Goal: Task Accomplishment & Management: Complete application form

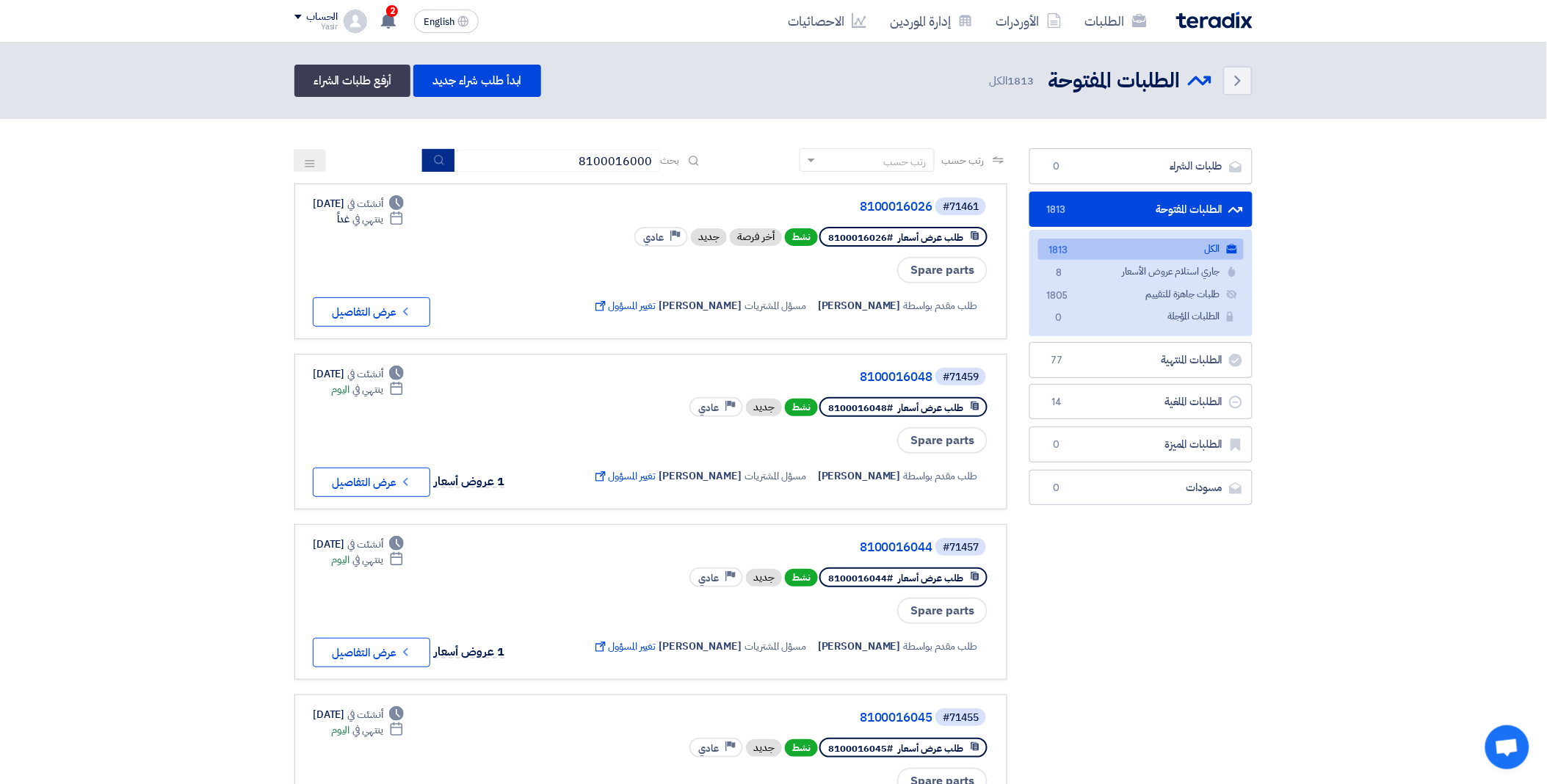
type input "8100016000"
click at [428, 162] on button "submit" at bounding box center [438, 160] width 33 height 23
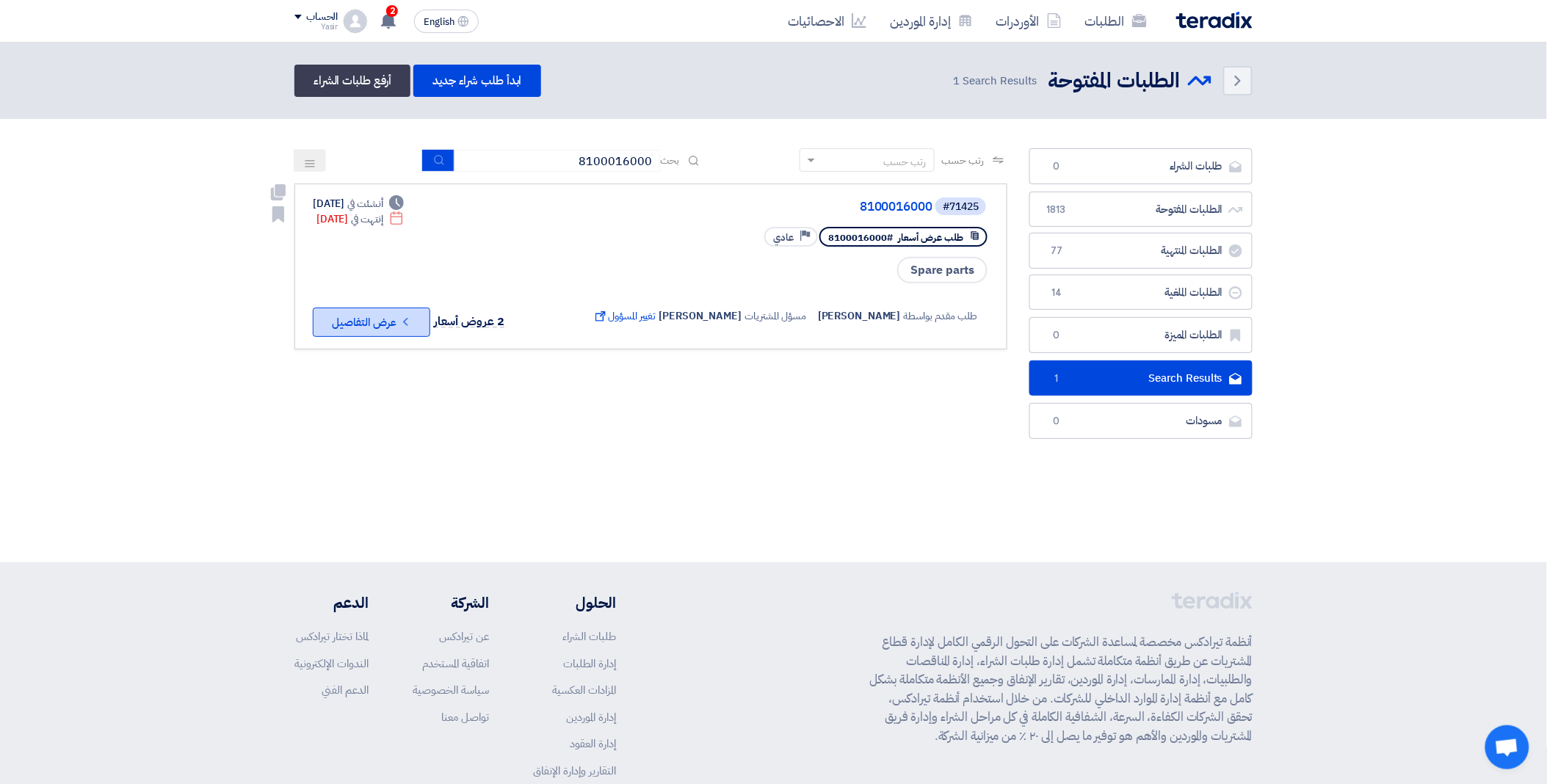
click at [363, 325] on button "Check details عرض التفاصيل" at bounding box center [371, 322] width 118 height 30
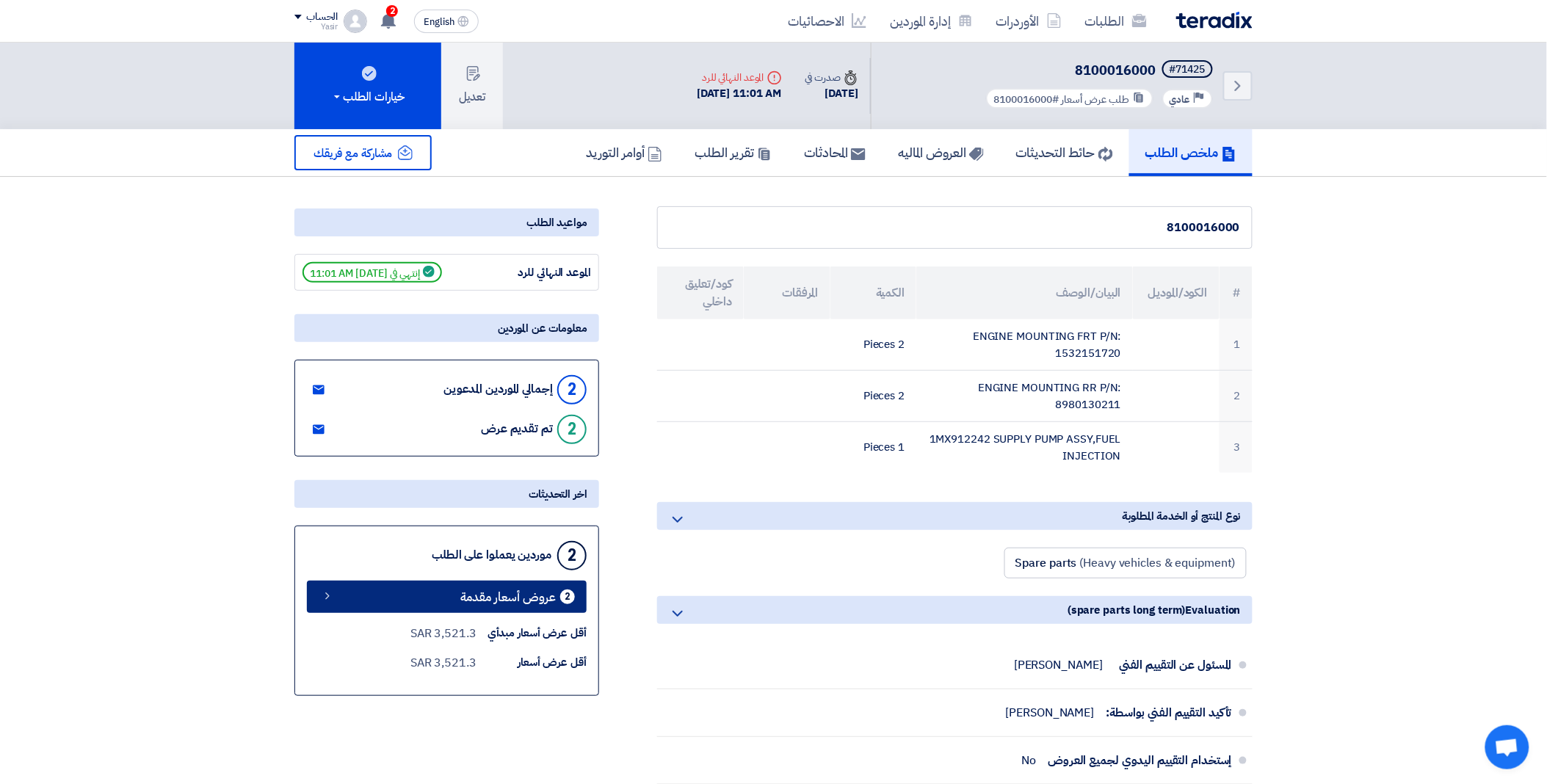
click at [466, 602] on span "عروض أسعار مقدمة" at bounding box center [508, 596] width 96 height 11
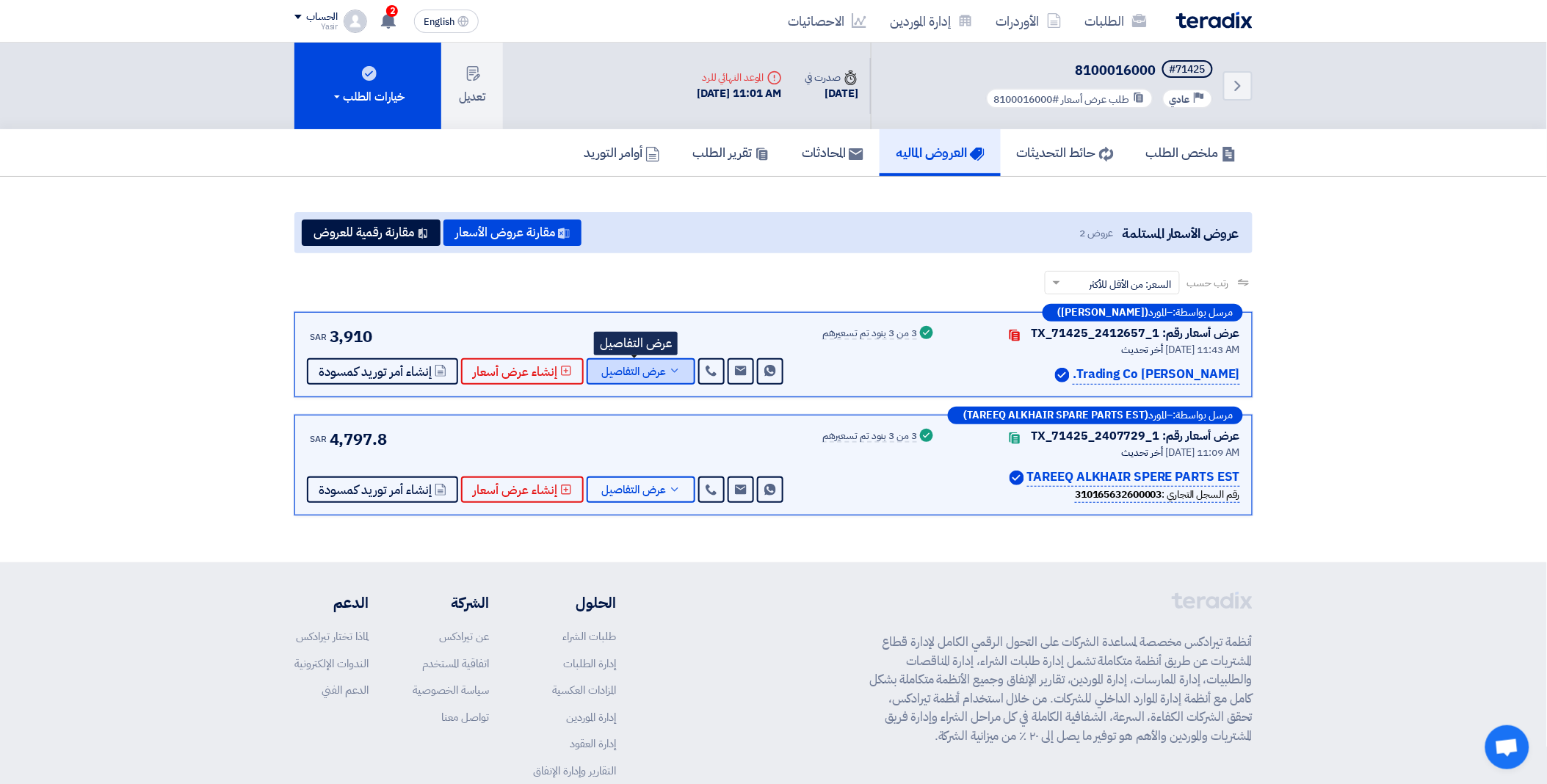
click at [587, 368] on button "عرض التفاصيل" at bounding box center [641, 371] width 109 height 27
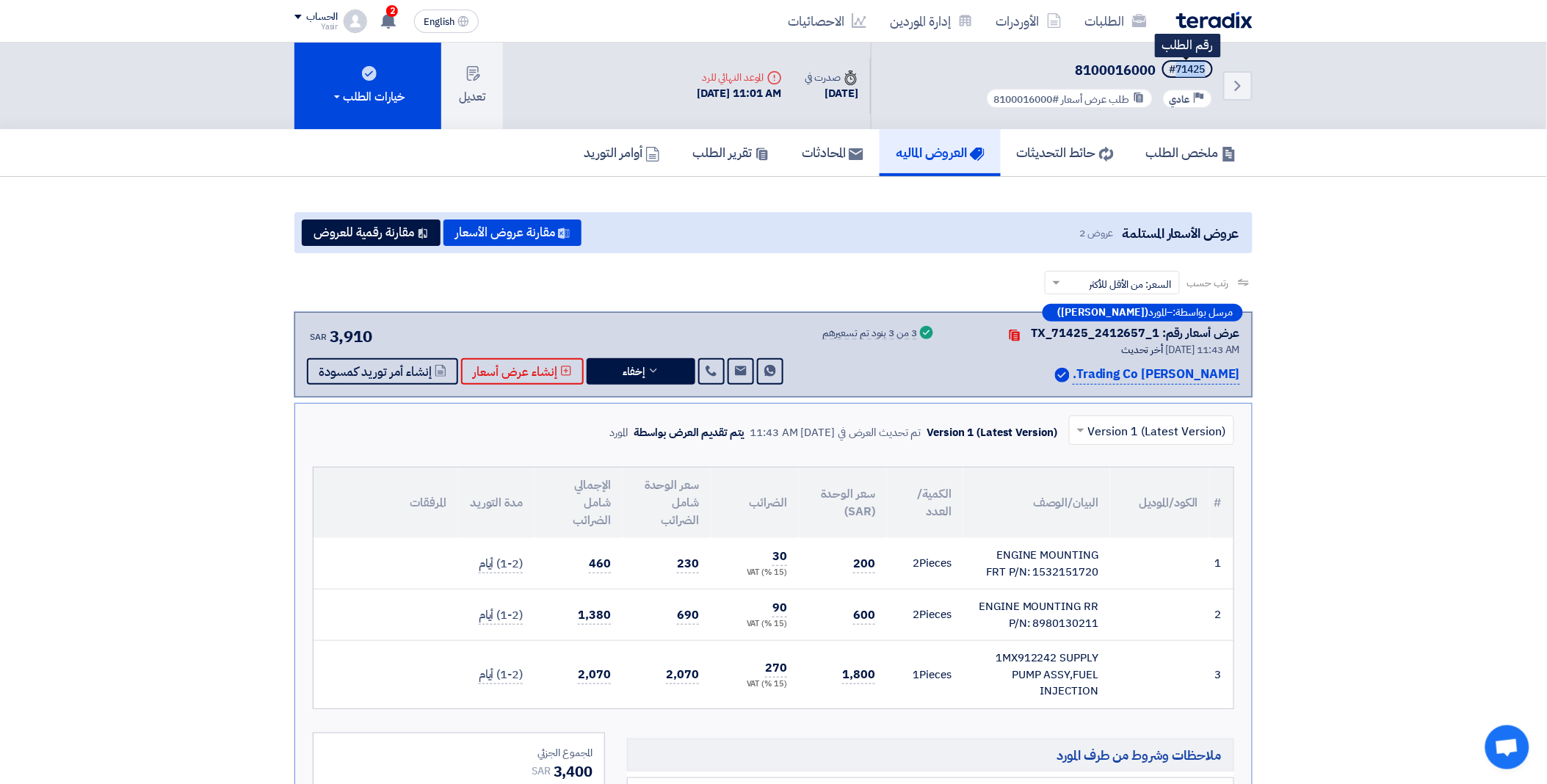
drag, startPoint x: 1177, startPoint y: 68, endPoint x: 1207, endPoint y: 63, distance: 30.4
click at [1212, 66] on span "#71425" at bounding box center [1187, 69] width 50 height 18
copy div "71425"
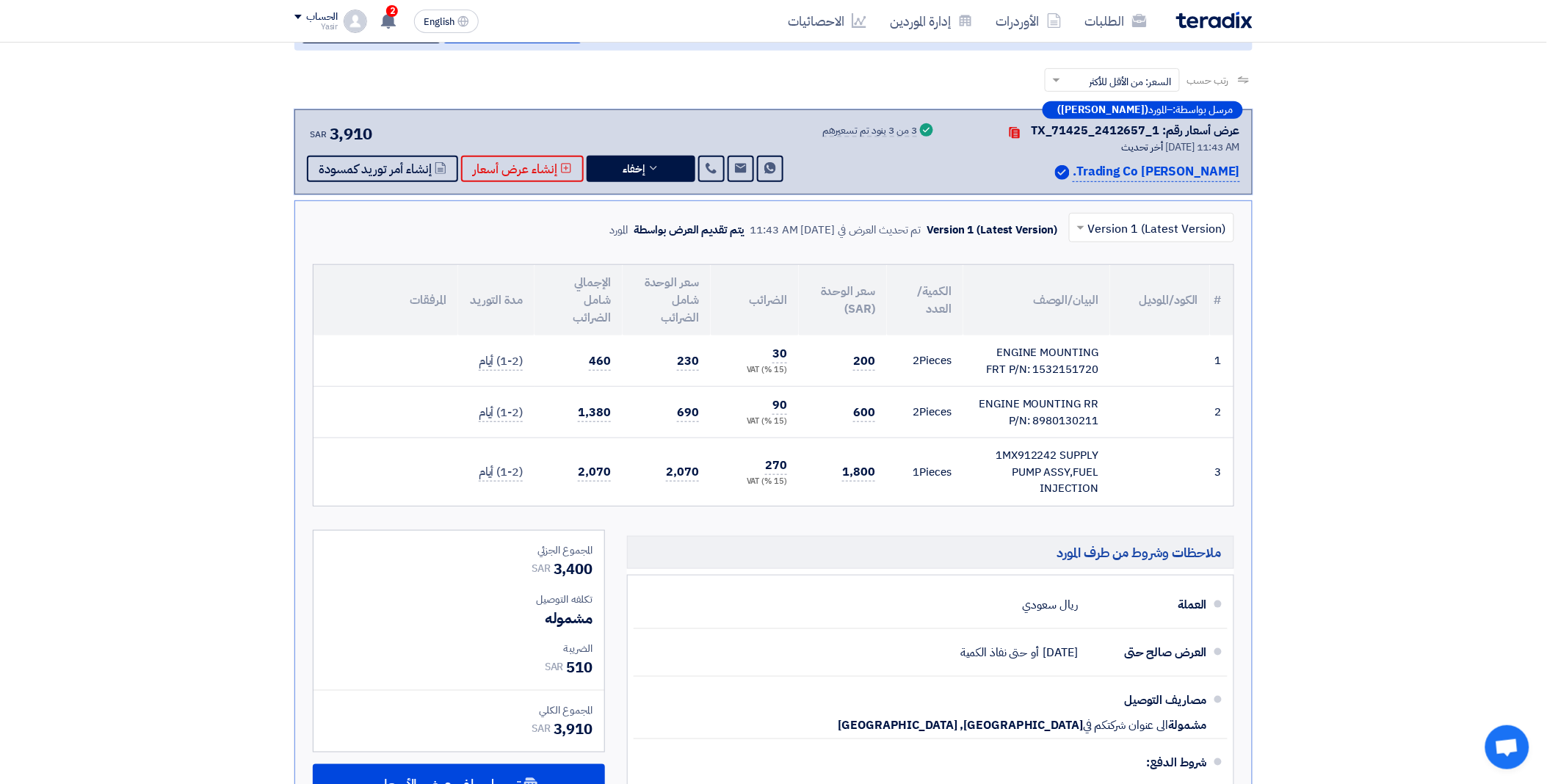
scroll to position [245, 0]
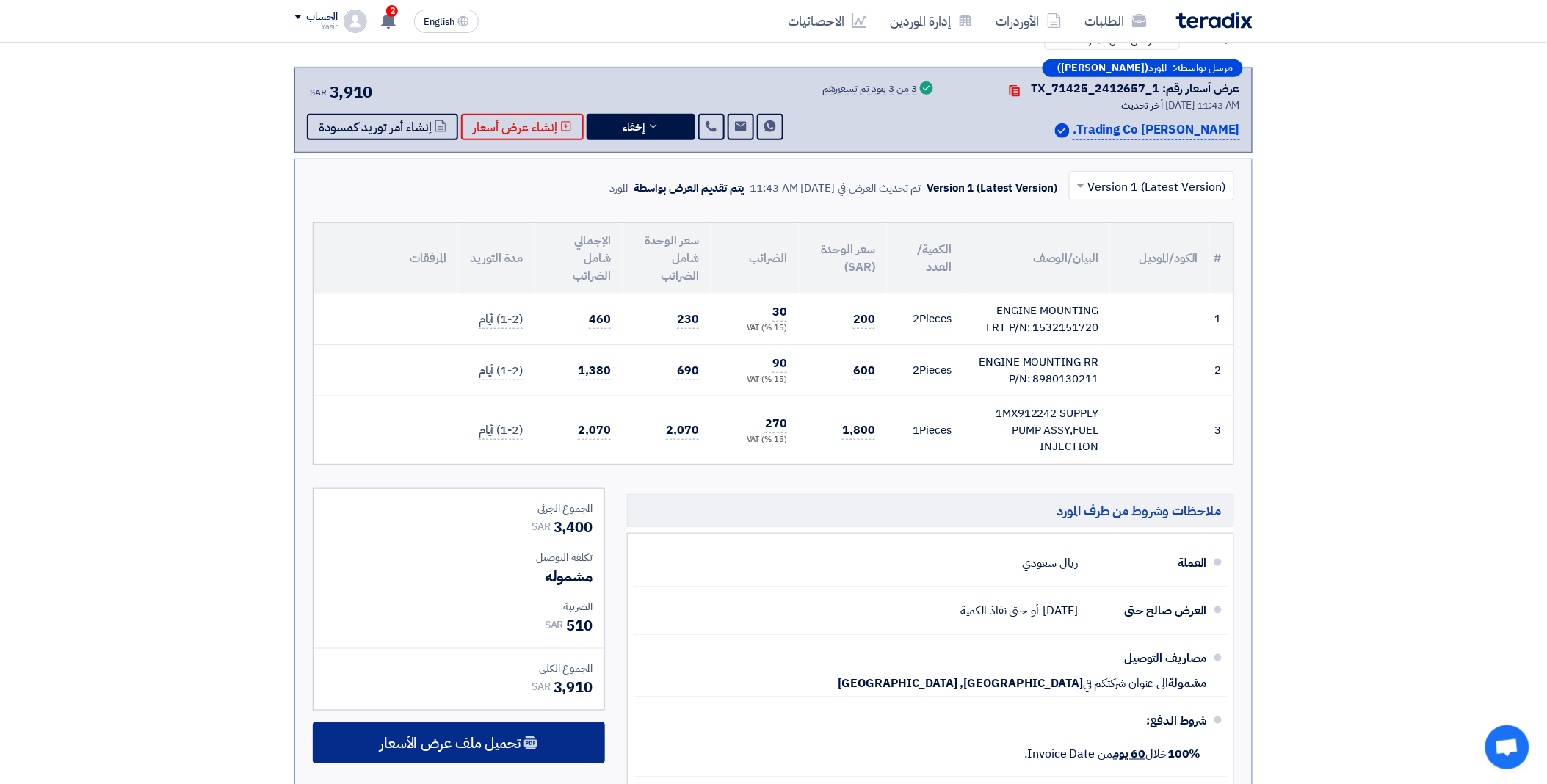
click at [501, 740] on span "تحميل ملف عرض الأسعار" at bounding box center [449, 743] width 141 height 13
click at [503, 737] on span "تحميل ملف عرض الأسعار" at bounding box center [449, 743] width 141 height 13
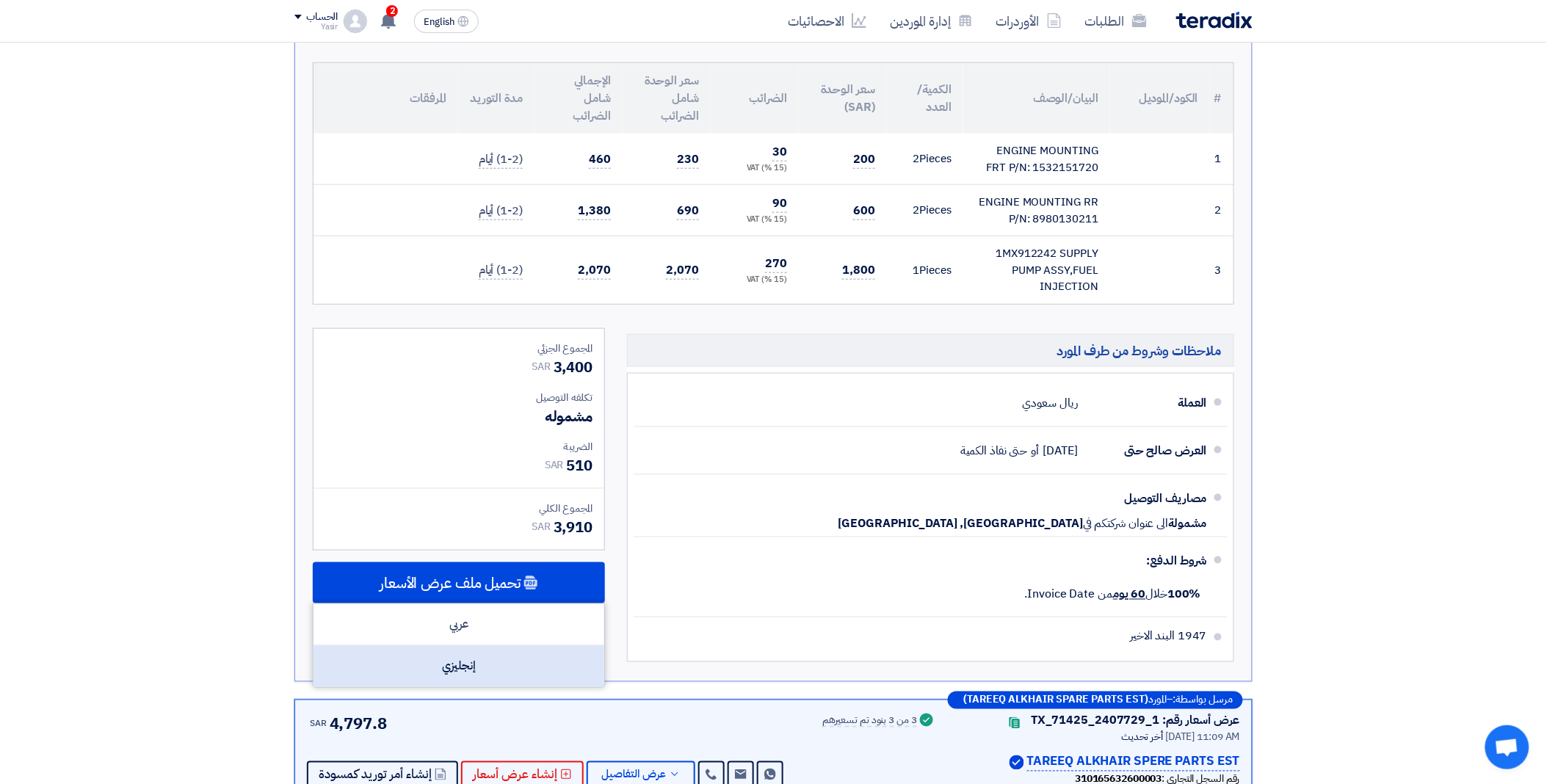
scroll to position [408, 0]
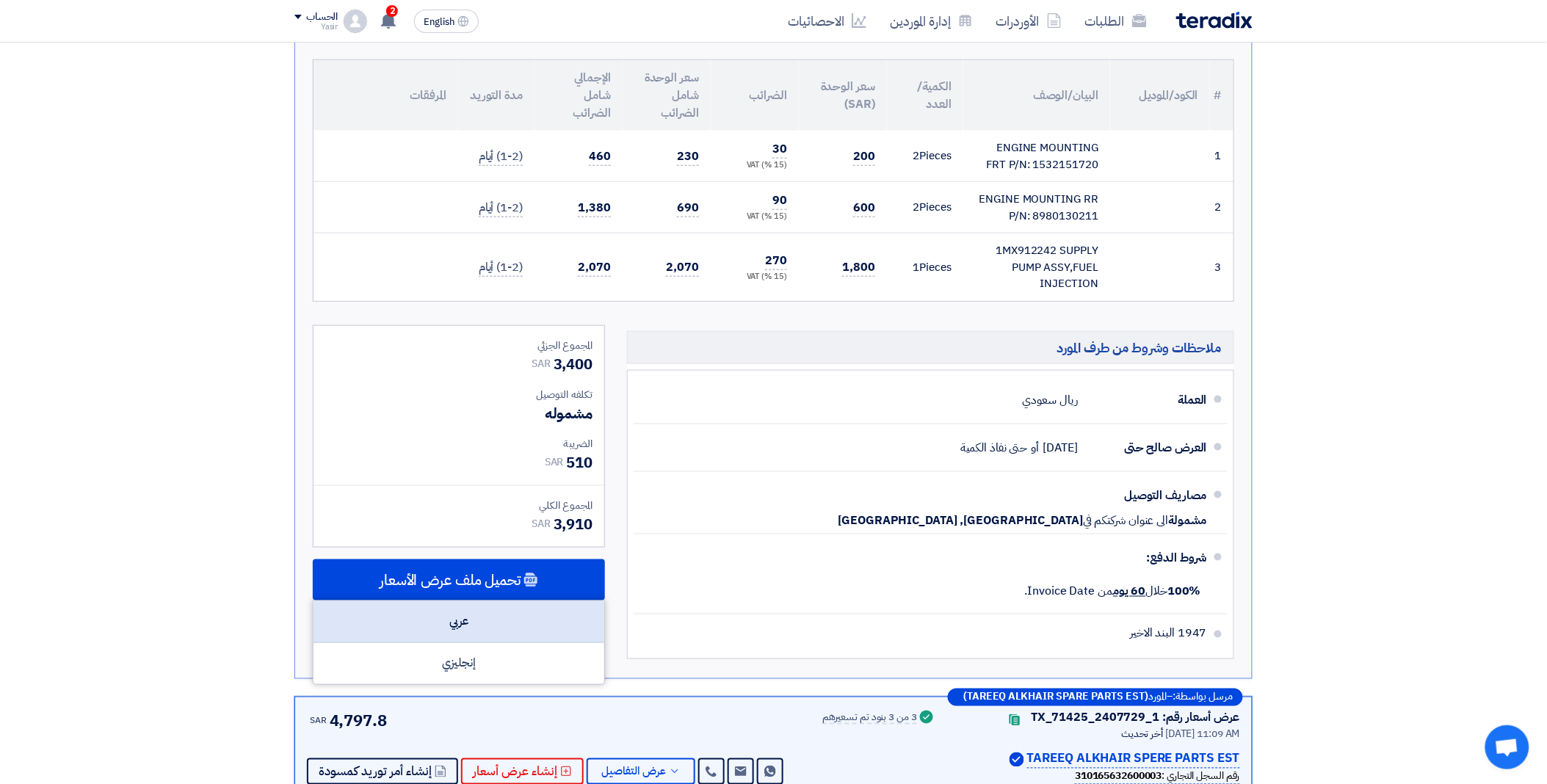
click at [487, 633] on div "عربي" at bounding box center [458, 622] width 290 height 41
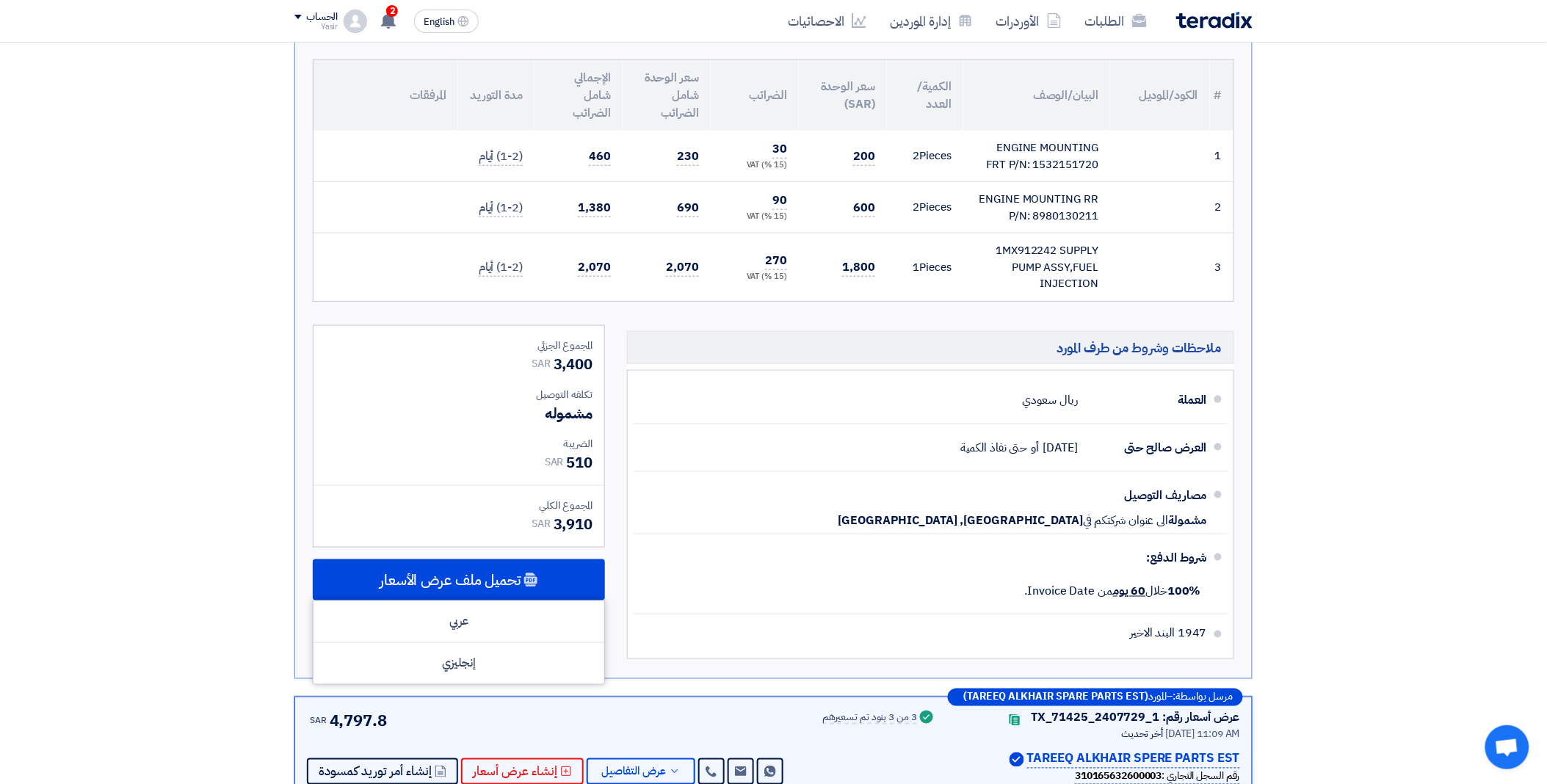
drag, startPoint x: 1026, startPoint y: 282, endPoint x: 1096, endPoint y: 241, distance: 81.1
click at [1096, 242] on div "1MX912242 SUPPLY PUMP ASSY,FUEL INJECTION" at bounding box center [1036, 267] width 123 height 50
copy div "1MX912242 SUPPLY PUMP ASSY,FUEL INJECTION"
click at [1123, 20] on link "الطلبات" at bounding box center [1116, 21] width 85 height 35
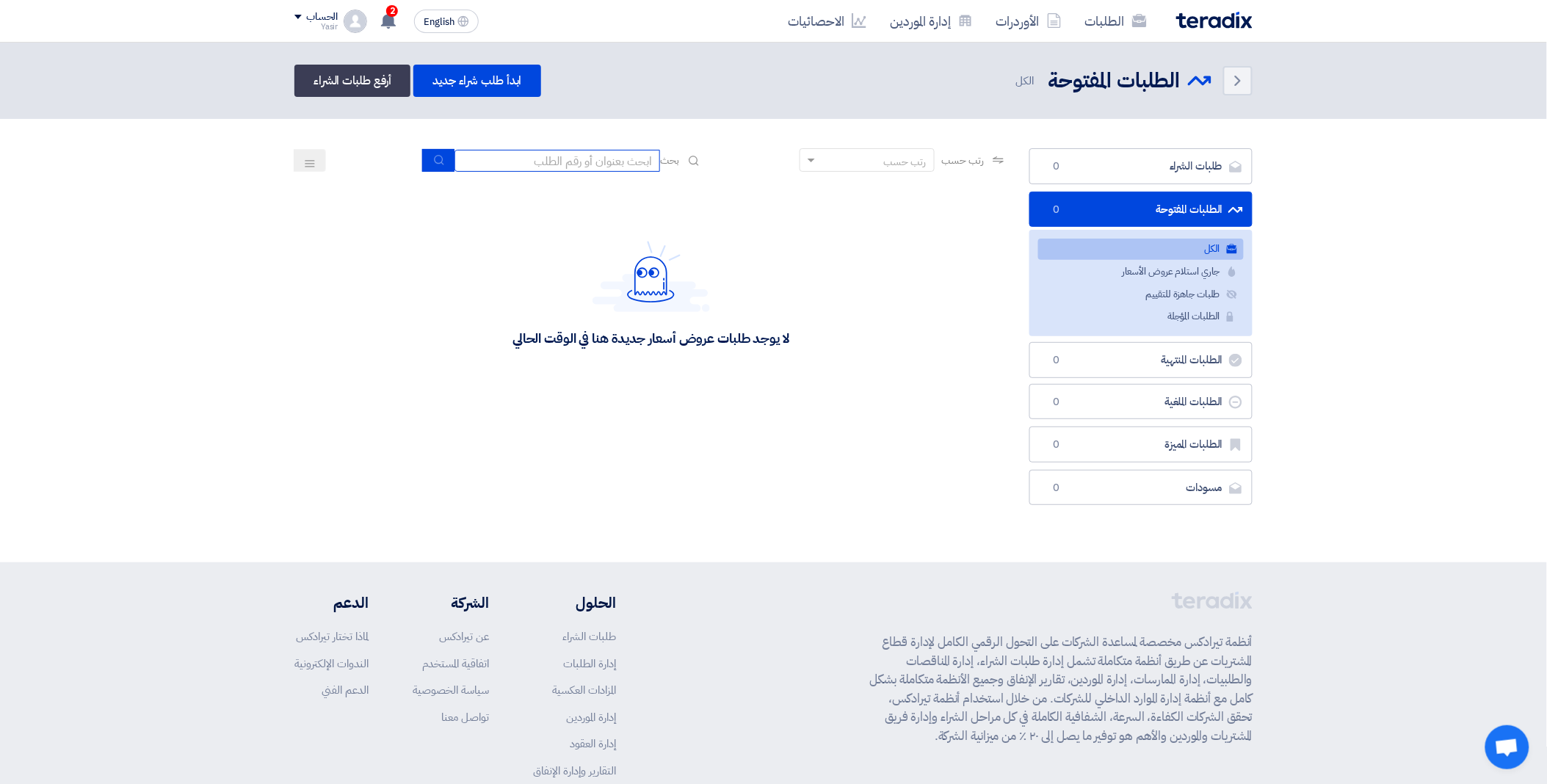
click at [571, 165] on input at bounding box center [557, 161] width 205 height 22
paste input "15950"
type input "15950"
click at [441, 155] on icon "submit" at bounding box center [440, 160] width 12 height 12
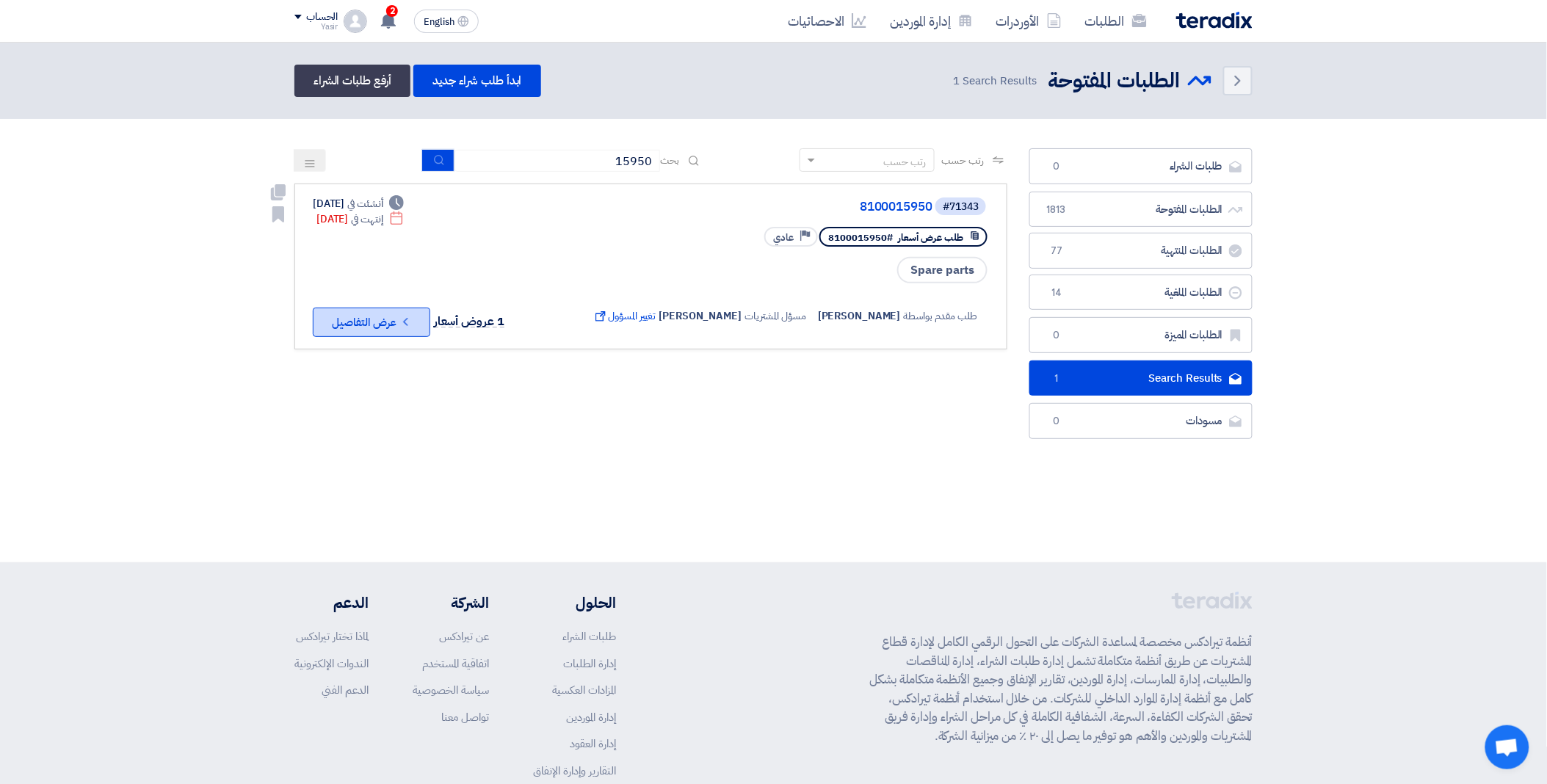
click at [373, 314] on button "Check details عرض التفاصيل" at bounding box center [371, 322] width 118 height 30
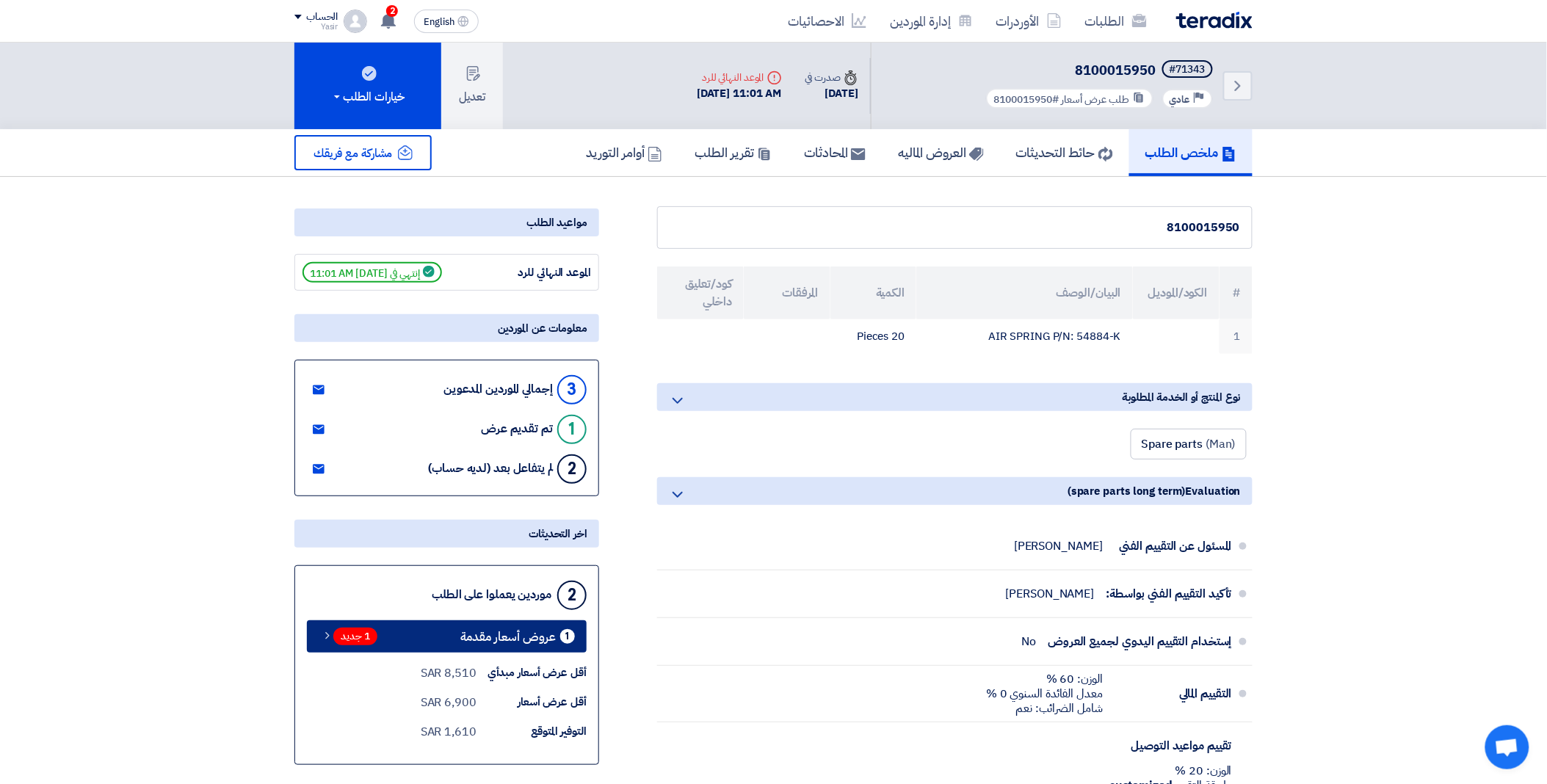
click at [359, 634] on span "1 جديد" at bounding box center [356, 637] width 44 height 18
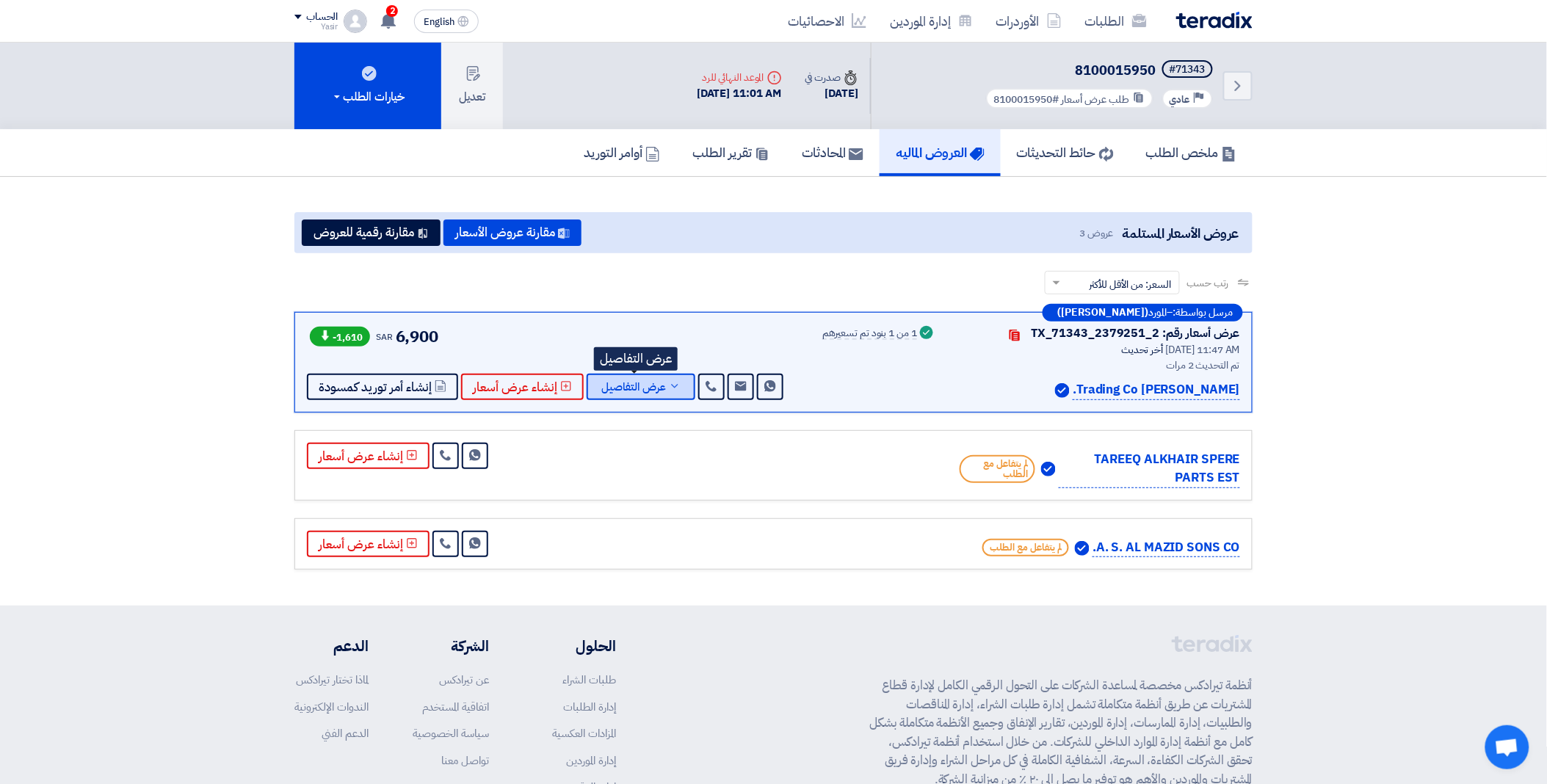
click at [624, 389] on span "عرض التفاصيل" at bounding box center [633, 387] width 64 height 11
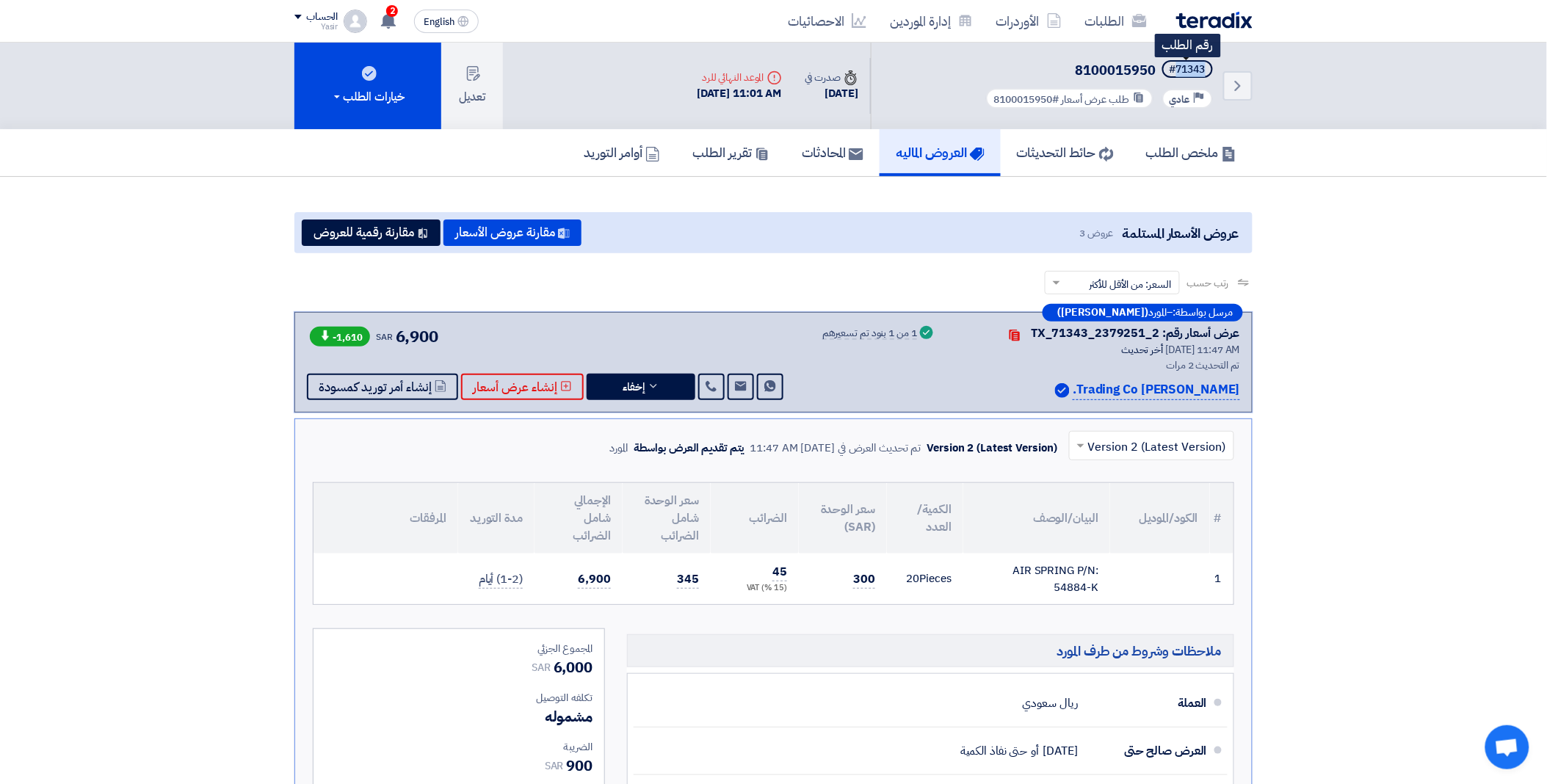
drag, startPoint x: 1174, startPoint y: 70, endPoint x: 1207, endPoint y: 64, distance: 33.5
click at [1207, 64] on span "#71343" at bounding box center [1187, 69] width 50 height 18
copy div "71343"
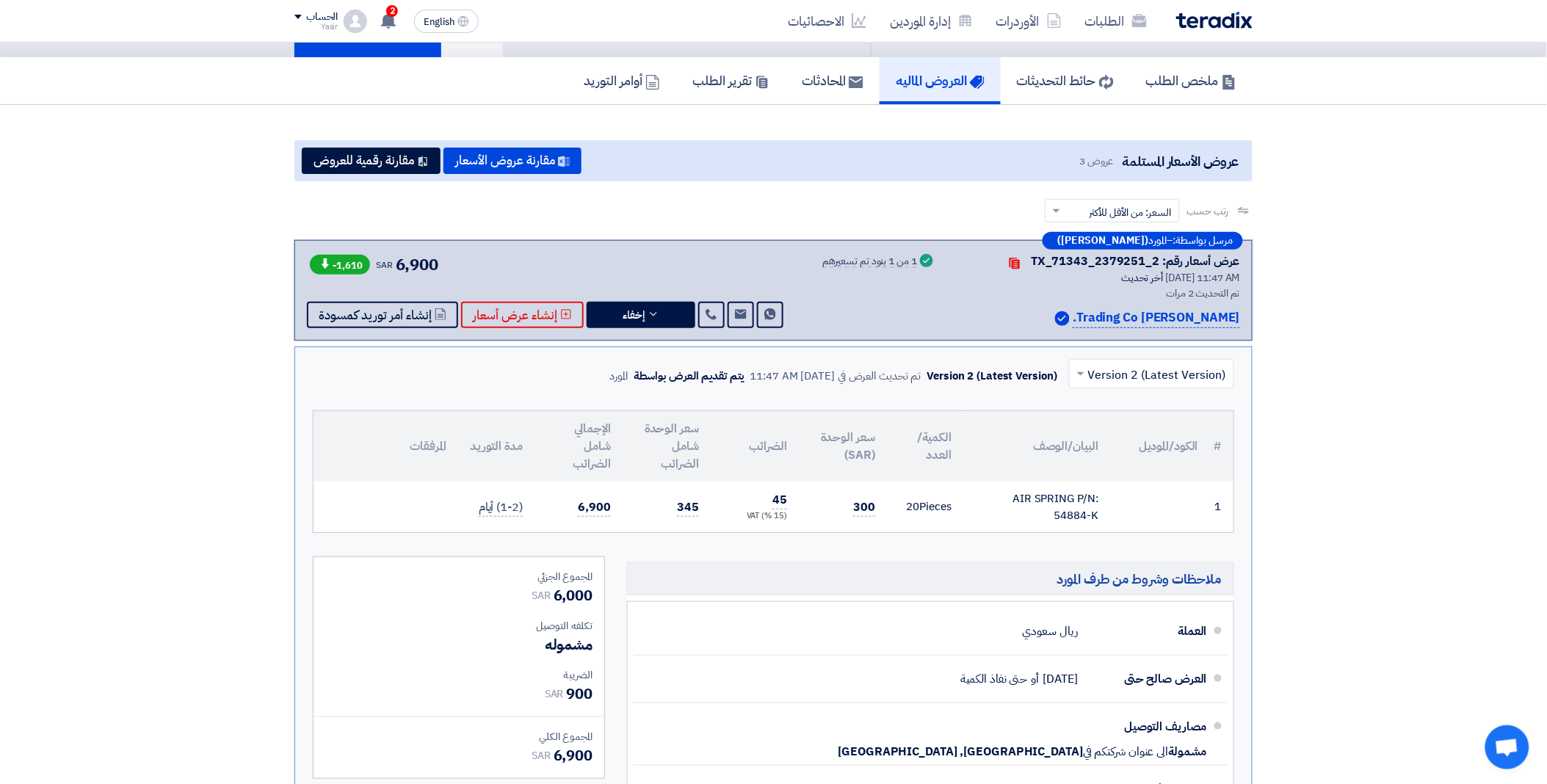
scroll to position [326, 0]
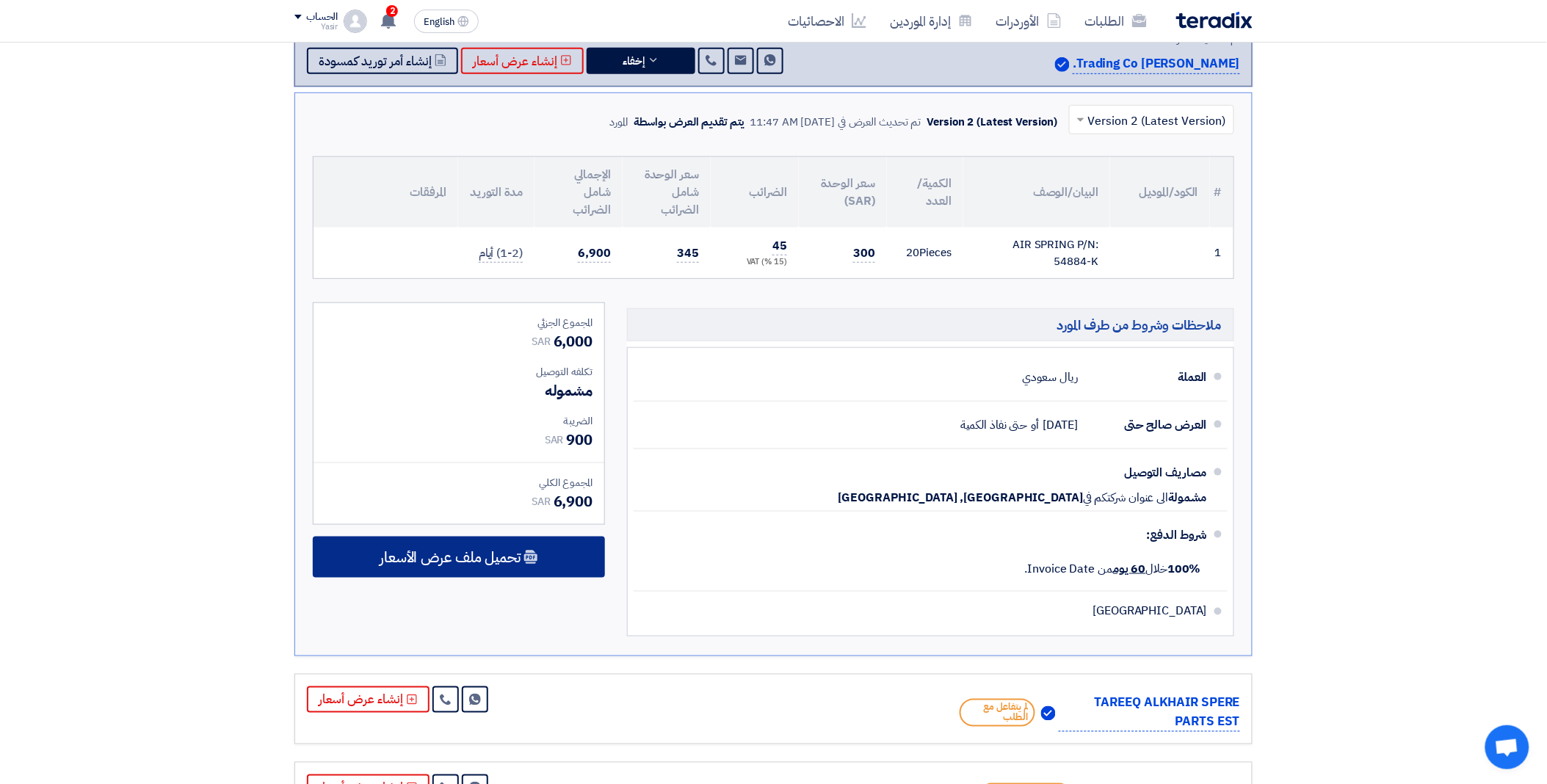
click at [415, 562] on span "تحميل ملف عرض الأسعار" at bounding box center [449, 557] width 141 height 13
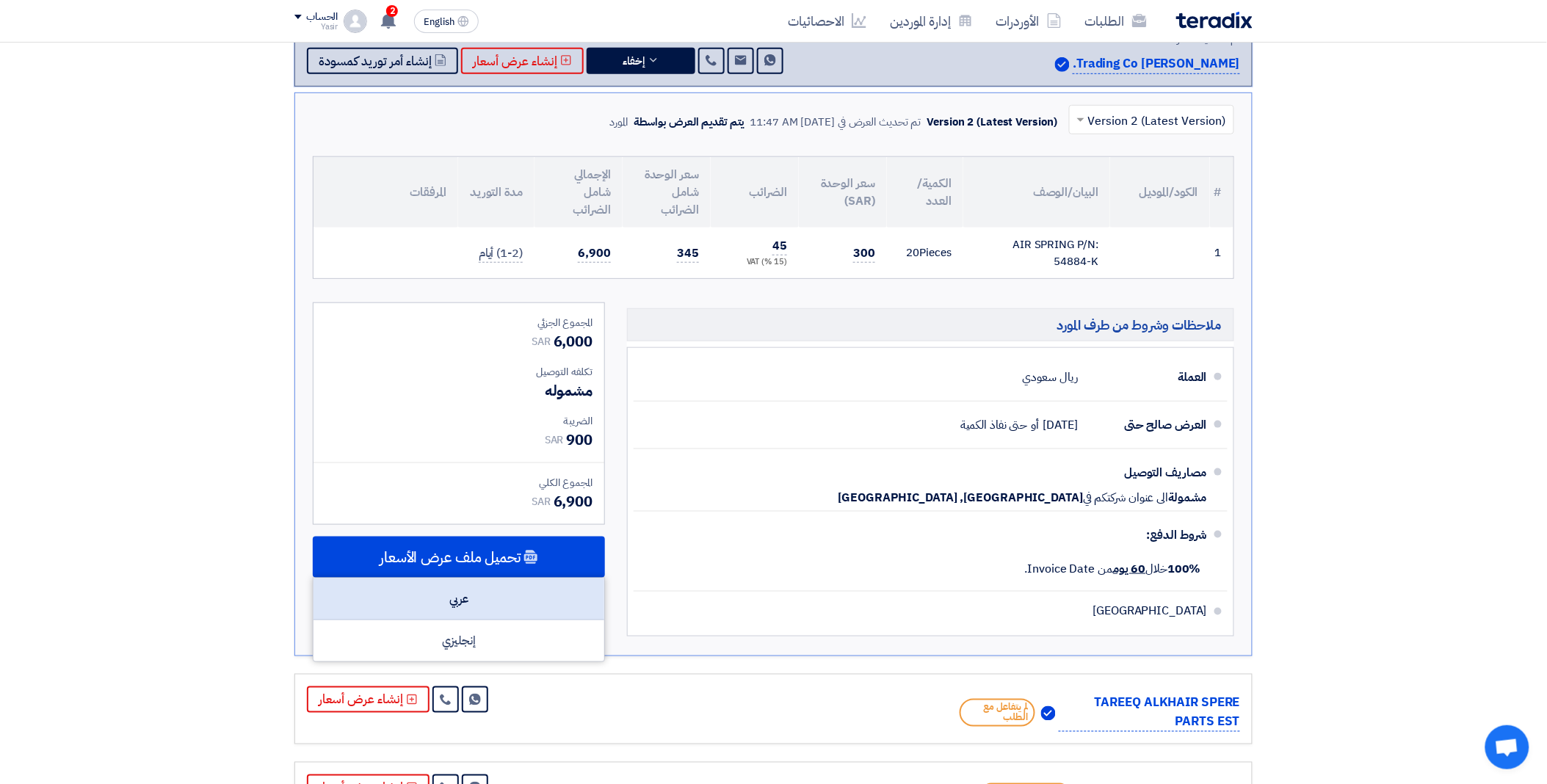
click at [468, 596] on div "عربي" at bounding box center [458, 599] width 290 height 41
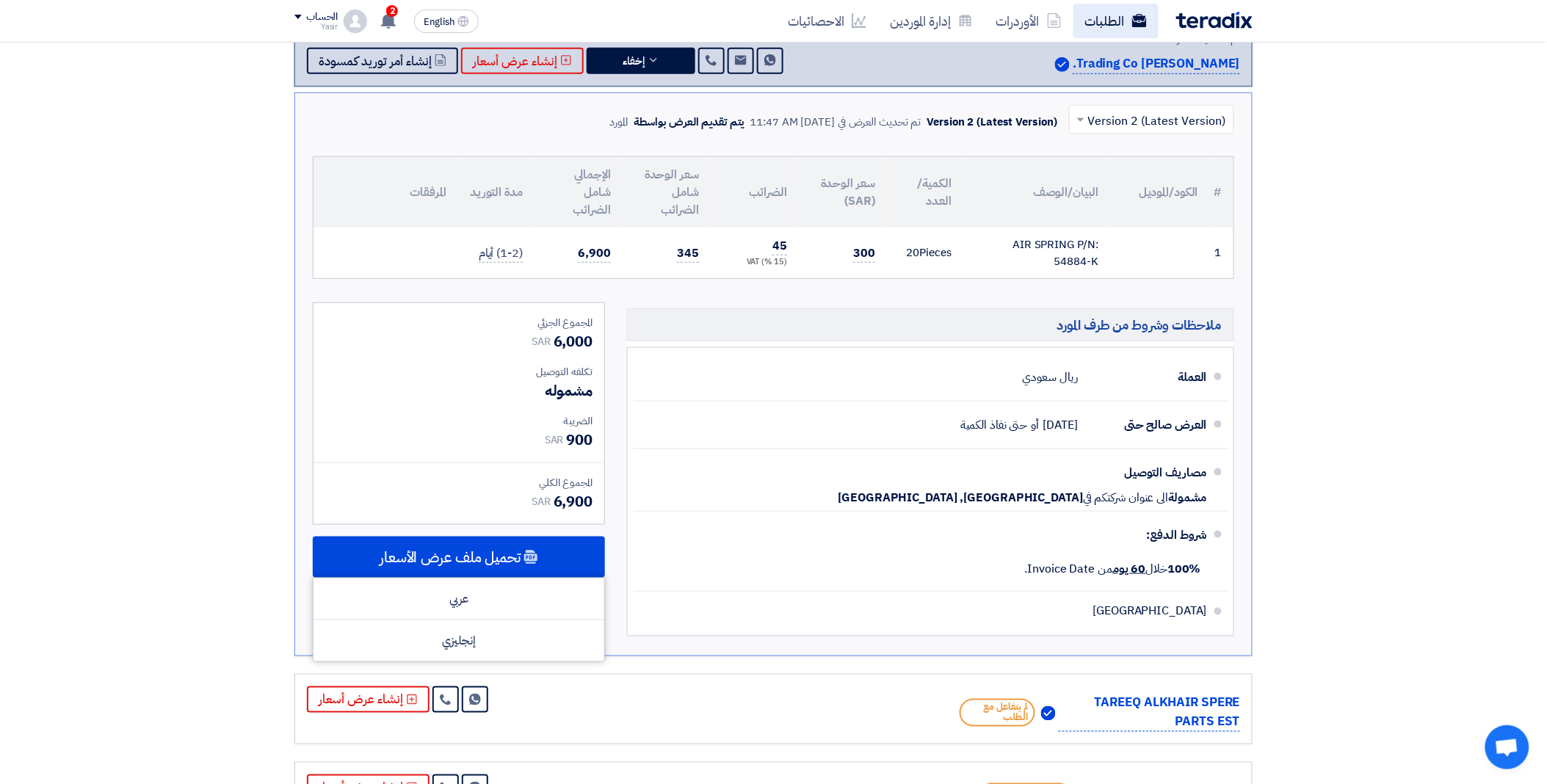
click at [1132, 10] on link "الطلبات" at bounding box center [1116, 21] width 85 height 35
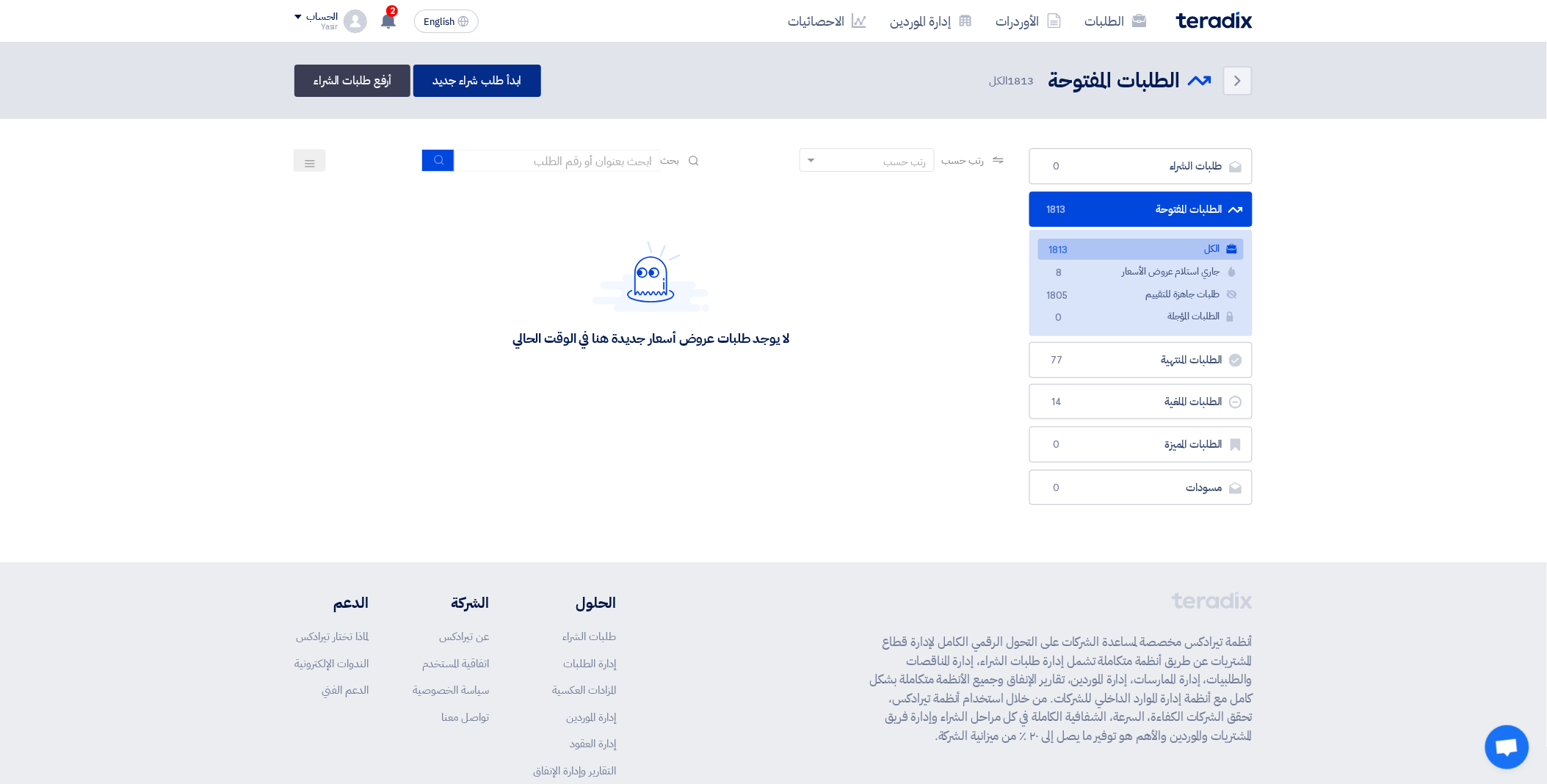
click at [503, 82] on link "ابدأ طلب شراء جديد" at bounding box center [477, 80] width 127 height 33
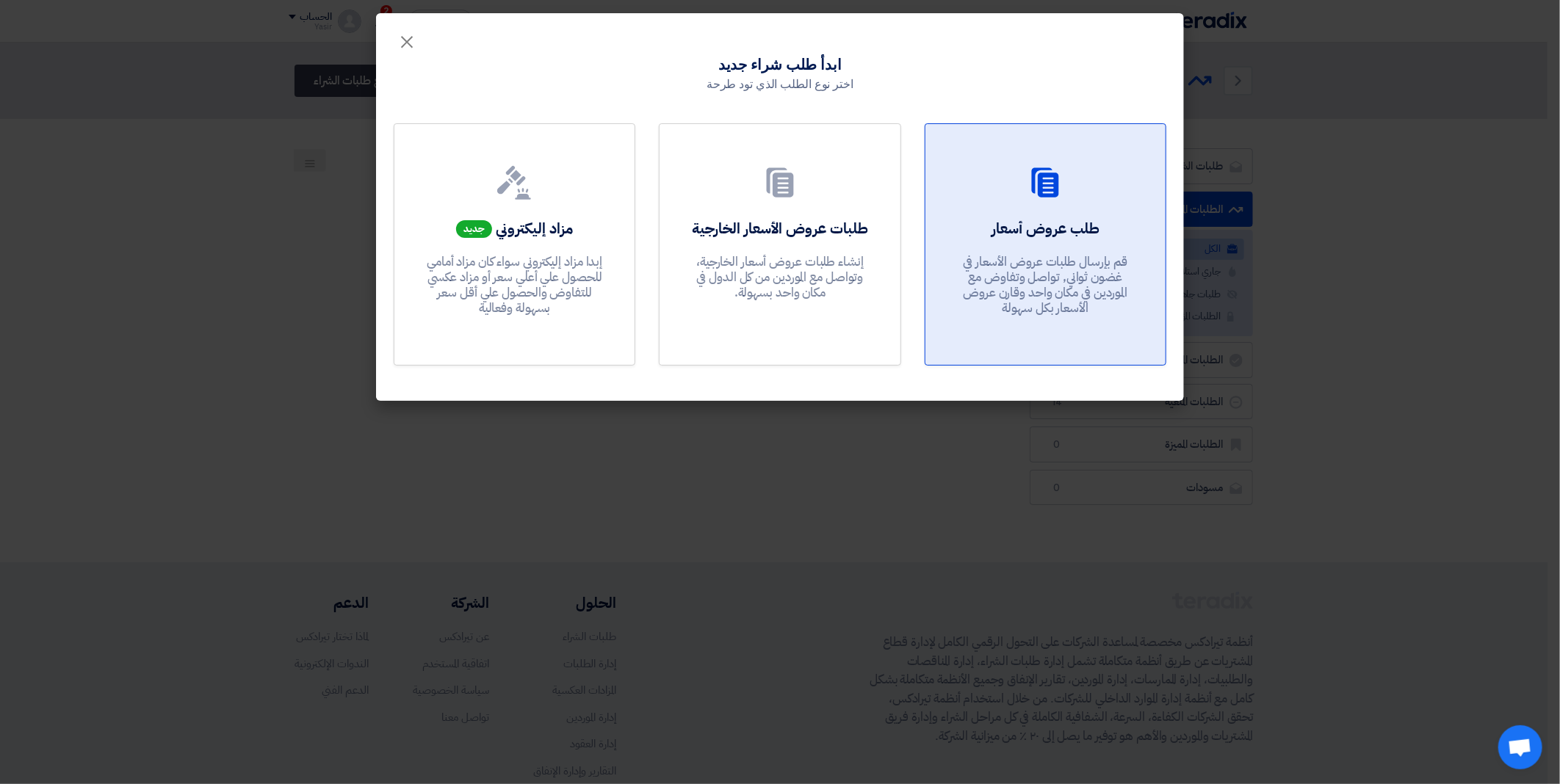
click at [1052, 193] on icon at bounding box center [1045, 183] width 36 height 36
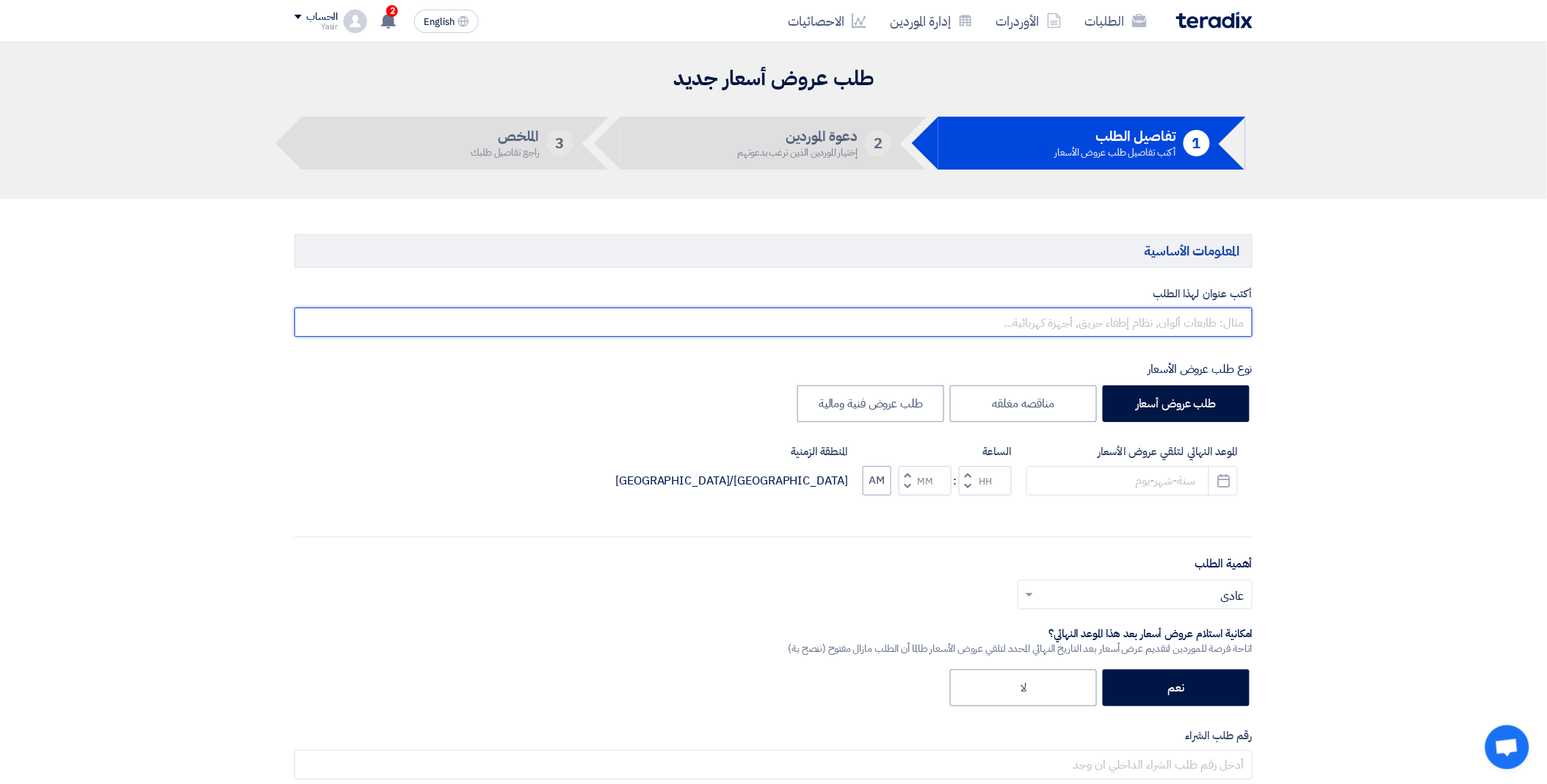
click at [1025, 319] on input "text" at bounding box center [774, 322] width 958 height 30
paste input "8100016052"
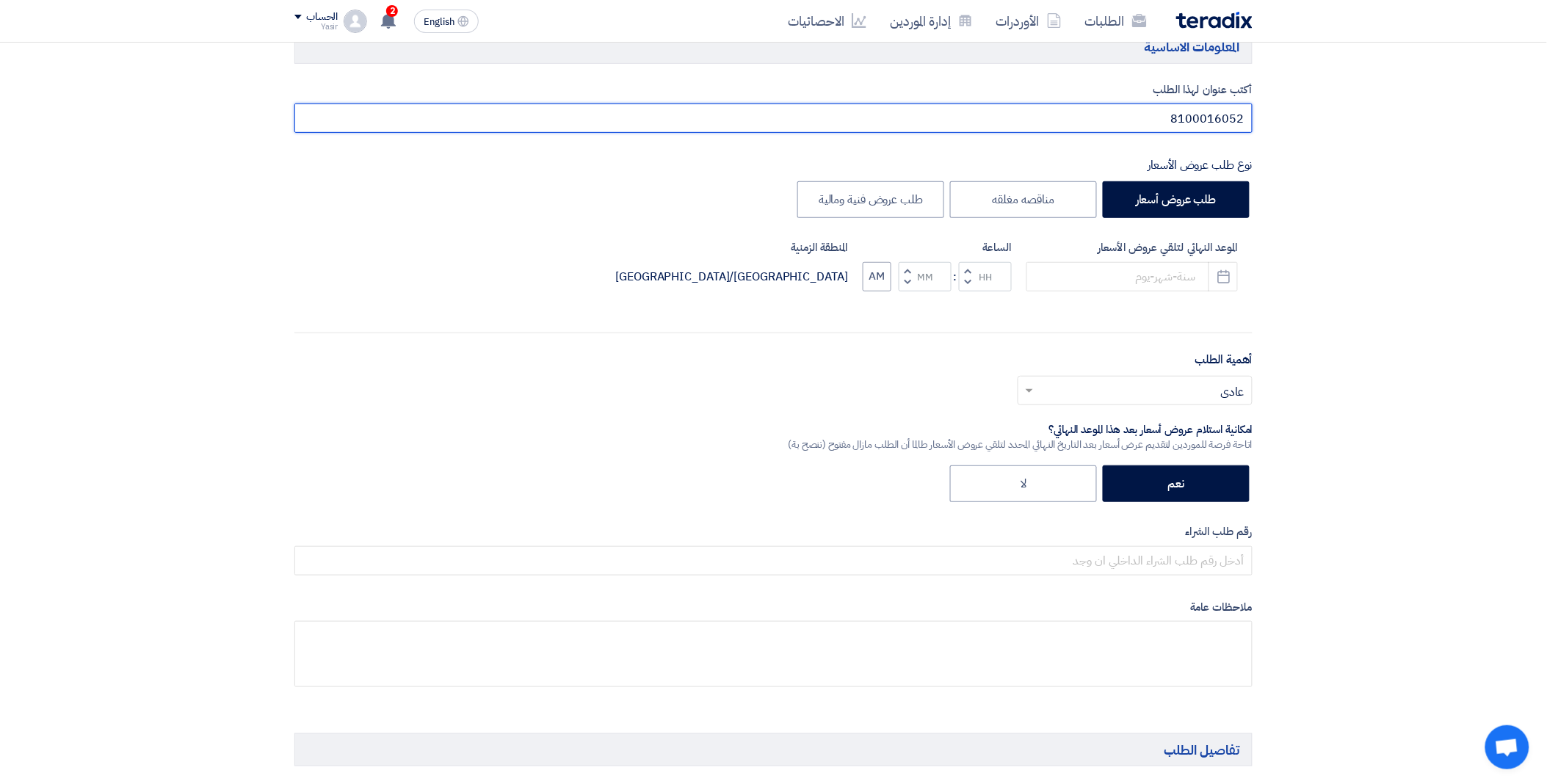
scroll to position [245, 0]
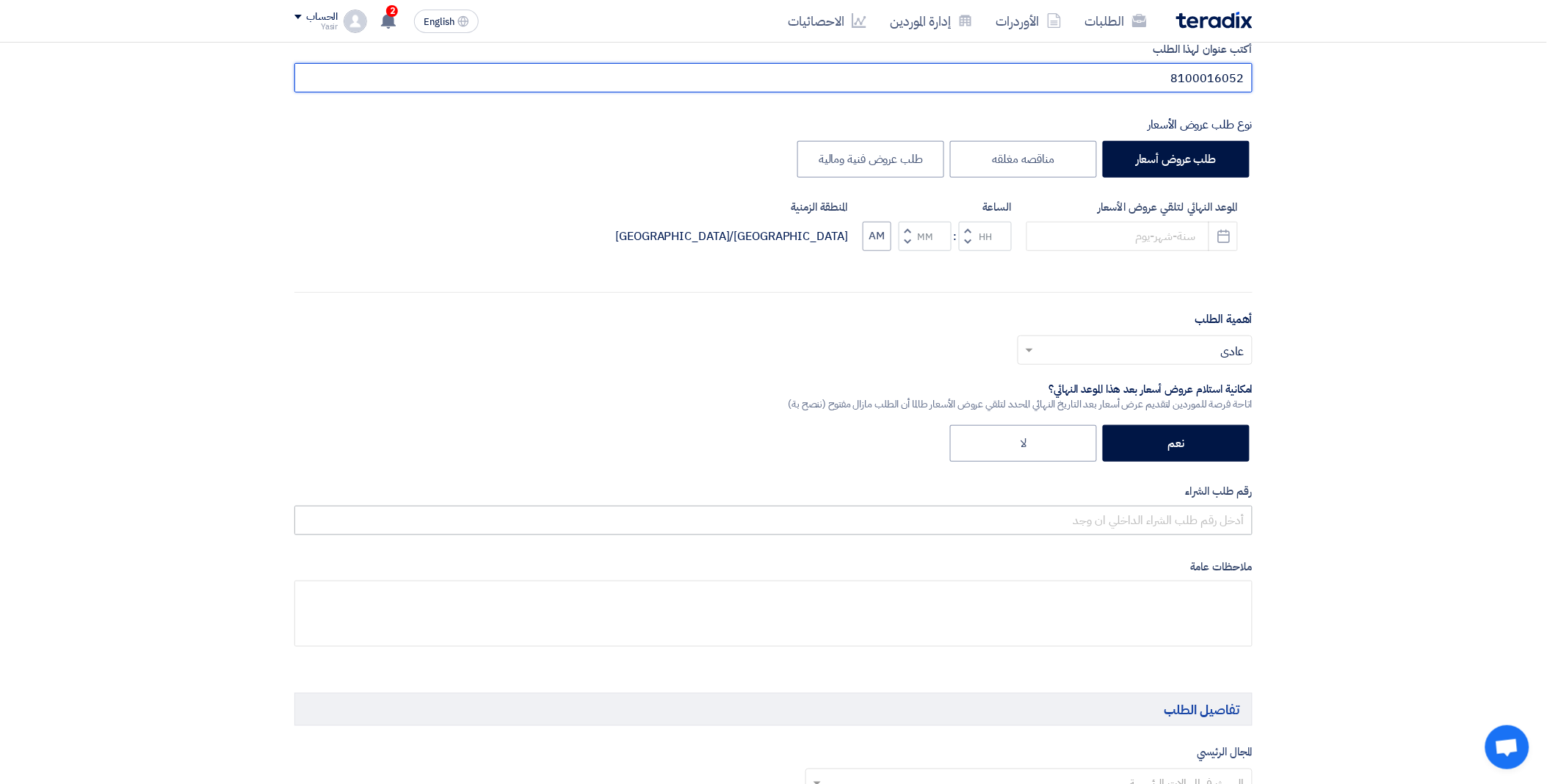
type input "8100016052"
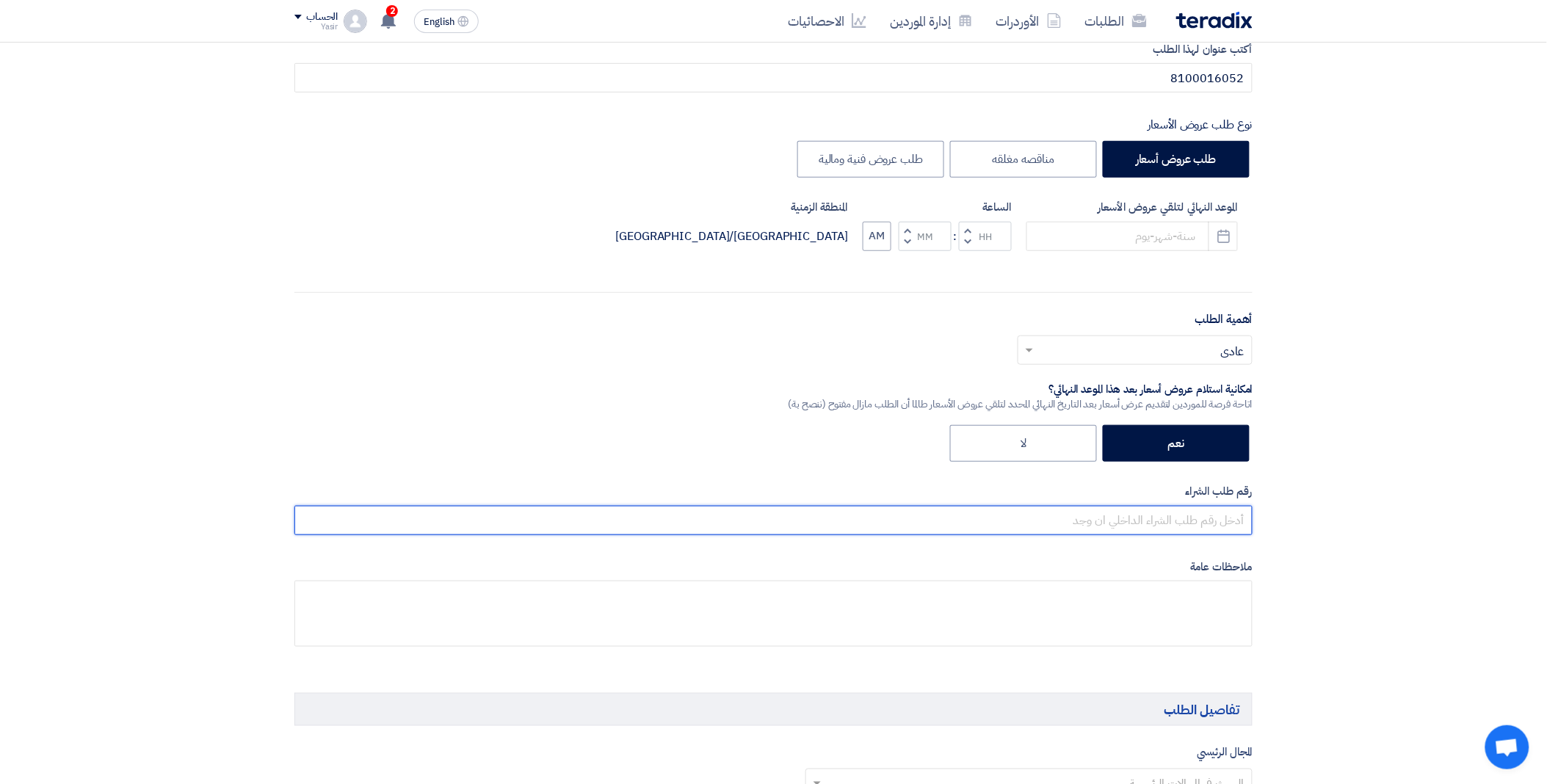
click at [1132, 519] on input "text" at bounding box center [774, 520] width 958 height 30
paste input "8100016052"
type input "8100016052"
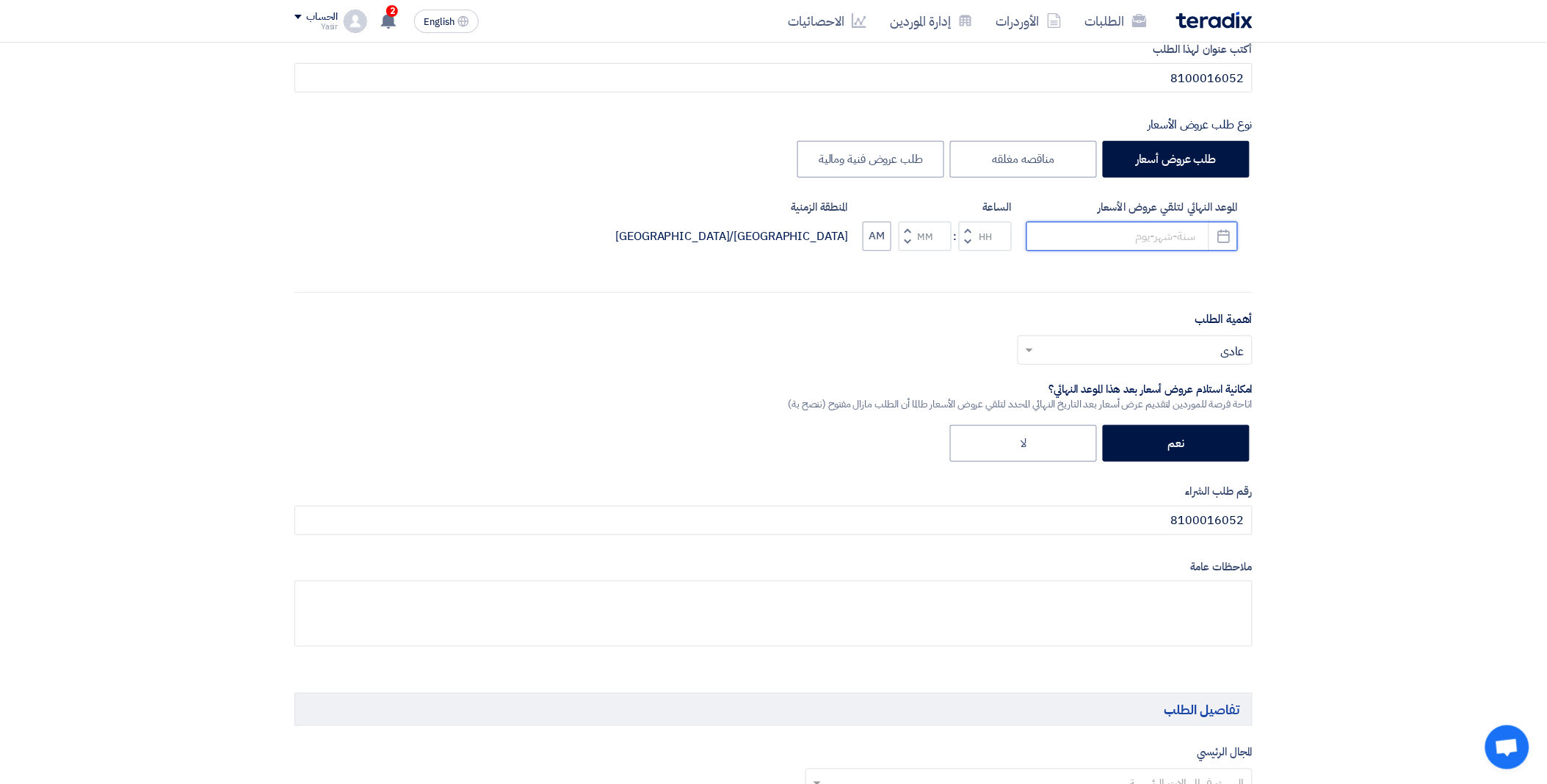
click at [1128, 237] on input at bounding box center [1132, 237] width 211 height 30
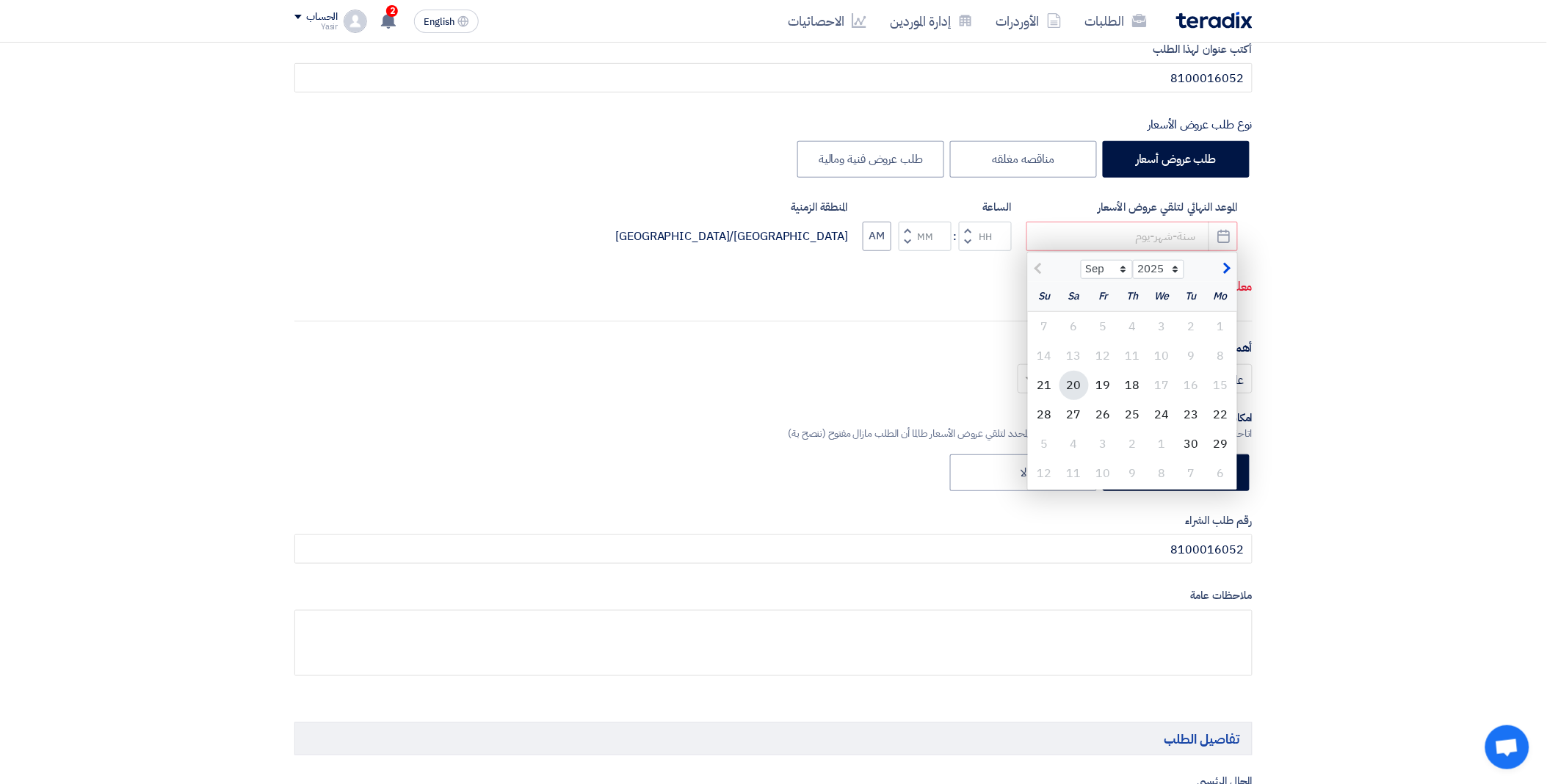
click at [1081, 393] on div "20" at bounding box center [1075, 385] width 30 height 30
type input "[DATE]"
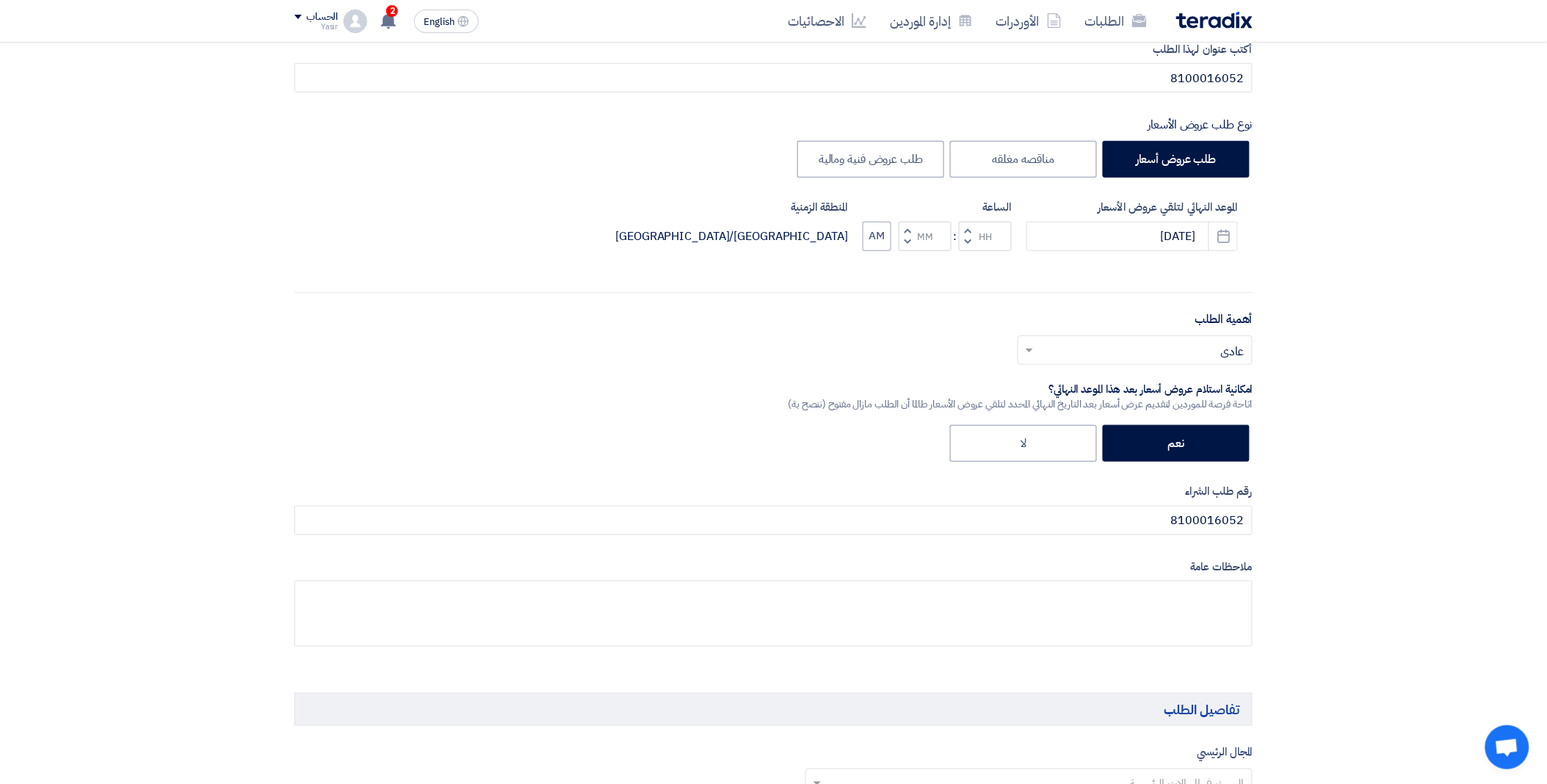
click at [971, 239] on span "button" at bounding box center [968, 241] width 5 height 11
type input "11"
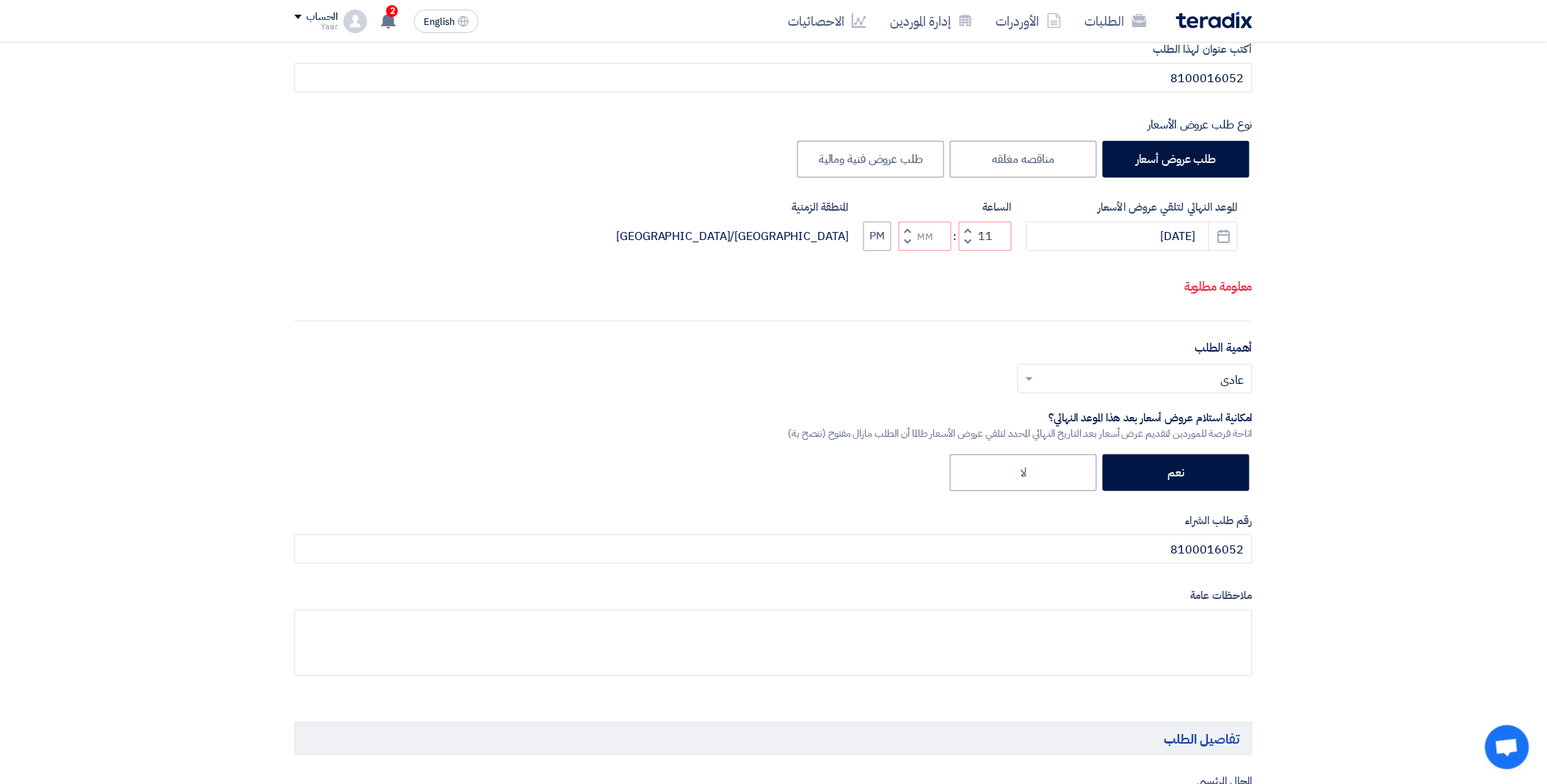
click at [909, 236] on span "button" at bounding box center [908, 229] width 5 height 11
type input "01"
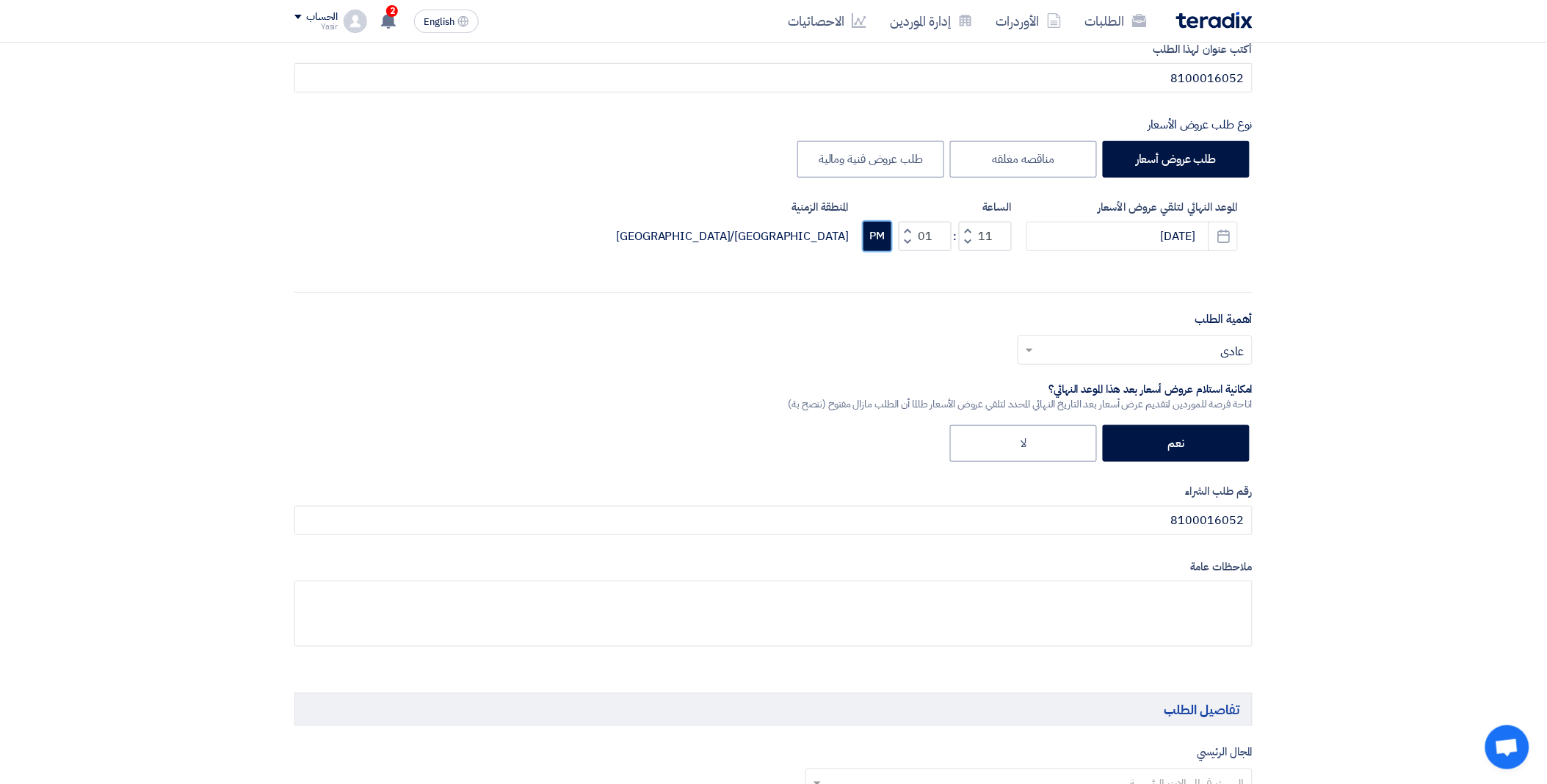
click at [875, 239] on button "PM" at bounding box center [877, 237] width 28 height 30
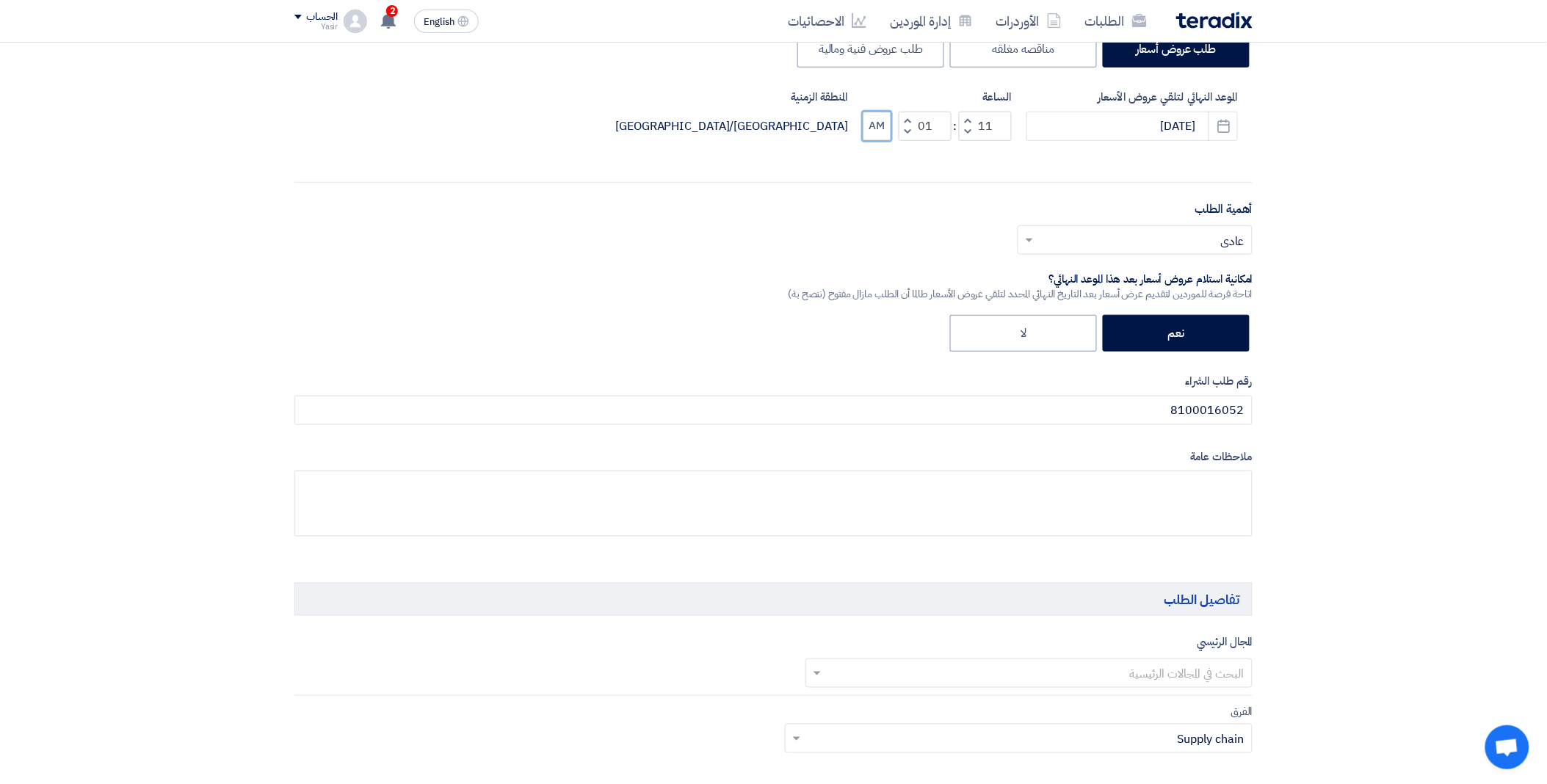
scroll to position [489, 0]
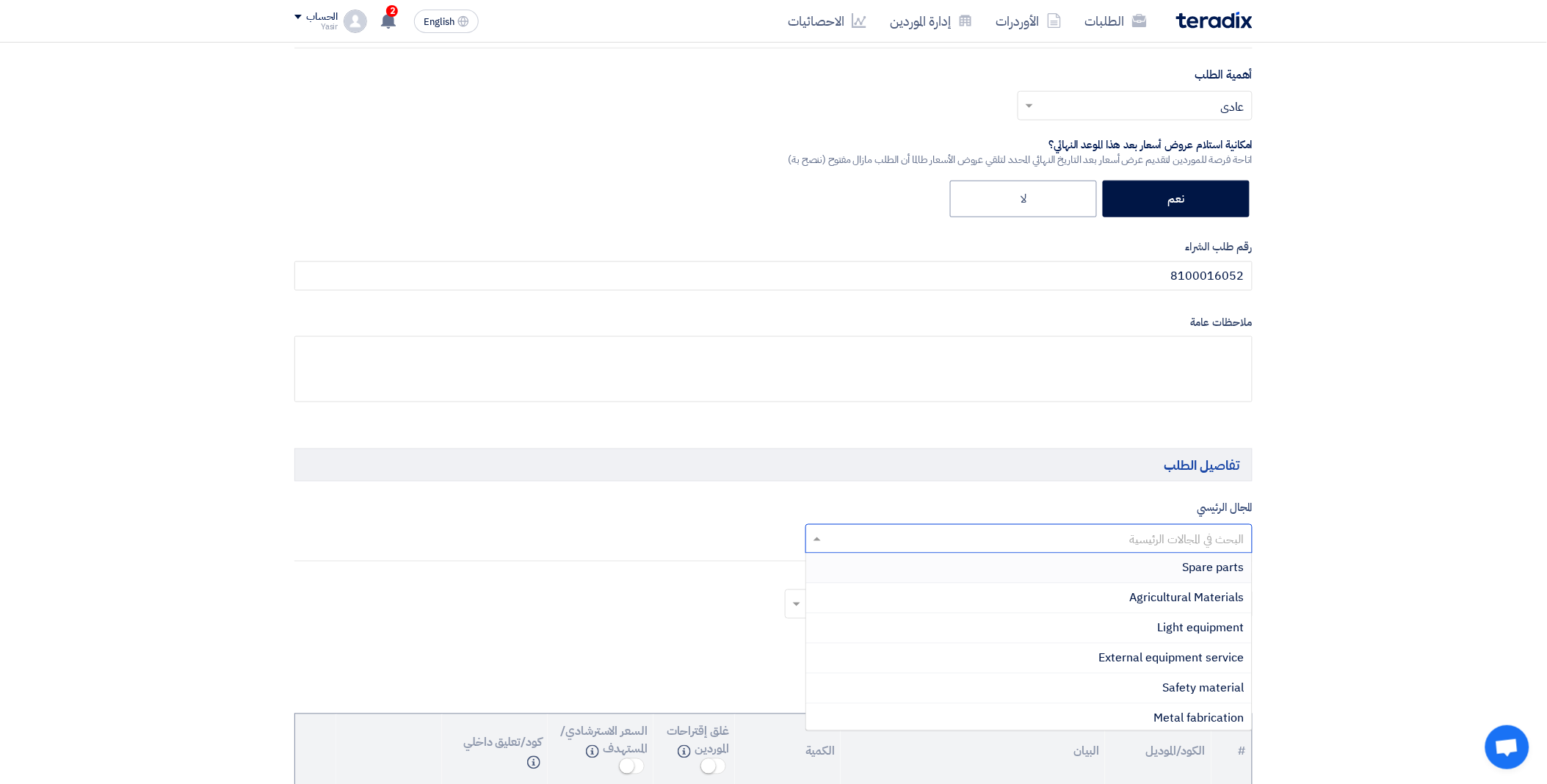
click at [1179, 543] on input "text" at bounding box center [1038, 540] width 419 height 25
click at [1180, 573] on div "Spare parts" at bounding box center [1029, 569] width 447 height 30
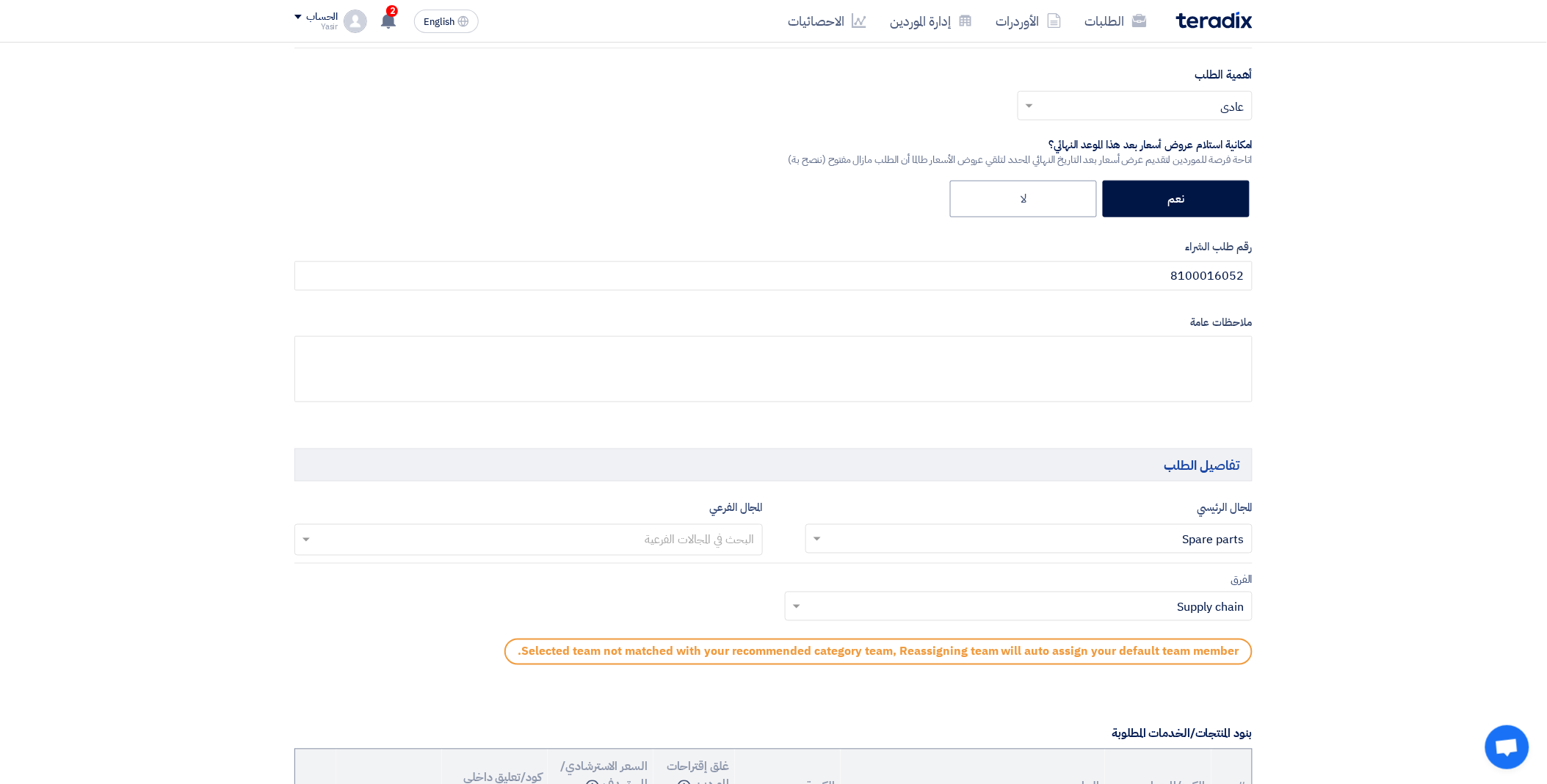
click at [604, 528] on div at bounding box center [533, 541] width 442 height 27
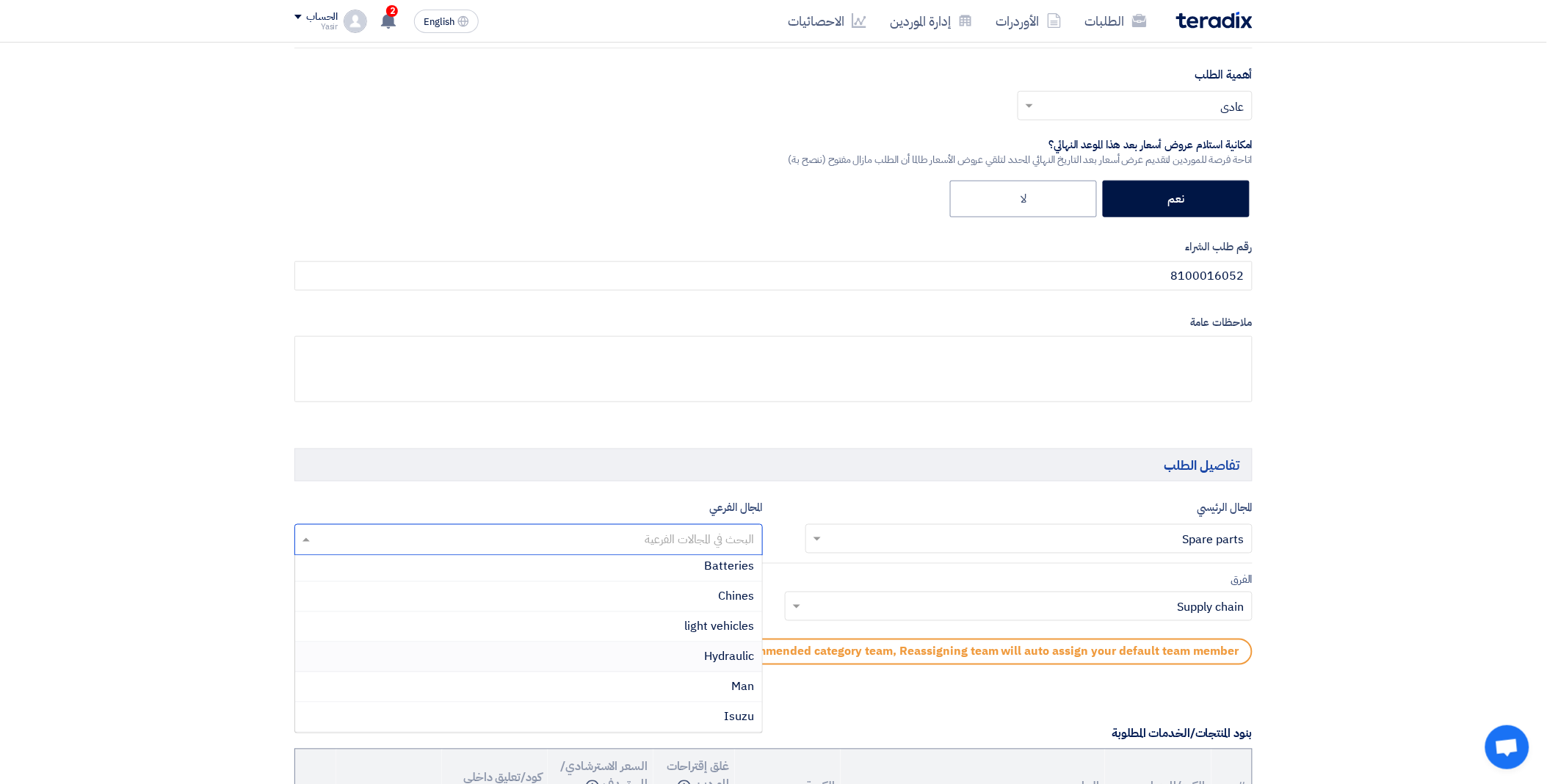
scroll to position [305, 0]
click at [689, 661] on div "Isuzu" at bounding box center [529, 658] width 467 height 30
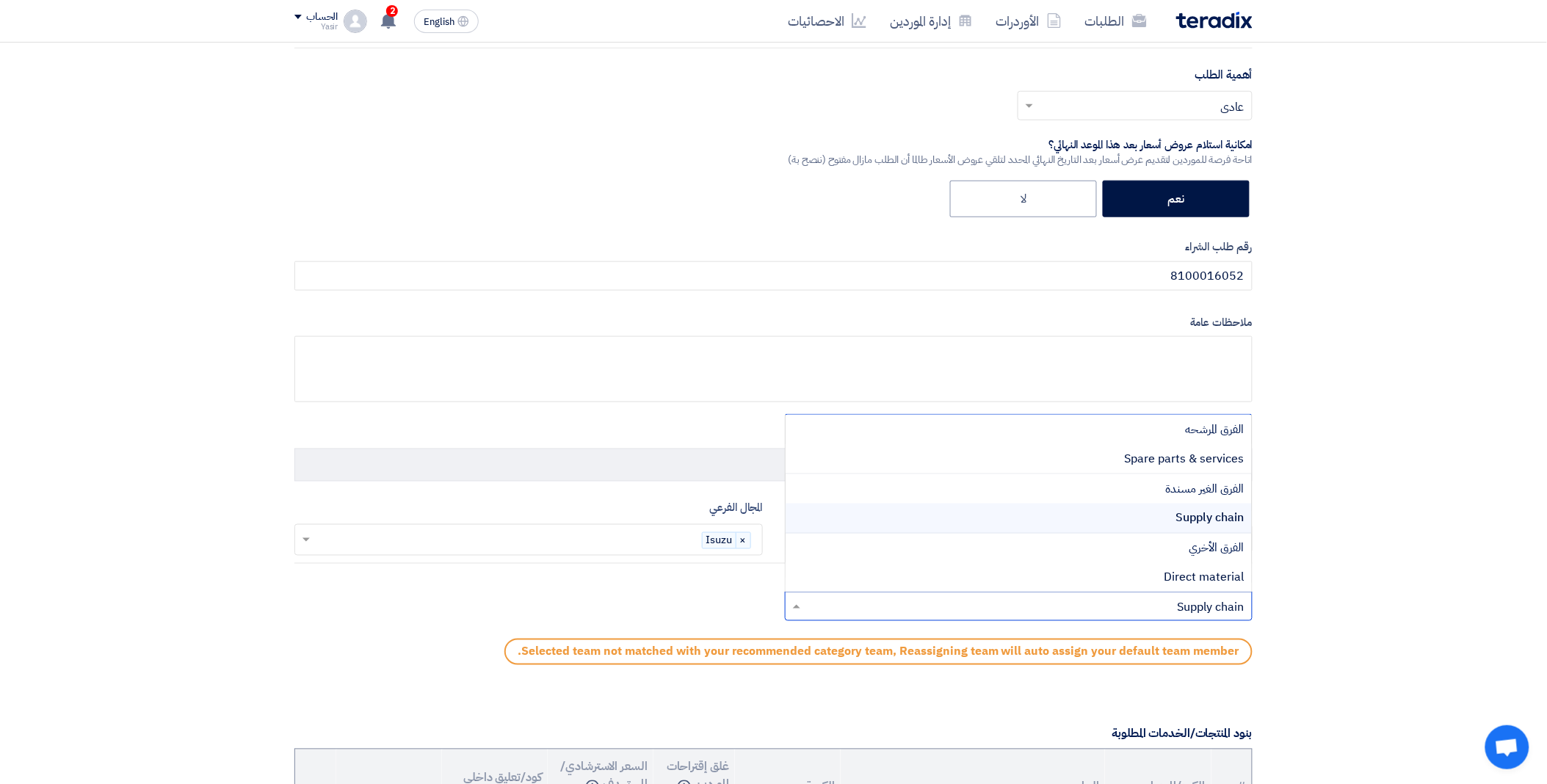
click at [808, 615] on input "text" at bounding box center [1027, 608] width 440 height 25
click at [1053, 457] on div "Spare parts & services" at bounding box center [1018, 459] width 467 height 30
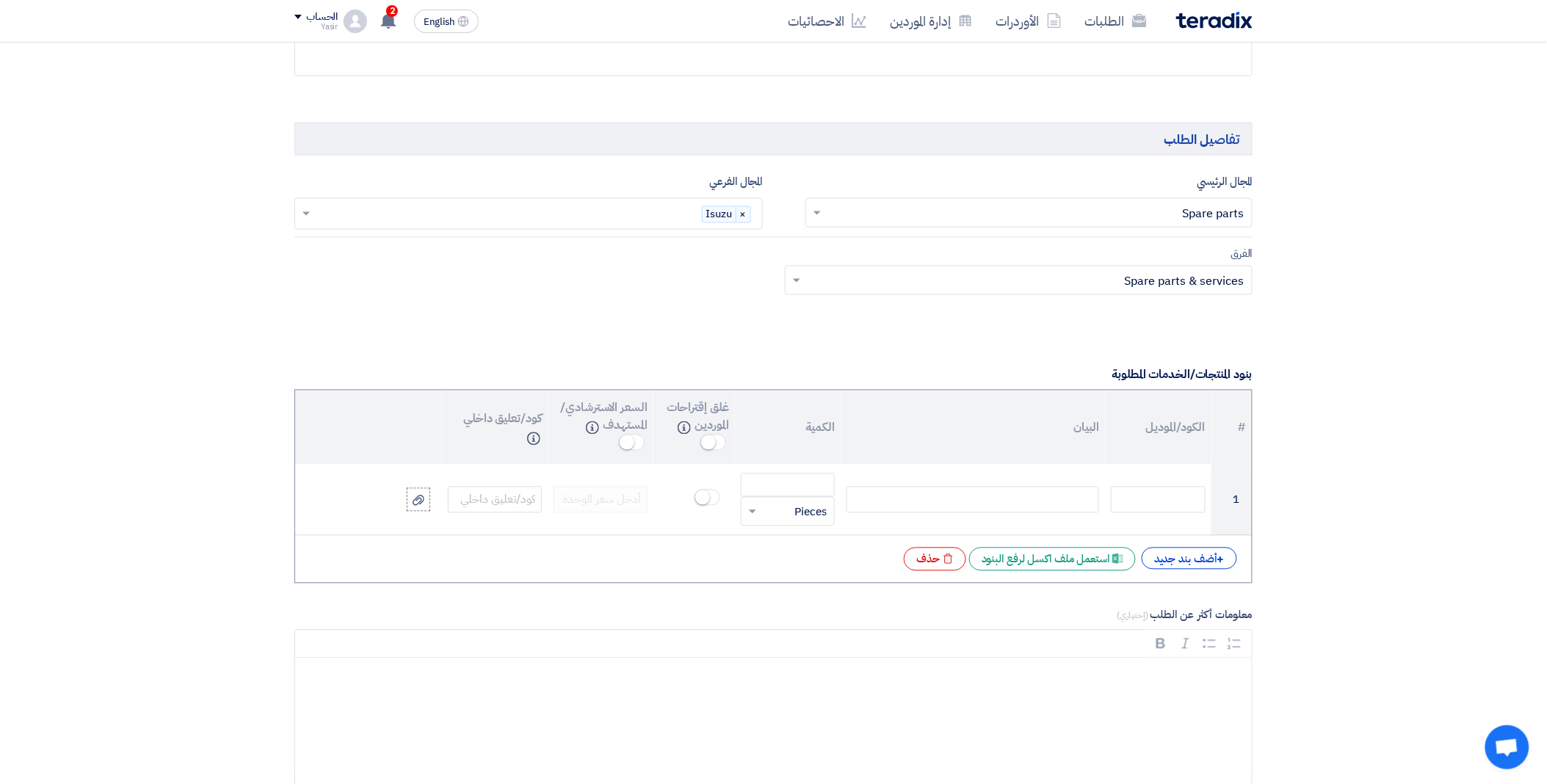
scroll to position [816, 0]
click at [1203, 564] on div "+ أضف بند جديد" at bounding box center [1189, 558] width 96 height 22
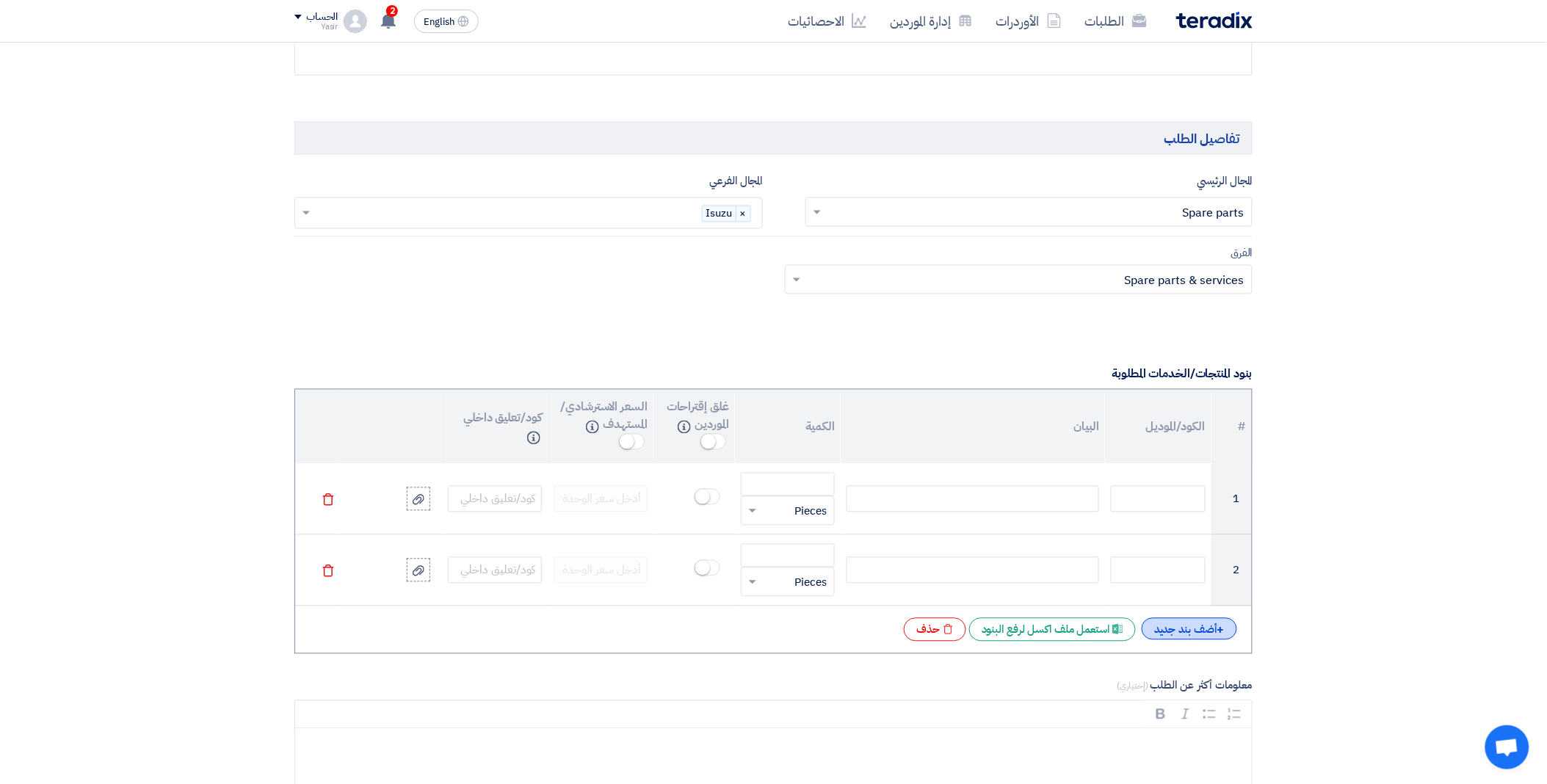
click at [1198, 634] on div "+ أضف بند جديد" at bounding box center [1189, 629] width 96 height 22
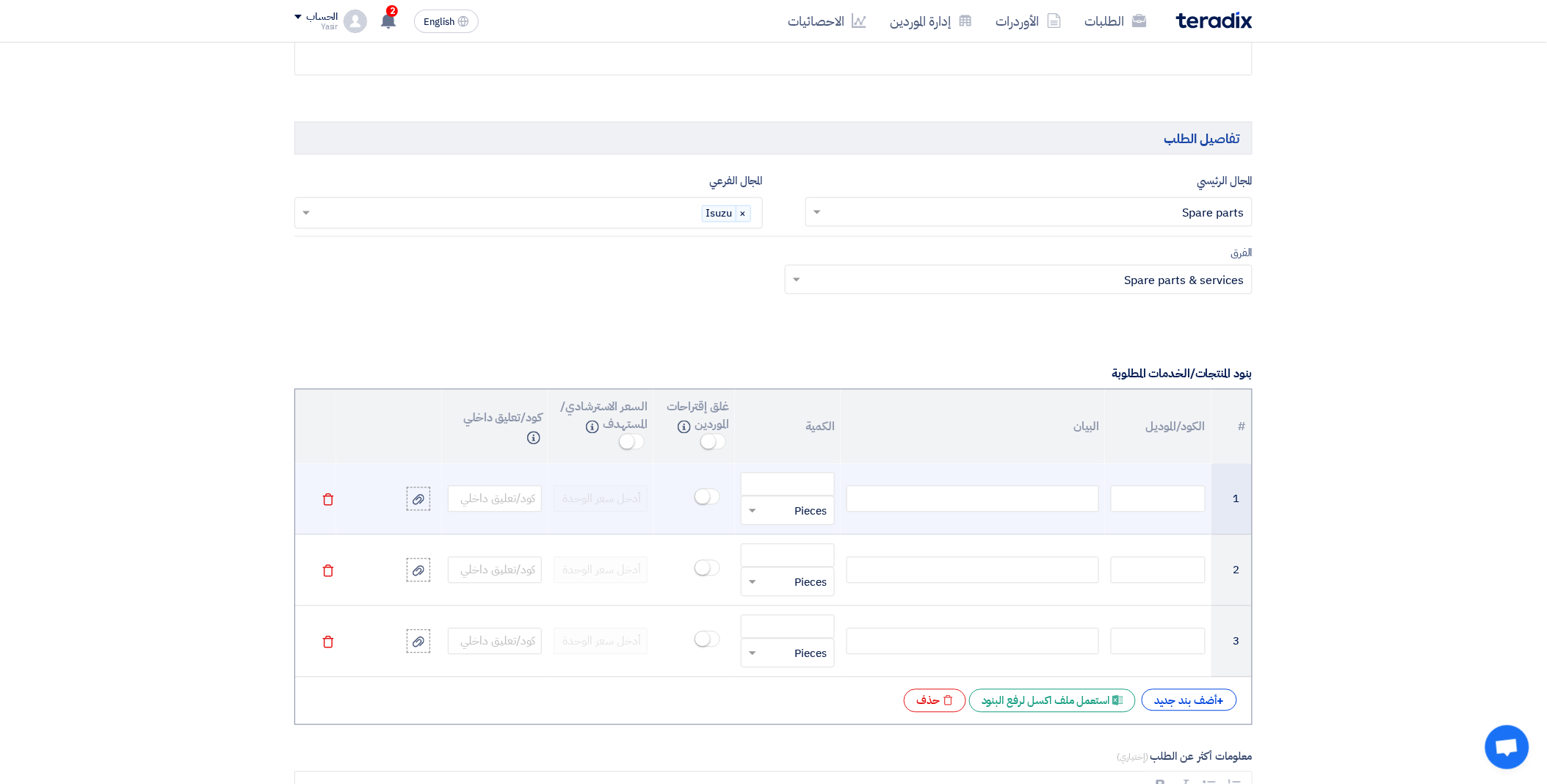
click at [952, 493] on div at bounding box center [973, 499] width 253 height 27
paste div
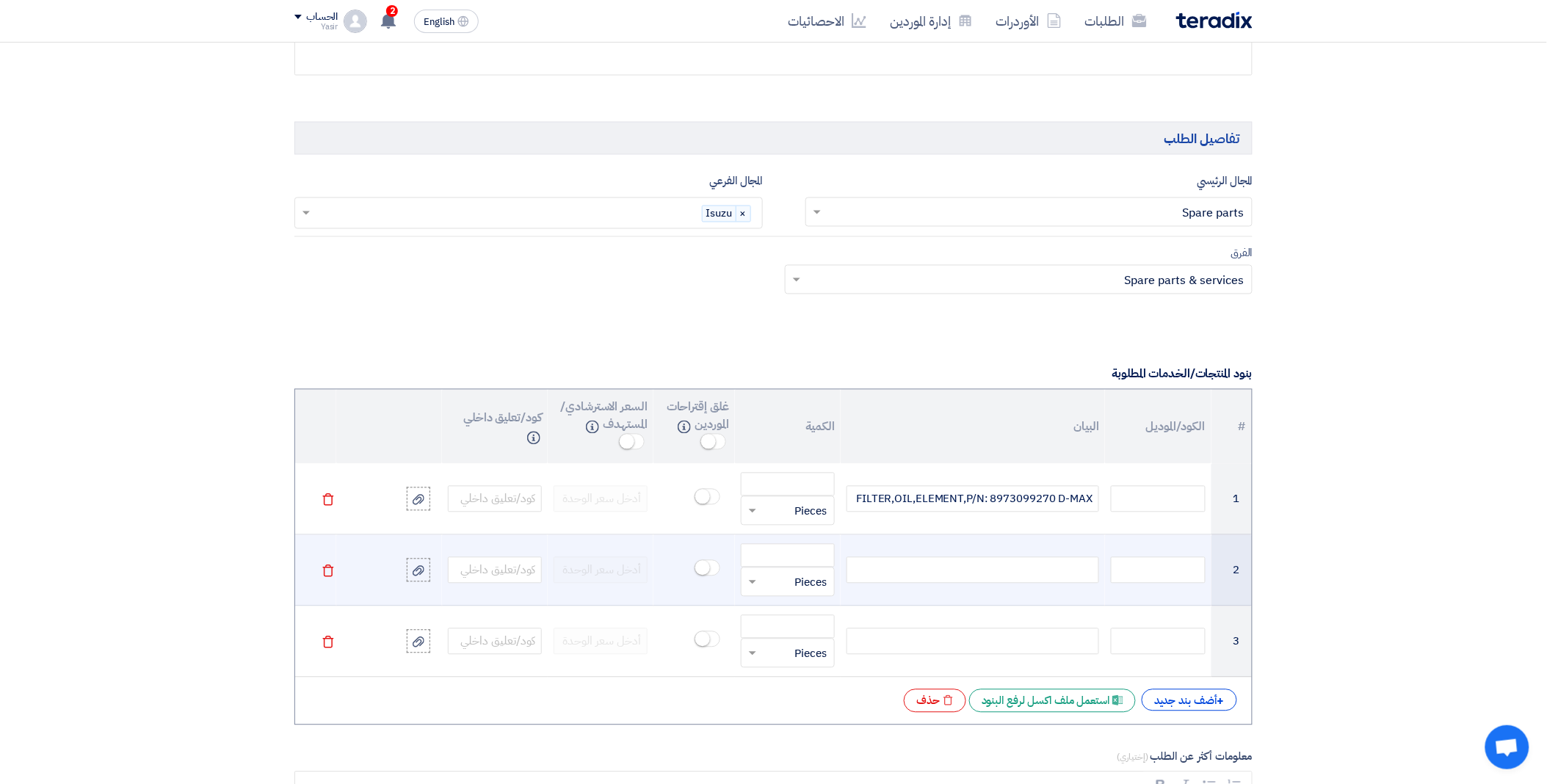
click at [959, 571] on div at bounding box center [973, 570] width 253 height 27
paste div
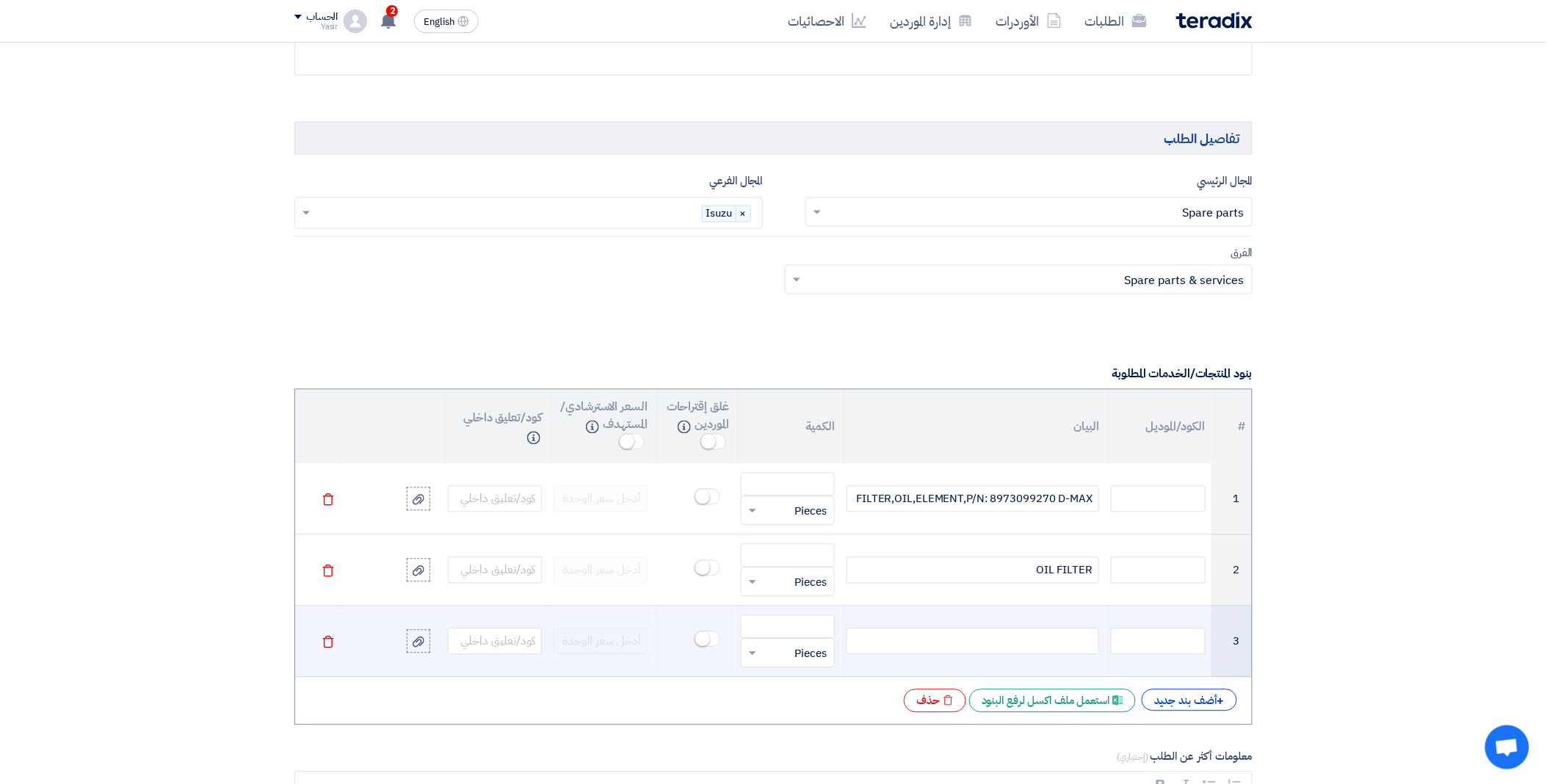
click at [963, 642] on div at bounding box center [973, 641] width 253 height 27
paste div
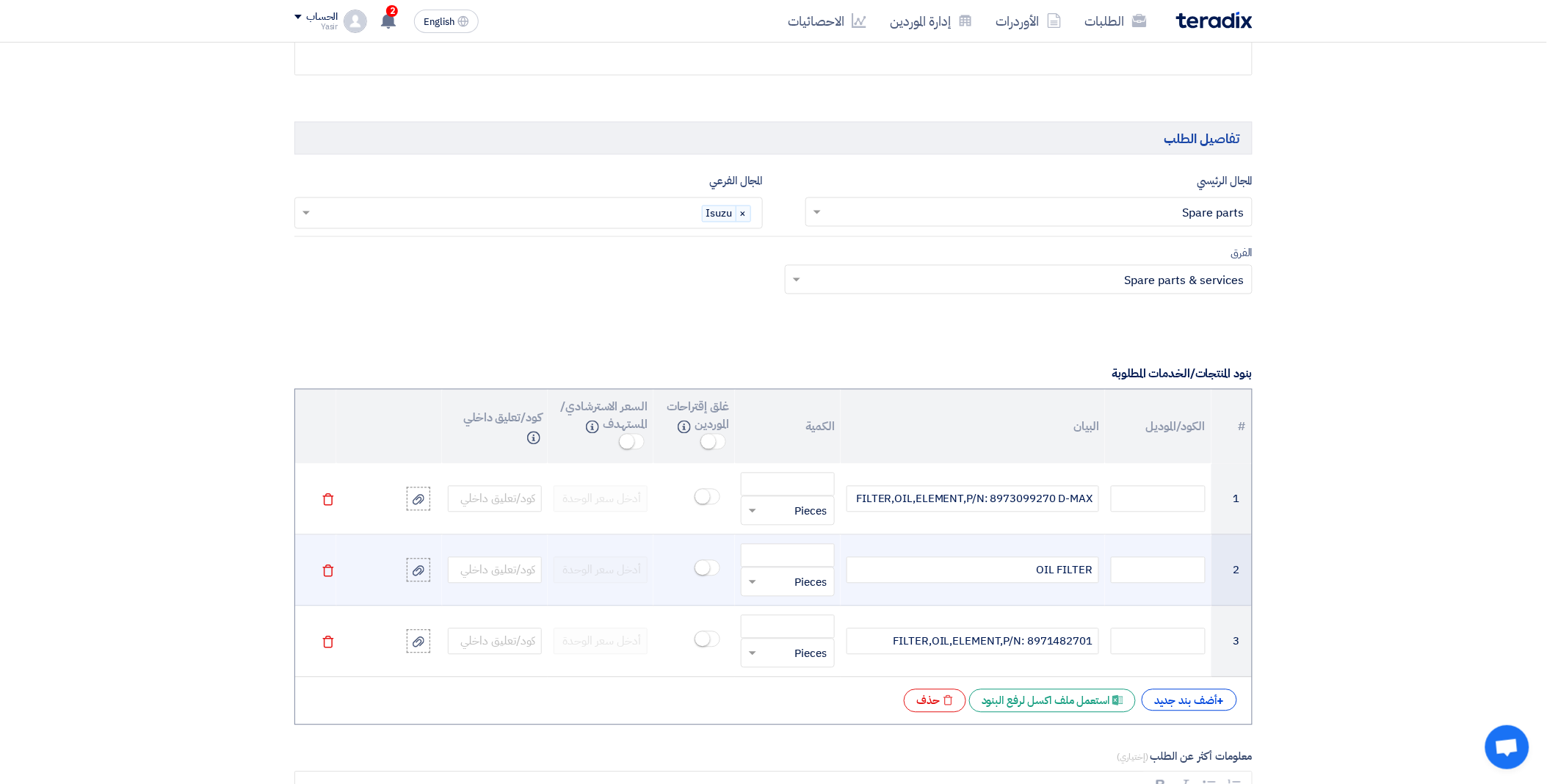
click at [1092, 571] on div "OIL FILTER" at bounding box center [973, 570] width 253 height 27
click at [997, 574] on div "OIL FILTER" at bounding box center [973, 570] width 253 height 27
click at [1055, 578] on div "OIL FILTER -FIO6614" at bounding box center [973, 570] width 253 height 27
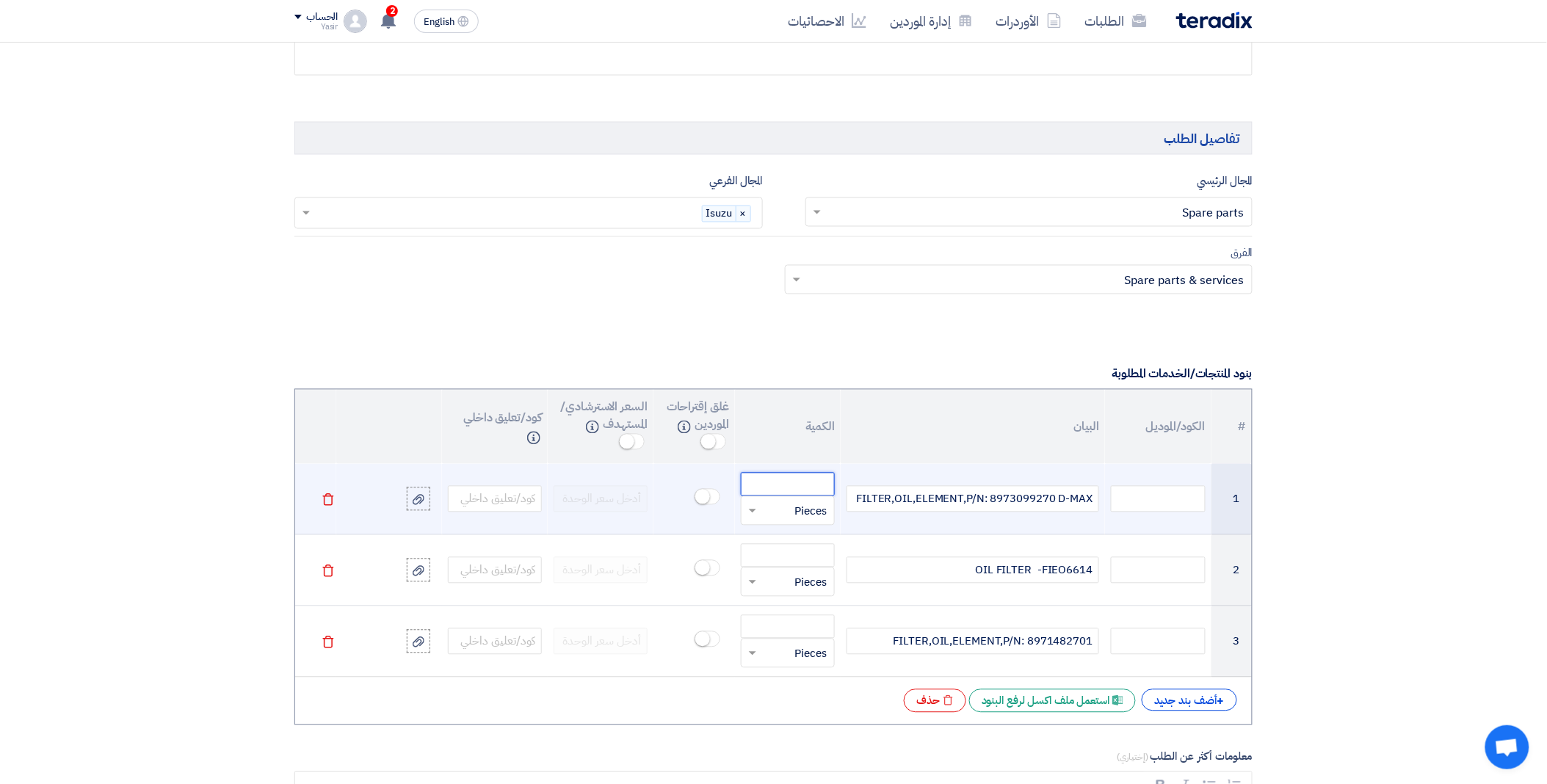
click at [782, 488] on input "number" at bounding box center [787, 485] width 94 height 24
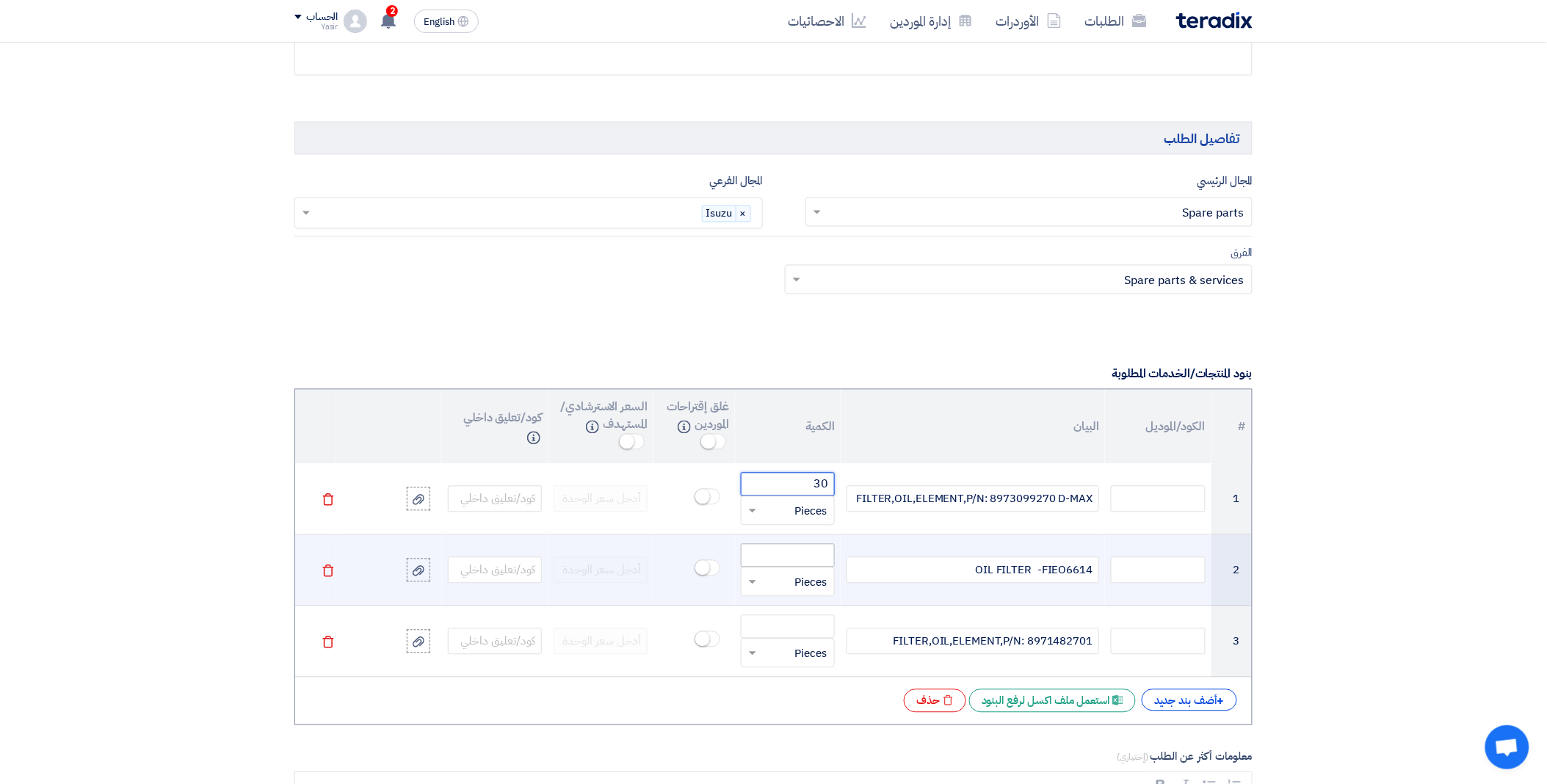
type input "30"
click at [794, 561] on input "number" at bounding box center [787, 556] width 94 height 24
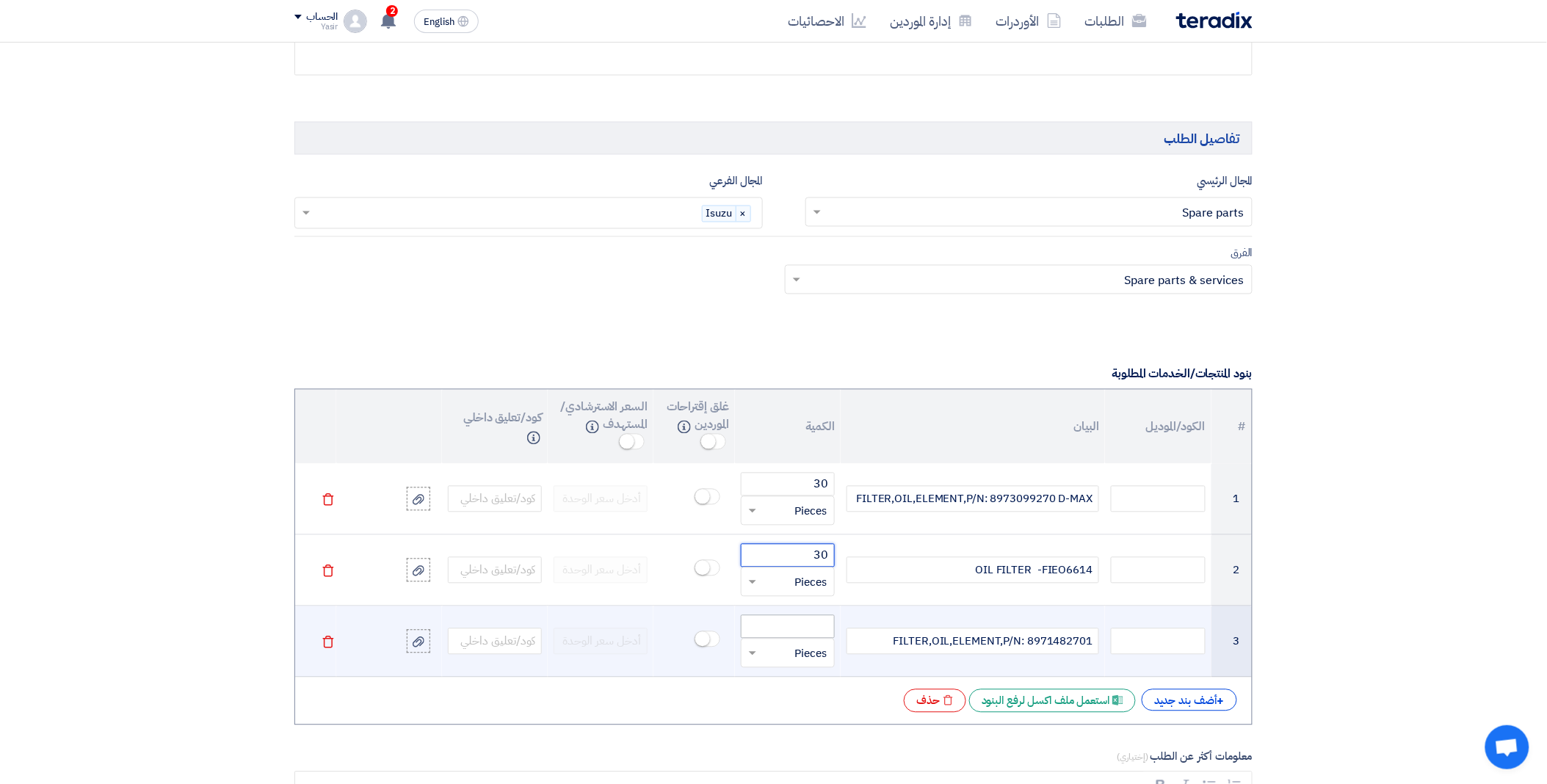
type input "30"
click at [803, 624] on input "number" at bounding box center [787, 627] width 94 height 24
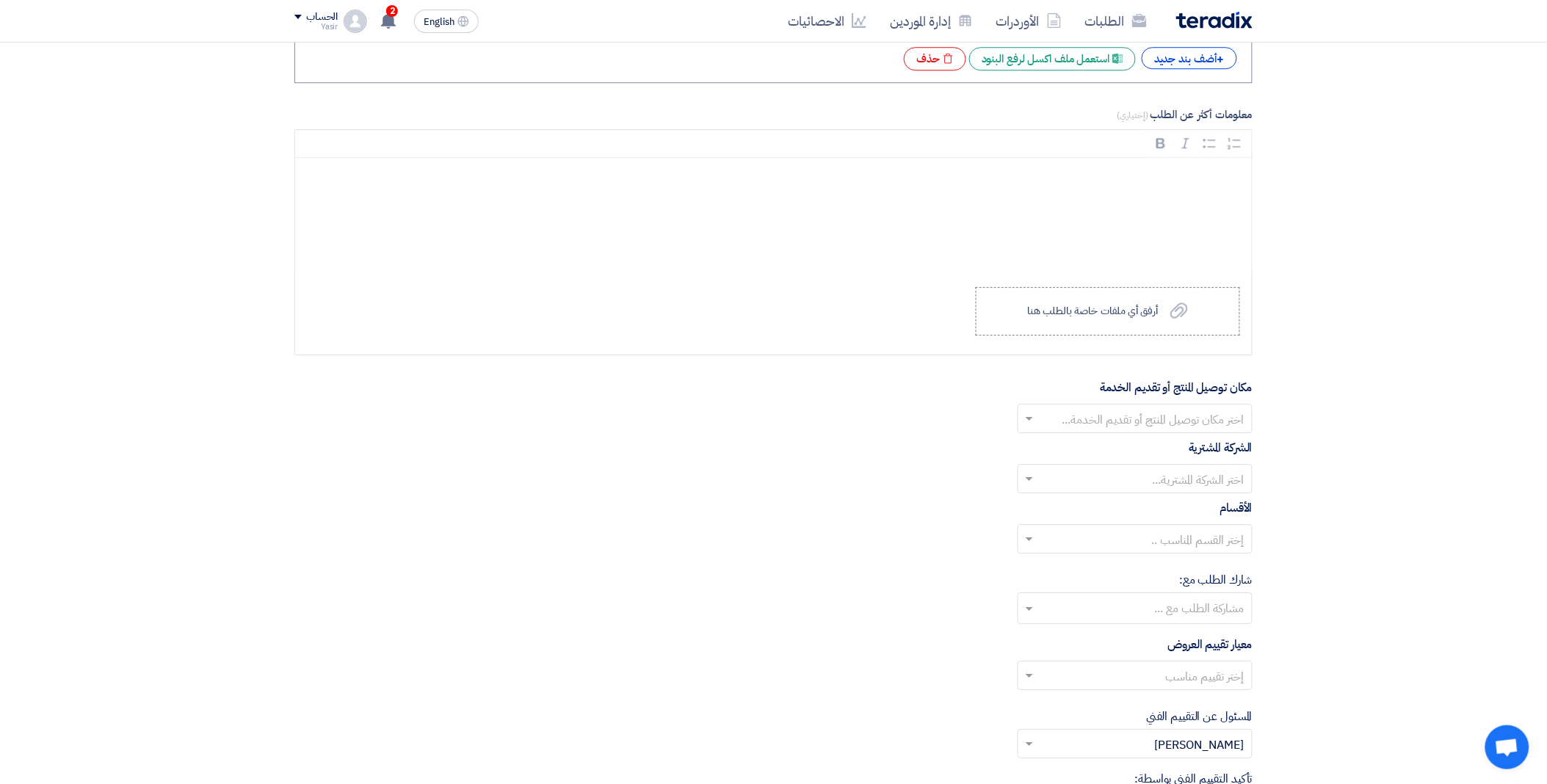
scroll to position [1468, 0]
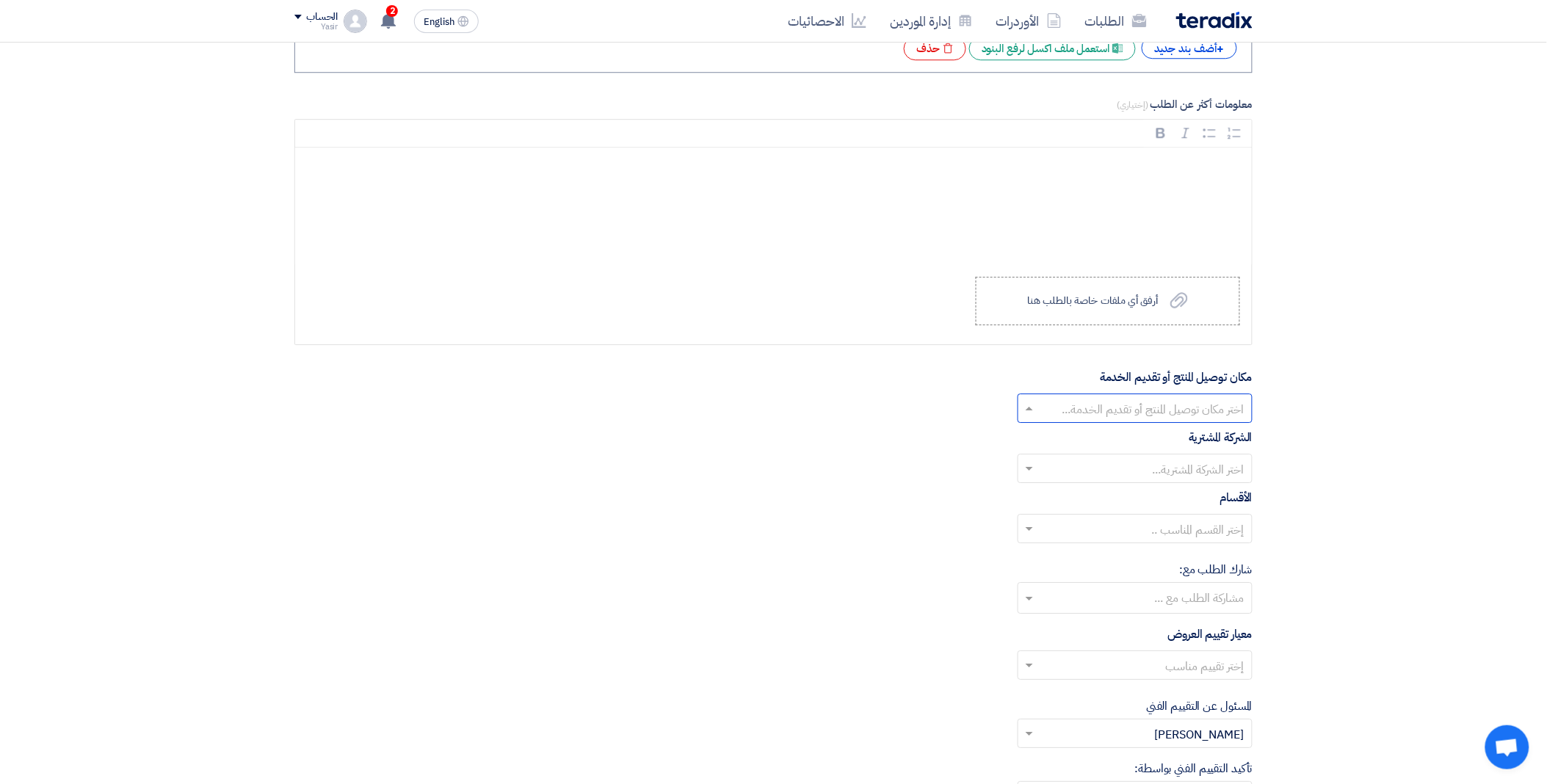
type input "30"
click at [1036, 401] on div at bounding box center [1135, 408] width 233 height 25
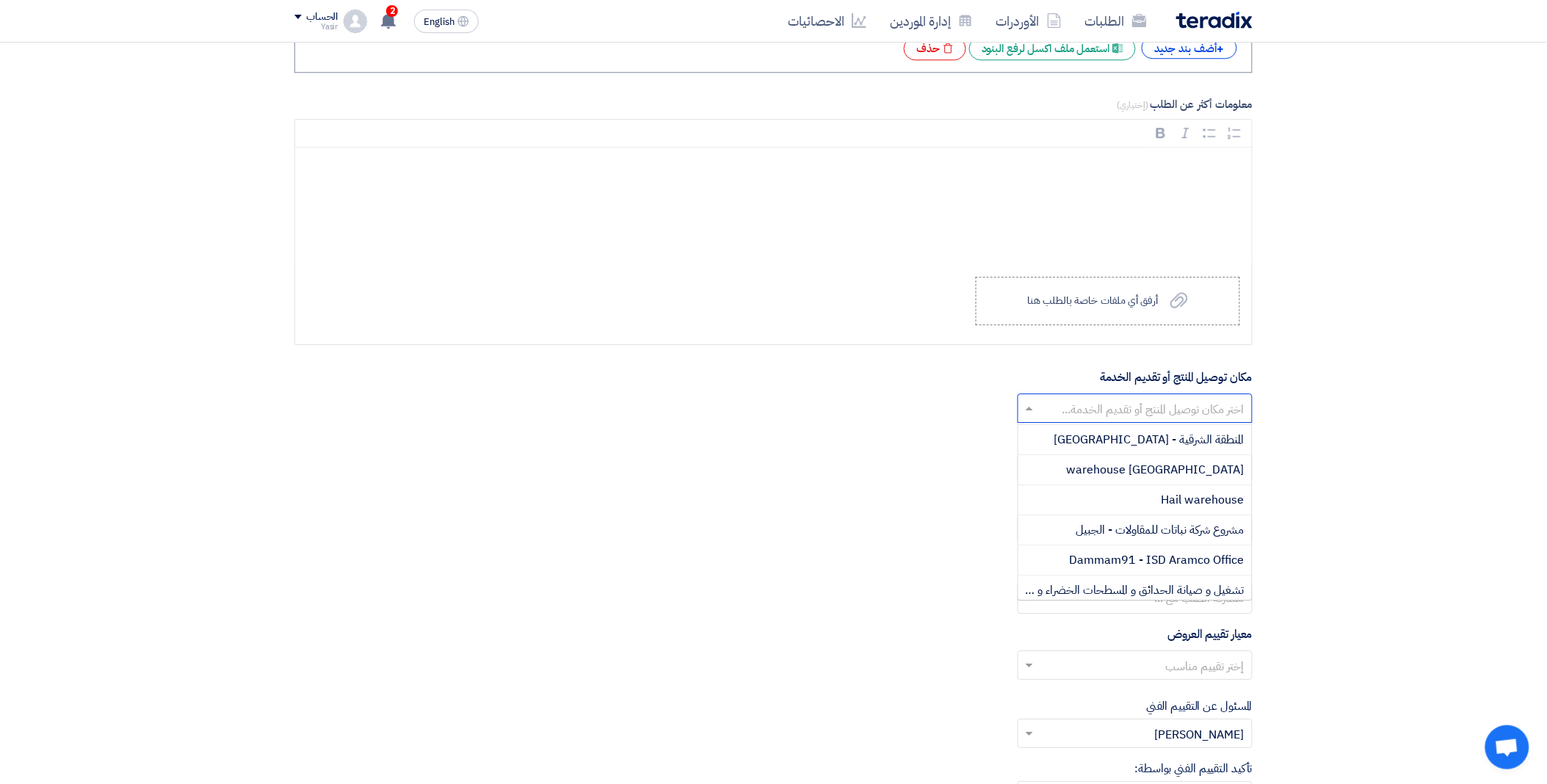
scroll to position [163, 0]
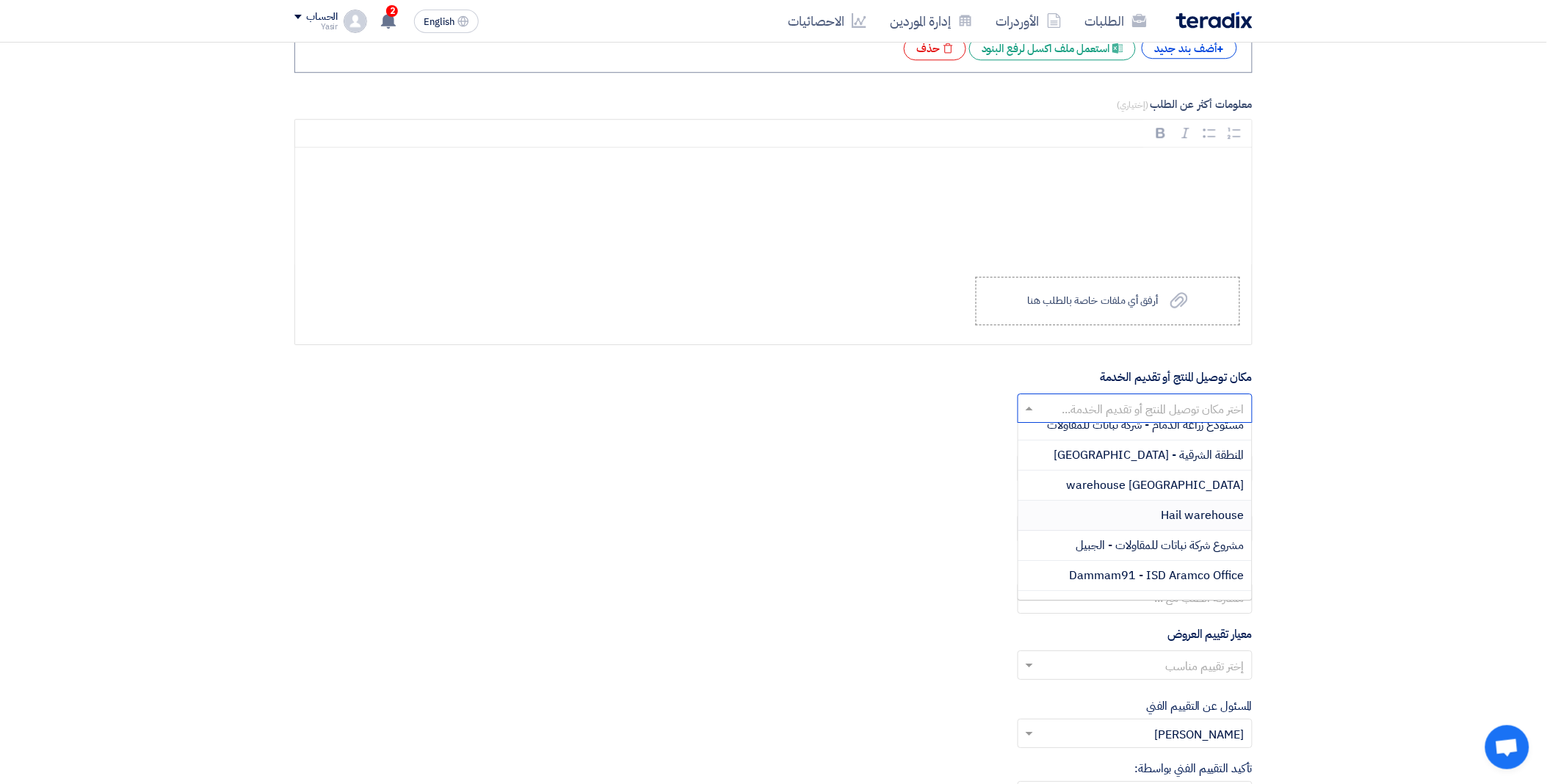
click at [1141, 512] on div "Hail warehouse" at bounding box center [1135, 515] width 233 height 30
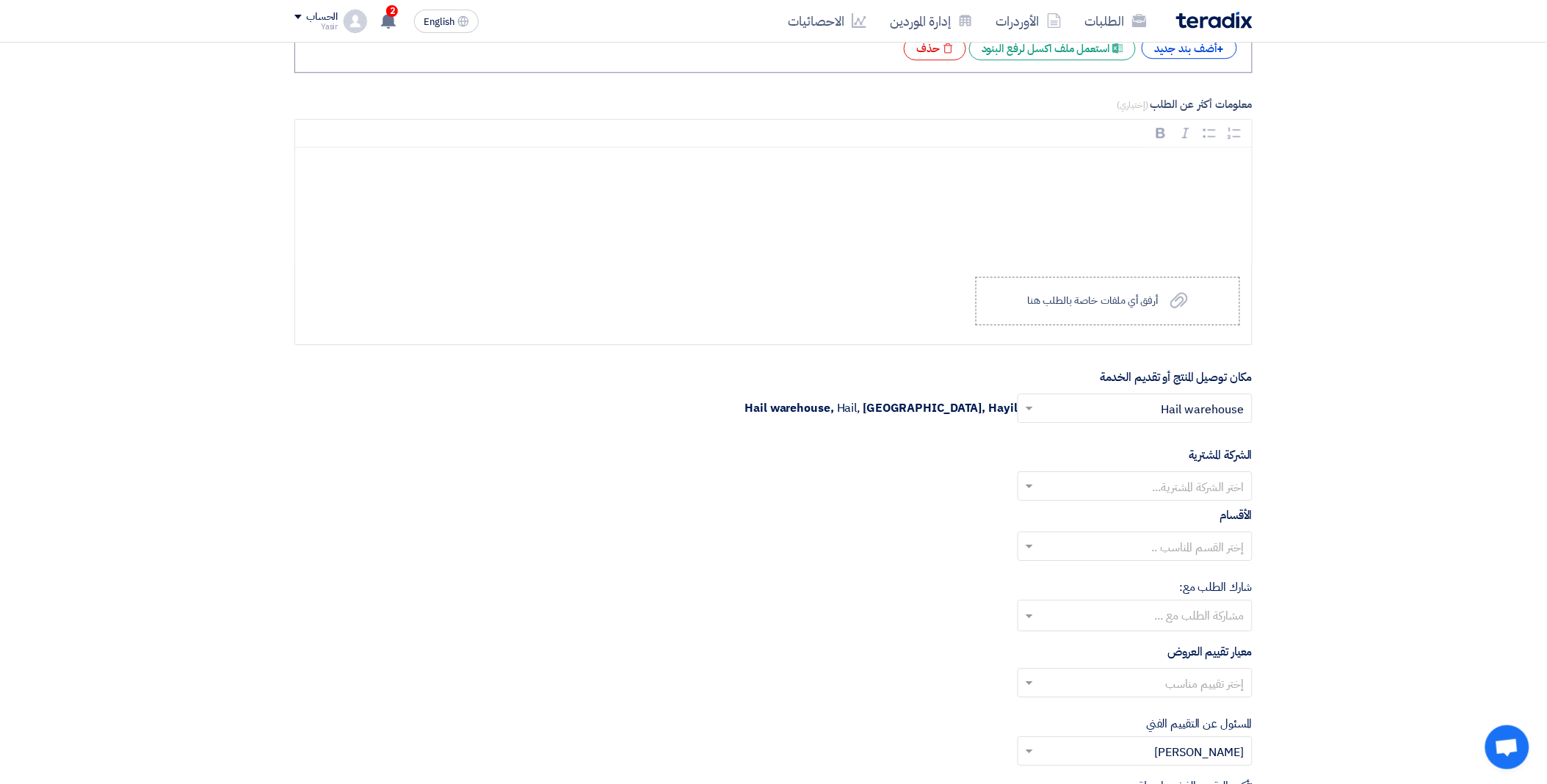
click at [1084, 493] on input "text" at bounding box center [1143, 488] width 205 height 25
click at [1120, 512] on span "Nabatat for contracting" at bounding box center [1182, 515] width 124 height 18
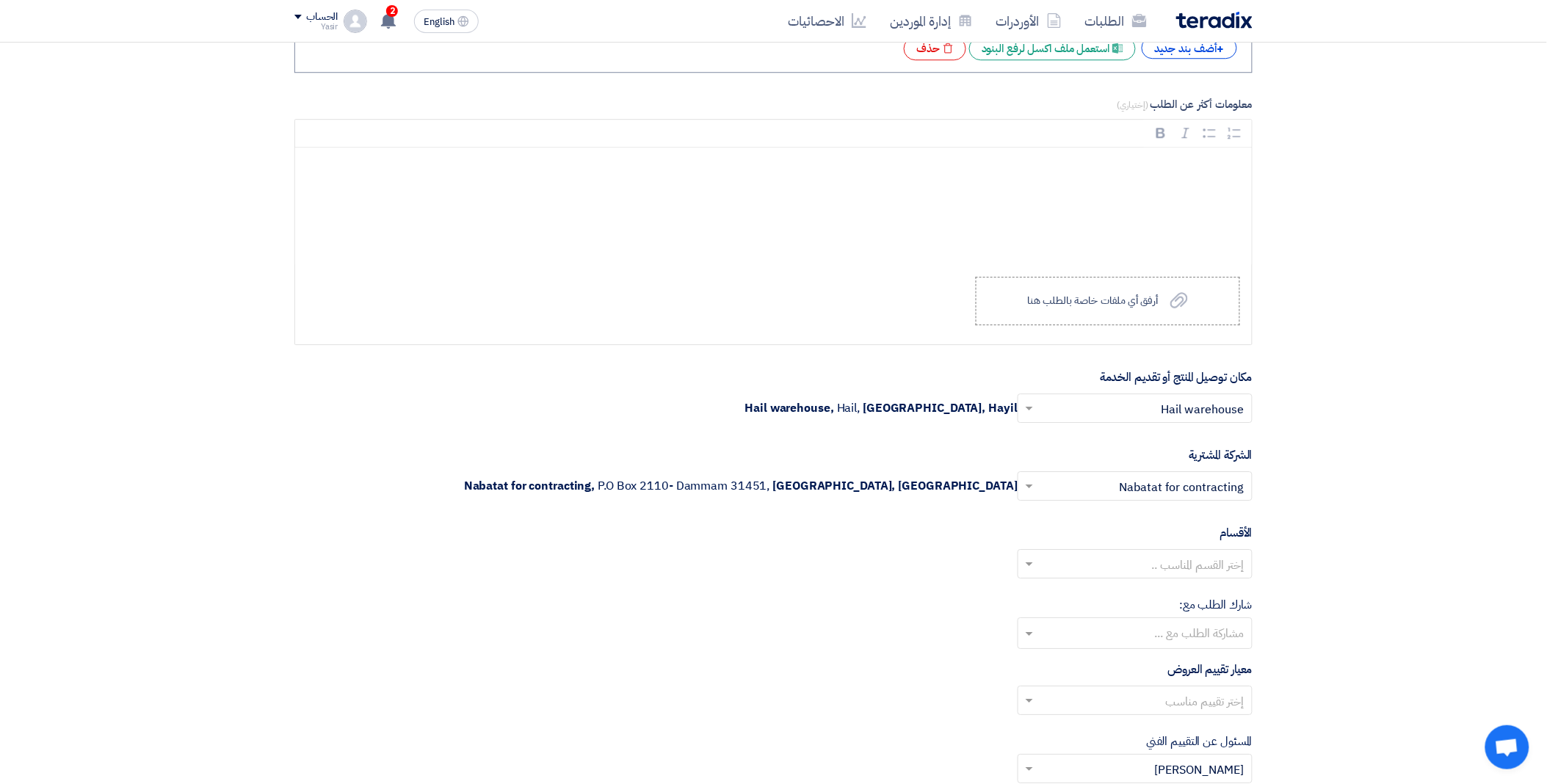
click at [1050, 571] on input "text" at bounding box center [1143, 566] width 205 height 25
click at [1125, 595] on div "General Department" at bounding box center [1135, 593] width 233 height 30
click at [1073, 707] on input "text" at bounding box center [1143, 702] width 205 height 25
click at [1120, 756] on div "spare parts long term" at bounding box center [1135, 760] width 233 height 30
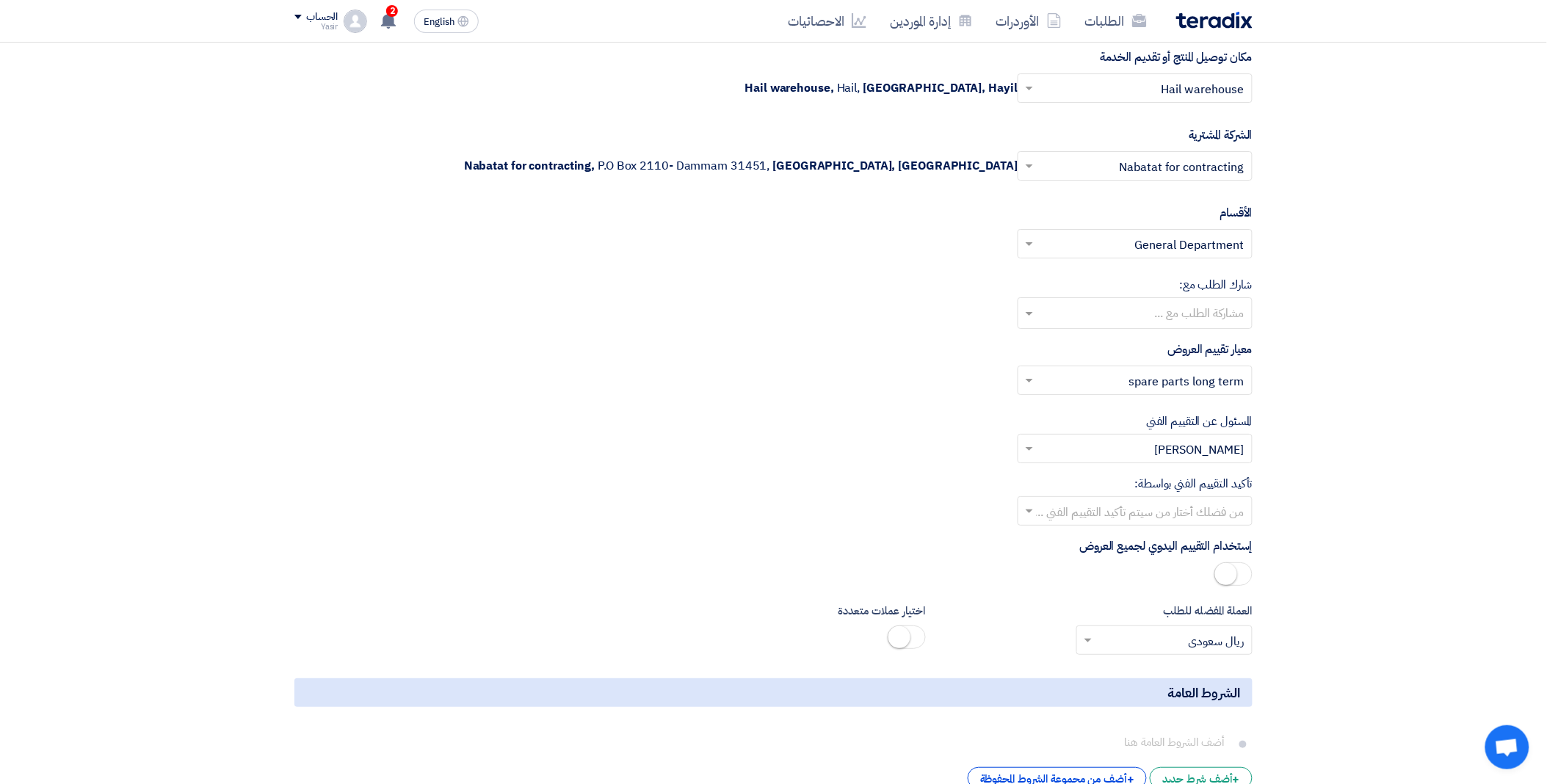
scroll to position [1794, 0]
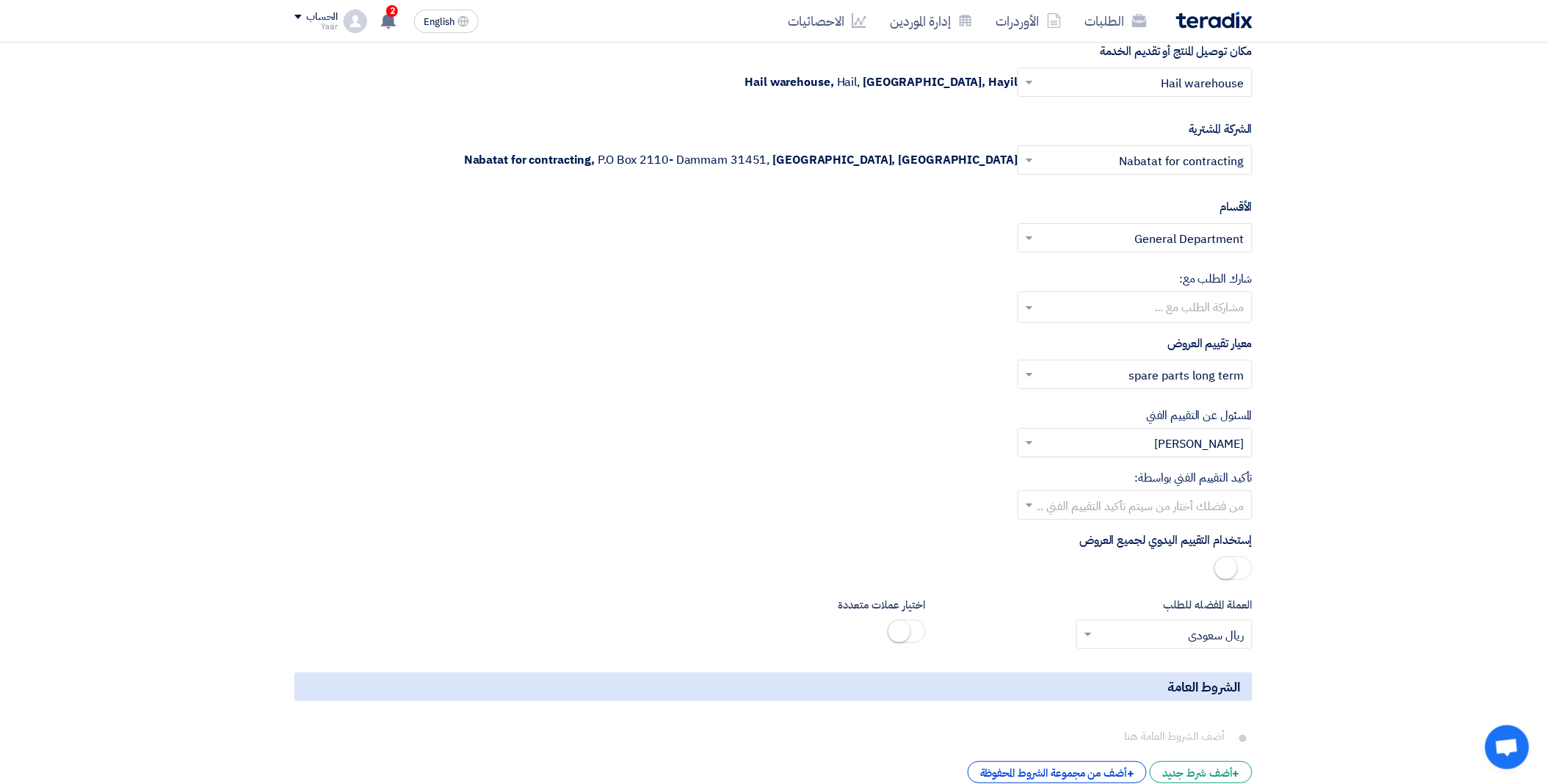
drag, startPoint x: 1049, startPoint y: 519, endPoint x: 1034, endPoint y: 511, distance: 17.0
click at [1034, 511] on span at bounding box center [1027, 506] width 19 height 18
click at [1132, 625] on div "[PERSON_NAME]" at bounding box center [1135, 625] width 233 height 30
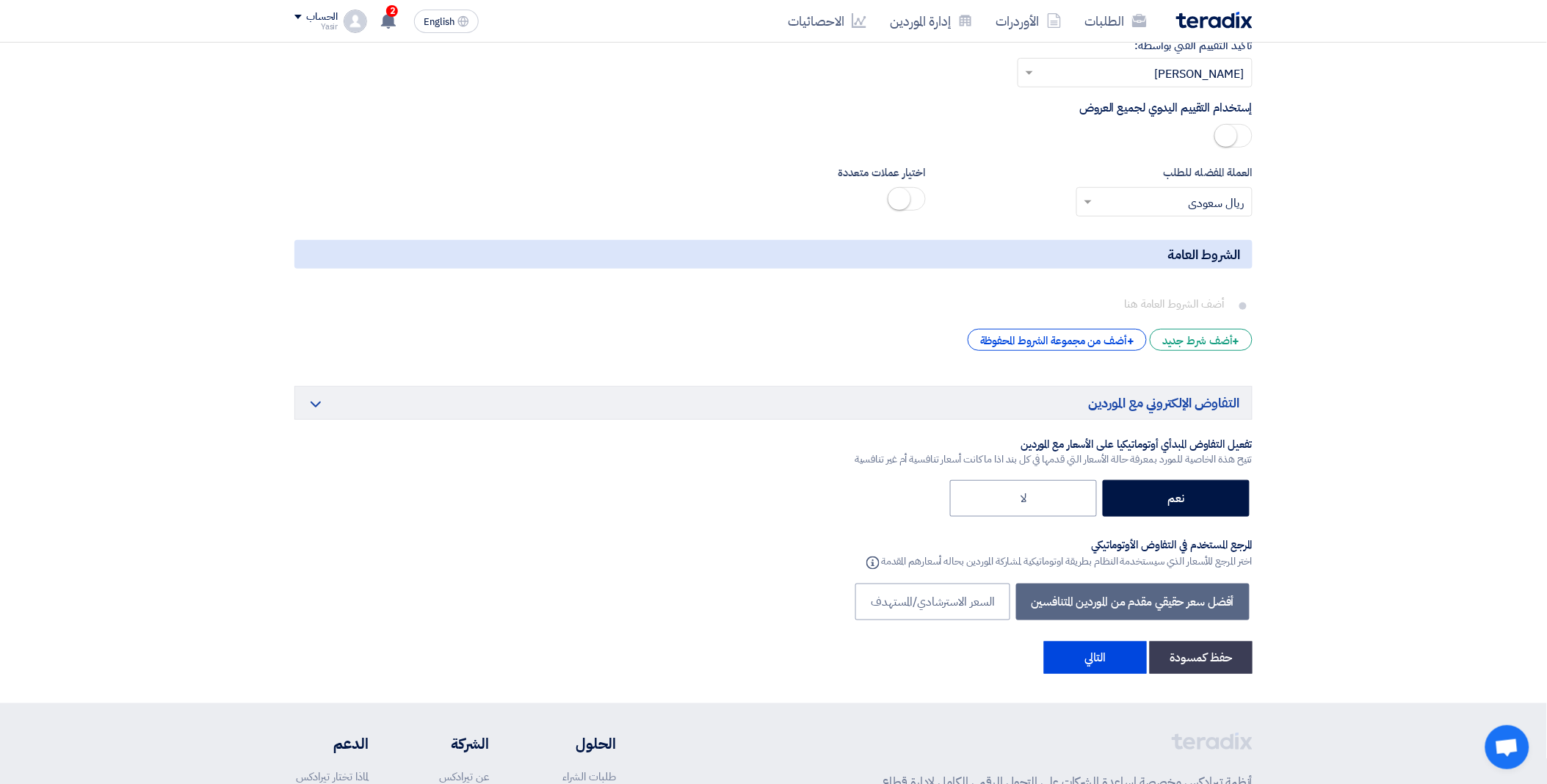
scroll to position [2447, 0]
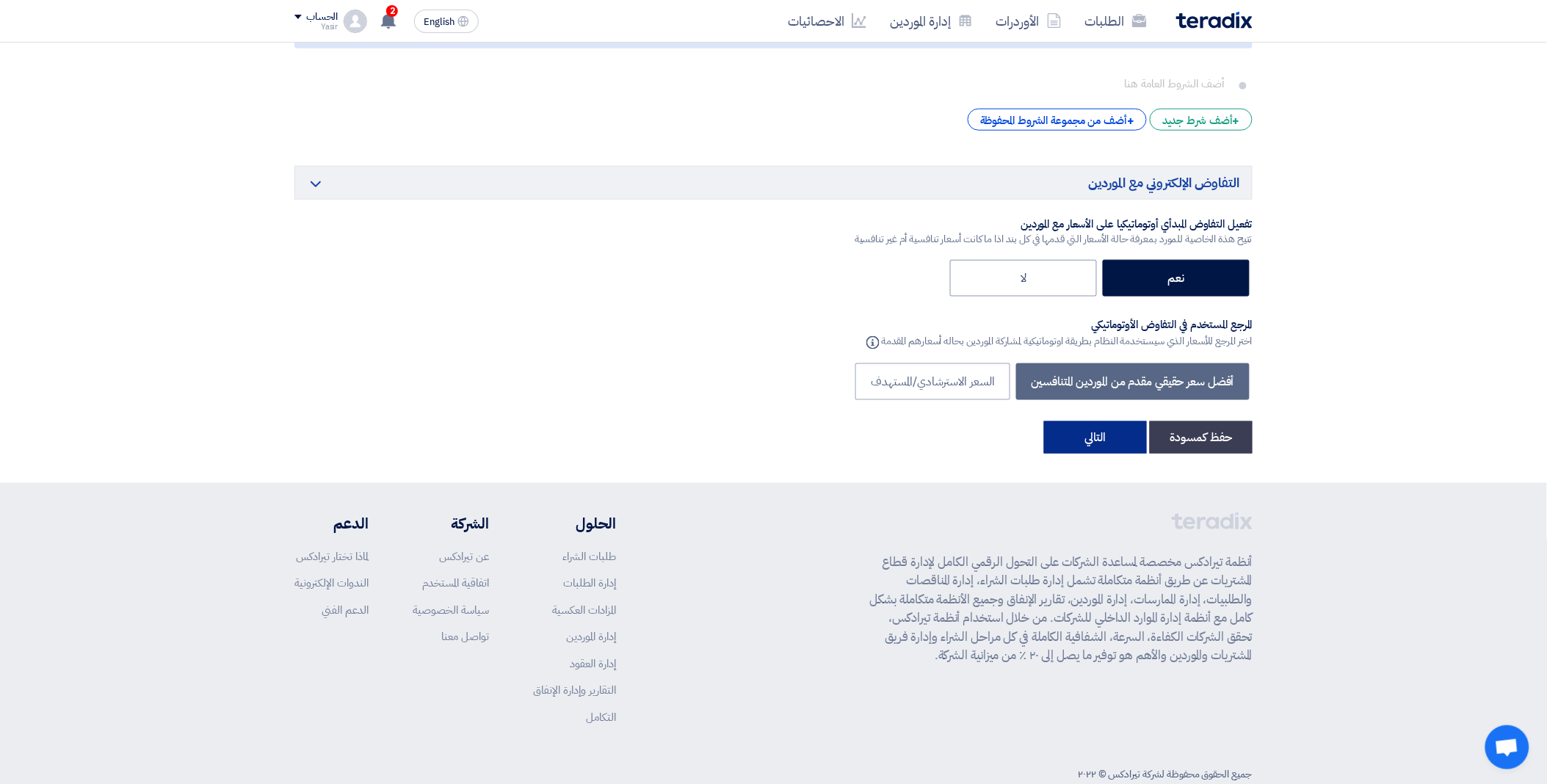
click at [1081, 444] on button "التالي" at bounding box center [1096, 437] width 103 height 33
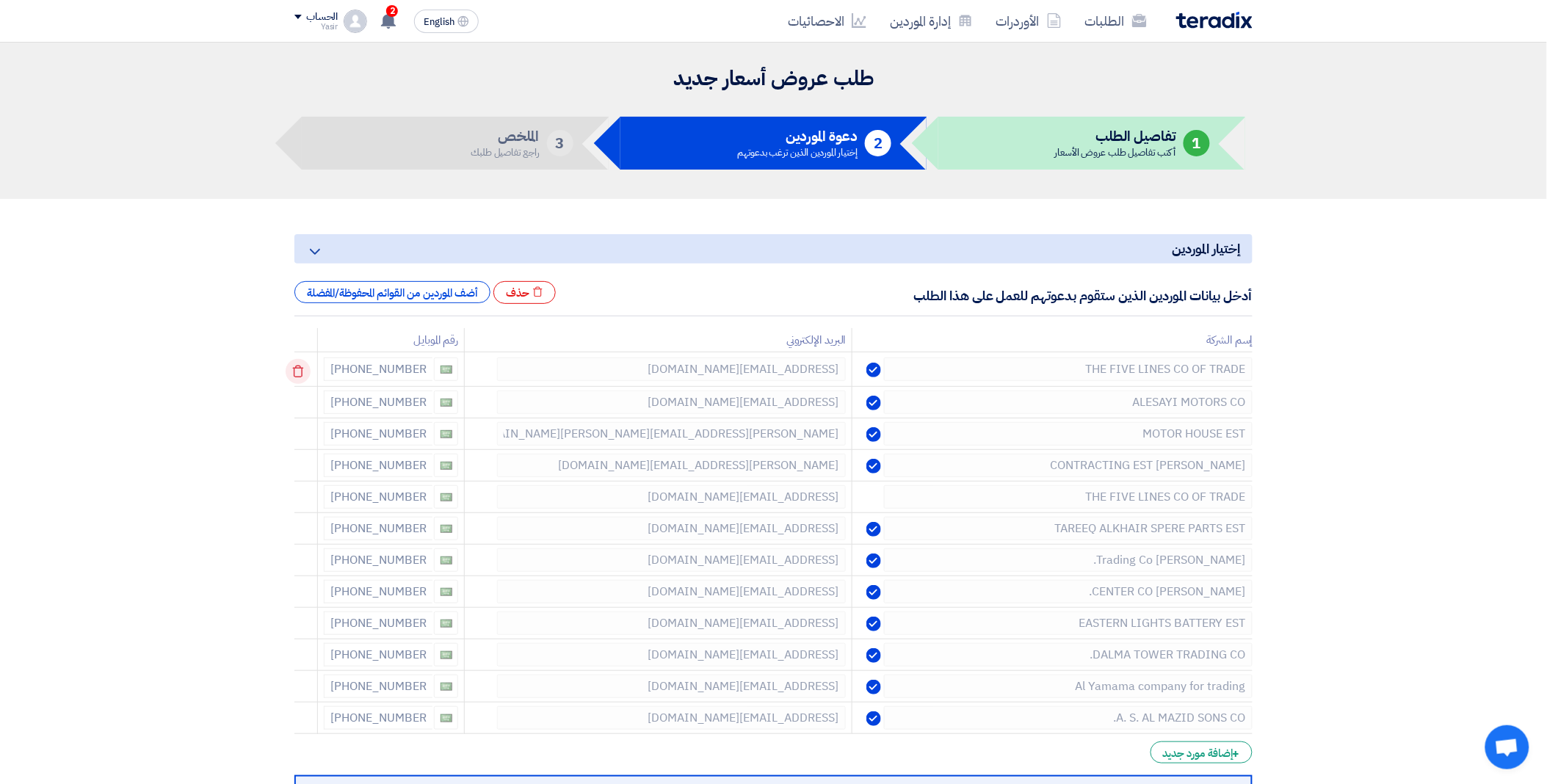
click at [299, 369] on icon at bounding box center [297, 371] width 25 height 25
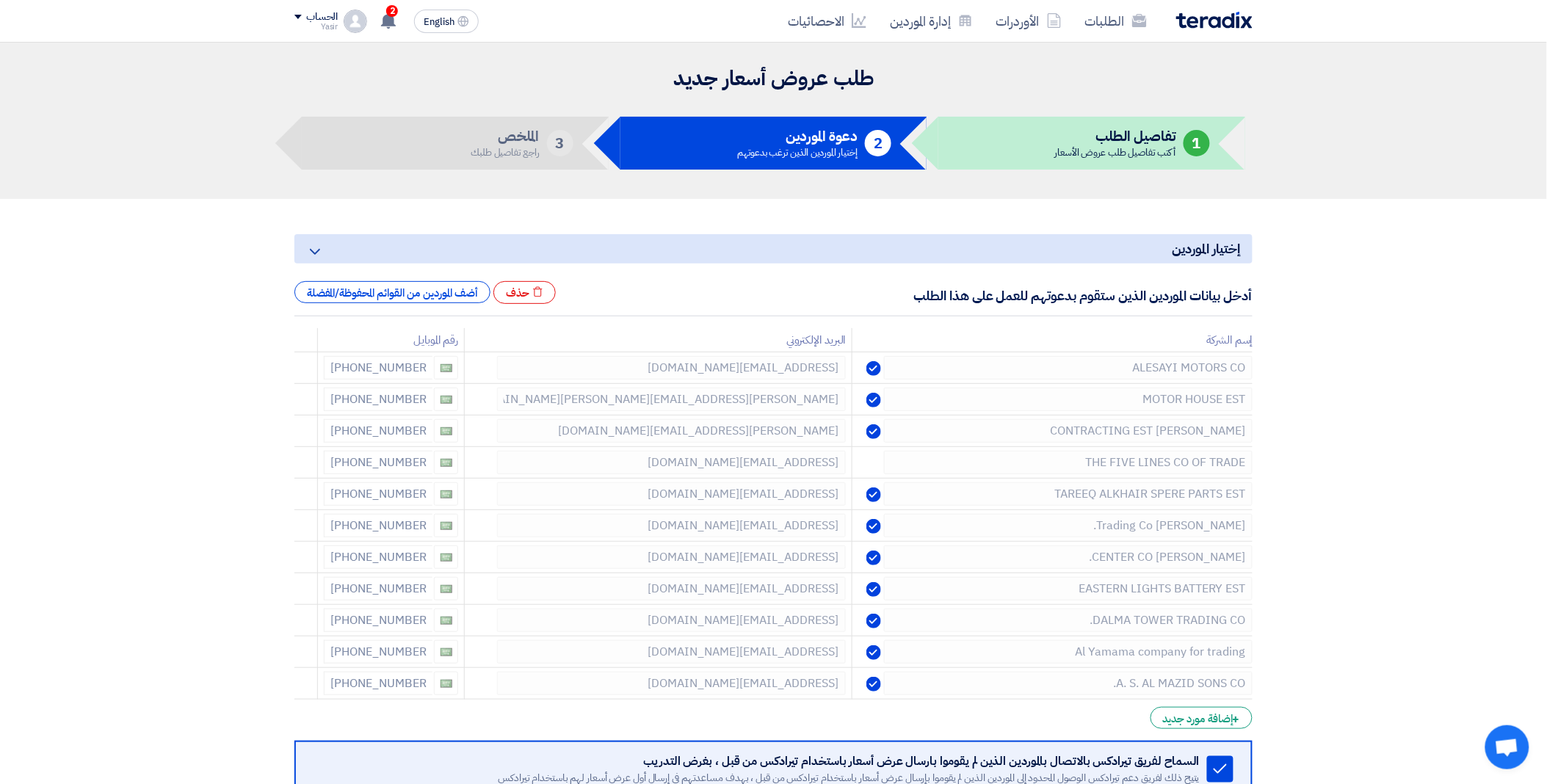
click at [0, 0] on icon at bounding box center [0, 0] width 0 height 0
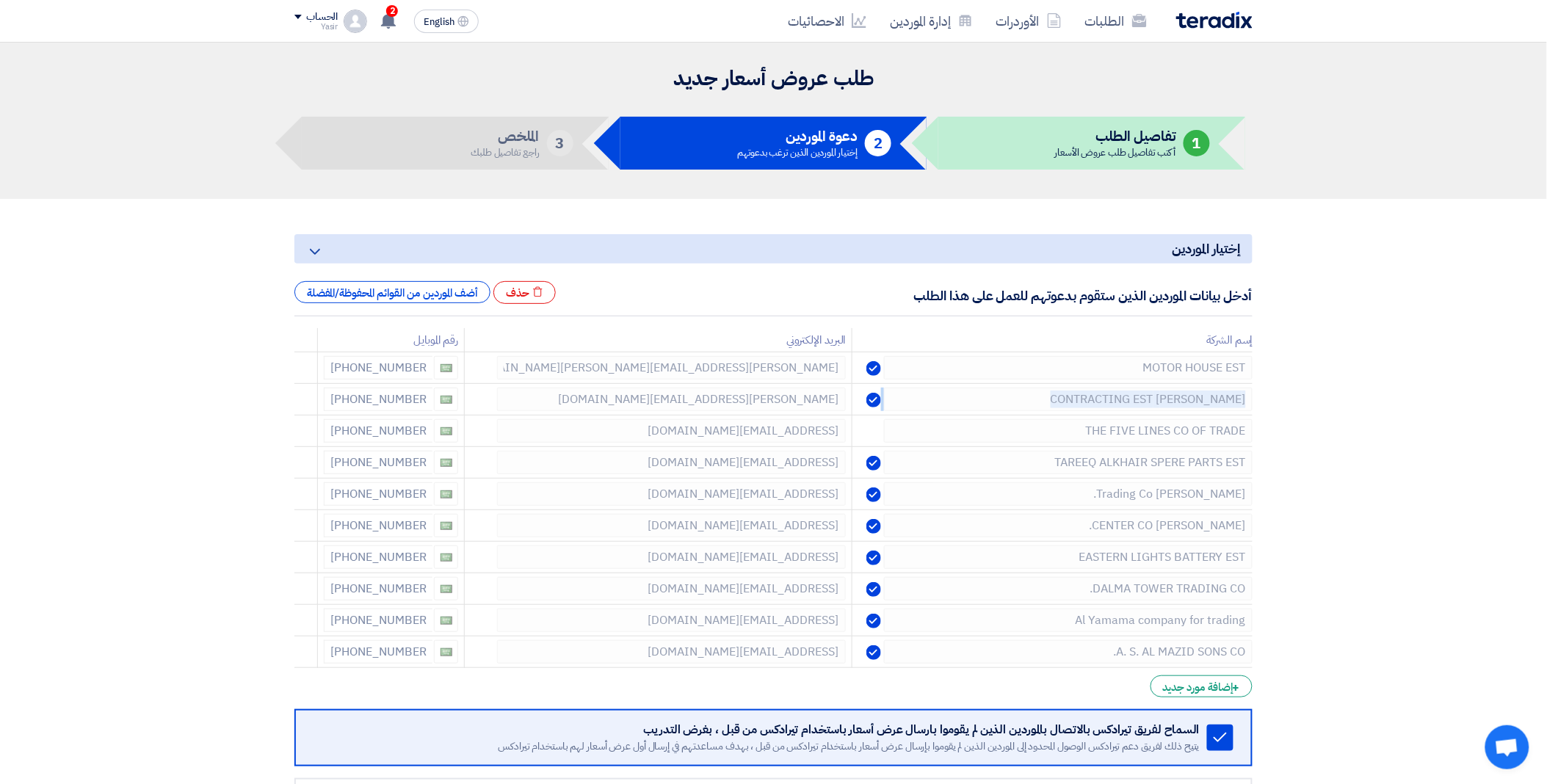
click at [0, 0] on icon at bounding box center [0, 0] width 0 height 0
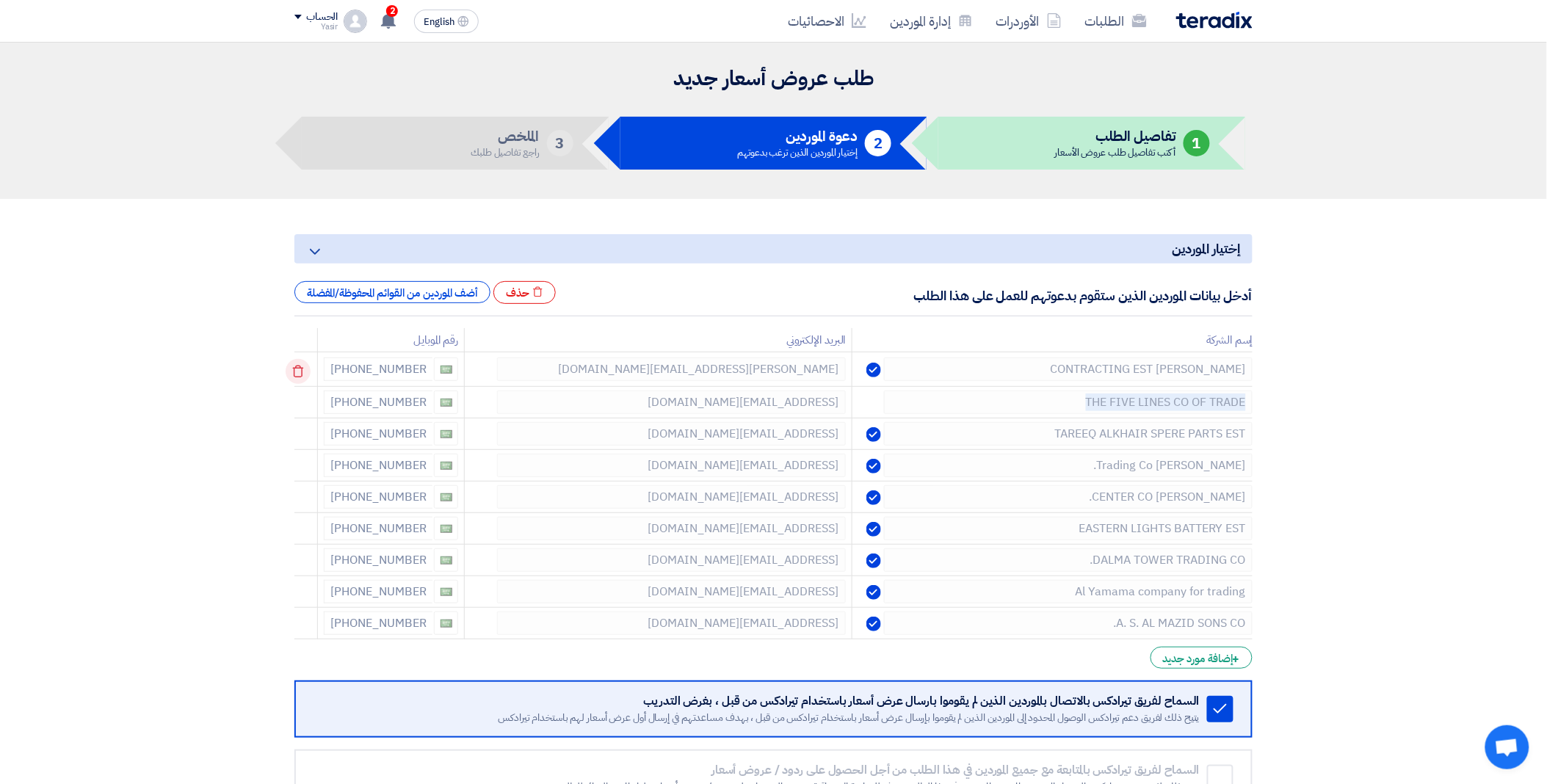
click at [299, 369] on icon at bounding box center [297, 371] width 25 height 25
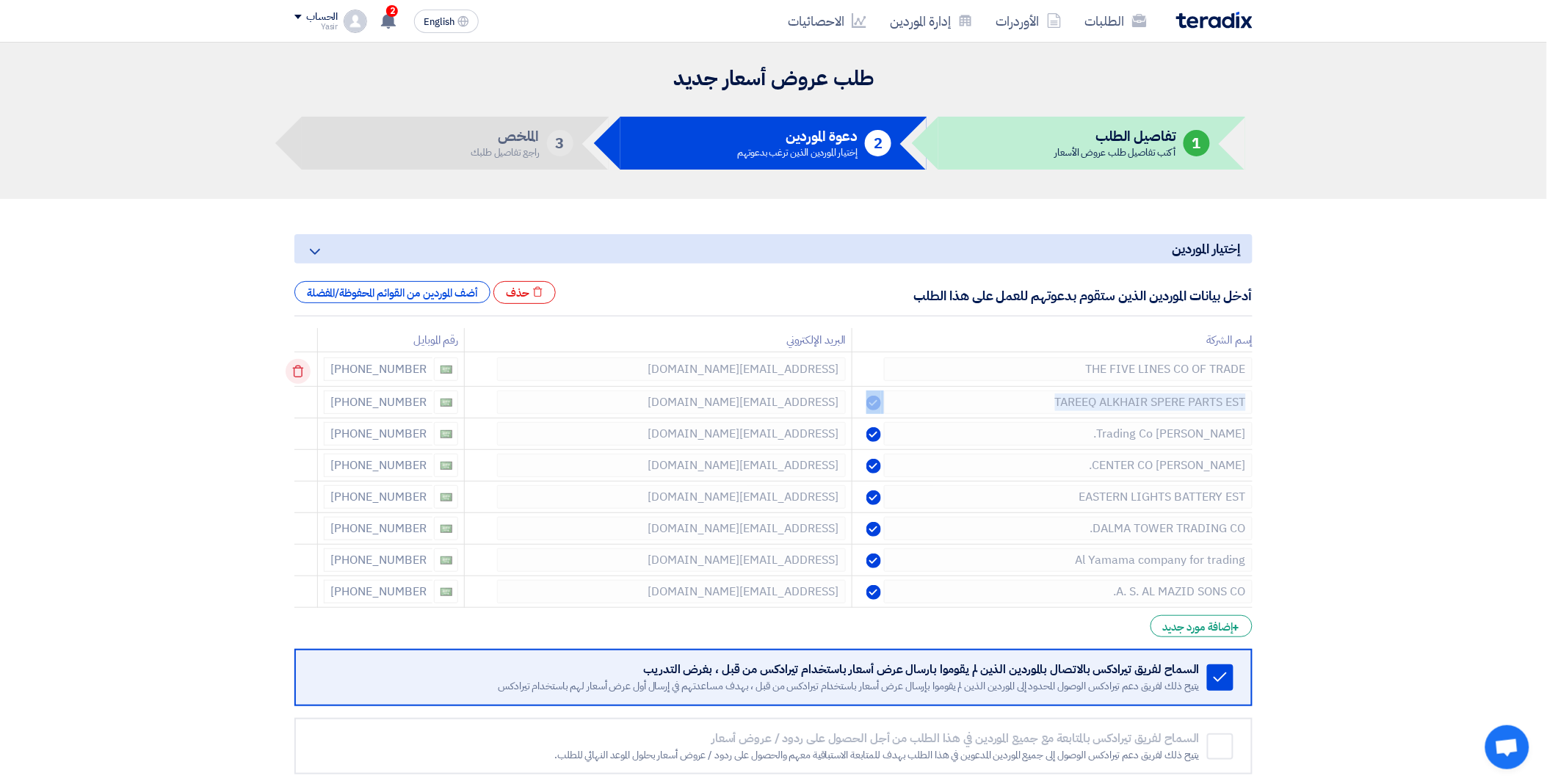
click at [299, 369] on icon at bounding box center [297, 371] width 25 height 25
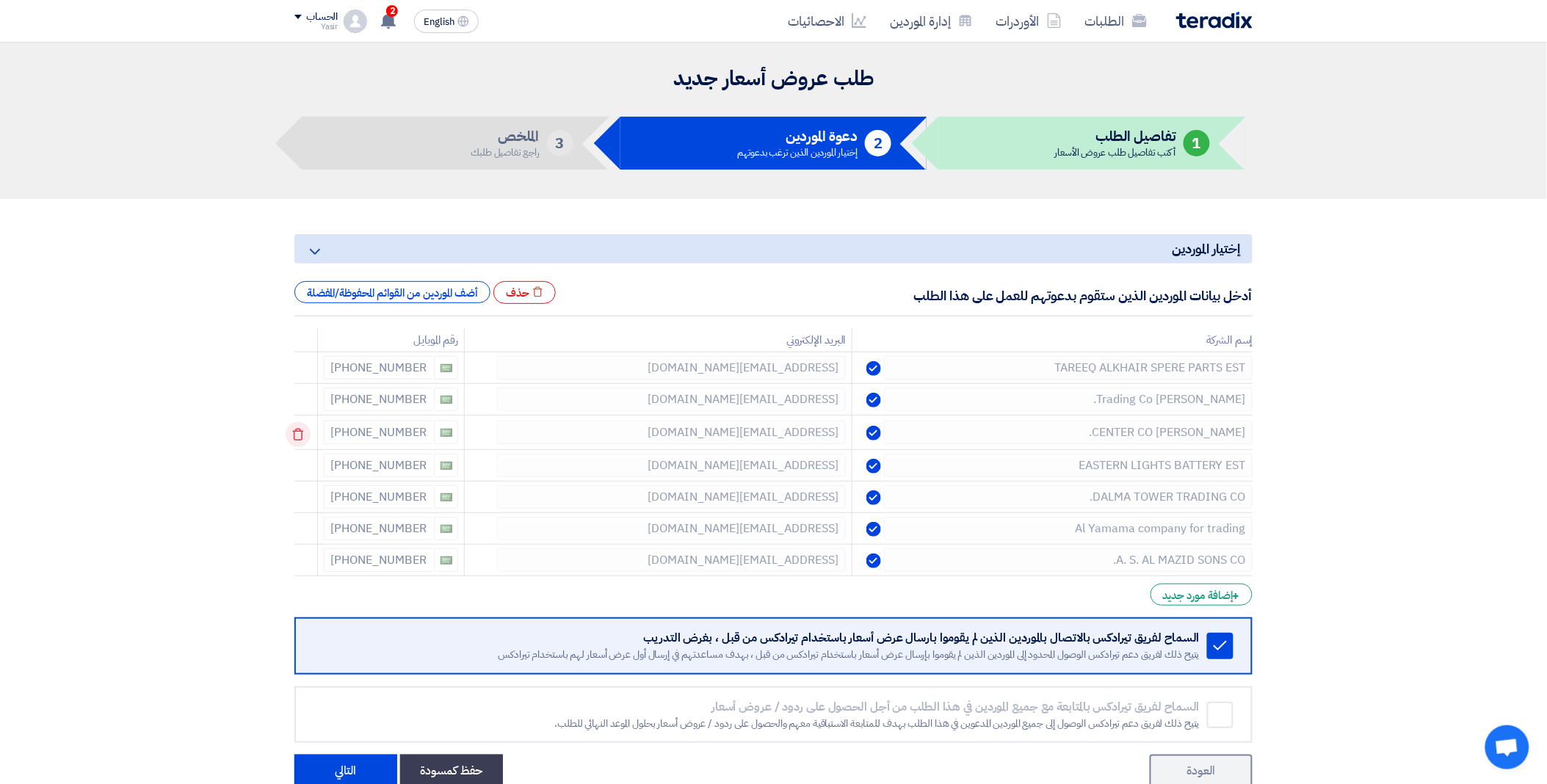
drag, startPoint x: 299, startPoint y: 369, endPoint x: 302, endPoint y: 431, distance: 62.1
click at [302, 431] on td at bounding box center [306, 432] width 24 height 35
click at [302, 431] on use at bounding box center [298, 434] width 11 height 13
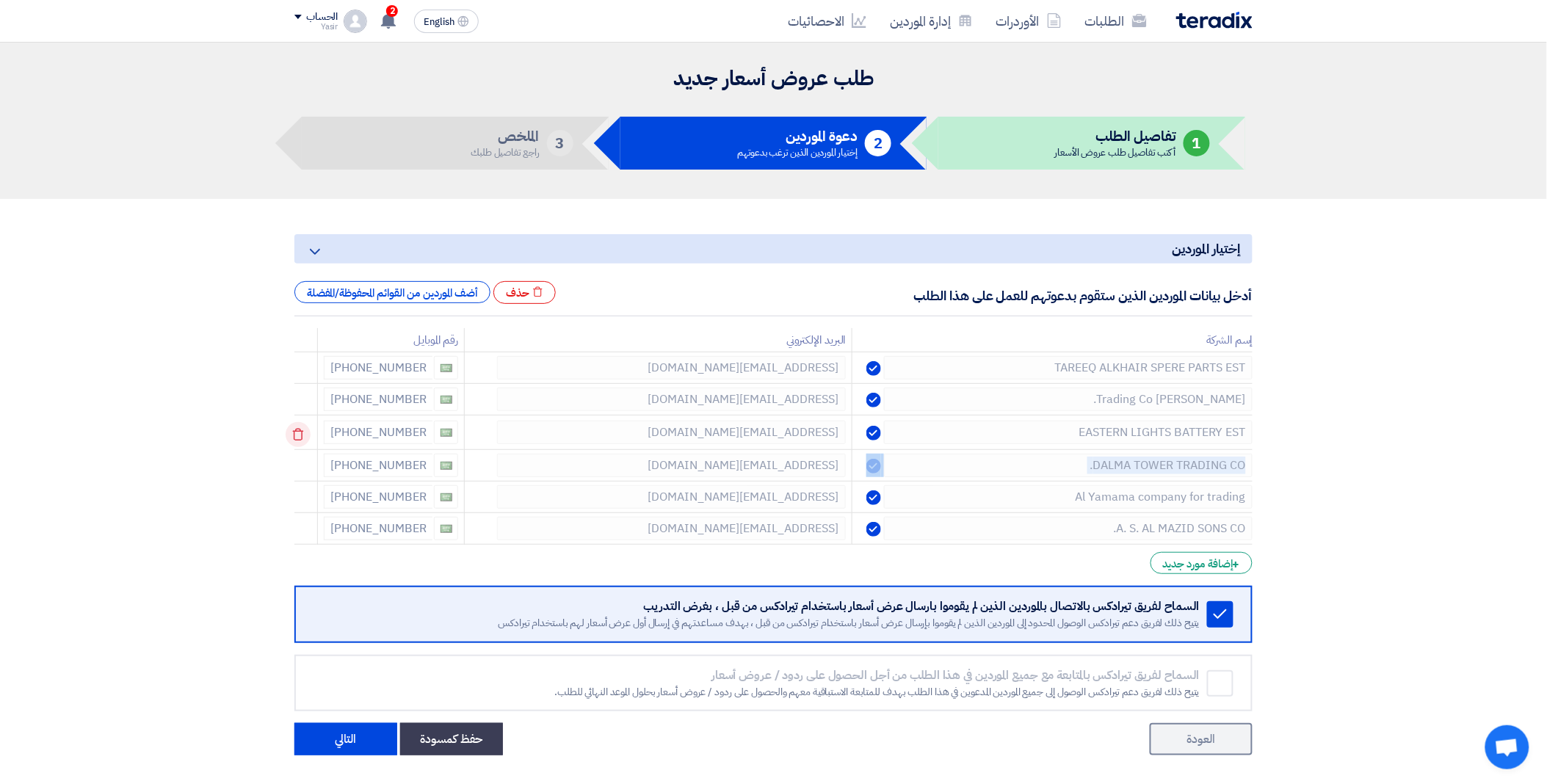
click at [302, 431] on use at bounding box center [298, 434] width 11 height 13
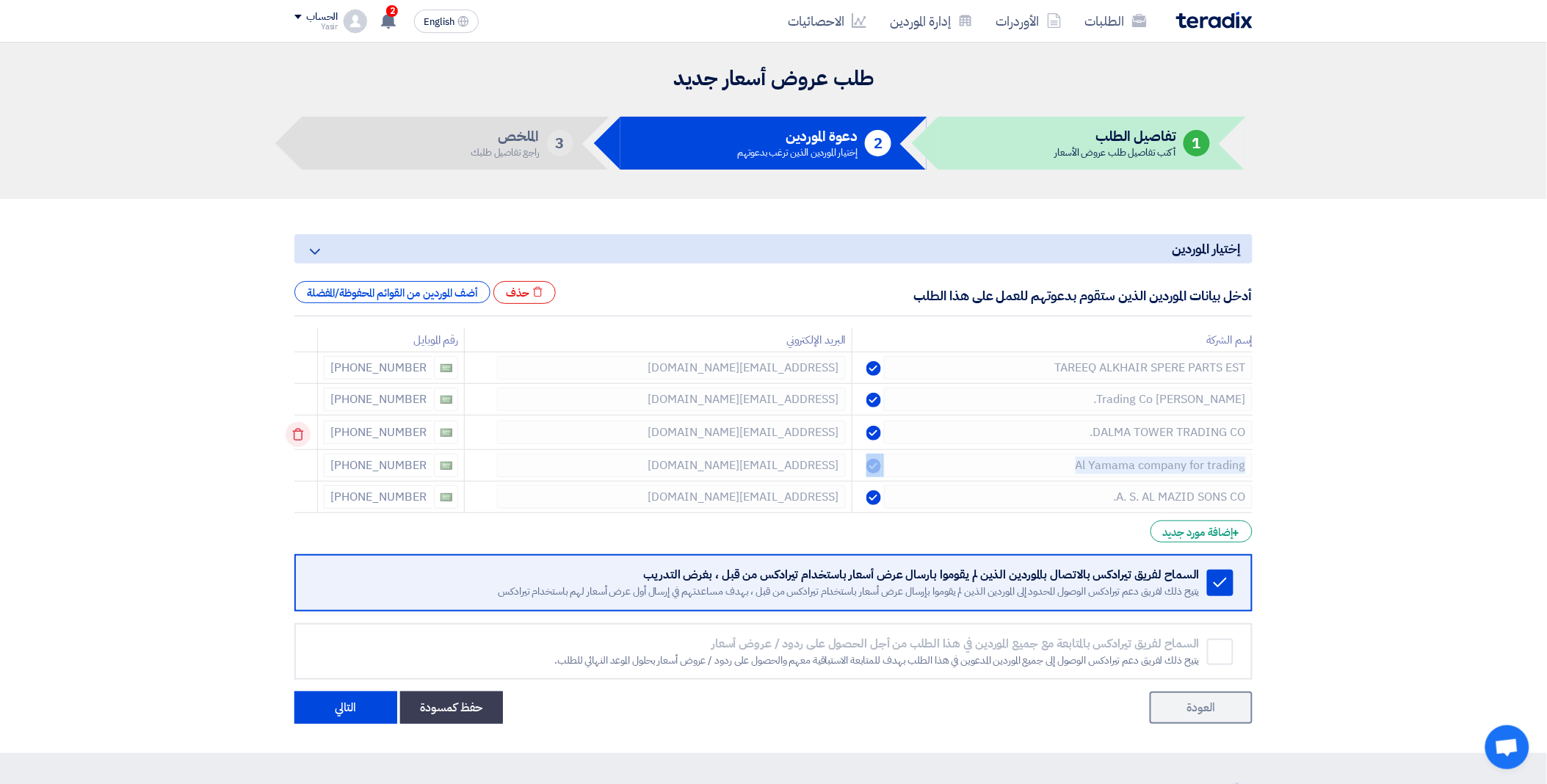
click at [302, 431] on use at bounding box center [298, 434] width 11 height 13
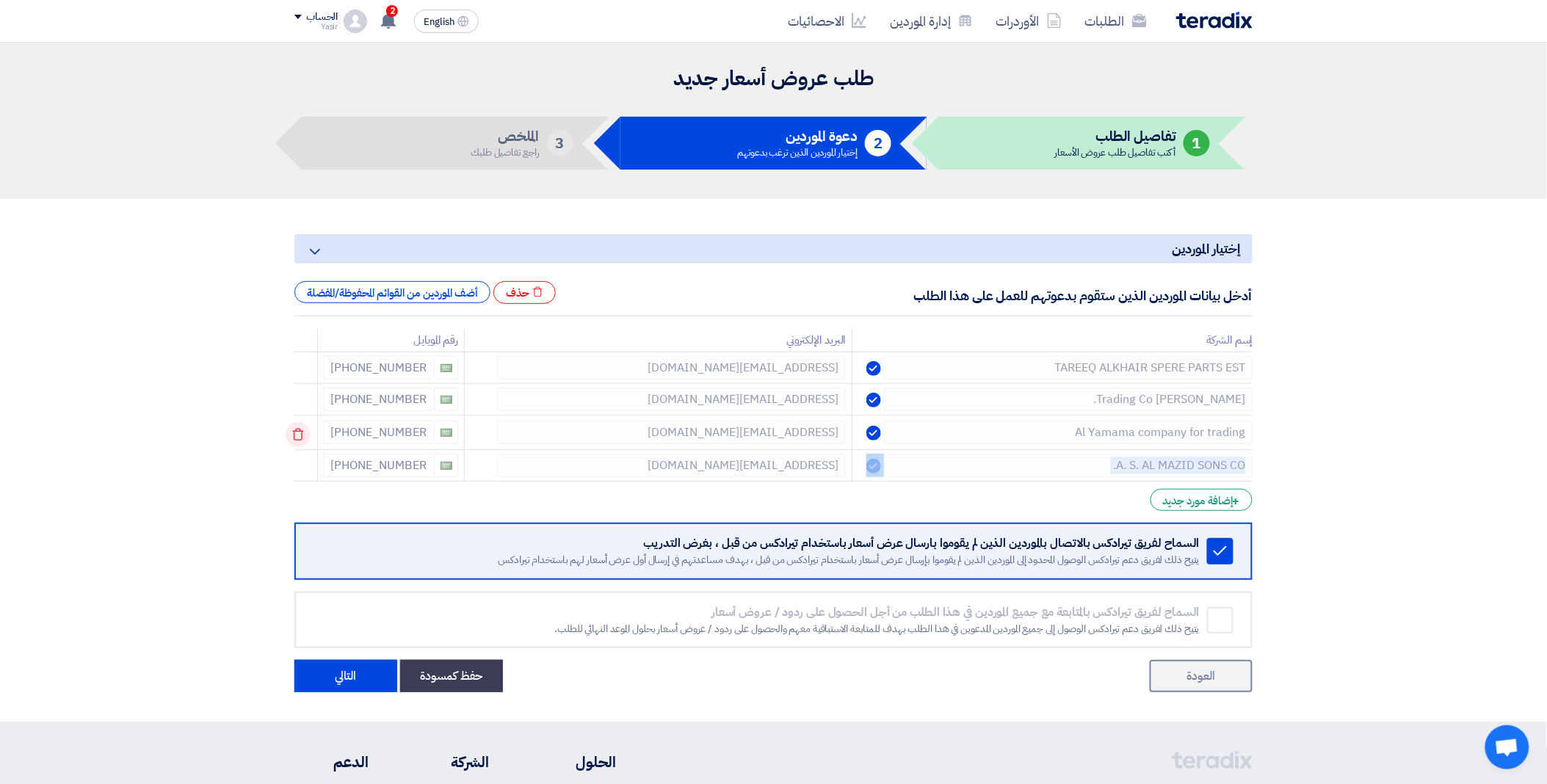
click at [302, 431] on use at bounding box center [298, 434] width 11 height 13
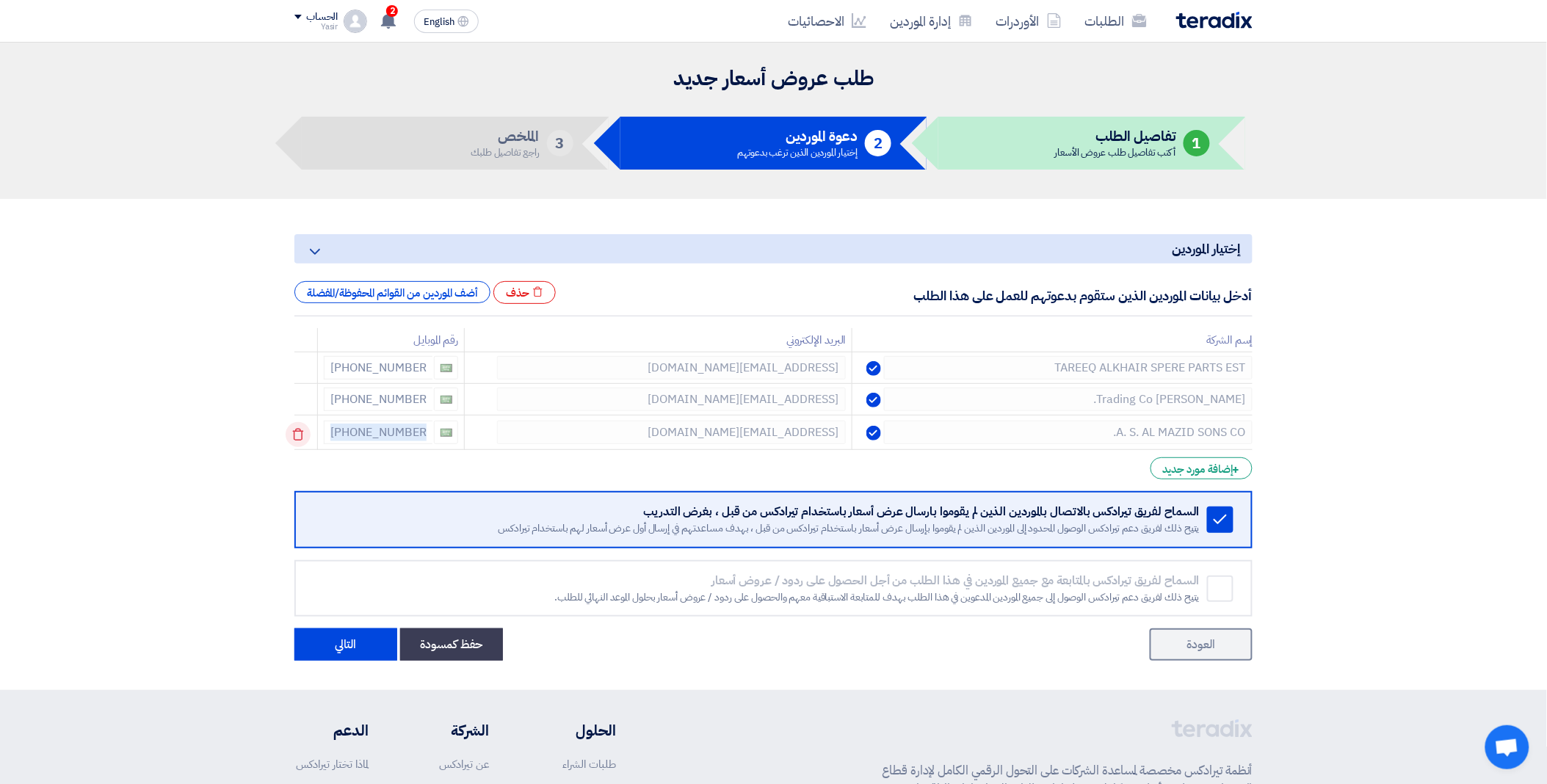
click at [302, 431] on use at bounding box center [298, 434] width 11 height 13
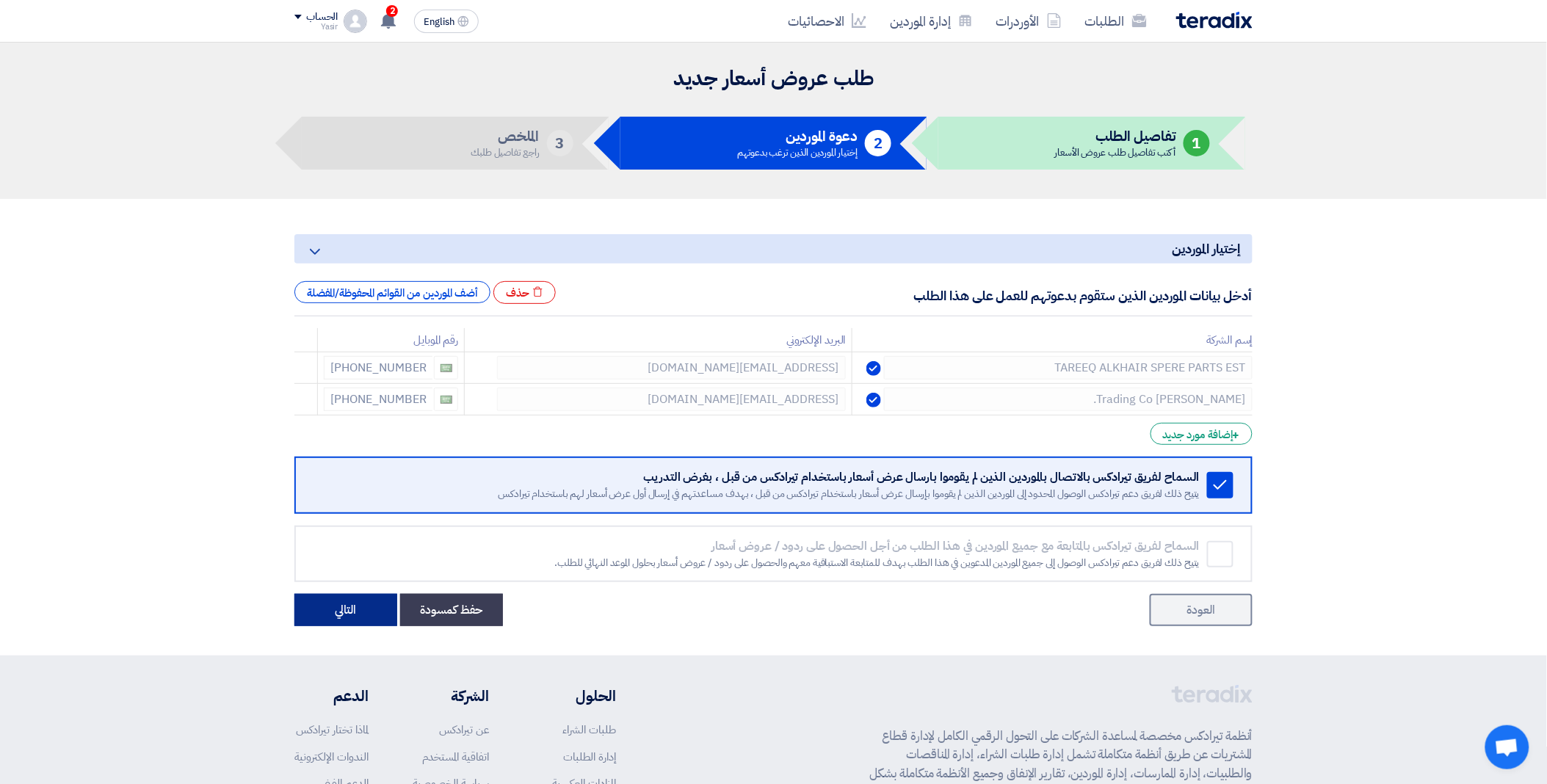
click at [342, 608] on button "التالي" at bounding box center [346, 609] width 103 height 33
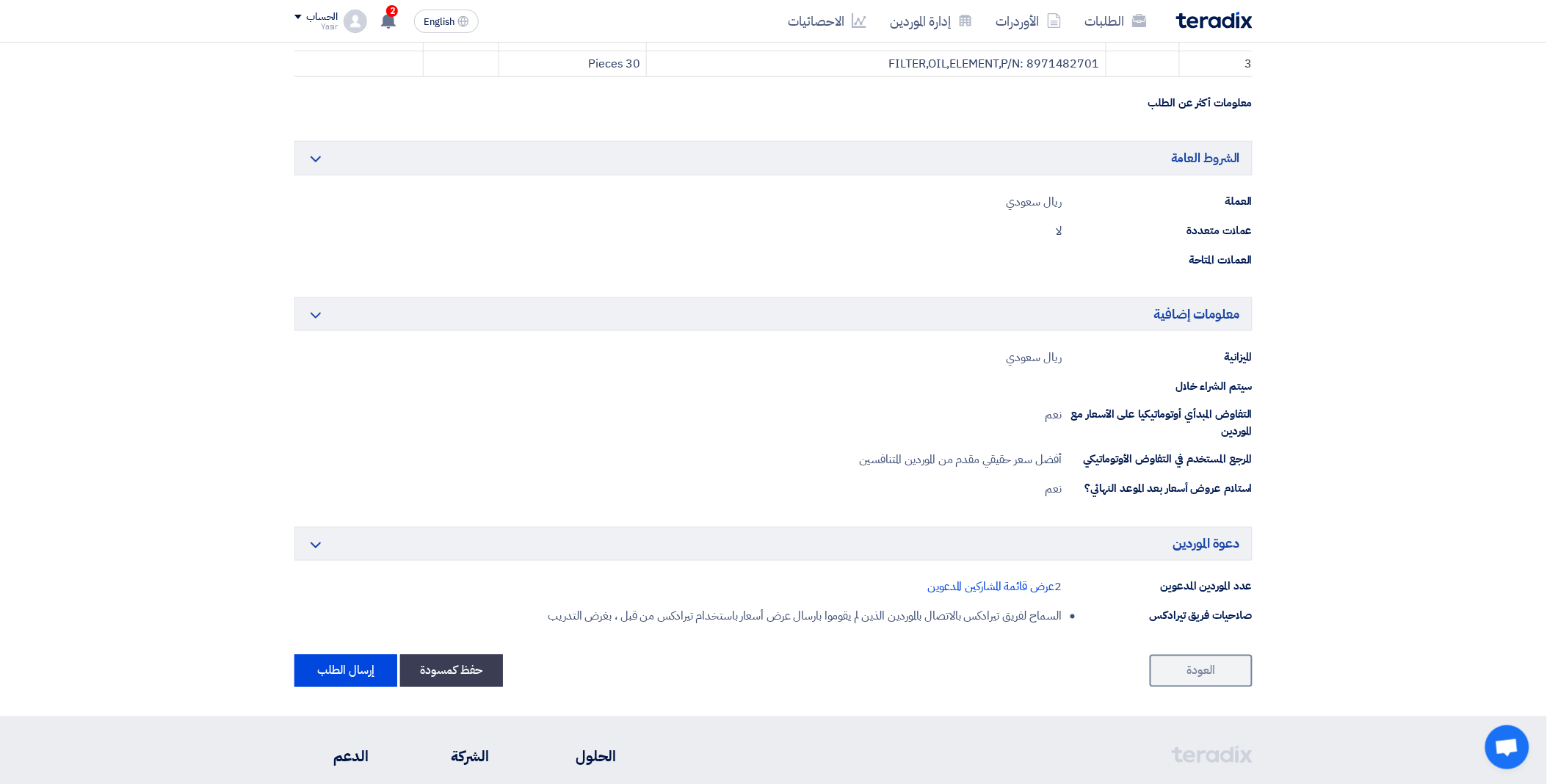
scroll to position [489, 0]
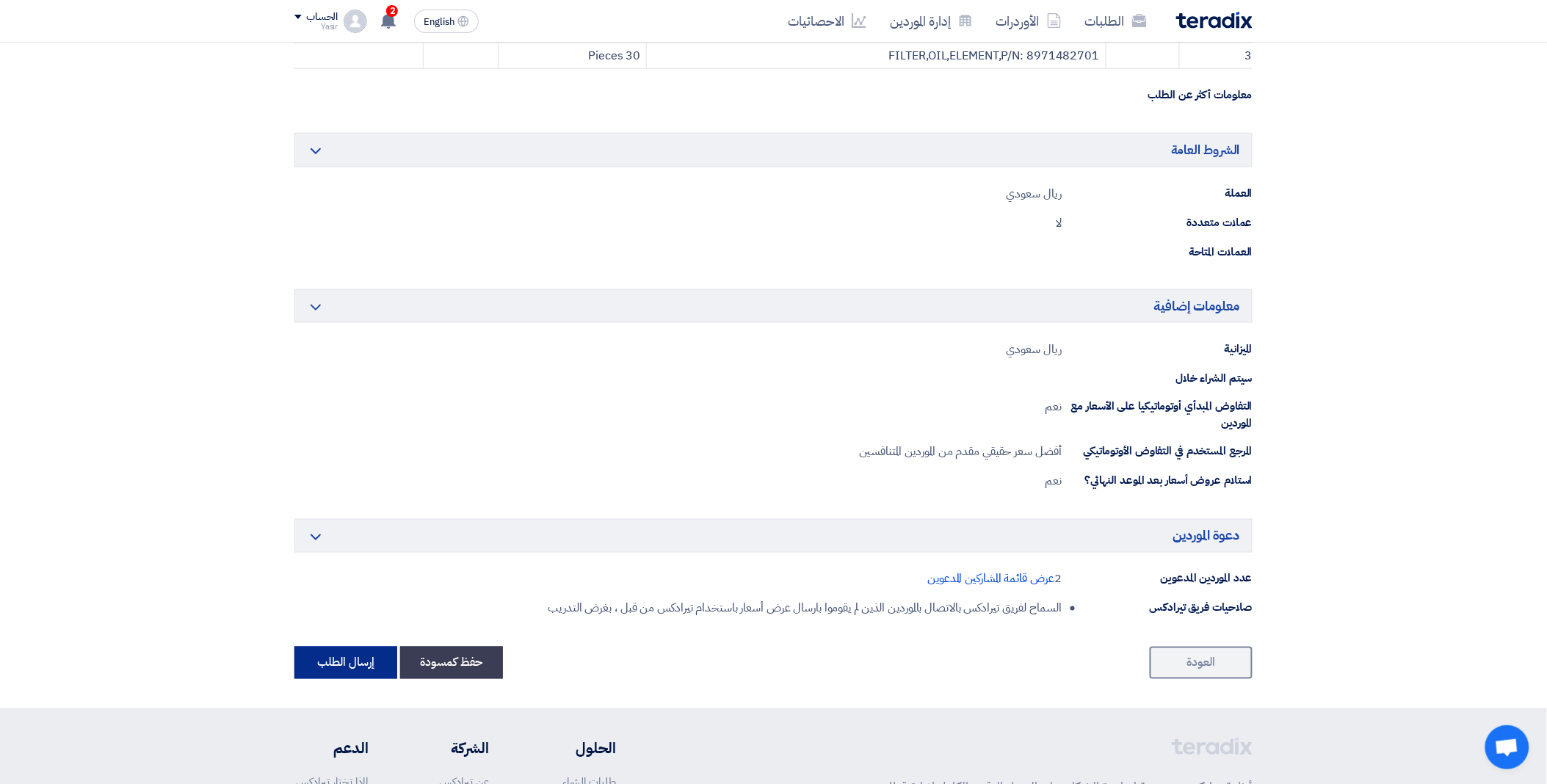
click at [351, 663] on button "إرسال الطلب" at bounding box center [346, 663] width 103 height 33
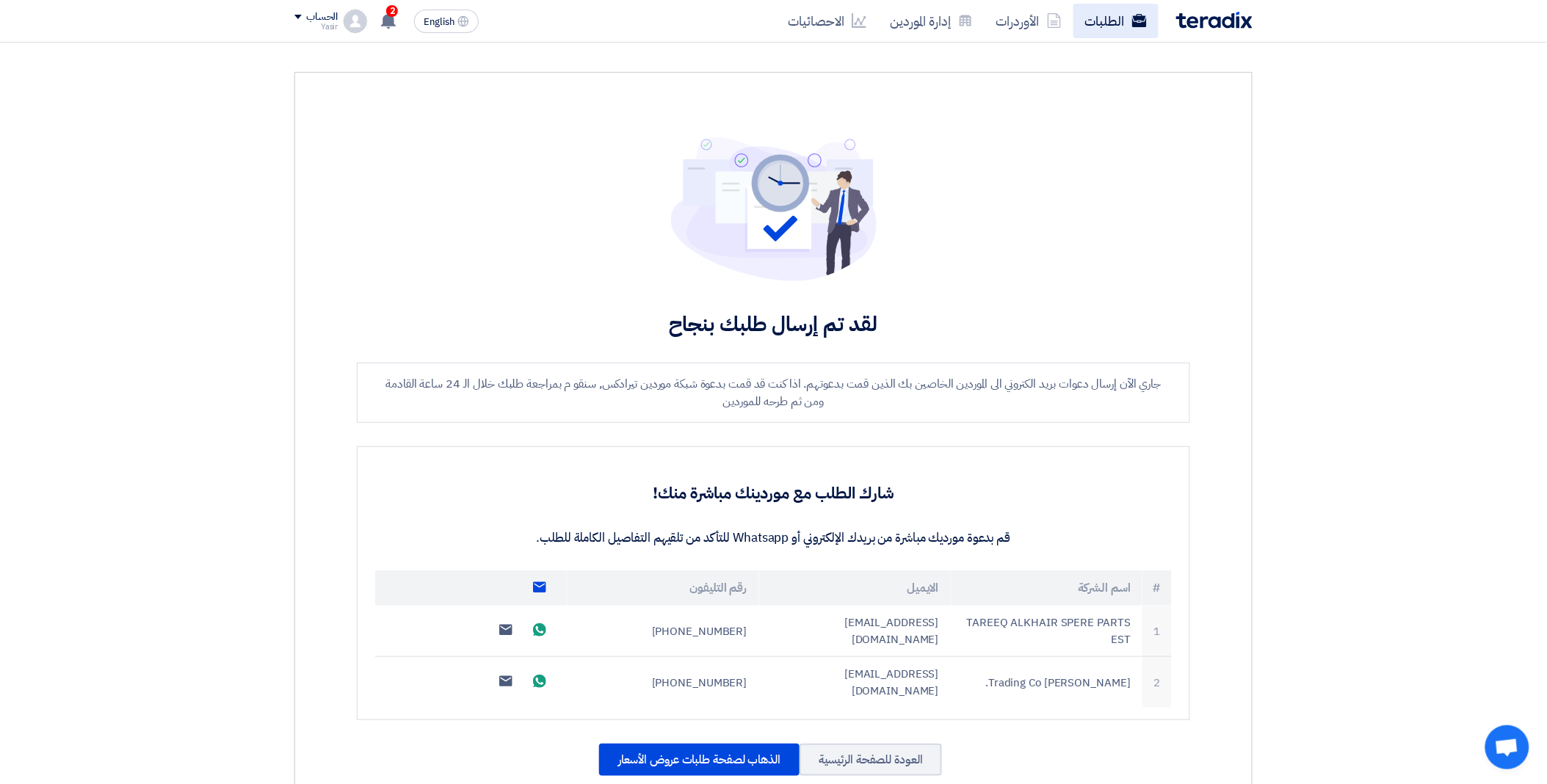
click at [1120, 13] on link "الطلبات" at bounding box center [1116, 21] width 85 height 35
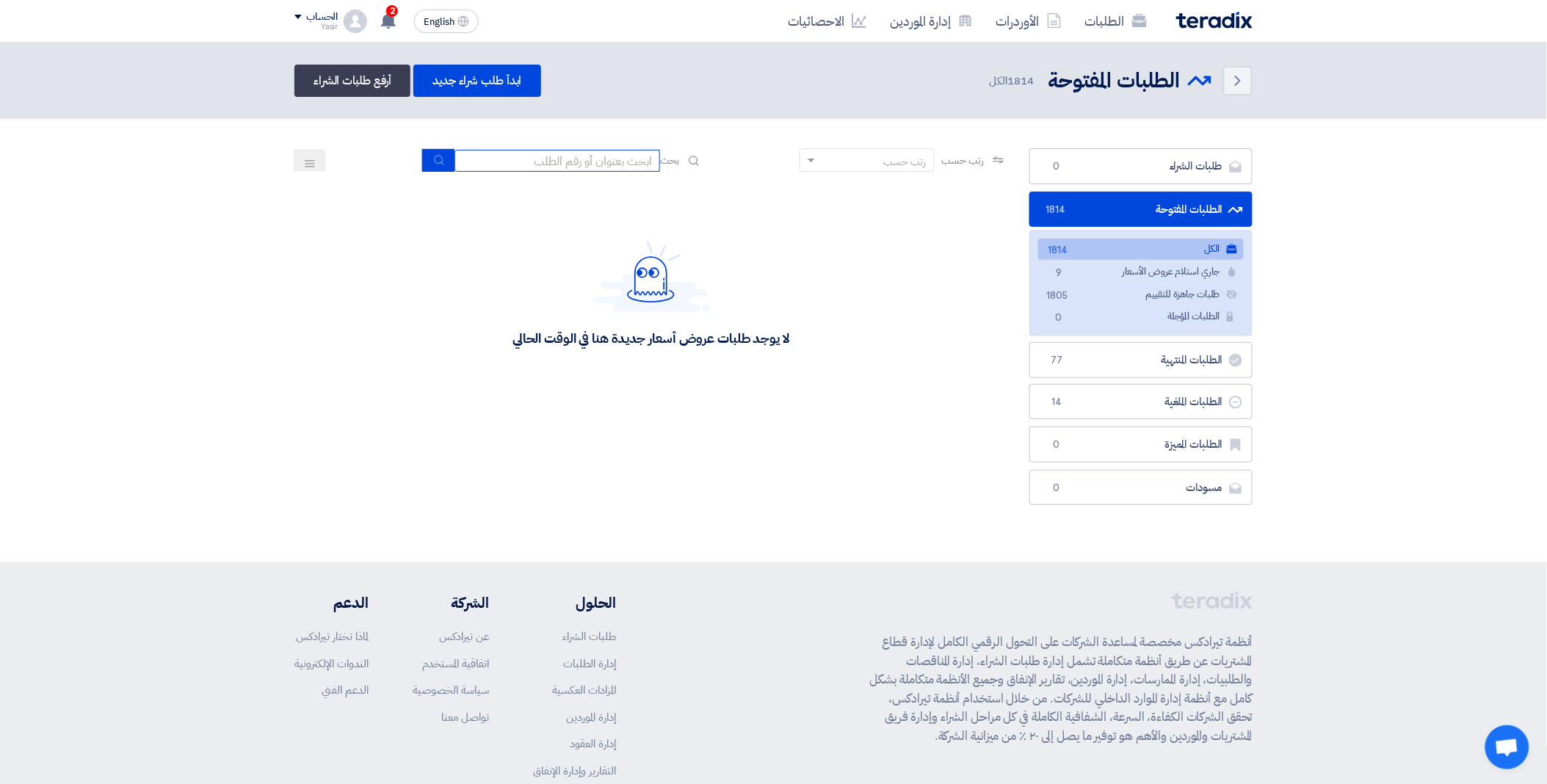
click at [574, 157] on input at bounding box center [557, 161] width 205 height 22
paste input "8100015768"
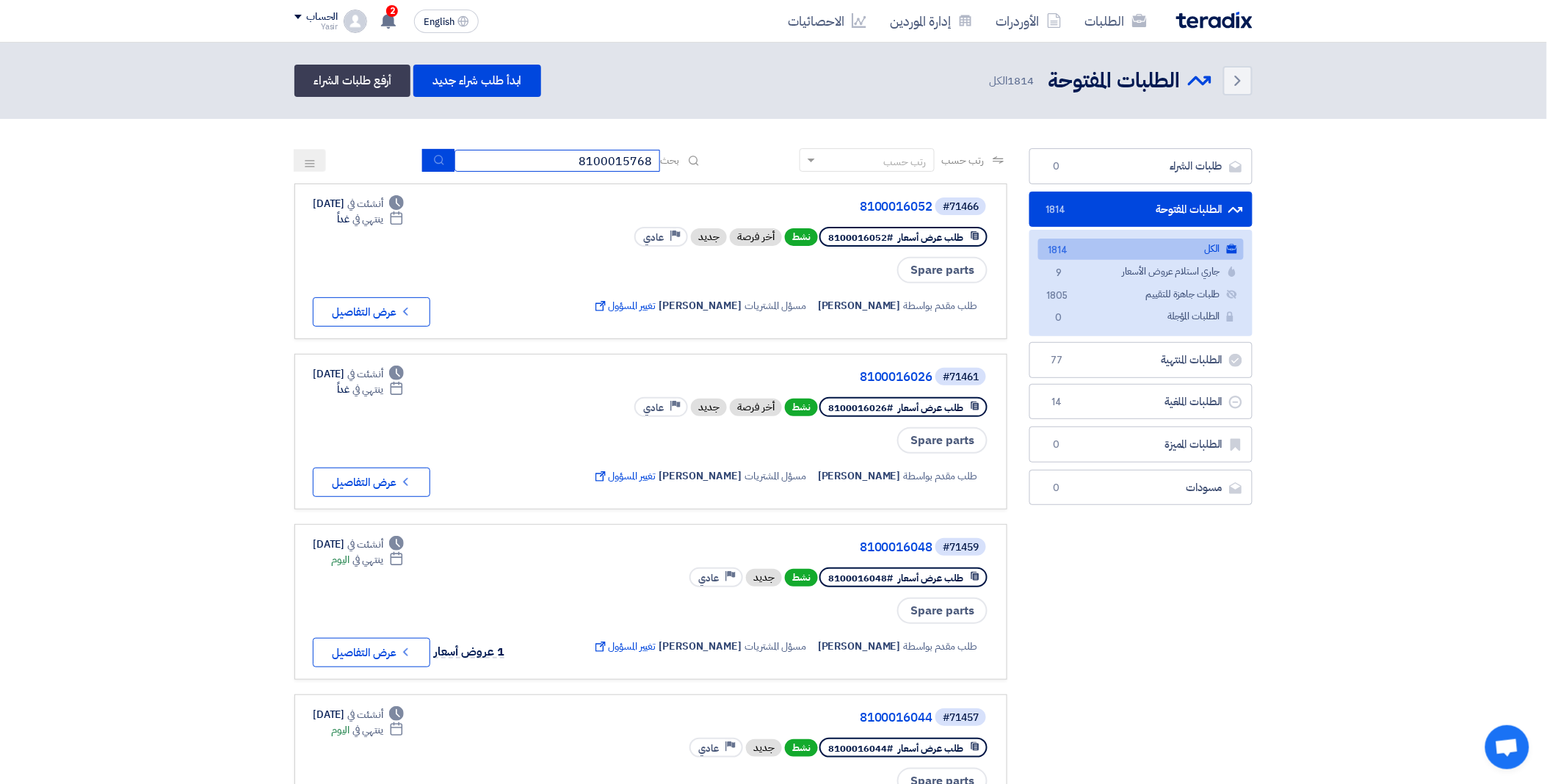
type input "8100015768"
click at [437, 156] on icon "submit" at bounding box center [440, 160] width 12 height 12
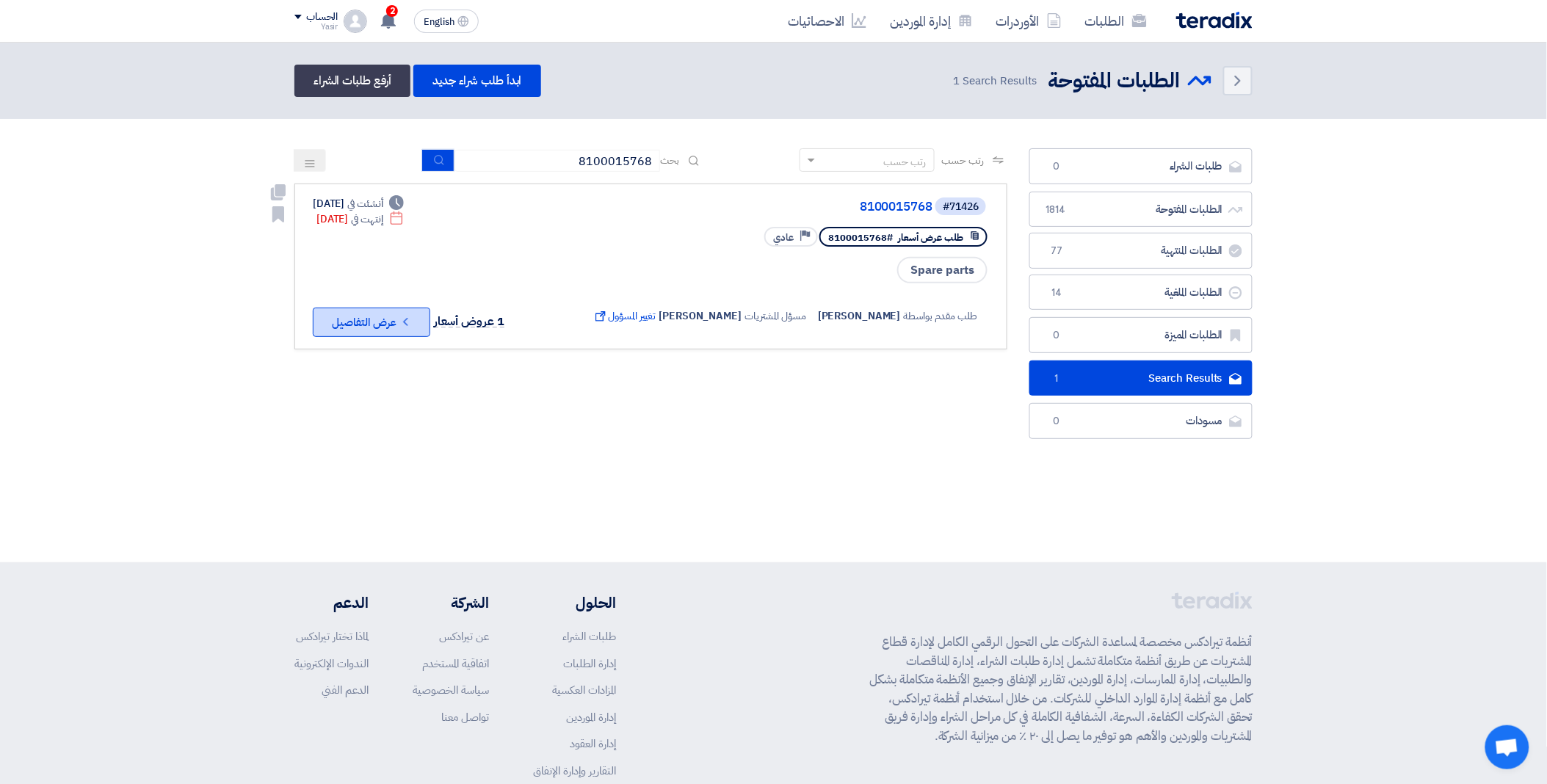
click at [389, 322] on button "Check details عرض التفاصيل" at bounding box center [371, 322] width 118 height 30
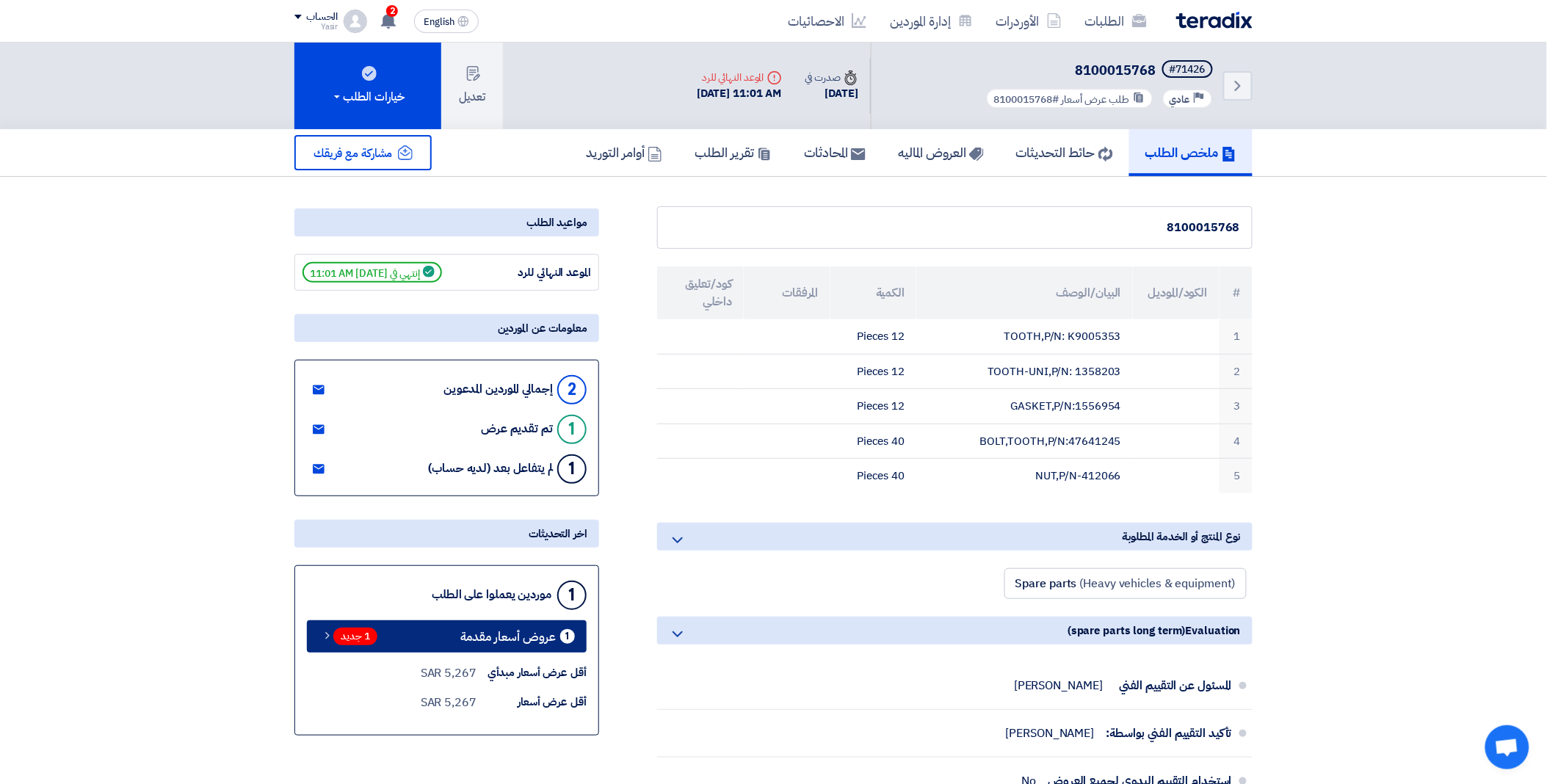
click at [358, 629] on span "1 جديد" at bounding box center [356, 637] width 44 height 18
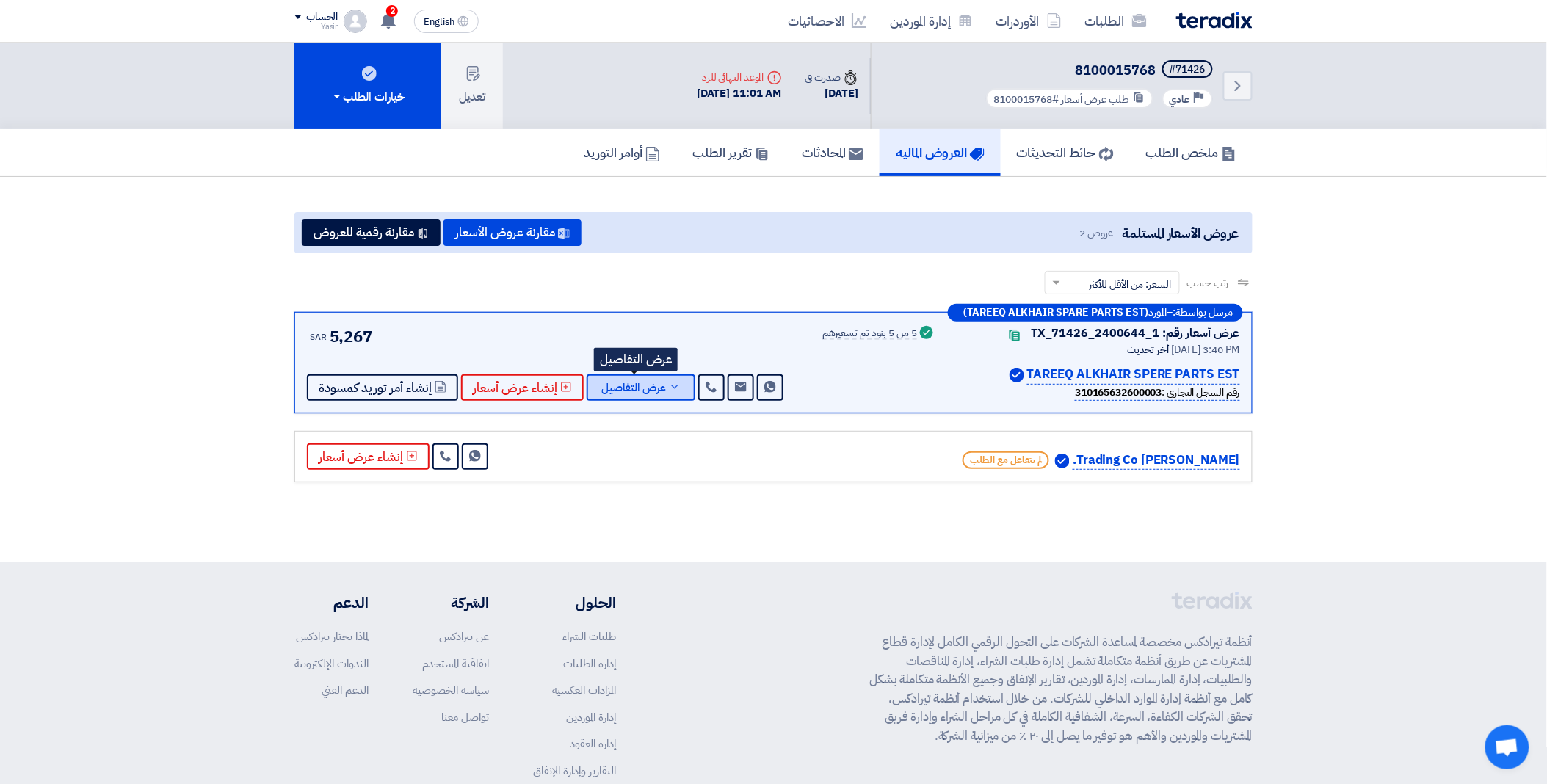
click at [664, 391] on button "عرض التفاصيل" at bounding box center [641, 387] width 109 height 27
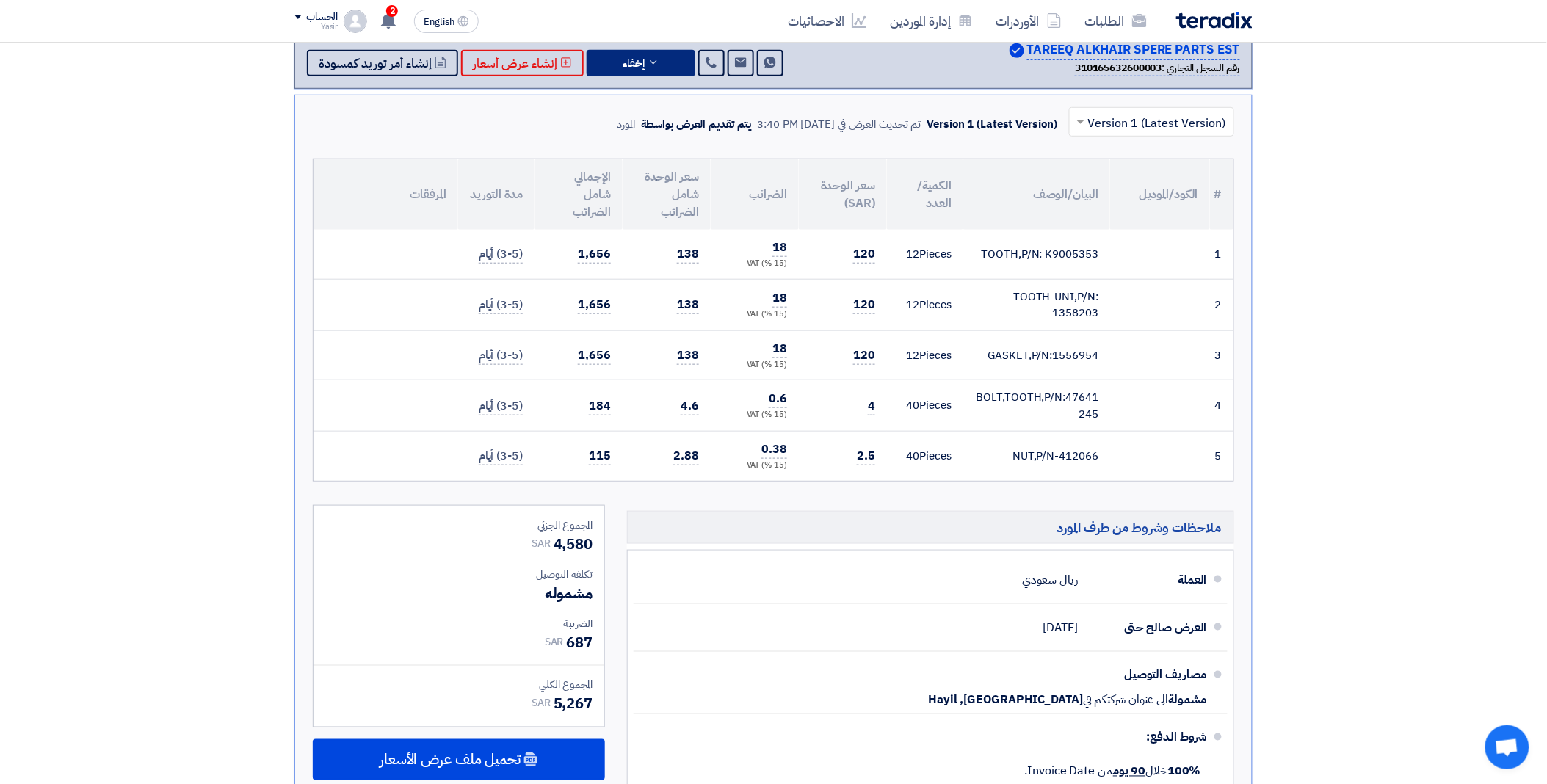
scroll to position [326, 0]
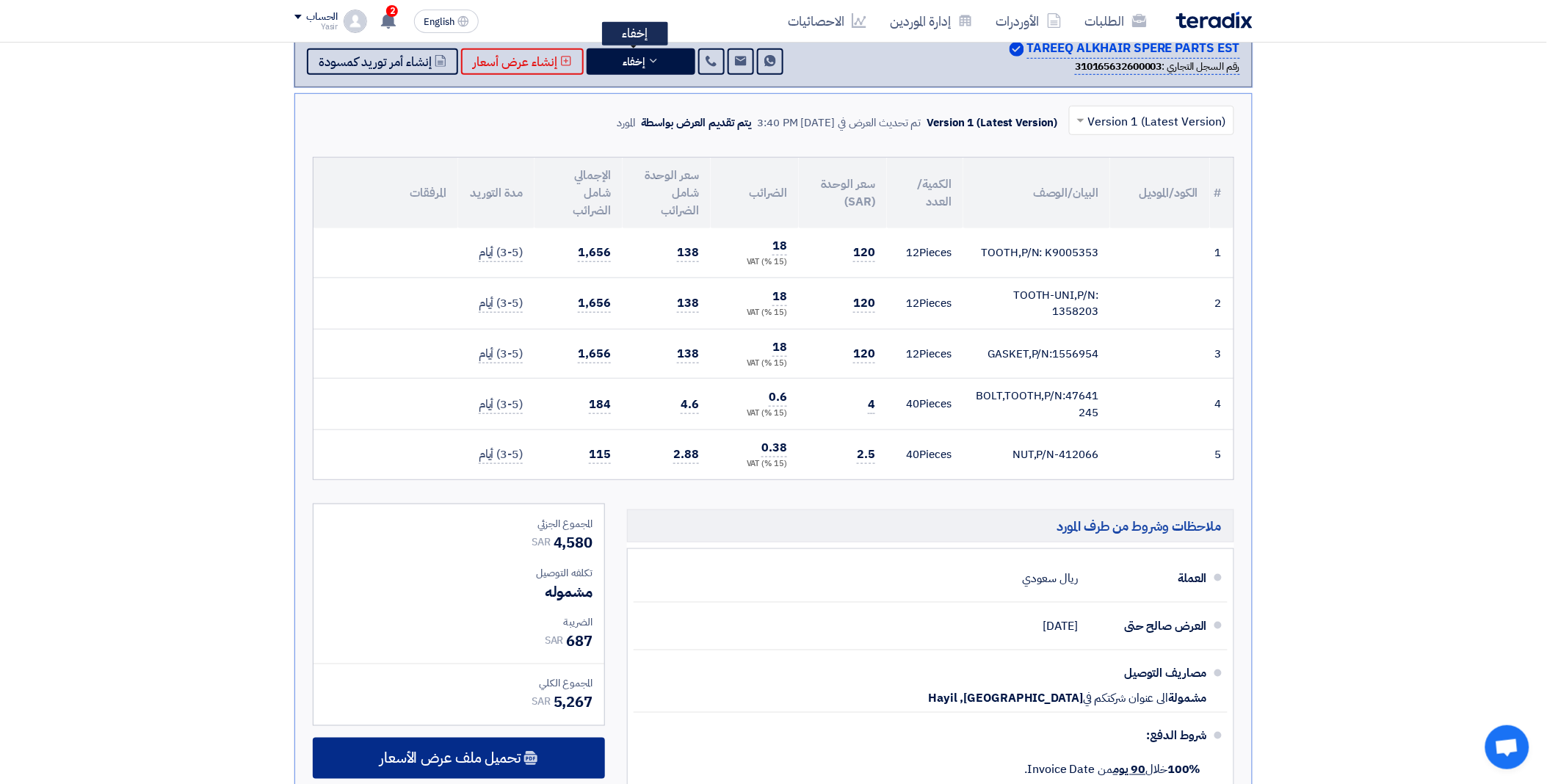
click at [488, 759] on span "تحميل ملف عرض الأسعار" at bounding box center [449, 757] width 141 height 13
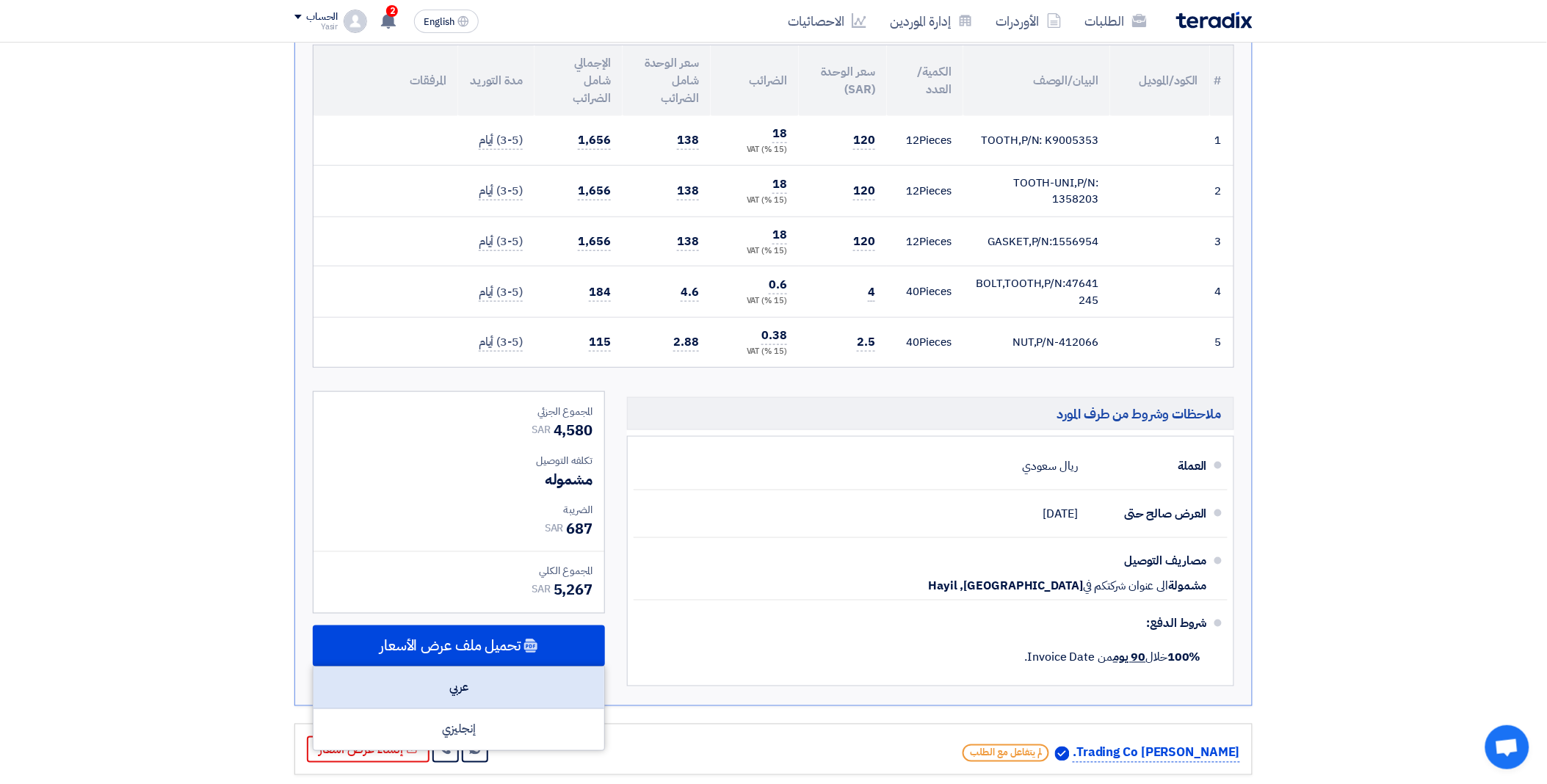
scroll to position [489, 0]
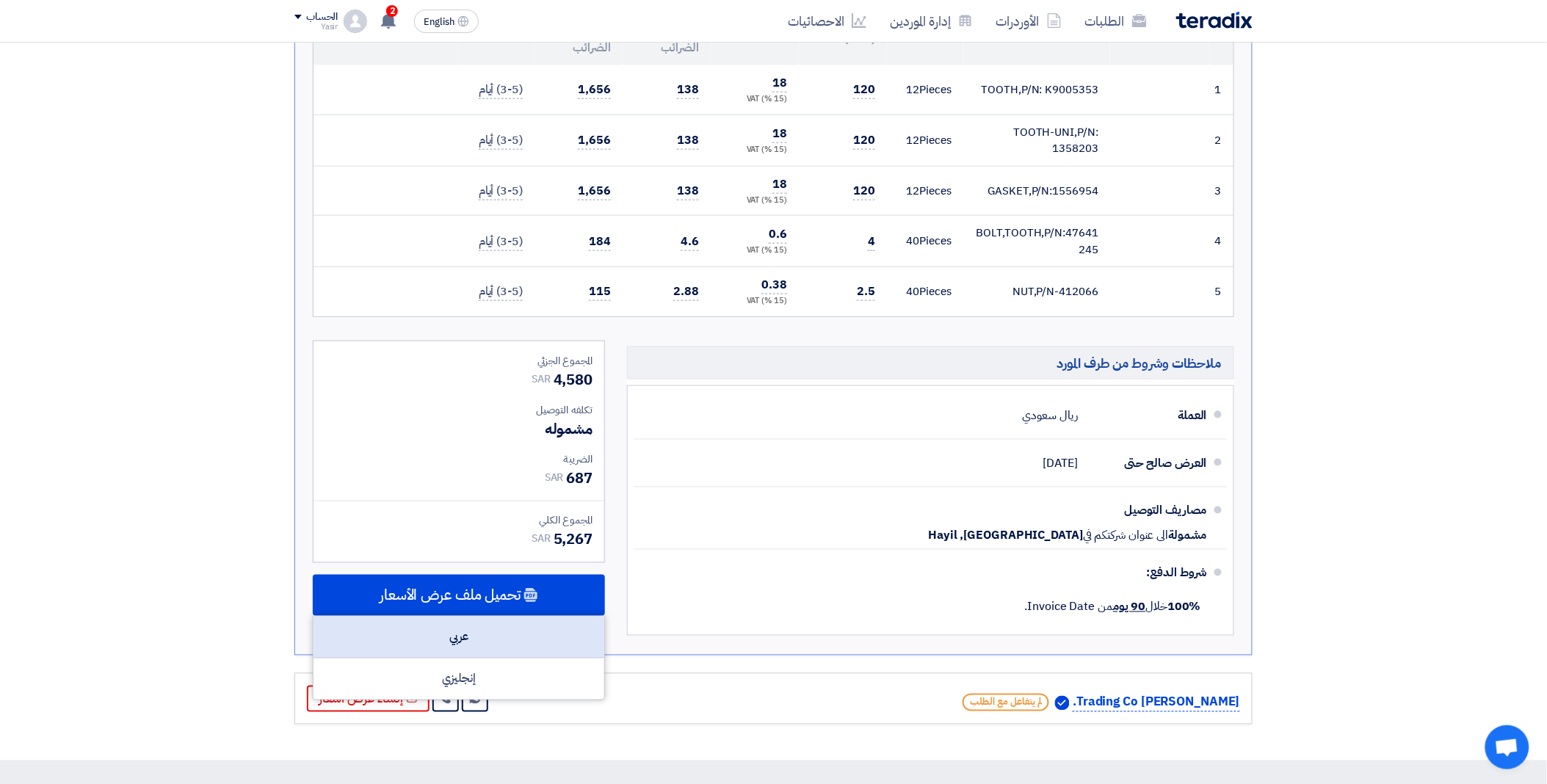
click at [505, 634] on div "عربي" at bounding box center [458, 637] width 290 height 41
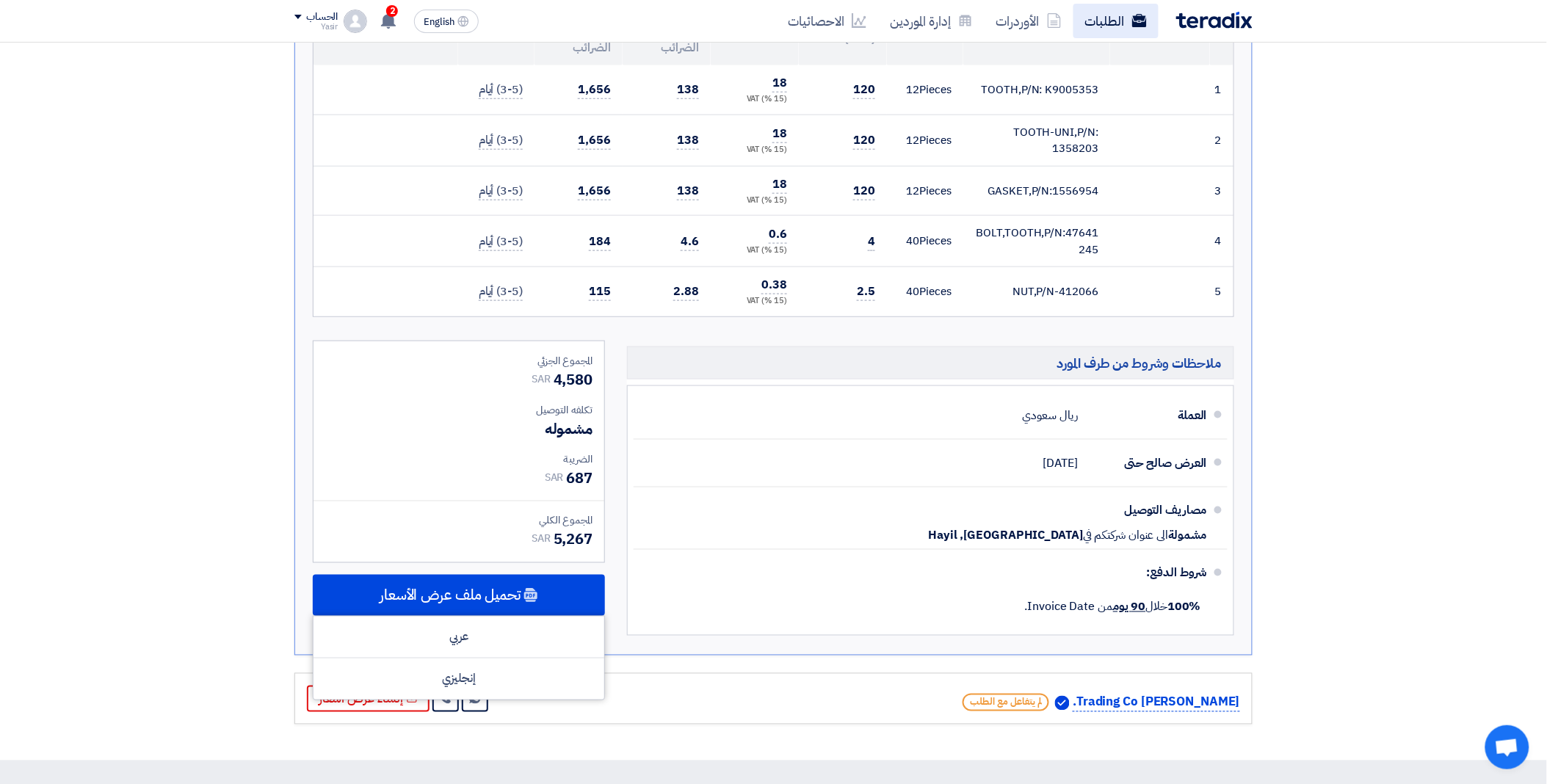
click at [1092, 16] on link "الطلبات" at bounding box center [1116, 21] width 85 height 35
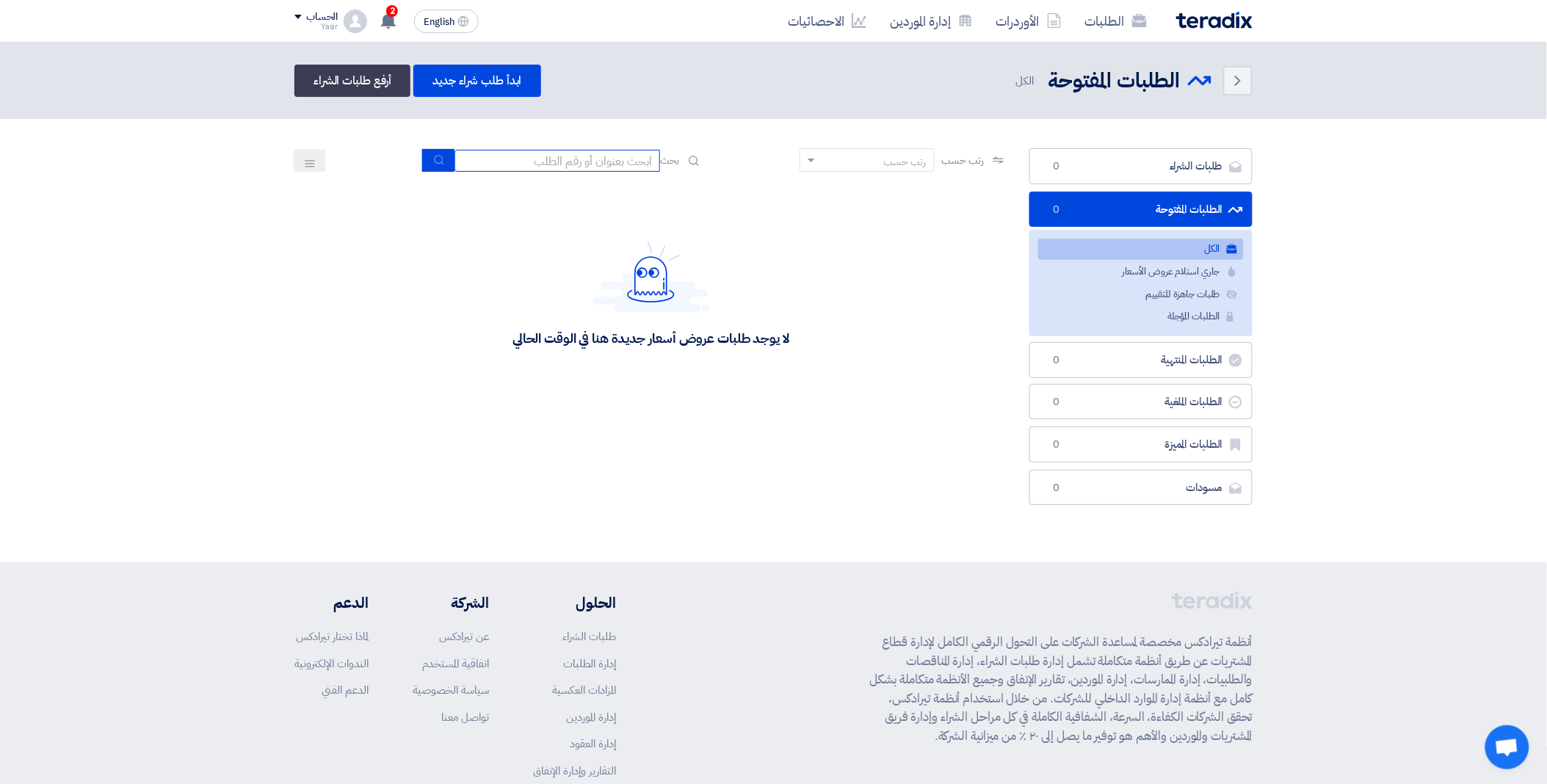
click at [557, 164] on input at bounding box center [557, 161] width 205 height 22
paste input "8100015968"
type input "8100015968"
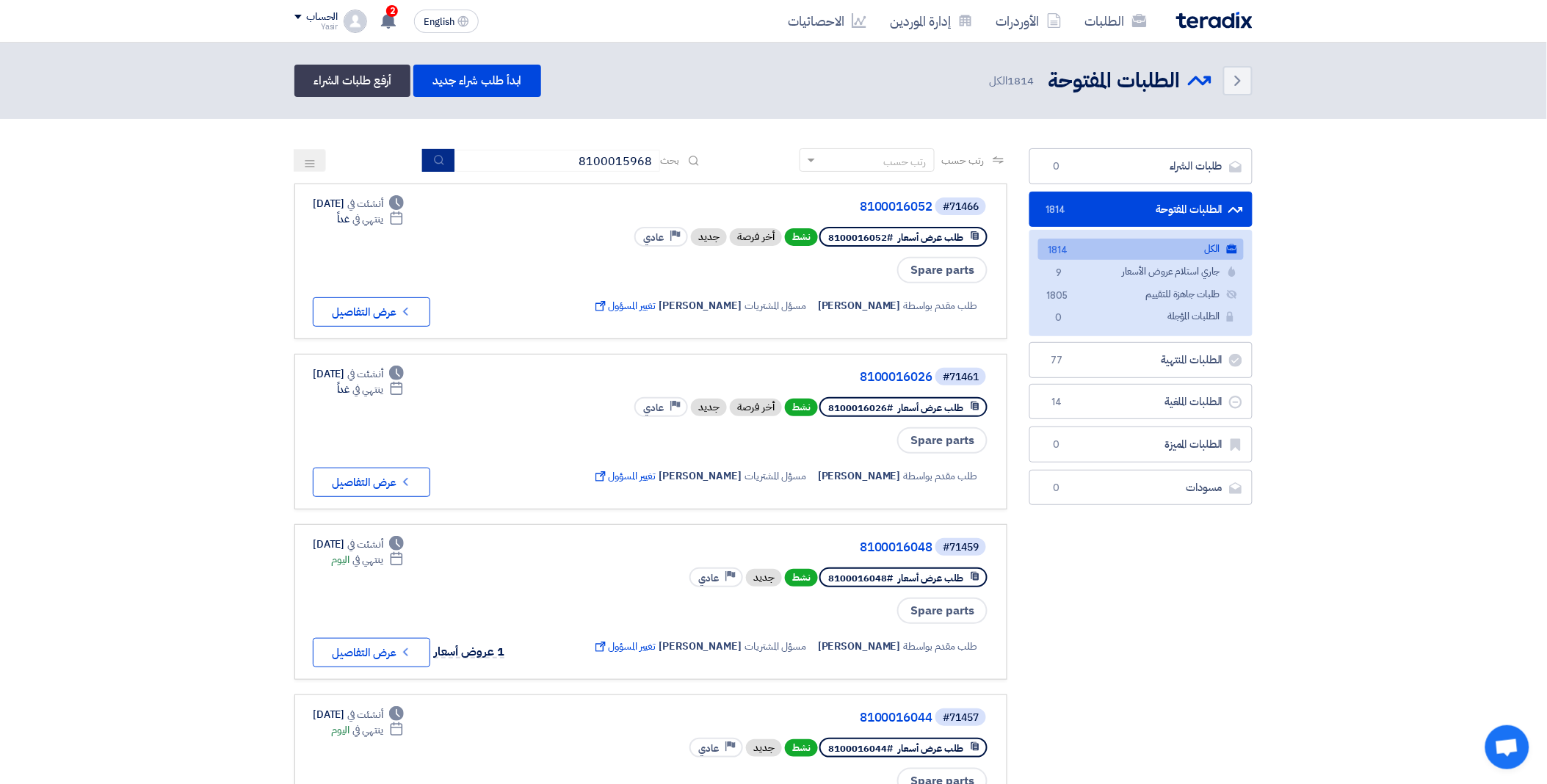
click at [429, 158] on button "submit" at bounding box center [438, 160] width 33 height 23
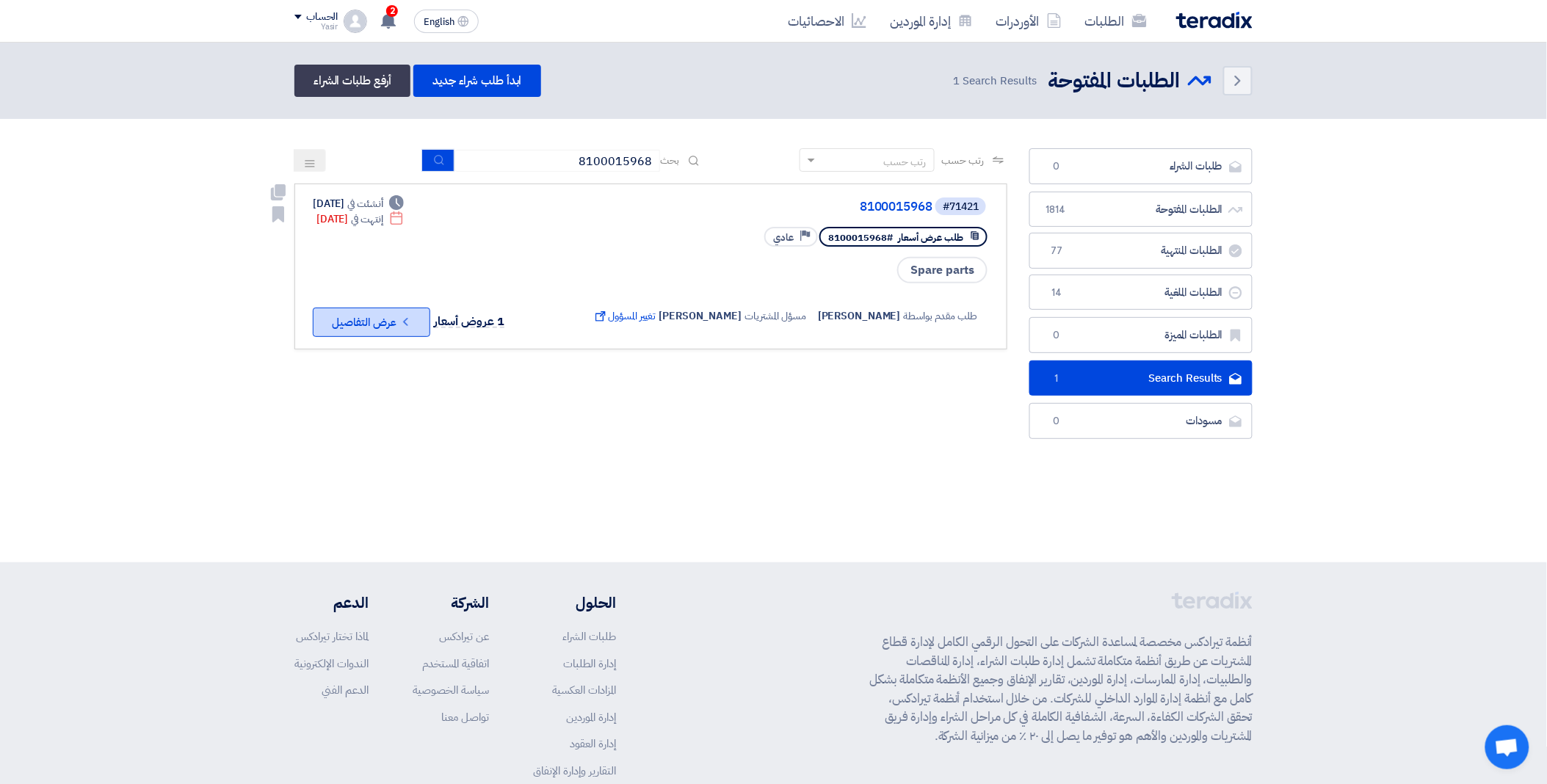
click at [399, 319] on icon "Check details" at bounding box center [406, 322] width 14 height 14
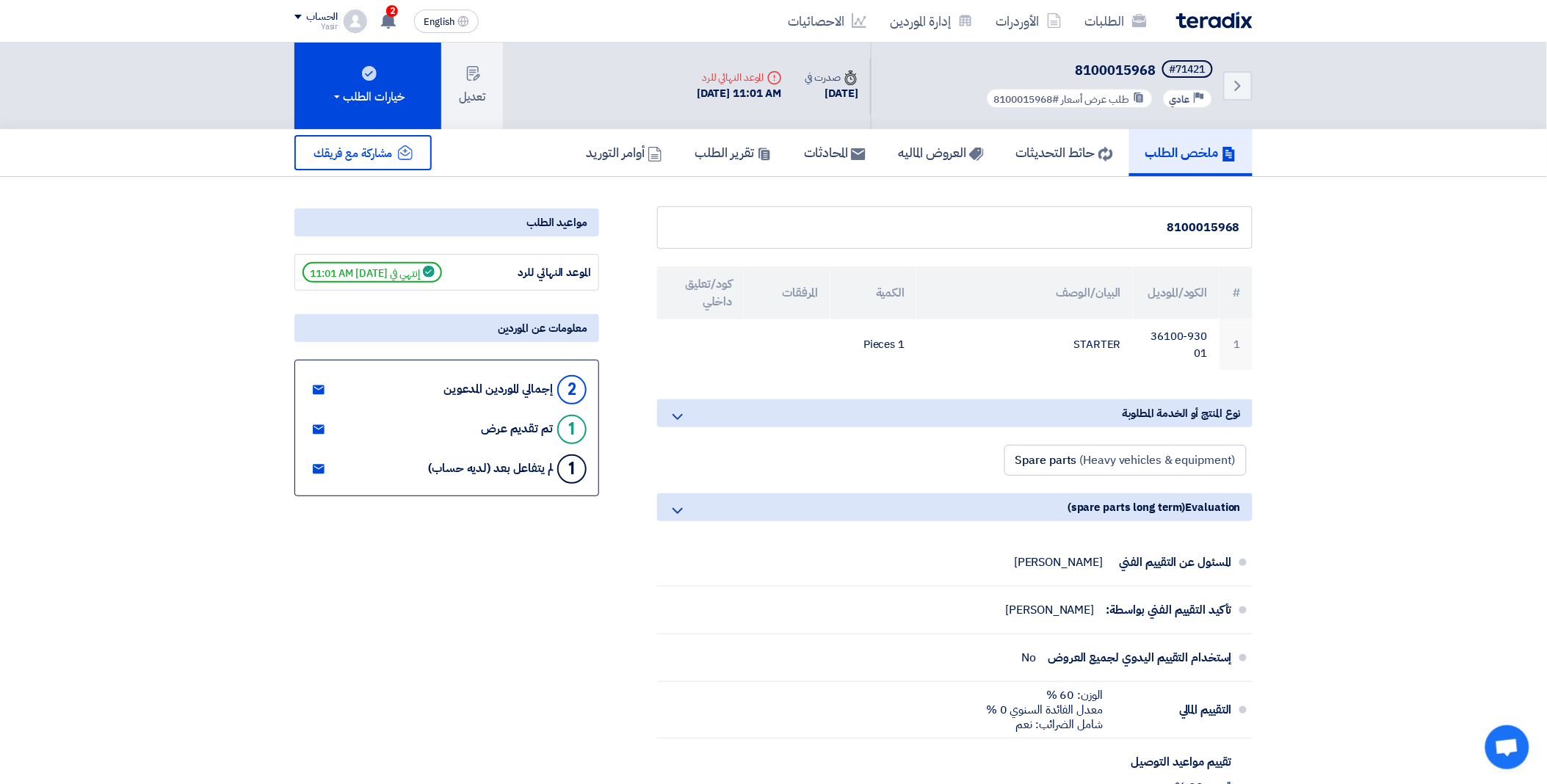
scroll to position [82, 0]
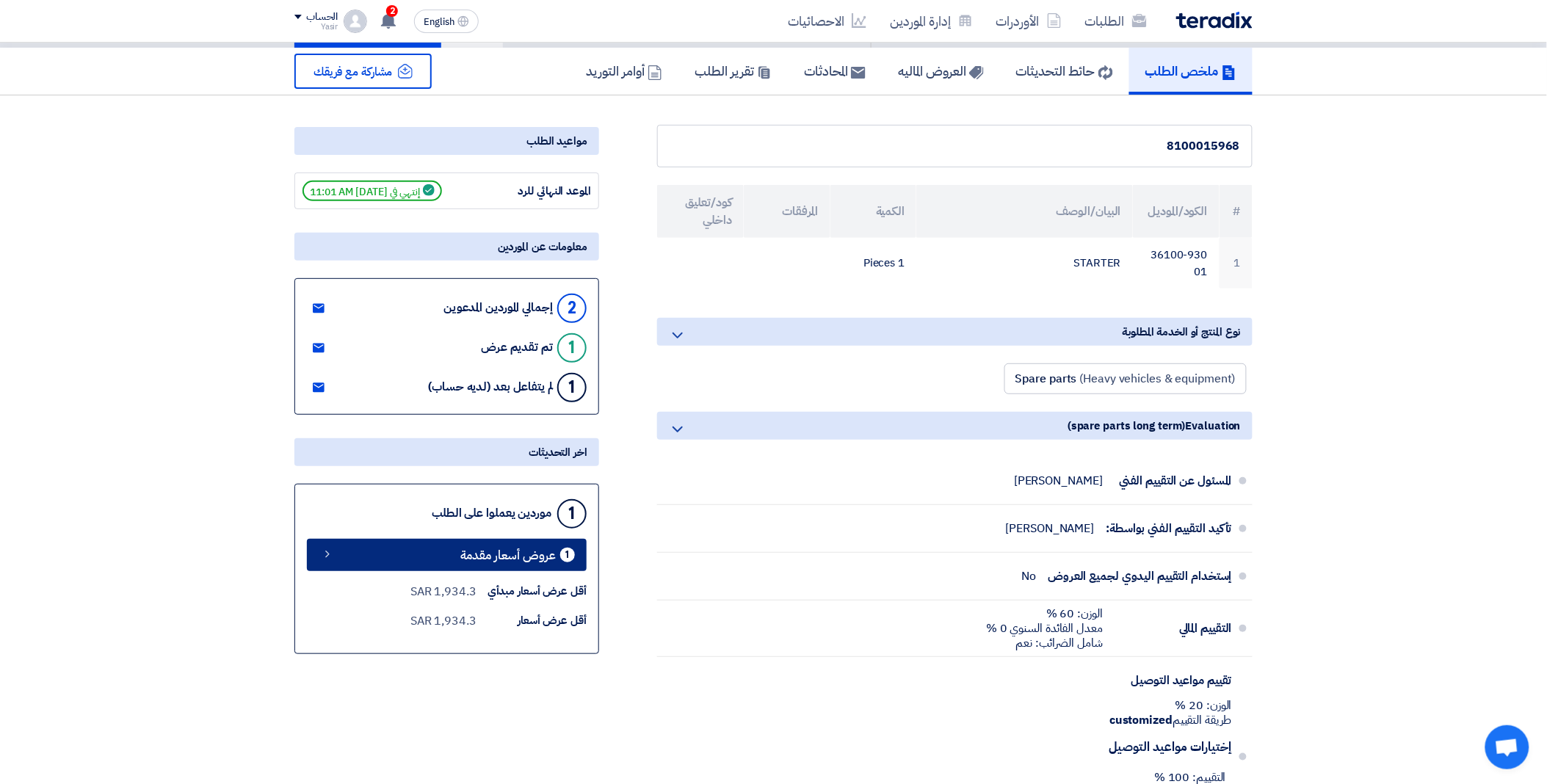
click at [461, 556] on span "عروض أسعار مقدمة" at bounding box center [508, 555] width 96 height 11
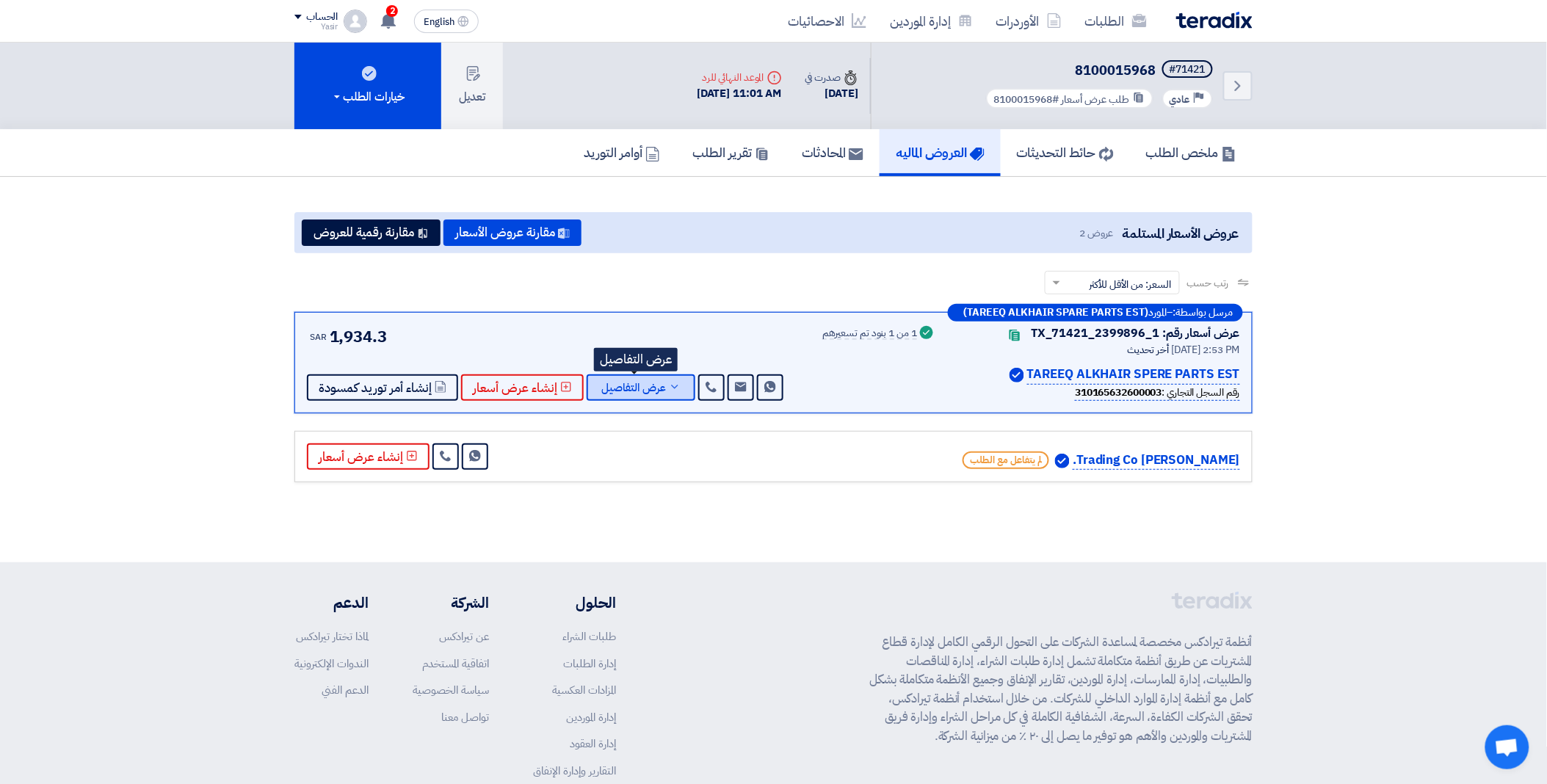
click at [652, 383] on span "عرض التفاصيل" at bounding box center [633, 387] width 64 height 11
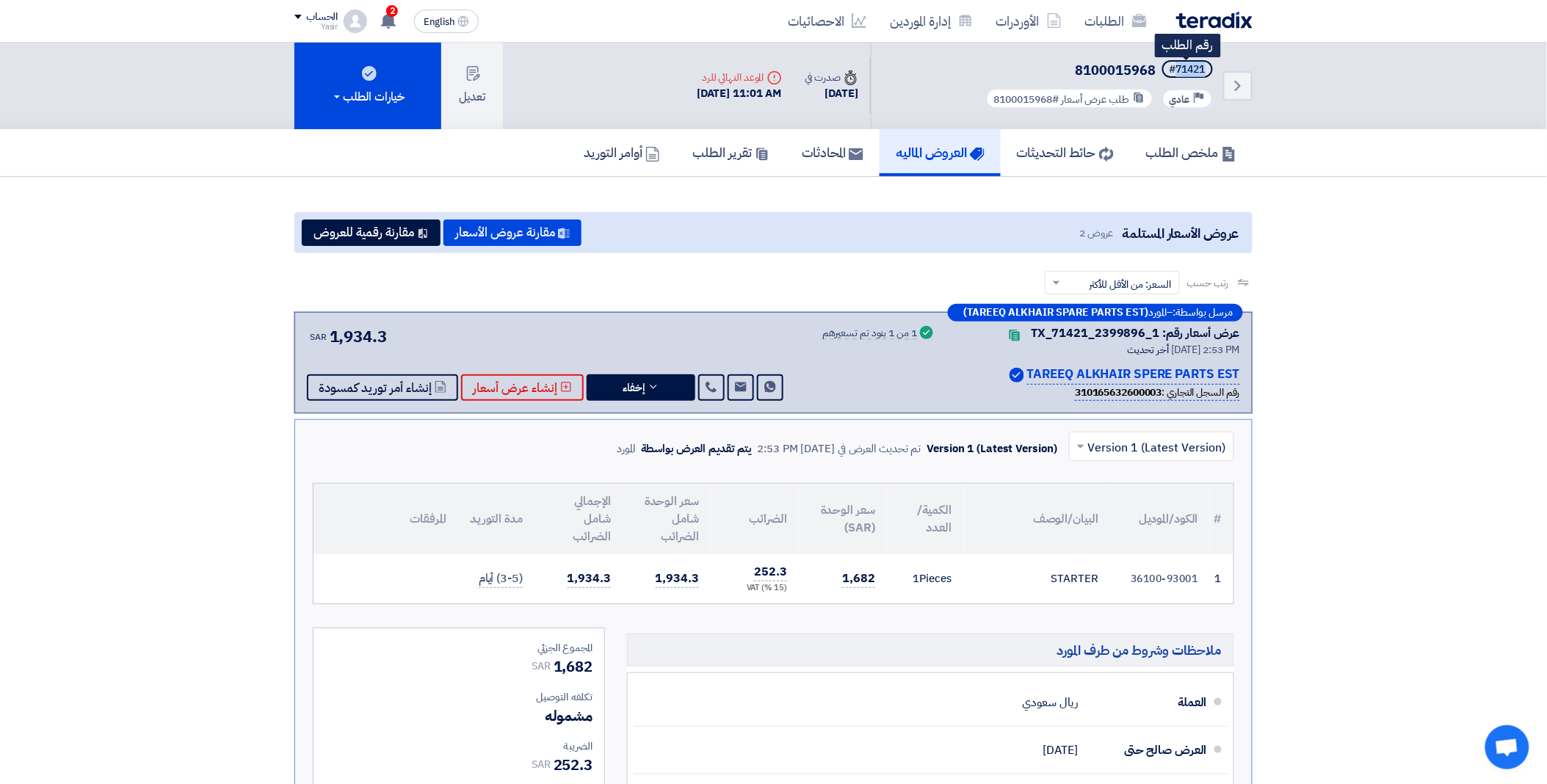
drag, startPoint x: 1176, startPoint y: 61, endPoint x: 1212, endPoint y: 64, distance: 36.1
click at [1212, 64] on span "#71421" at bounding box center [1187, 69] width 50 height 18
copy div "71421"
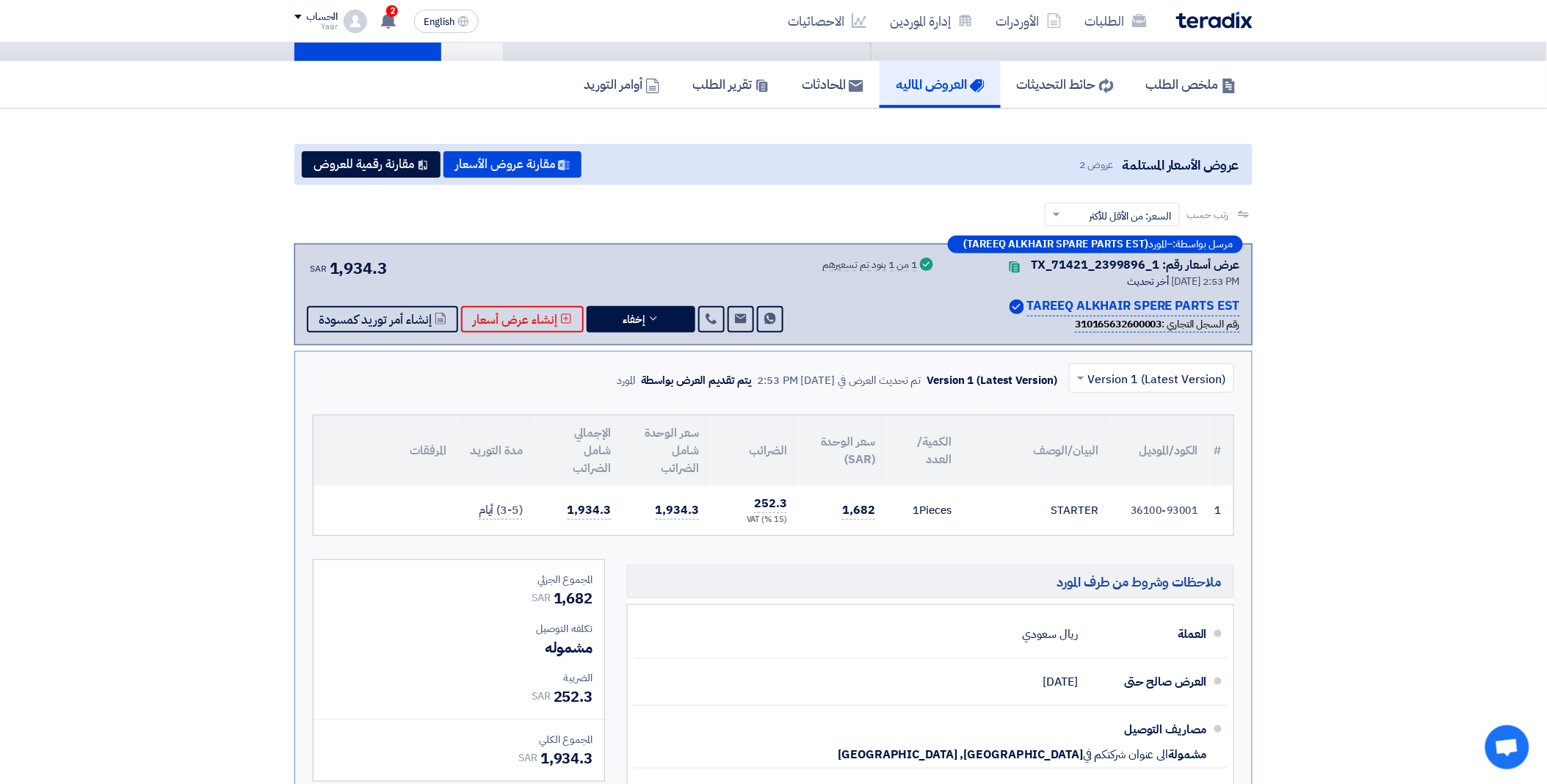
scroll to position [163, 0]
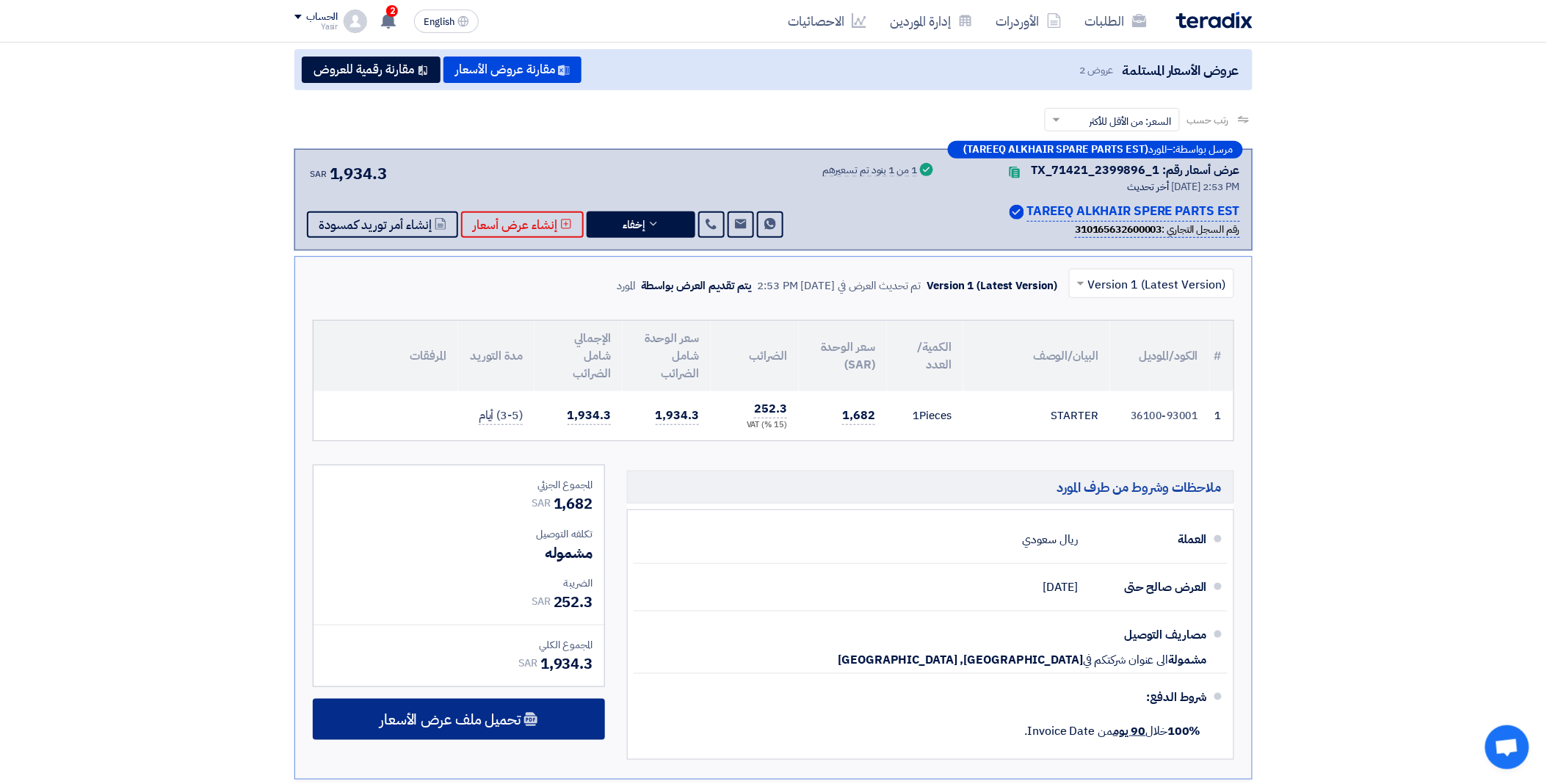
click at [494, 714] on span "تحميل ملف عرض الأسعار" at bounding box center [449, 719] width 141 height 13
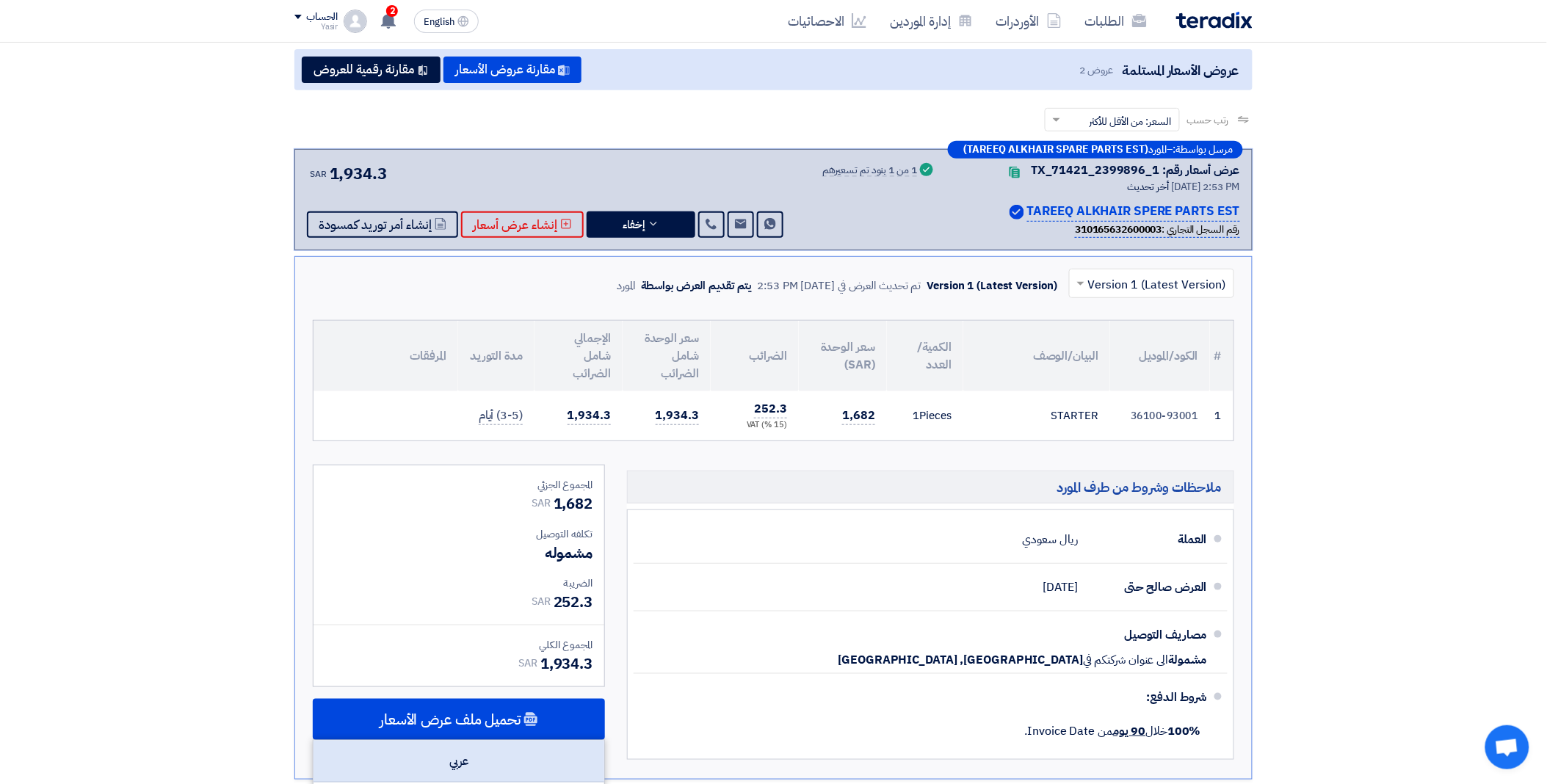
click at [461, 747] on div "عربي" at bounding box center [458, 761] width 290 height 41
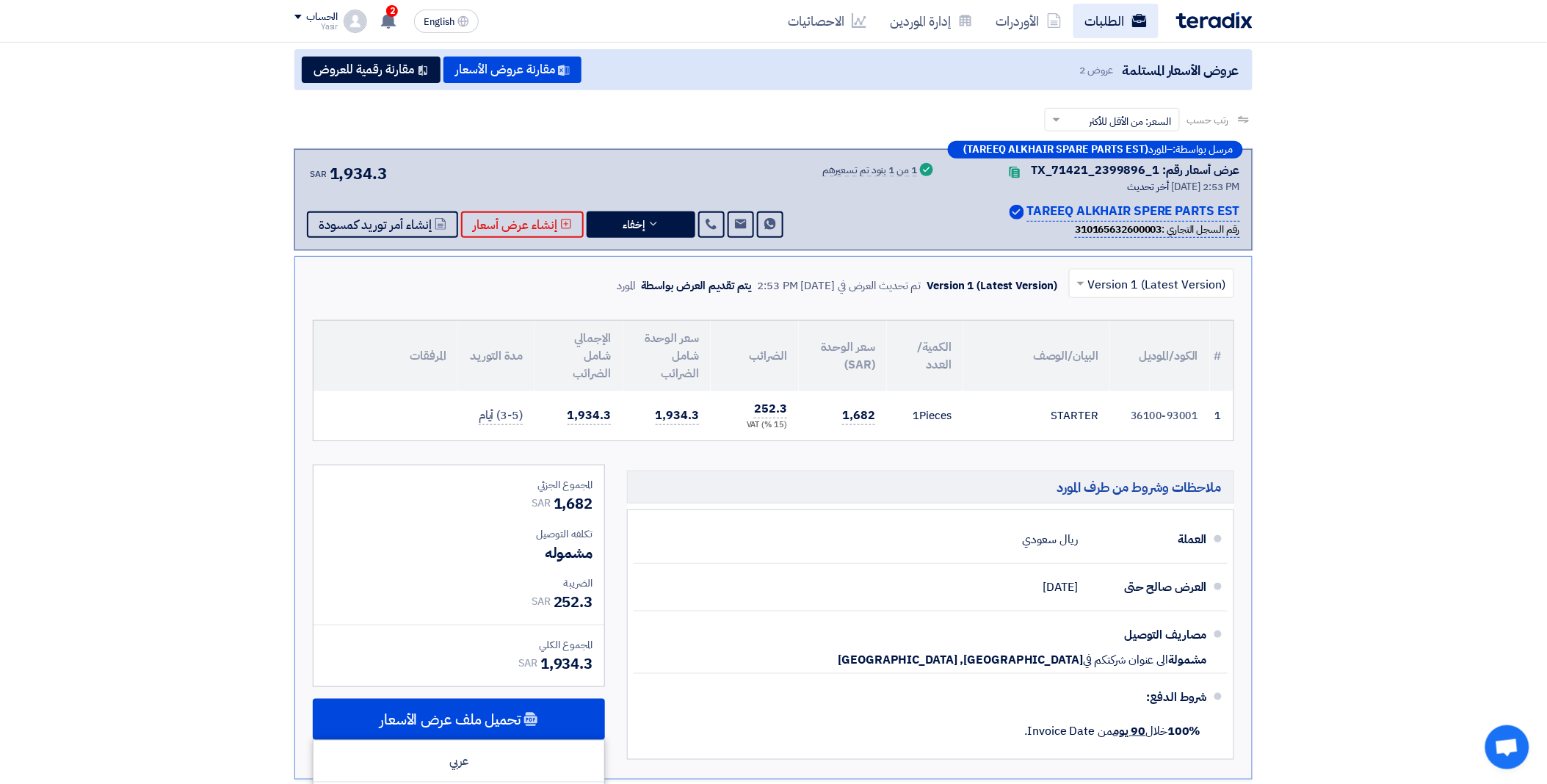
click at [1116, 20] on link "الطلبات" at bounding box center [1116, 21] width 85 height 35
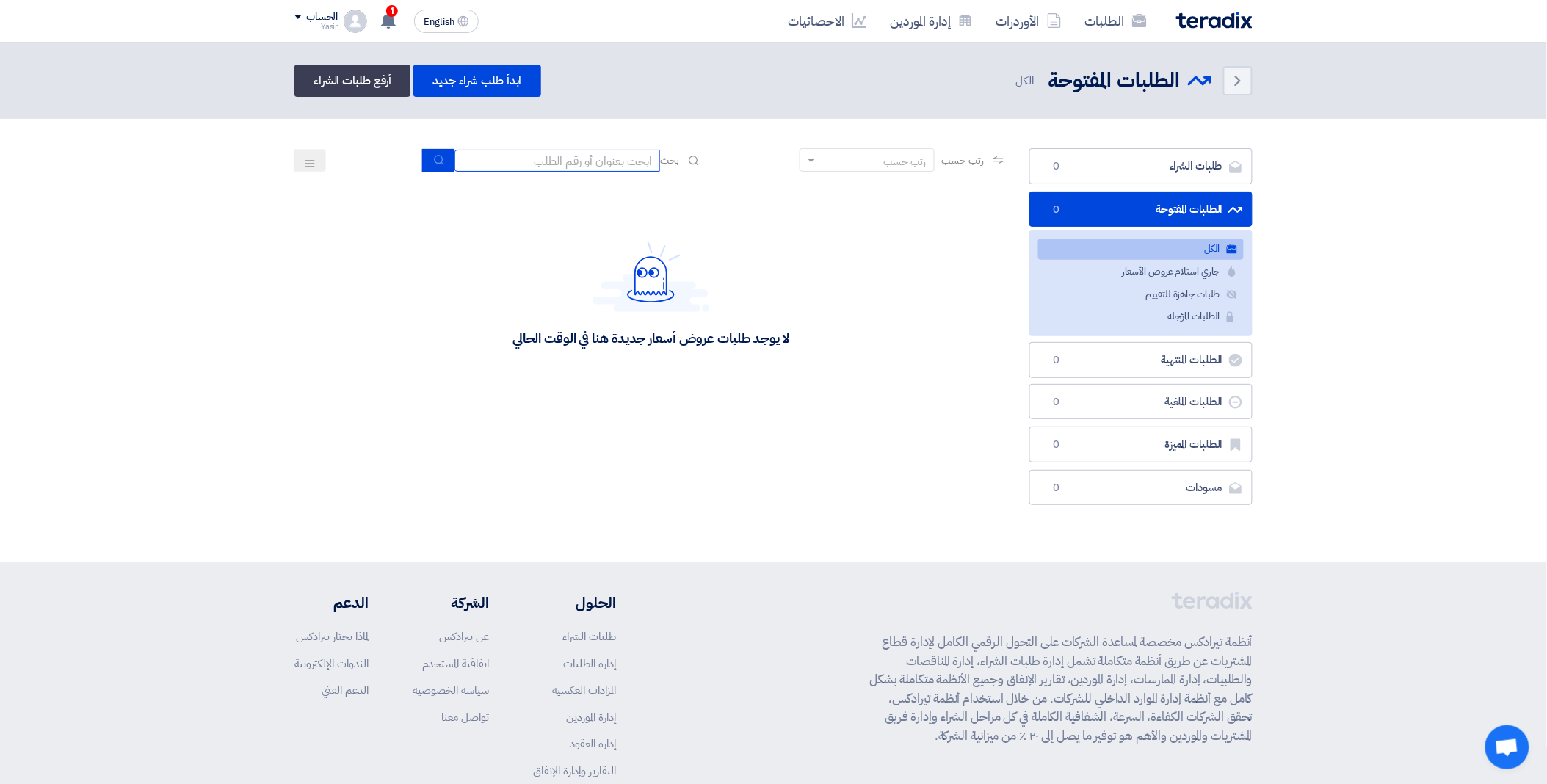
click at [503, 155] on input at bounding box center [557, 161] width 205 height 22
paste input "8100015815"
type input "8100015815"
click at [446, 154] on button "submit" at bounding box center [438, 160] width 33 height 23
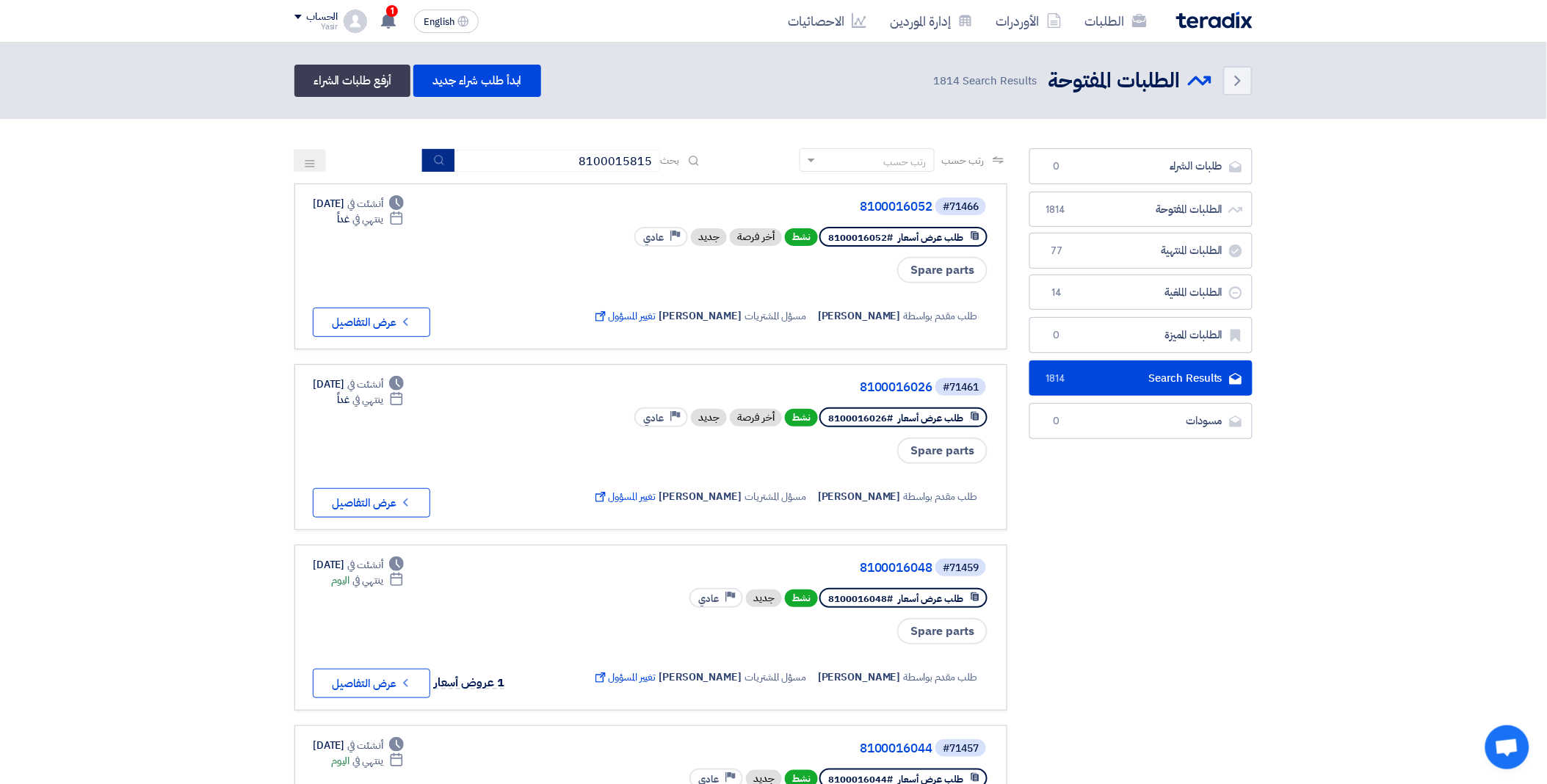
click at [446, 154] on button "submit" at bounding box center [438, 160] width 33 height 23
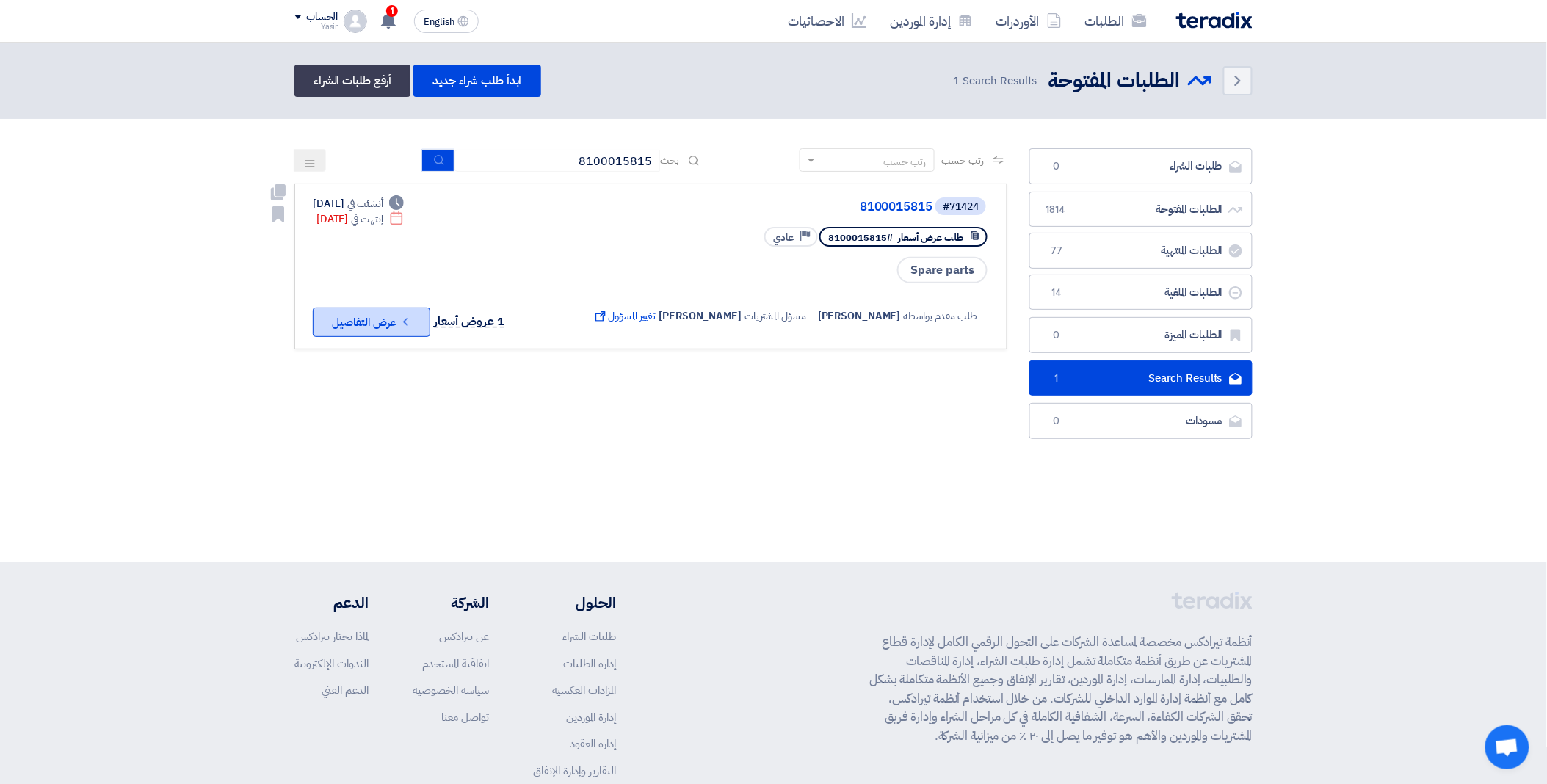
click at [402, 315] on icon "Check details" at bounding box center [406, 322] width 14 height 14
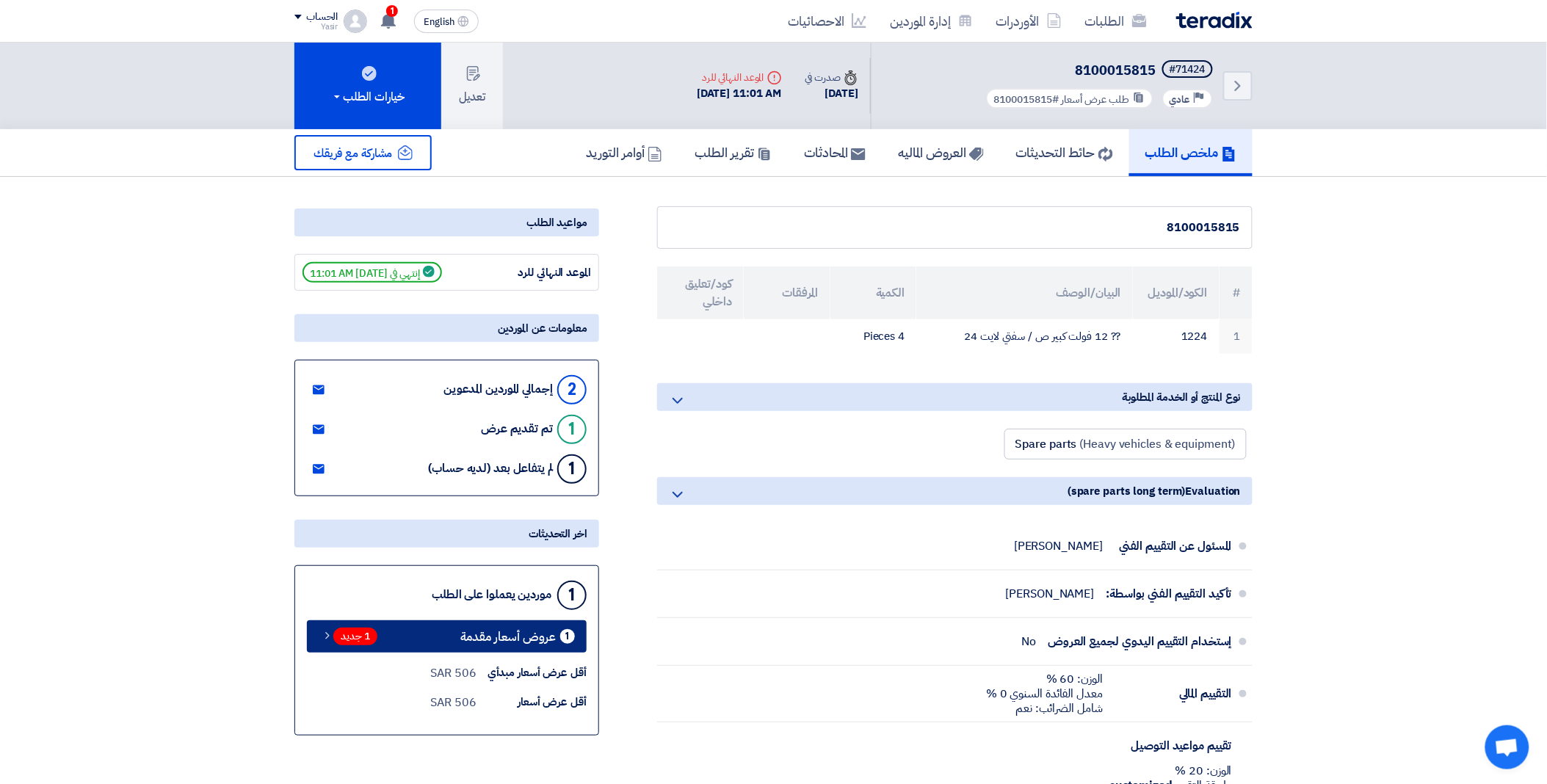
click at [354, 631] on span "1 جديد" at bounding box center [356, 637] width 44 height 18
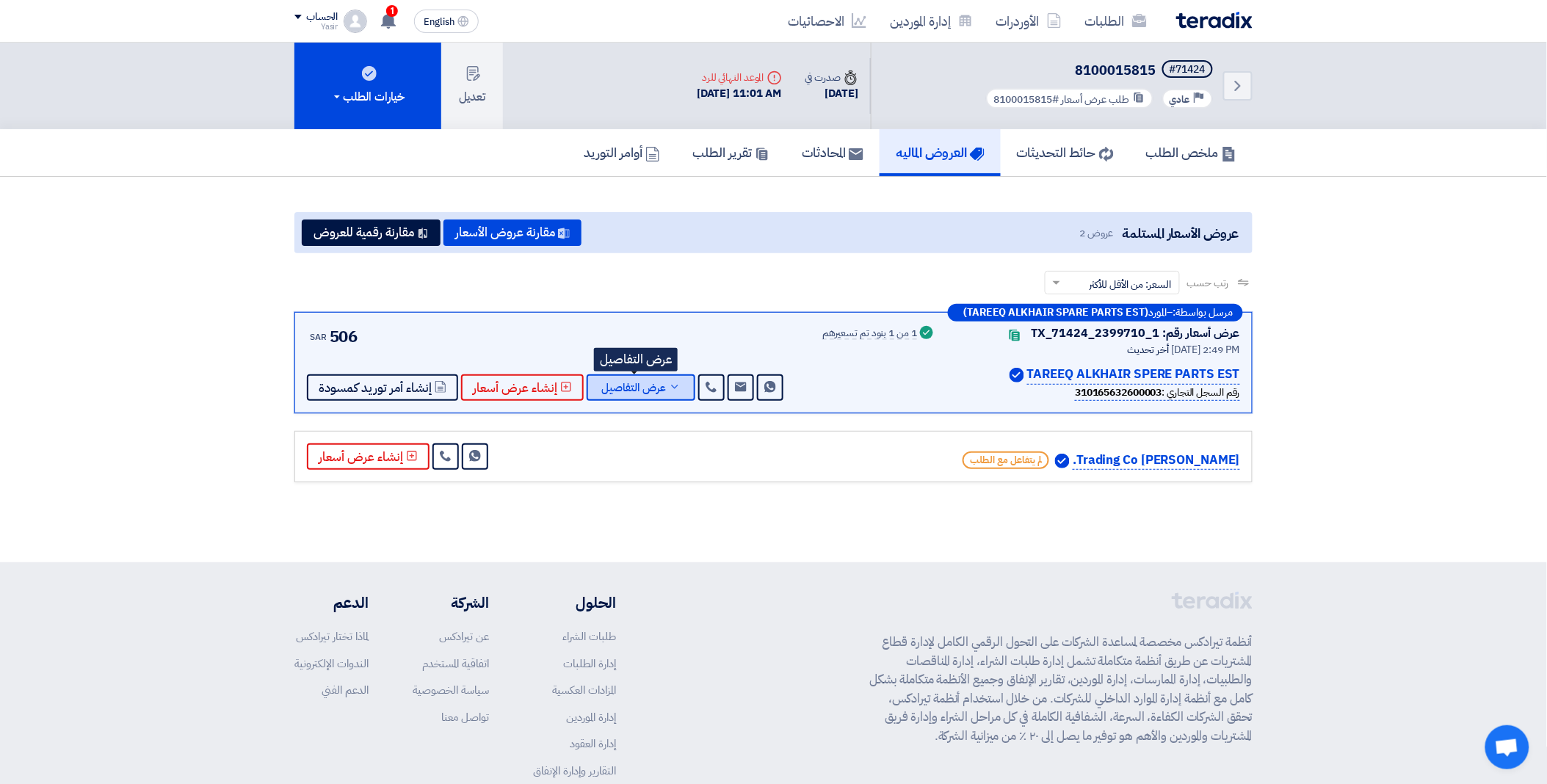
click at [643, 382] on span "عرض التفاصيل" at bounding box center [633, 387] width 64 height 11
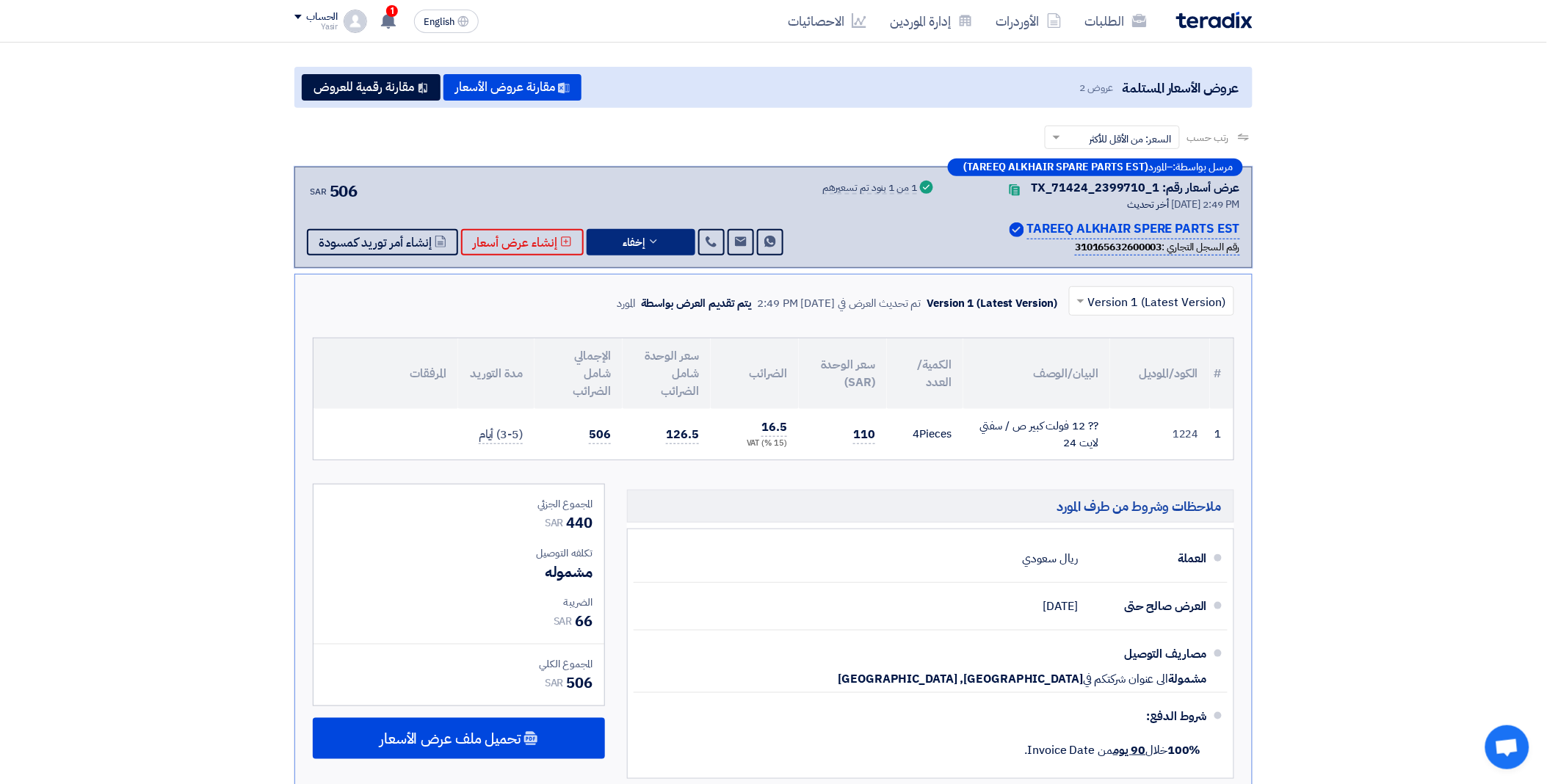
scroll to position [163, 0]
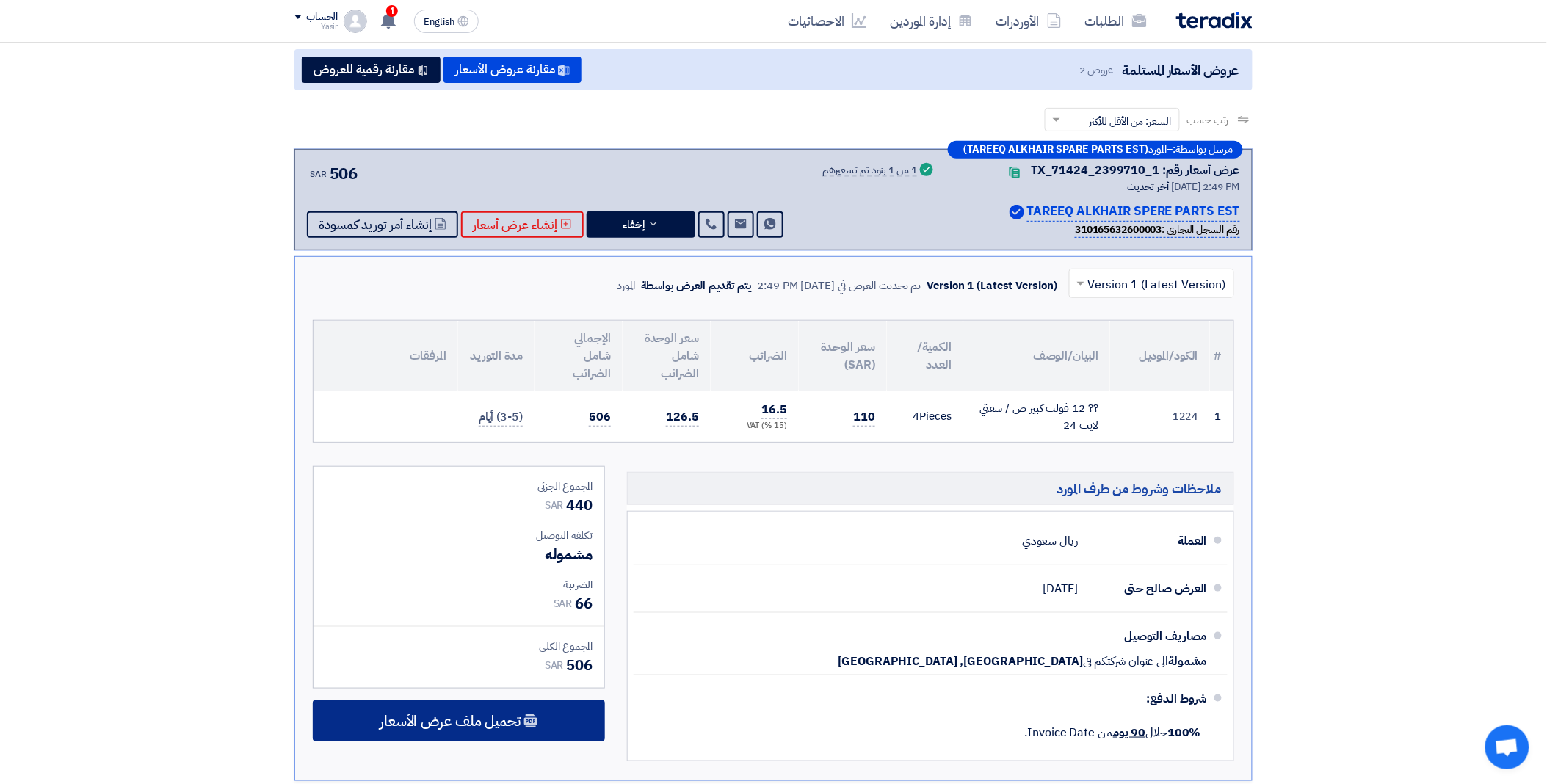
click at [460, 720] on span "تحميل ملف عرض الأسعار" at bounding box center [449, 720] width 141 height 13
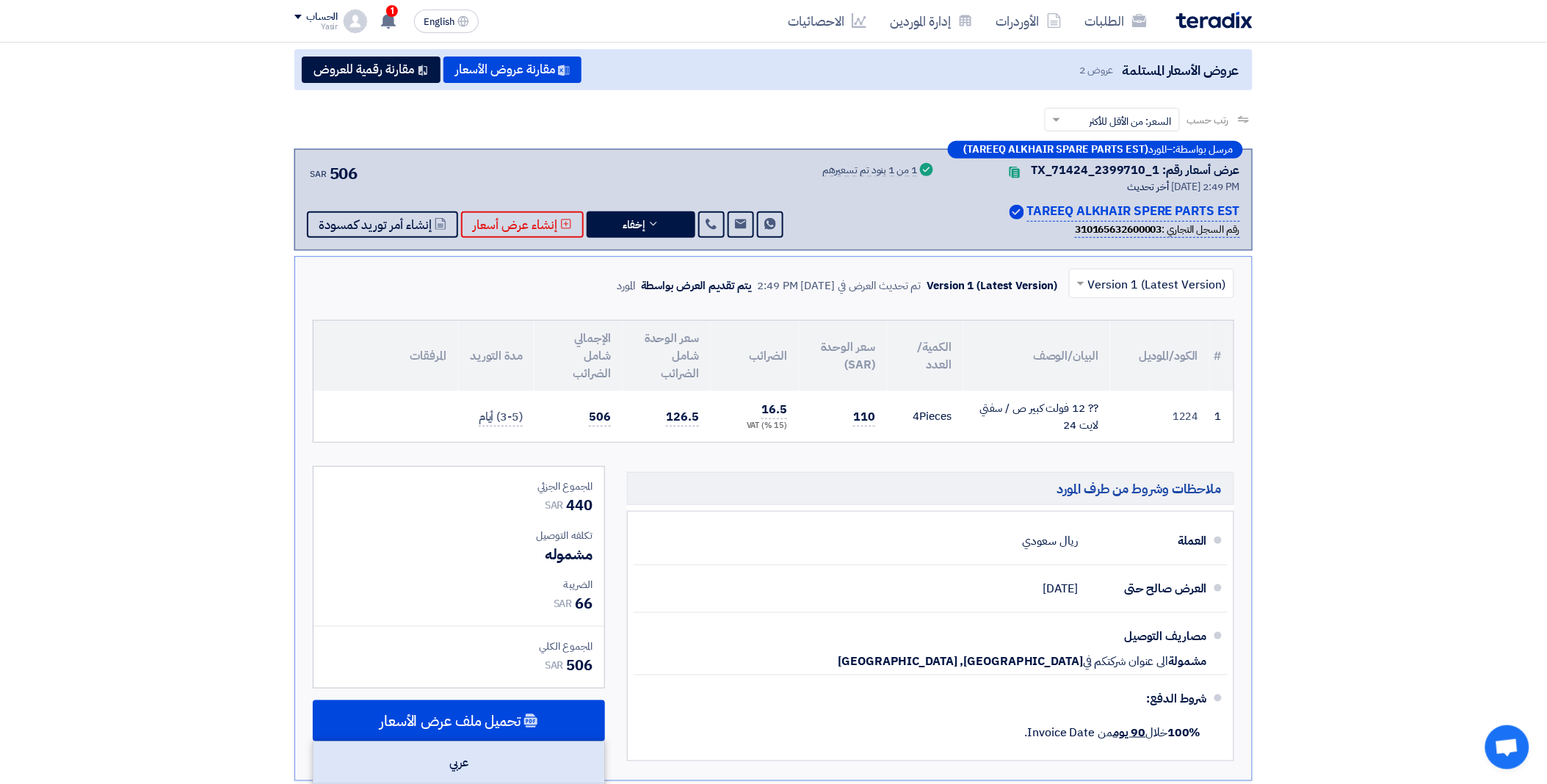
click at [456, 751] on div "عربي" at bounding box center [458, 763] width 290 height 41
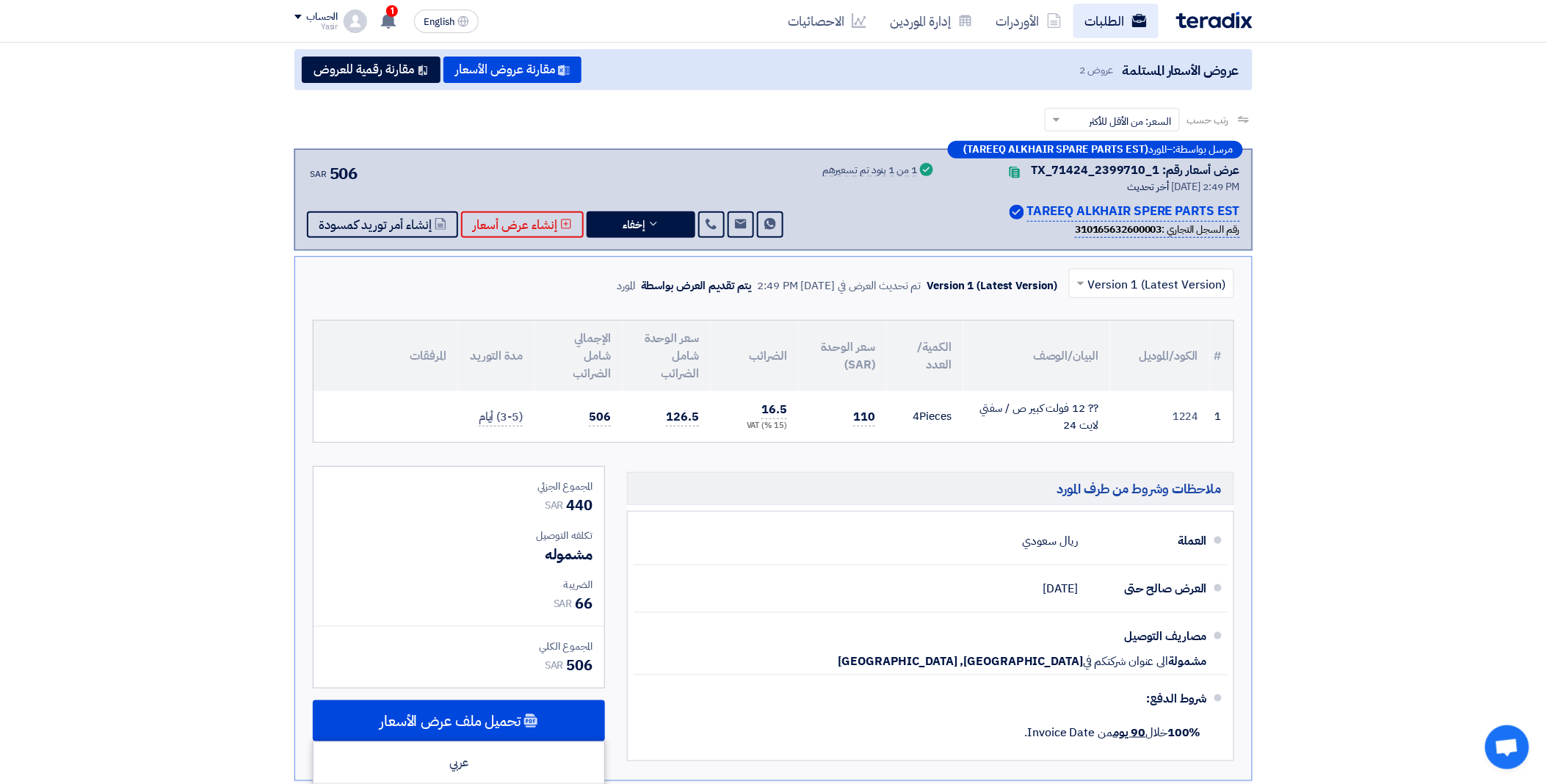
click at [1081, 30] on link "الطلبات" at bounding box center [1116, 21] width 85 height 35
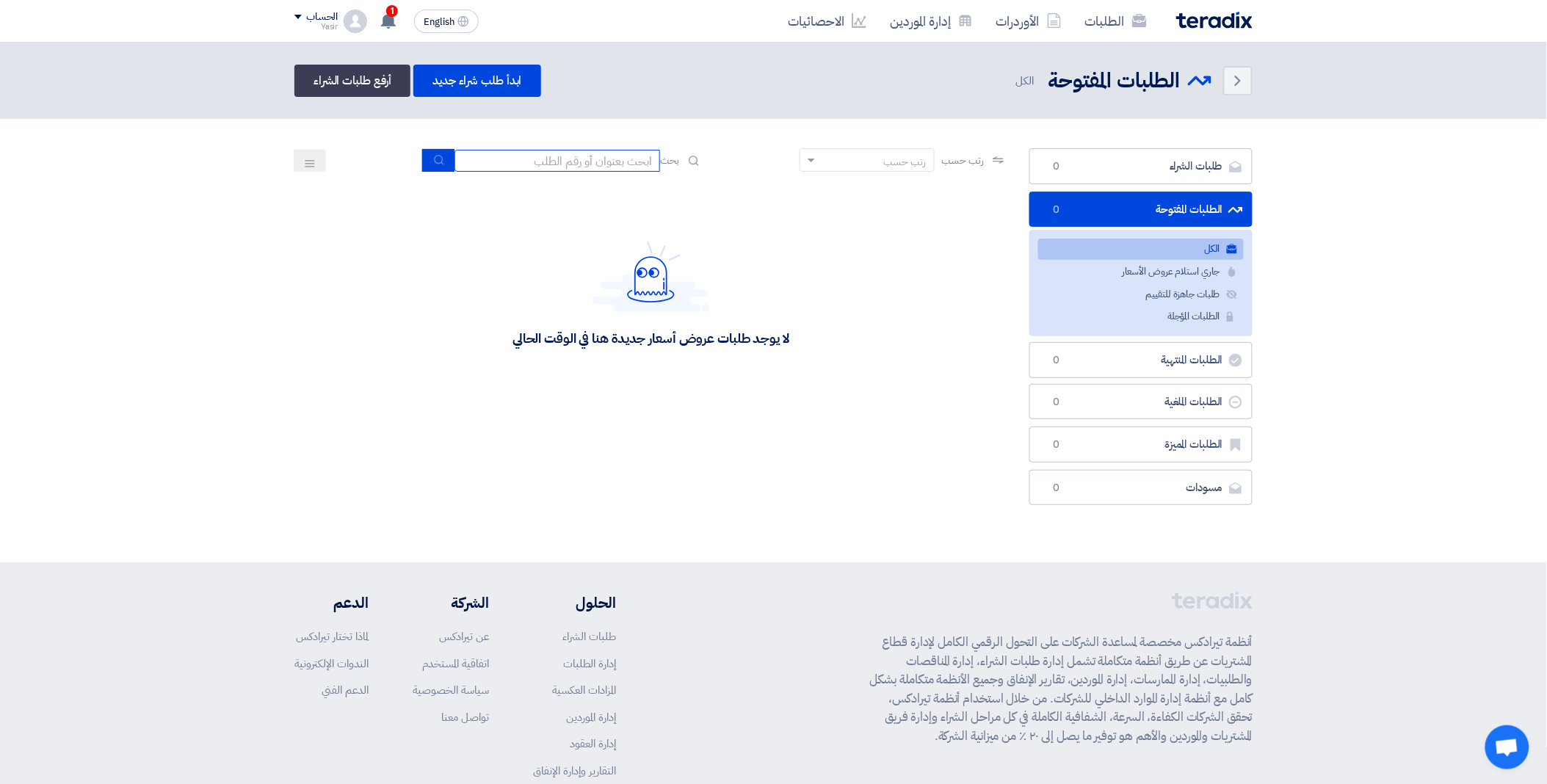
click at [510, 156] on input at bounding box center [557, 161] width 205 height 22
paste input "8100015978"
type input "8100015978"
click at [434, 156] on icon "submit" at bounding box center [440, 160] width 12 height 12
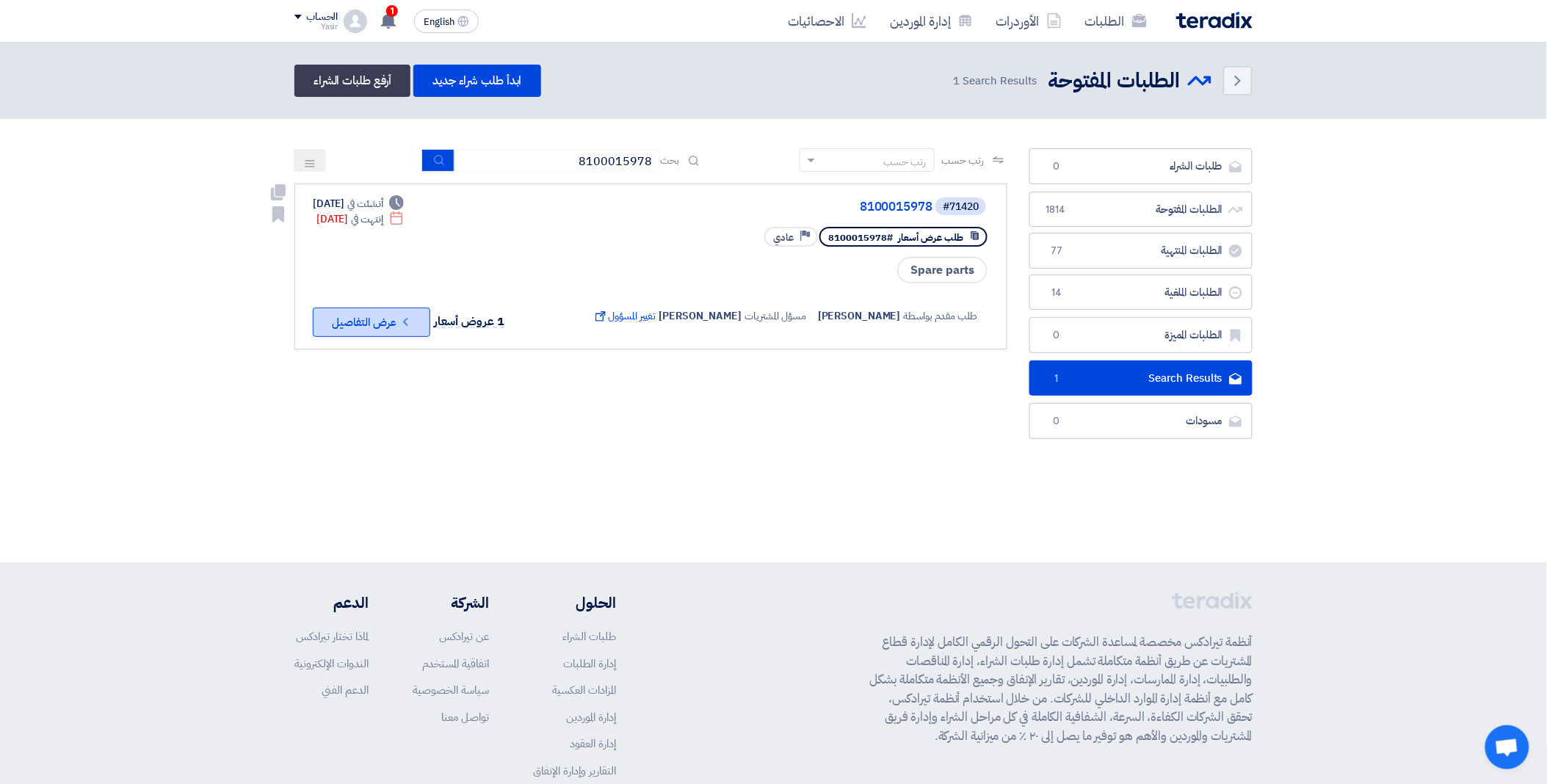
click at [419, 322] on button "Check details عرض التفاصيل" at bounding box center [371, 322] width 118 height 30
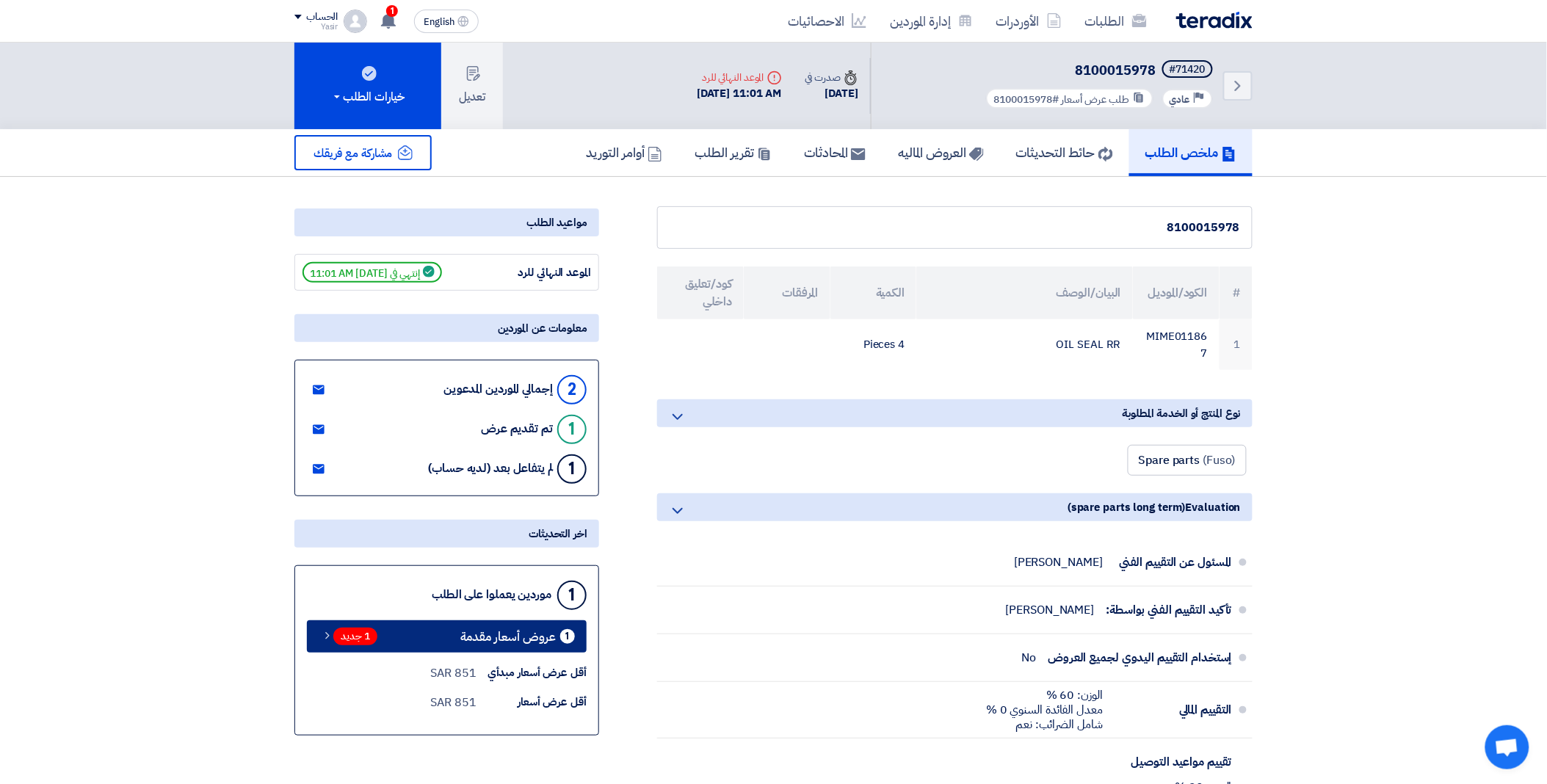
click at [351, 641] on span "1 جديد" at bounding box center [356, 637] width 44 height 18
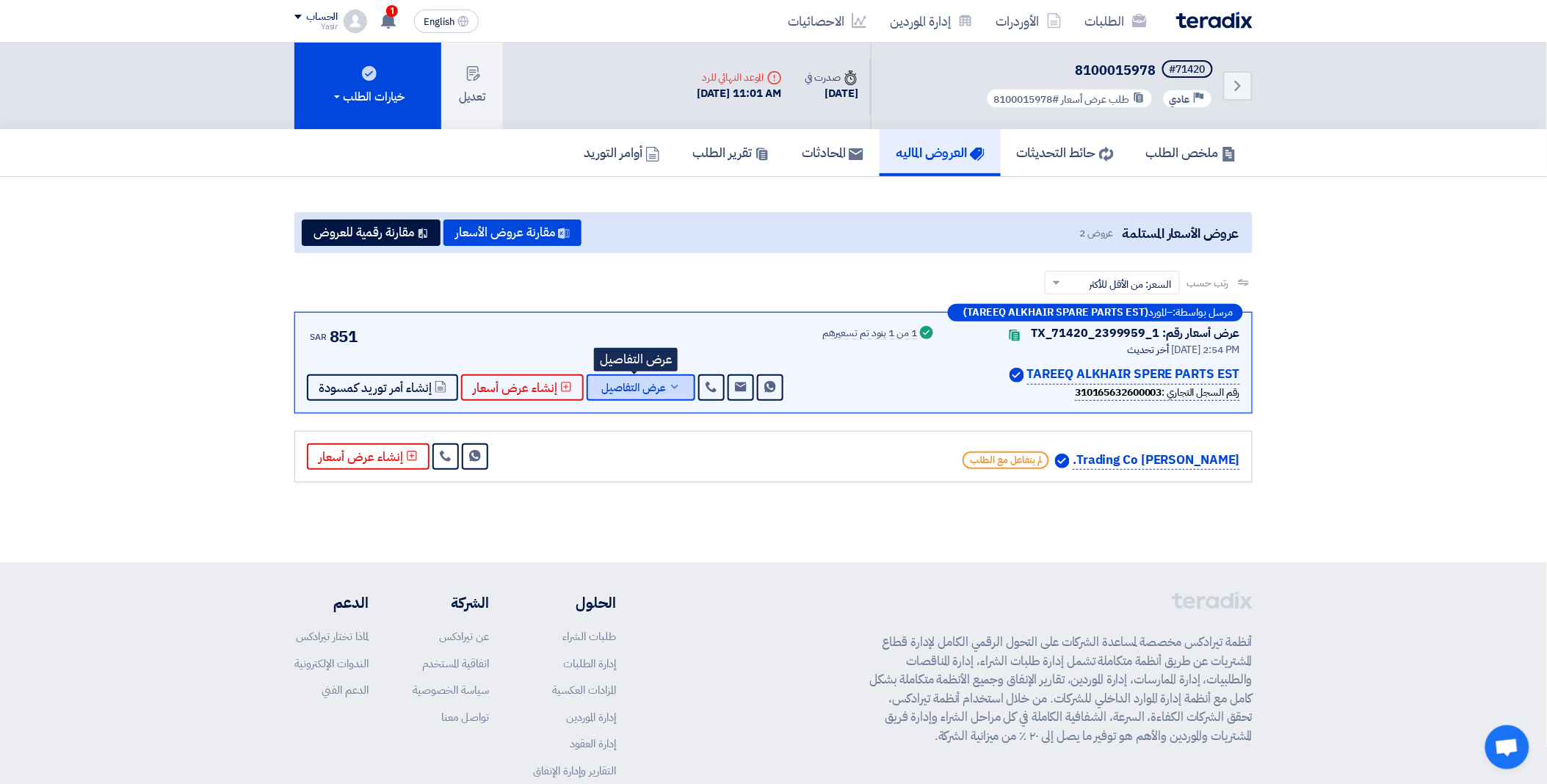
click at [671, 385] on use at bounding box center [674, 387] width 7 height 4
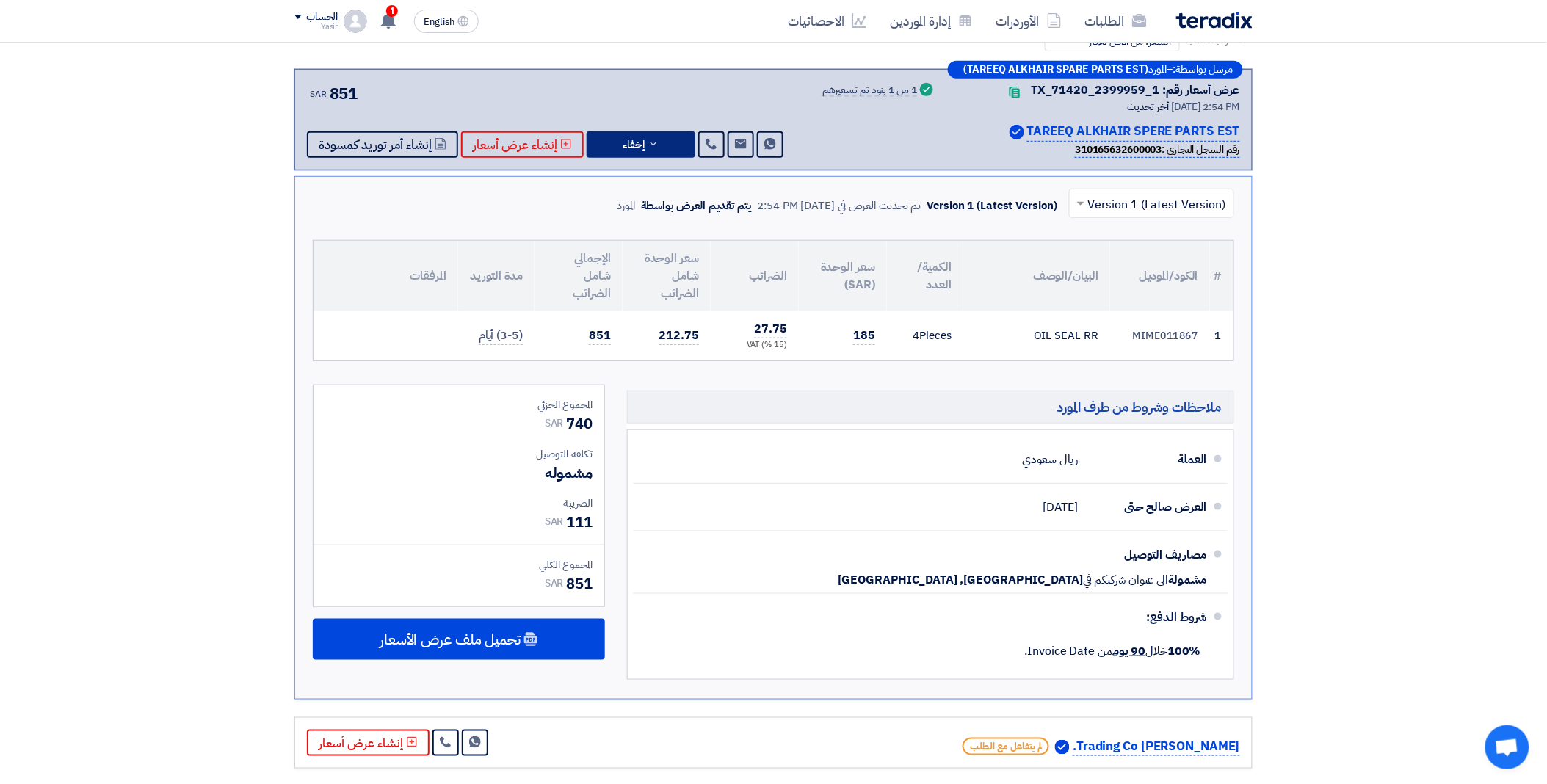
scroll to position [245, 0]
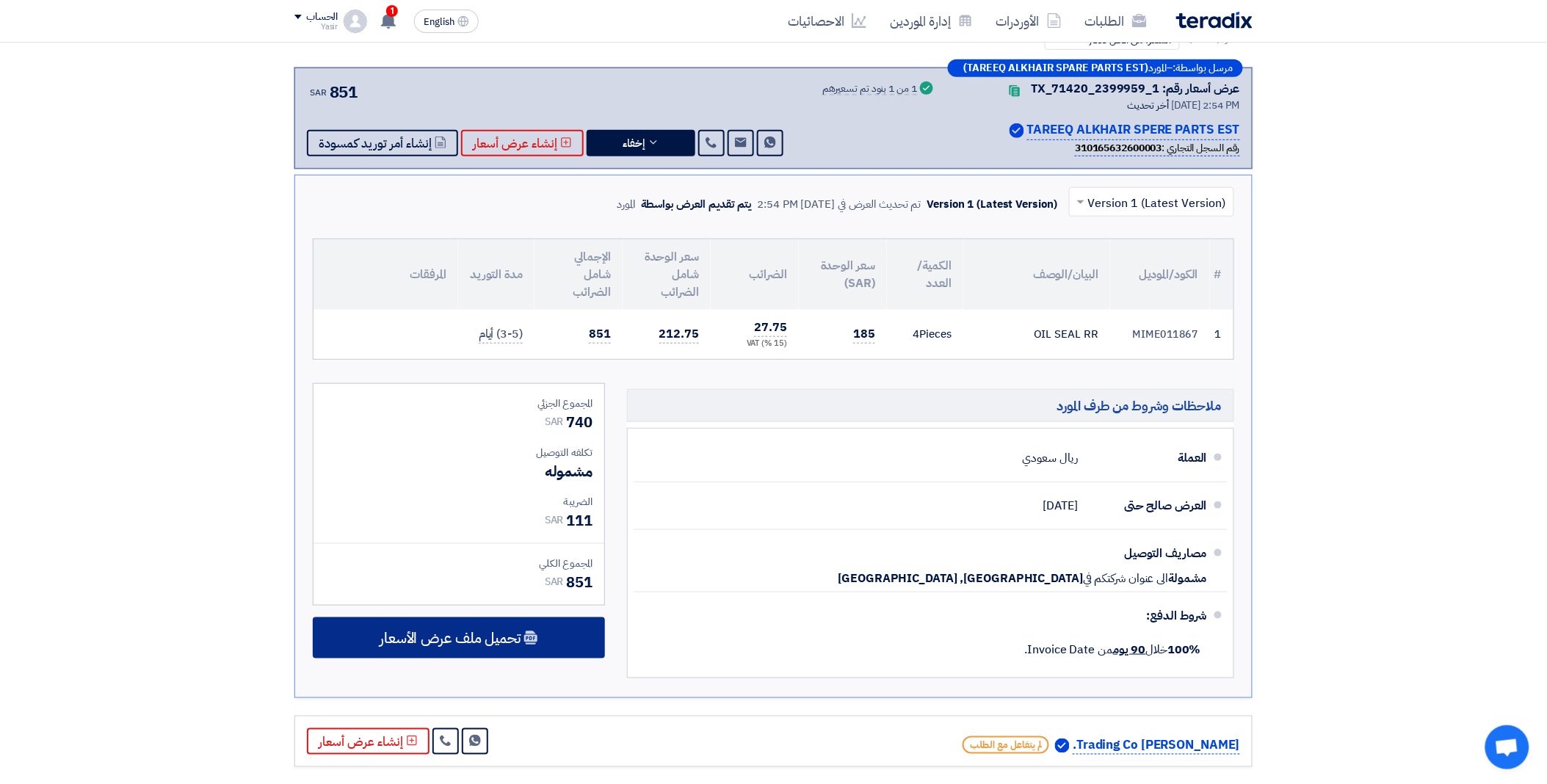
click at [517, 631] on span "تحميل ملف عرض الأسعار" at bounding box center [449, 637] width 141 height 13
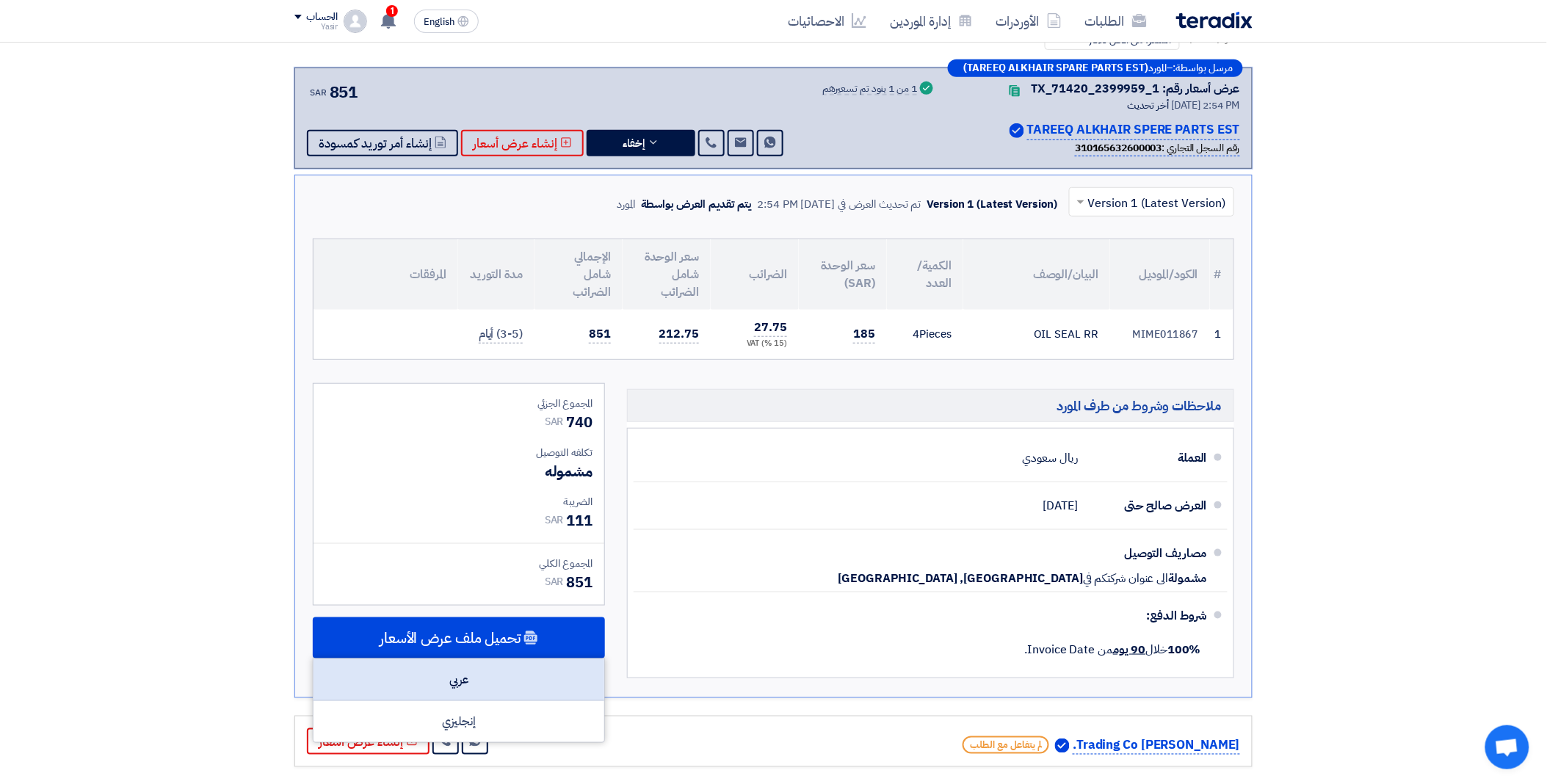
click at [463, 676] on div "عربي" at bounding box center [458, 680] width 290 height 41
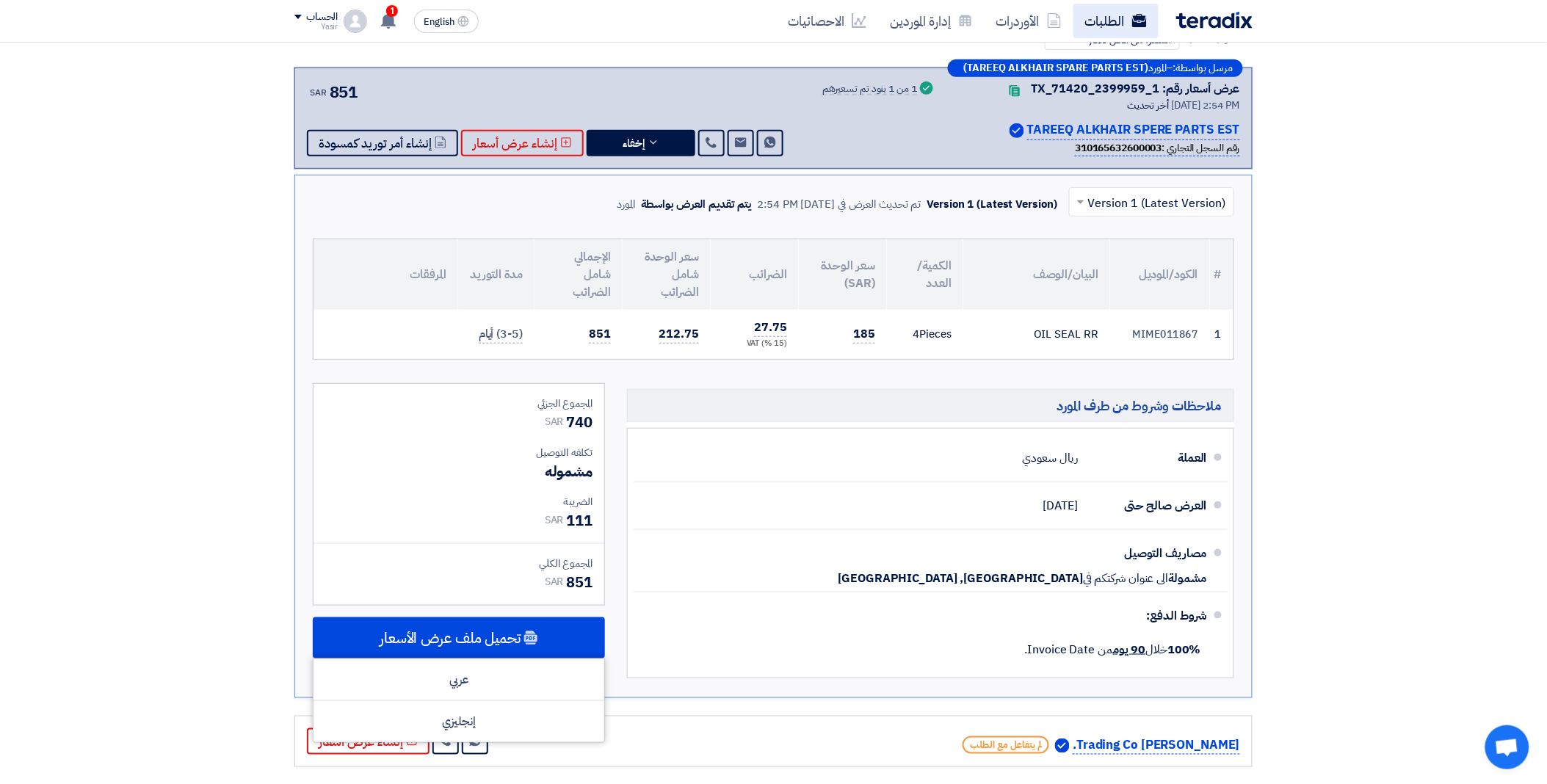
click at [1117, 19] on link "الطلبات" at bounding box center [1116, 21] width 85 height 35
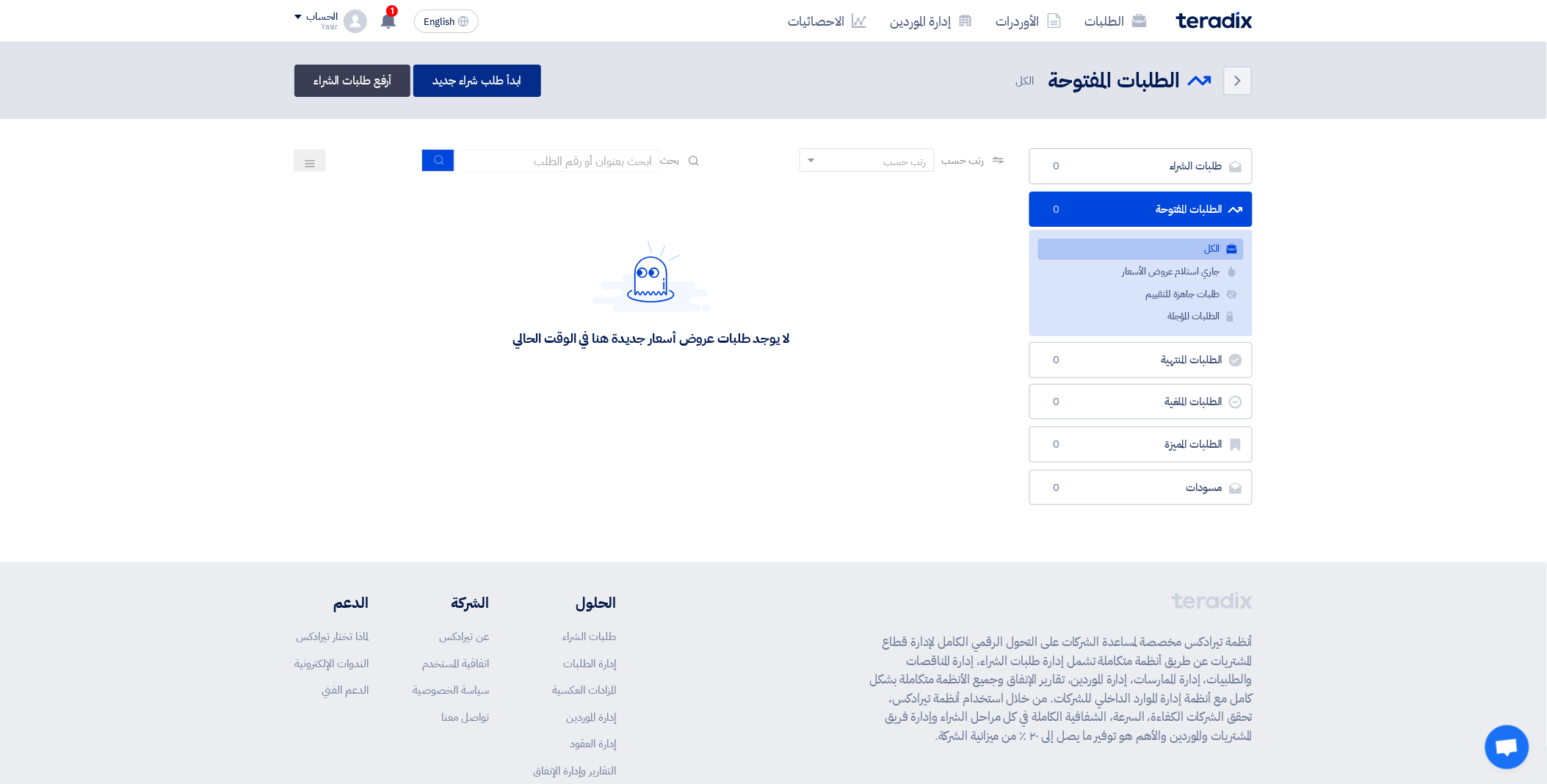
click at [477, 79] on link "ابدأ طلب شراء جديد" at bounding box center [477, 80] width 127 height 33
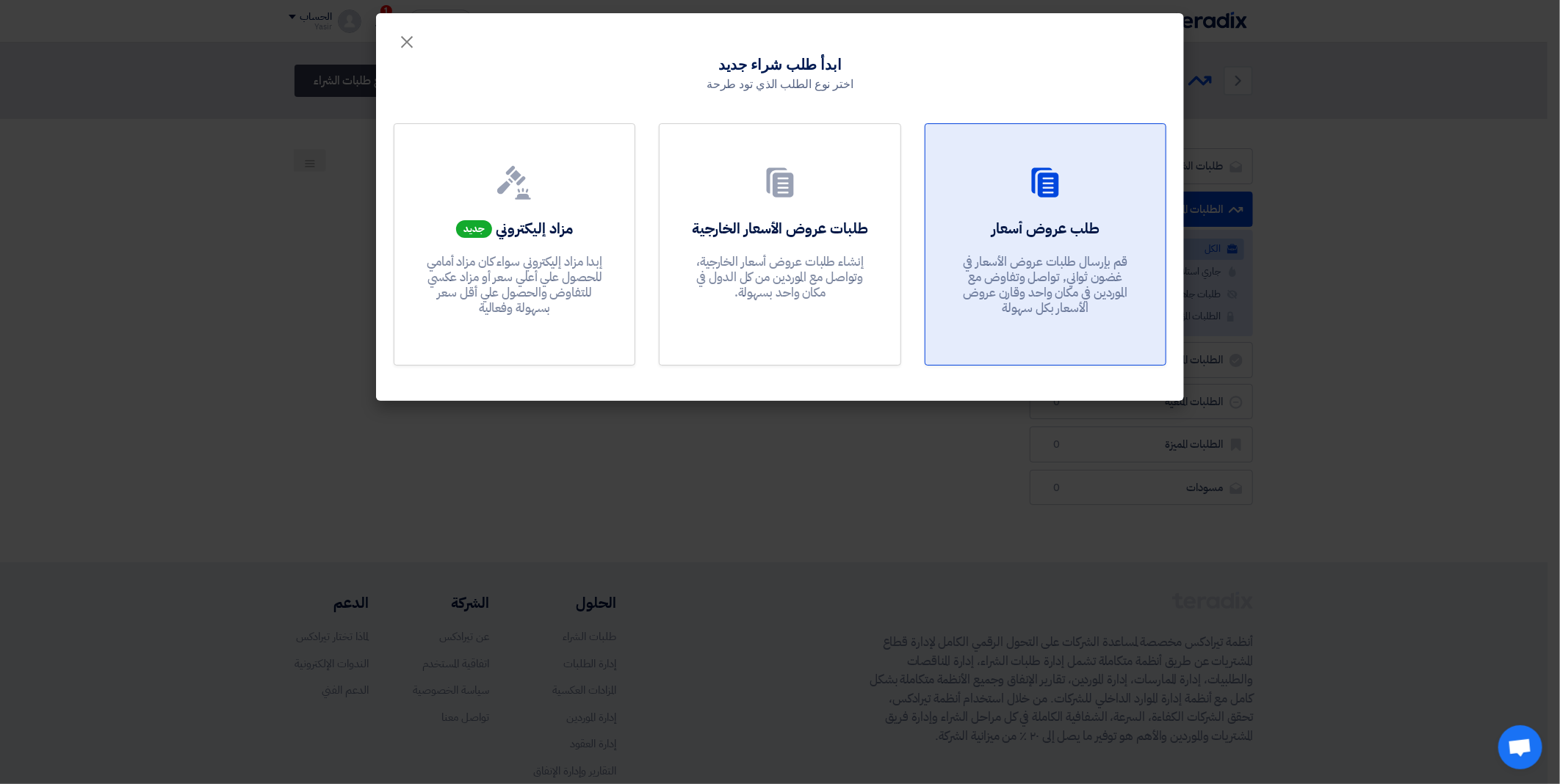
click at [1017, 162] on link "طلب عروض أسعار قم بإرسال طلبات عروض الأسعار في غضون ثواني, تواصل وتفاوض مع المو…" at bounding box center [1045, 244] width 242 height 242
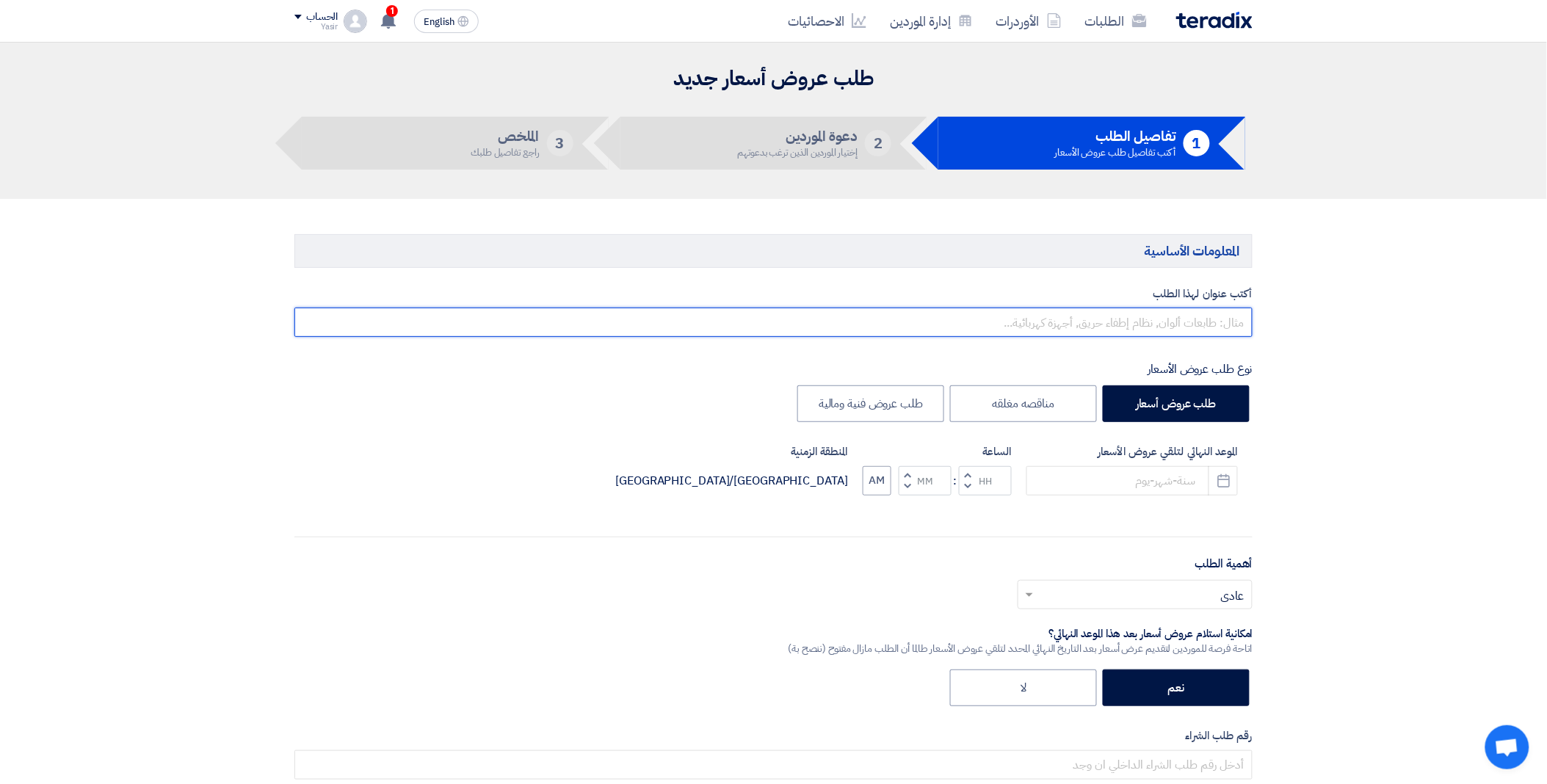
click at [1061, 320] on input "text" at bounding box center [774, 322] width 958 height 30
paste input "8100016041"
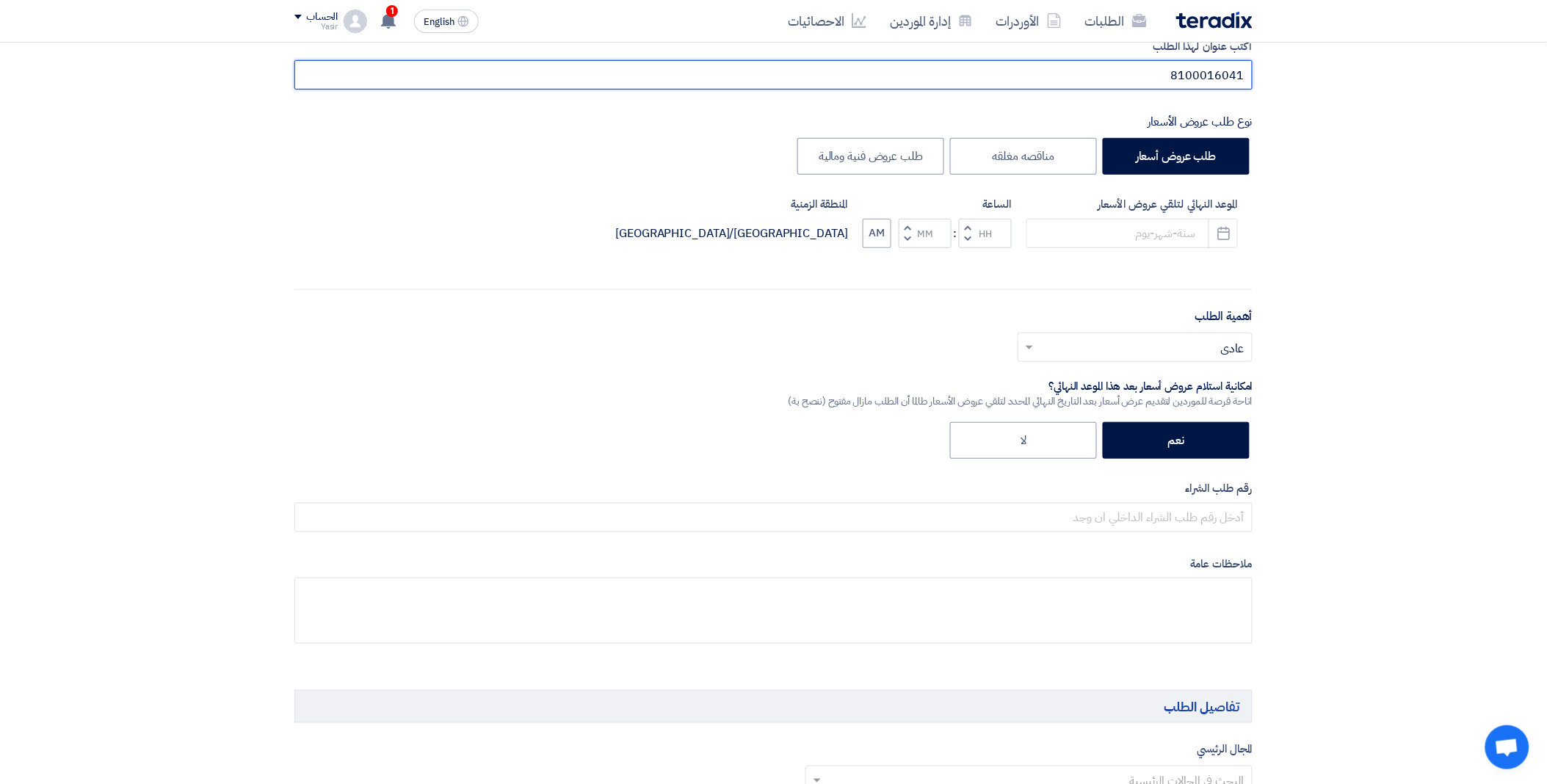
scroll to position [326, 0]
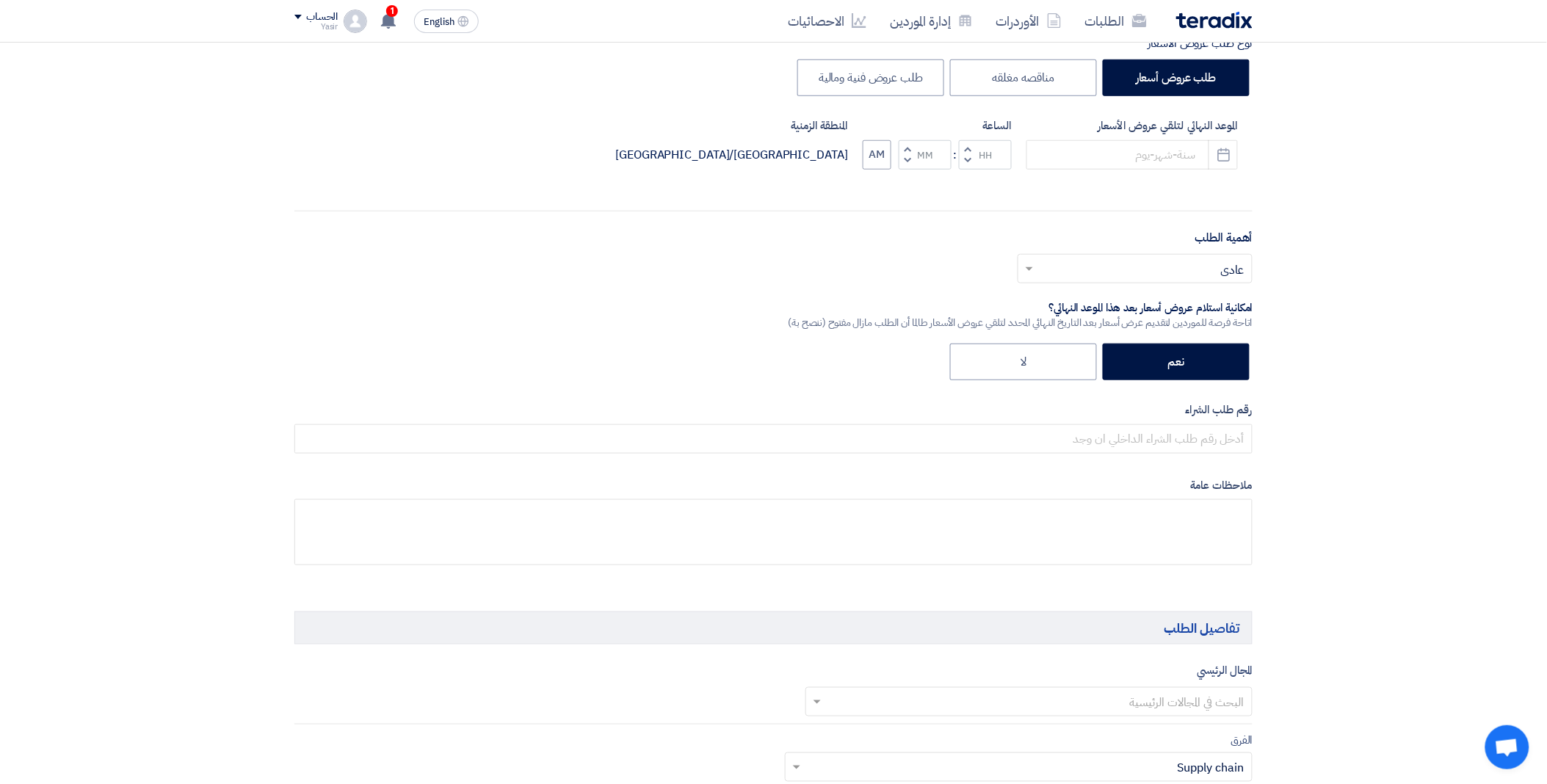
type input "8100016041"
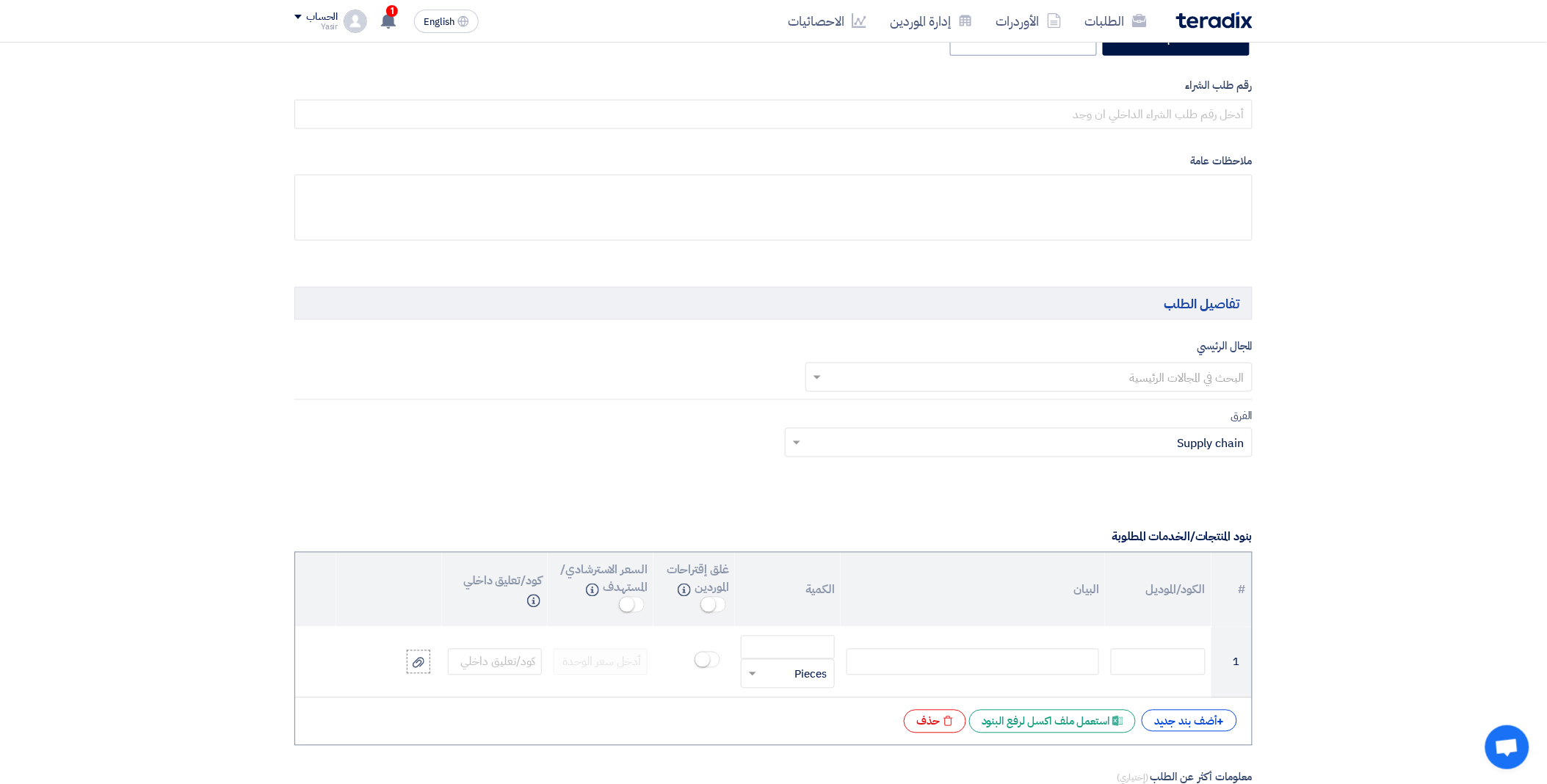
scroll to position [652, 0]
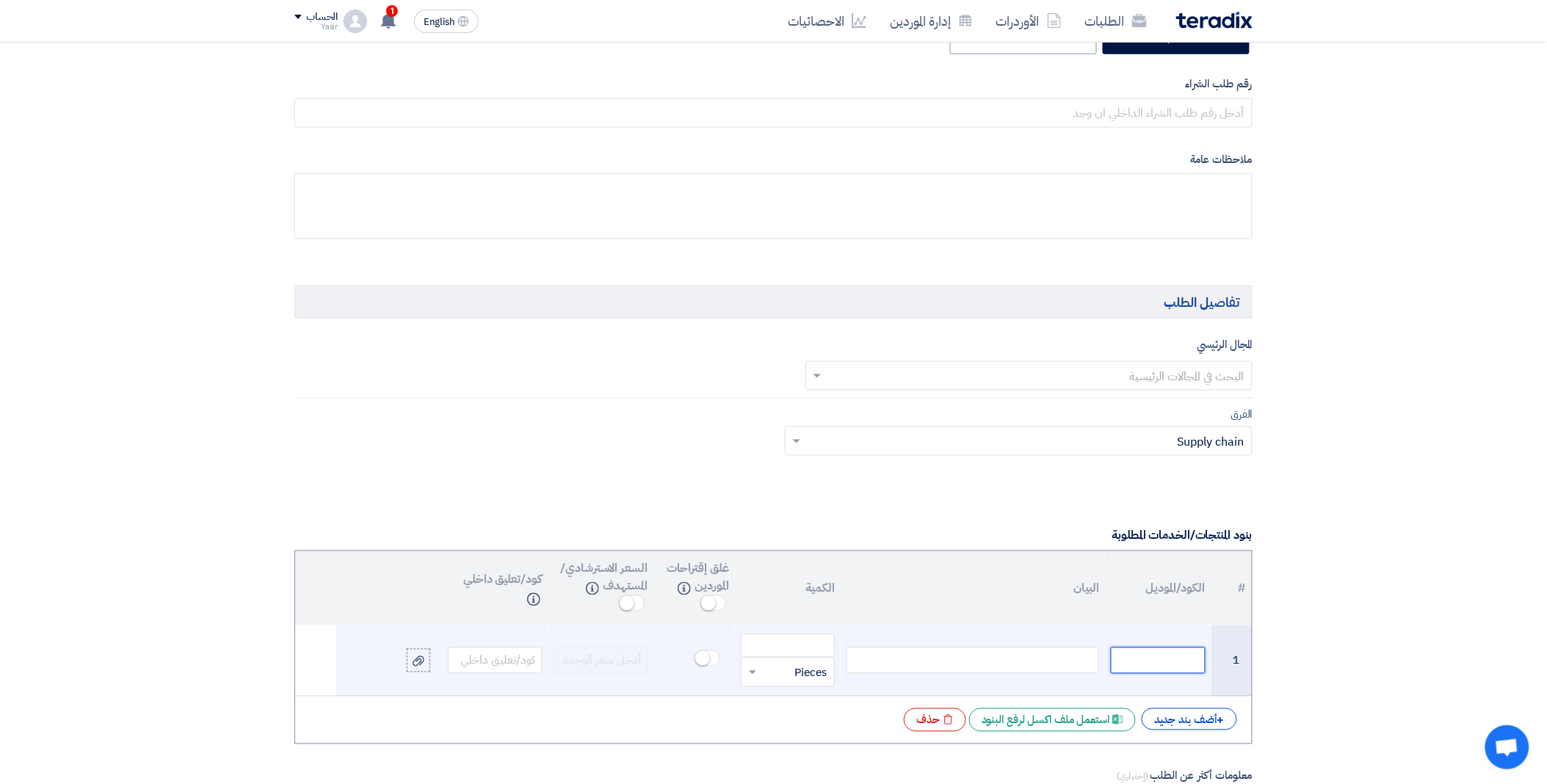
click at [1137, 657] on input "text" at bounding box center [1158, 661] width 94 height 27
paste input "58620-5H000"
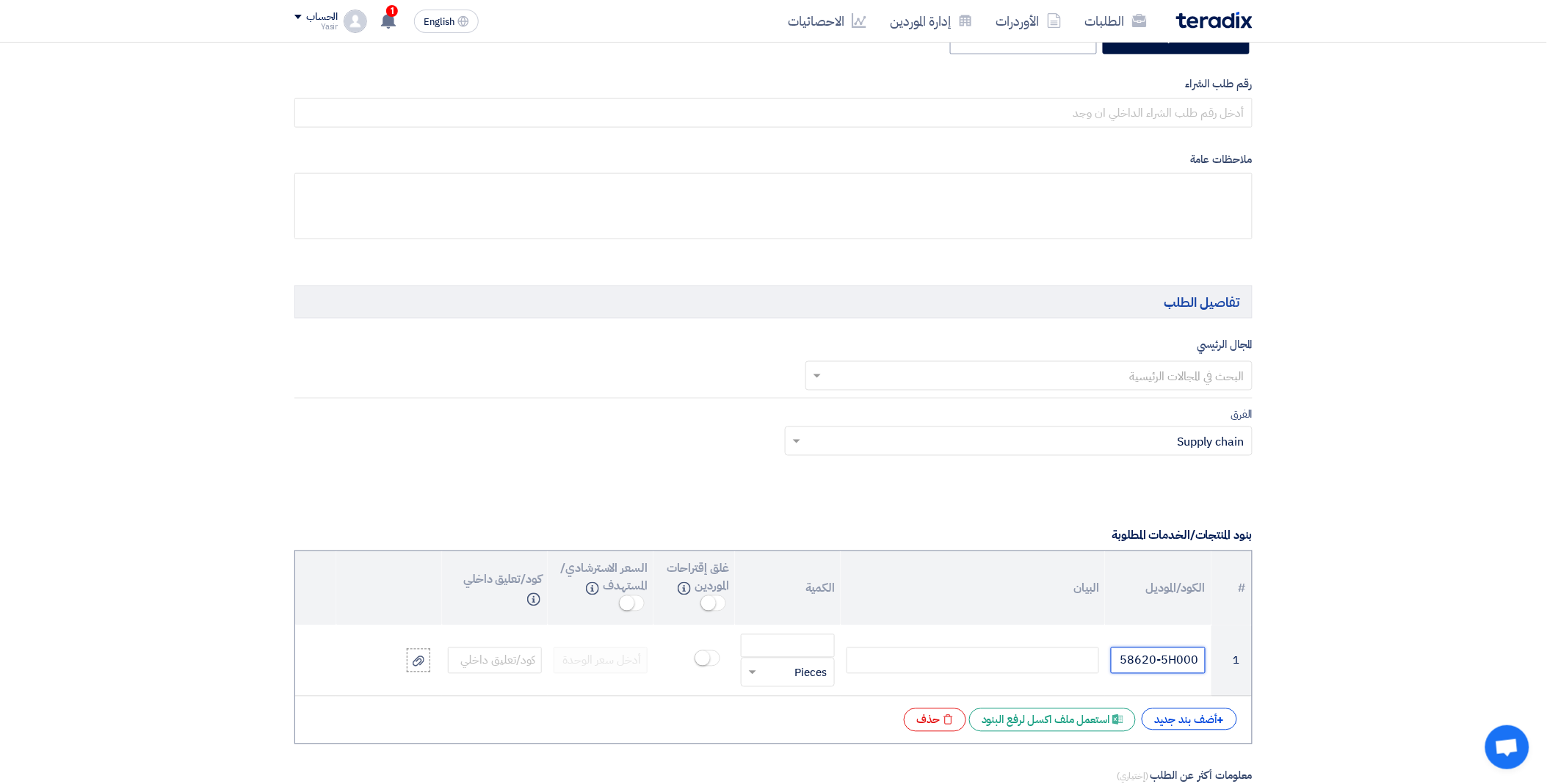
type input "58620-5H000"
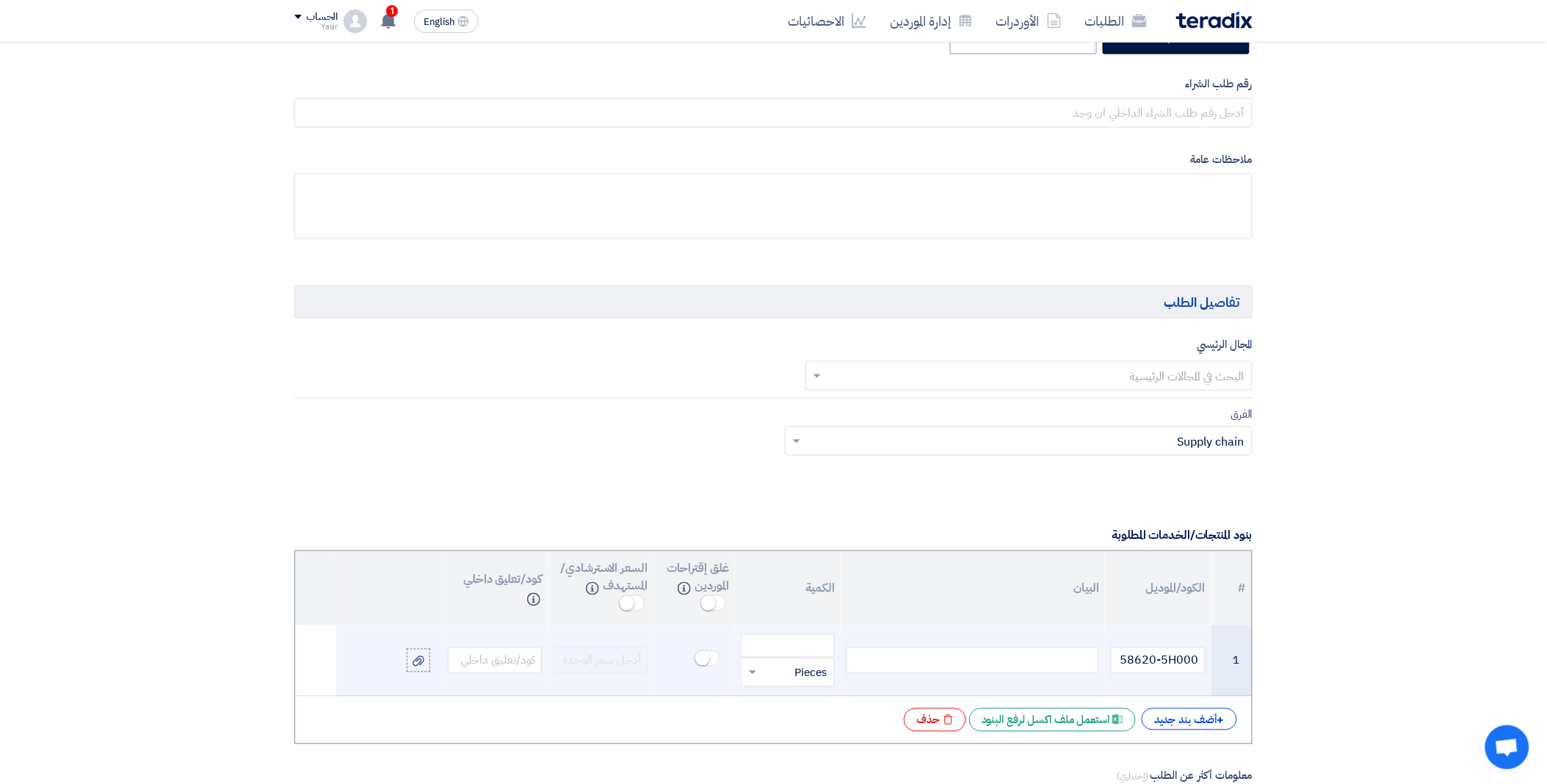
click at [963, 666] on div at bounding box center [973, 661] width 253 height 27
paste div
click at [796, 651] on input "number" at bounding box center [787, 646] width 94 height 24
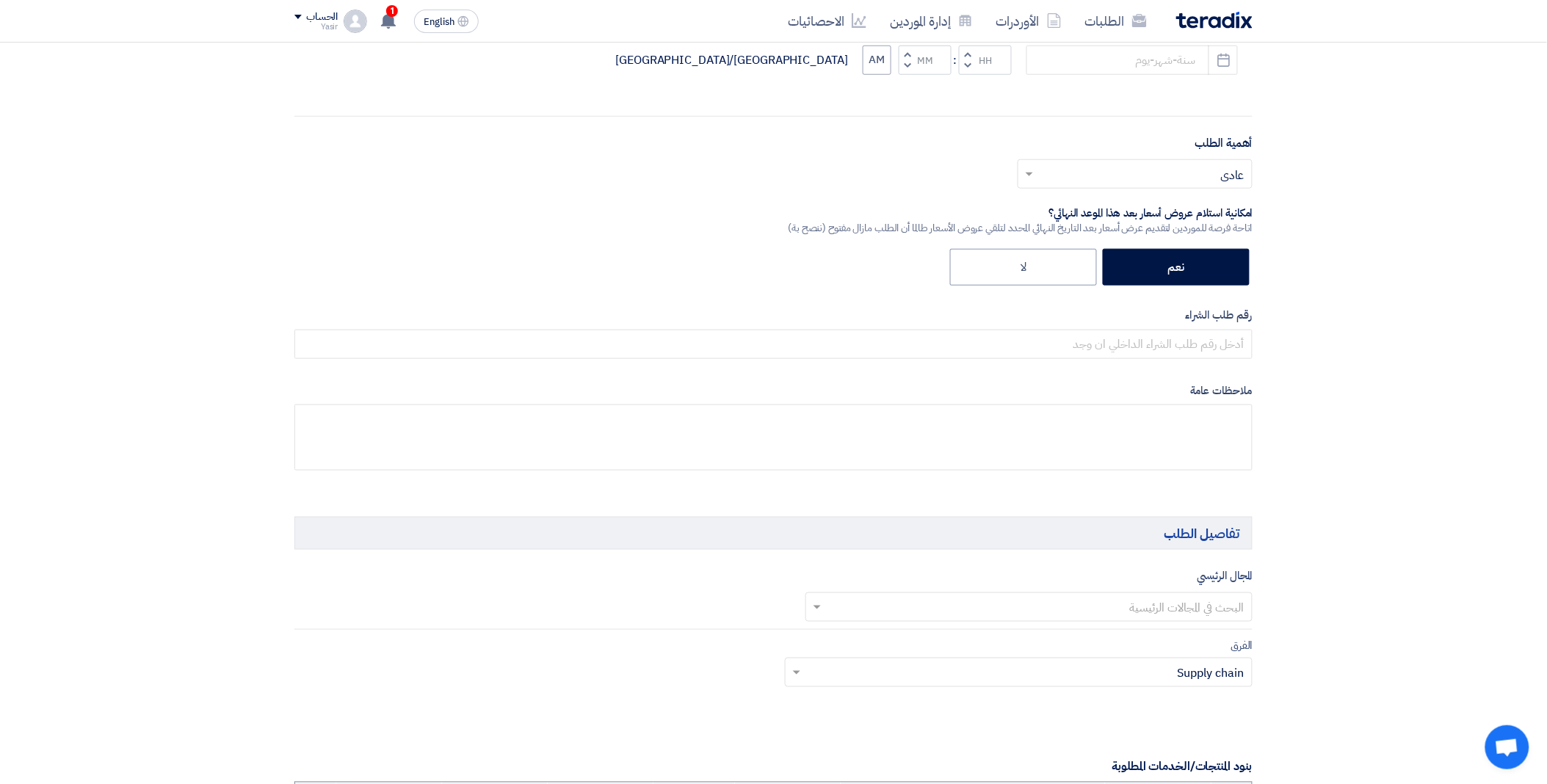
scroll to position [163, 0]
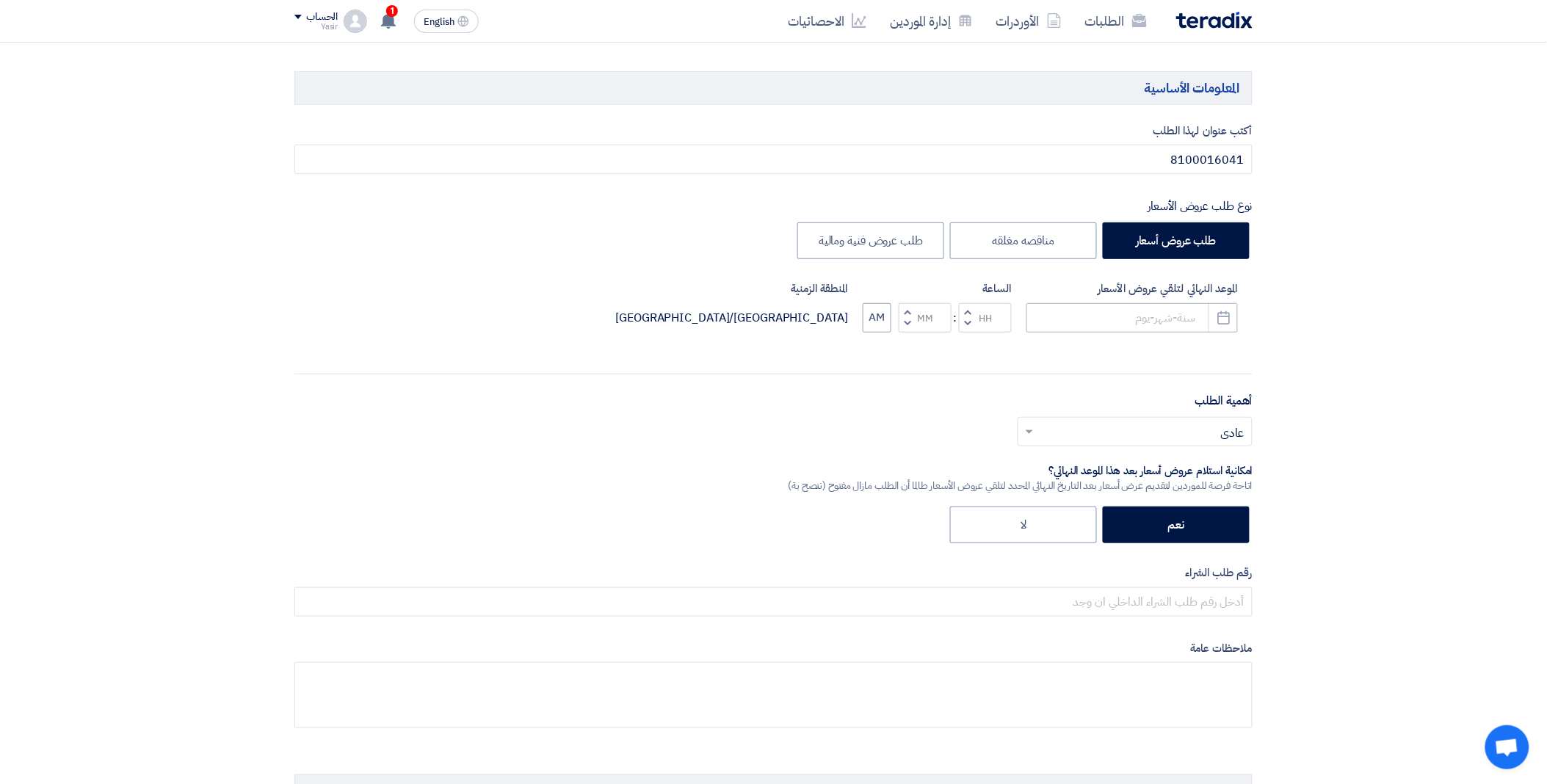
type input "1"
click at [1120, 310] on input at bounding box center [1132, 318] width 211 height 30
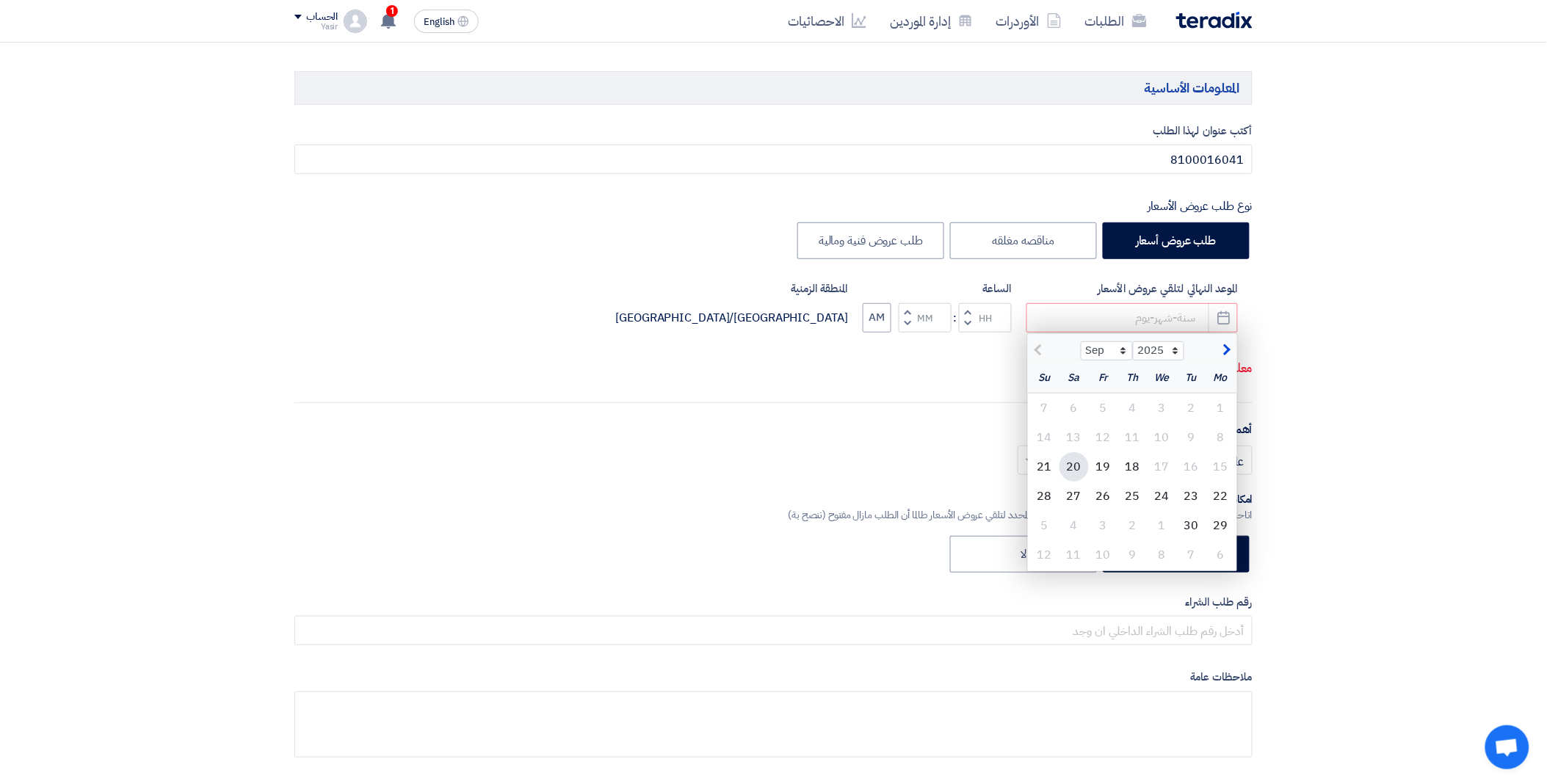
click at [1084, 466] on div "20" at bounding box center [1075, 467] width 30 height 30
type input "[DATE]"
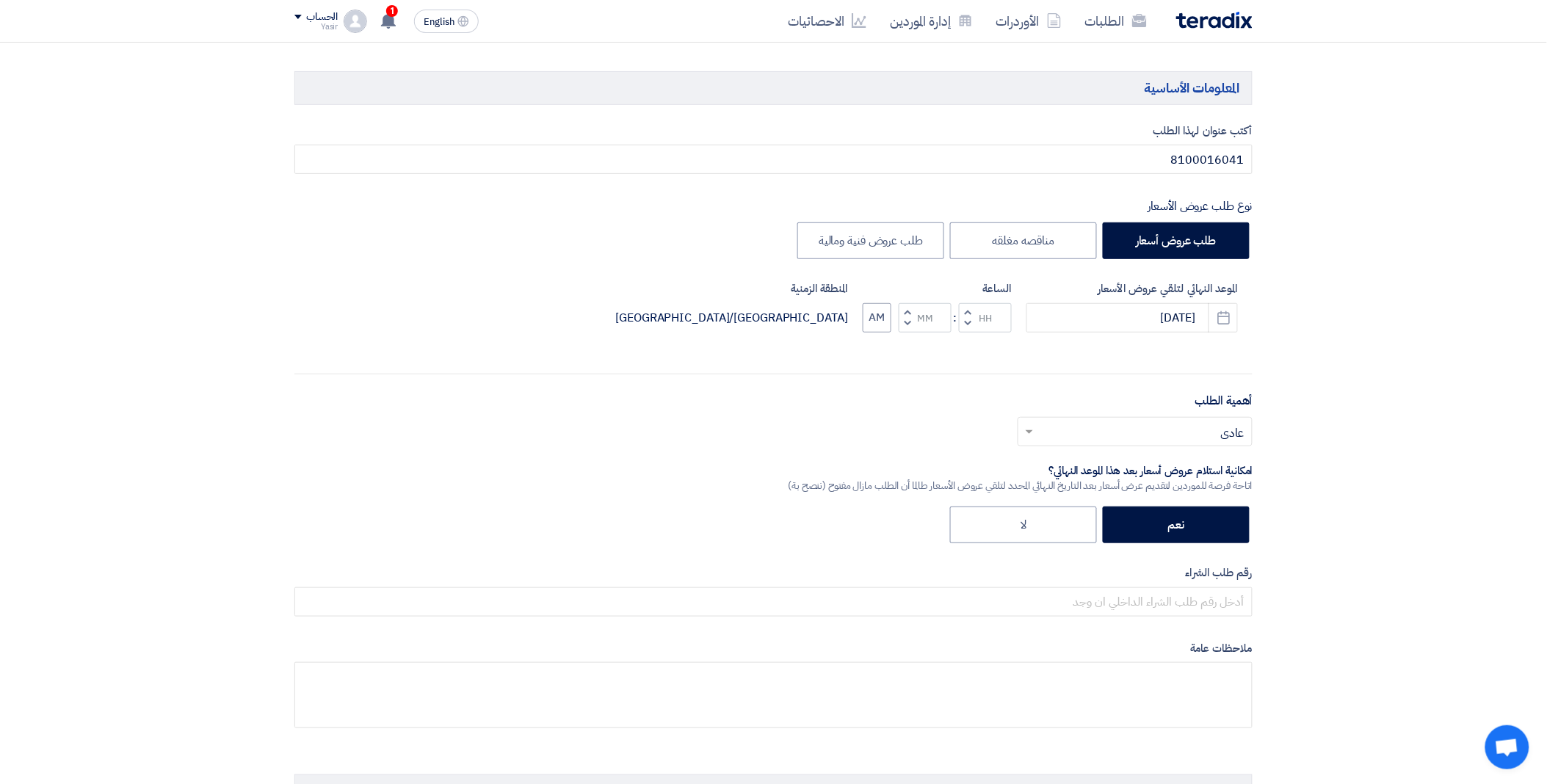
click at [969, 323] on span "button" at bounding box center [968, 323] width 5 height 11
type input "11"
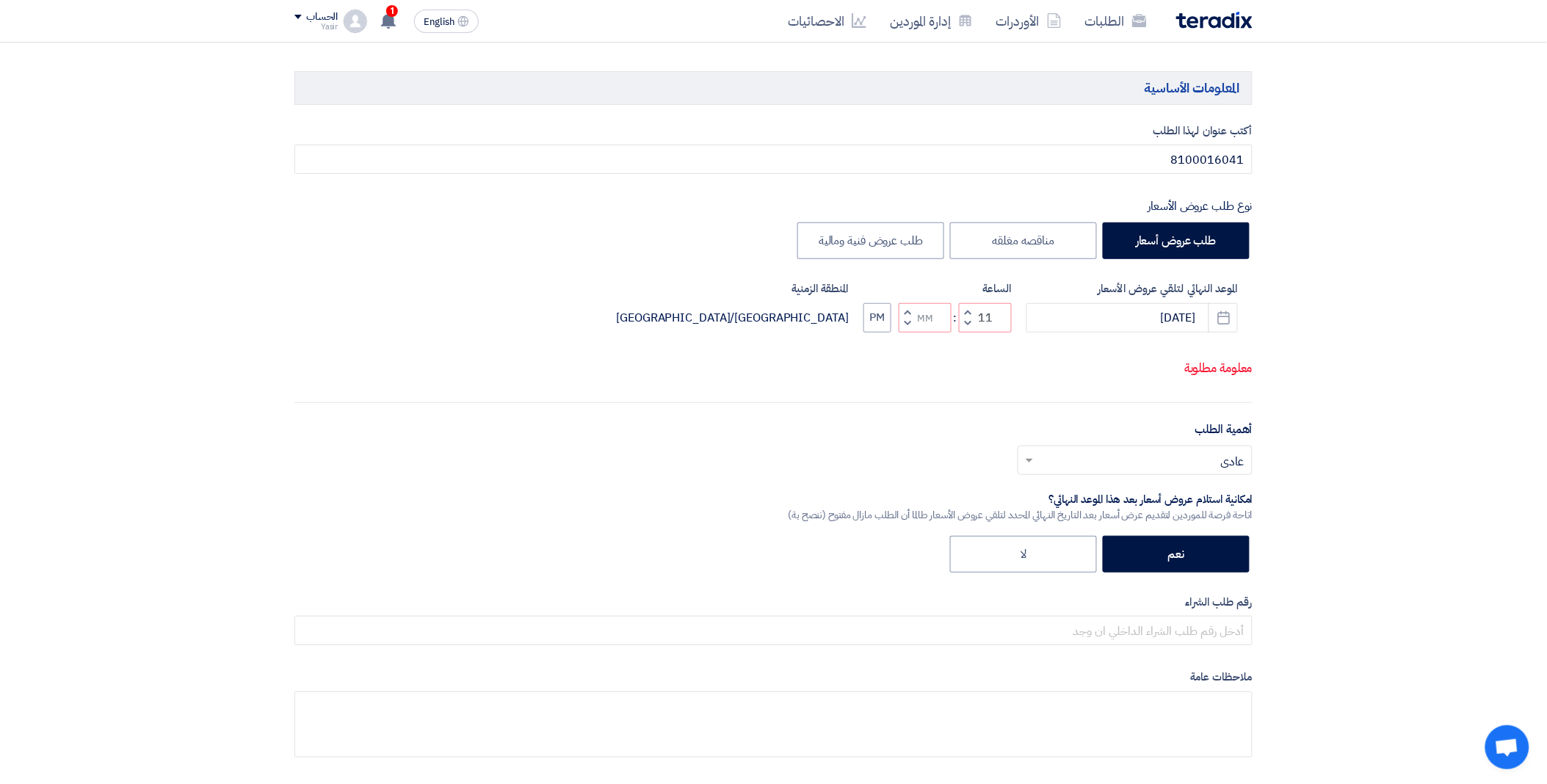
click at [909, 317] on span "button" at bounding box center [908, 311] width 5 height 11
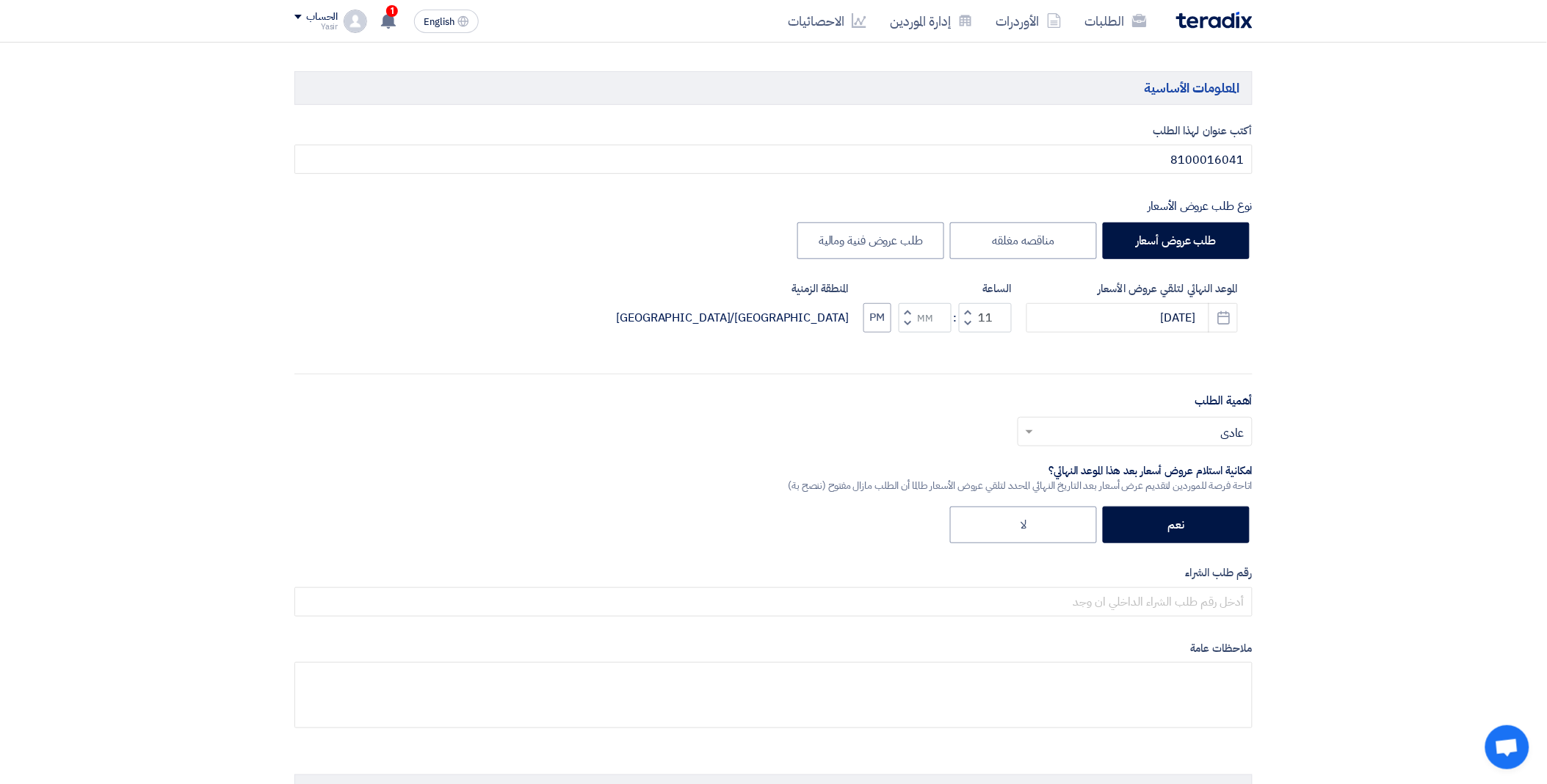
type input "01"
click at [883, 324] on button "PM" at bounding box center [877, 318] width 28 height 30
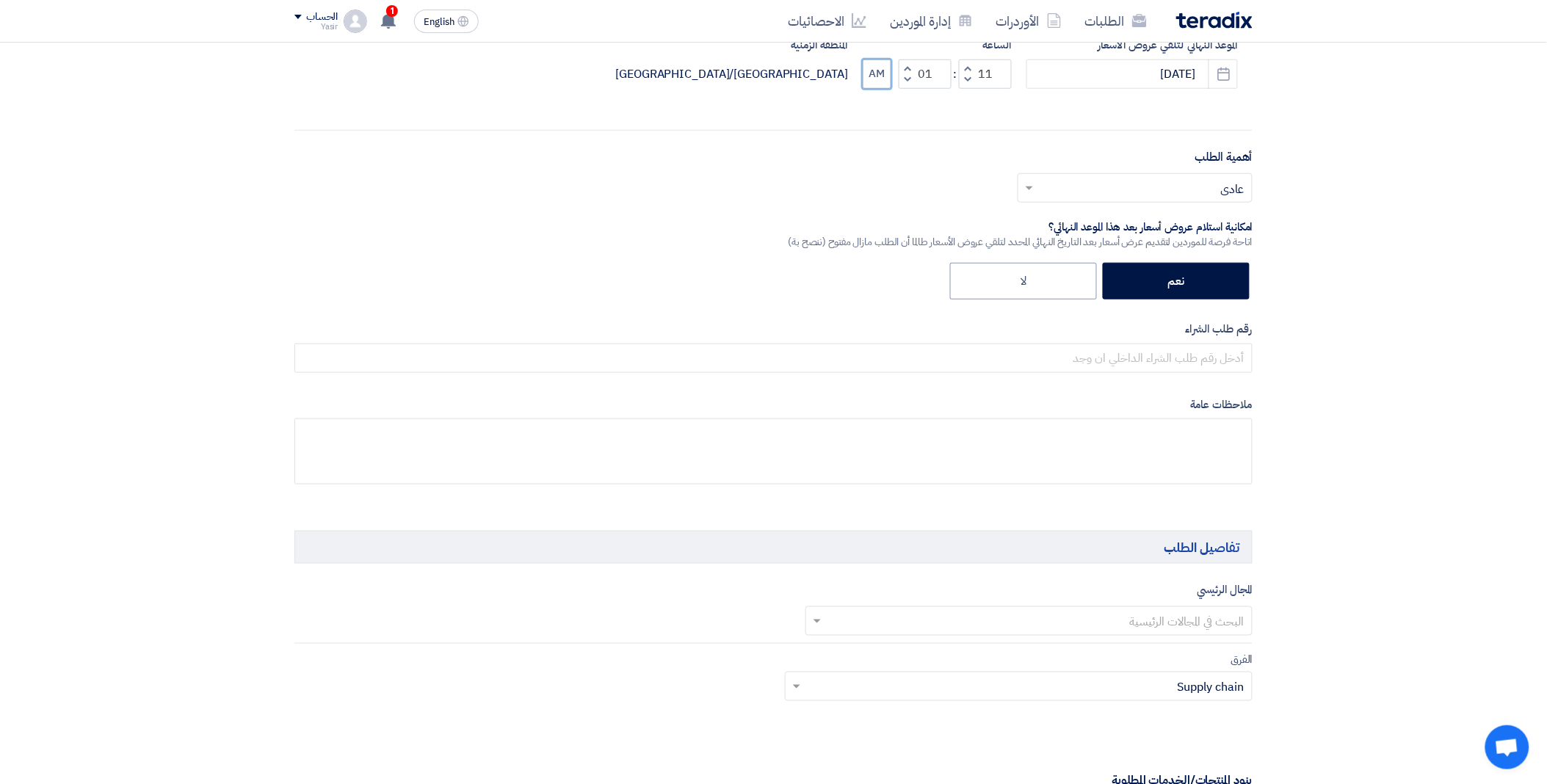
scroll to position [408, 0]
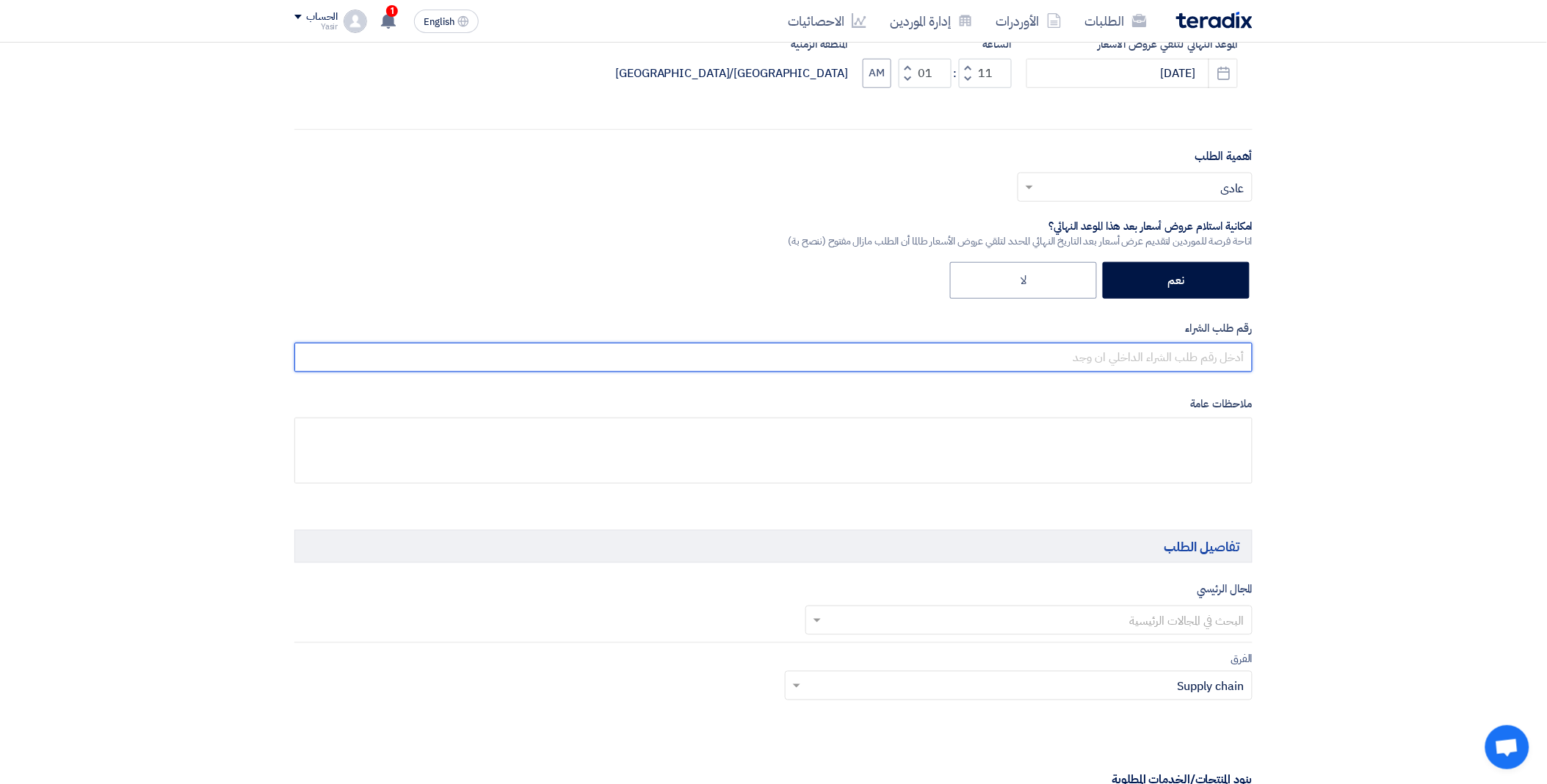
click at [1124, 345] on input "text" at bounding box center [774, 357] width 958 height 30
paste input "BRAKE BOOSTER 58620-5H000"
type input "BRAKE BOOSTER 58620-5H000"
drag, startPoint x: 1062, startPoint y: 358, endPoint x: 1304, endPoint y: 357, distance: 242.0
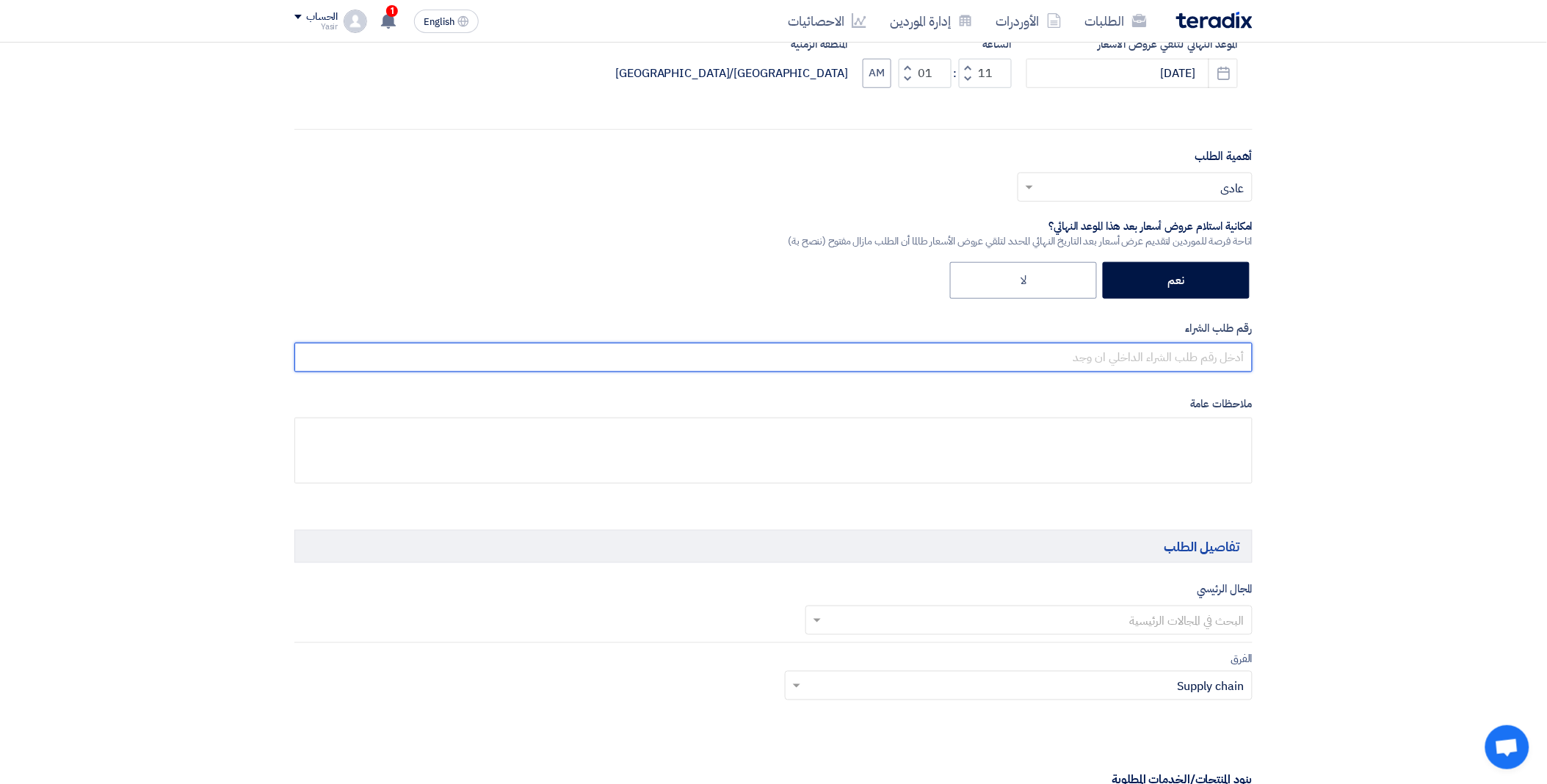
scroll to position [0, 0]
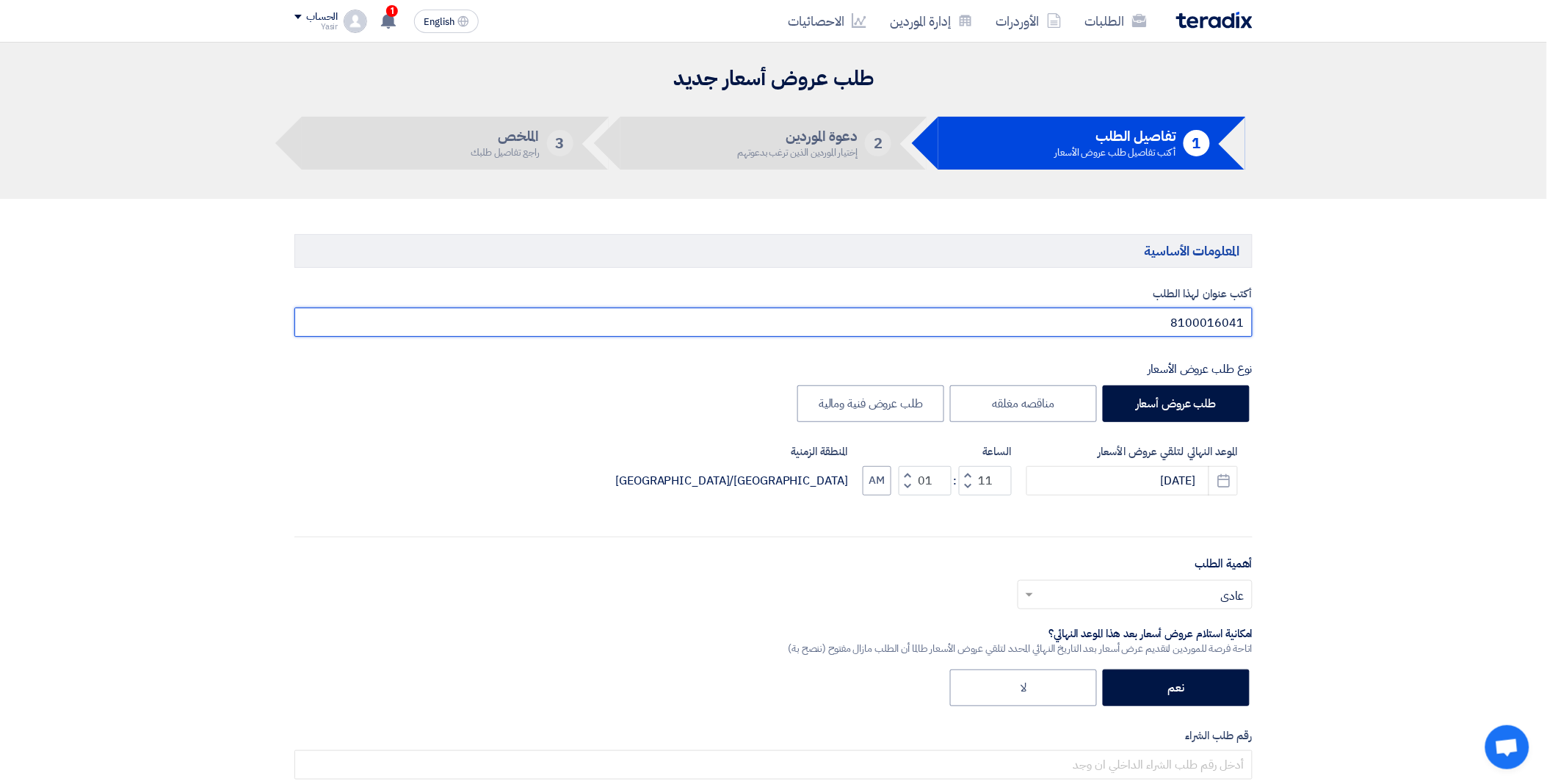
drag, startPoint x: 1157, startPoint y: 318, endPoint x: 1252, endPoint y: 325, distance: 95.3
click at [1252, 325] on input "8100016041" at bounding box center [774, 322] width 958 height 30
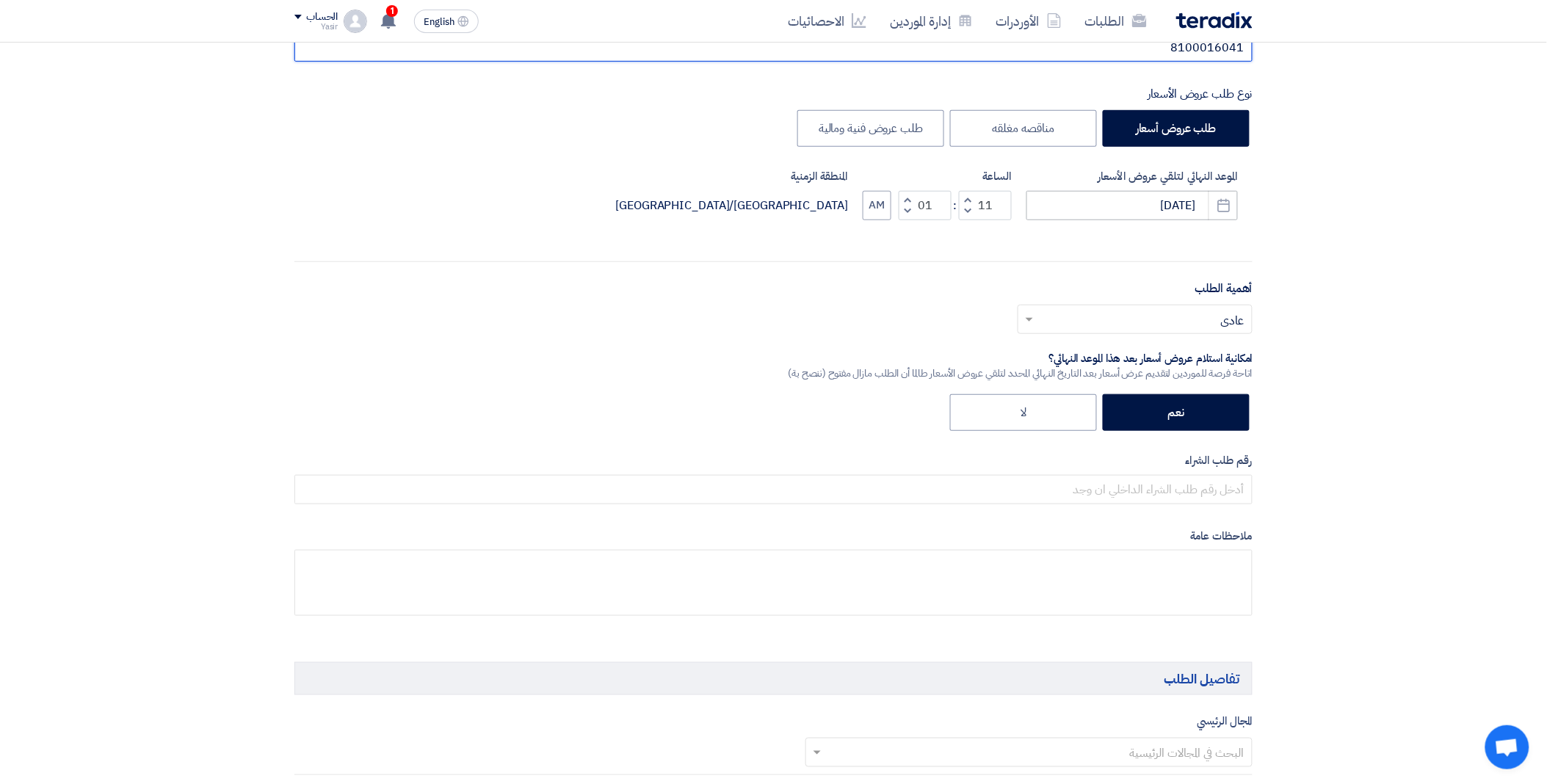
scroll to position [408, 0]
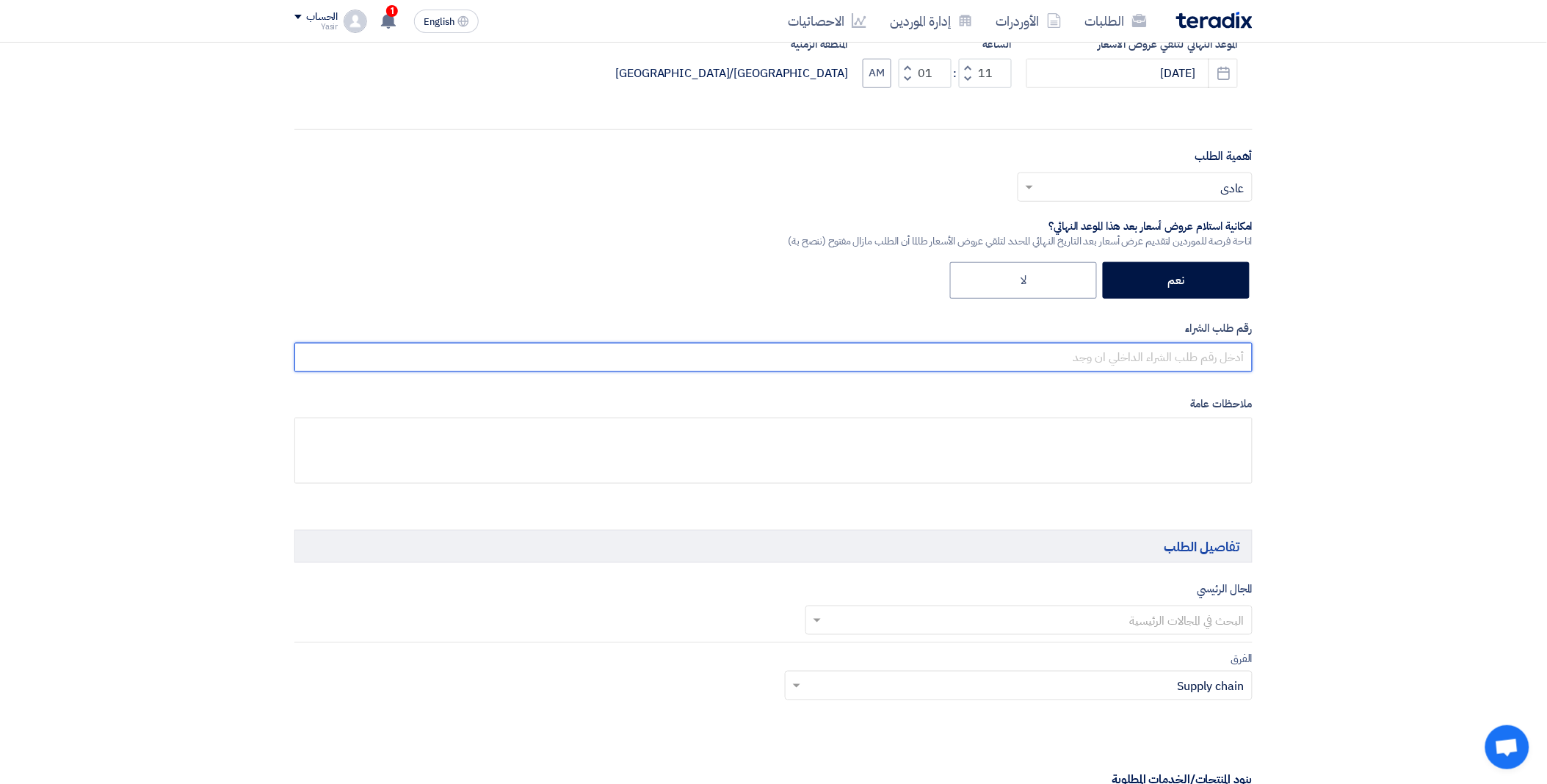
click at [1099, 362] on input "text" at bounding box center [774, 357] width 958 height 30
paste input "8100016041"
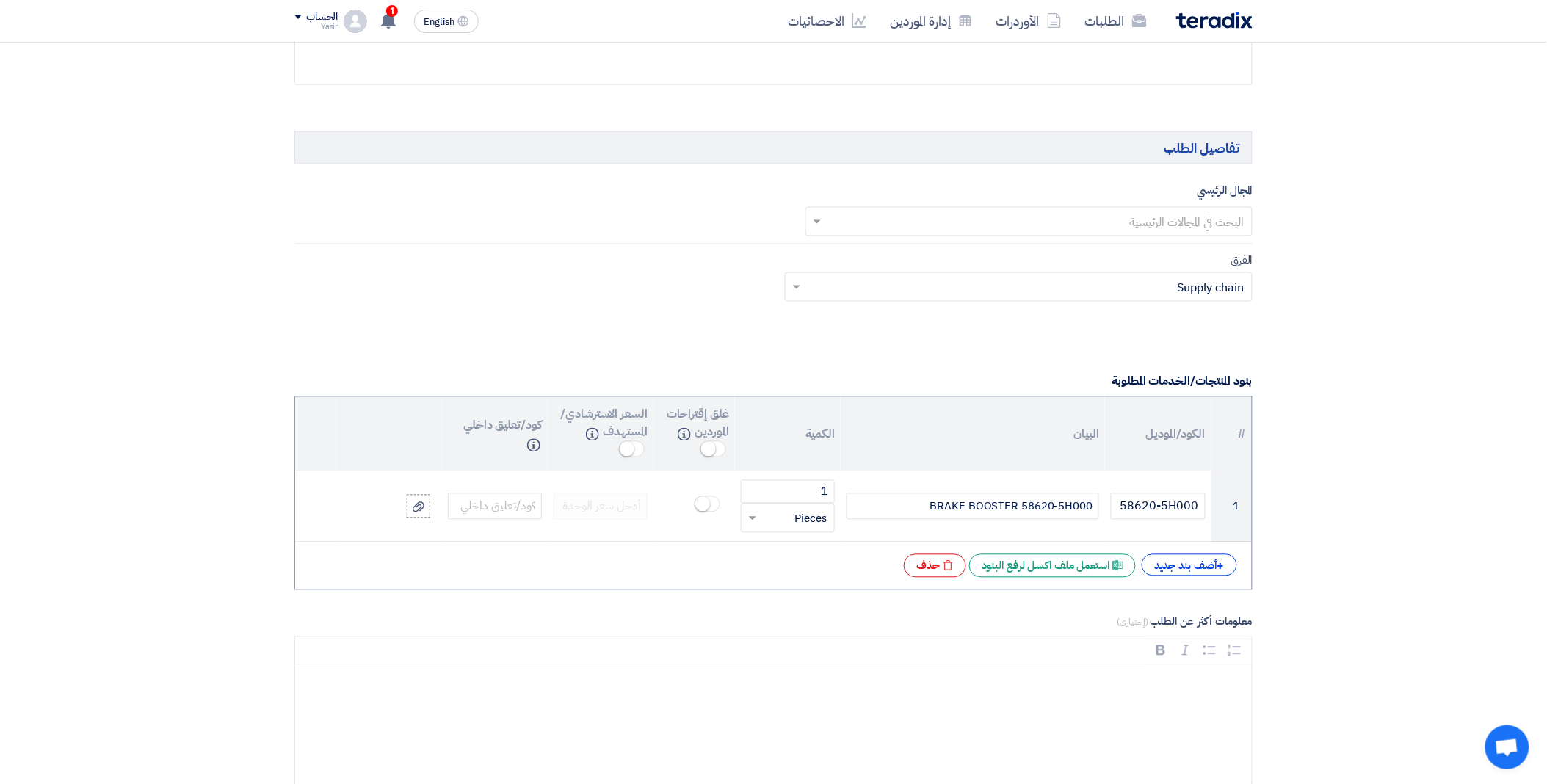
scroll to position [816, 0]
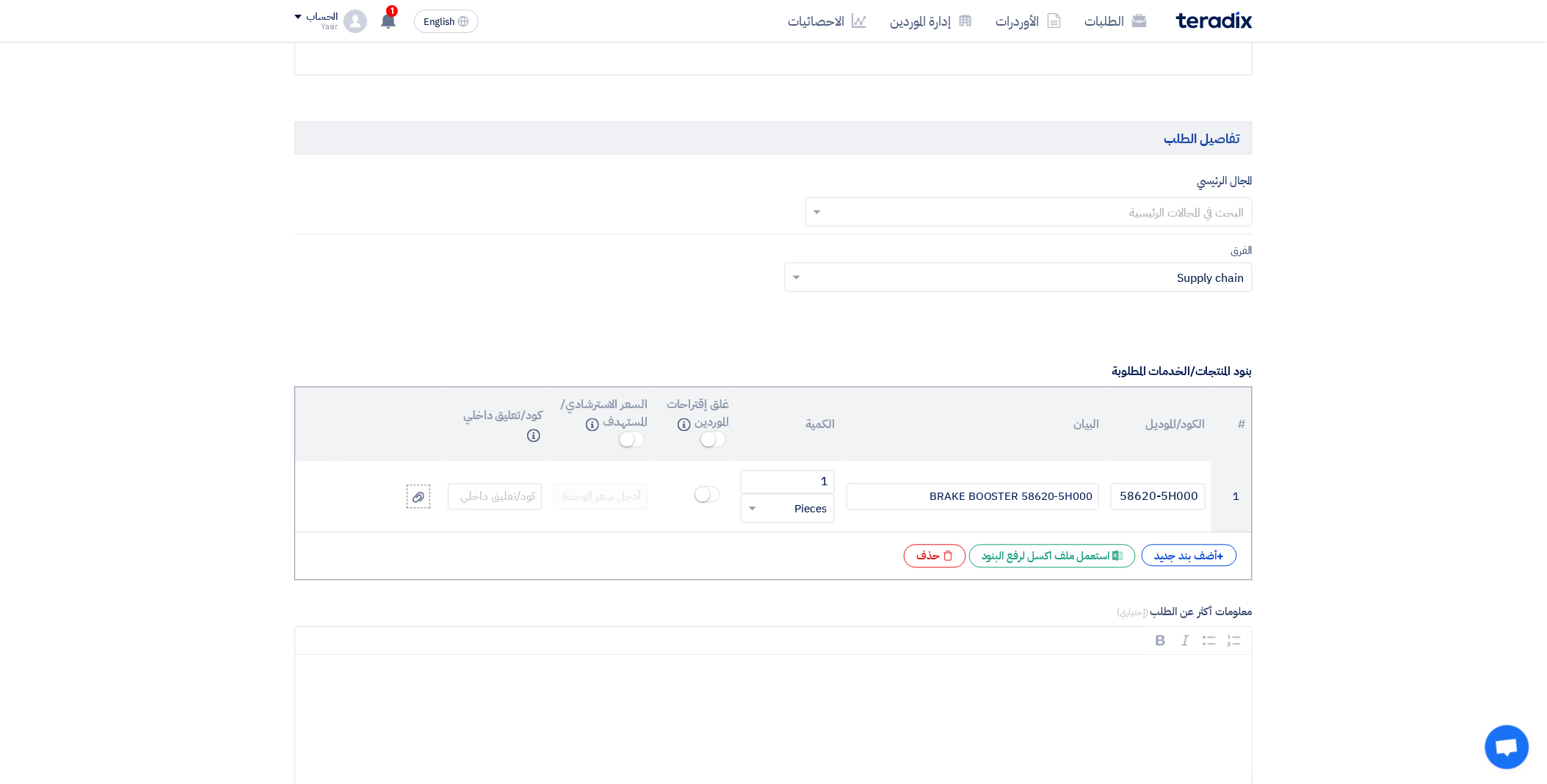
type input "8100016041"
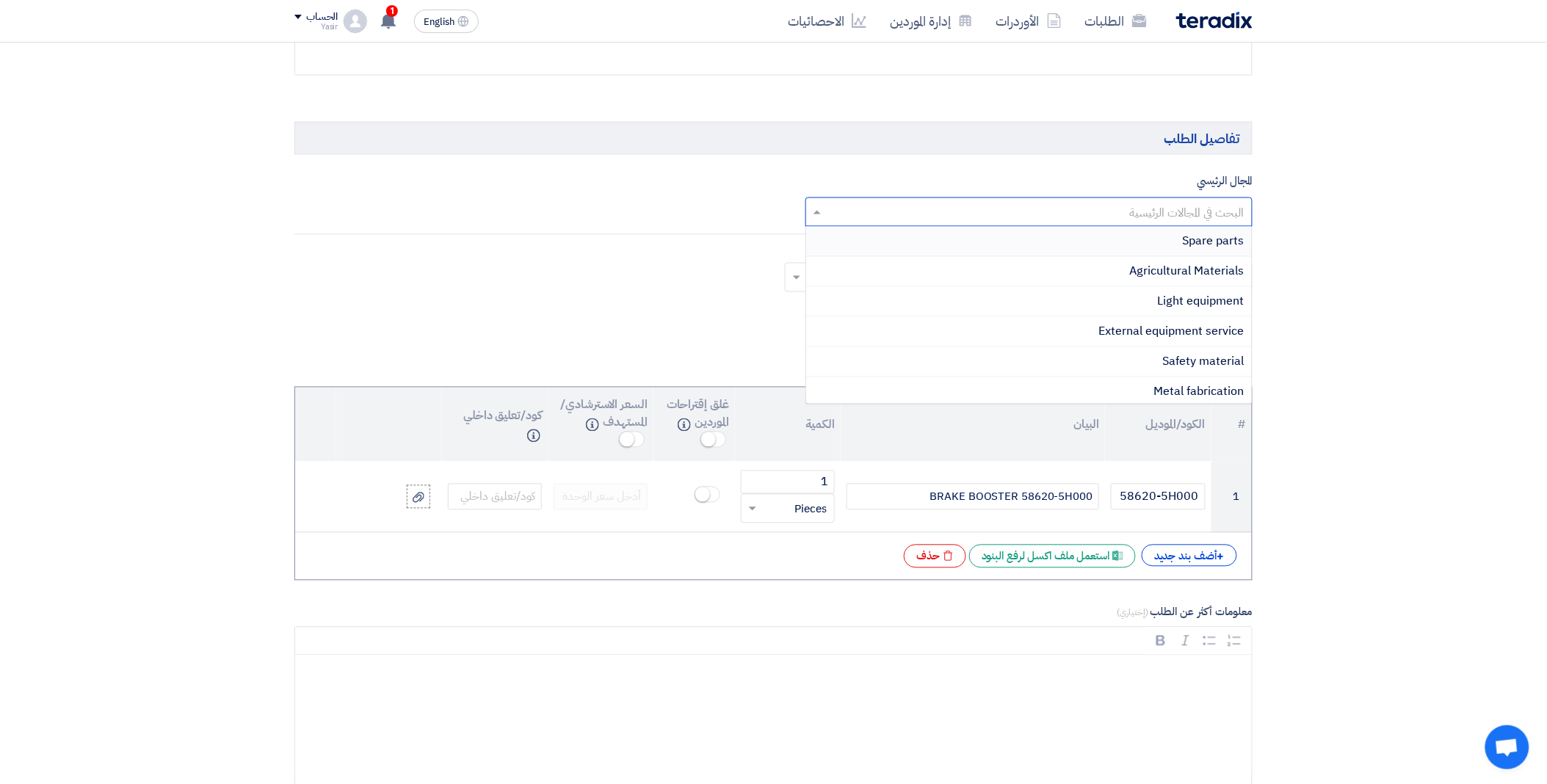
click at [906, 211] on input "text" at bounding box center [1038, 213] width 419 height 25
click at [1099, 247] on div "Spare parts" at bounding box center [1029, 242] width 447 height 30
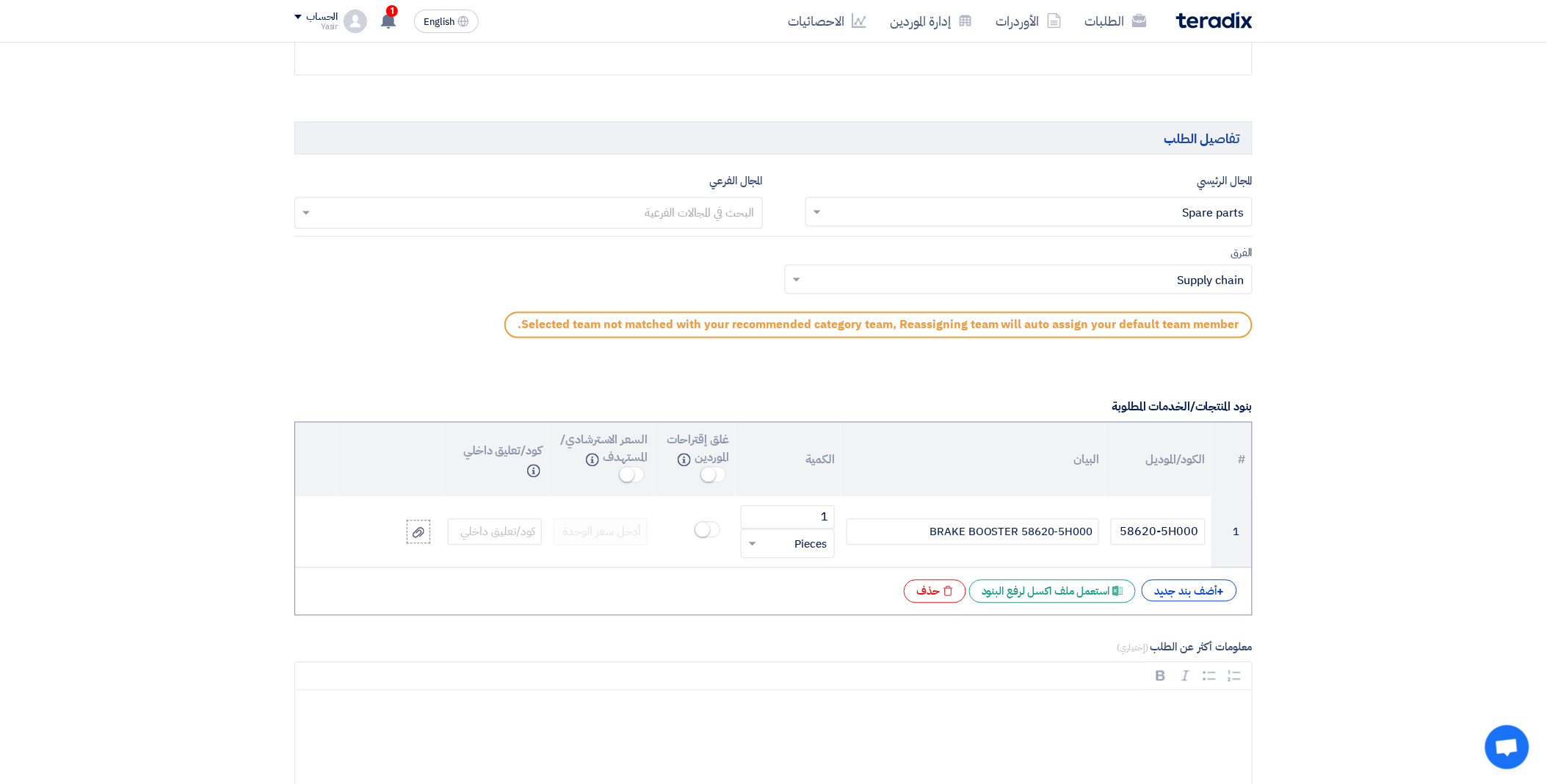
click at [611, 210] on input "text" at bounding box center [528, 214] width 453 height 25
click at [649, 305] on div "light vehicles" at bounding box center [529, 300] width 467 height 30
click at [842, 287] on input "text" at bounding box center [1027, 281] width 440 height 25
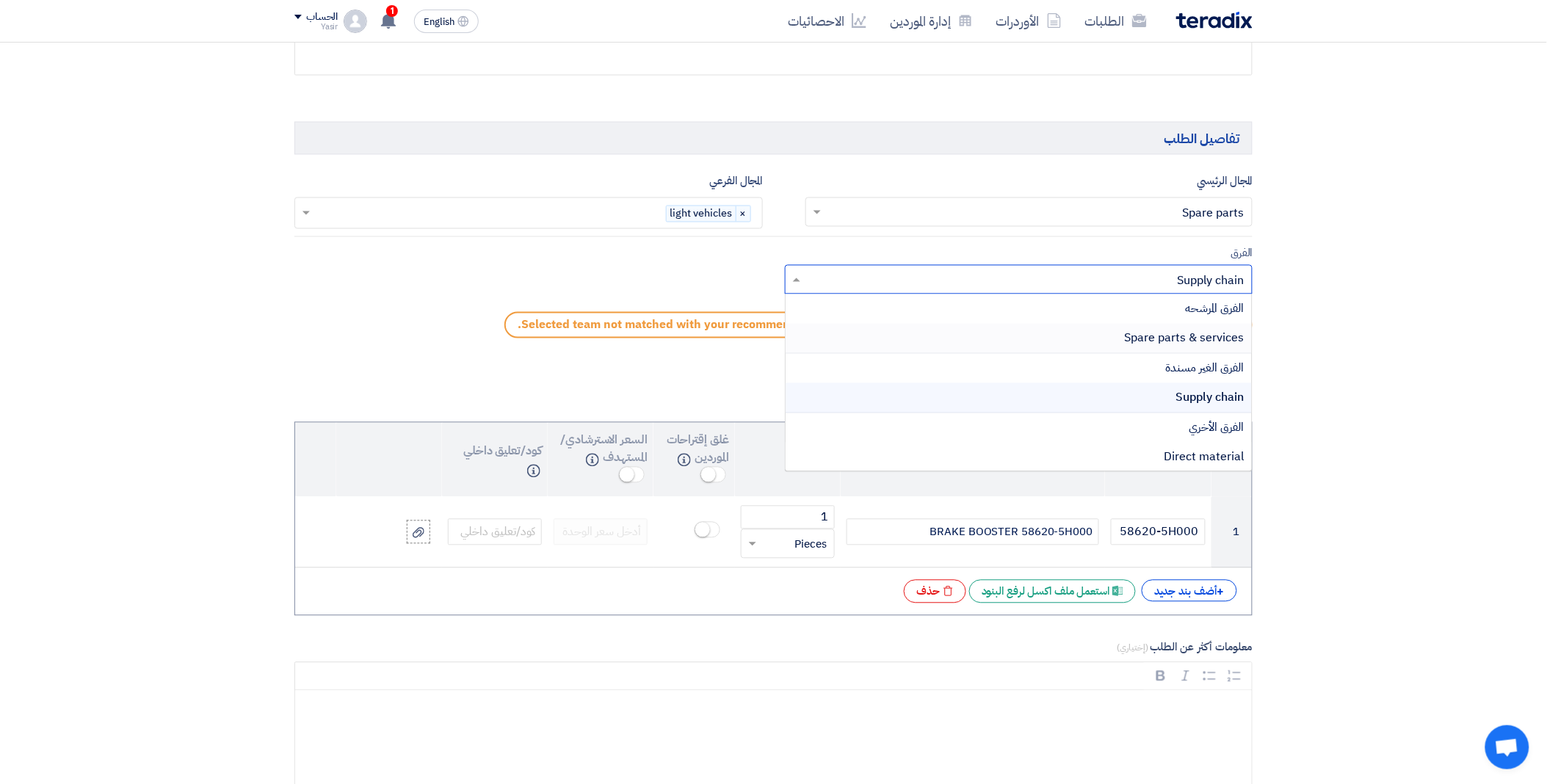
click at [936, 328] on div "Spare parts & services" at bounding box center [1018, 339] width 467 height 30
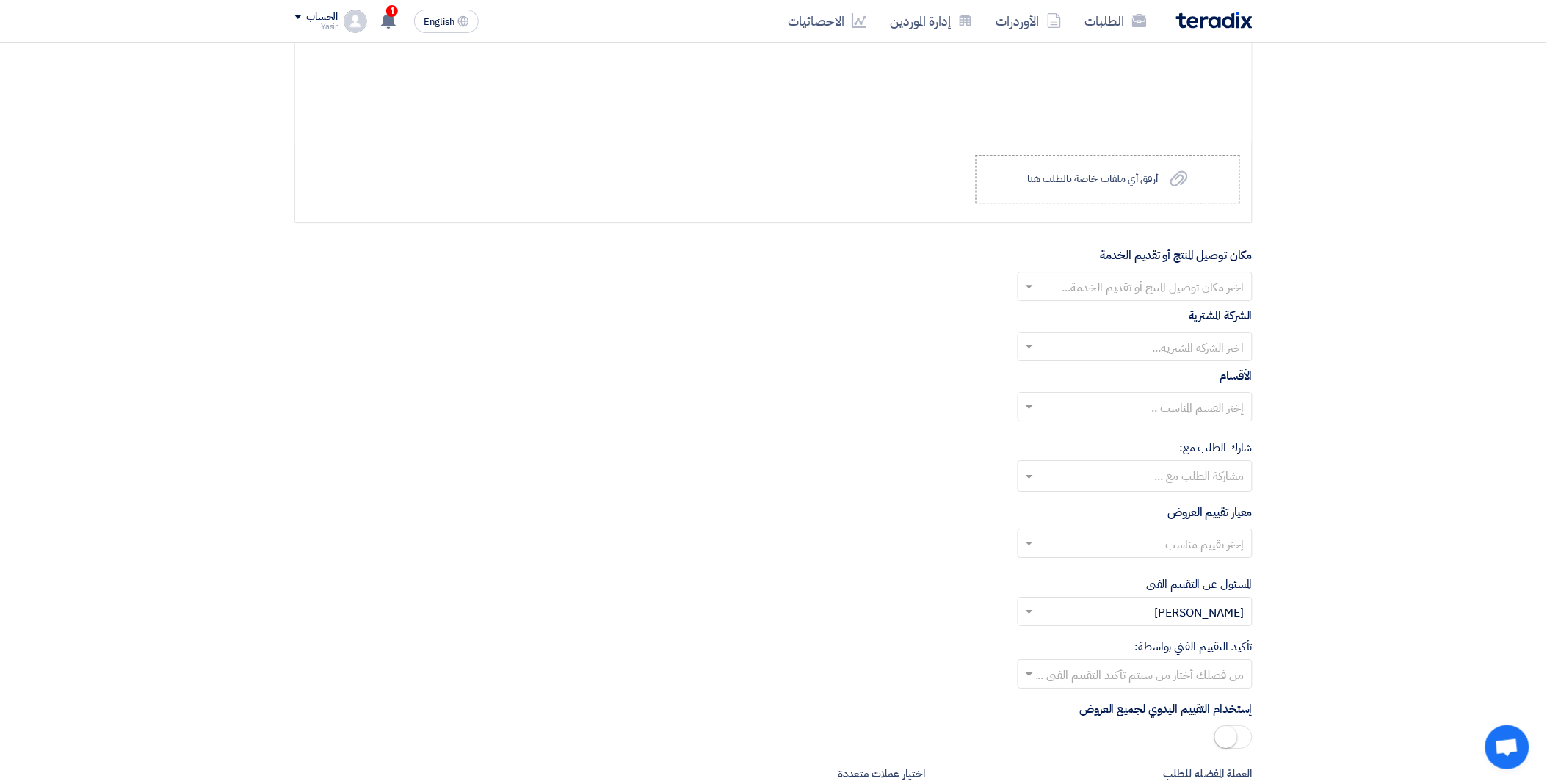
scroll to position [1468, 0]
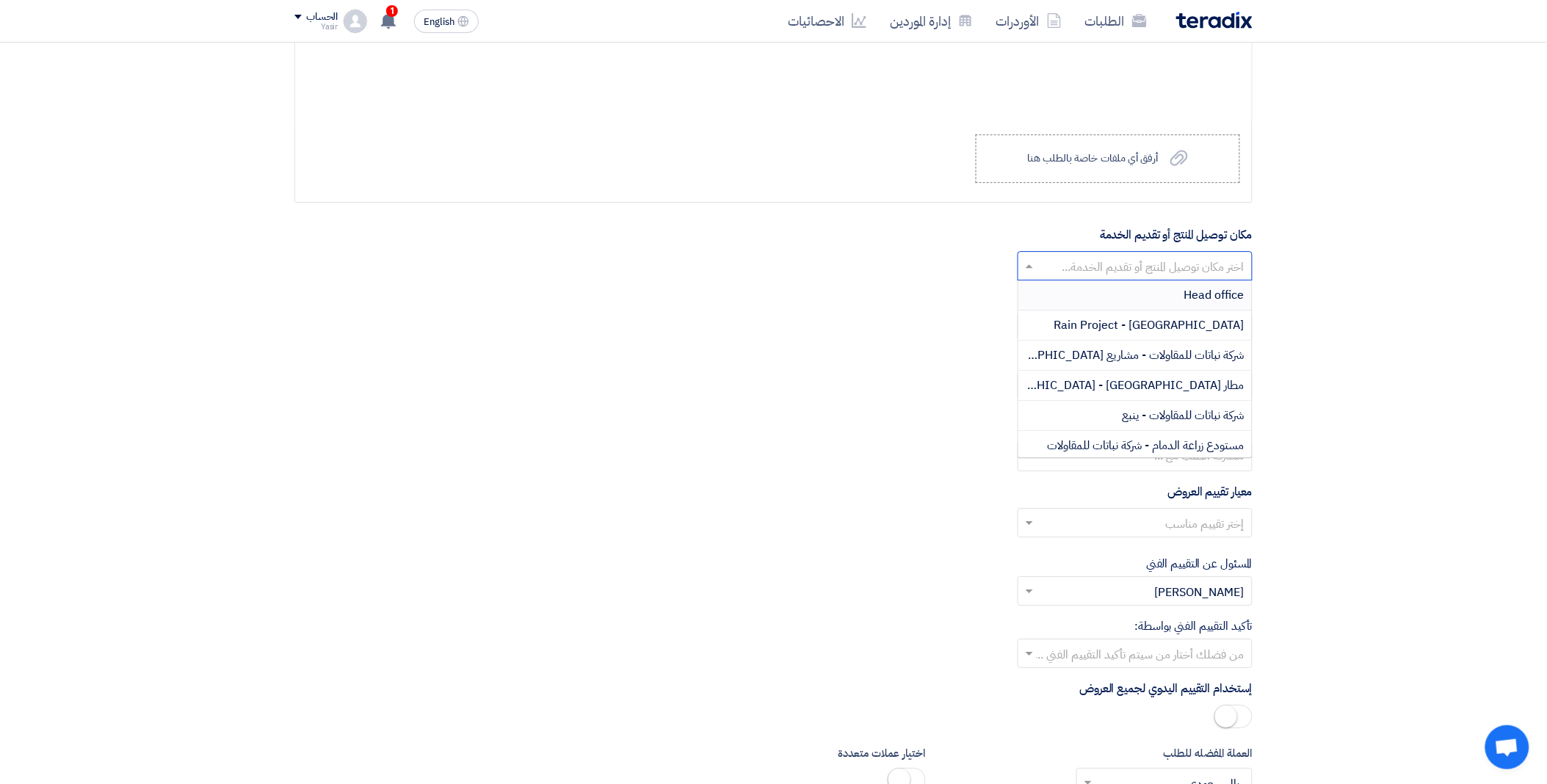
click at [1037, 274] on span at bounding box center [1027, 266] width 19 height 18
click at [1100, 357] on span "مستودع زراعة الدمام - شركة نباتات للمقاولات" at bounding box center [1146, 364] width 197 height 18
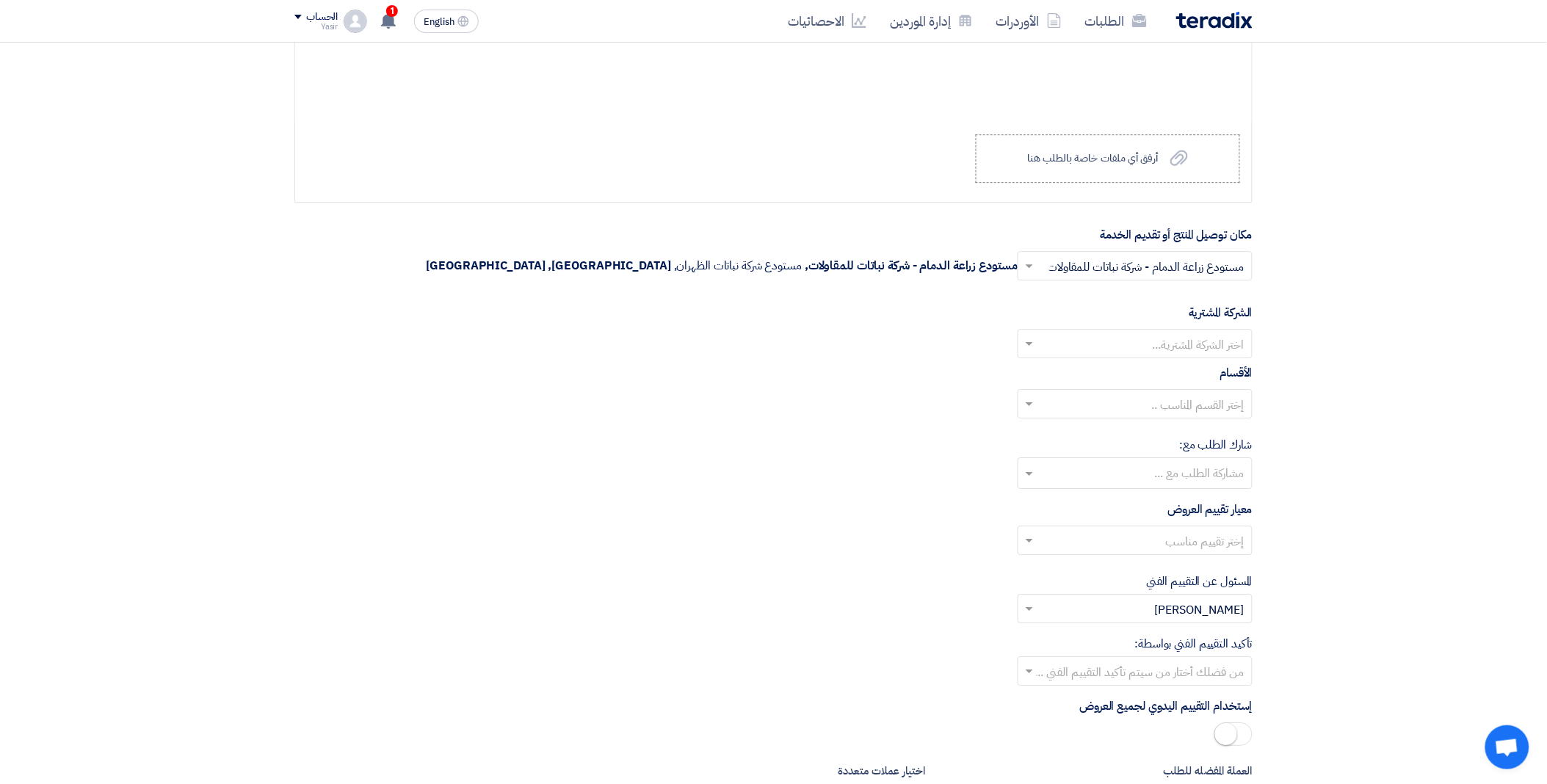
click at [1059, 347] on input "text" at bounding box center [1143, 346] width 205 height 25
click at [1127, 369] on span "Nabatat for contracting" at bounding box center [1182, 373] width 124 height 18
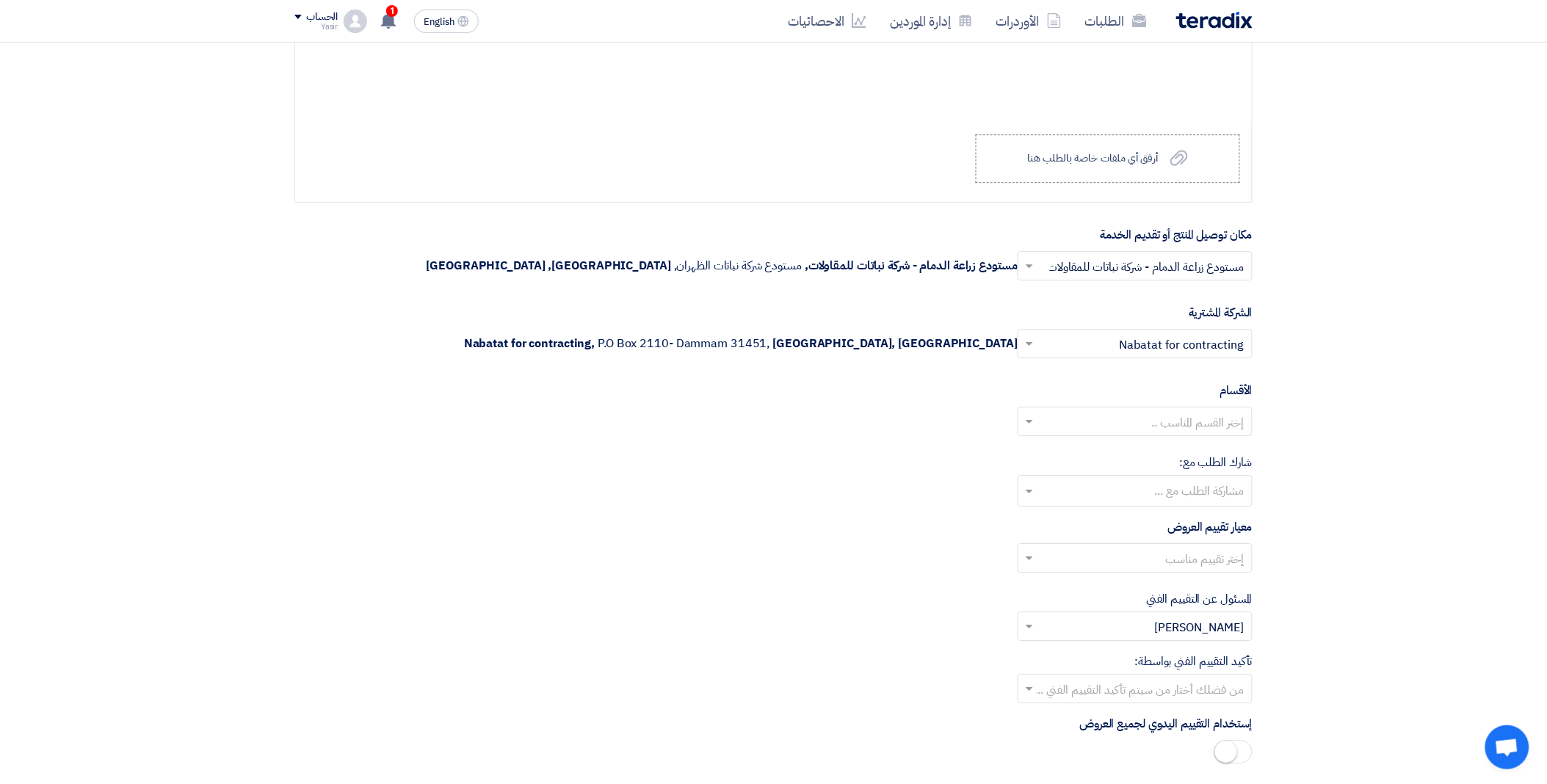
drag, startPoint x: 1073, startPoint y: 416, endPoint x: 1155, endPoint y: 436, distance: 84.4
click at [1074, 416] on input "text" at bounding box center [1143, 423] width 205 height 25
click at [1117, 445] on div "General Department" at bounding box center [1135, 451] width 233 height 30
click at [1070, 545] on div "معيار تقييم العروض إختر تقييم مناسب" at bounding box center [774, 551] width 958 height 66
click at [1073, 560] on input "text" at bounding box center [1143, 560] width 205 height 25
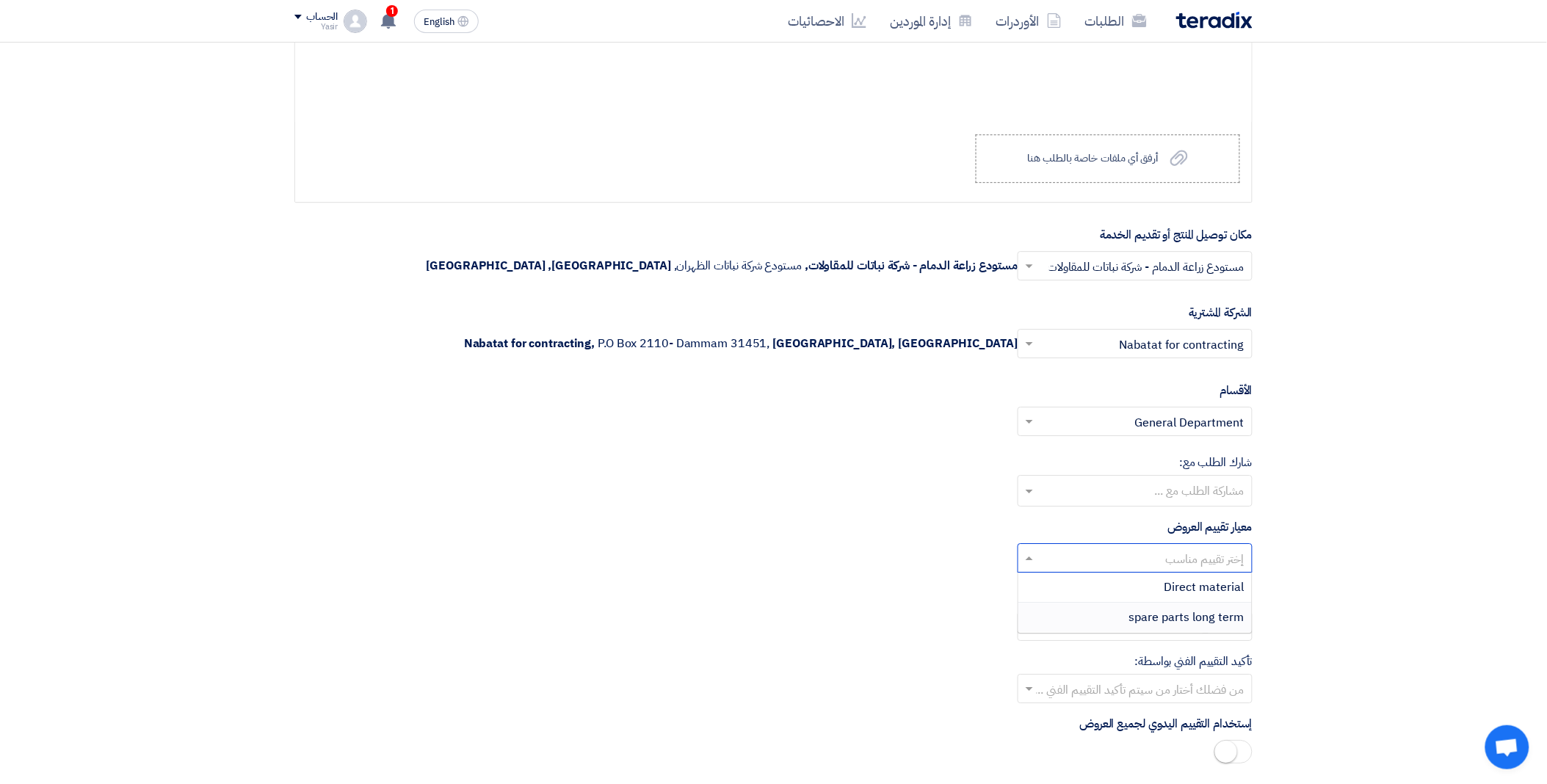
click at [1099, 612] on div "spare parts long term" at bounding box center [1135, 617] width 233 height 30
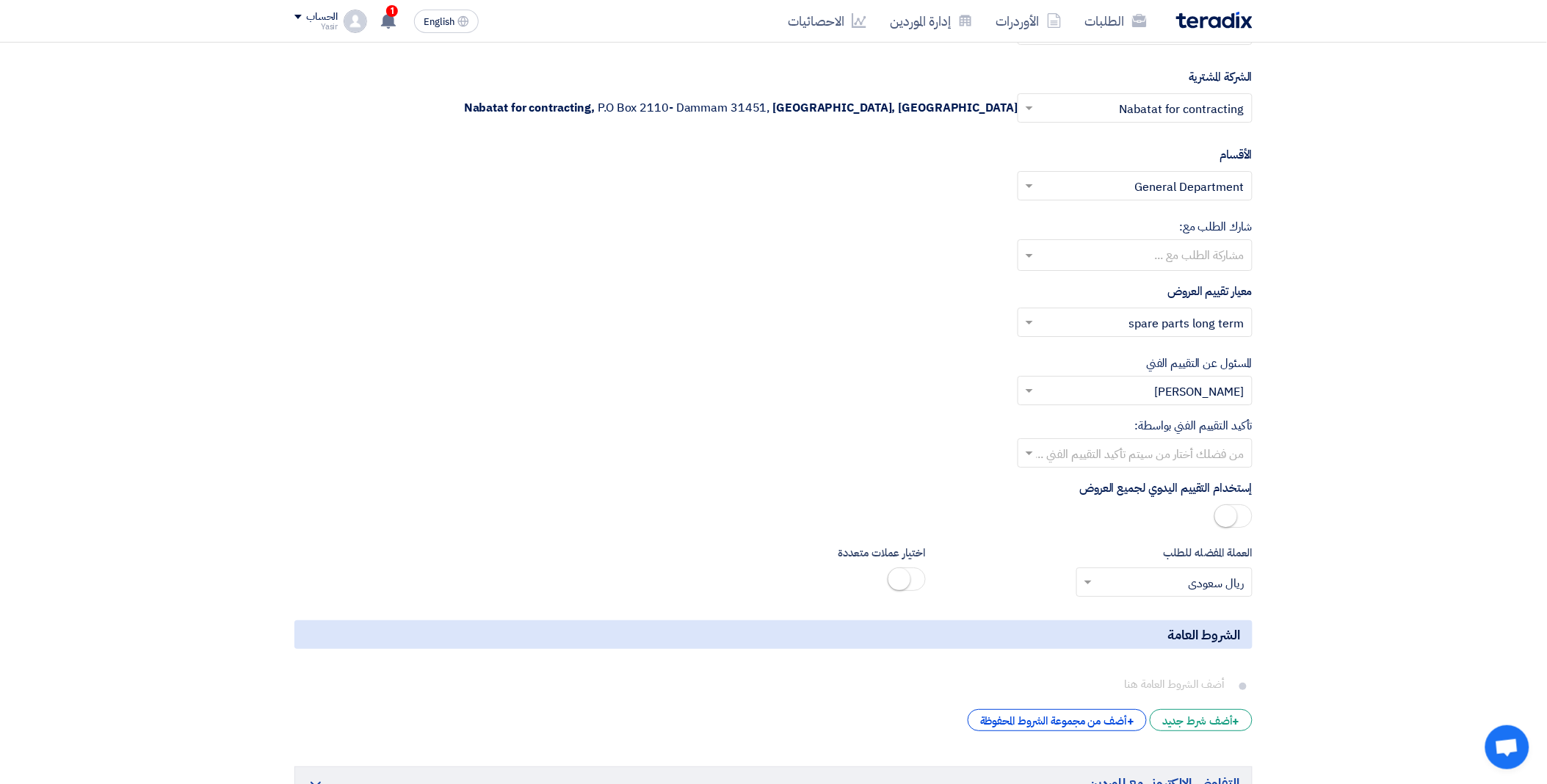
scroll to position [1712, 0]
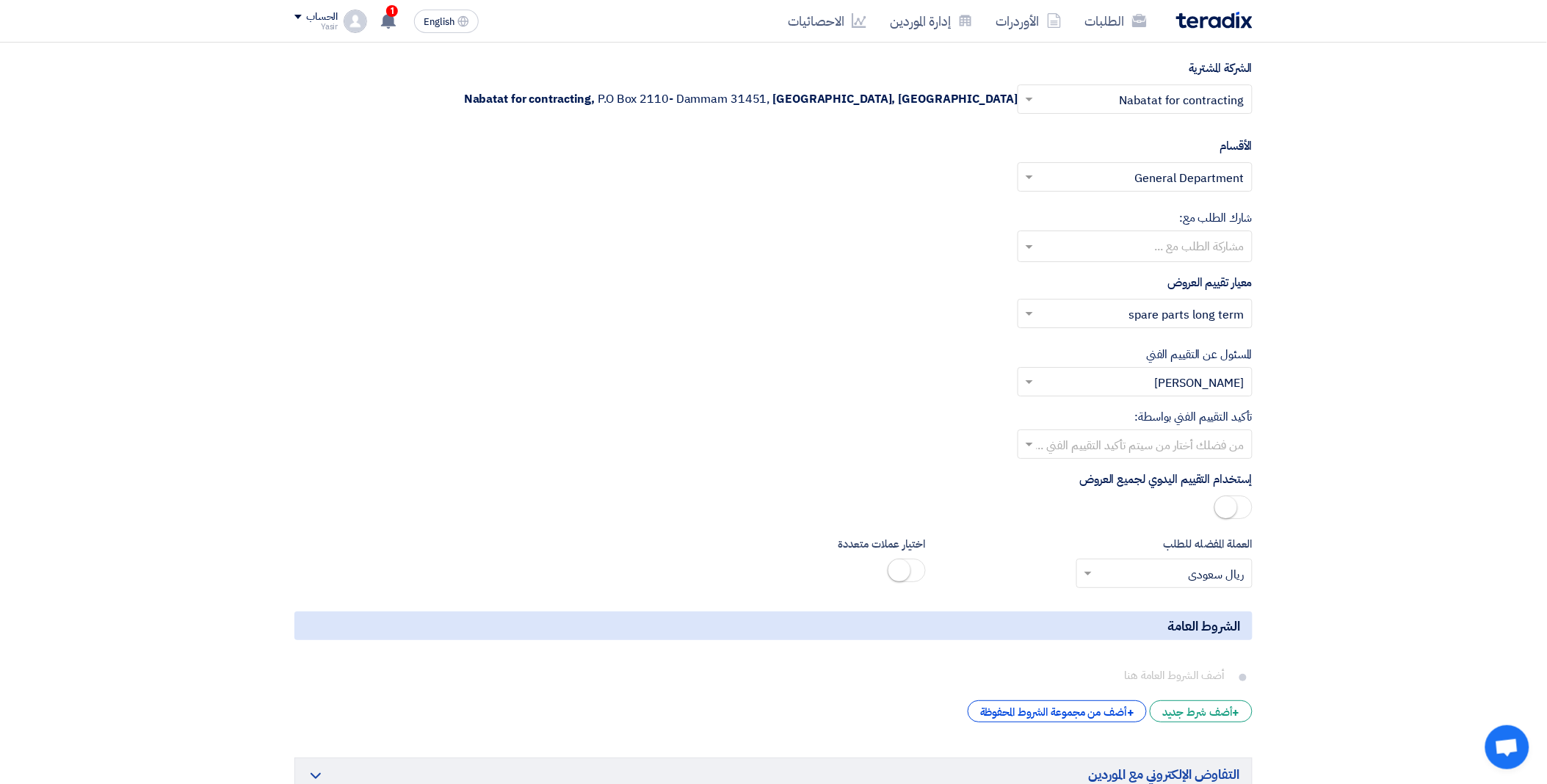
click at [1043, 431] on div "من فضلك أختار من سيتم تأكيد التقييم الفني ..." at bounding box center [1135, 444] width 235 height 30
click at [1149, 557] on div "[PERSON_NAME]" at bounding box center [1135, 564] width 233 height 30
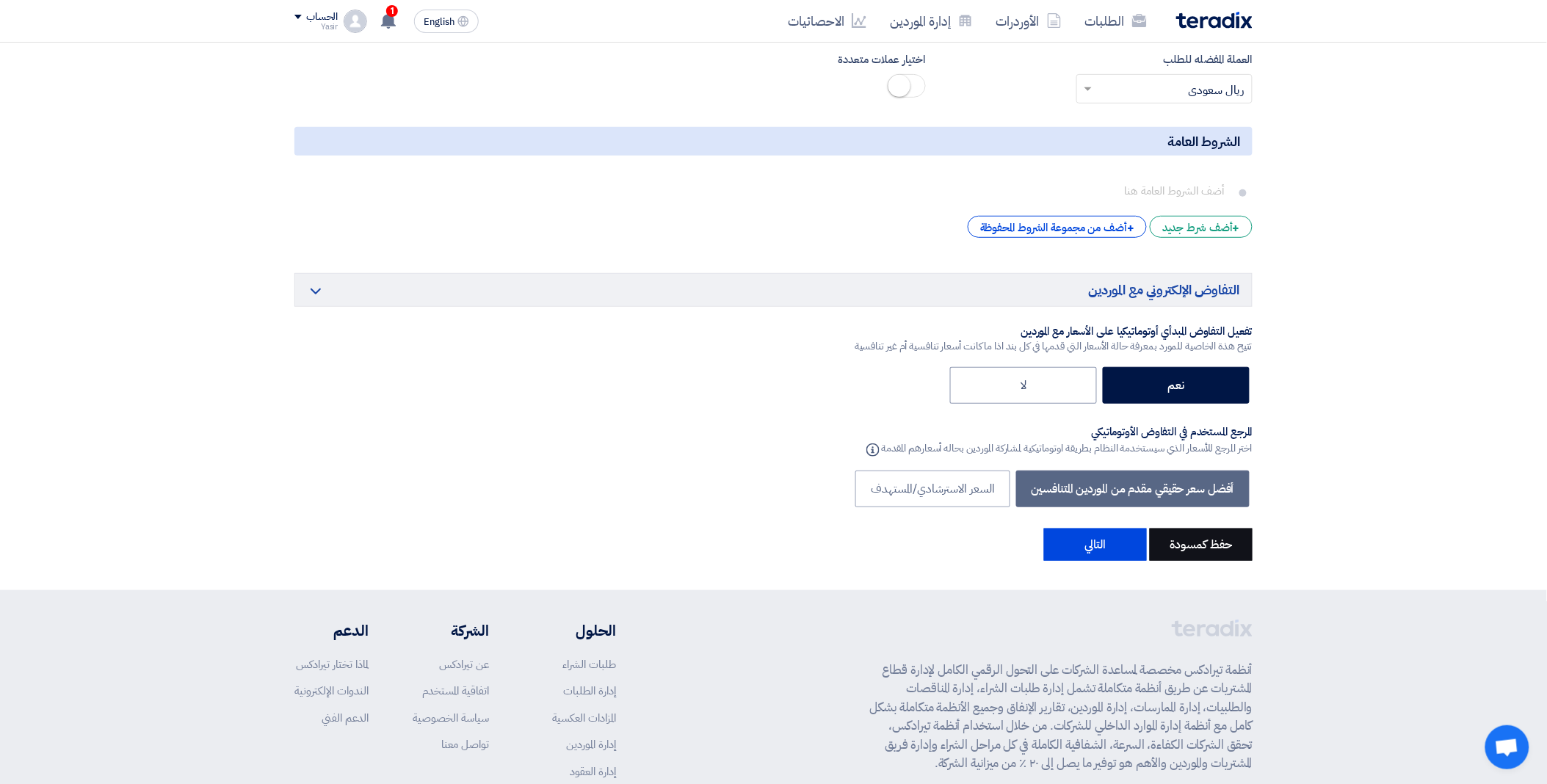
scroll to position [2202, 0]
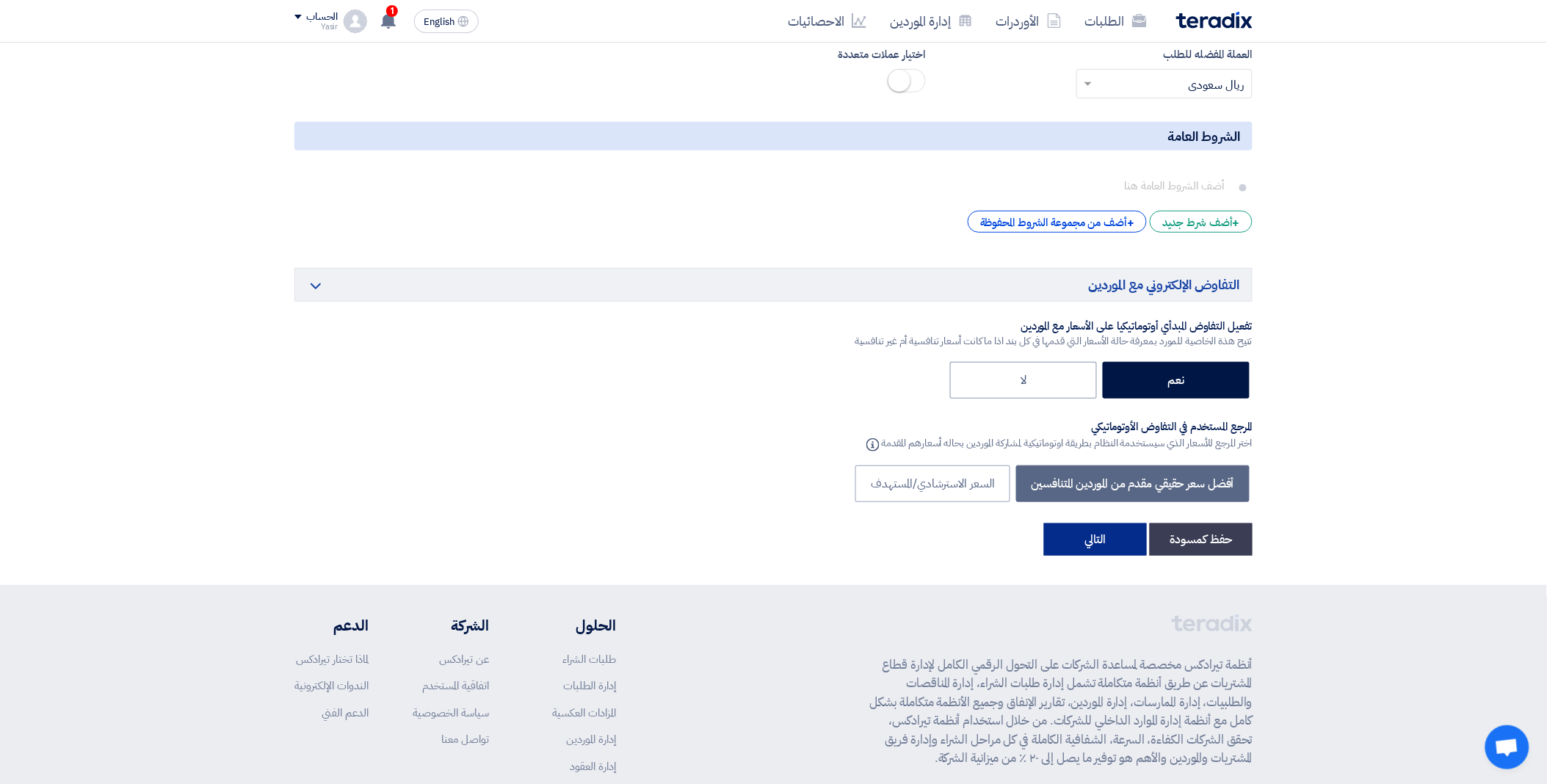
click at [1109, 545] on button "التالي" at bounding box center [1096, 539] width 103 height 33
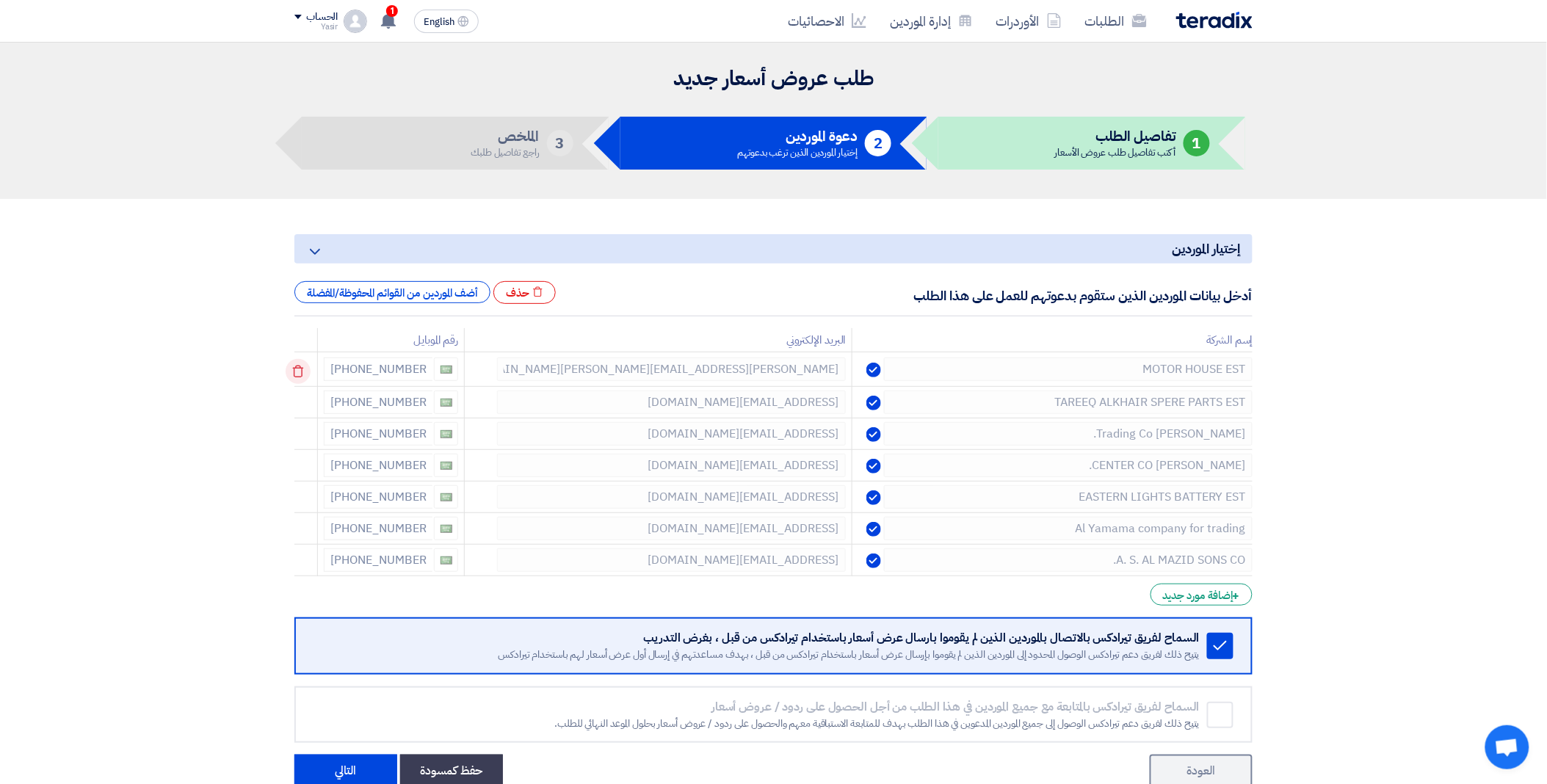
click at [302, 372] on icon at bounding box center [297, 371] width 25 height 25
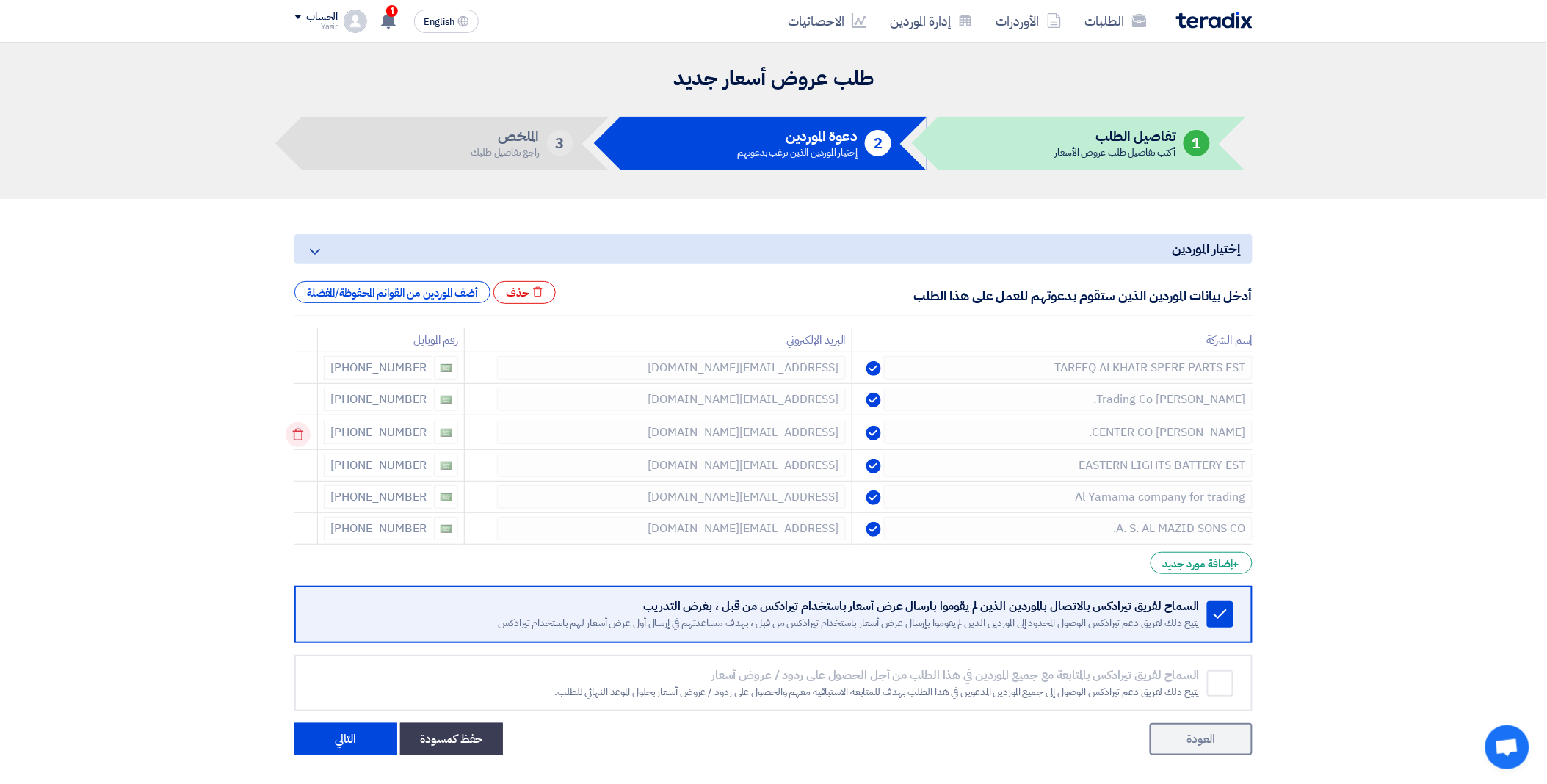
click at [303, 429] on icon at bounding box center [297, 433] width 25 height 25
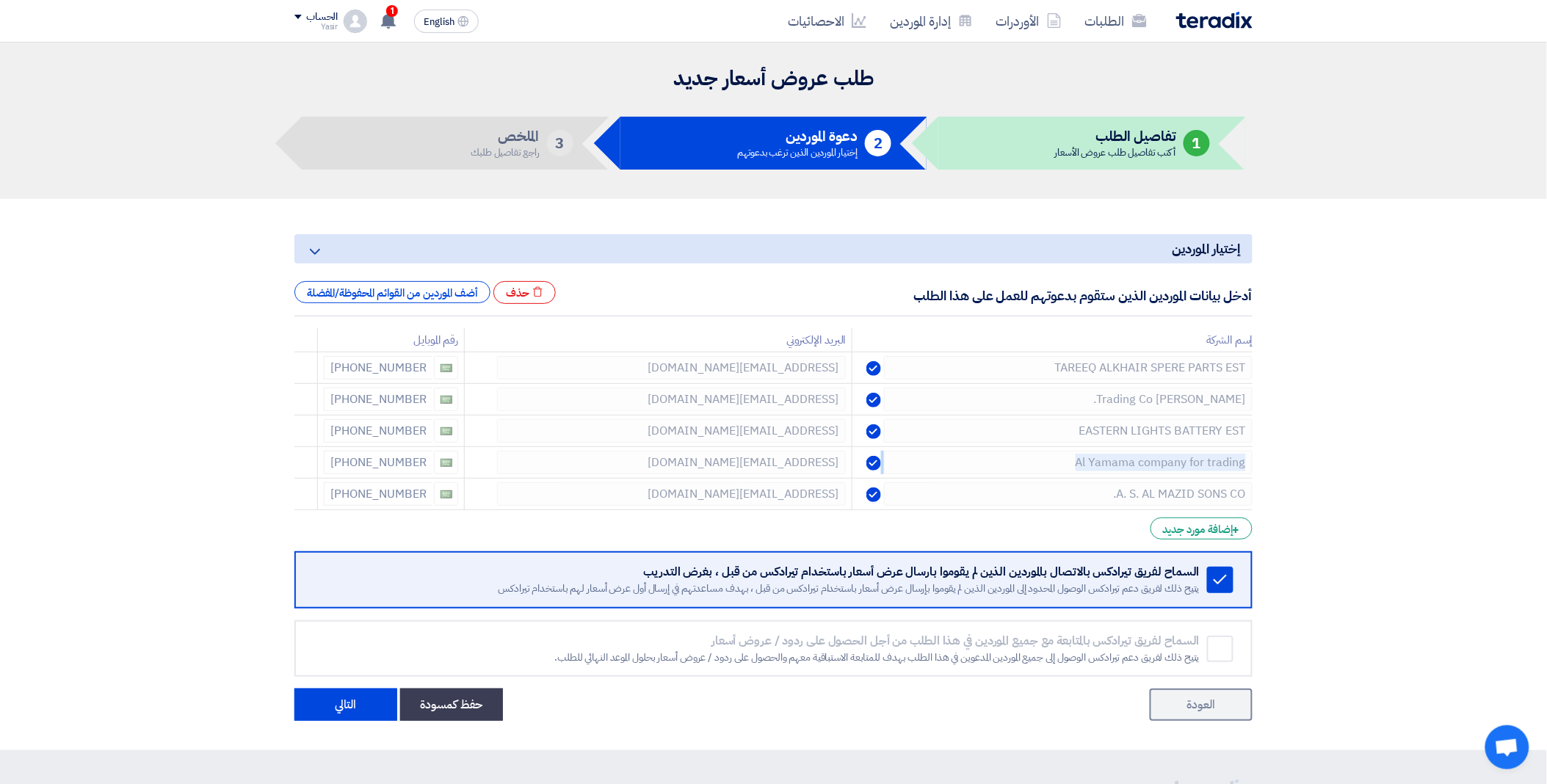
click at [0, 0] on icon at bounding box center [0, 0] width 0 height 0
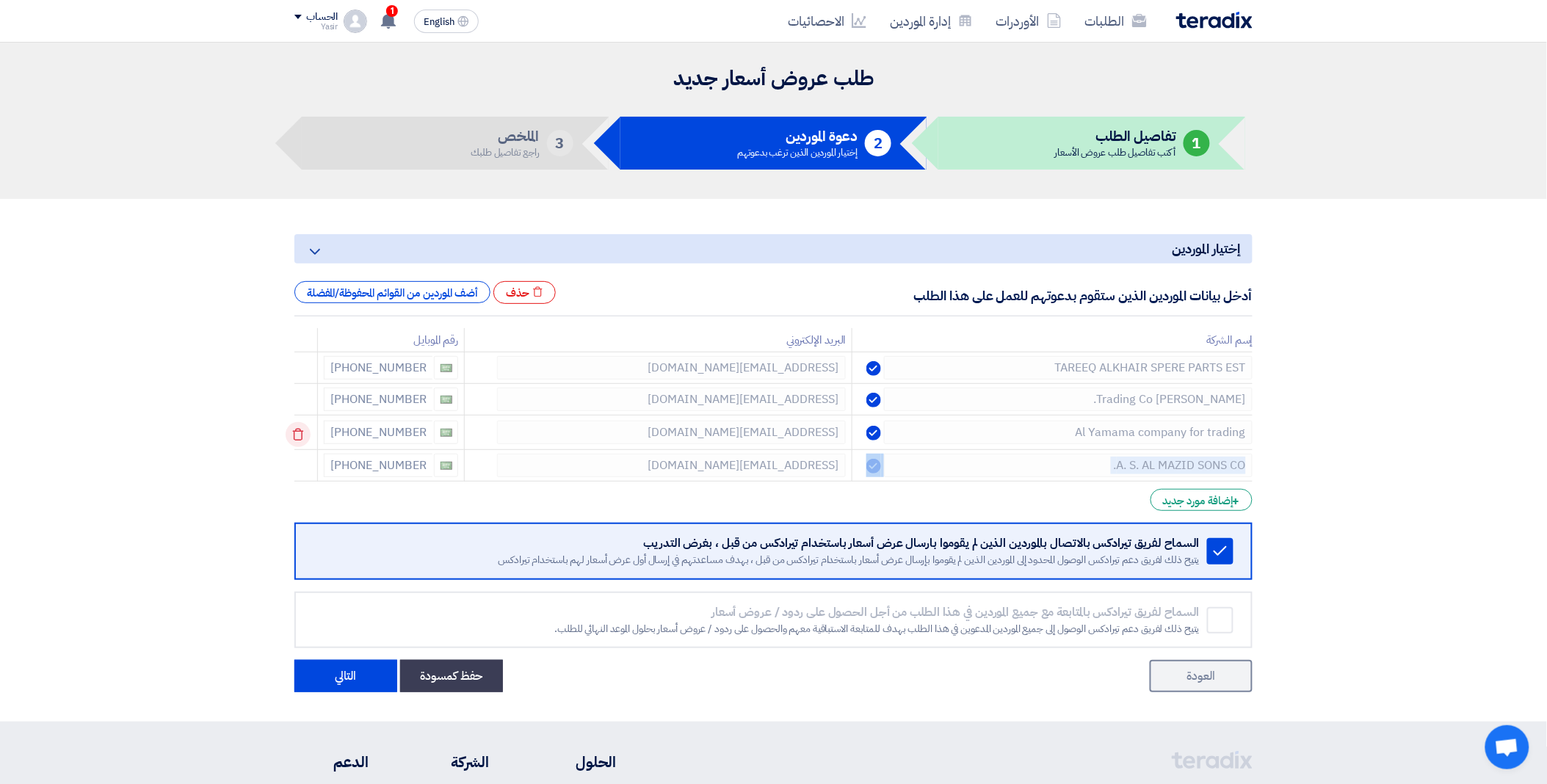
click at [303, 429] on icon at bounding box center [297, 433] width 25 height 25
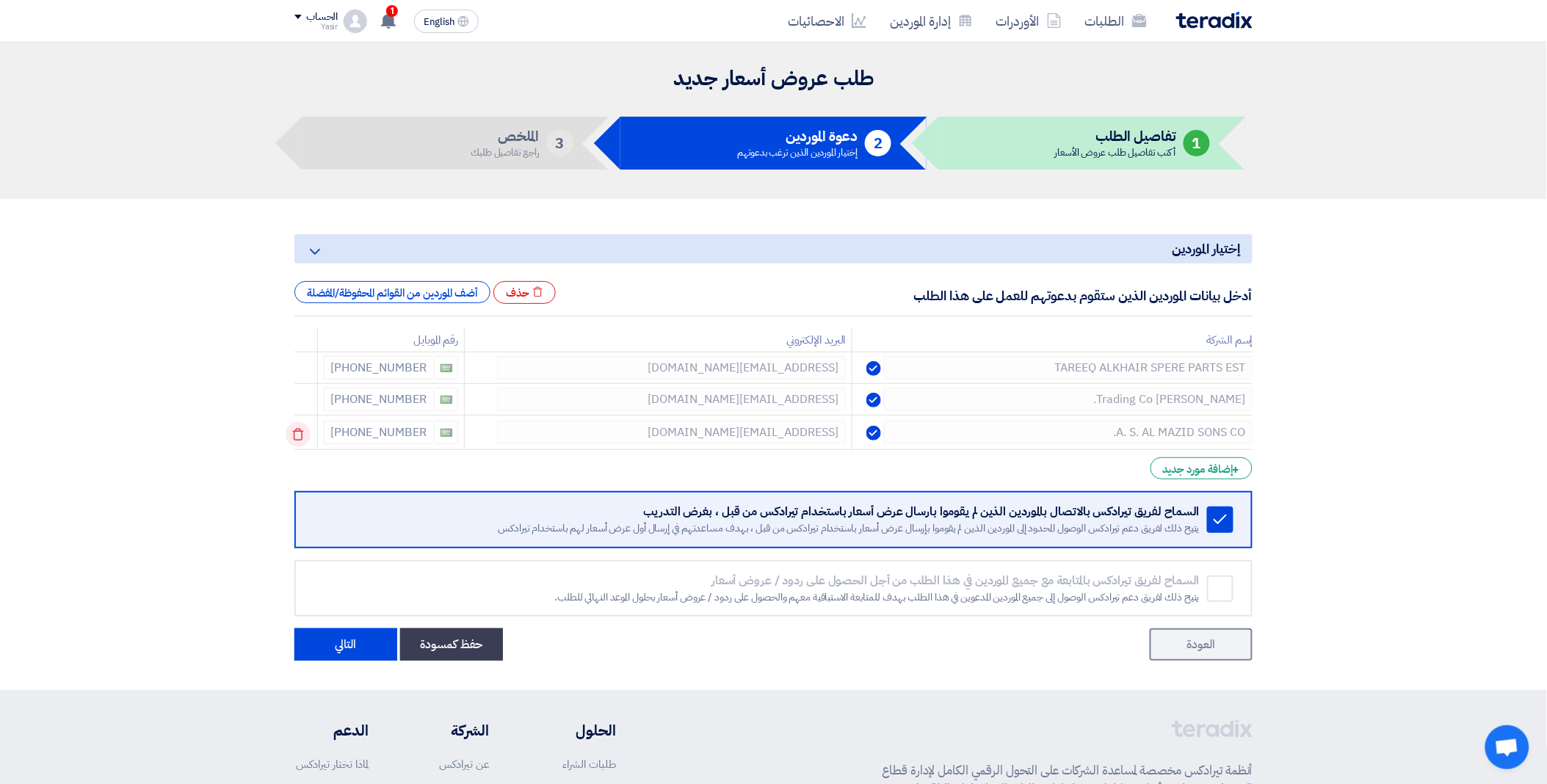
click at [303, 429] on icon at bounding box center [297, 433] width 25 height 25
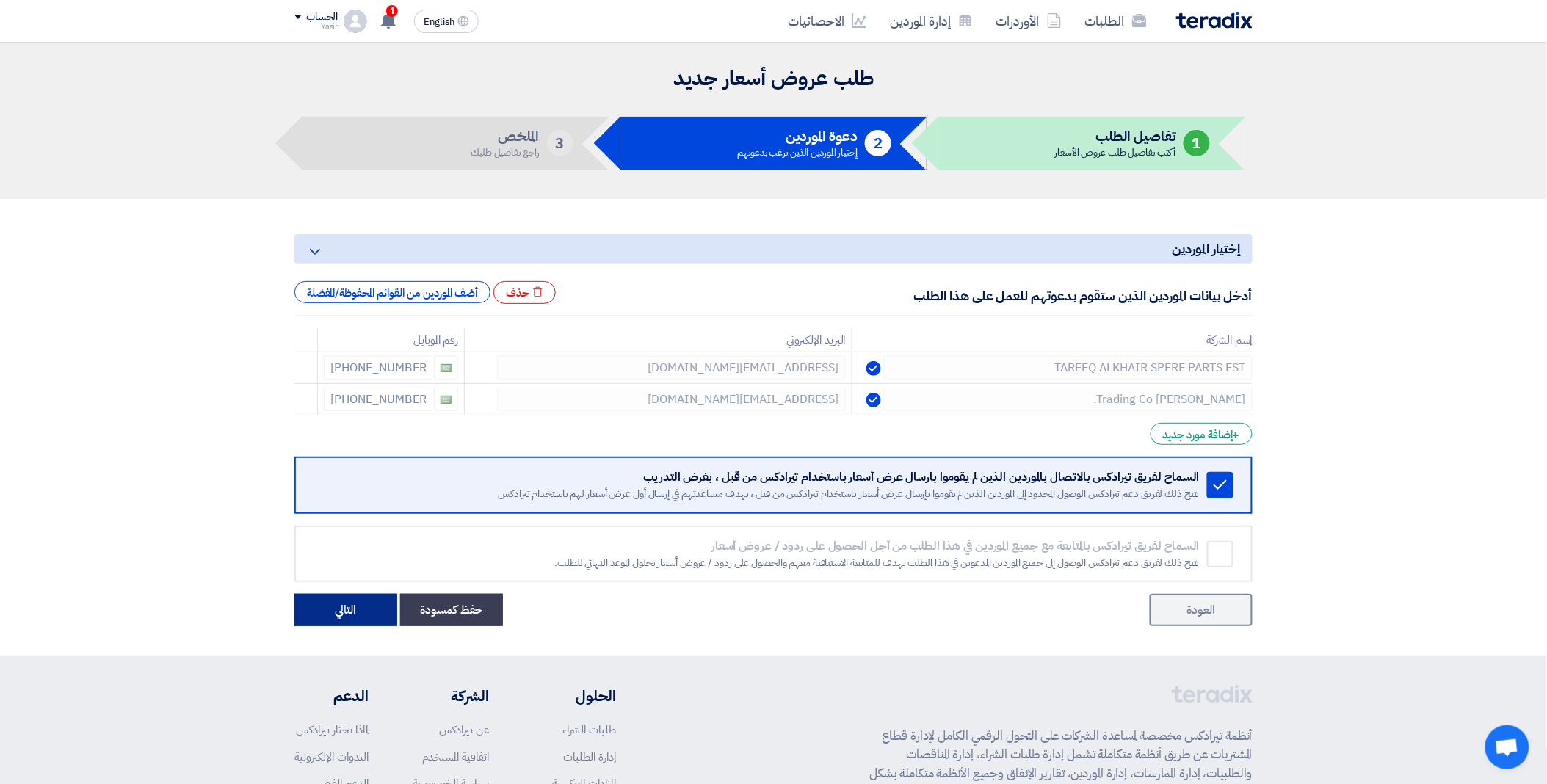
click at [339, 608] on button "التالي" at bounding box center [346, 609] width 103 height 33
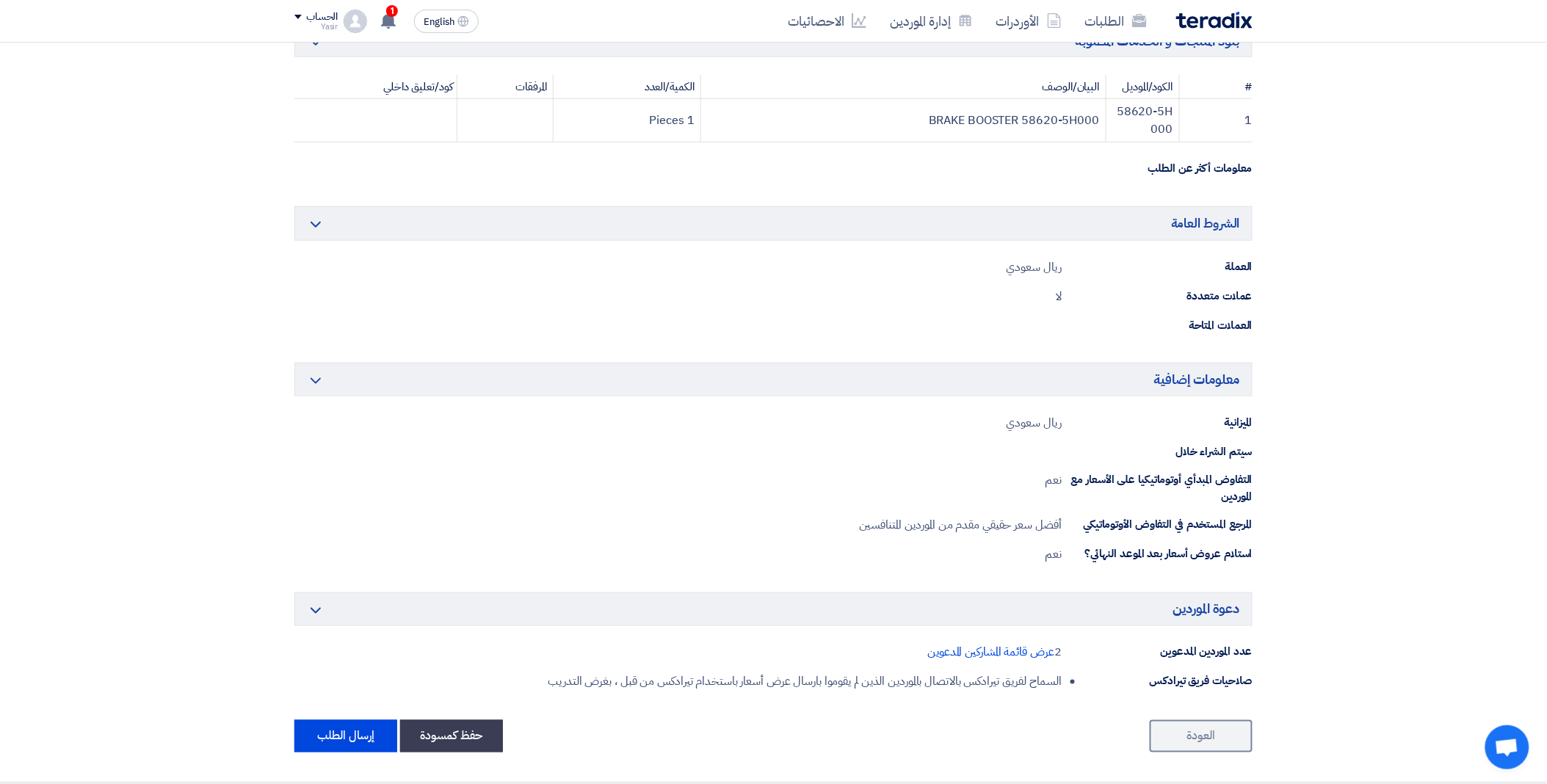
scroll to position [408, 0]
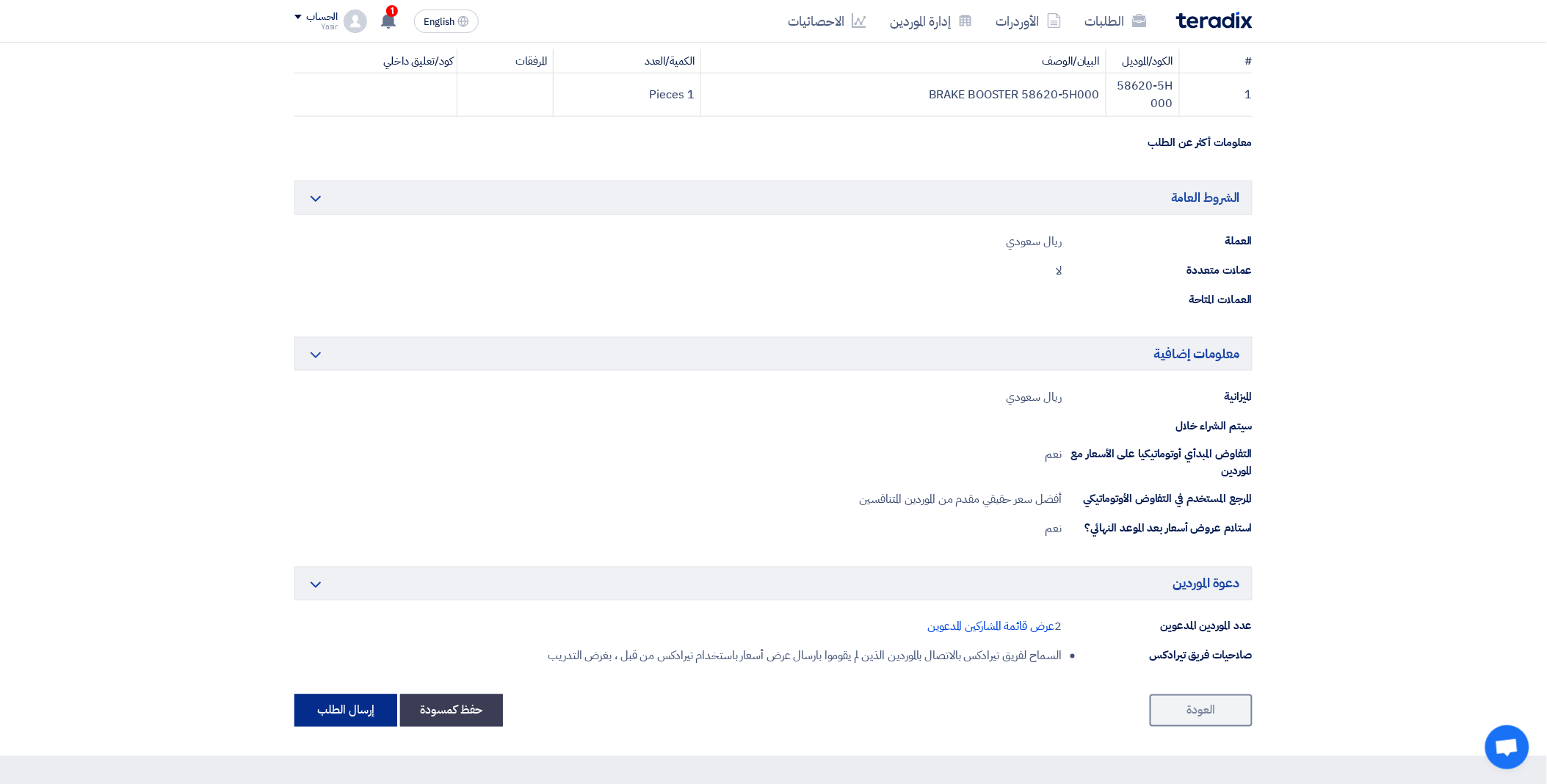
click at [339, 708] on button "إرسال الطلب" at bounding box center [346, 710] width 103 height 33
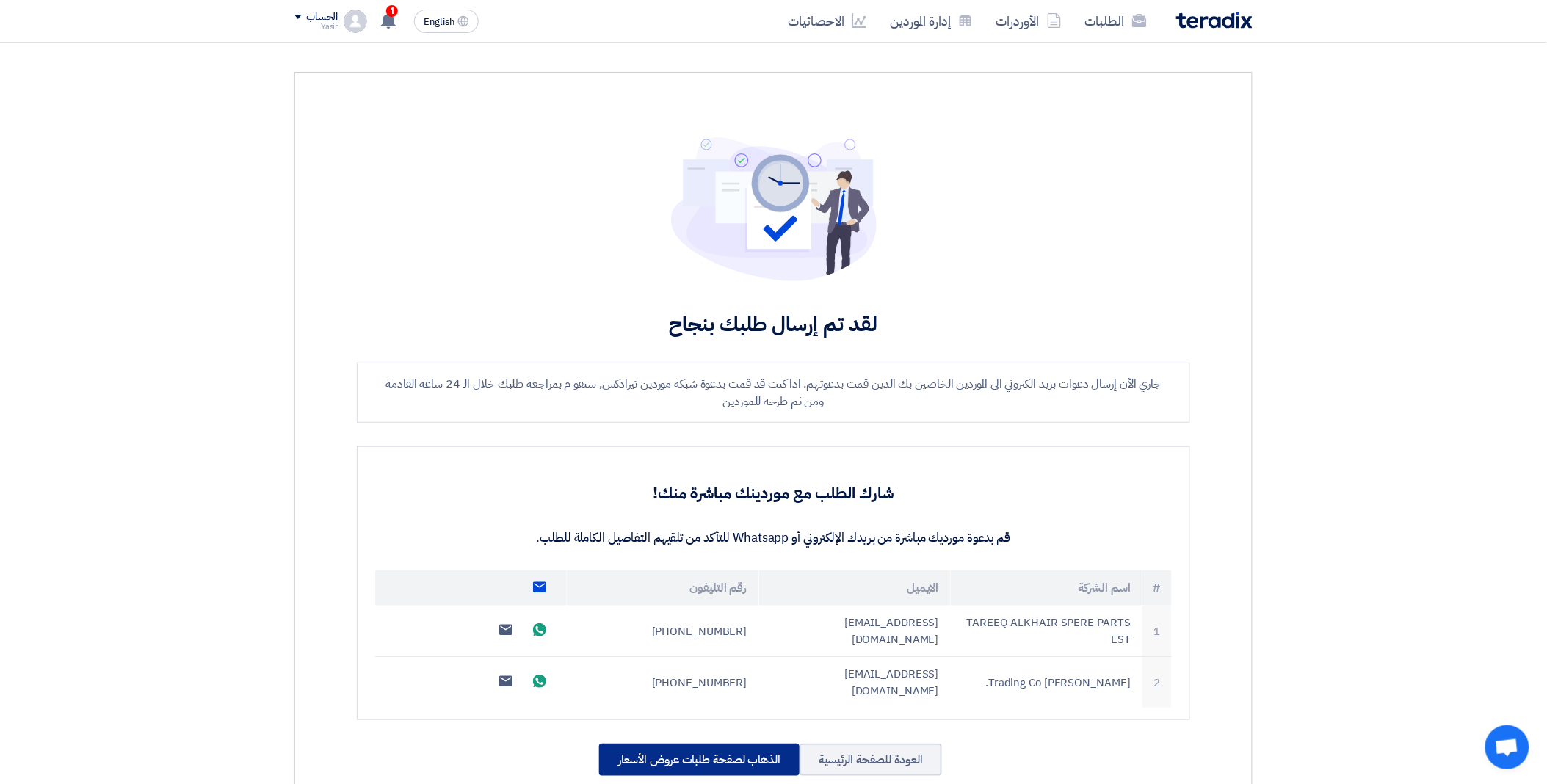
click at [696, 744] on div "الذهاب لصفحة طلبات عروض الأسعار" at bounding box center [699, 759] width 201 height 33
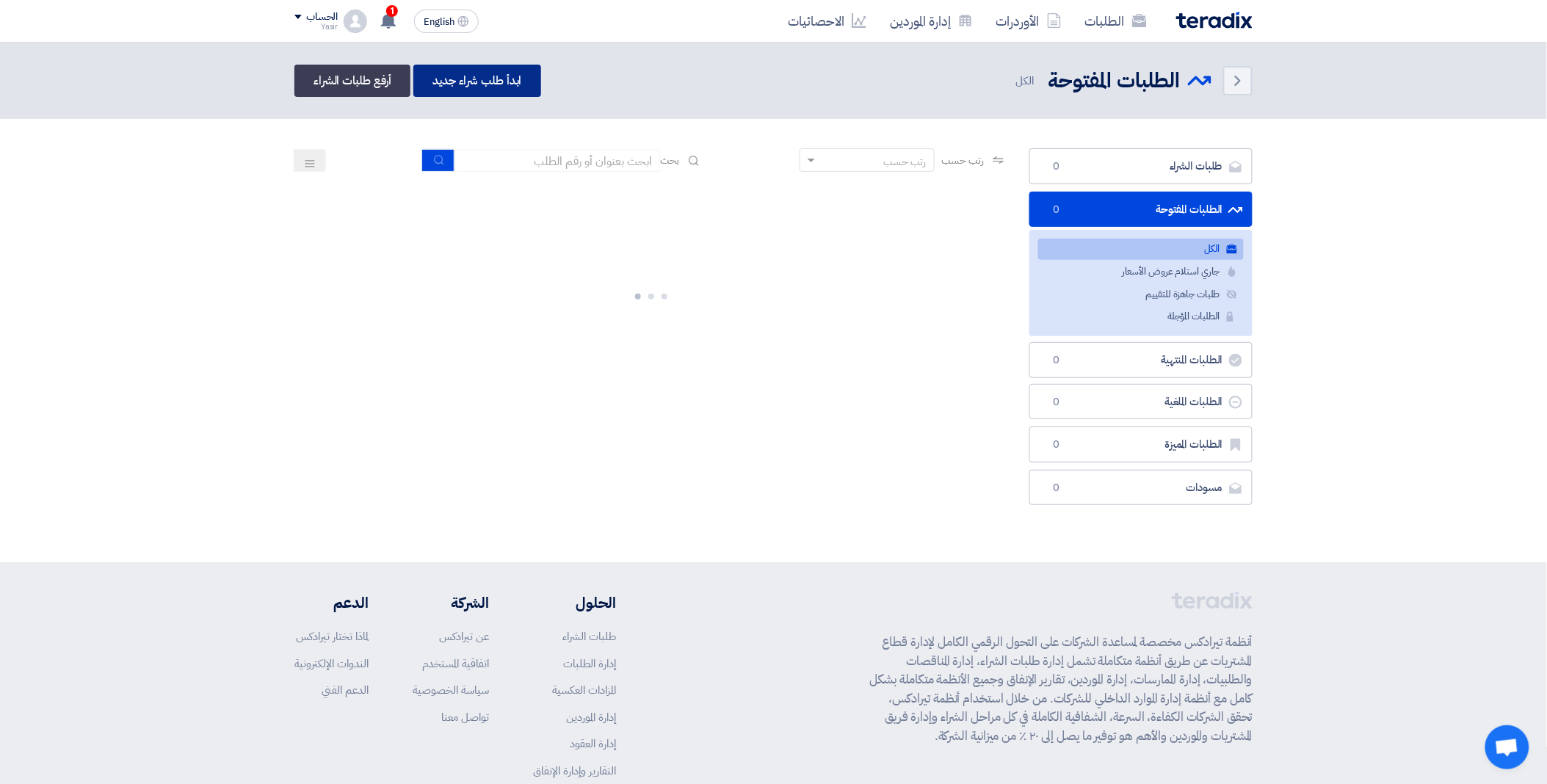
click at [470, 79] on link "ابدأ طلب شراء جديد" at bounding box center [477, 80] width 127 height 33
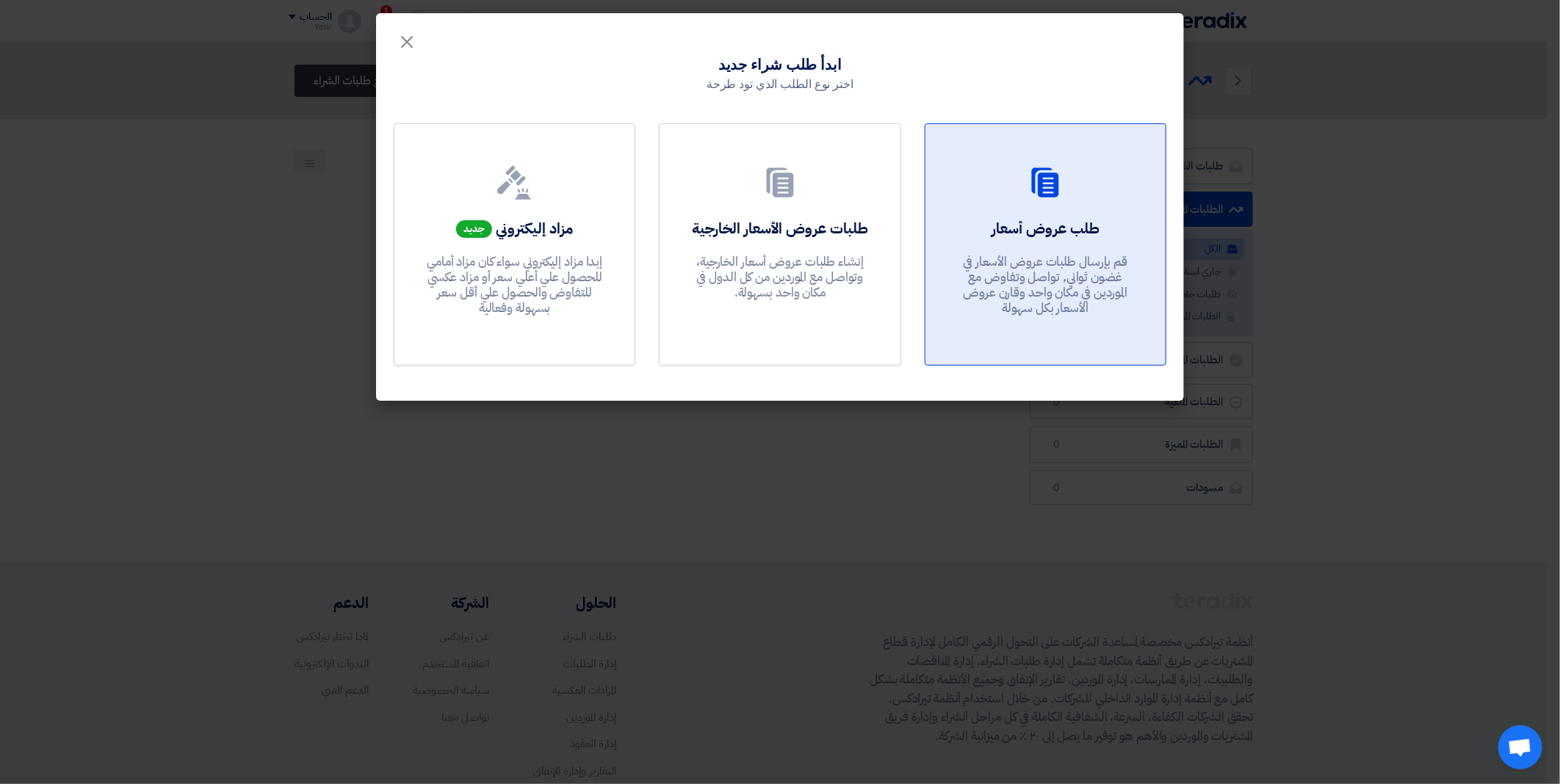
click at [1047, 268] on p "قم بإرسال طلبات عروض الأسعار في غضون ثواني, تواصل وتفاوض مع الموردين في مكان وا…" at bounding box center [1045, 284] width 176 height 62
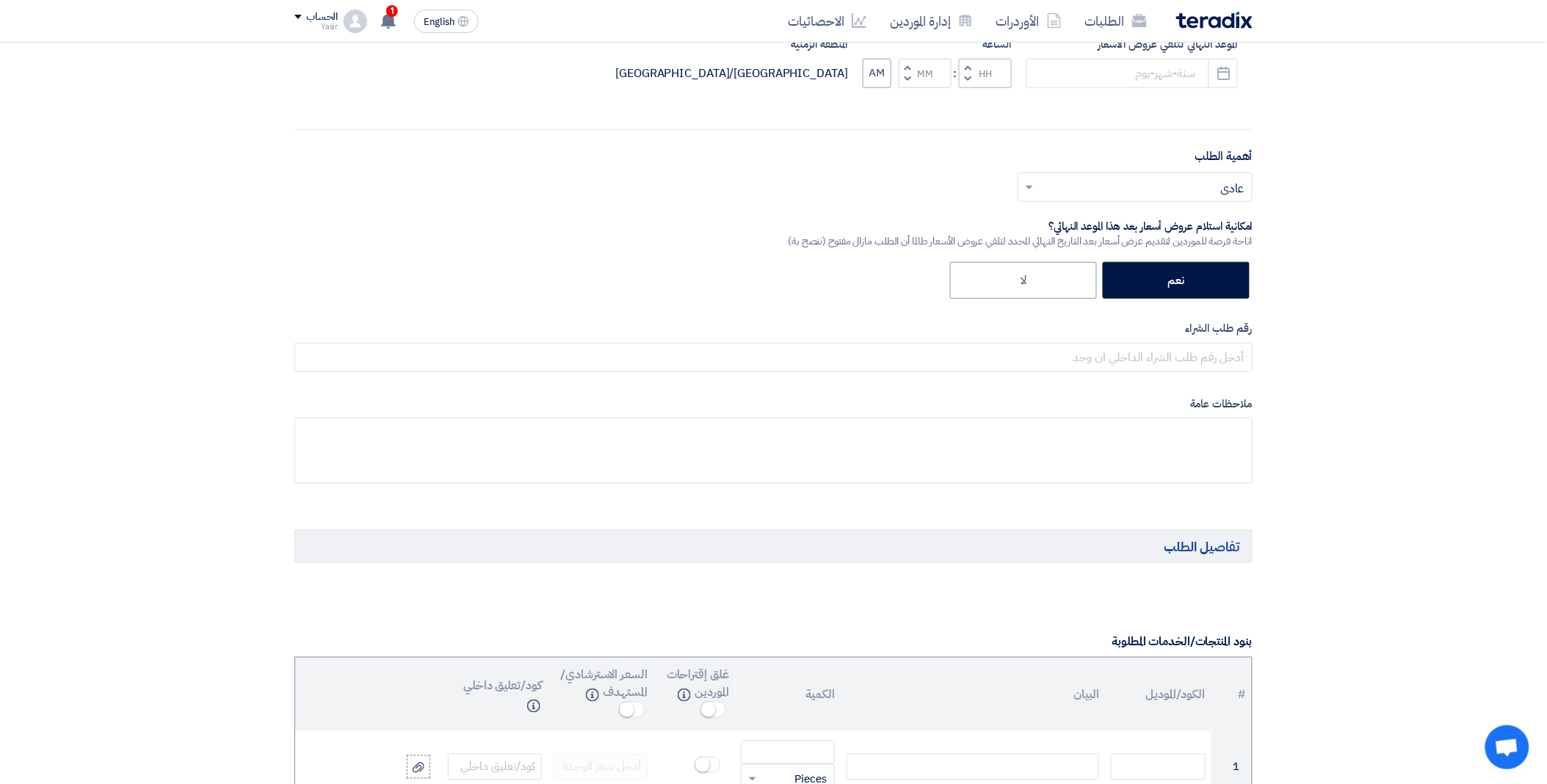
scroll to position [652, 0]
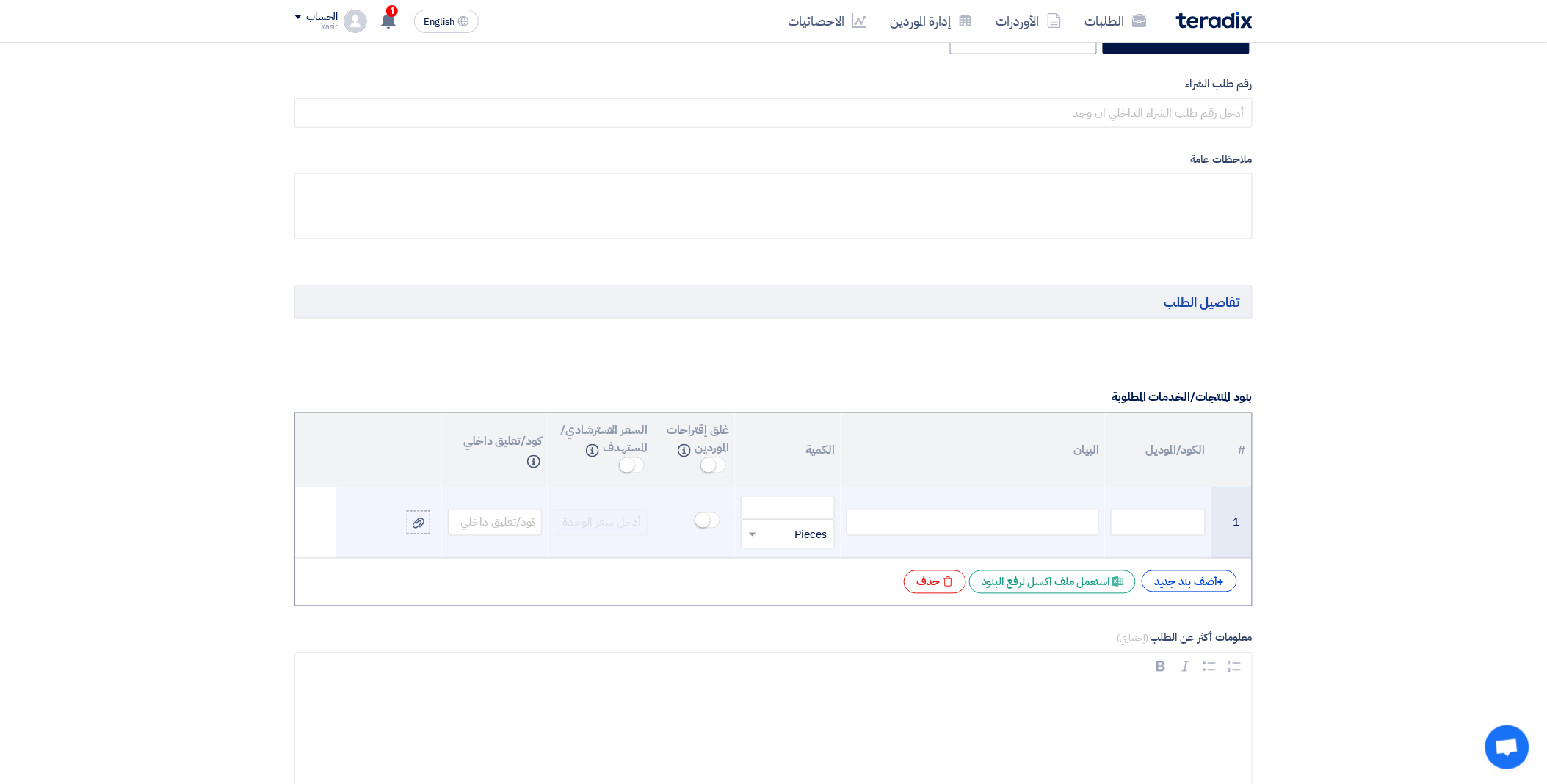
click at [966, 525] on div at bounding box center [973, 522] width 253 height 27
paste div
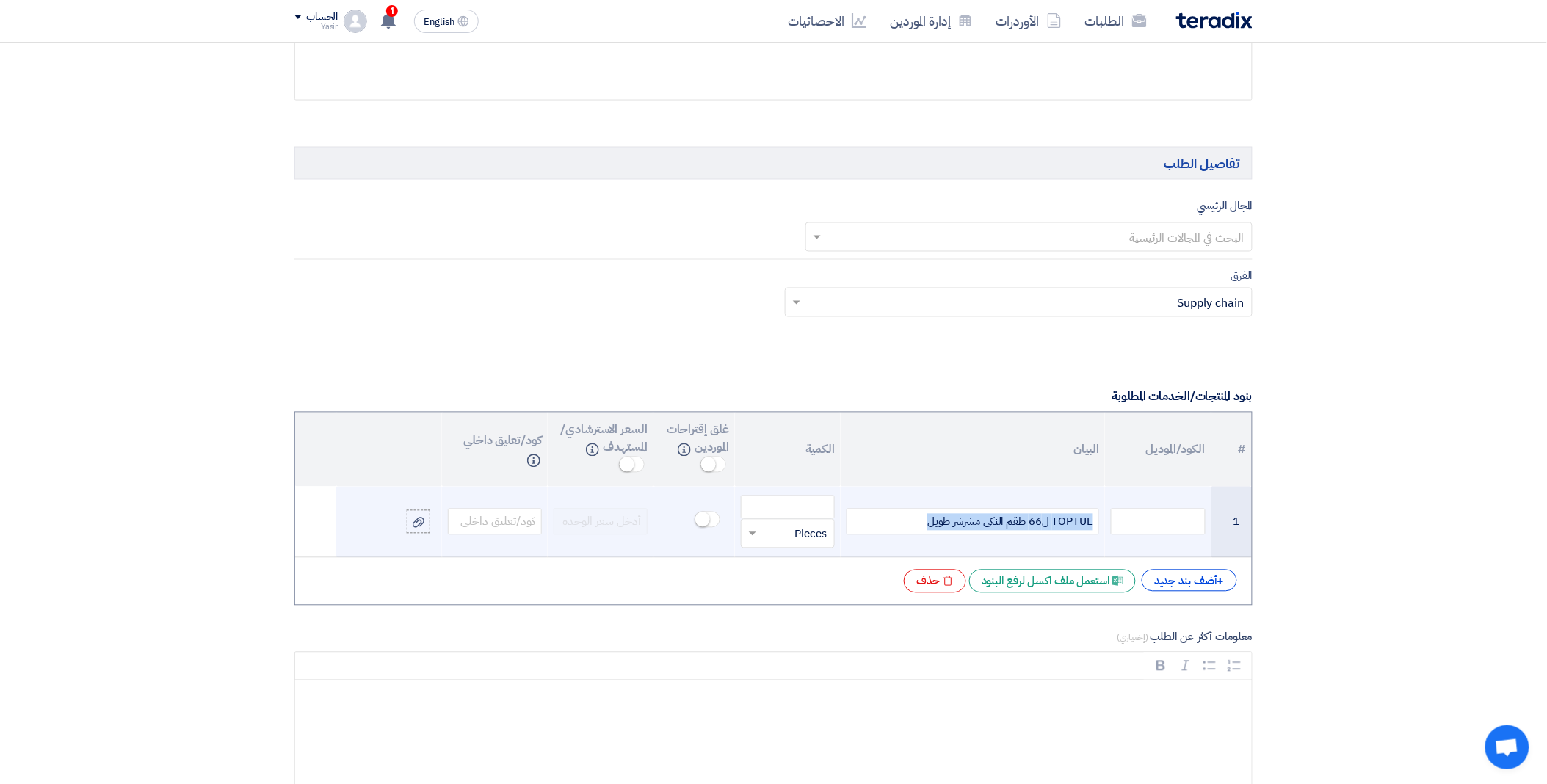
drag, startPoint x: 904, startPoint y: 526, endPoint x: 1099, endPoint y: 525, distance: 195.0
click at [1099, 525] on td "TOPTUL ل66 طقم النكي مشرشر طويل" at bounding box center [973, 522] width 265 height 71
click at [786, 510] on input "number" at bounding box center [787, 508] width 94 height 24
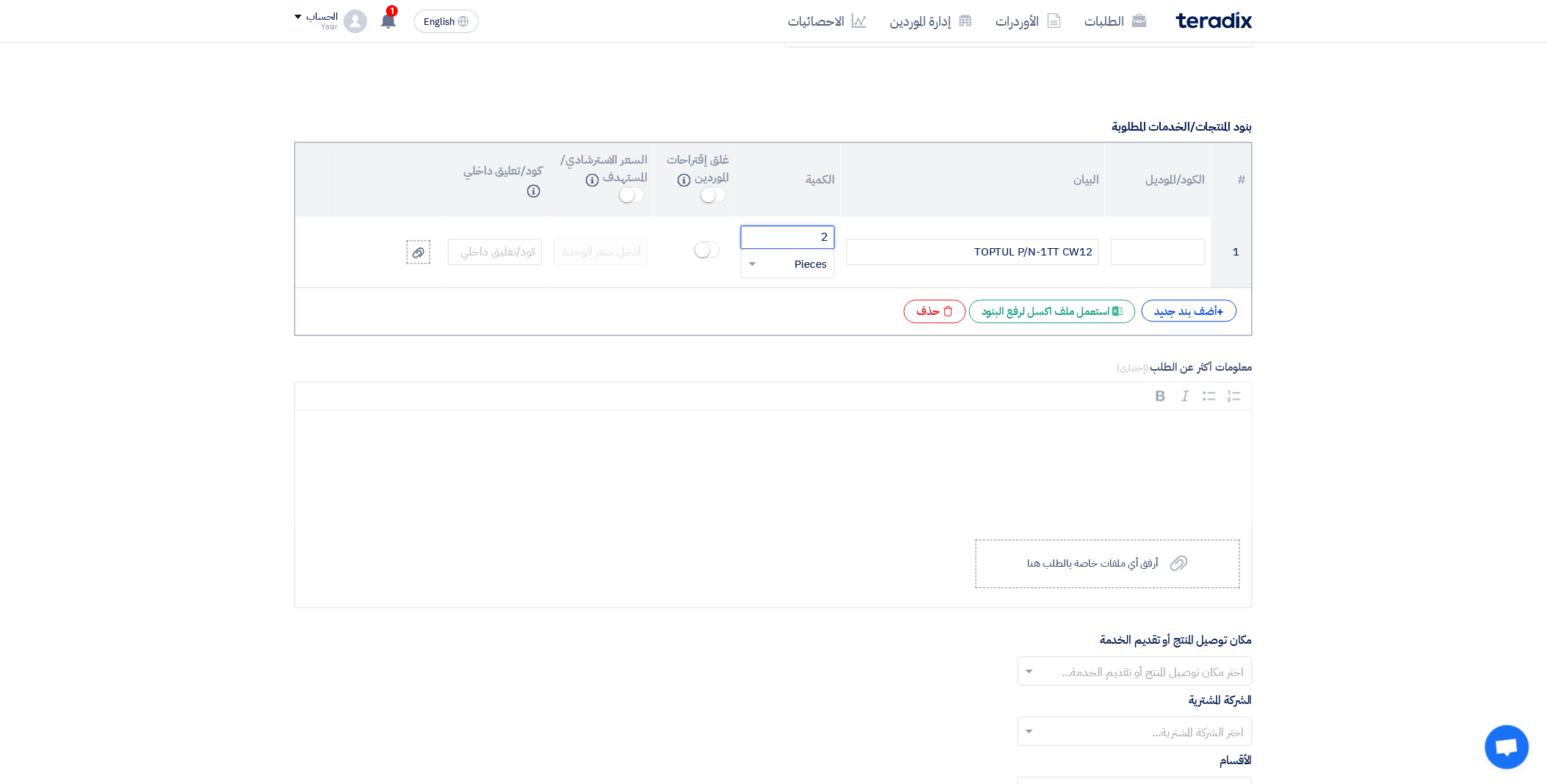
scroll to position [1281, 0]
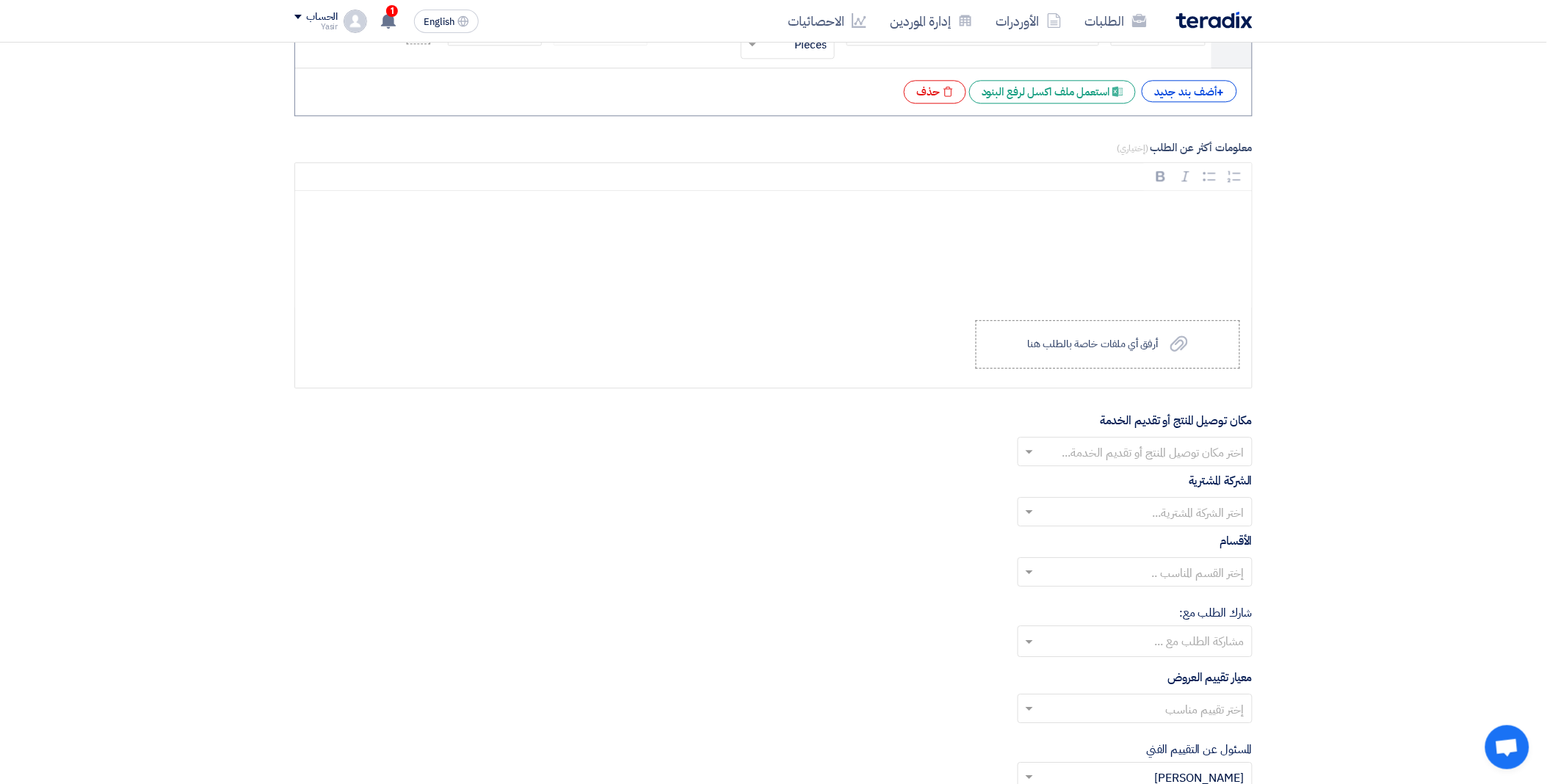
type input "2"
click at [1046, 453] on input "text" at bounding box center [1143, 453] width 205 height 25
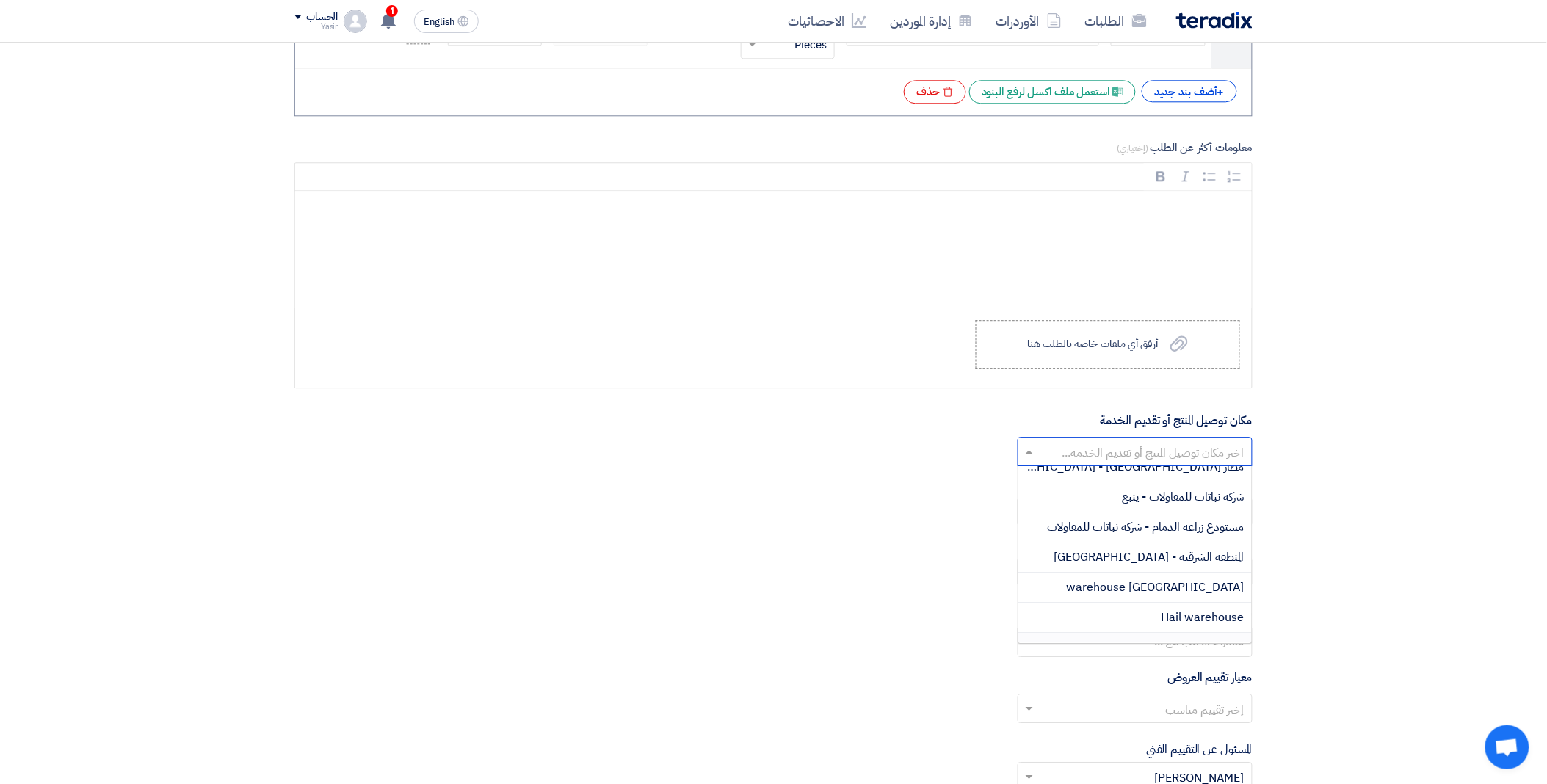
scroll to position [82, 0]
click at [1103, 551] on span "مستودع زراعة الدمام - شركة نباتات للمقاولات" at bounding box center [1146, 550] width 197 height 18
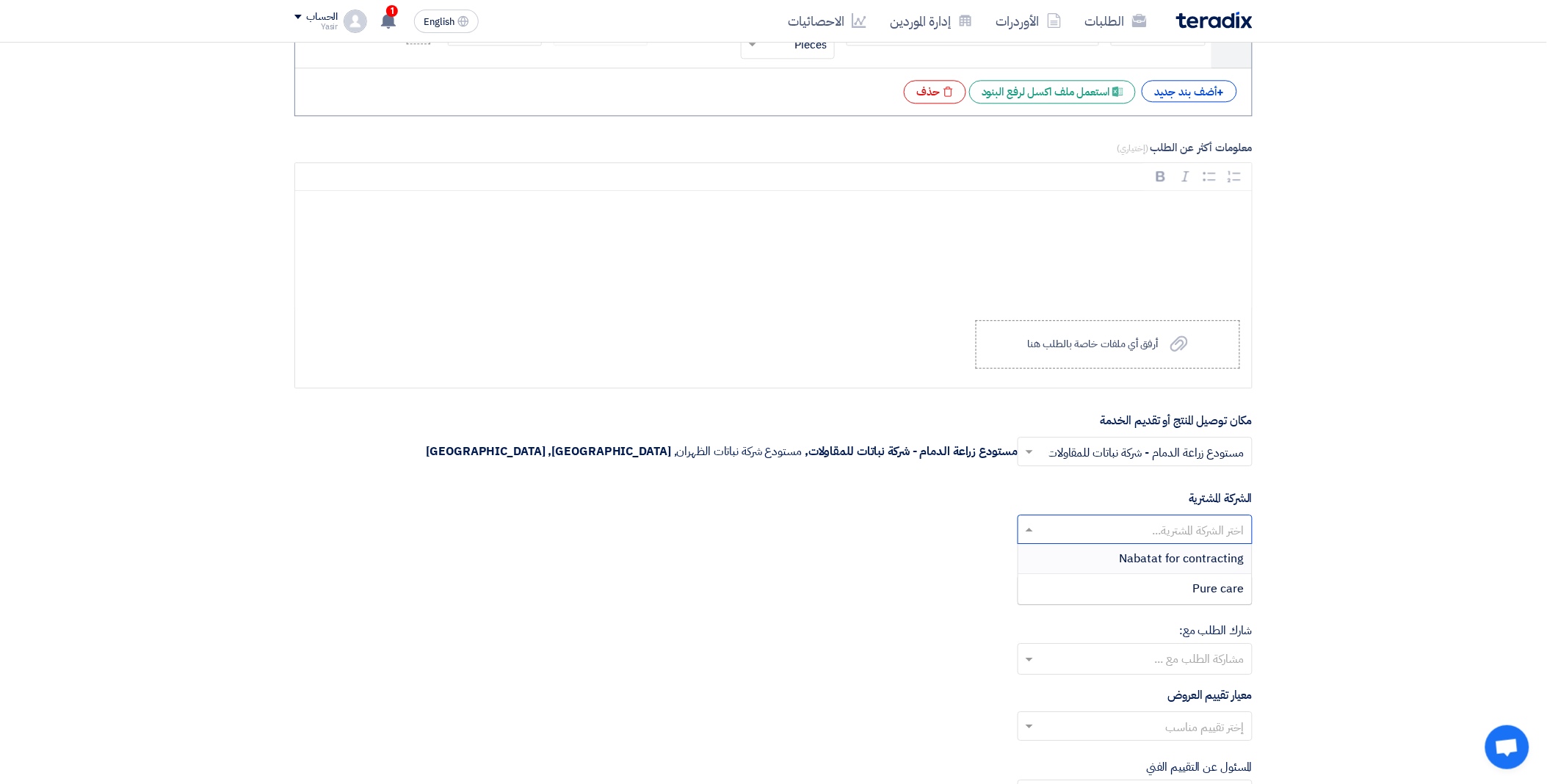
click at [1097, 531] on input "text" at bounding box center [1143, 531] width 205 height 25
click at [1117, 559] on div "Nabatat for contracting" at bounding box center [1135, 559] width 233 height 30
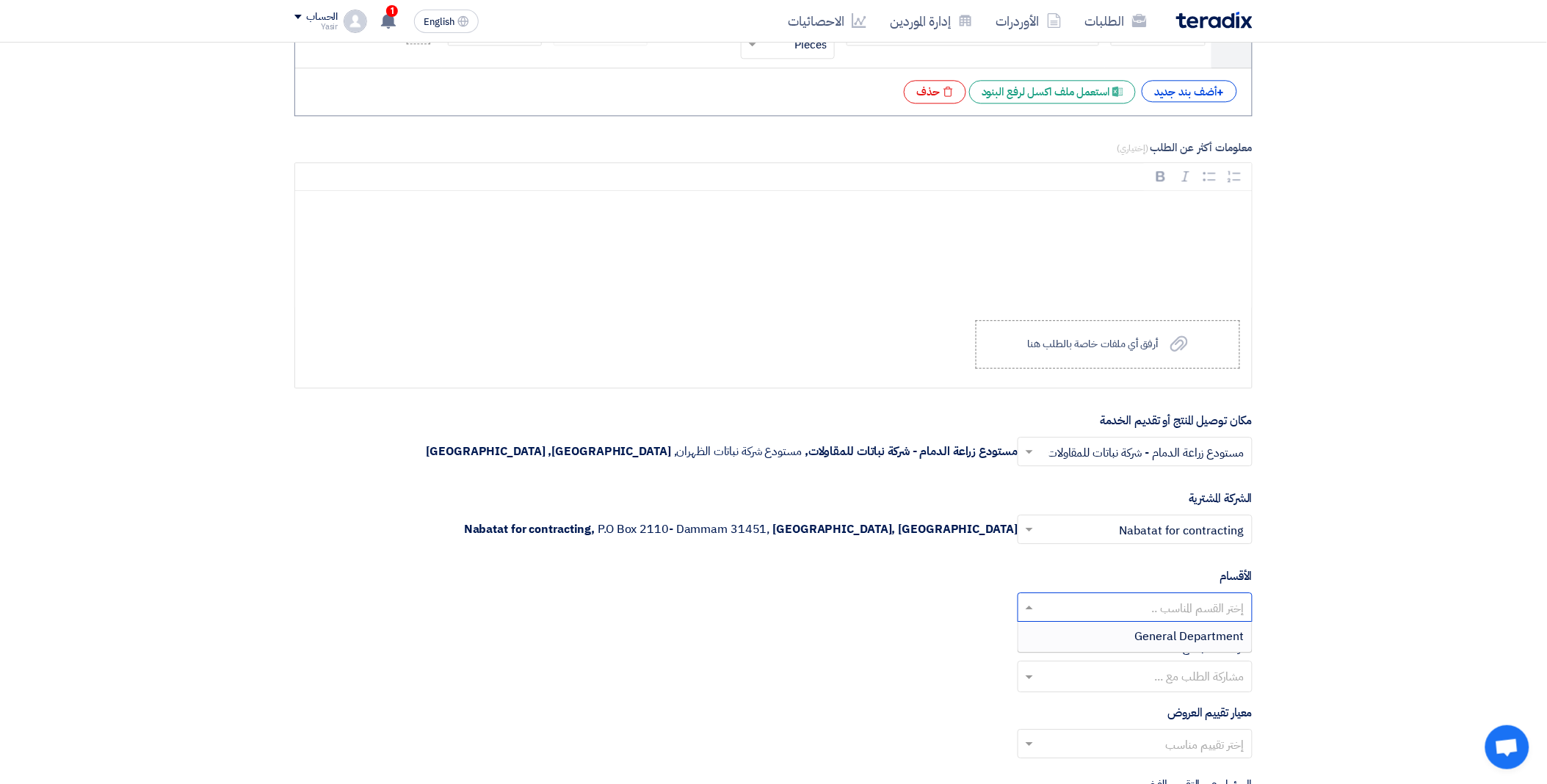
click at [1068, 614] on input "text" at bounding box center [1143, 608] width 205 height 25
click at [1086, 640] on div "General Department" at bounding box center [1135, 637] width 233 height 30
click at [1050, 745] on input "text" at bounding box center [1143, 745] width 205 height 25
click at [1061, 710] on div "spare parts long term" at bounding box center [1135, 714] width 233 height 30
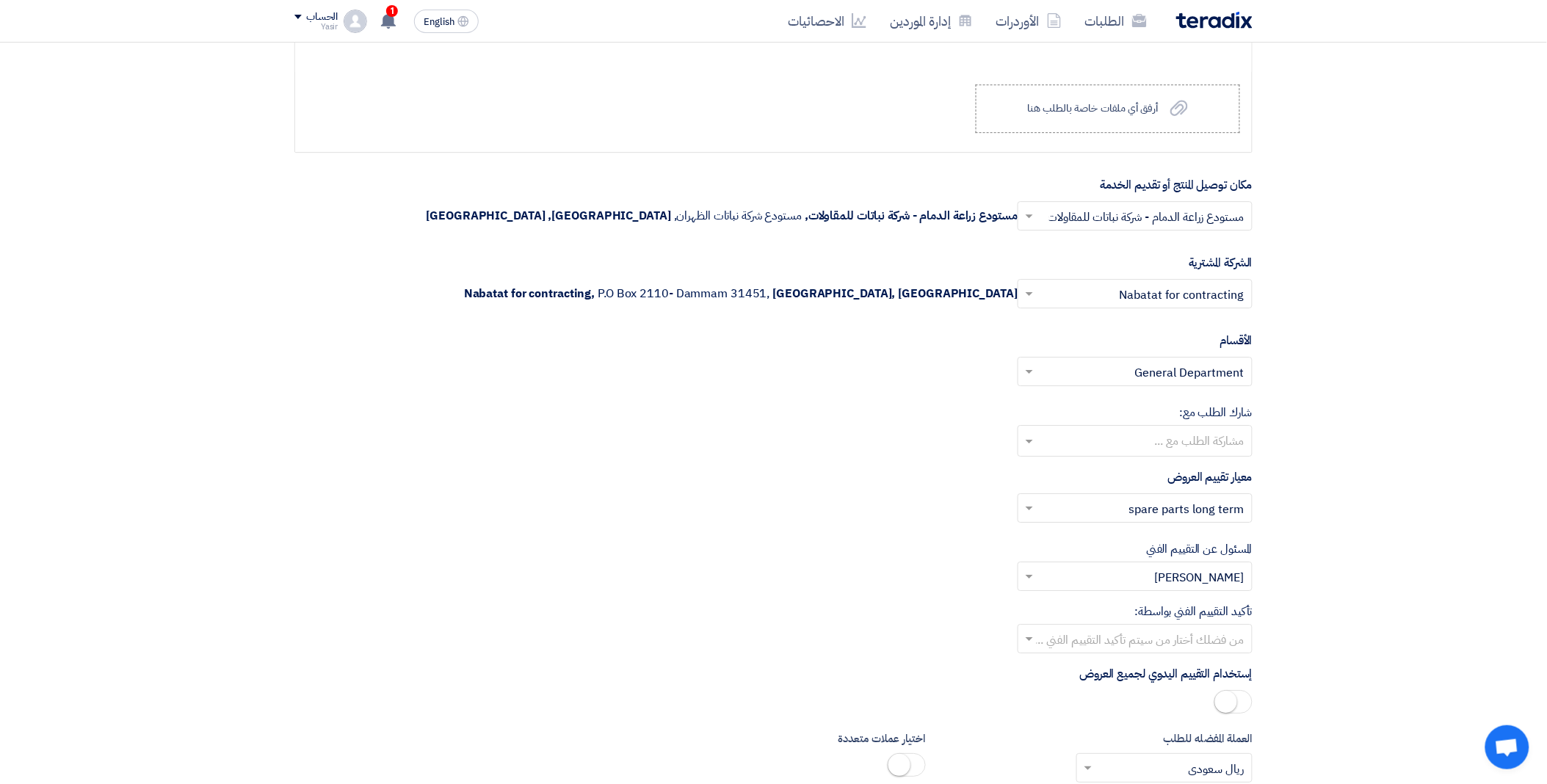
scroll to position [1525, 0]
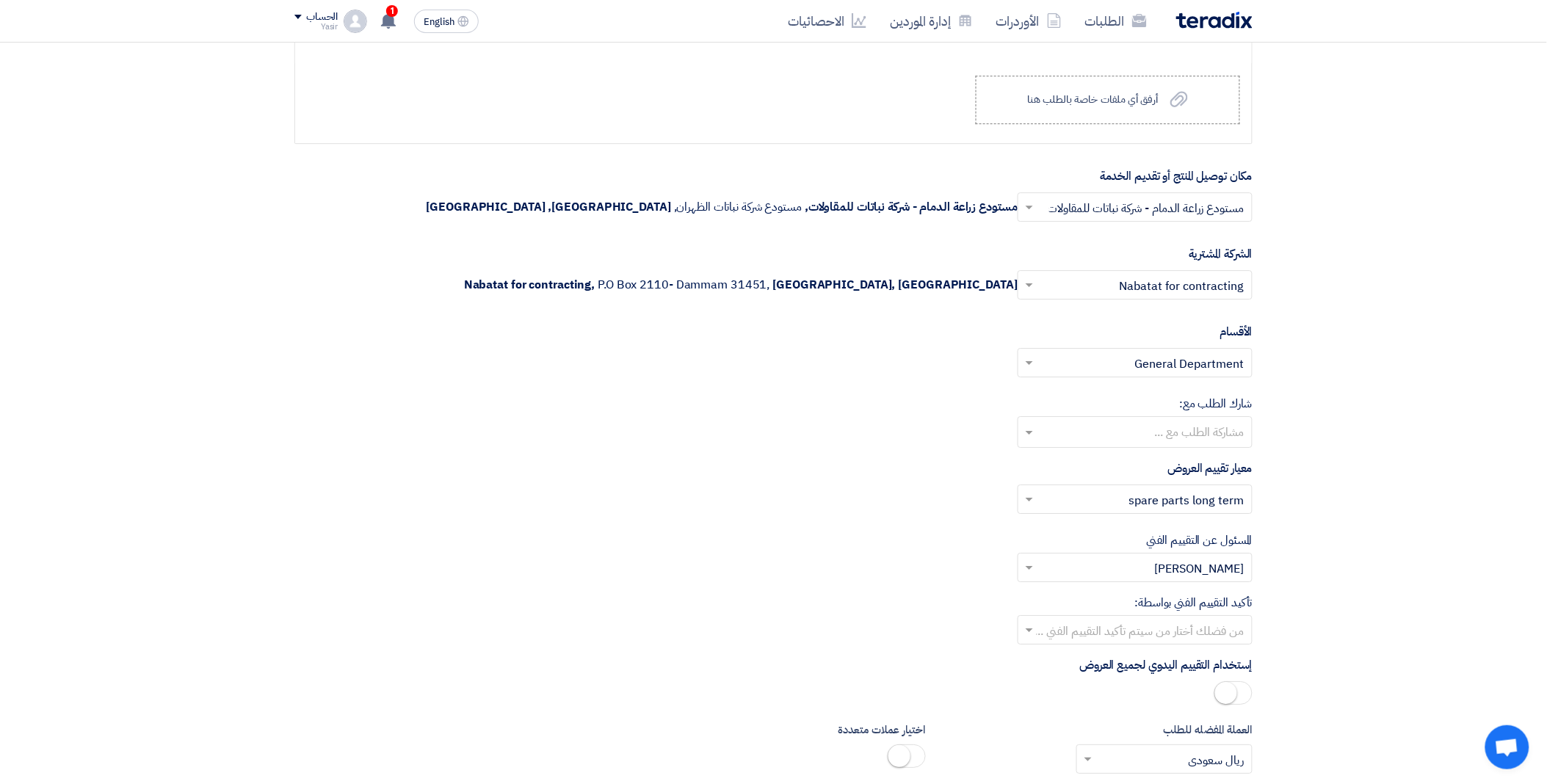
click at [1056, 631] on input "text" at bounding box center [1143, 631] width 205 height 25
drag, startPoint x: 1125, startPoint y: 744, endPoint x: 995, endPoint y: 616, distance: 182.4
click at [1120, 740] on div "[PERSON_NAME]" at bounding box center [1135, 749] width 233 height 30
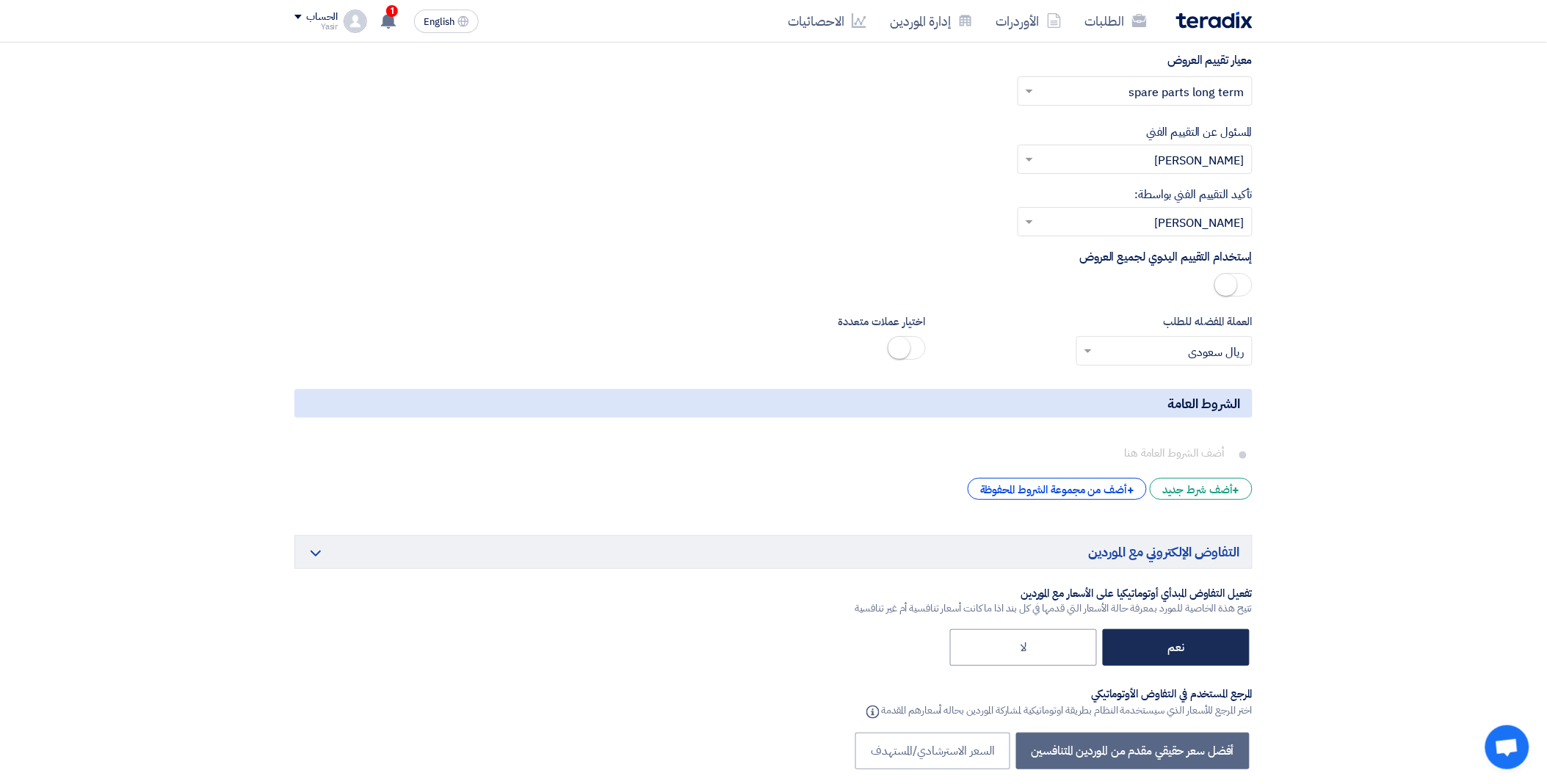
scroll to position [2014, 0]
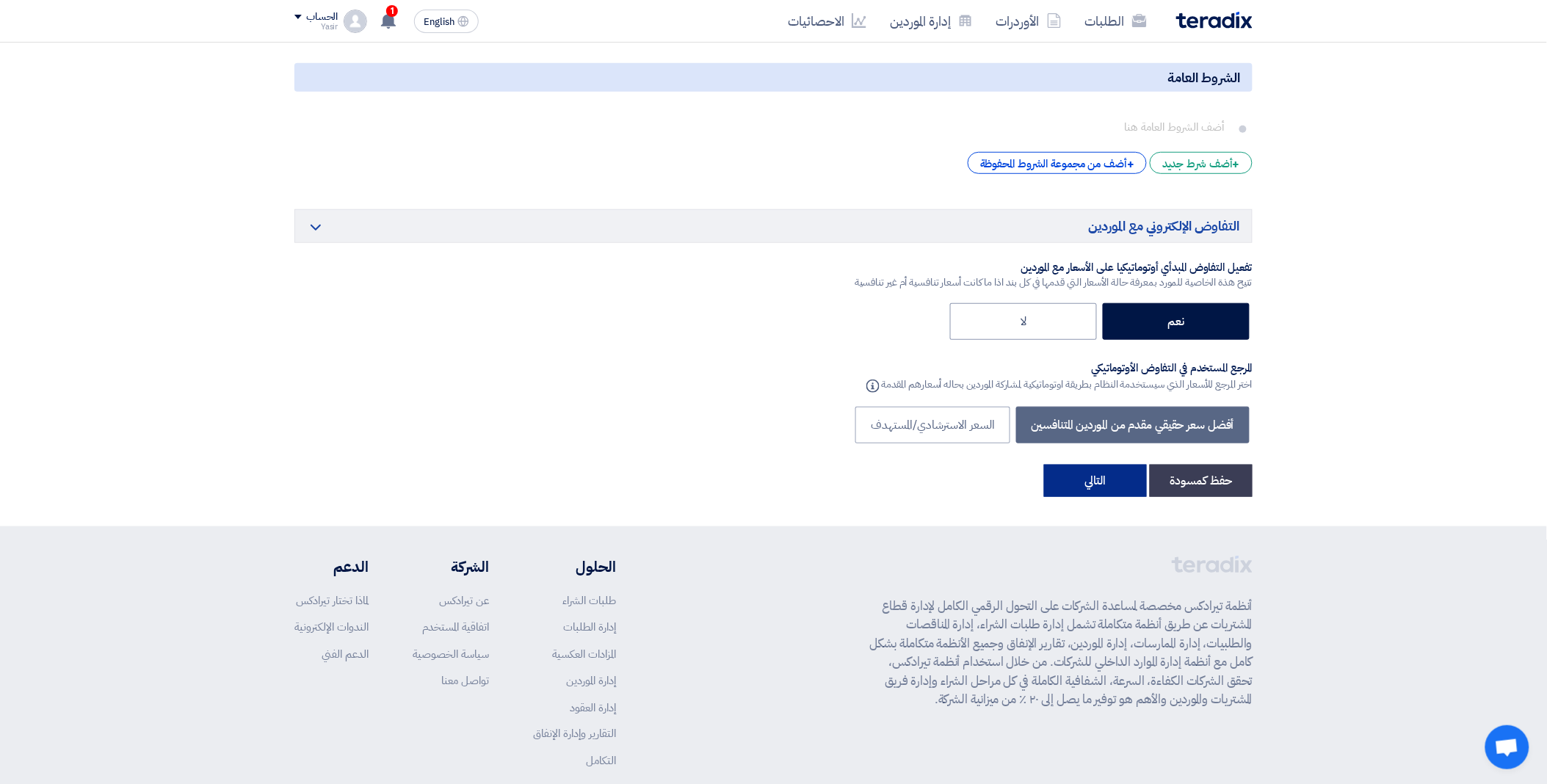
click at [1087, 483] on button "التالي" at bounding box center [1096, 481] width 103 height 33
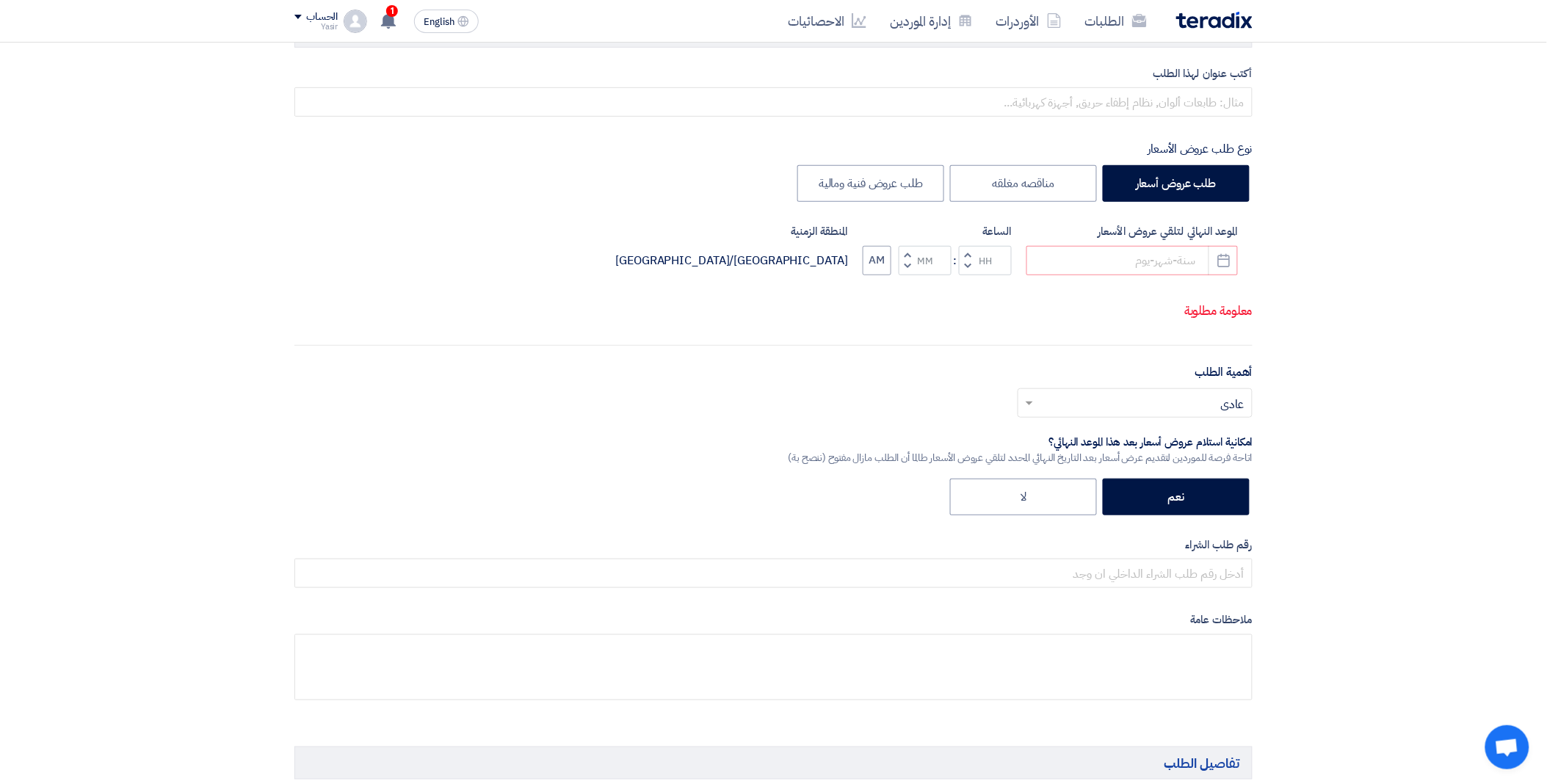
click at [1141, 243] on div "الموعد النهائي لتلقي عروض الأسعار Pick a date" at bounding box center [1132, 249] width 211 height 52
click at [1141, 257] on input at bounding box center [1132, 261] width 211 height 30
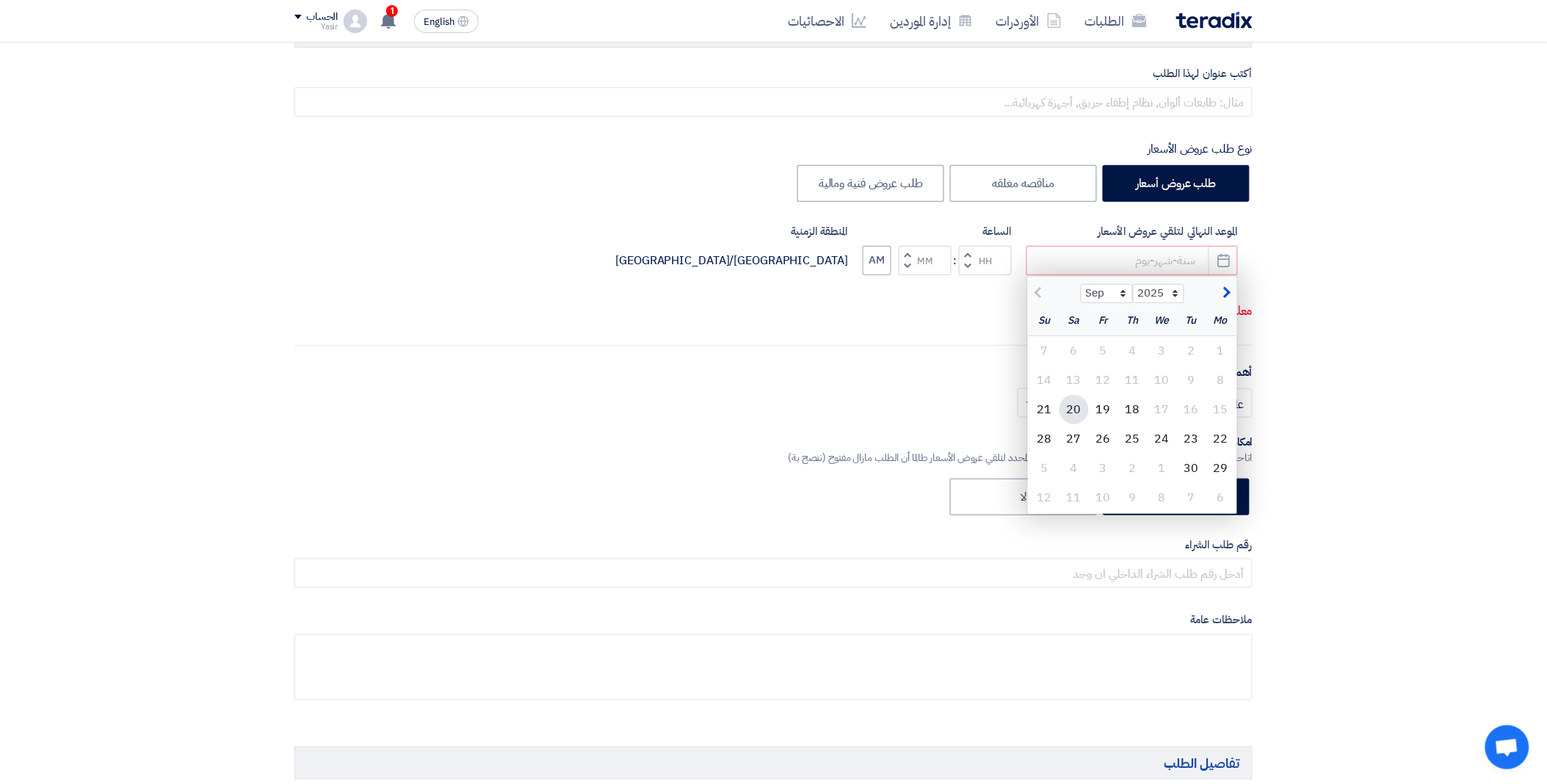
click at [1062, 406] on div "20" at bounding box center [1075, 410] width 30 height 30
type input "[DATE]"
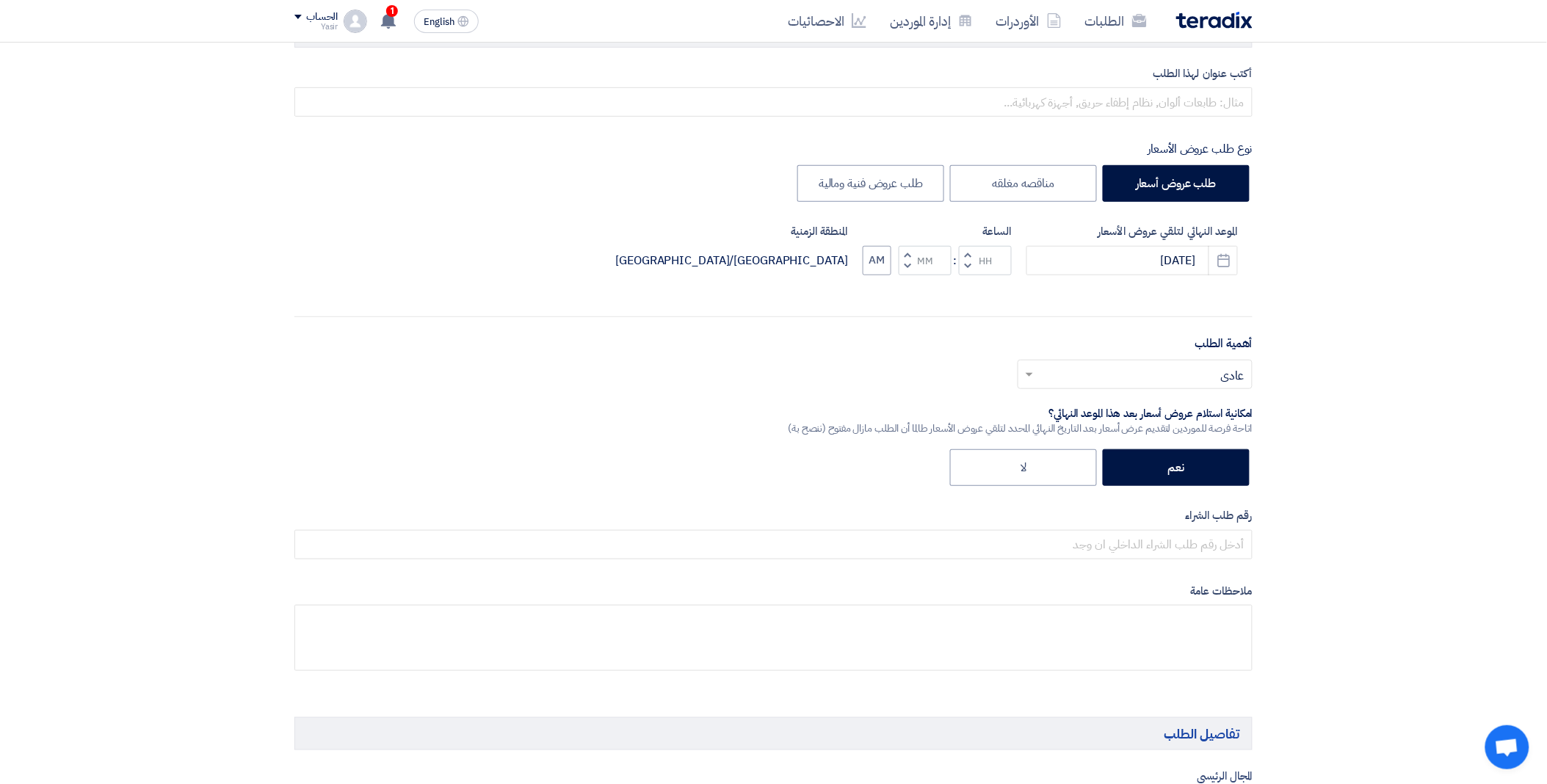
click at [967, 262] on span "button" at bounding box center [968, 266] width 5 height 11
type input "11"
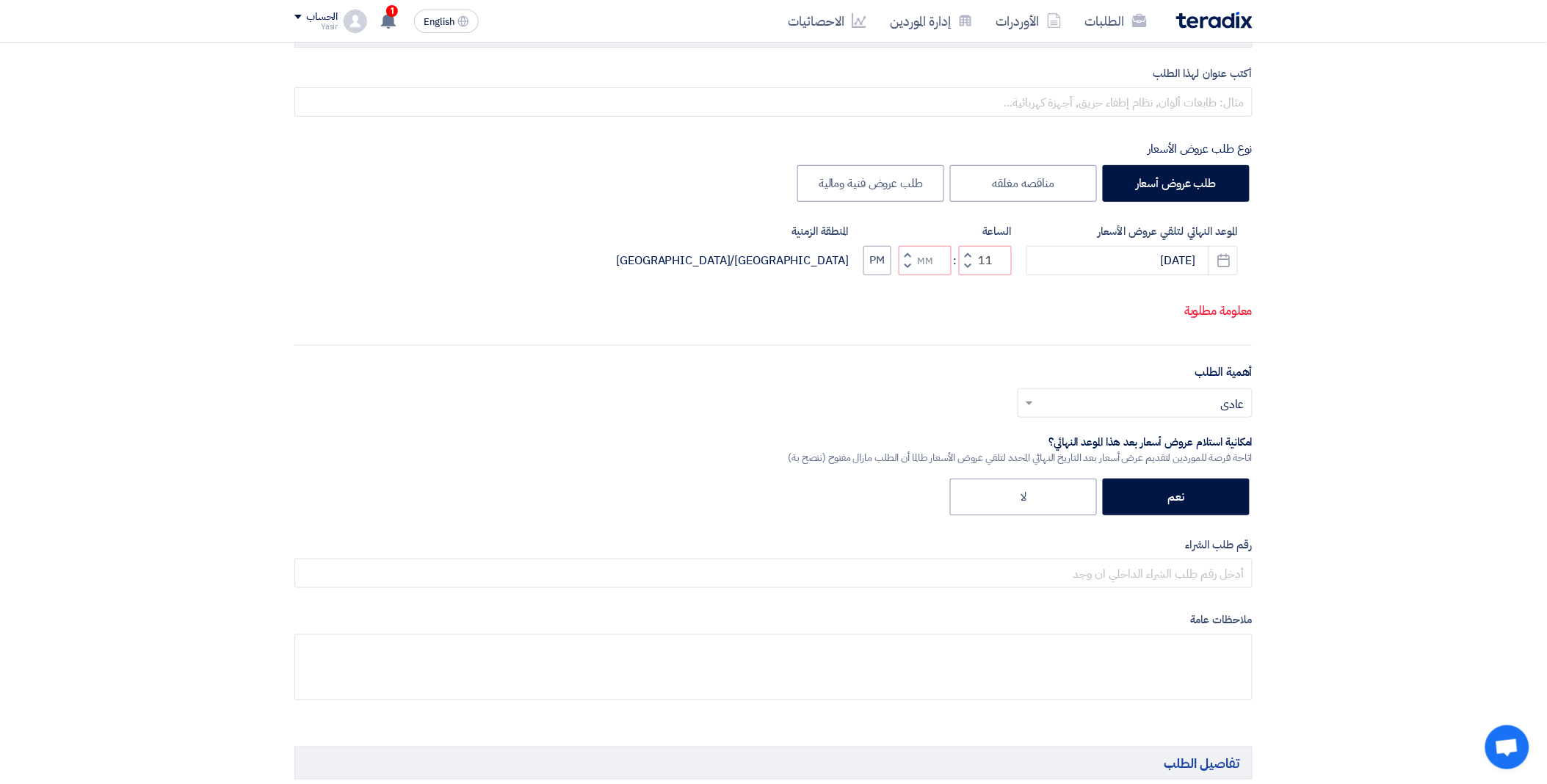
click at [913, 265] on button "Increment minutes" at bounding box center [908, 255] width 18 height 19
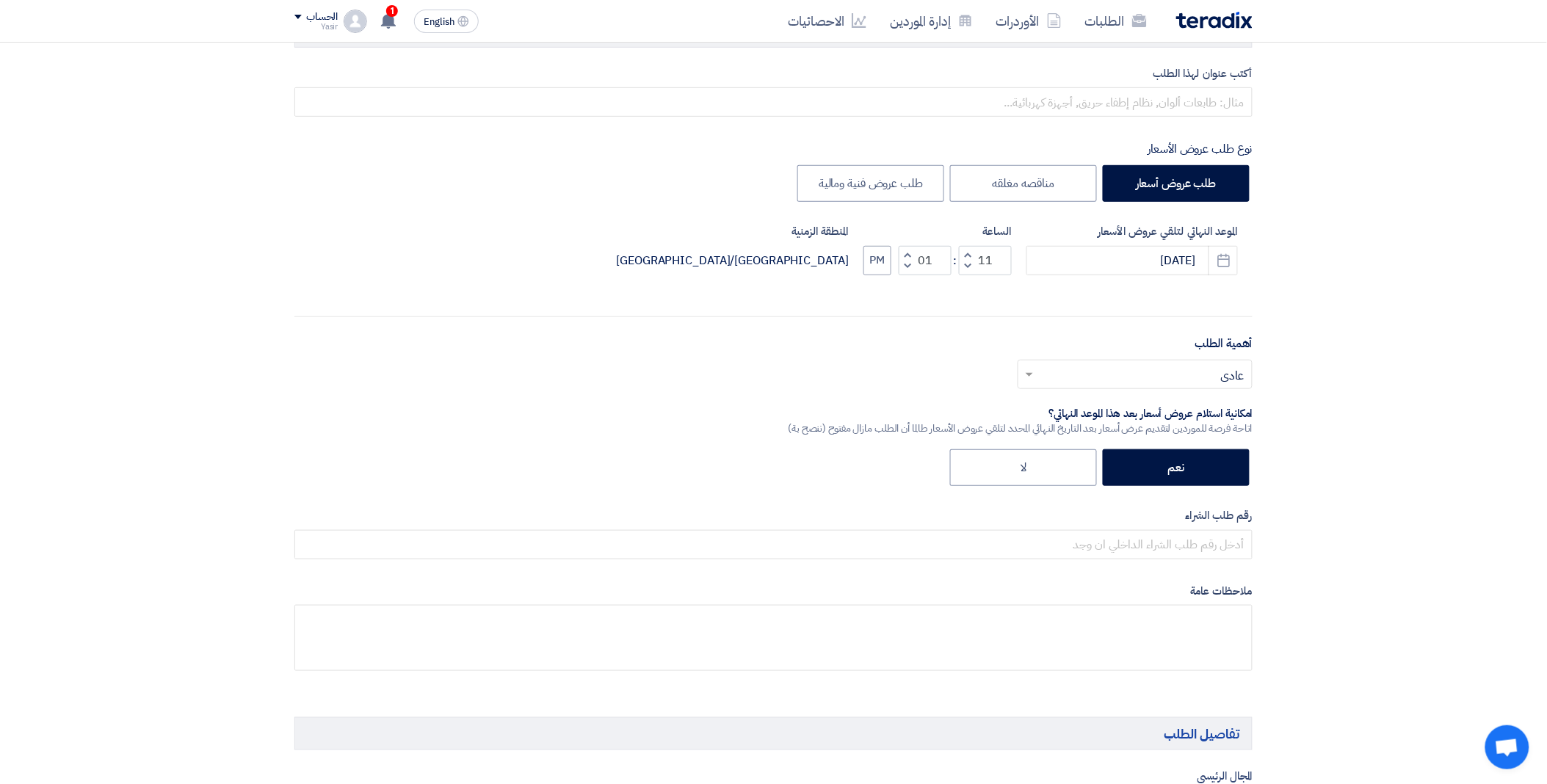
click at [905, 251] on button "Increment minutes" at bounding box center [908, 255] width 18 height 19
type input "02"
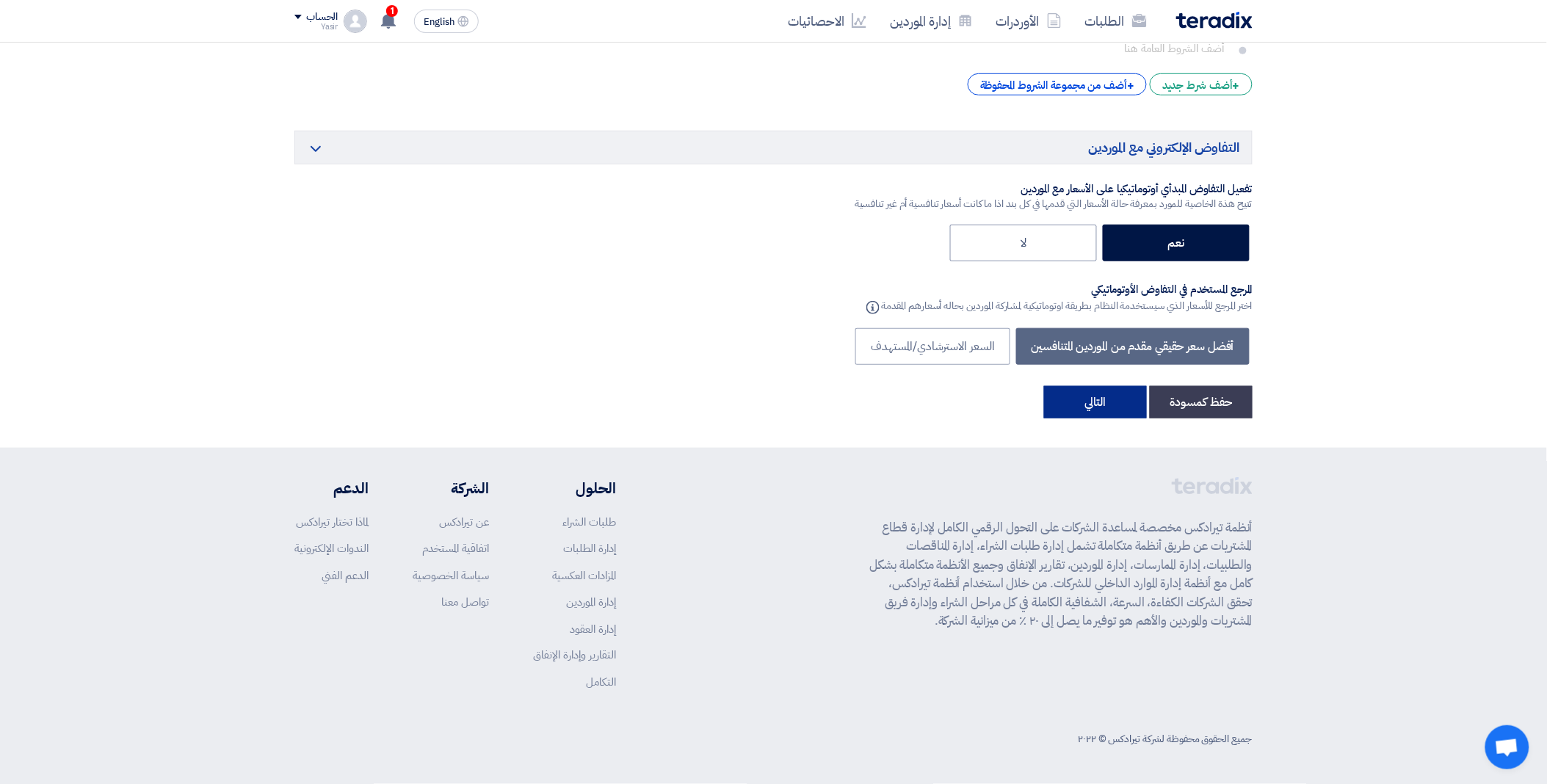
click at [1090, 399] on button "التالي" at bounding box center [1096, 402] width 103 height 33
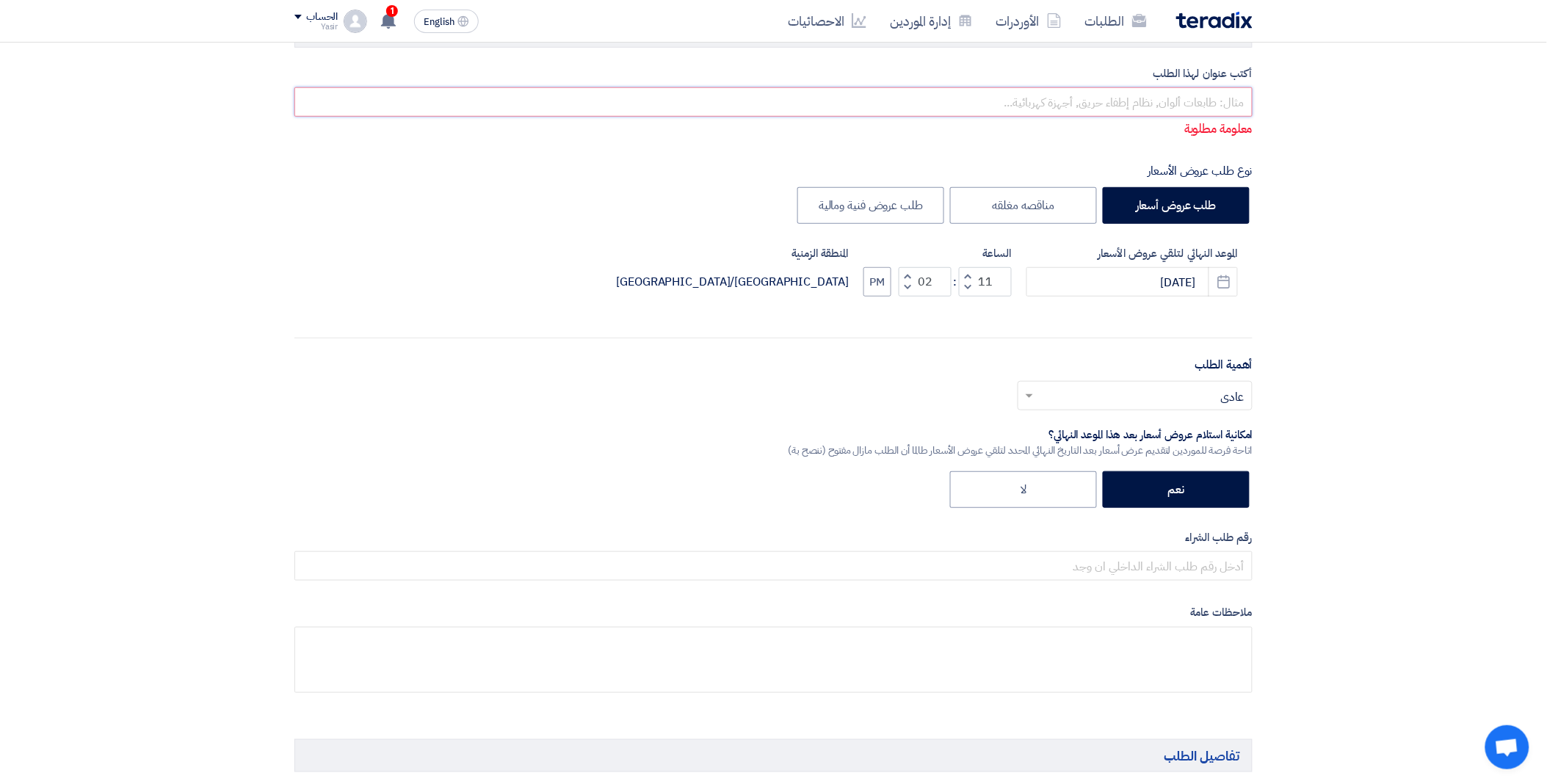
click at [1098, 100] on input "text" at bounding box center [774, 102] width 958 height 30
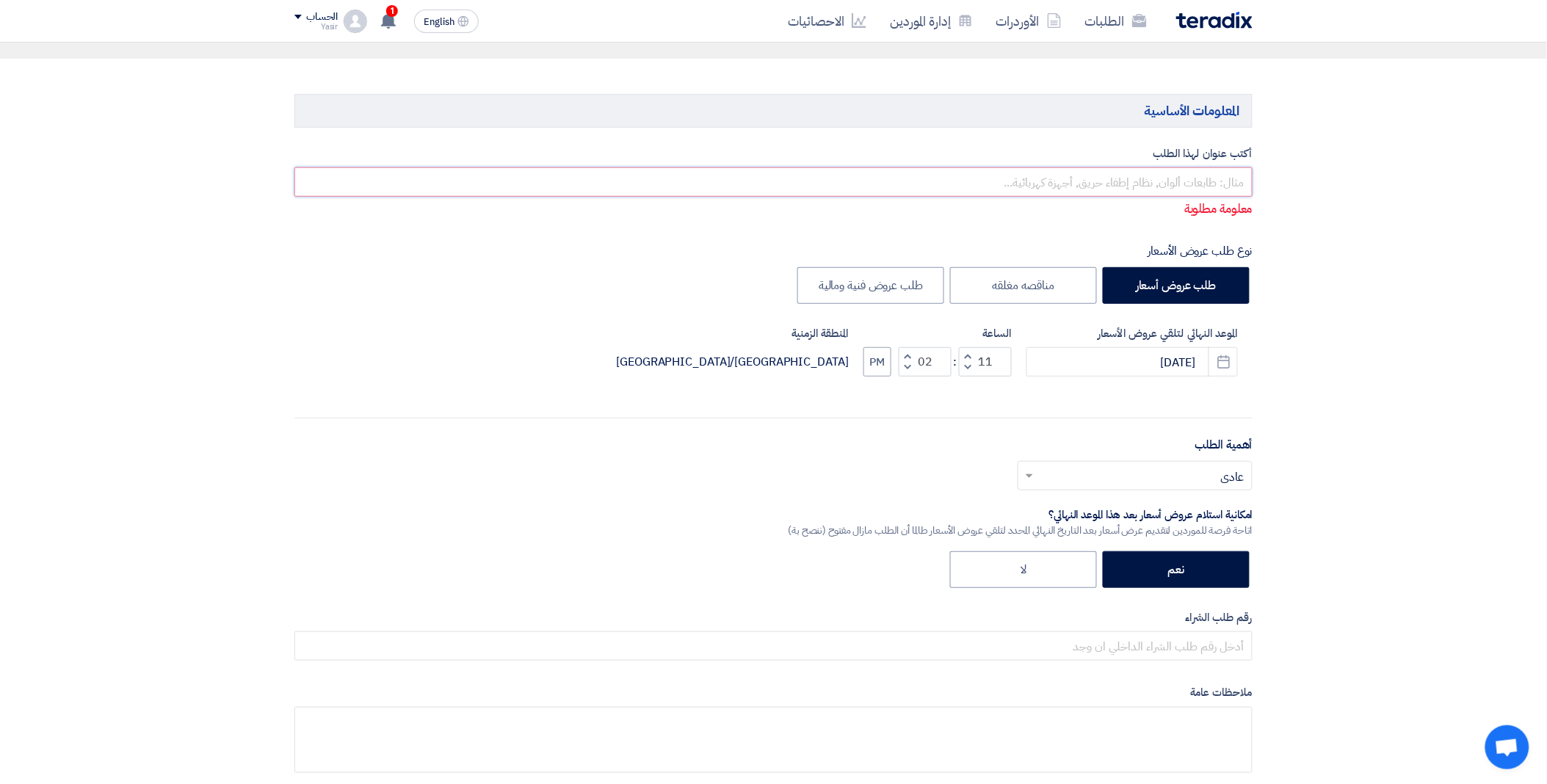
scroll to position [0, 0]
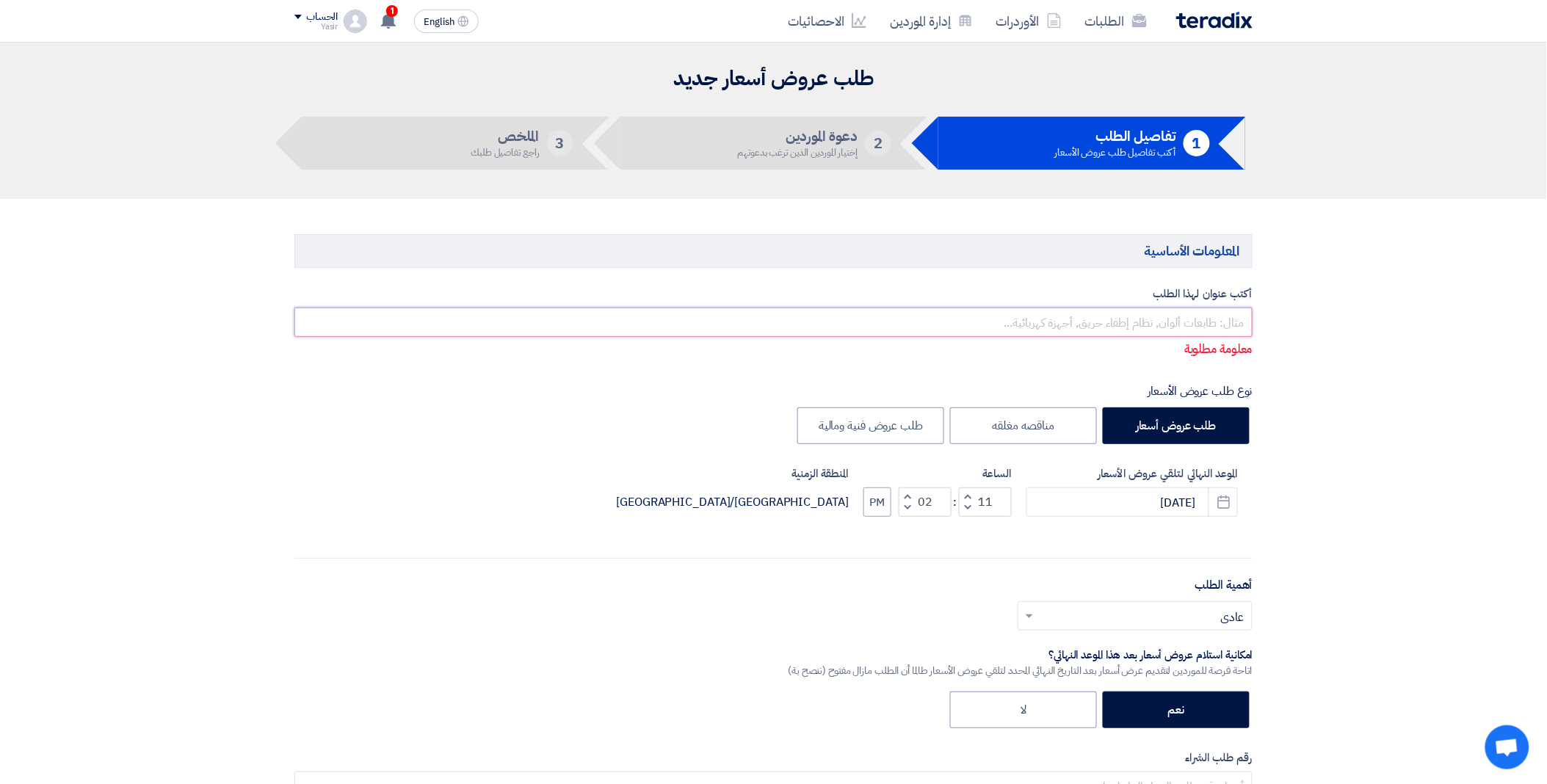
click at [1043, 321] on input "text" at bounding box center [774, 322] width 958 height 30
paste input "8100016042"
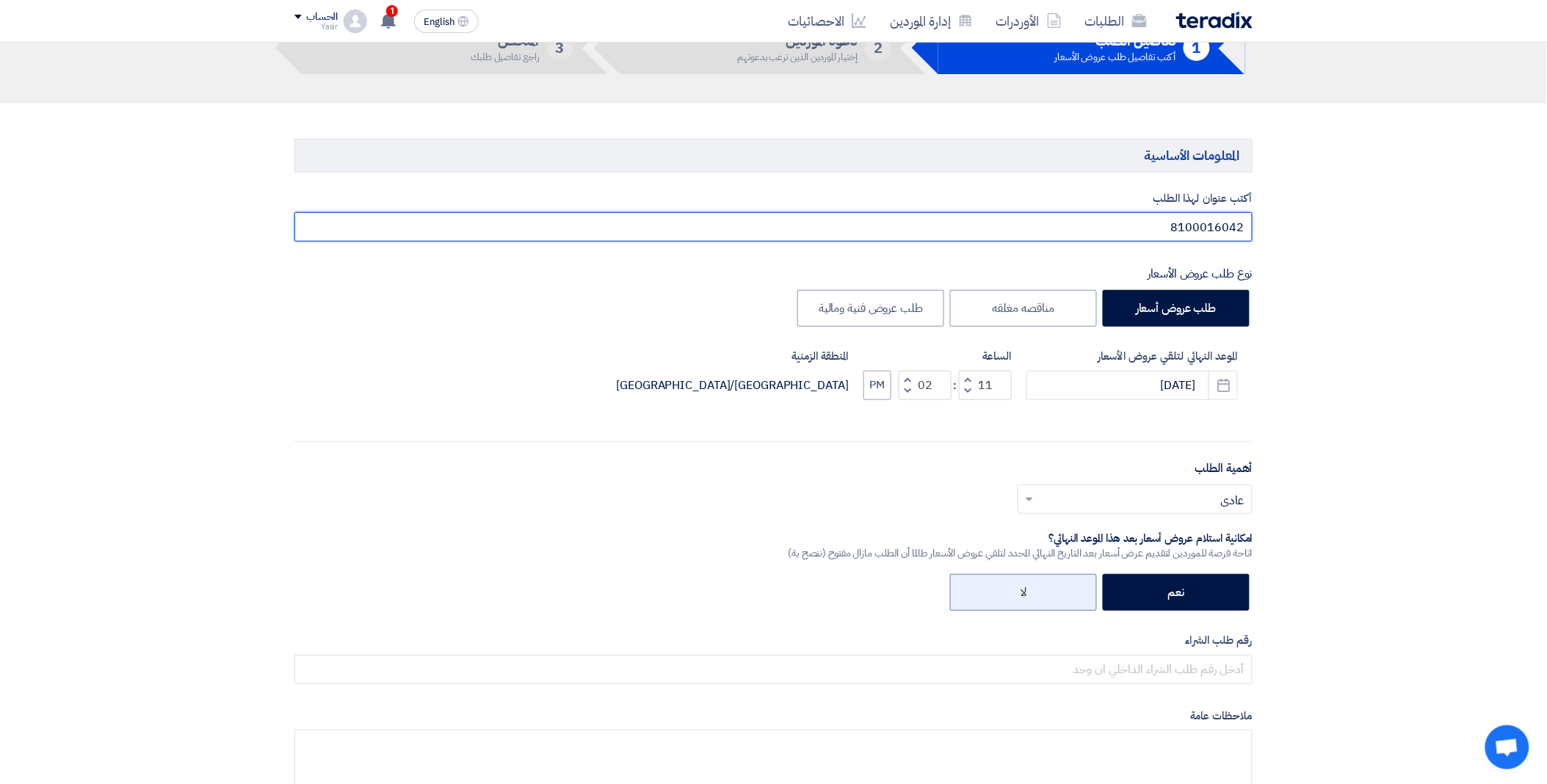
scroll to position [326, 0]
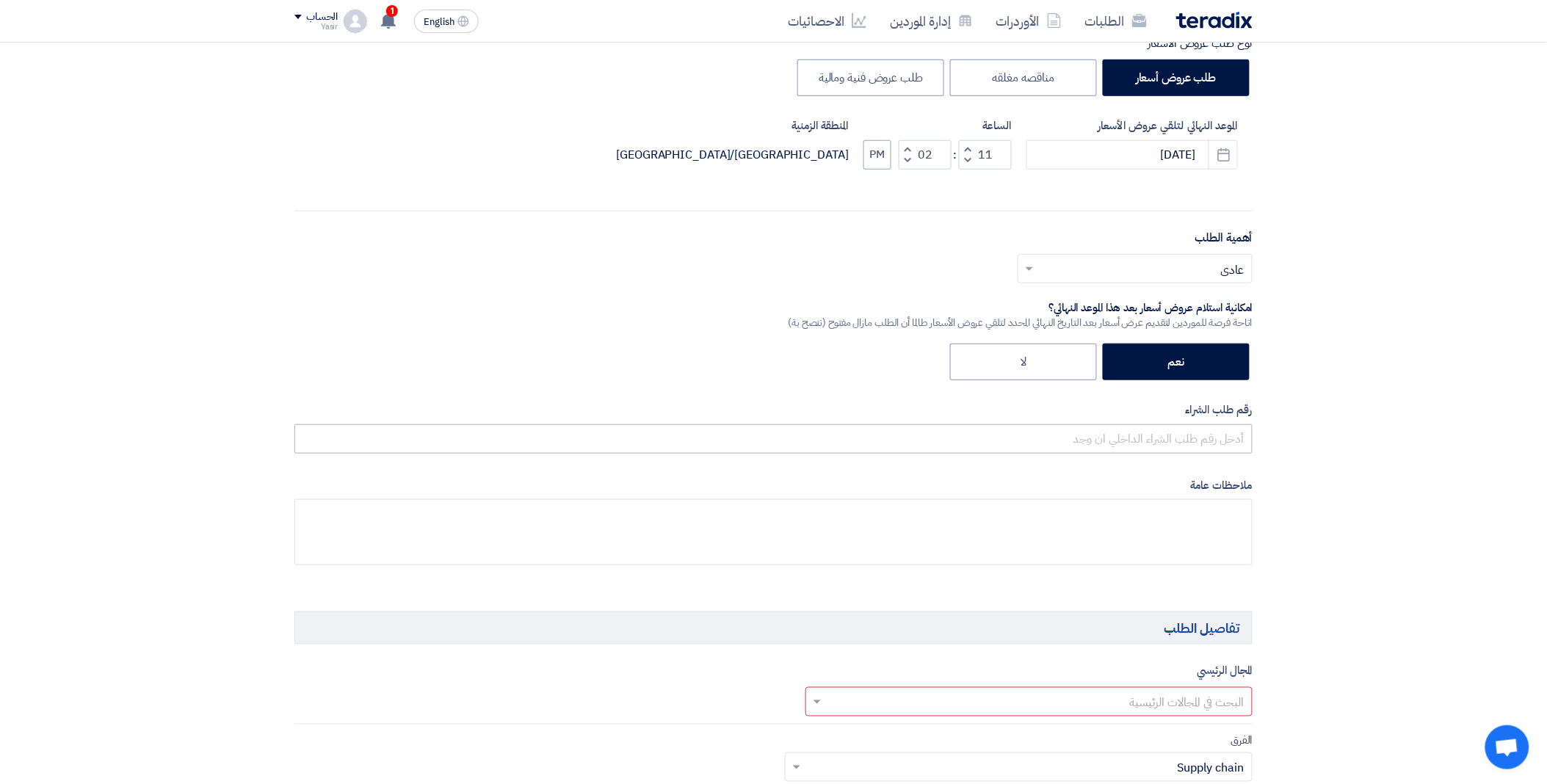
type input "8100016042"
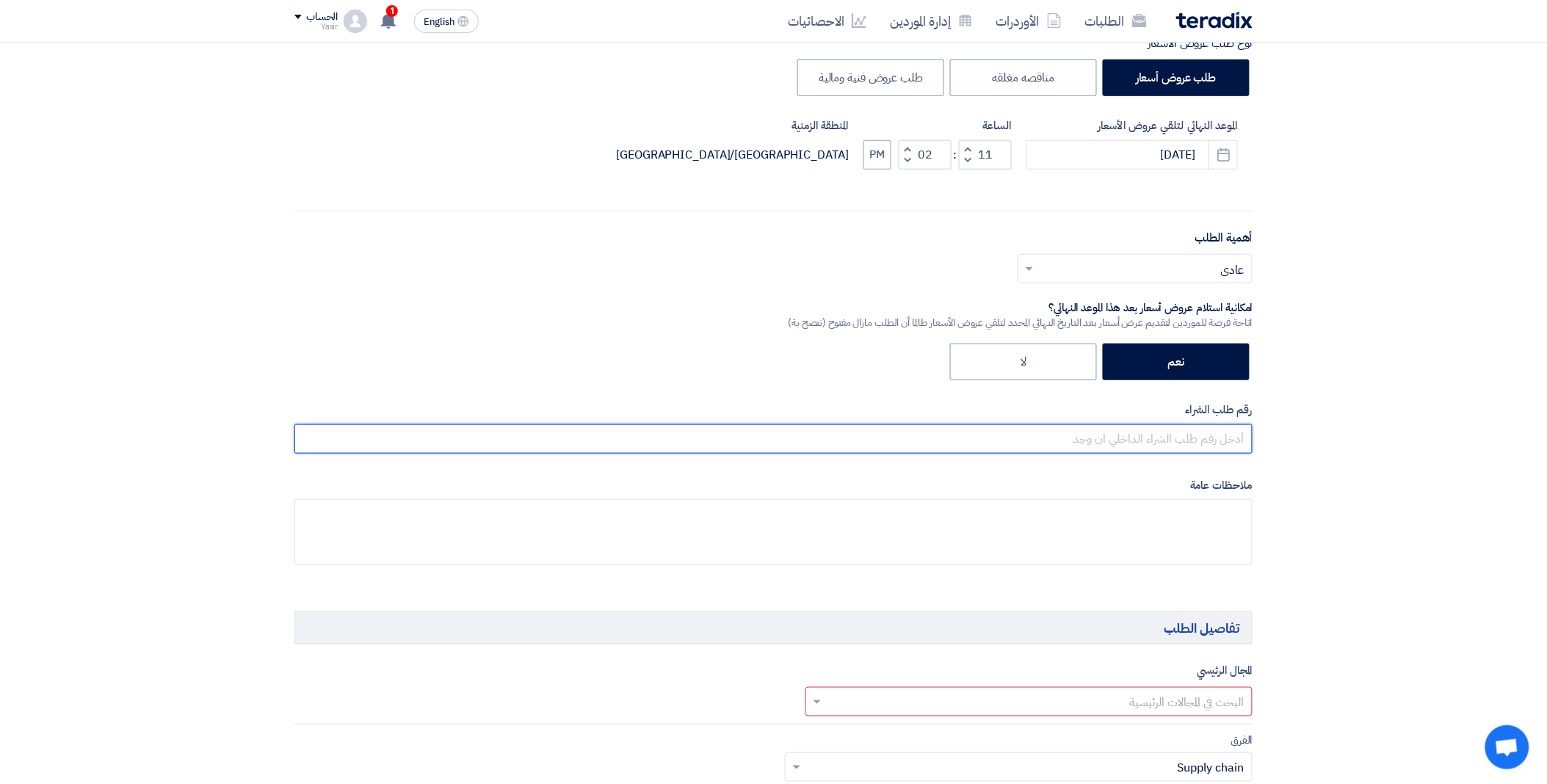
click at [1122, 437] on input "text" at bounding box center [774, 439] width 958 height 30
paste input "8100016042"
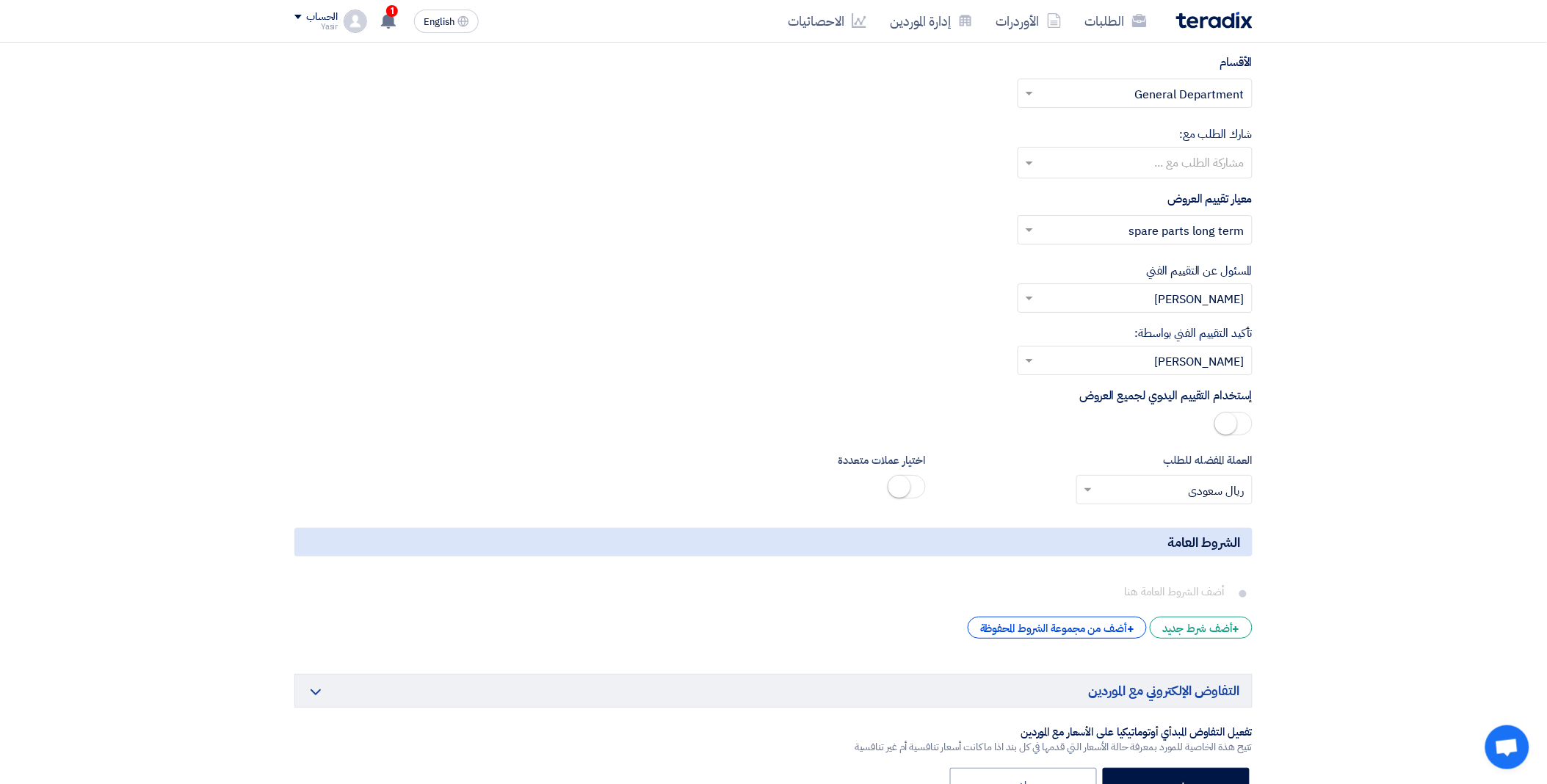
scroll to position [2202, 0]
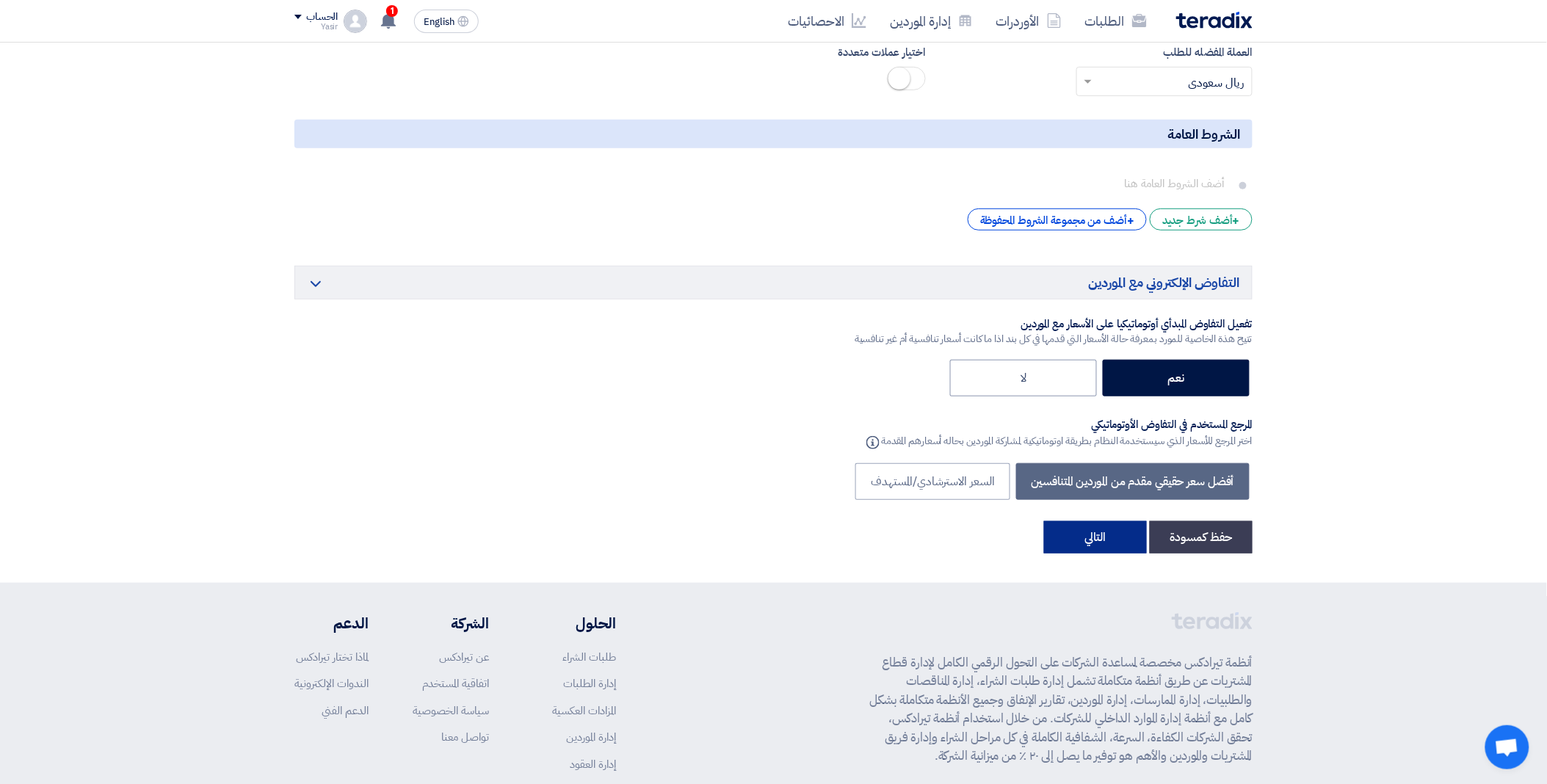
type input "8100016042"
click at [1085, 540] on button "التالي" at bounding box center [1096, 537] width 103 height 33
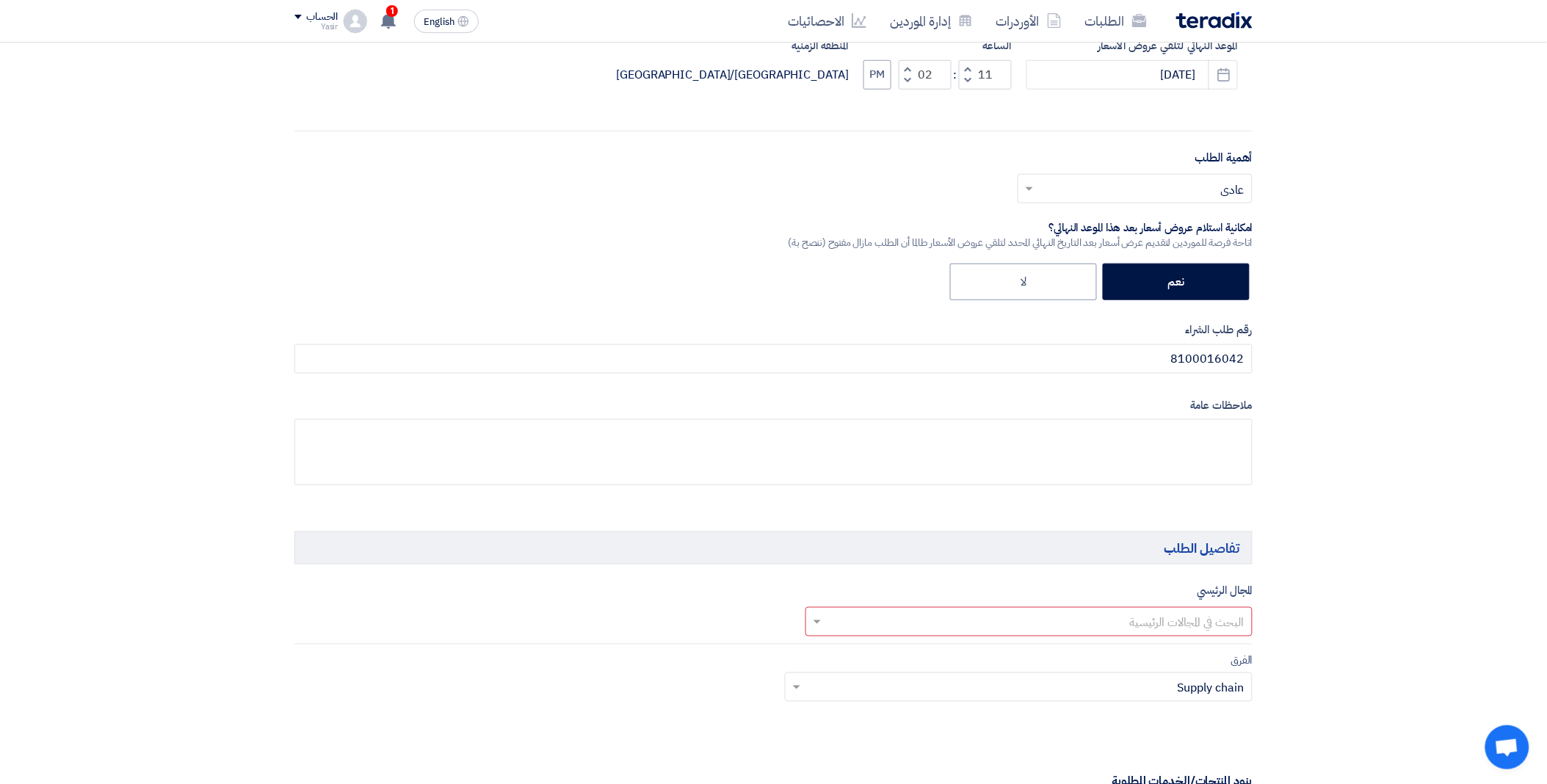
scroll to position [408, 0]
click at [1024, 625] on input "text" at bounding box center [1038, 621] width 419 height 25
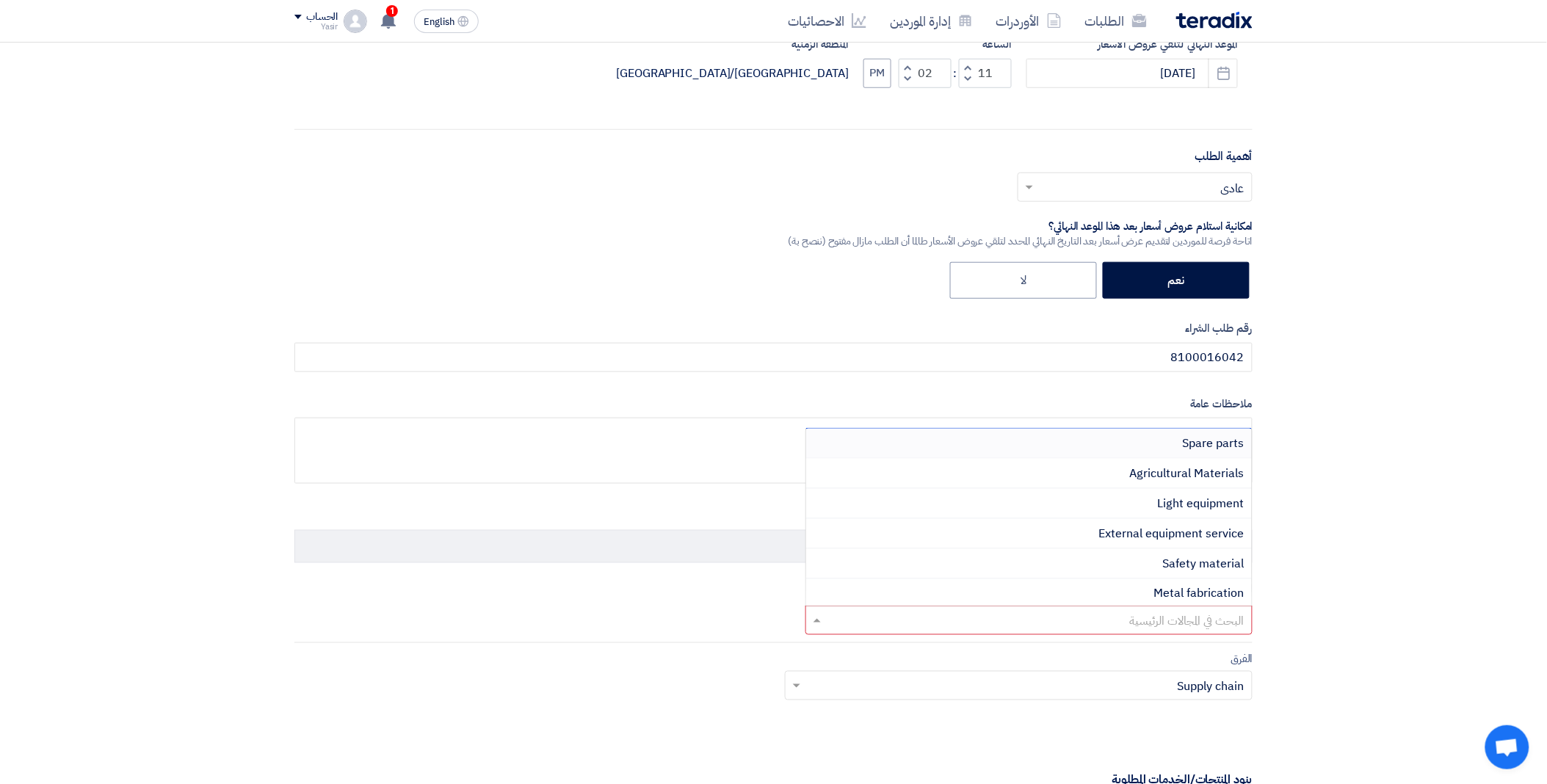
click at [1137, 431] on div "Spare parts" at bounding box center [1029, 443] width 447 height 30
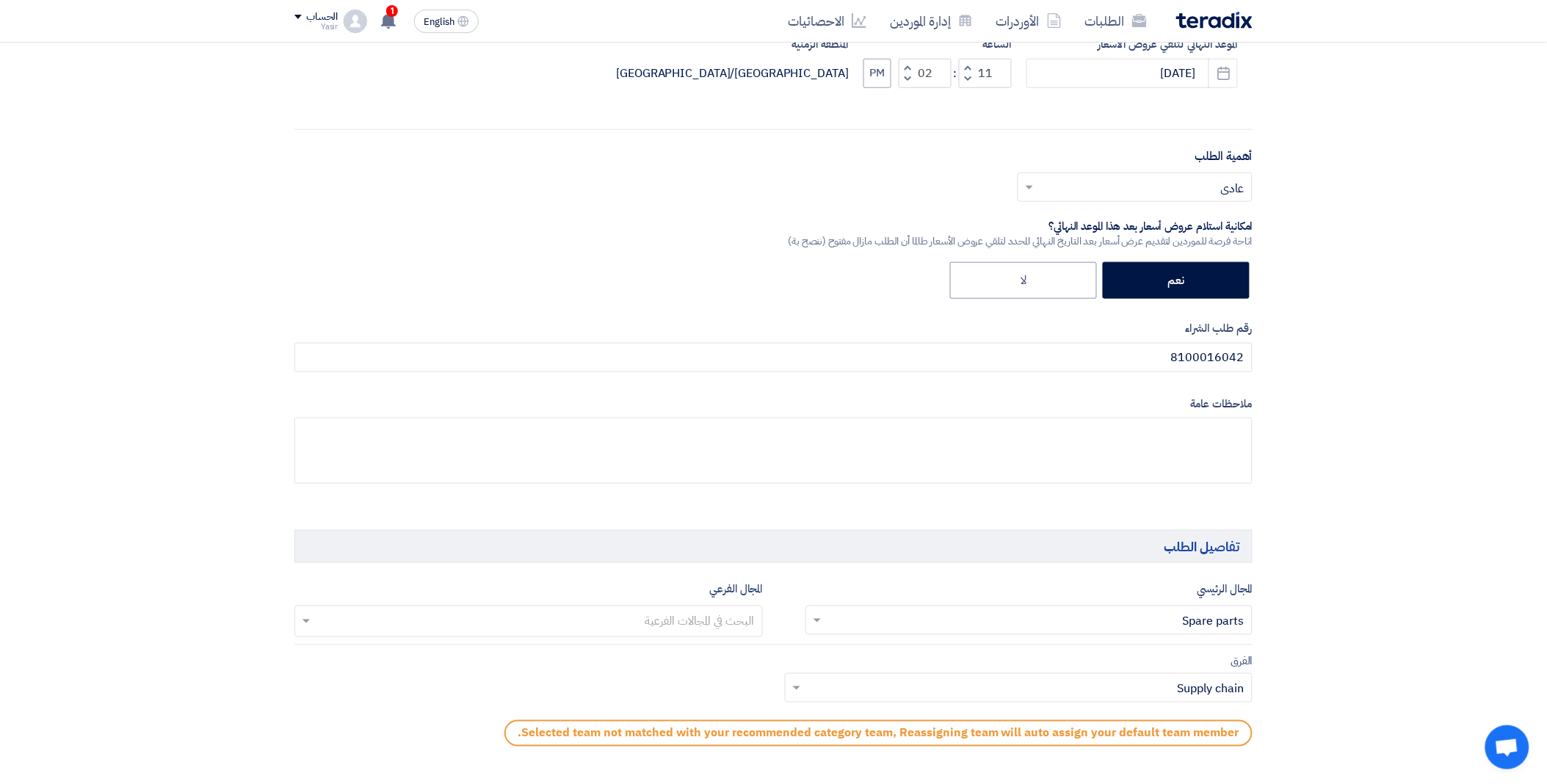
click at [611, 627] on input "text" at bounding box center [528, 623] width 453 height 25
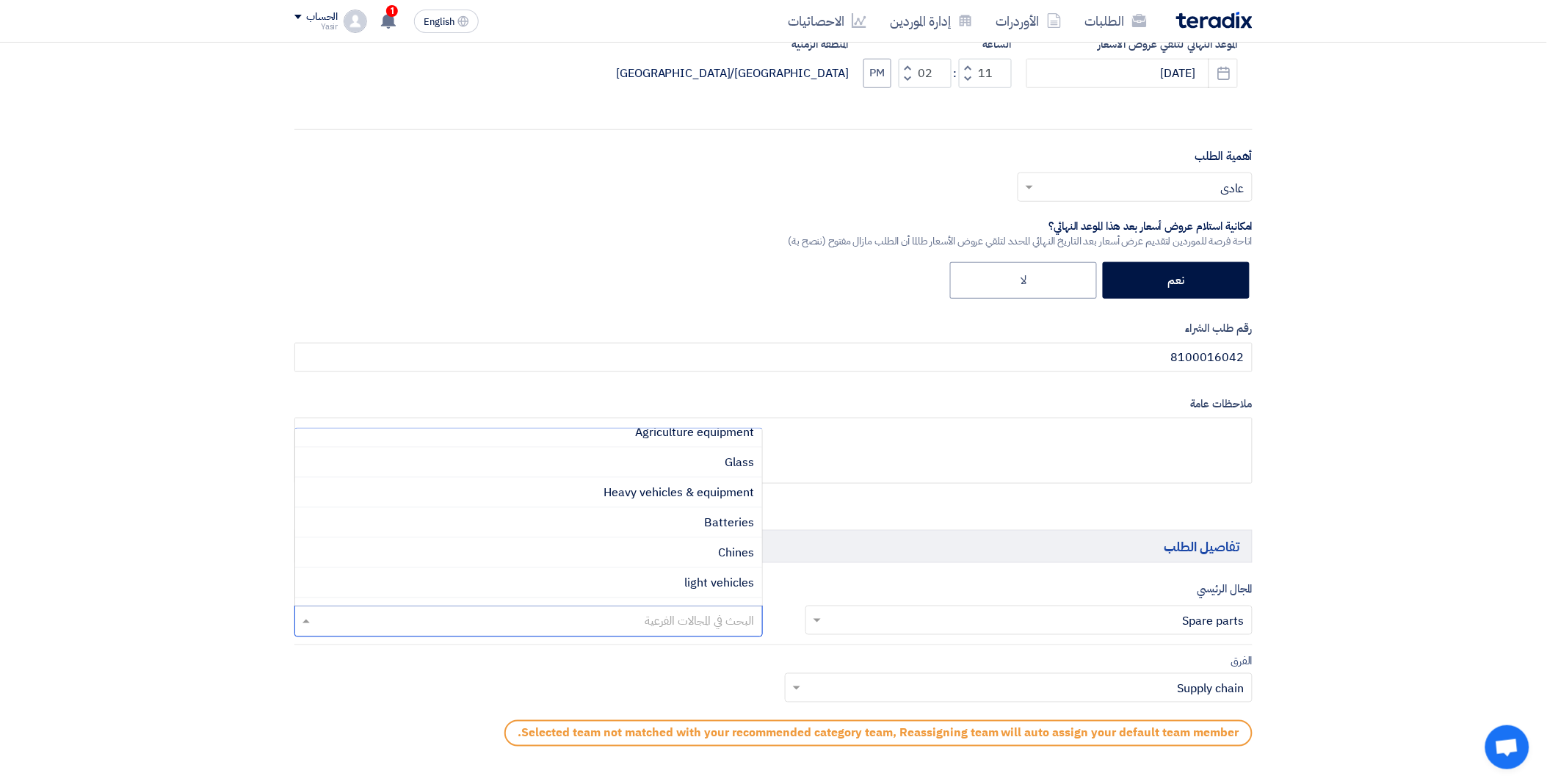
scroll to position [163, 0]
click at [627, 493] on span "Heavy vehicles & equipment" at bounding box center [680, 491] width 150 height 18
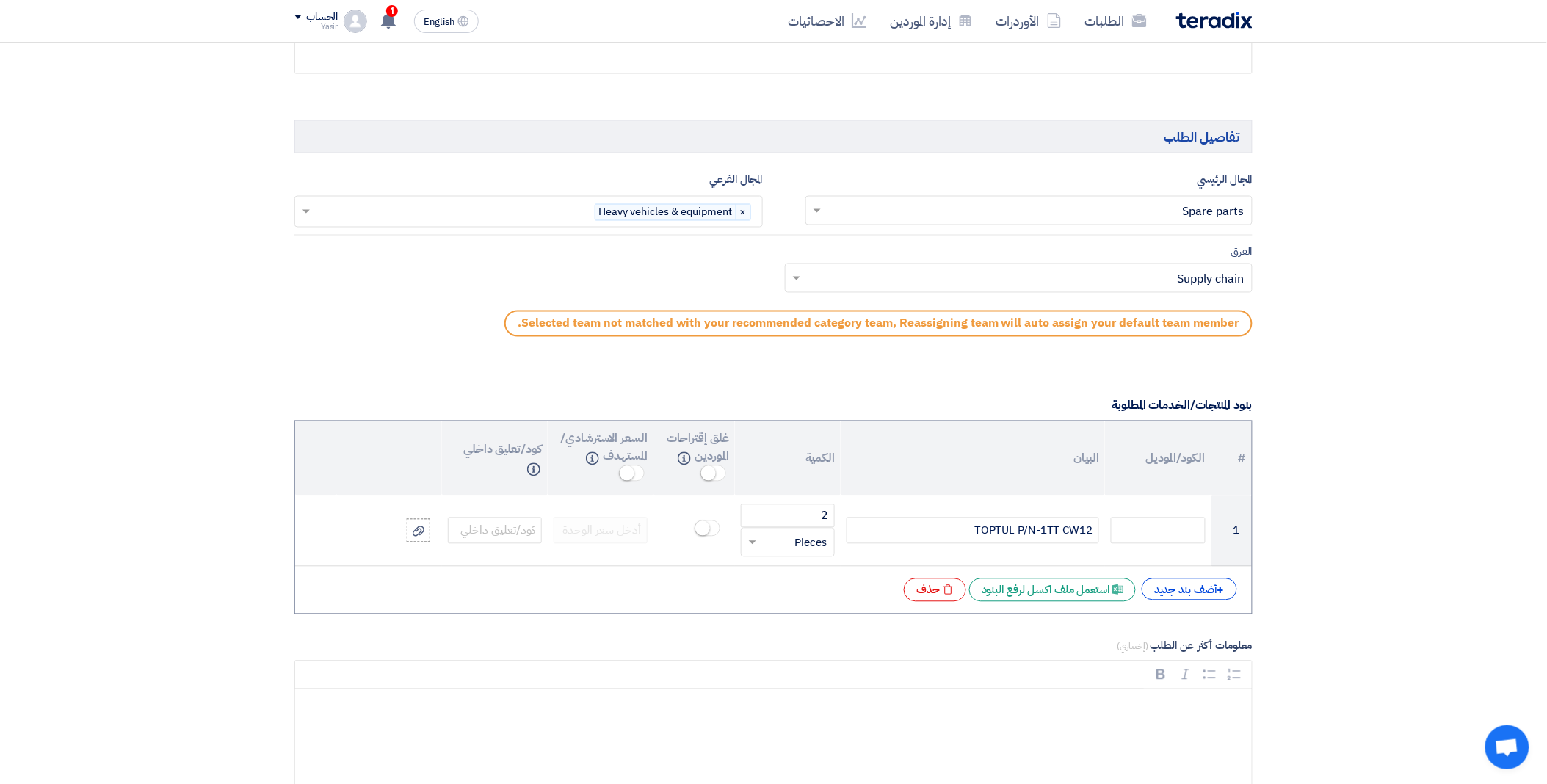
scroll to position [816, 0]
click at [869, 276] on input "text" at bounding box center [1027, 281] width 440 height 25
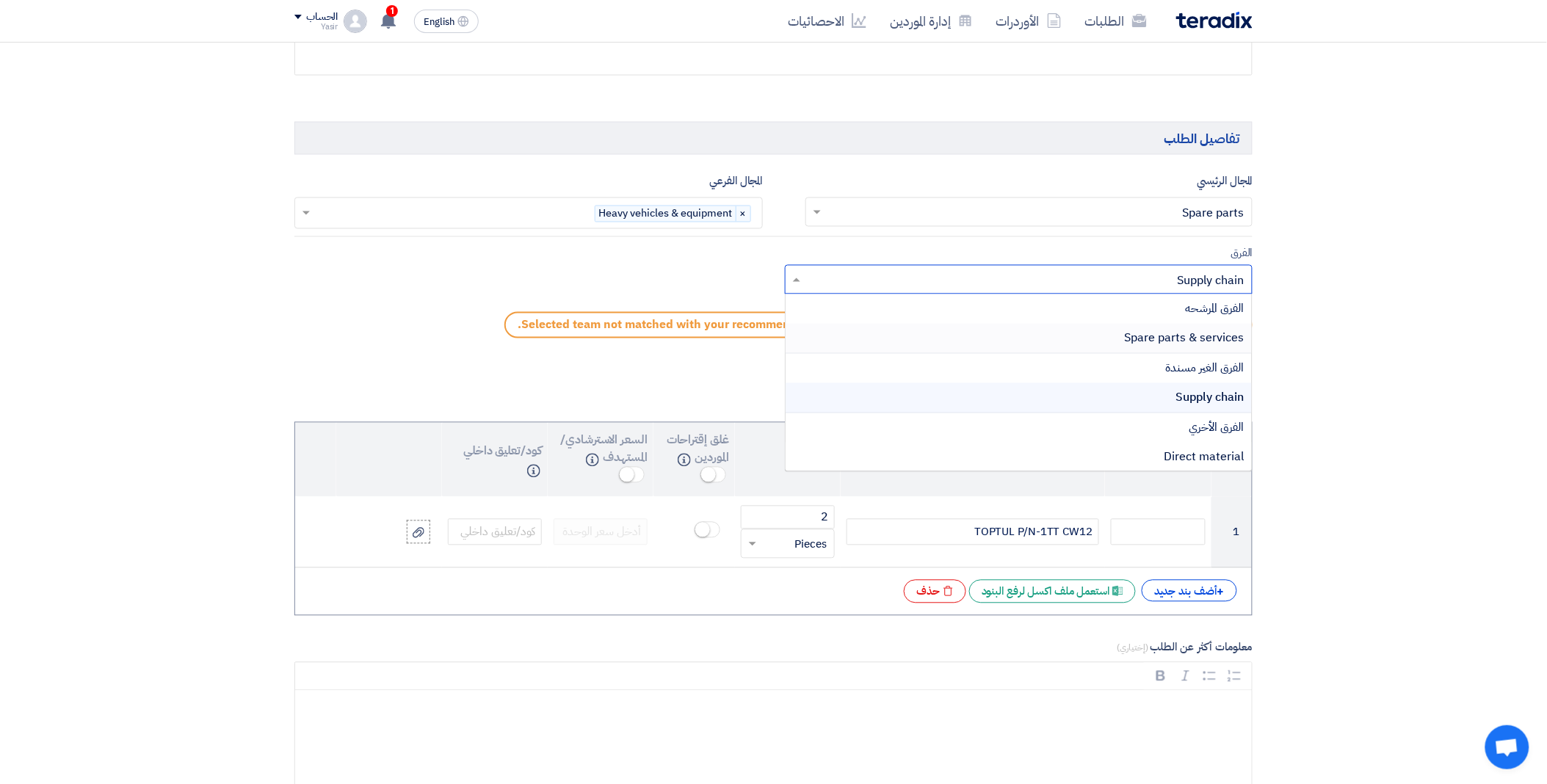
click at [1036, 345] on div "Spare parts & services" at bounding box center [1018, 339] width 467 height 30
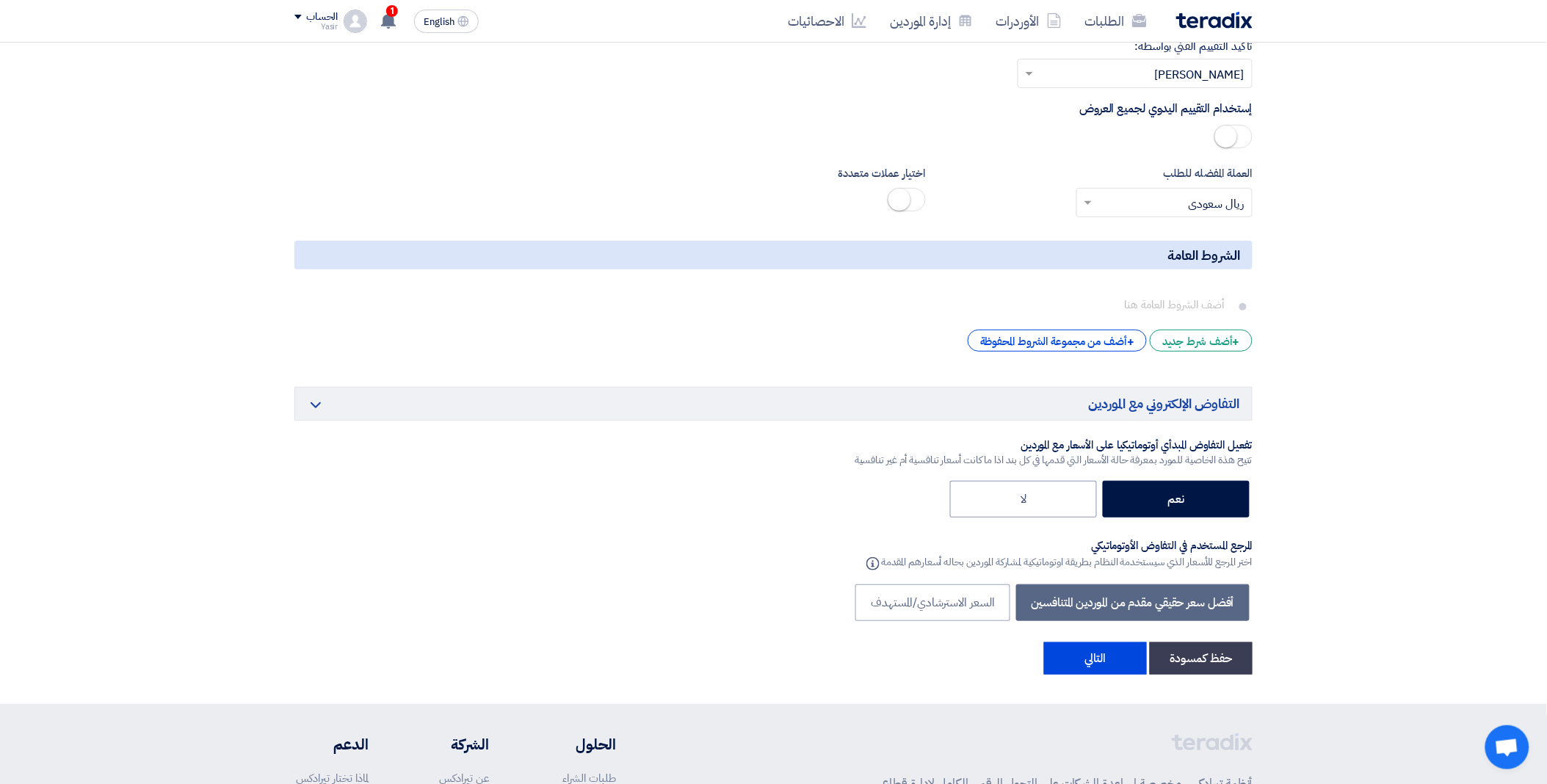
scroll to position [2342, 0]
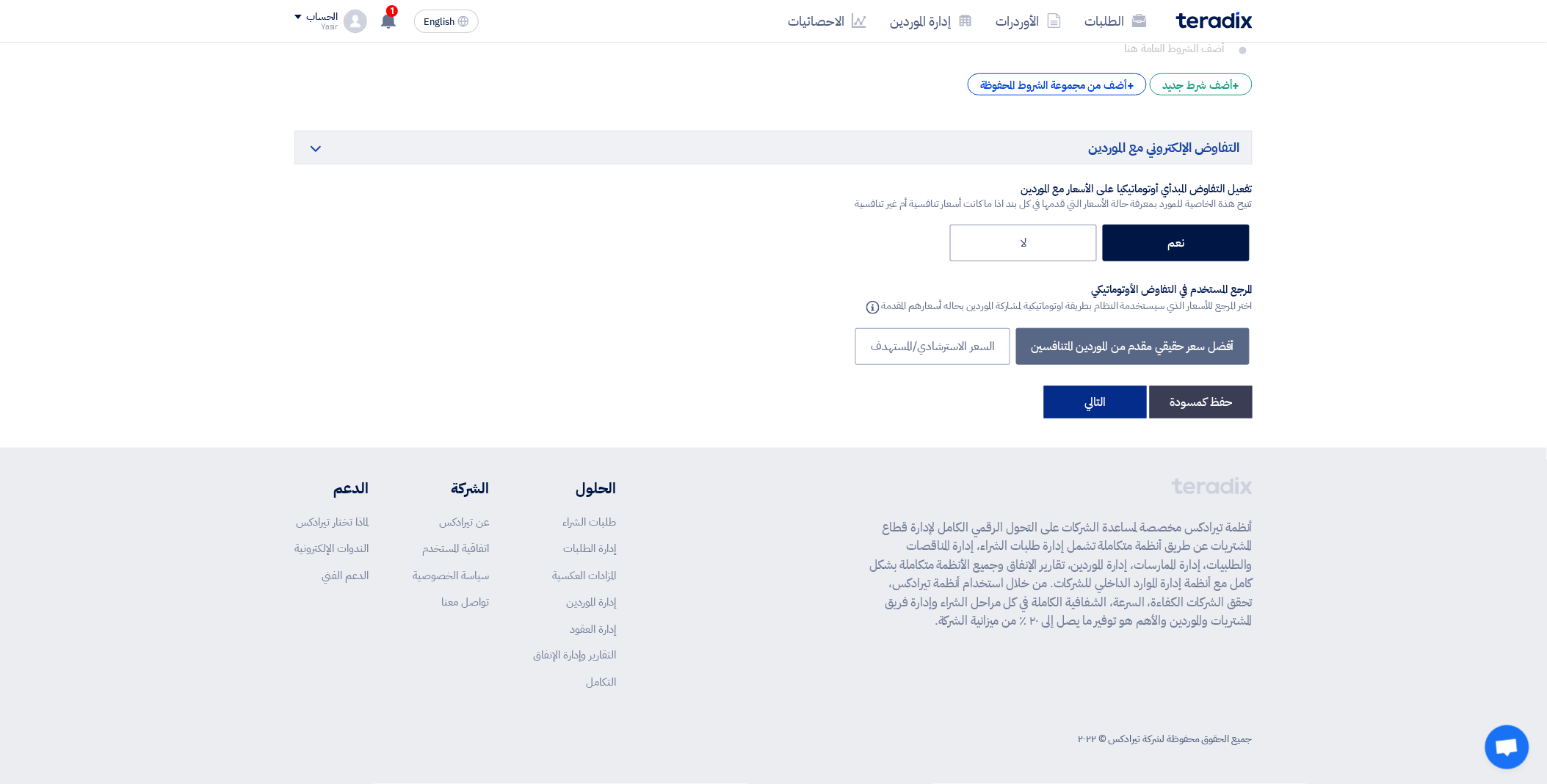
click at [1092, 410] on button "التالي" at bounding box center [1096, 402] width 103 height 33
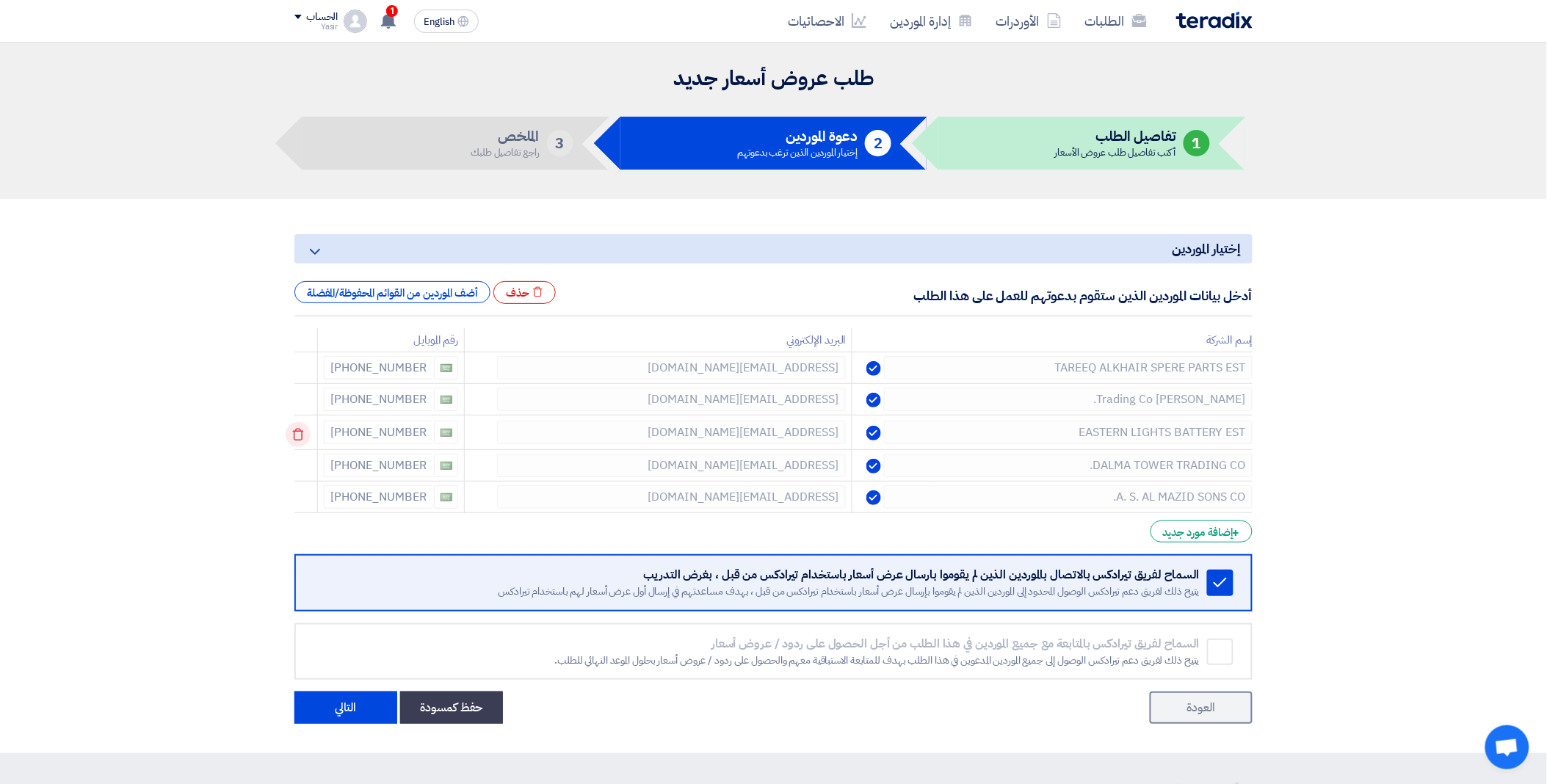
click at [306, 425] on icon at bounding box center [297, 433] width 25 height 25
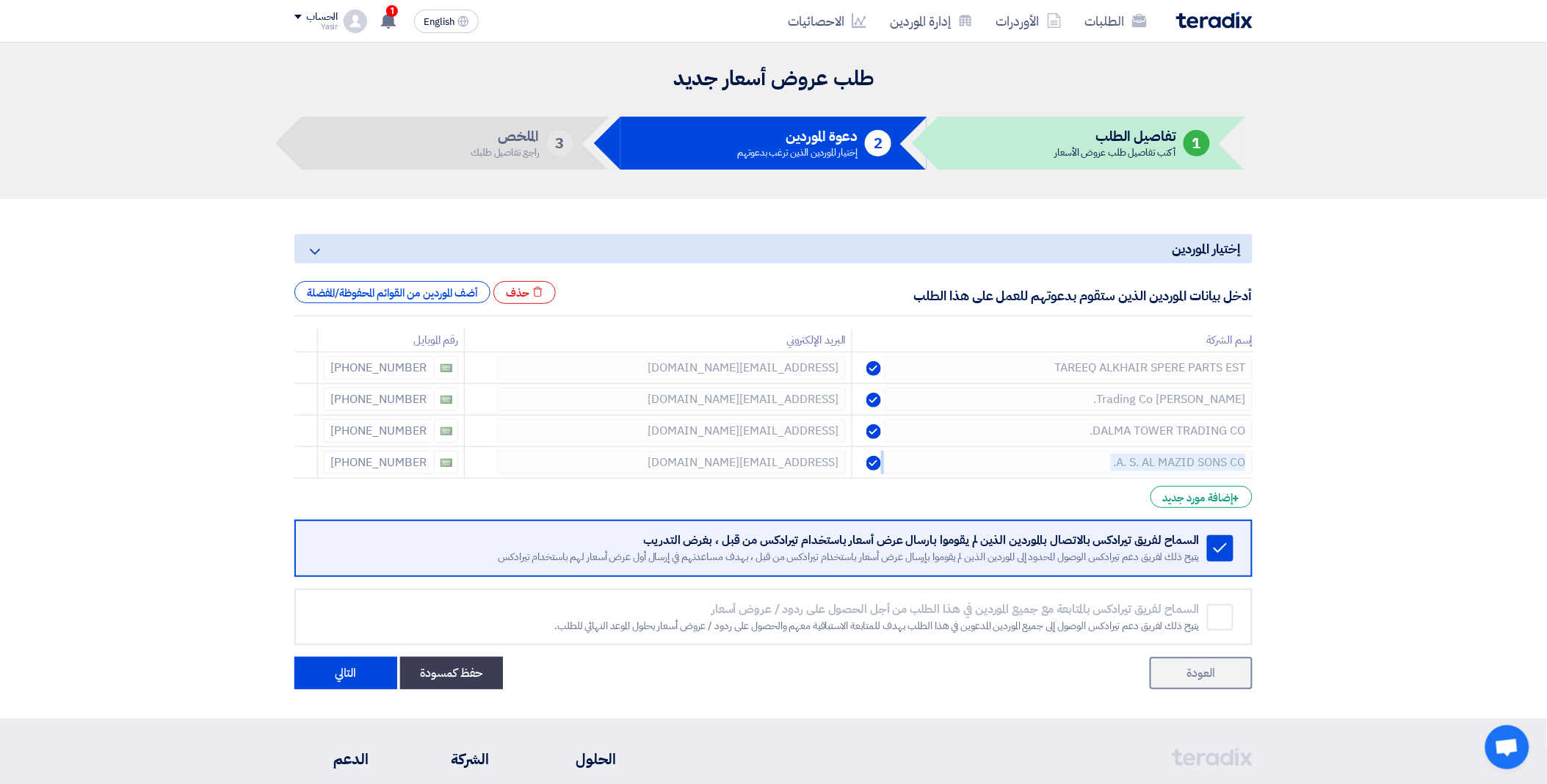
click at [0, 0] on icon at bounding box center [0, 0] width 0 height 0
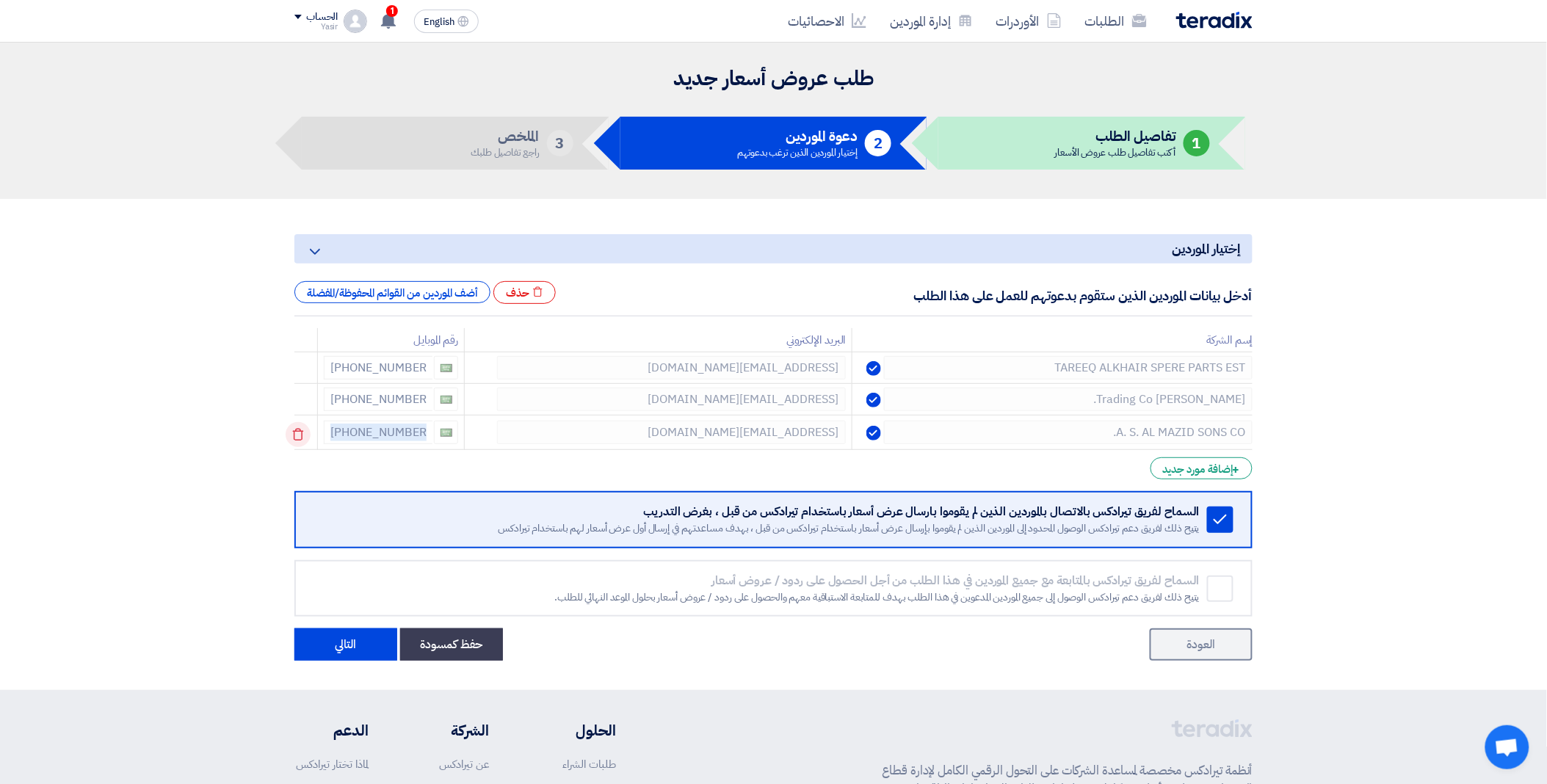
click at [306, 425] on icon at bounding box center [297, 433] width 25 height 25
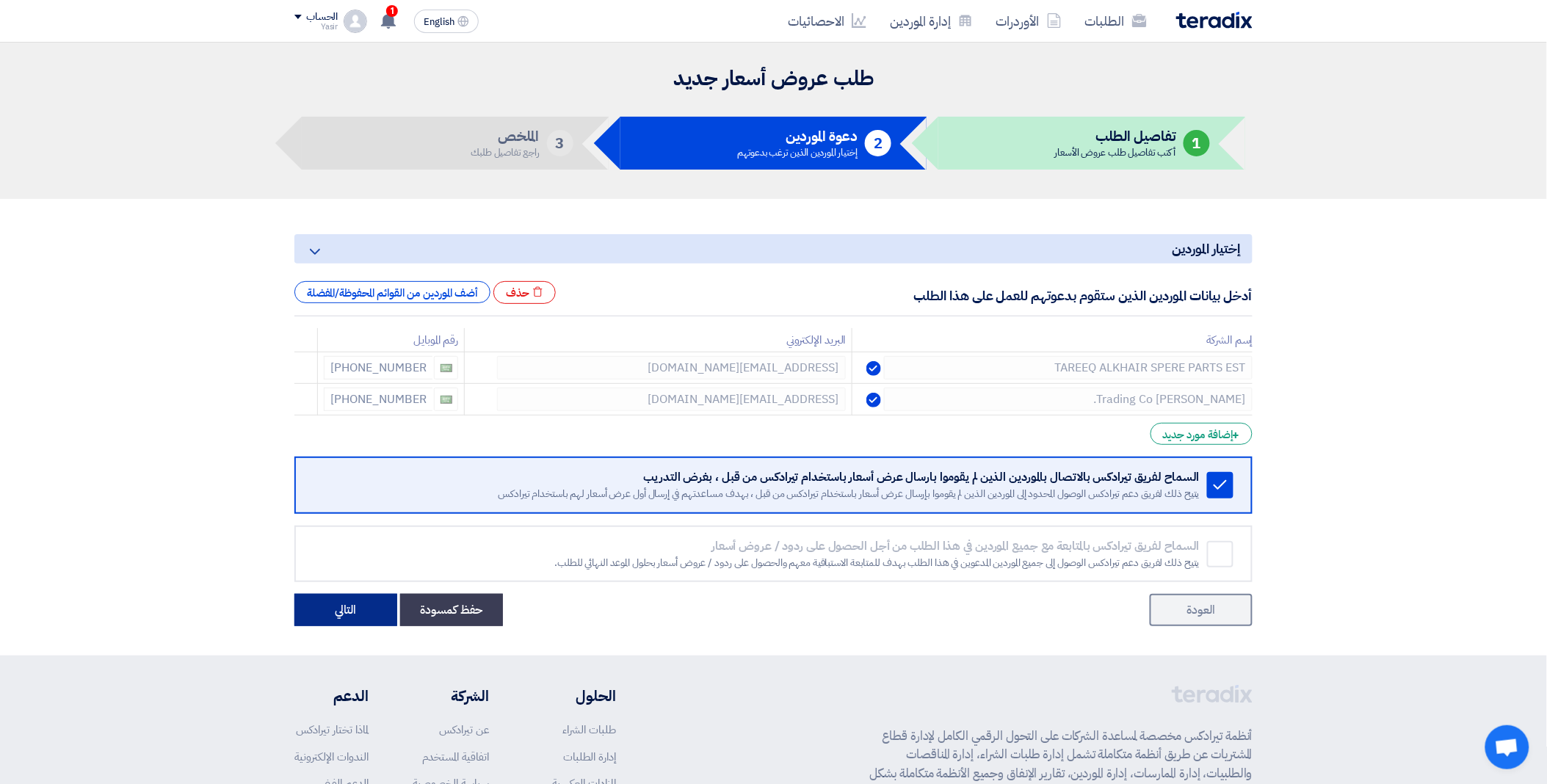
click at [360, 603] on button "التالي" at bounding box center [346, 609] width 103 height 33
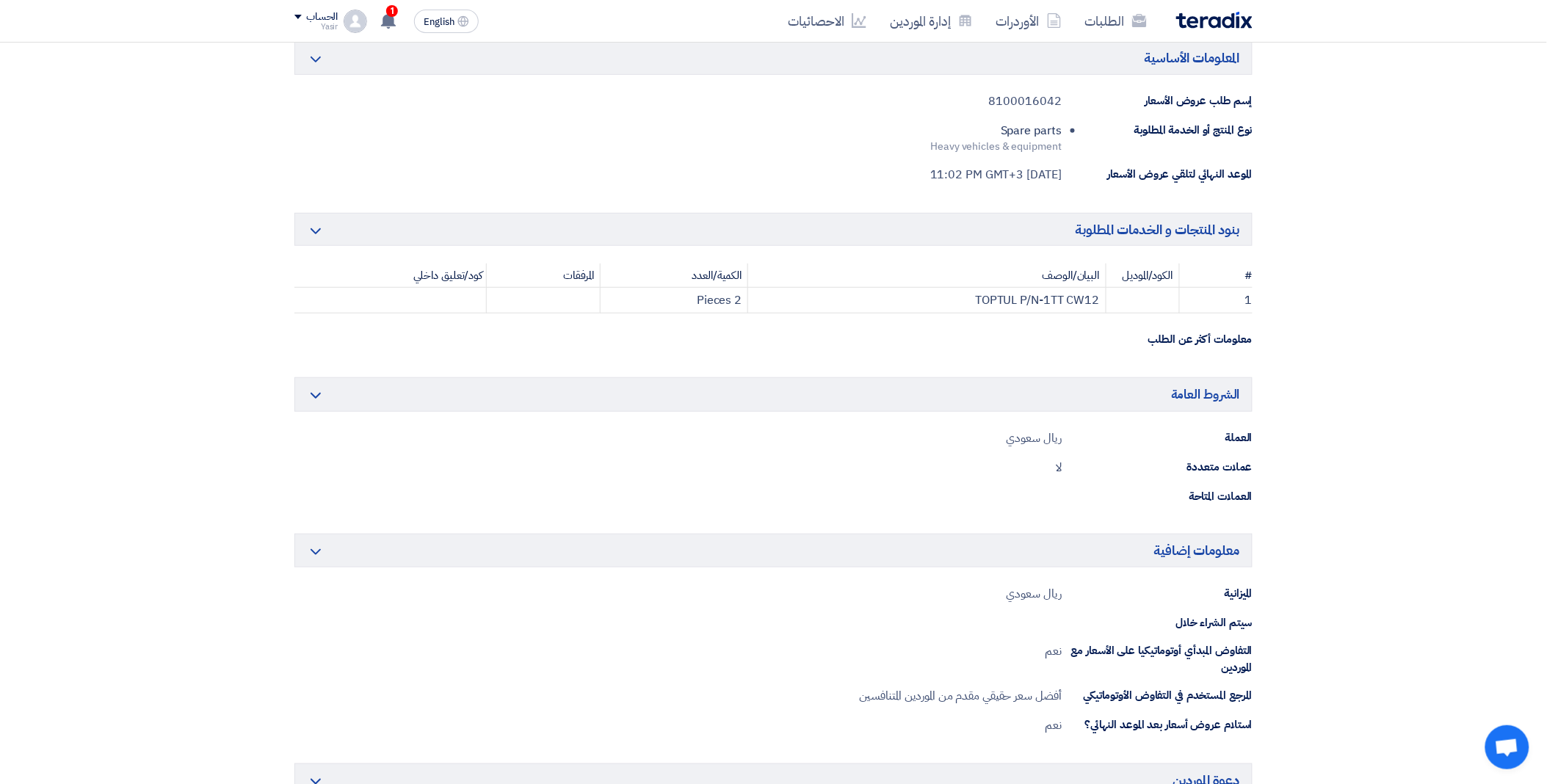
scroll to position [489, 0]
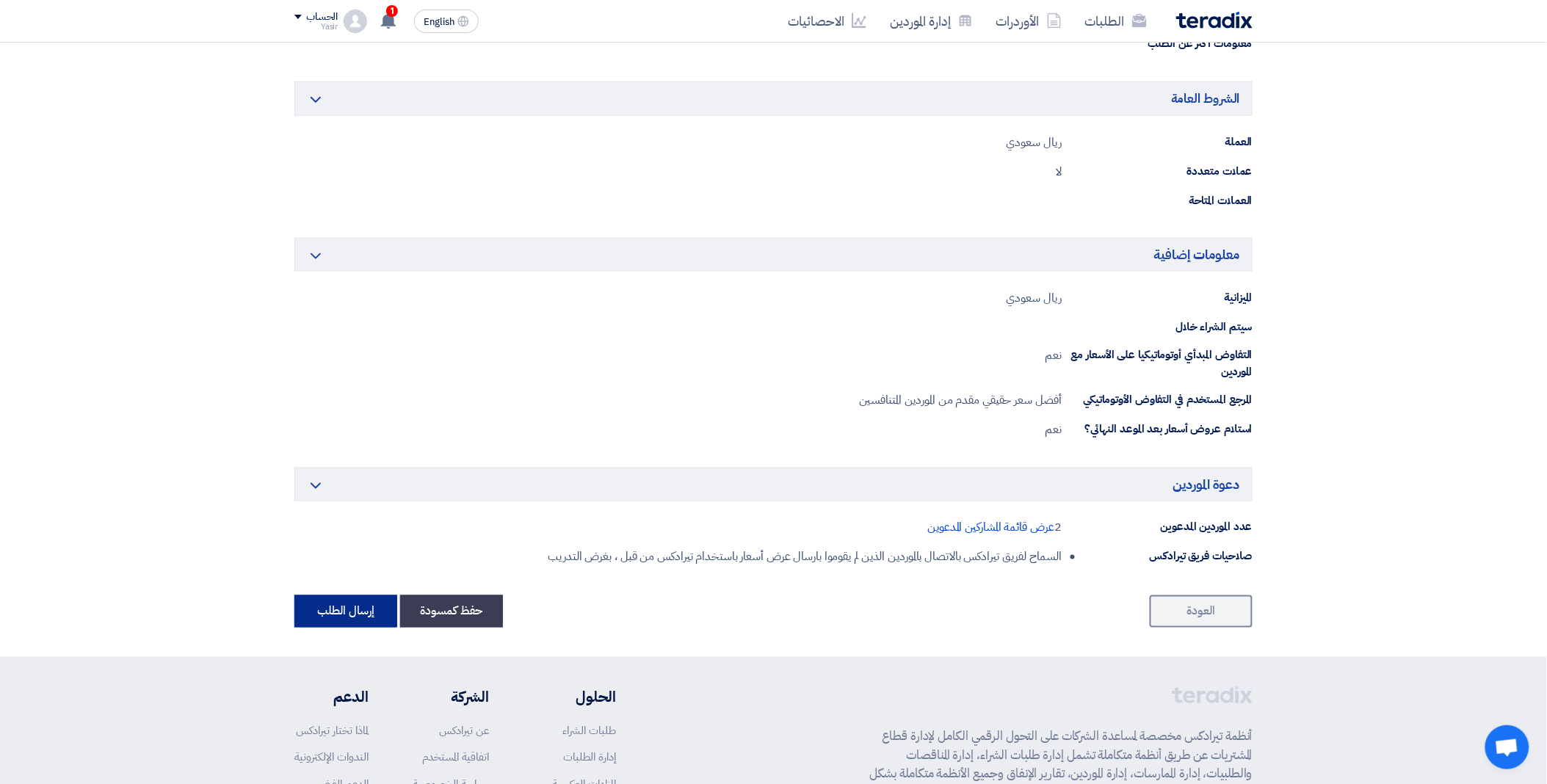
click at [321, 617] on button "إرسال الطلب" at bounding box center [346, 611] width 103 height 33
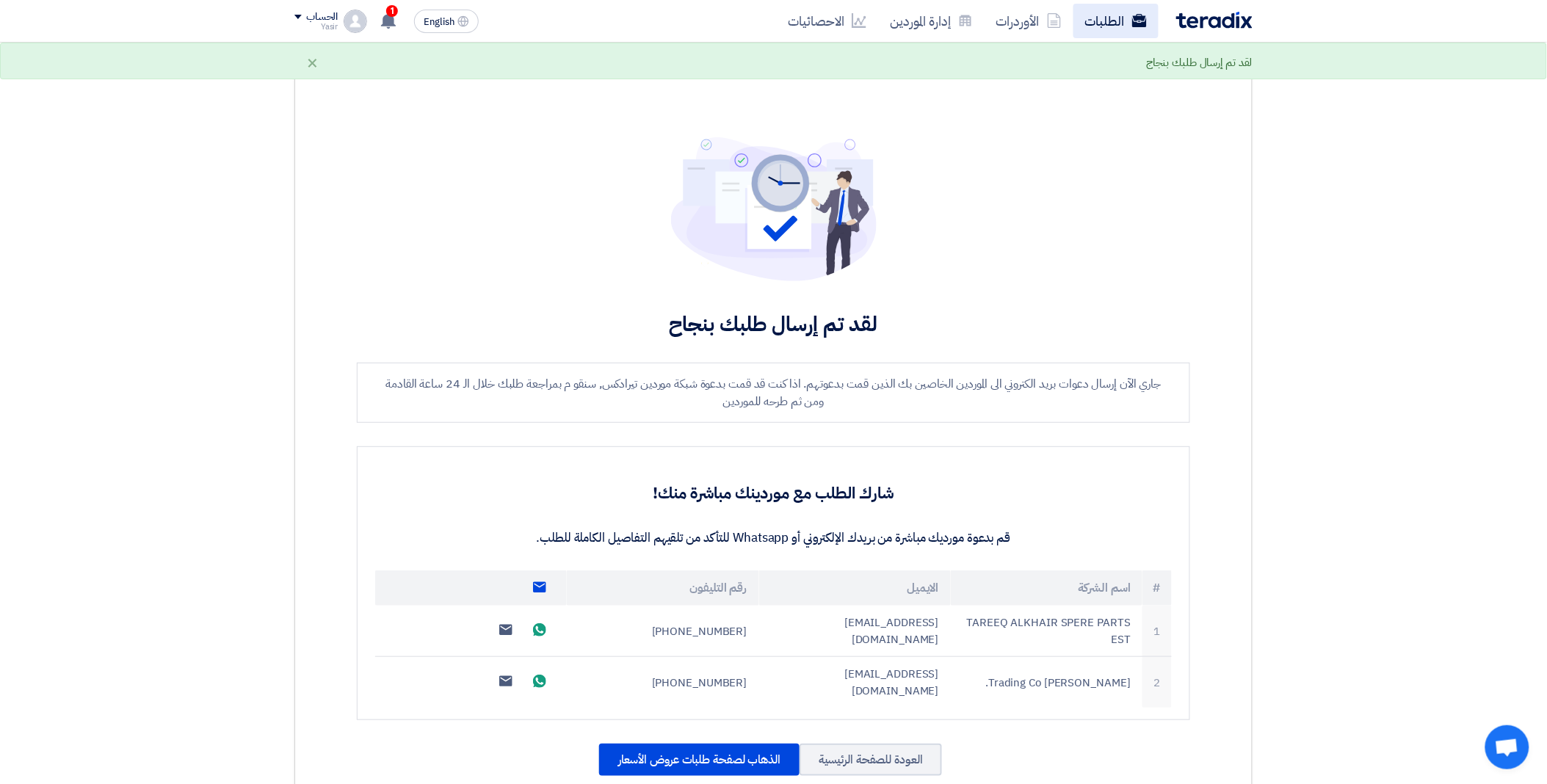
click at [1101, 20] on link "الطلبات" at bounding box center [1116, 21] width 85 height 35
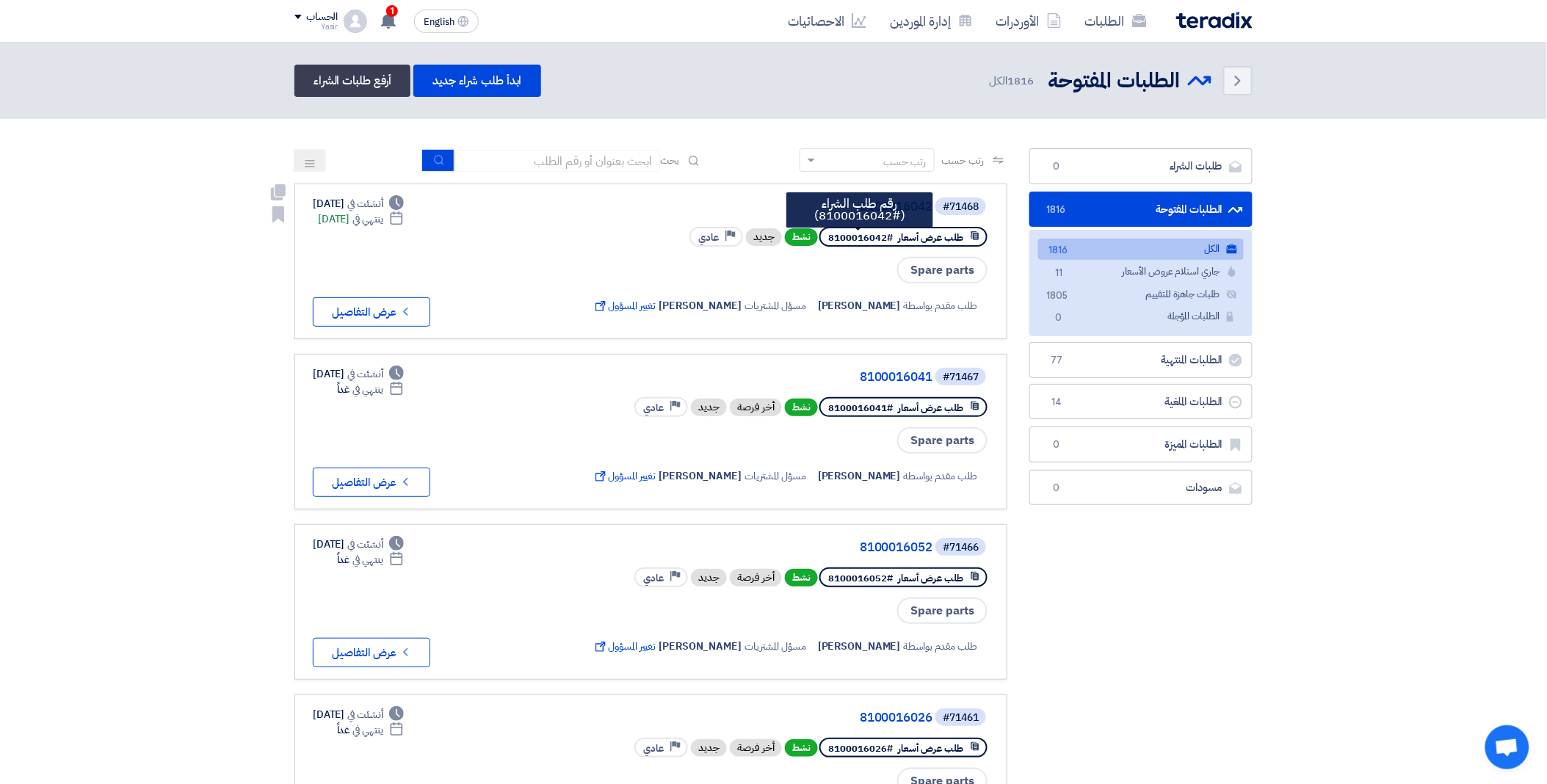
drag, startPoint x: 889, startPoint y: 233, endPoint x: 832, endPoint y: 236, distance: 57.1
click at [832, 236] on span "#8100016042" at bounding box center [860, 237] width 64 height 14
copy span "8100016042"
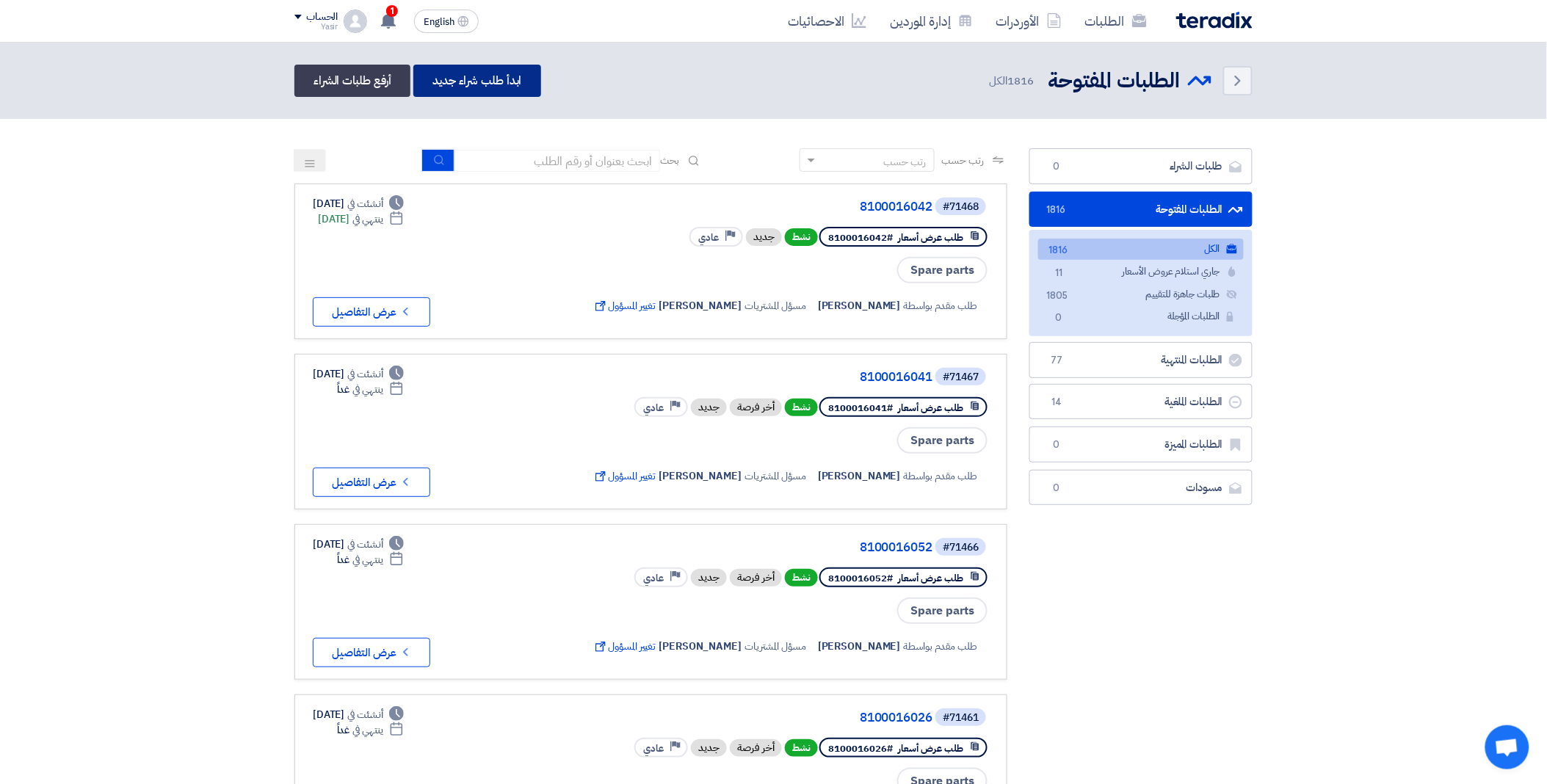
click at [497, 77] on link "ابدأ طلب شراء جديد" at bounding box center [477, 80] width 127 height 33
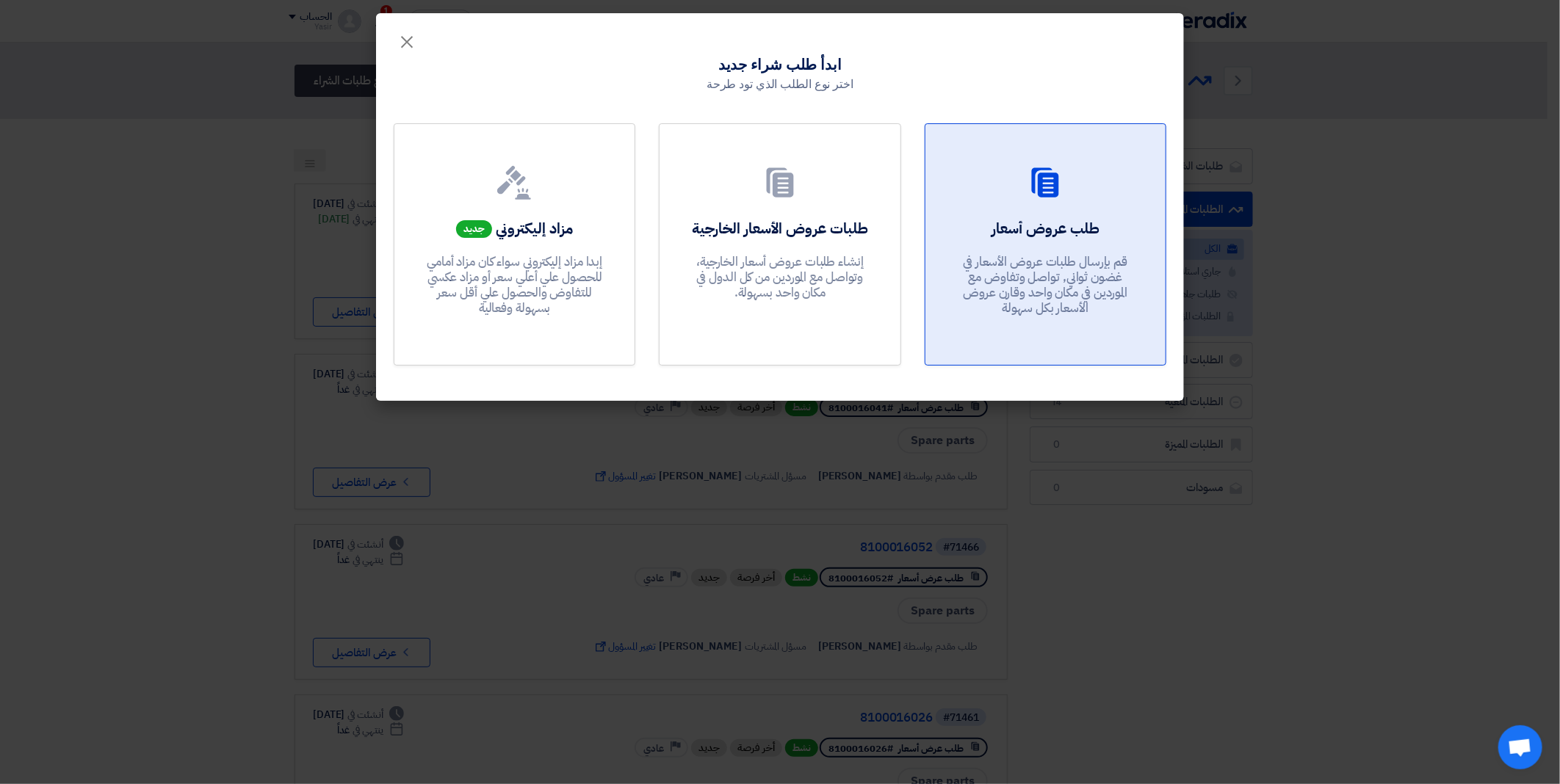
click at [1018, 273] on p "قم بإرسال طلبات عروض الأسعار في غضون ثواني, تواصل وتفاوض مع الموردين في مكان وا…" at bounding box center [1045, 284] width 176 height 62
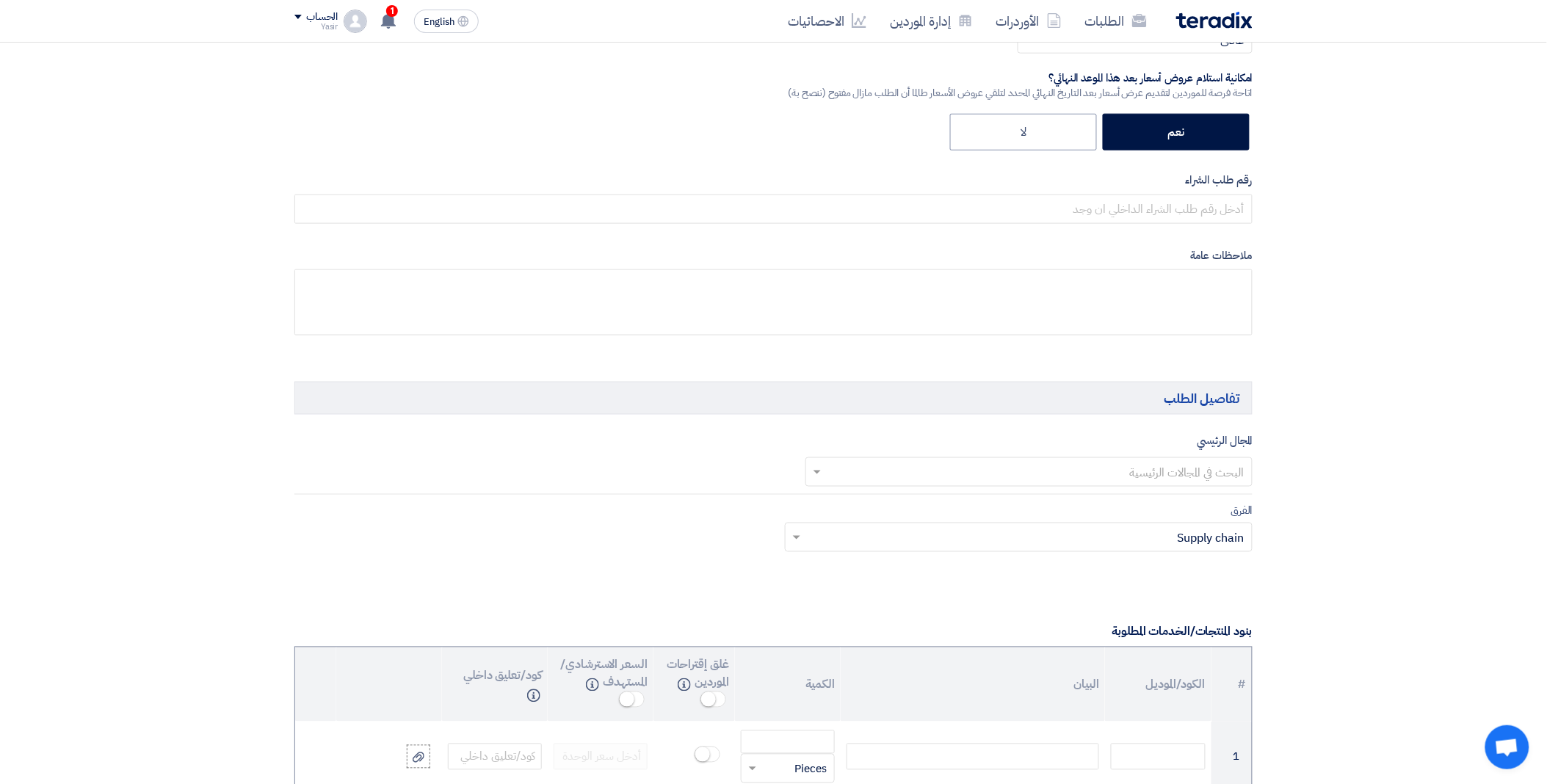
scroll to position [734, 0]
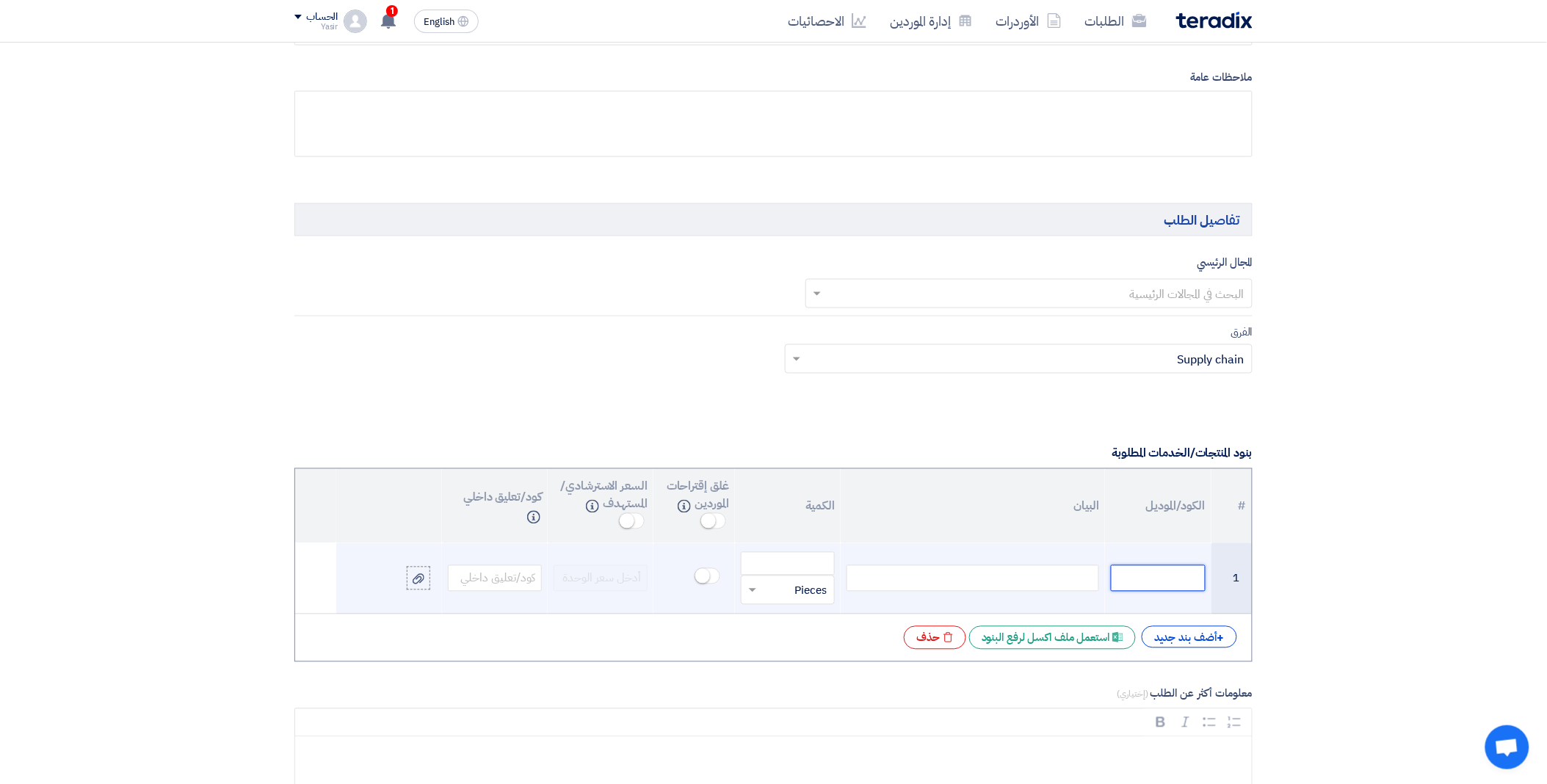
click at [1126, 581] on input "text" at bounding box center [1158, 578] width 94 height 27
paste input "[PHONE_NUMBER]"
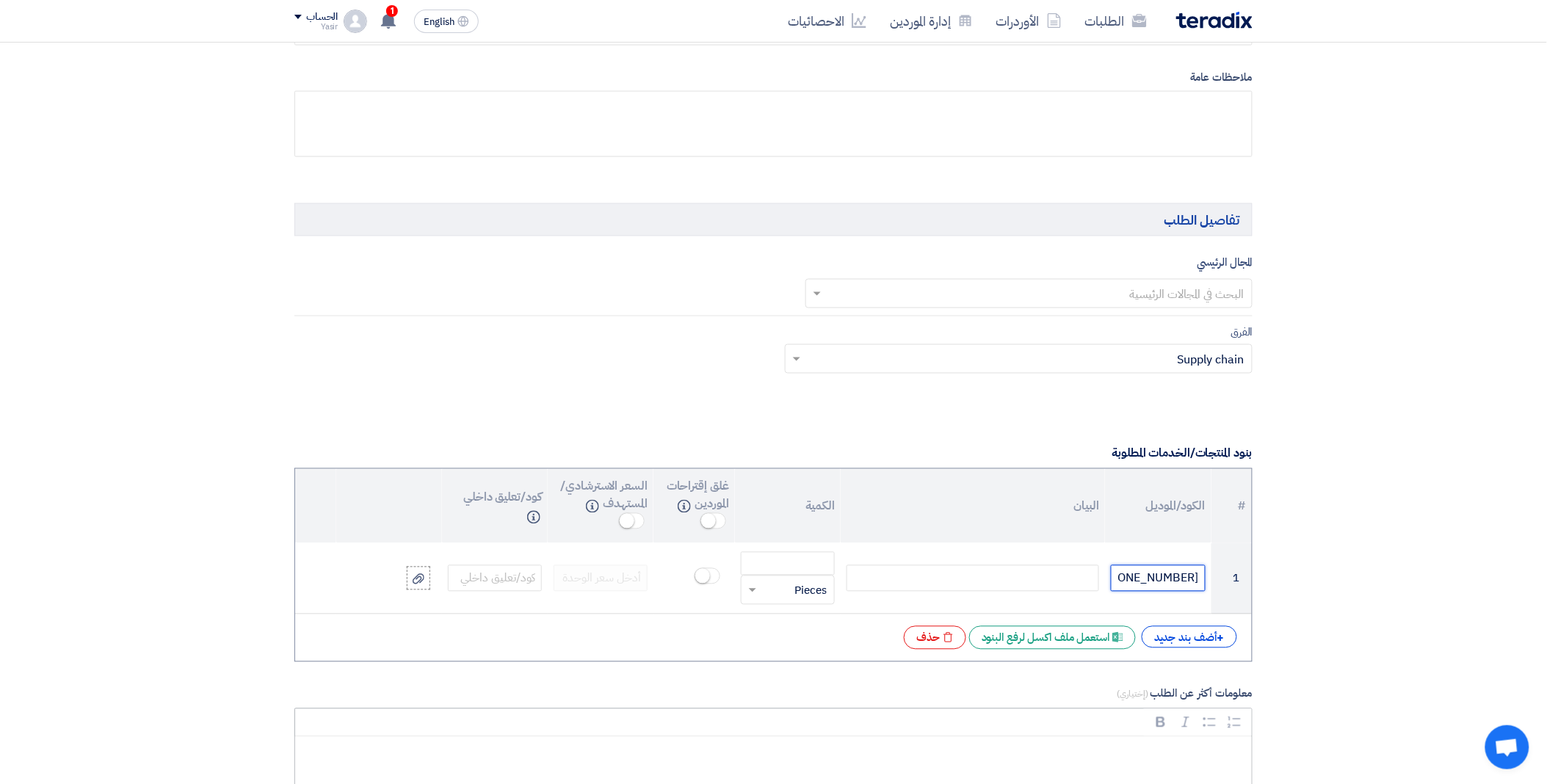
type input "[PHONE_NUMBER]"
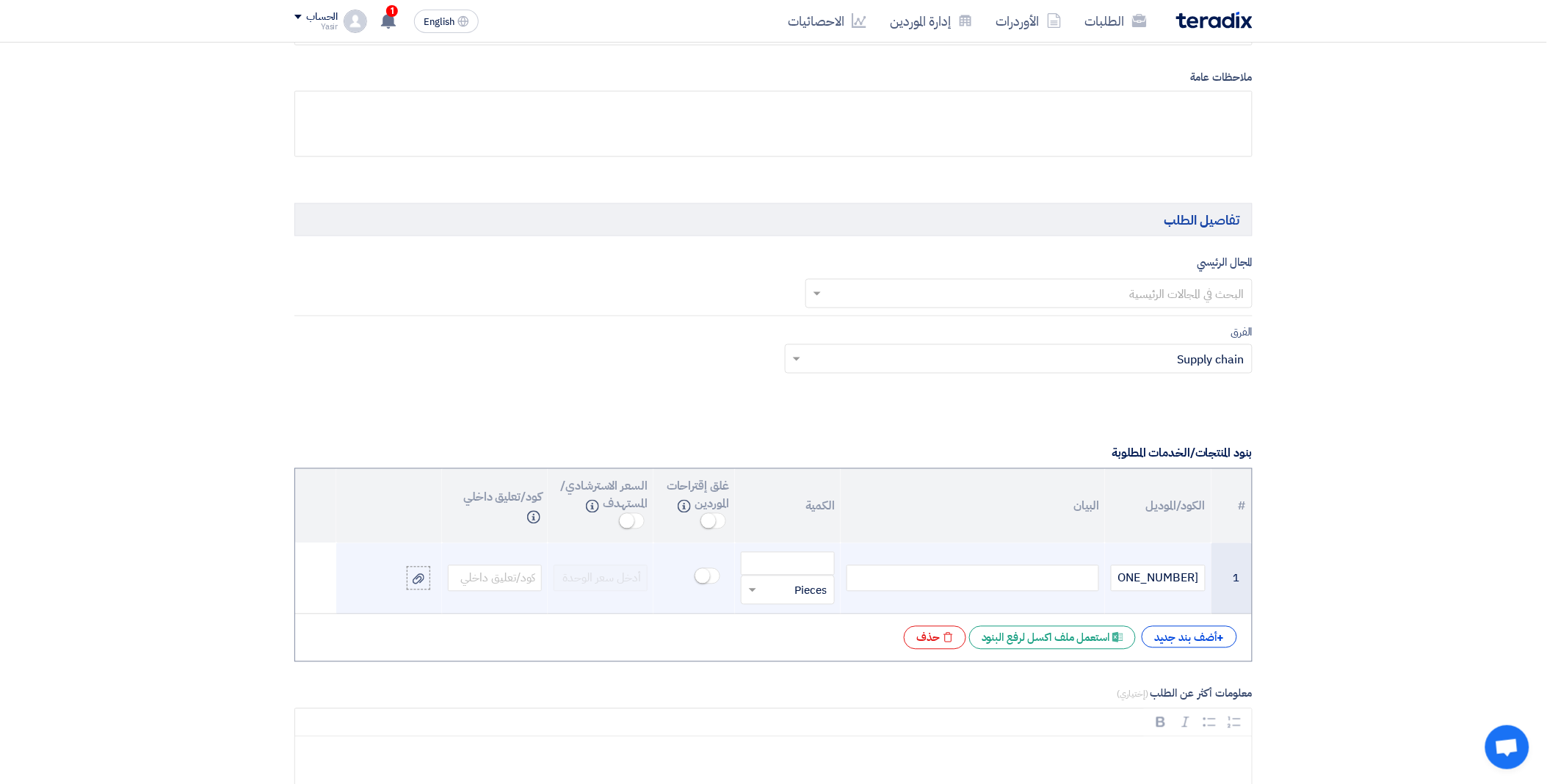
click at [970, 583] on div at bounding box center [973, 578] width 253 height 27
paste div
click at [796, 564] on input "number" at bounding box center [787, 564] width 94 height 24
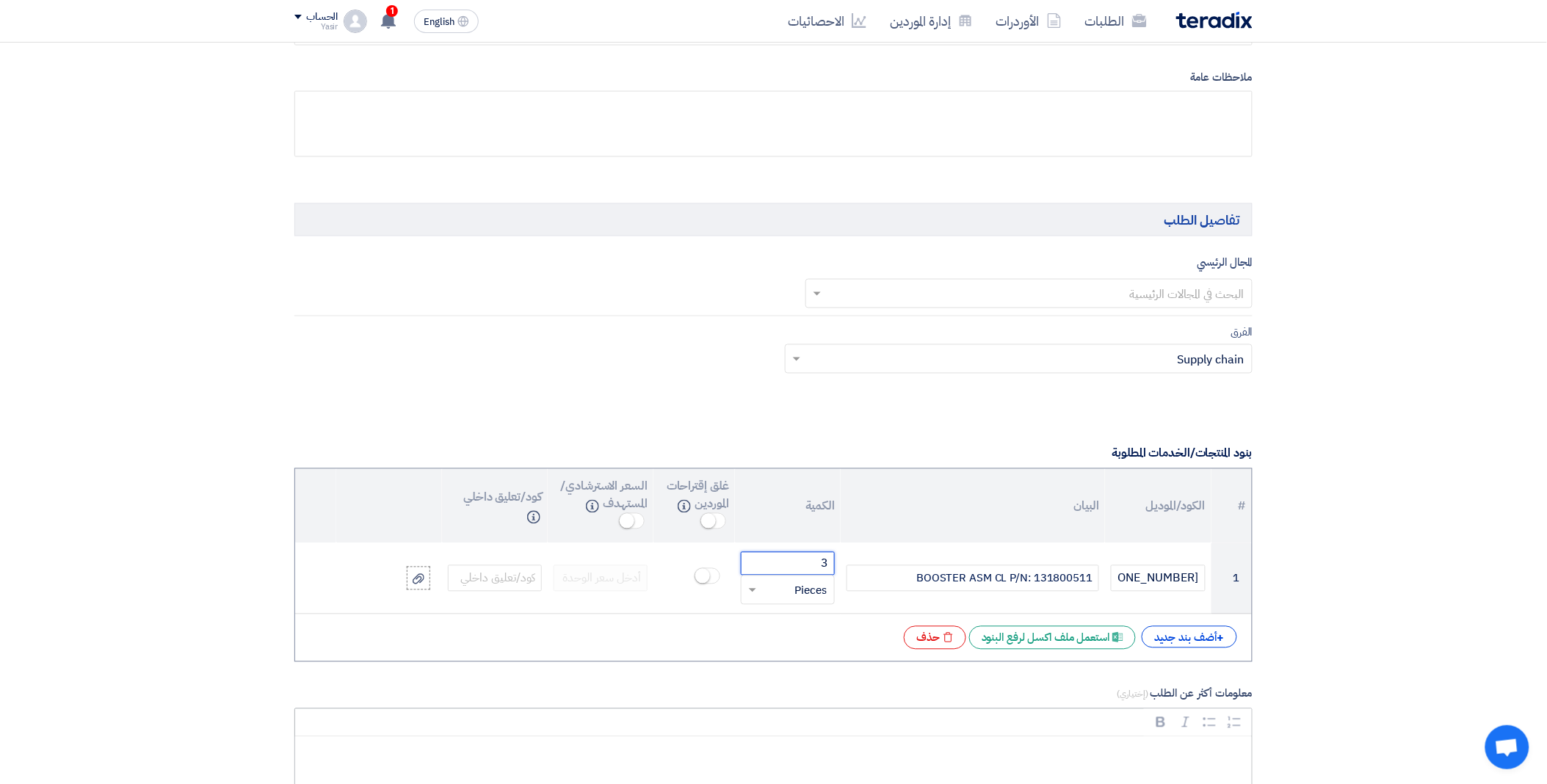
type input "3"
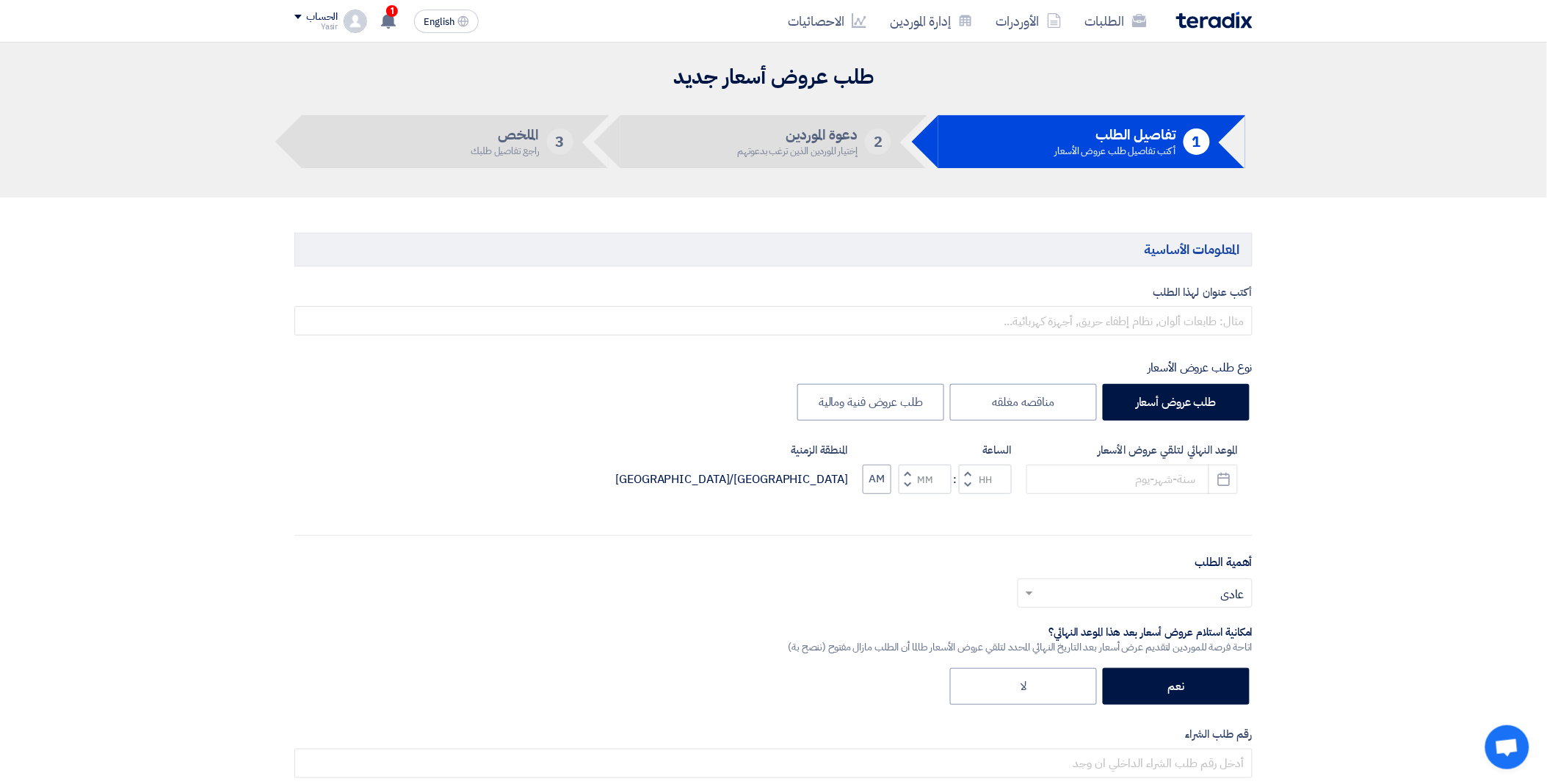
scroll to position [0, 0]
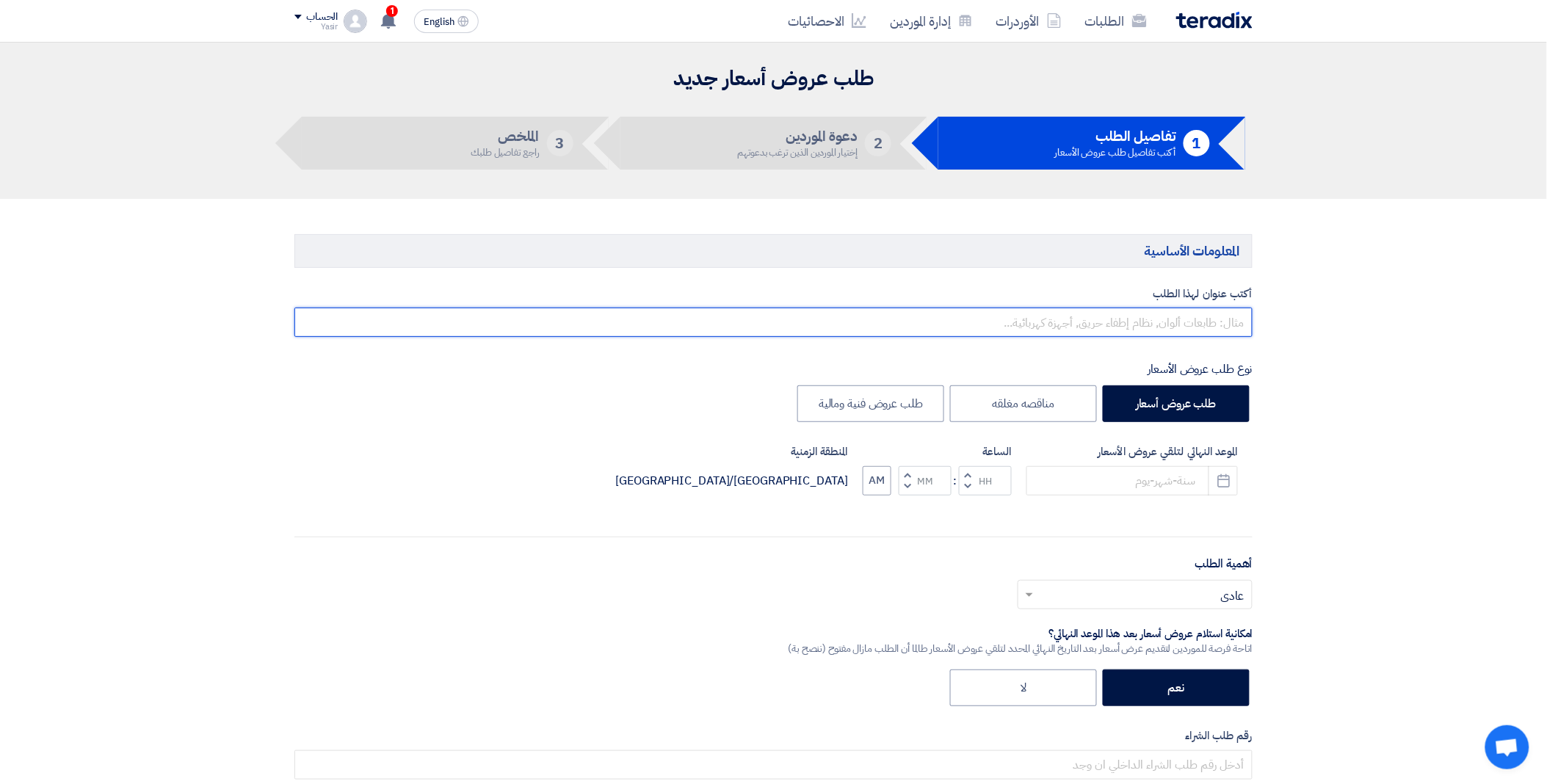
click at [1065, 323] on input "text" at bounding box center [774, 322] width 958 height 30
paste input "8100015999"
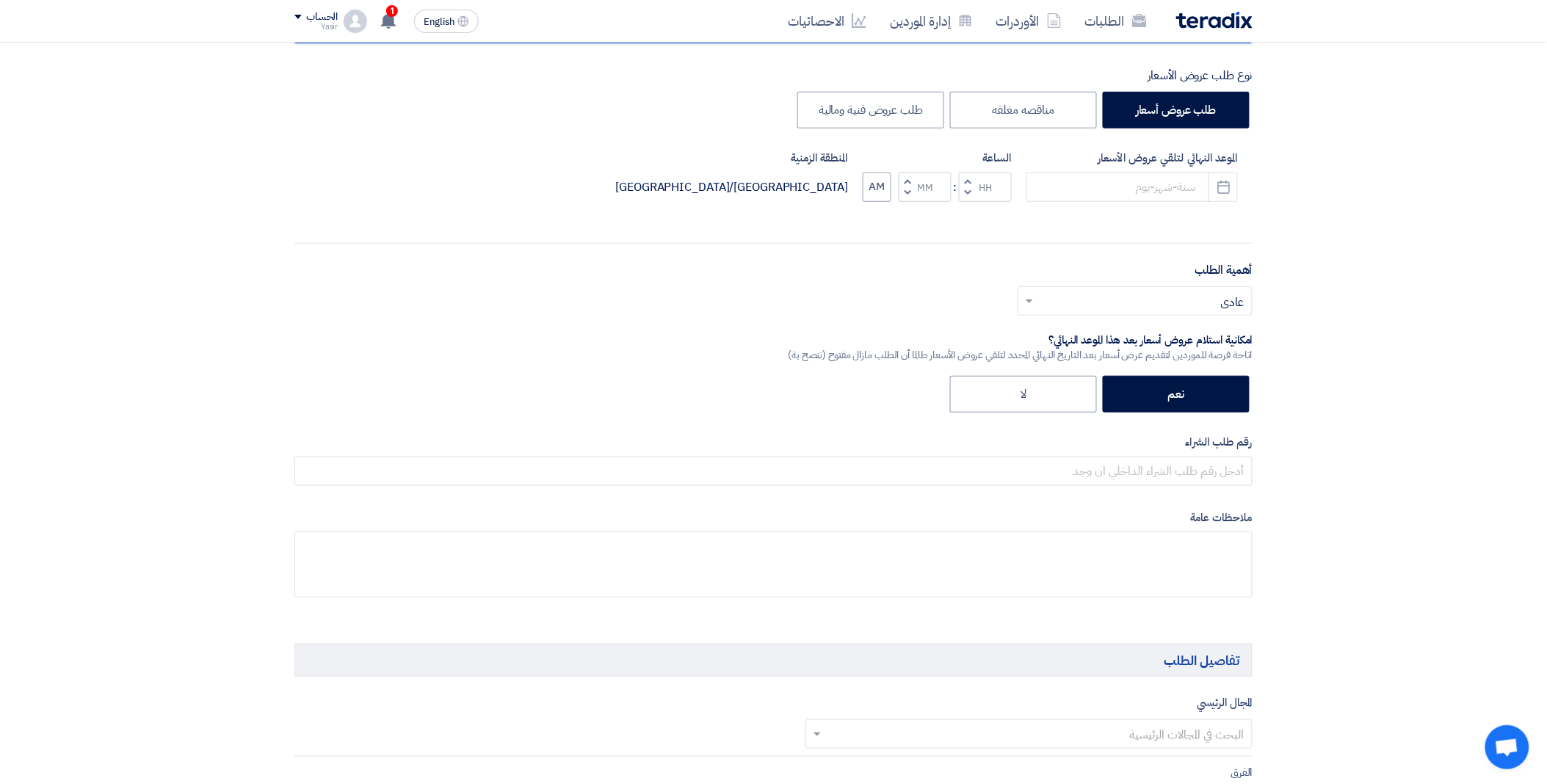
scroll to position [326, 0]
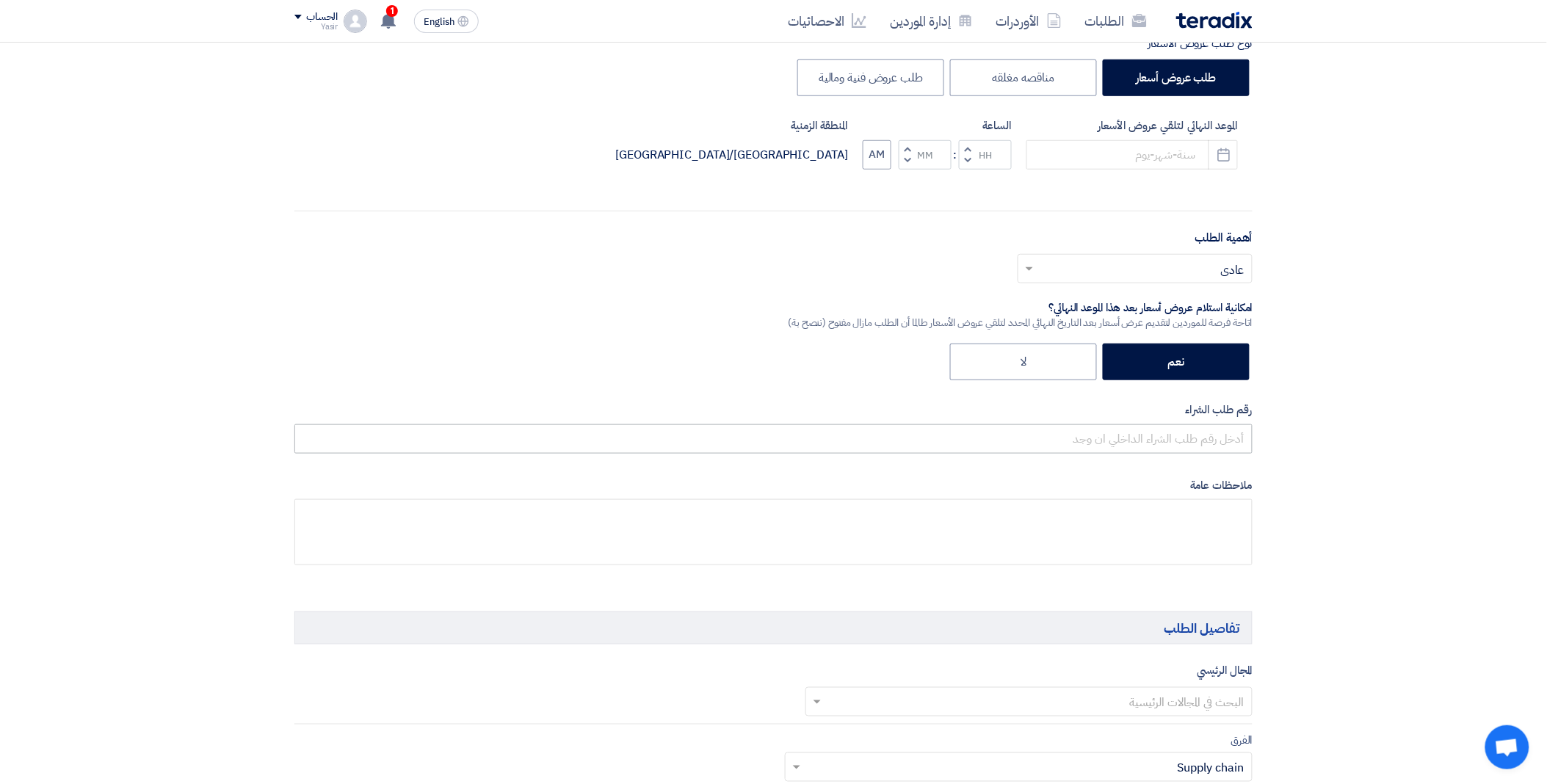
type input "8100015999"
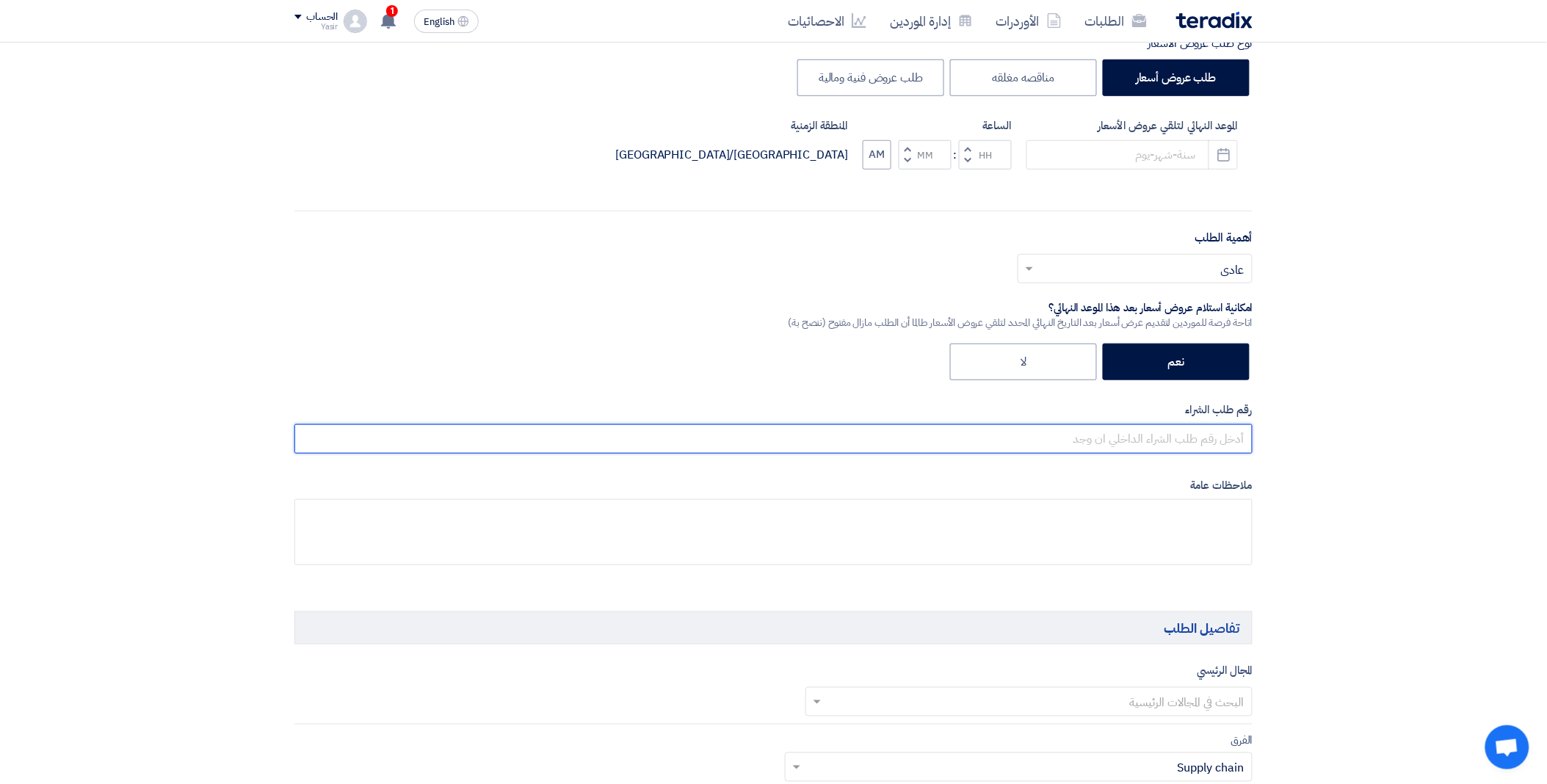
click at [1122, 441] on input "text" at bounding box center [774, 439] width 958 height 30
paste input "8100015999"
type input "8100015999"
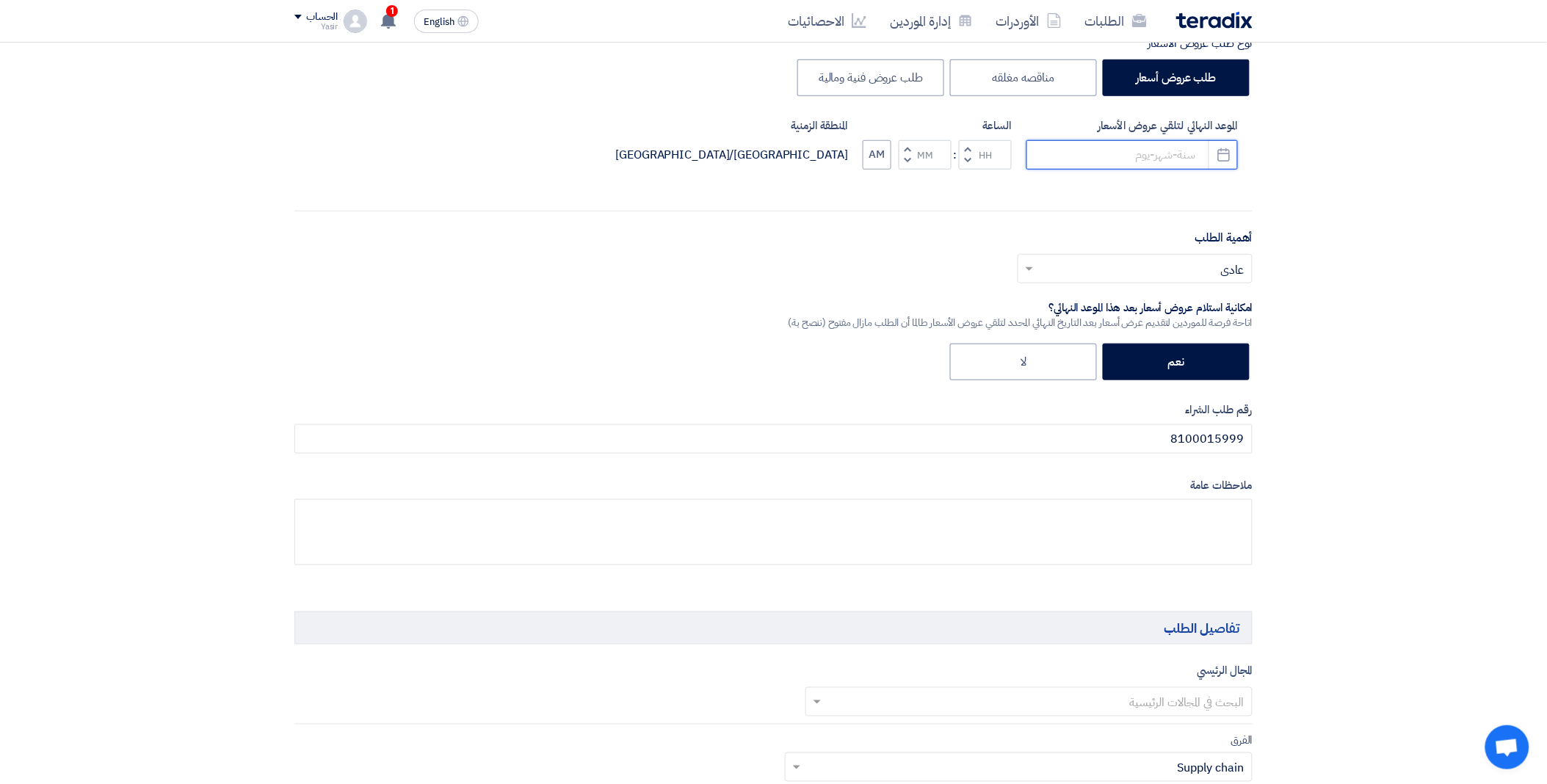
click at [1127, 141] on input at bounding box center [1132, 155] width 211 height 30
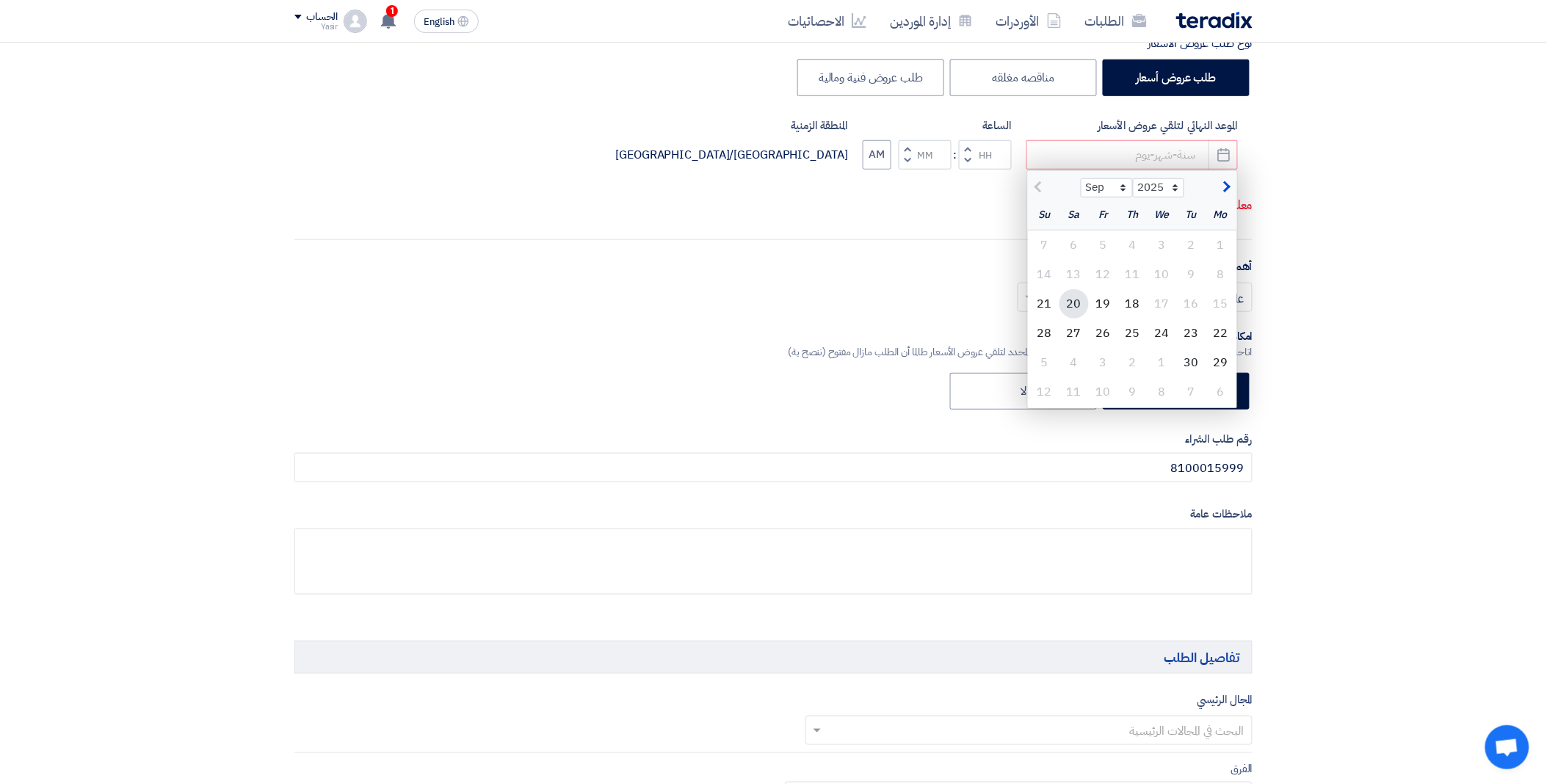
click at [1074, 299] on div "20" at bounding box center [1075, 304] width 30 height 30
type input "[DATE]"
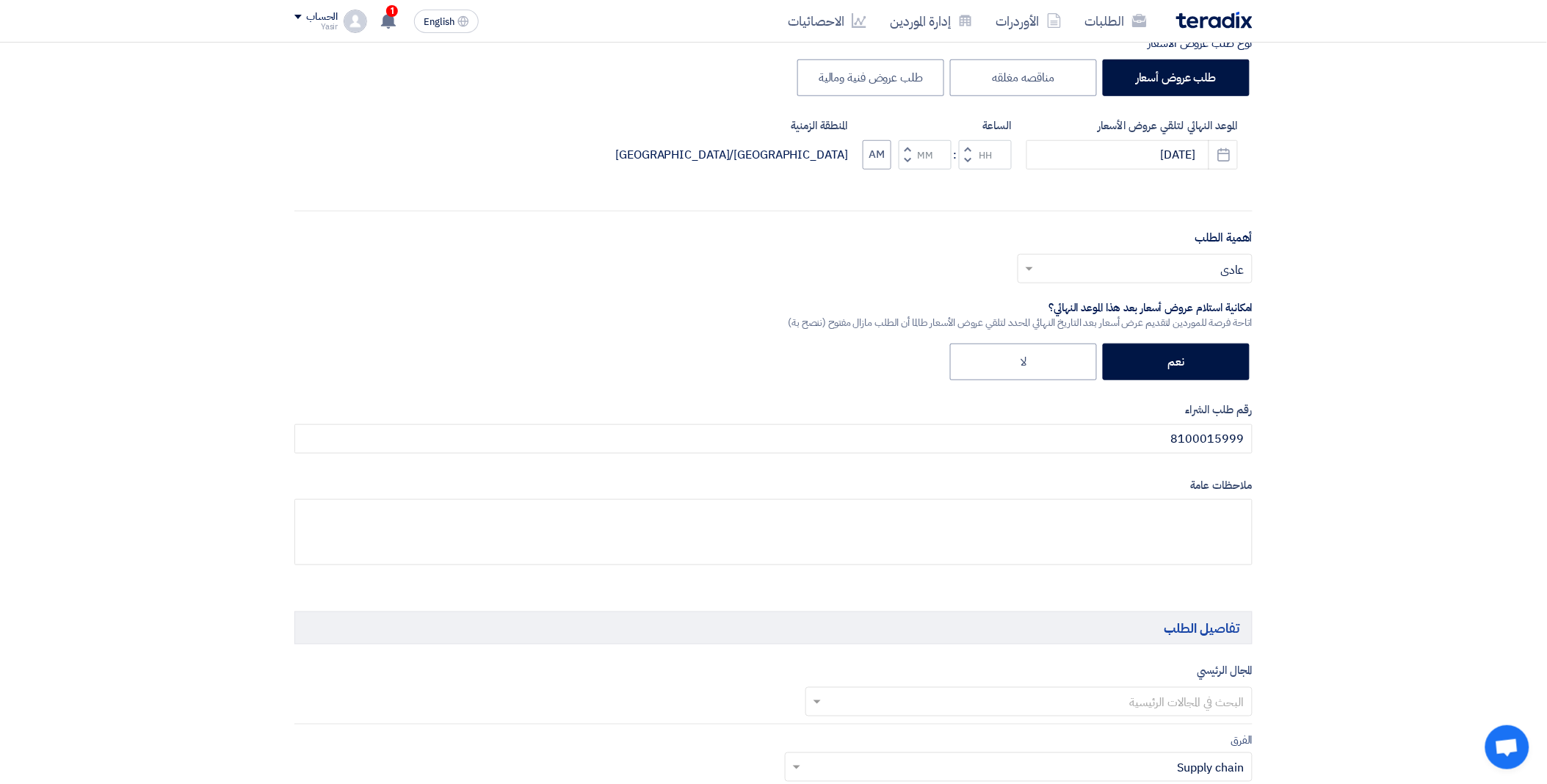
click at [970, 159] on span "button" at bounding box center [968, 160] width 5 height 11
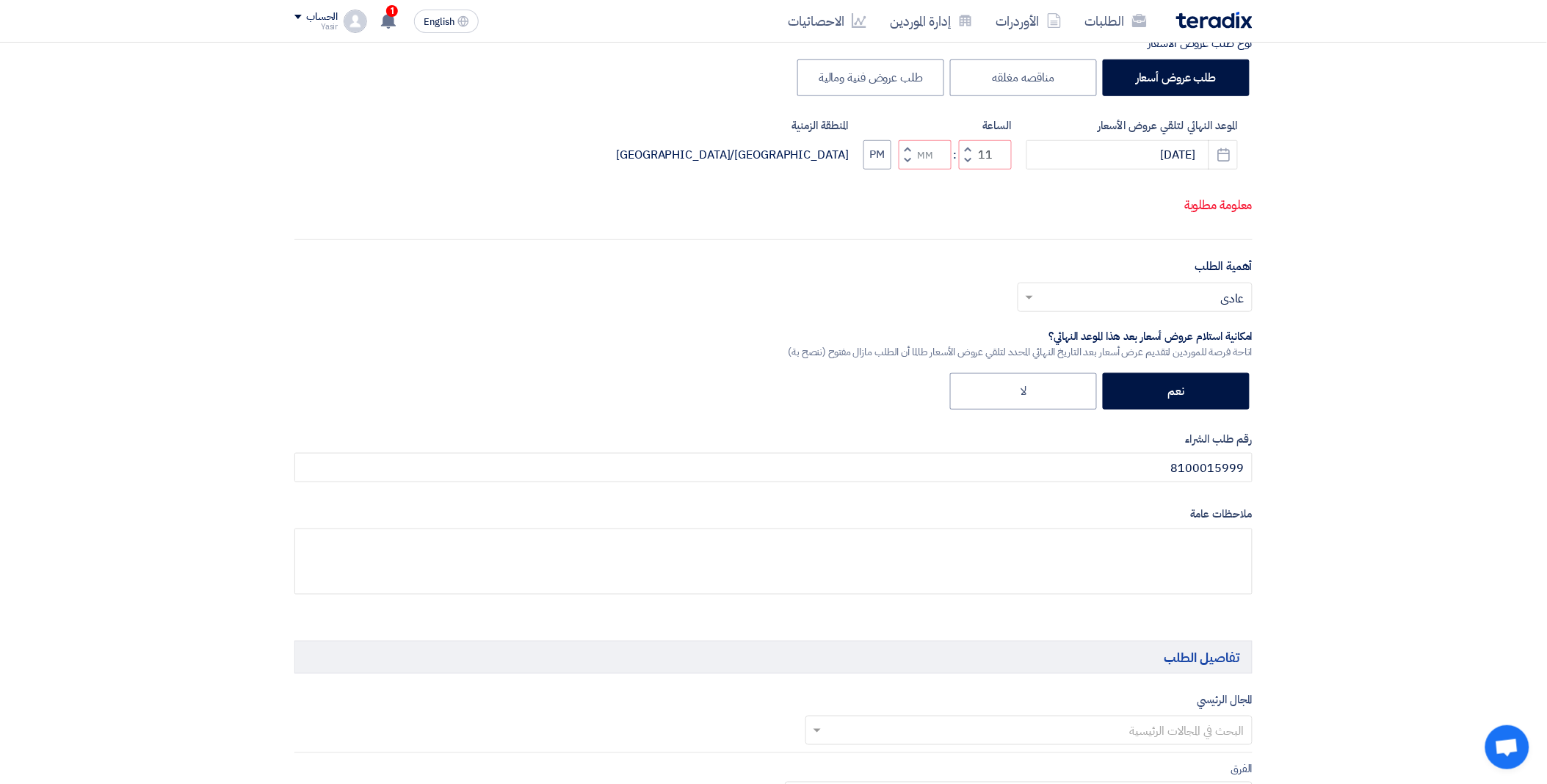
click at [963, 170] on button "Decrement hours" at bounding box center [968, 160] width 18 height 19
click at [966, 154] on span "button" at bounding box center [968, 148] width 5 height 11
type input "11"
click at [907, 154] on span "button" at bounding box center [908, 148] width 5 height 11
type input "01"
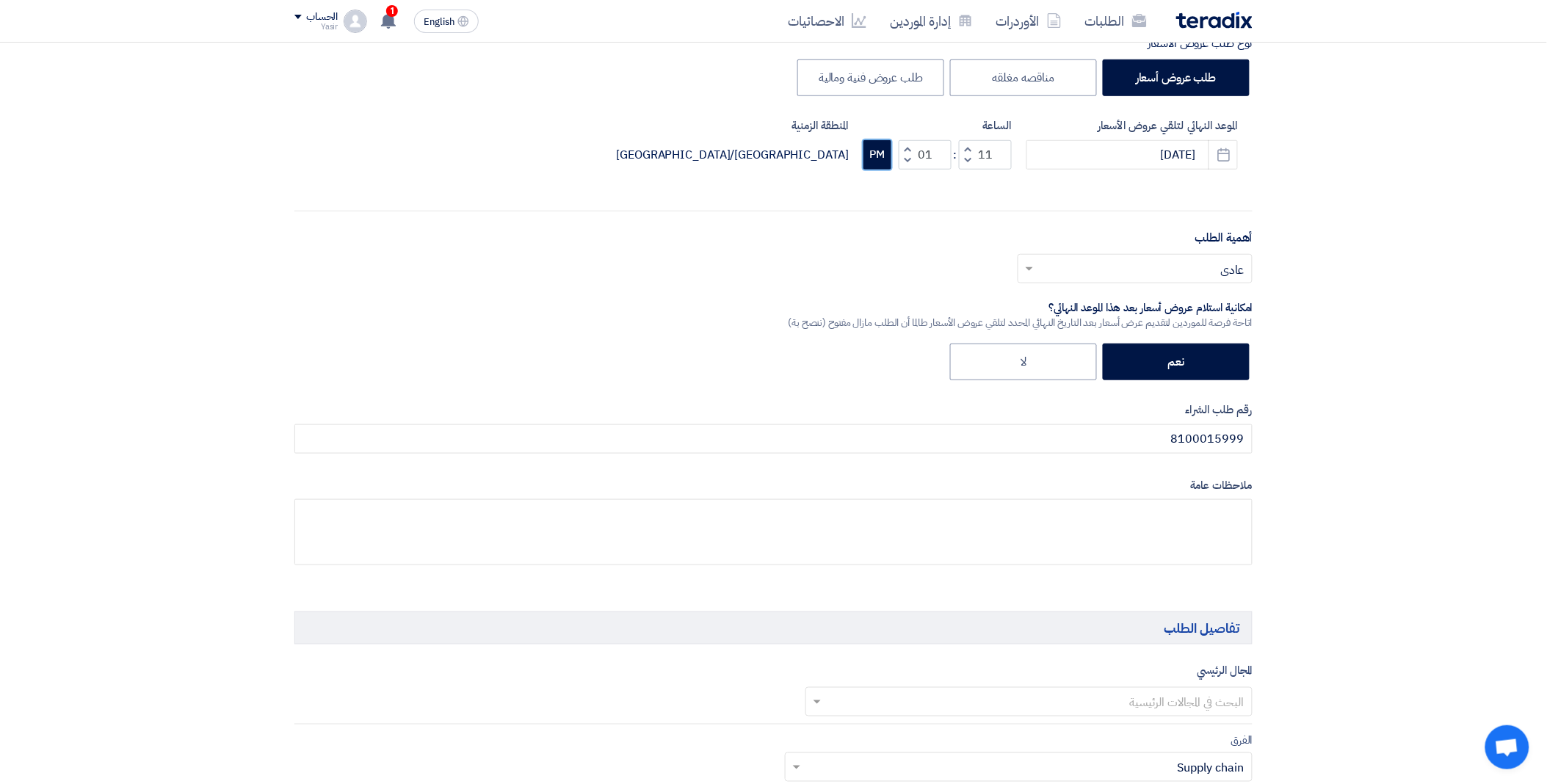
click at [883, 155] on button "PM" at bounding box center [877, 155] width 28 height 30
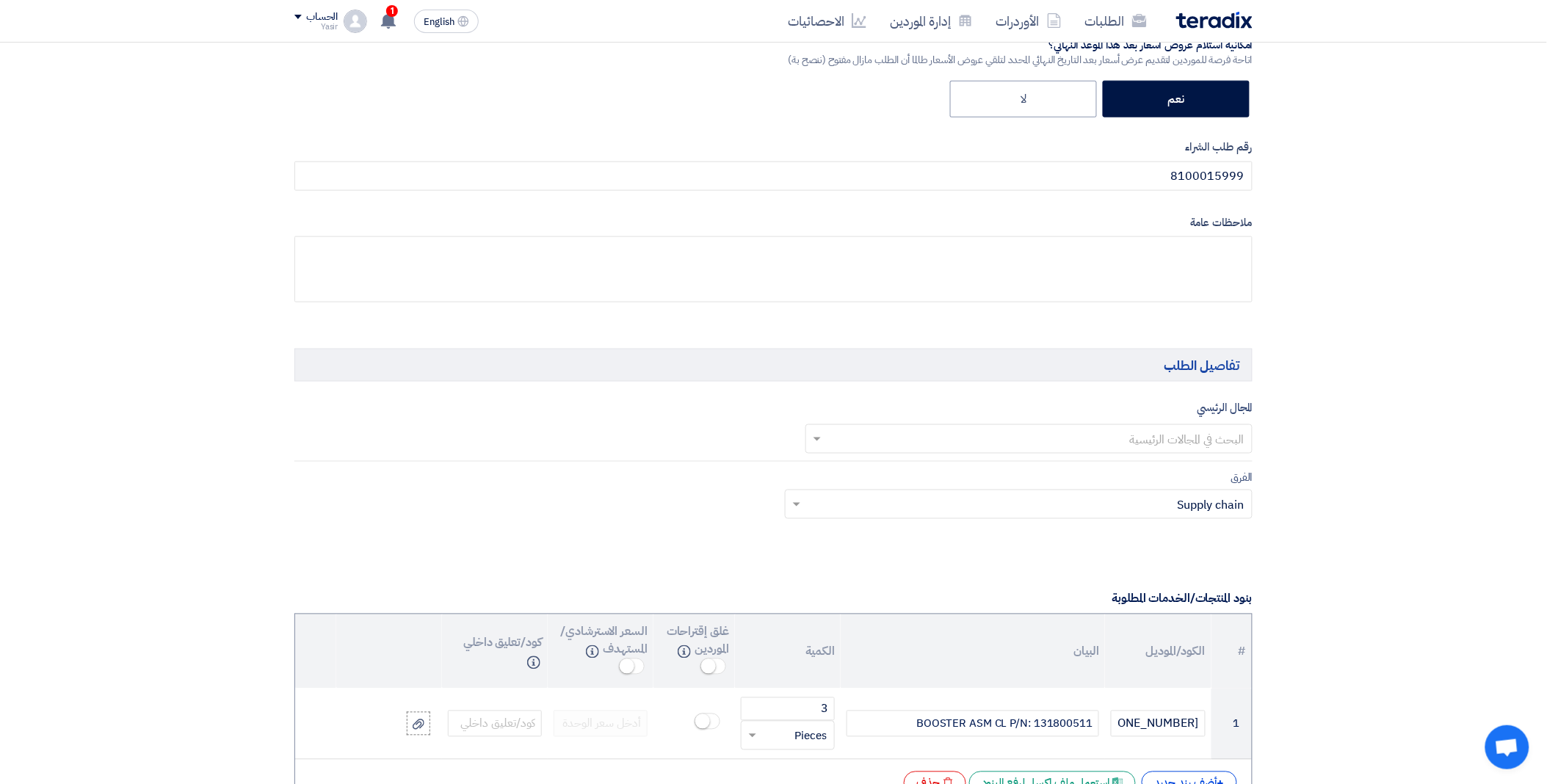
scroll to position [652, 0]
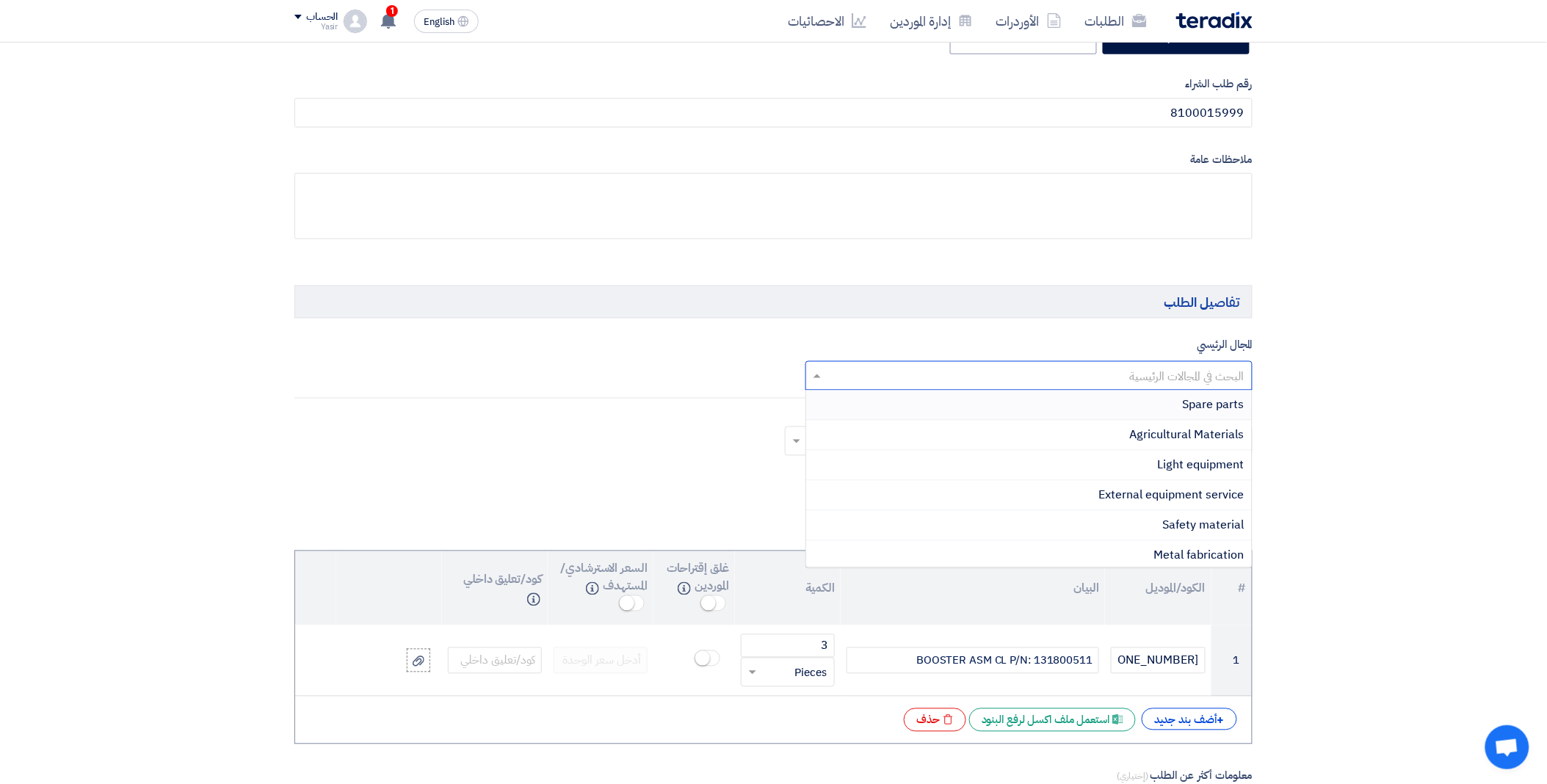
click at [1072, 367] on input "text" at bounding box center [1038, 376] width 419 height 25
click at [1135, 406] on div "Spare parts" at bounding box center [1029, 406] width 447 height 30
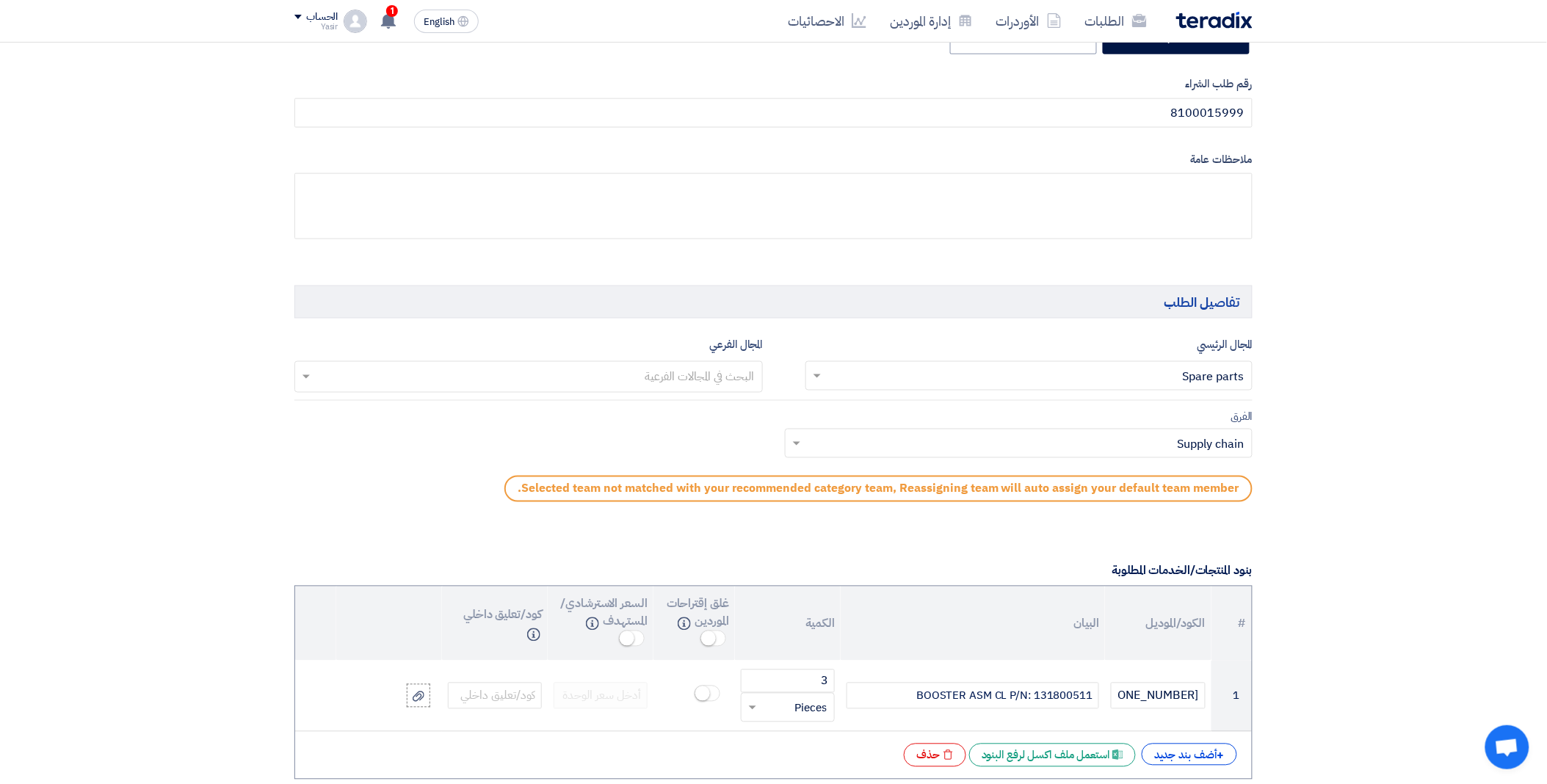
click at [640, 374] on input "text" at bounding box center [528, 378] width 453 height 25
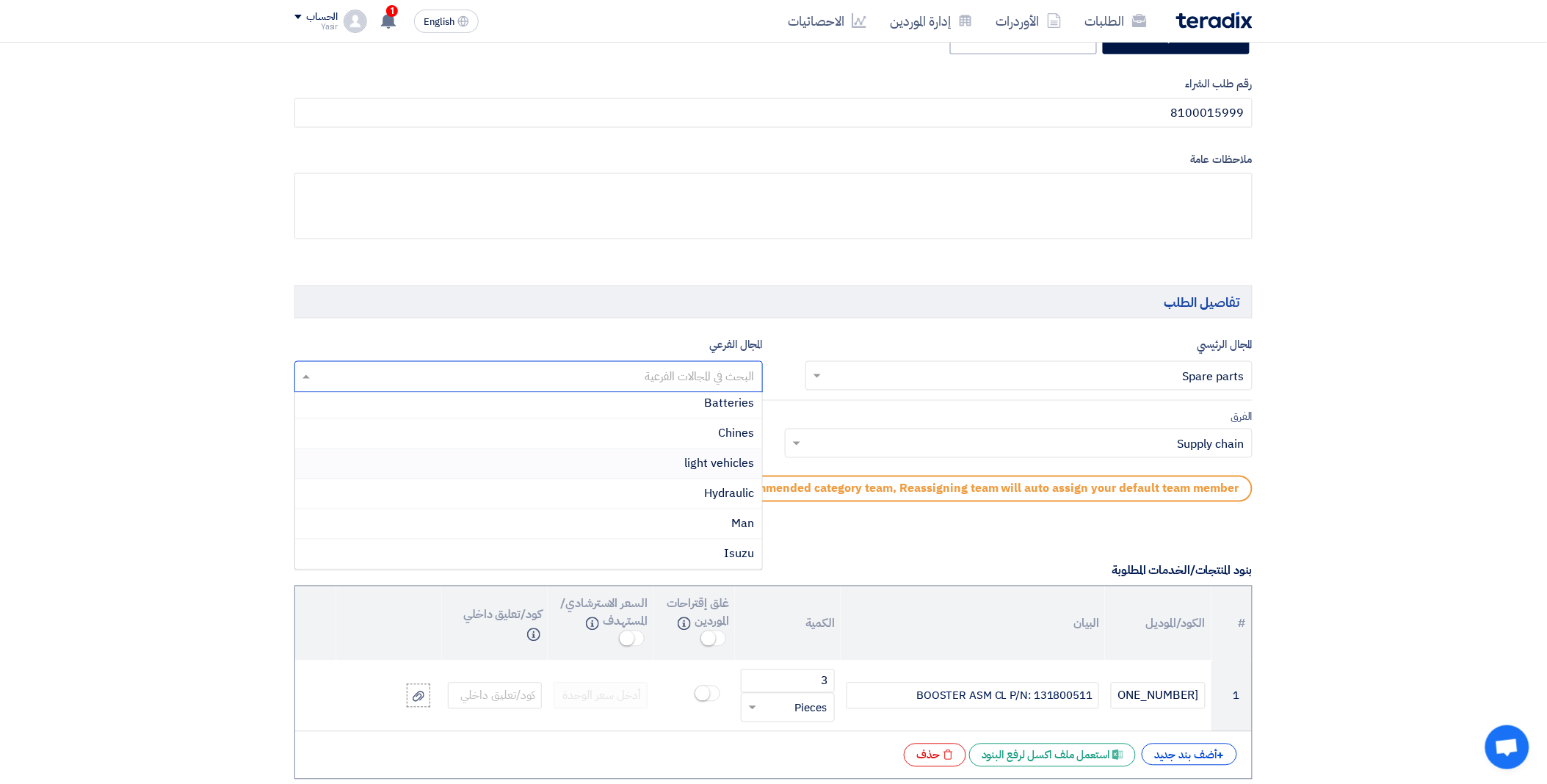
scroll to position [305, 0]
click at [692, 490] on div "Isuzu" at bounding box center [529, 494] width 467 height 30
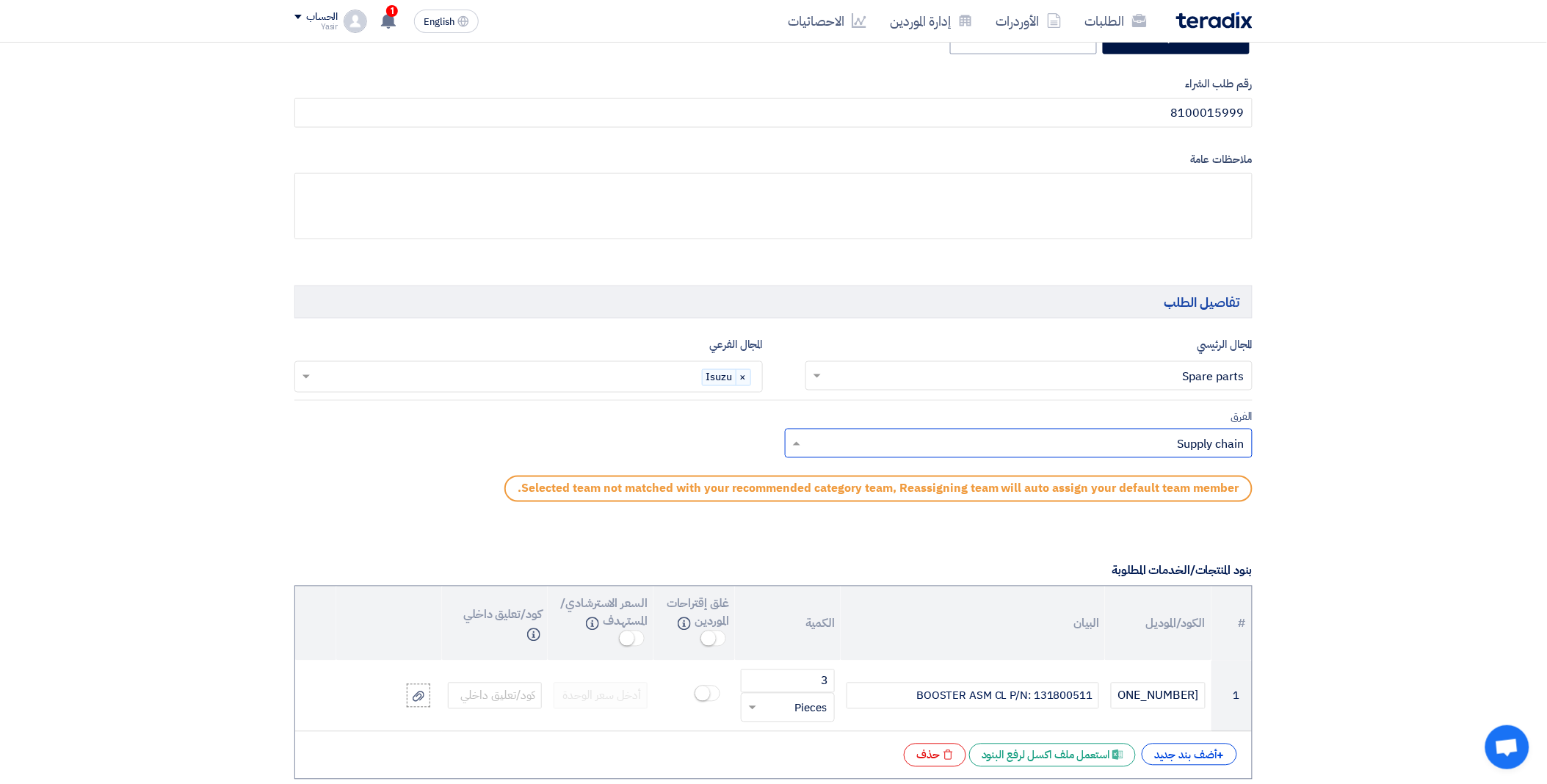
click at [829, 438] on input "text" at bounding box center [1027, 445] width 440 height 25
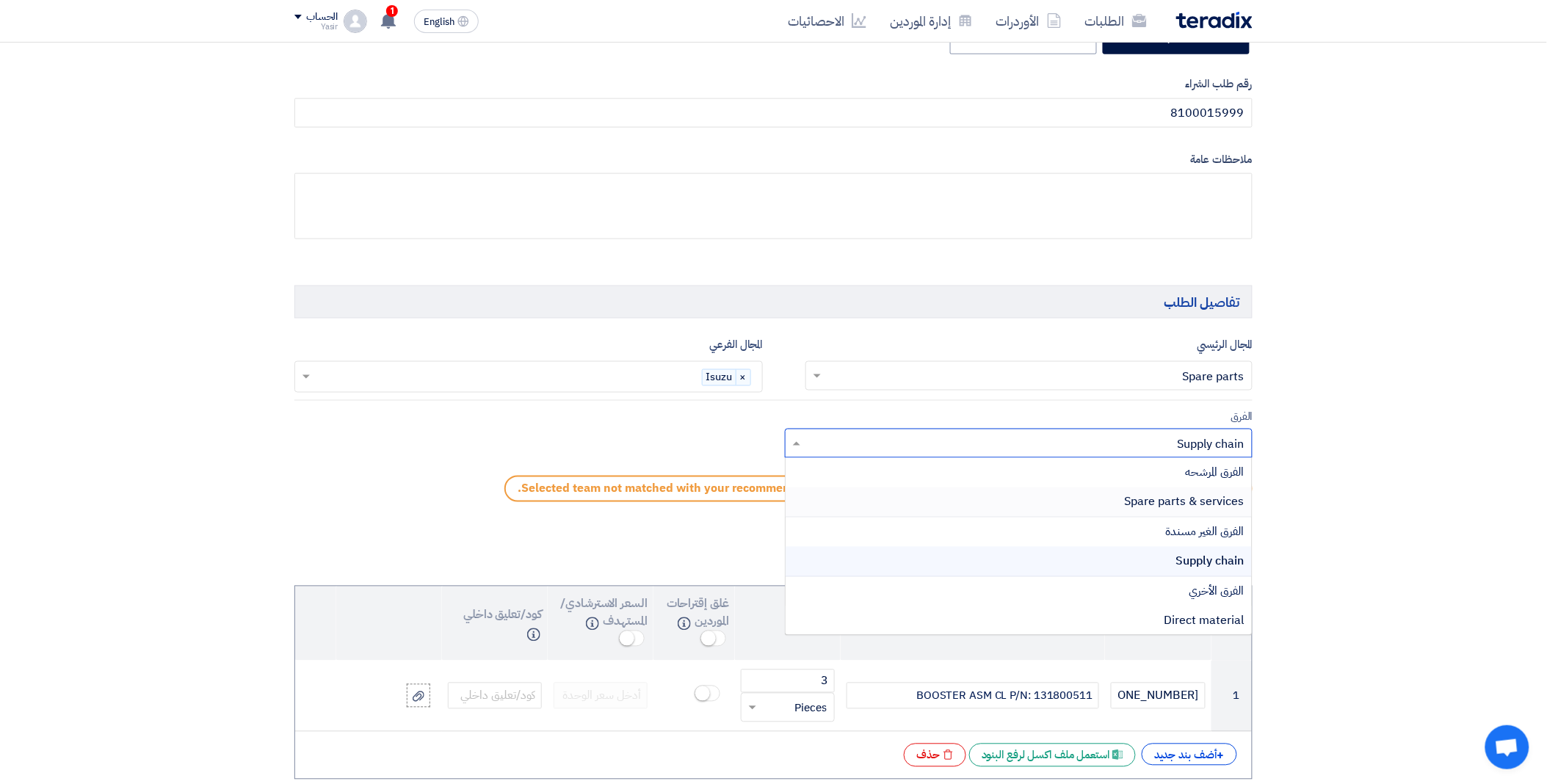
click at [1008, 494] on div "Spare parts & services" at bounding box center [1018, 503] width 467 height 30
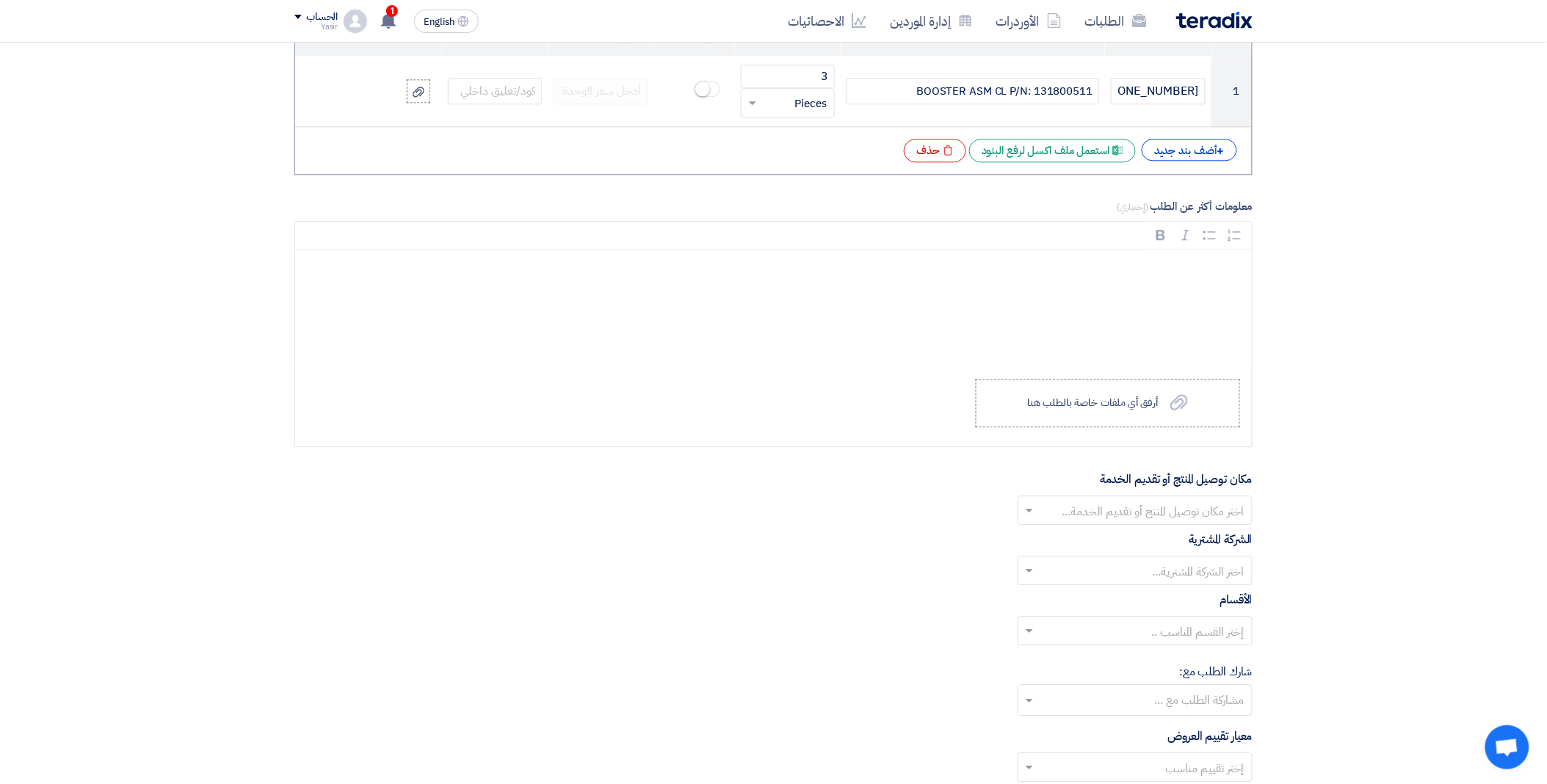
scroll to position [1468, 0]
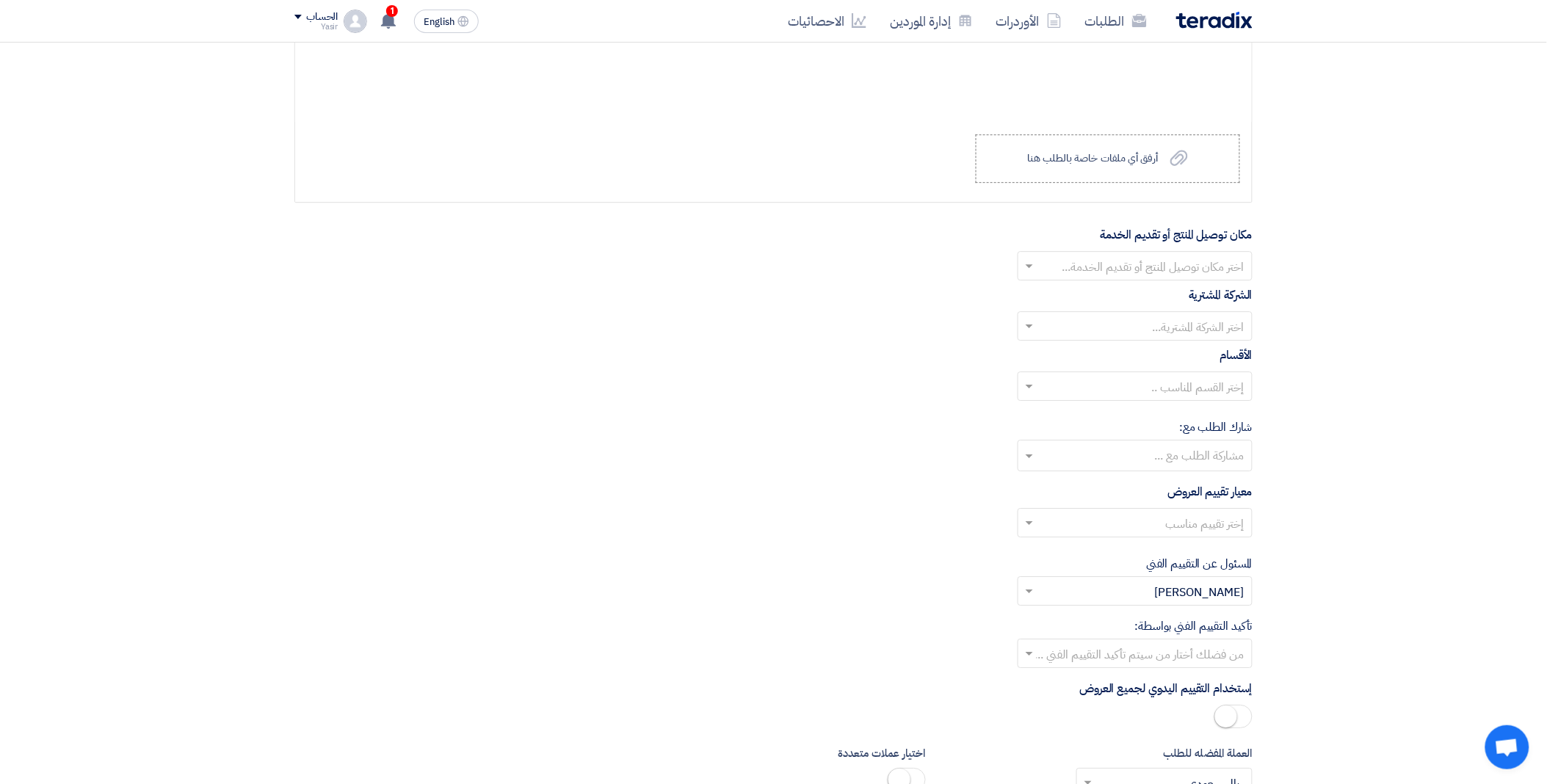
click at [1051, 274] on input "text" at bounding box center [1143, 268] width 205 height 25
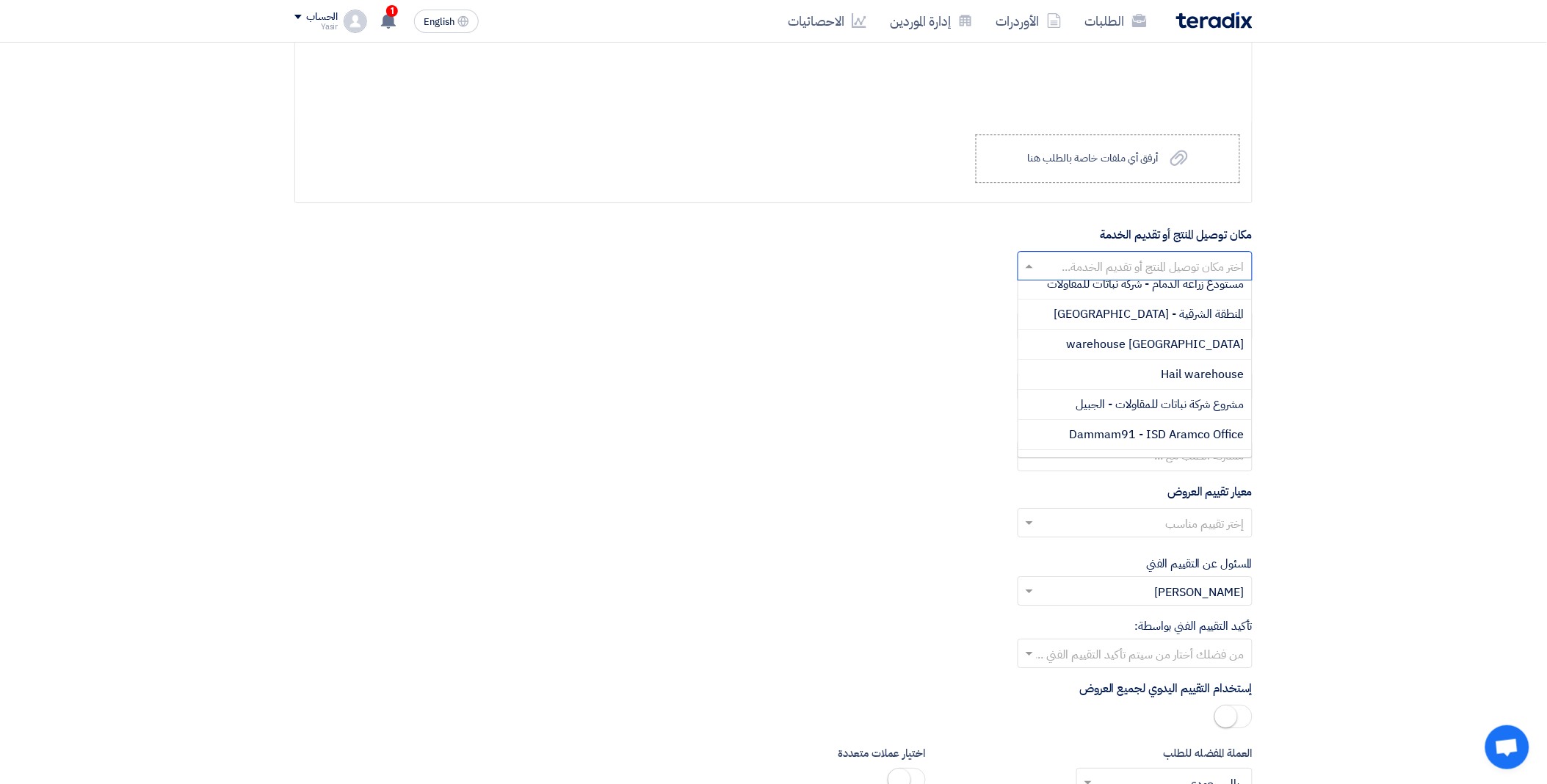
scroll to position [163, 0]
click at [1115, 290] on span "مستودع زراعة الدمام - شركة نباتات للمقاولات" at bounding box center [1146, 282] width 197 height 18
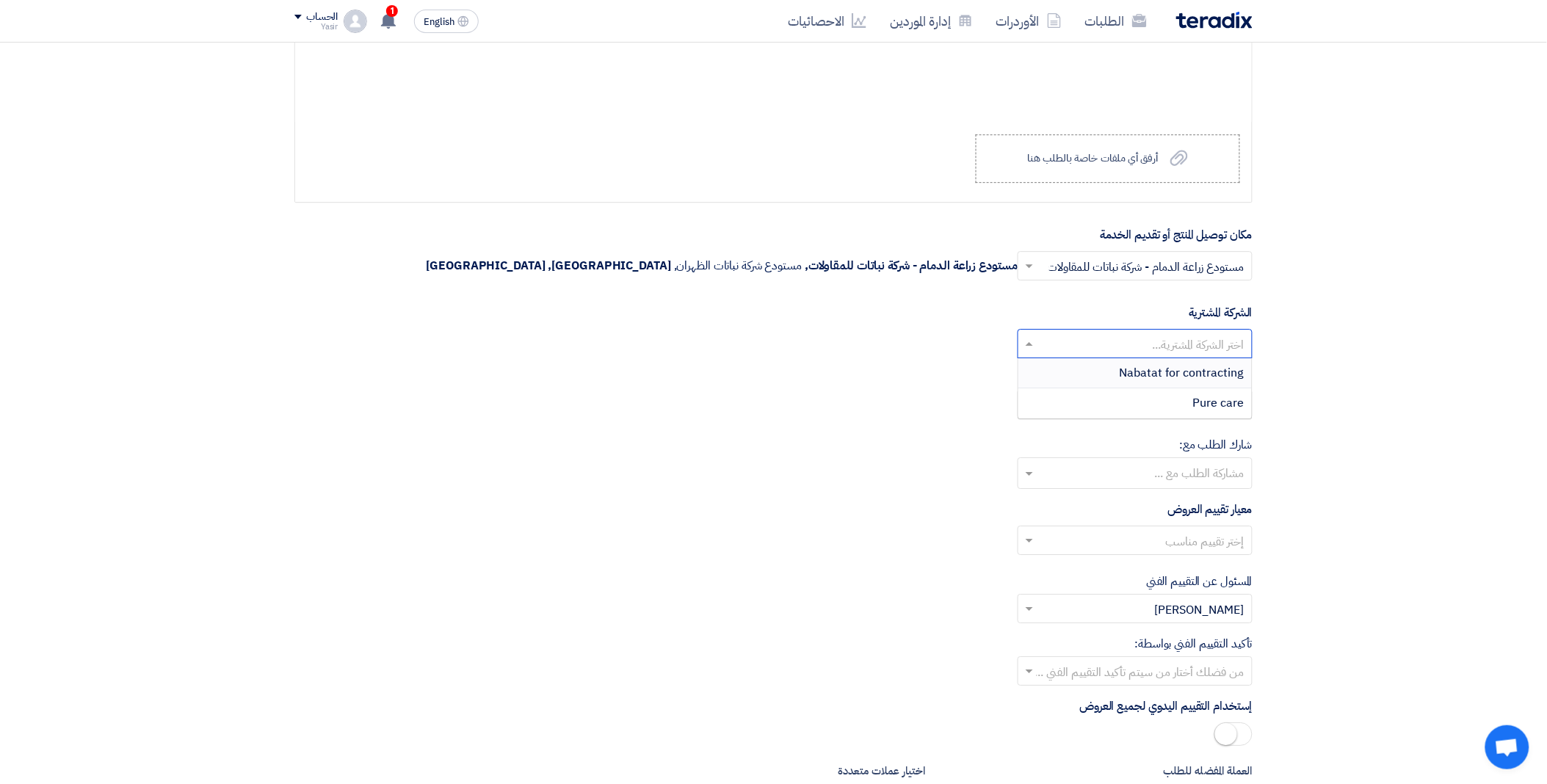
click at [1098, 353] on input "text" at bounding box center [1143, 346] width 205 height 25
click at [1124, 372] on span "Nabatat for contracting" at bounding box center [1182, 373] width 124 height 18
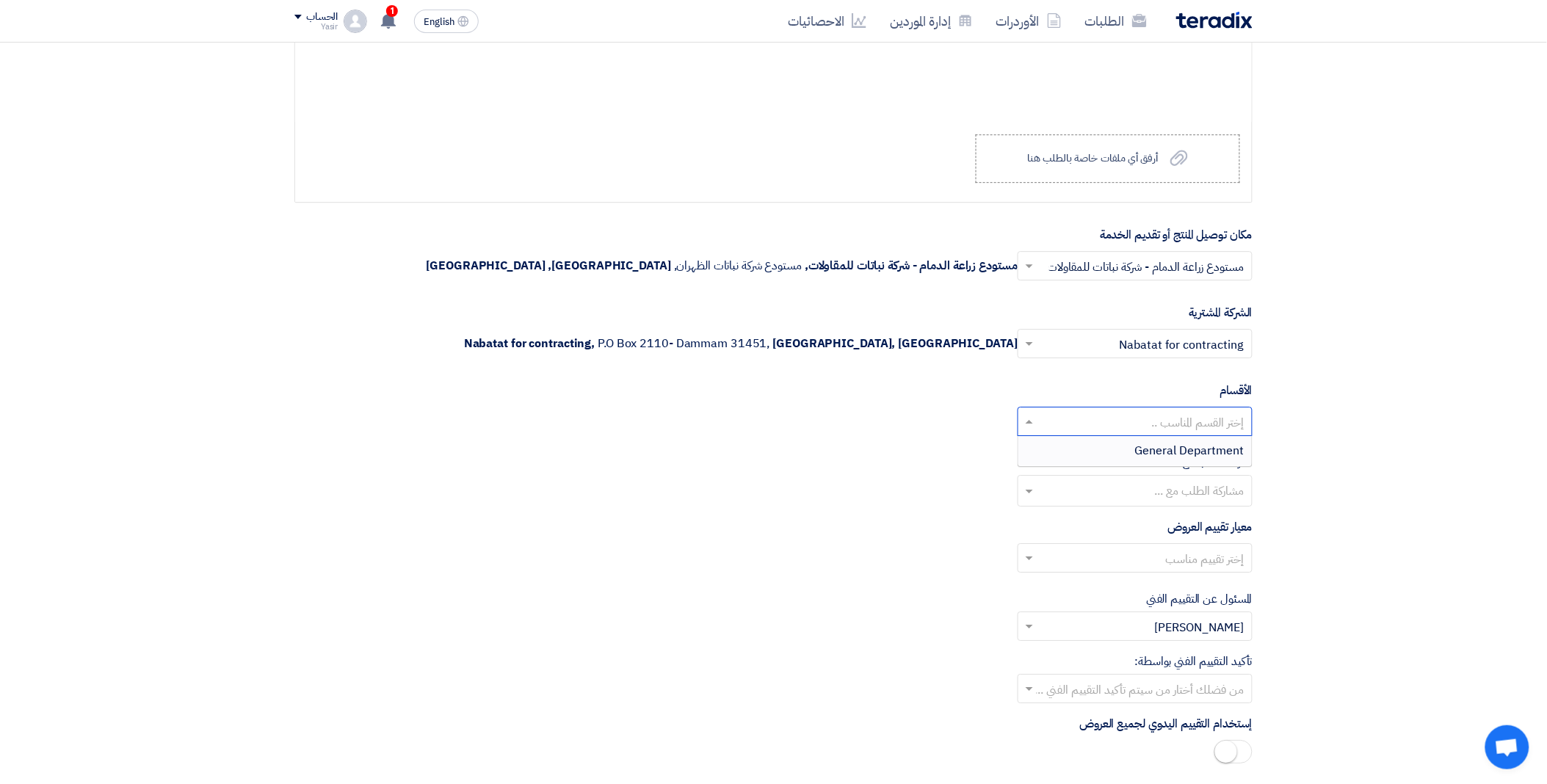
click at [1081, 427] on input "text" at bounding box center [1143, 423] width 205 height 25
click at [1106, 465] on div "General Department" at bounding box center [1135, 451] width 233 height 30
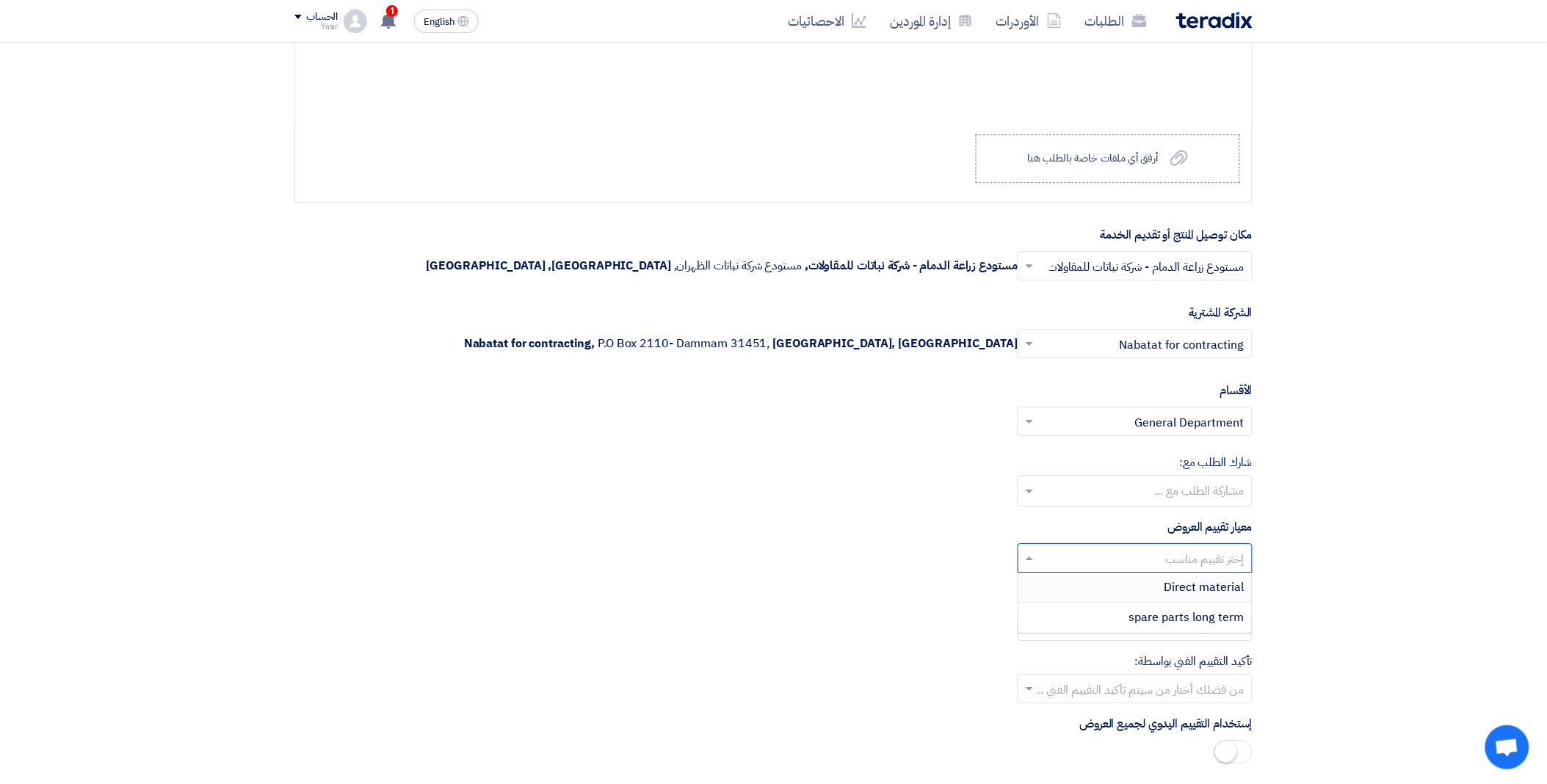
click at [1061, 564] on input "text" at bounding box center [1143, 560] width 205 height 25
click at [1109, 614] on div "spare parts long term" at bounding box center [1135, 617] width 233 height 30
click at [1063, 688] on input "text" at bounding box center [1143, 690] width 205 height 25
click at [1156, 662] on div "[PERSON_NAME]" at bounding box center [1135, 659] width 233 height 30
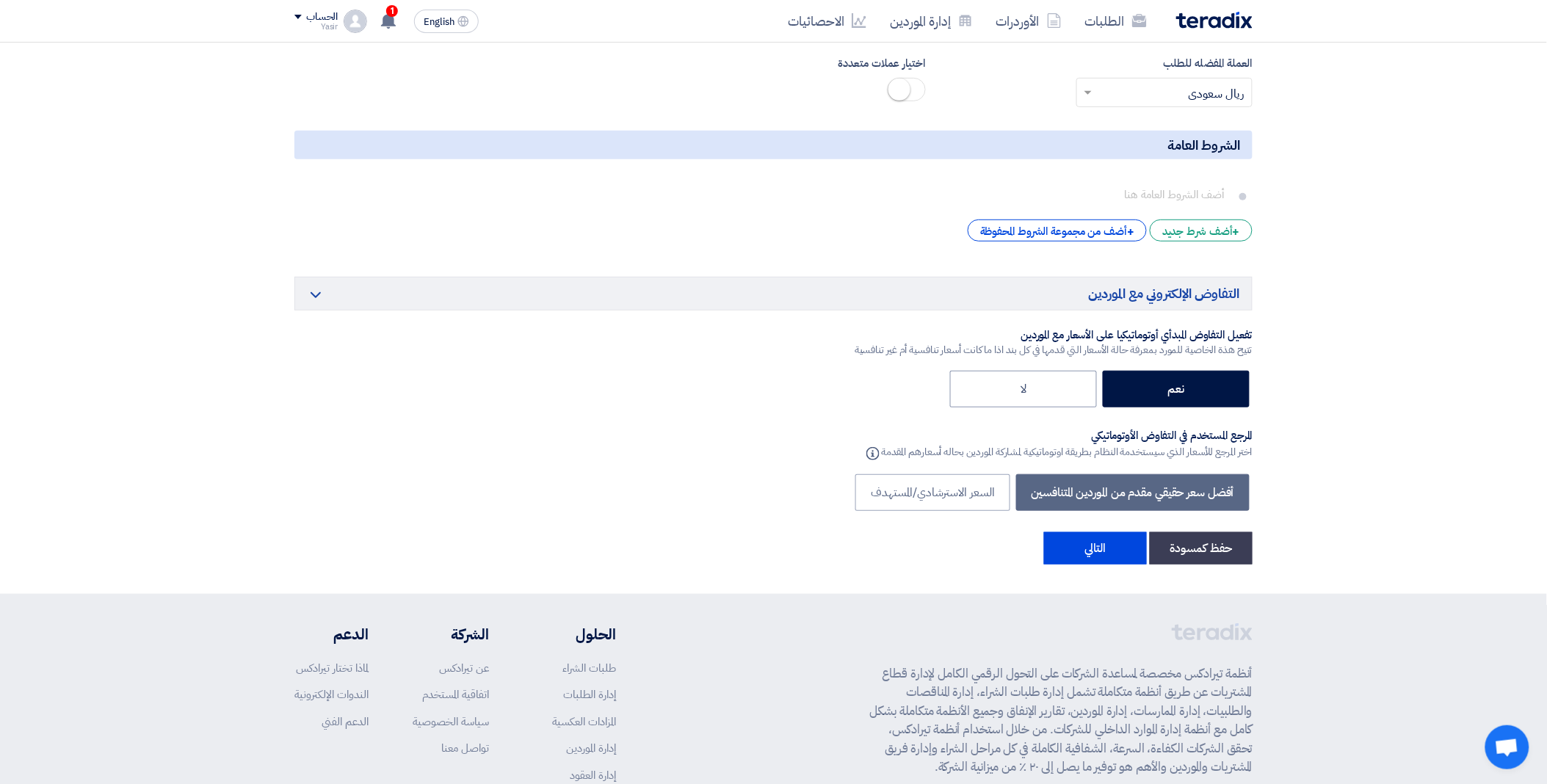
scroll to position [2284, 0]
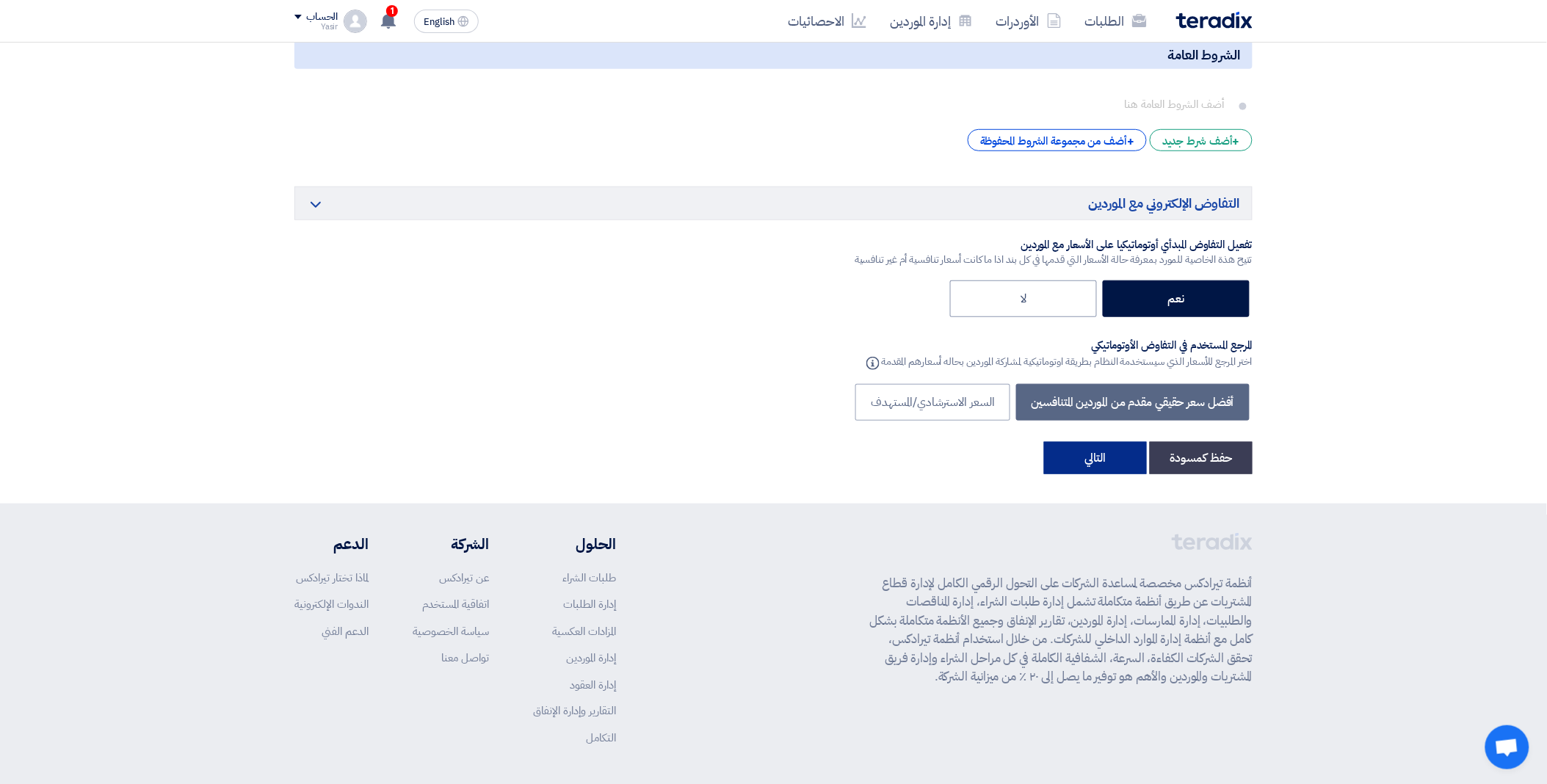
click at [1100, 452] on button "التالي" at bounding box center [1096, 458] width 103 height 33
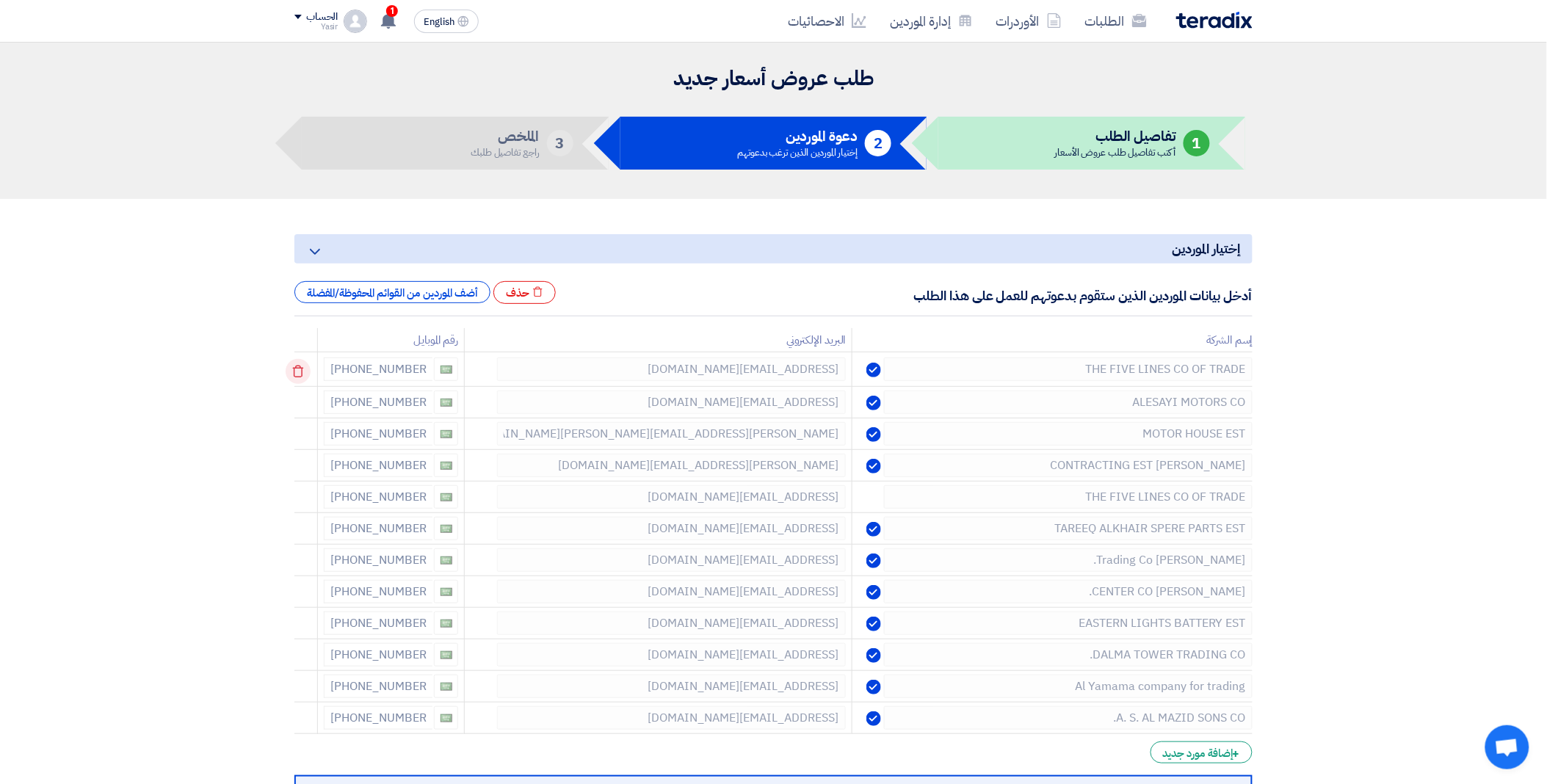
click at [299, 370] on icon at bounding box center [297, 371] width 25 height 25
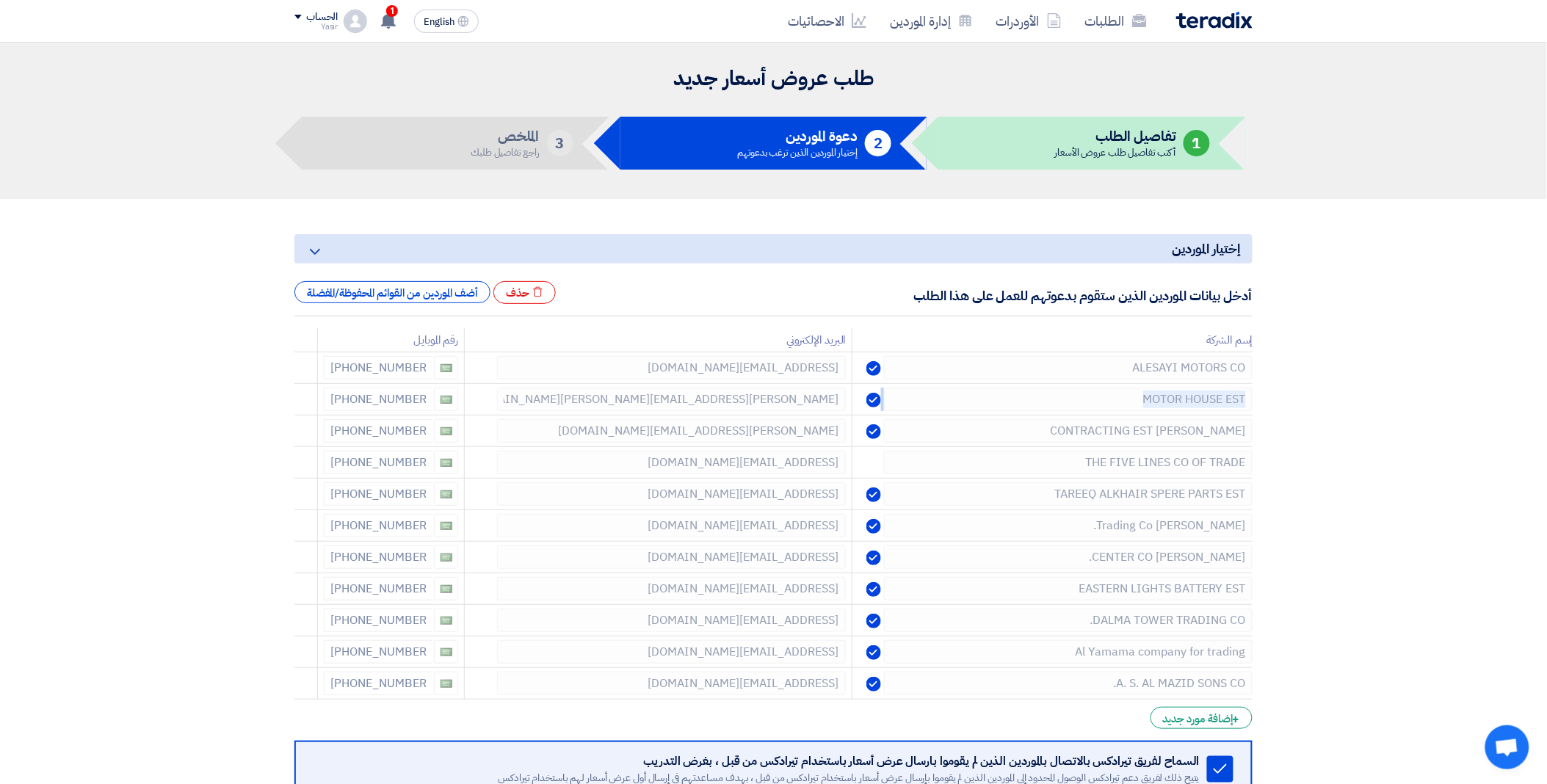
click at [0, 0] on icon at bounding box center [0, 0] width 0 height 0
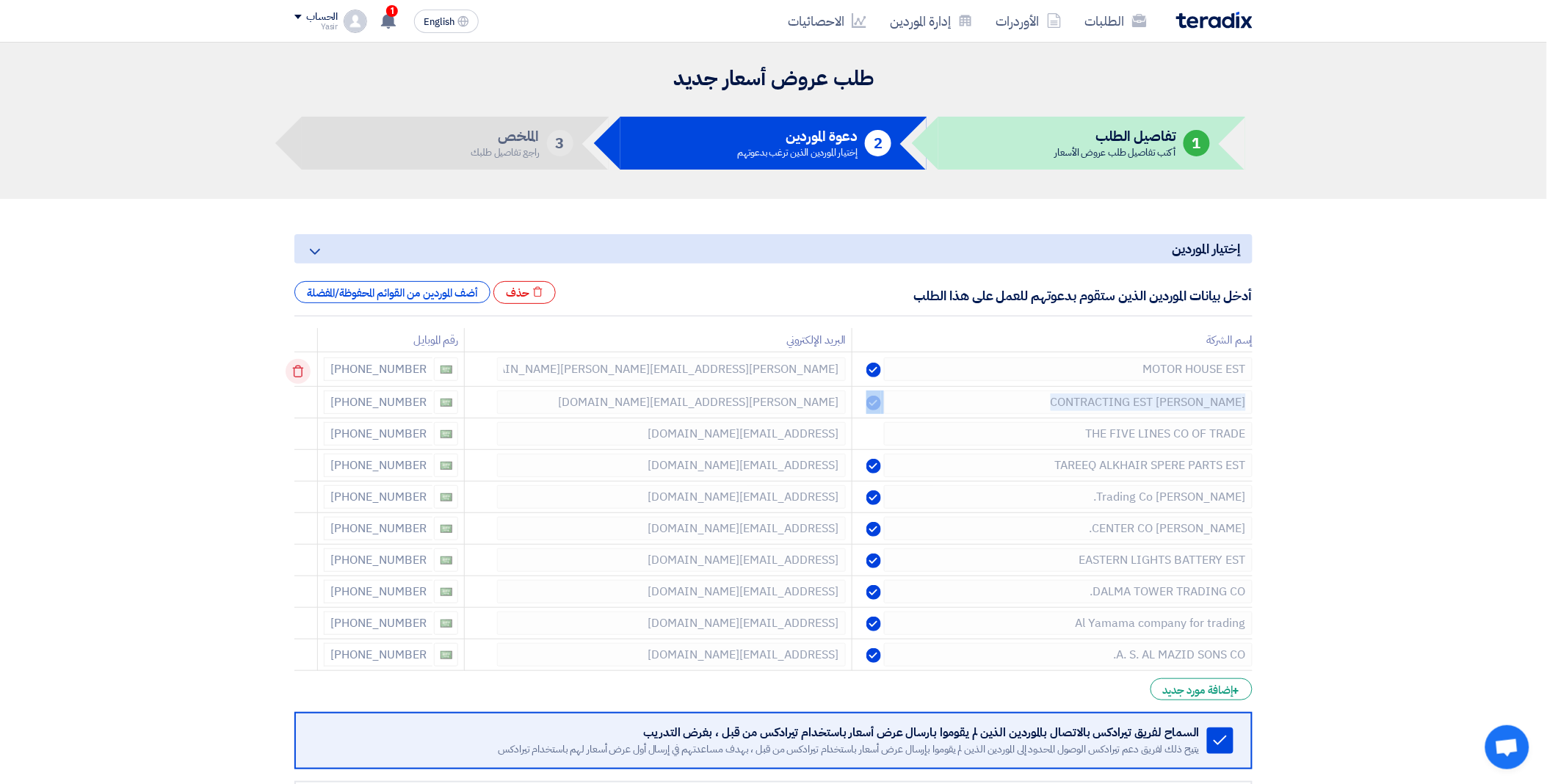
click at [299, 370] on icon at bounding box center [297, 371] width 25 height 25
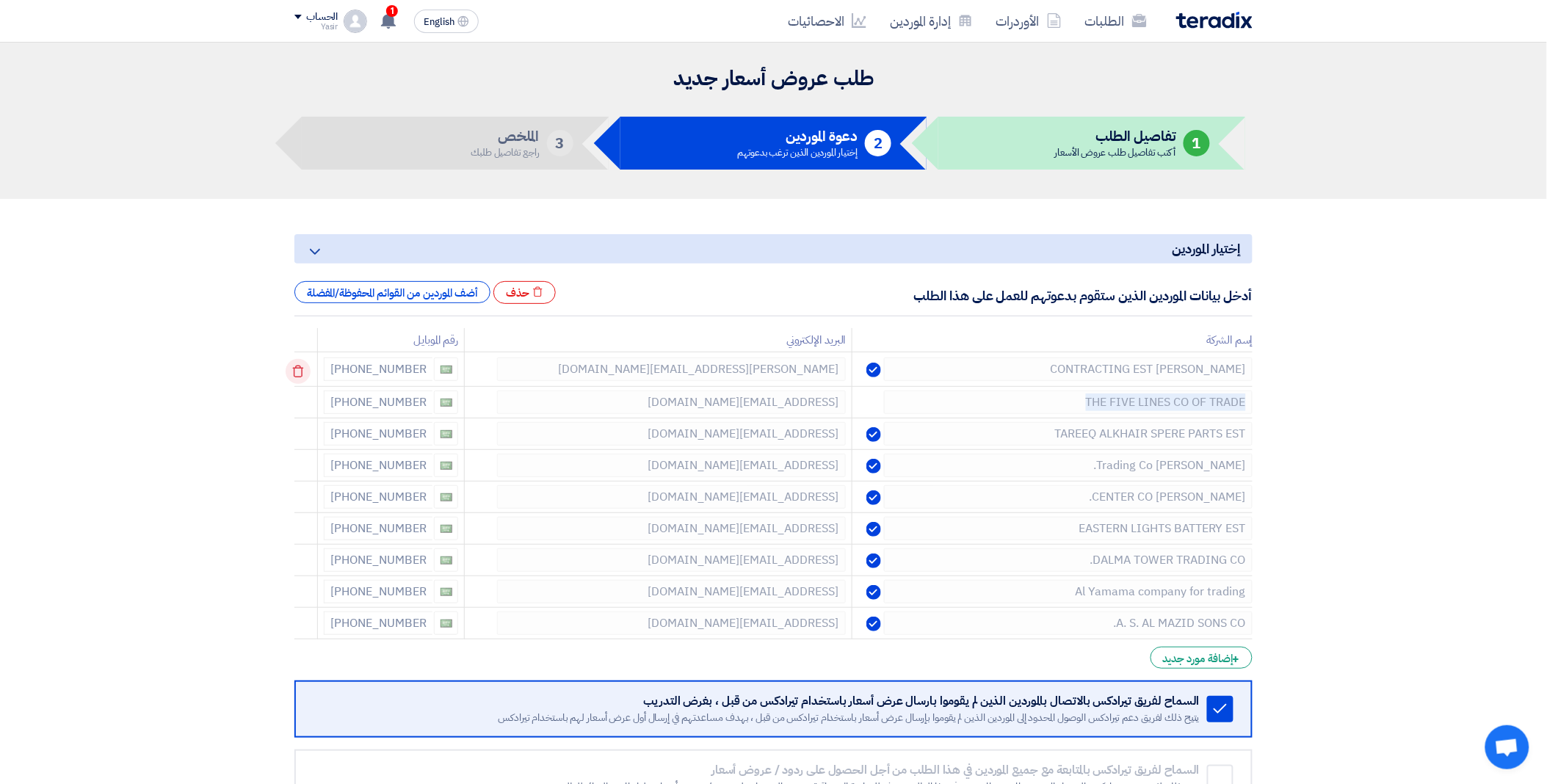
click at [299, 370] on icon at bounding box center [297, 371] width 25 height 25
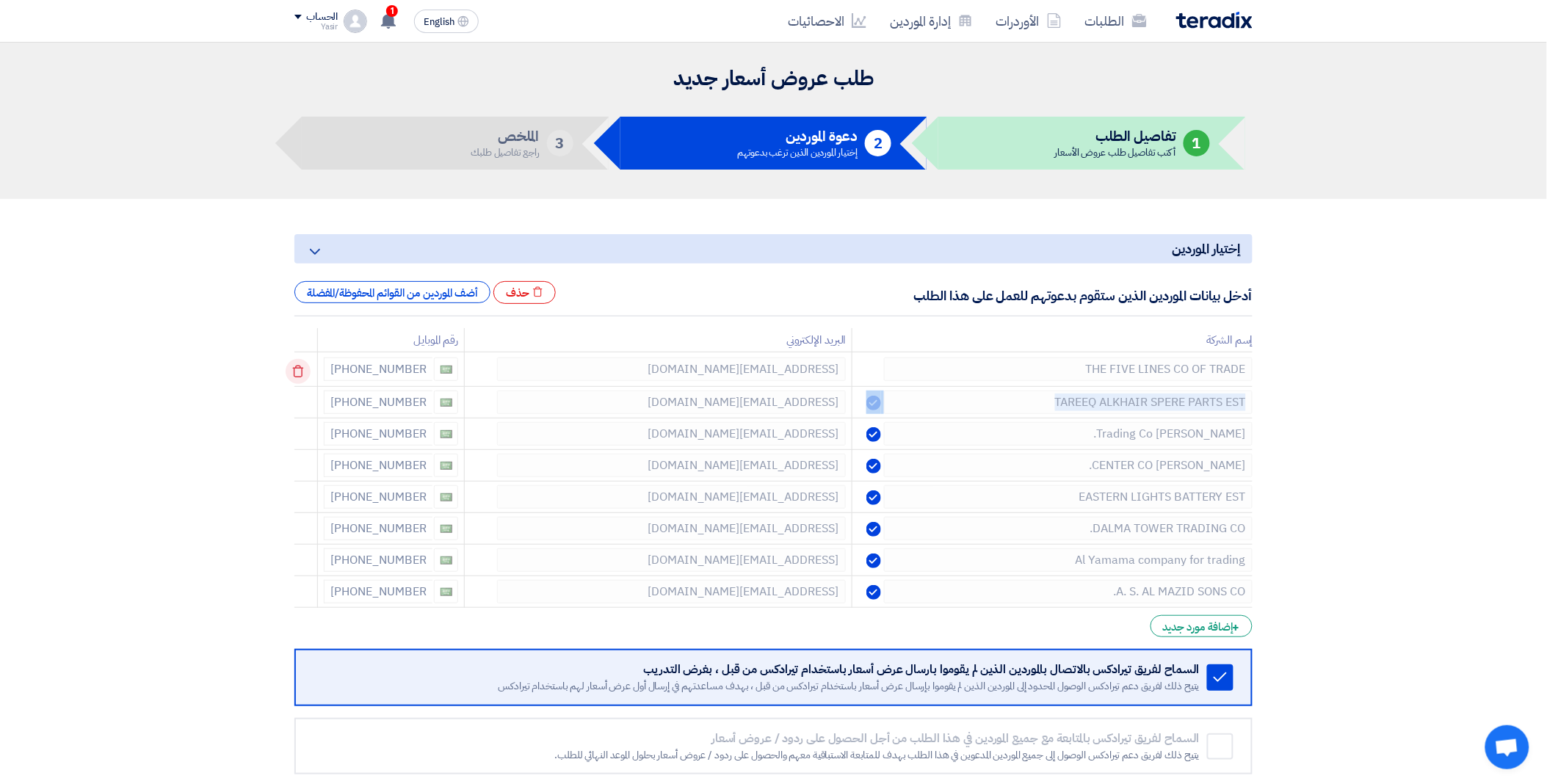
click at [299, 370] on icon at bounding box center [297, 371] width 25 height 25
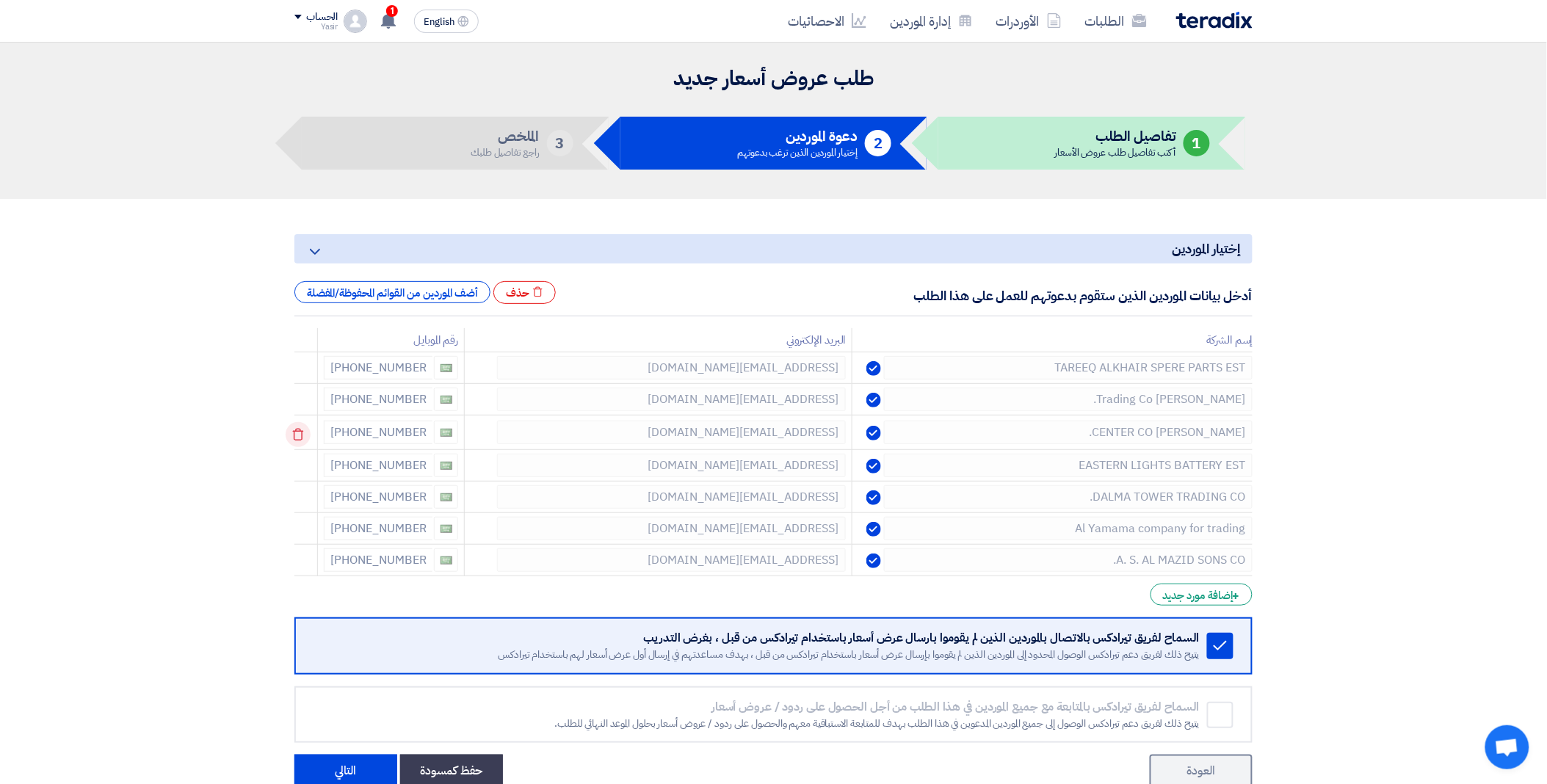
drag, startPoint x: 299, startPoint y: 370, endPoint x: 299, endPoint y: 436, distance: 66.0
click at [299, 436] on td at bounding box center [306, 432] width 24 height 35
click at [299, 436] on icon at bounding box center [297, 433] width 25 height 25
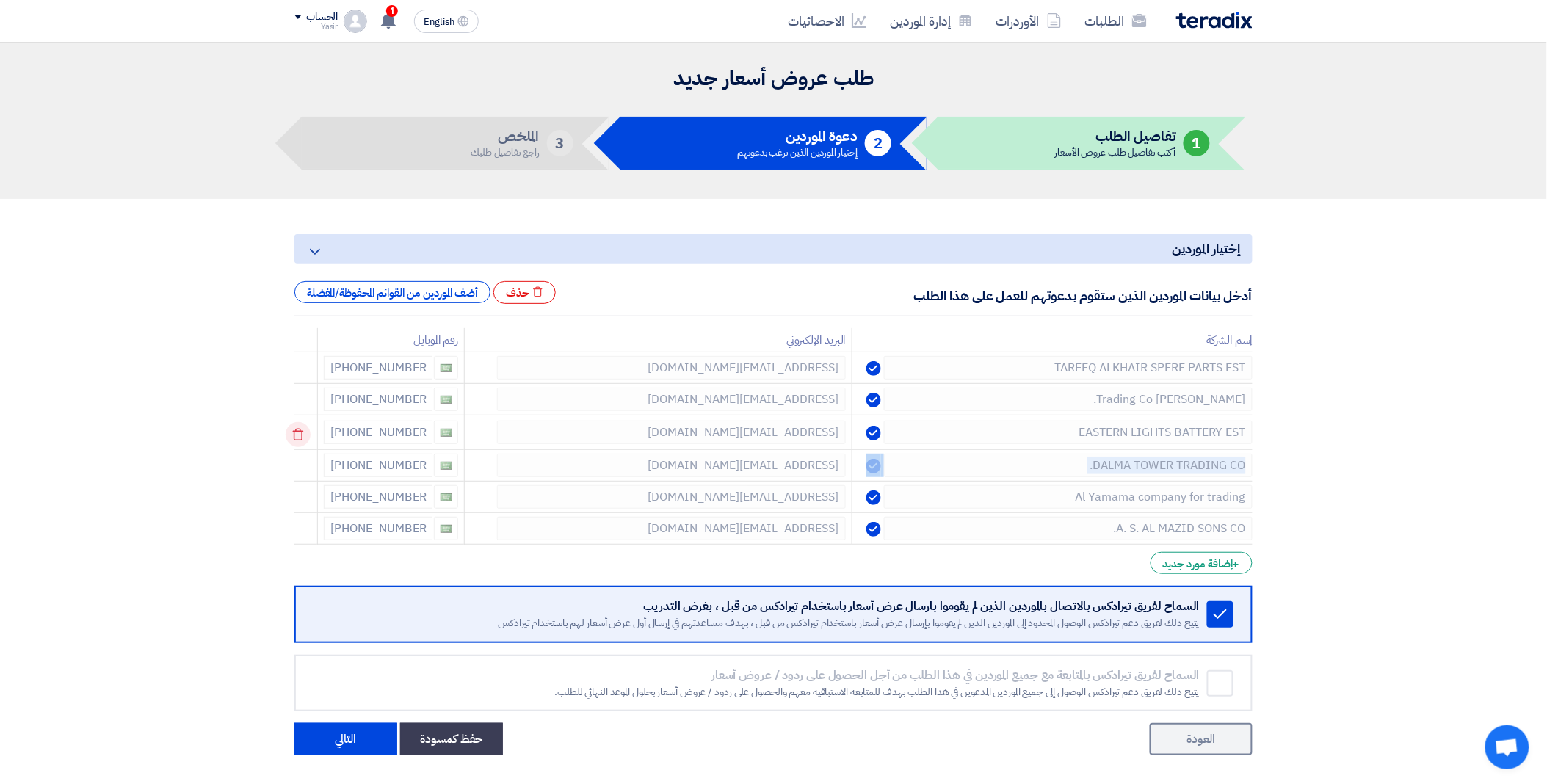
click at [299, 436] on td at bounding box center [306, 432] width 24 height 35
click at [299, 436] on icon at bounding box center [297, 433] width 25 height 25
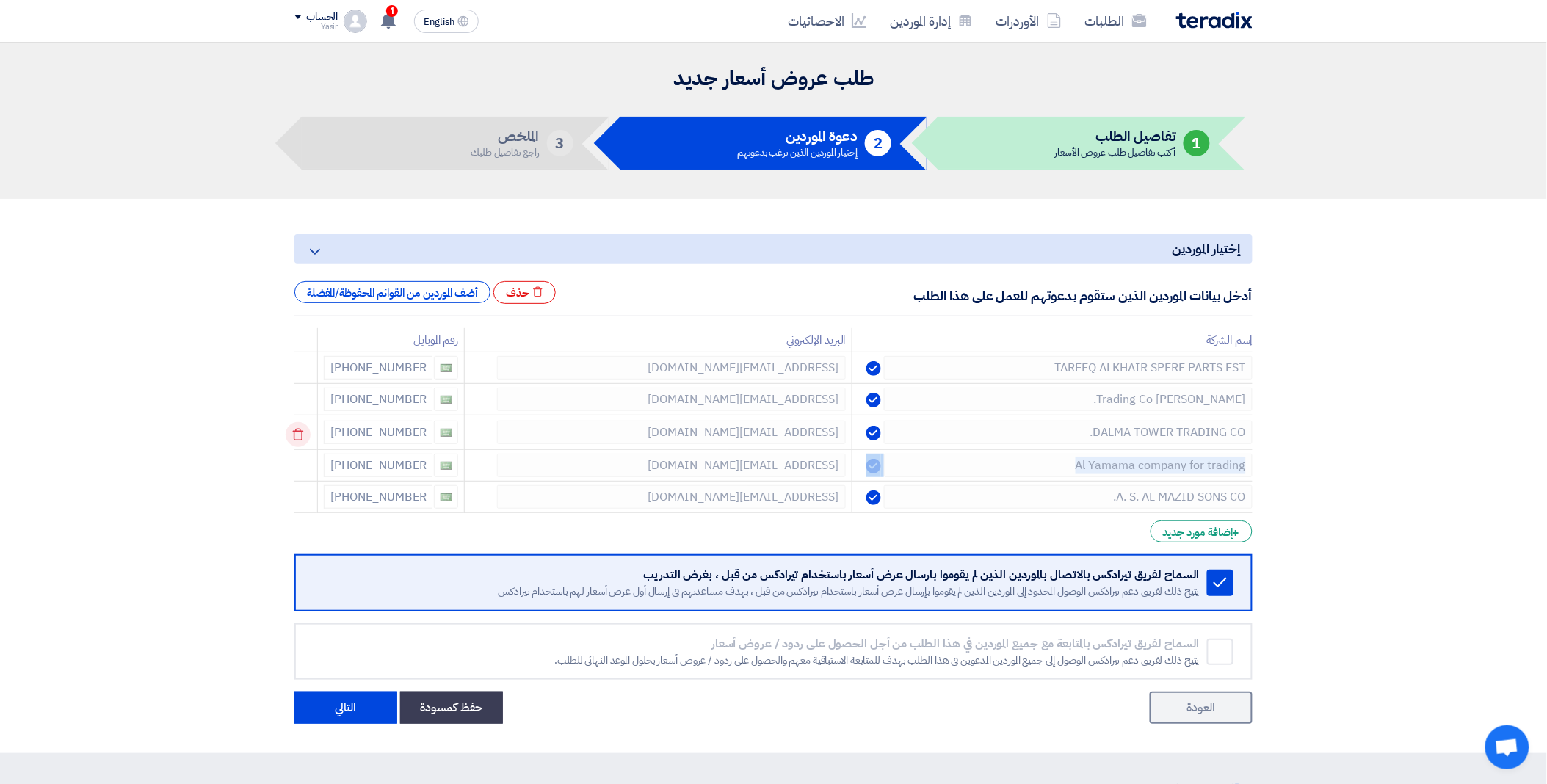
click at [299, 436] on icon at bounding box center [297, 433] width 25 height 25
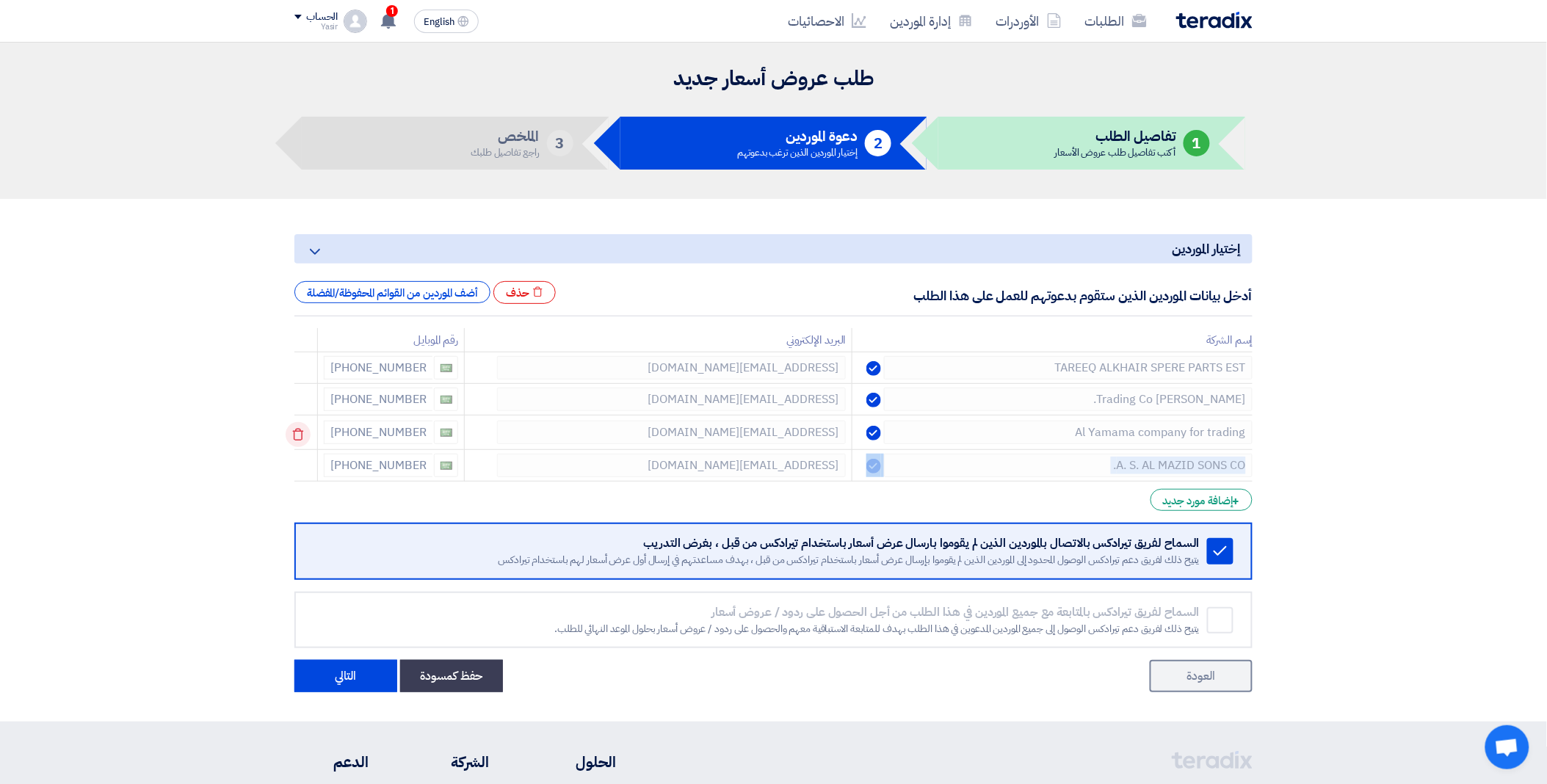
click at [299, 436] on icon at bounding box center [297, 433] width 25 height 25
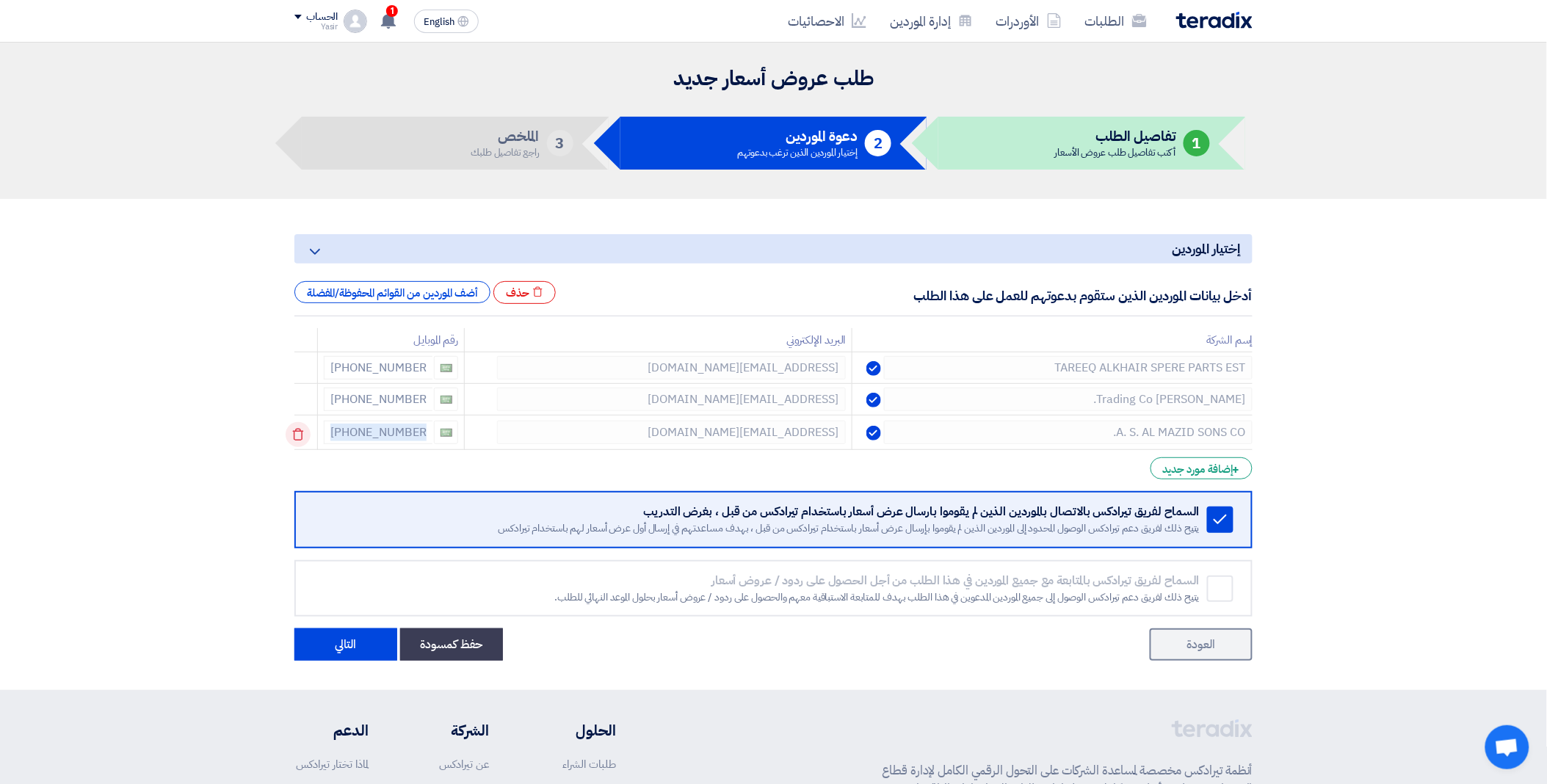
click at [299, 436] on icon at bounding box center [297, 433] width 25 height 25
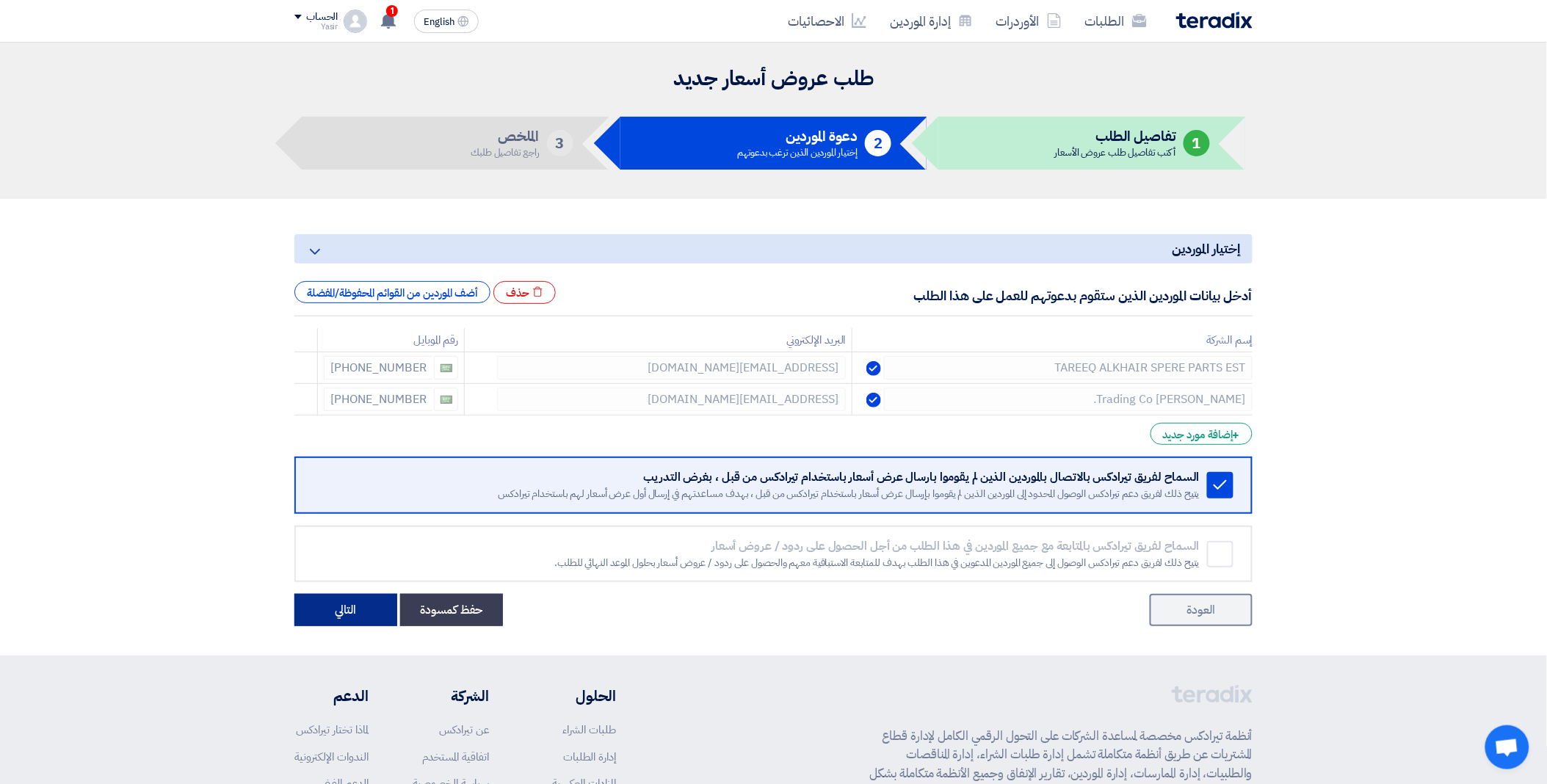
click at [332, 600] on button "التالي" at bounding box center [346, 609] width 103 height 33
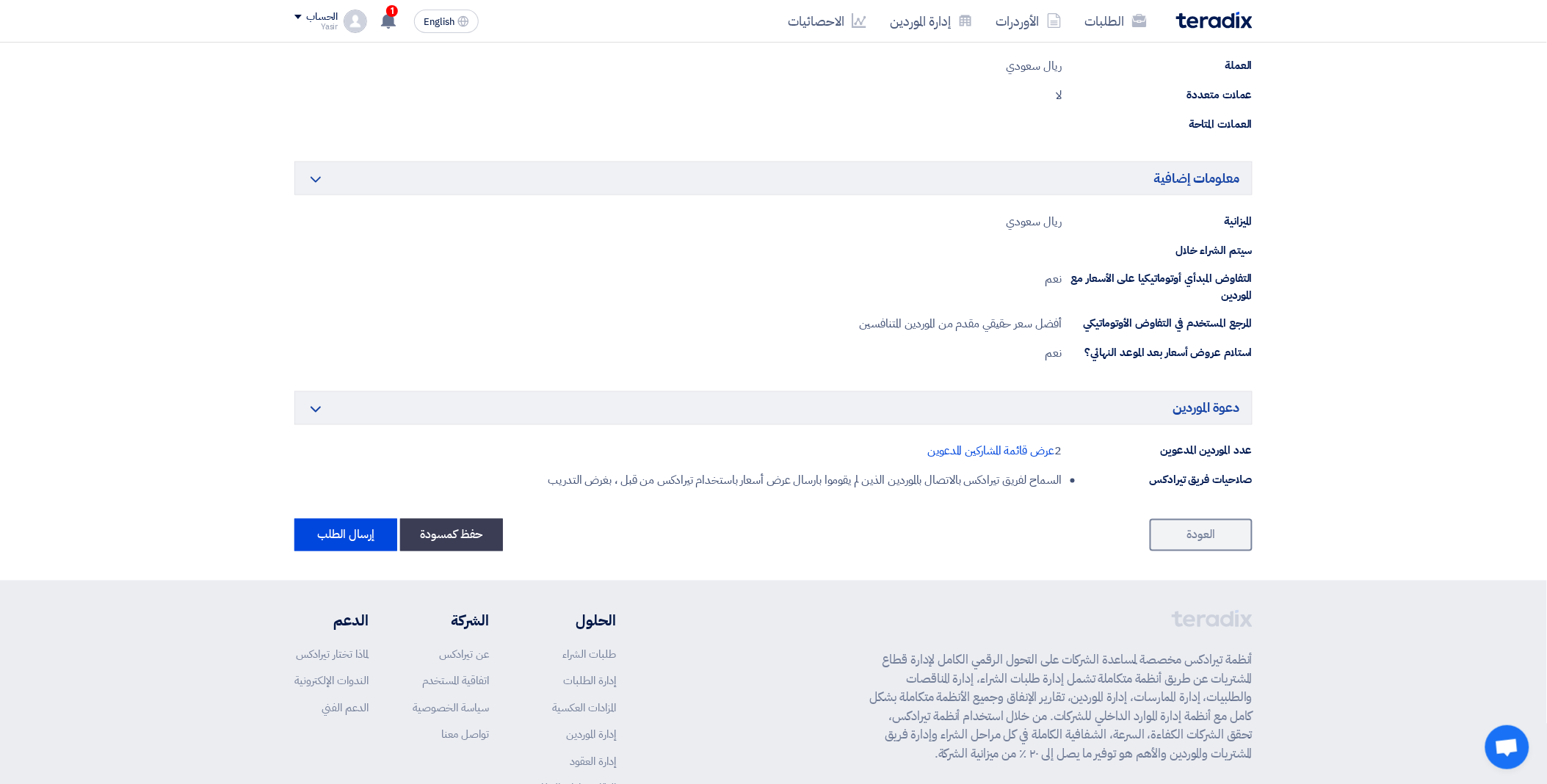
scroll to position [714, 0]
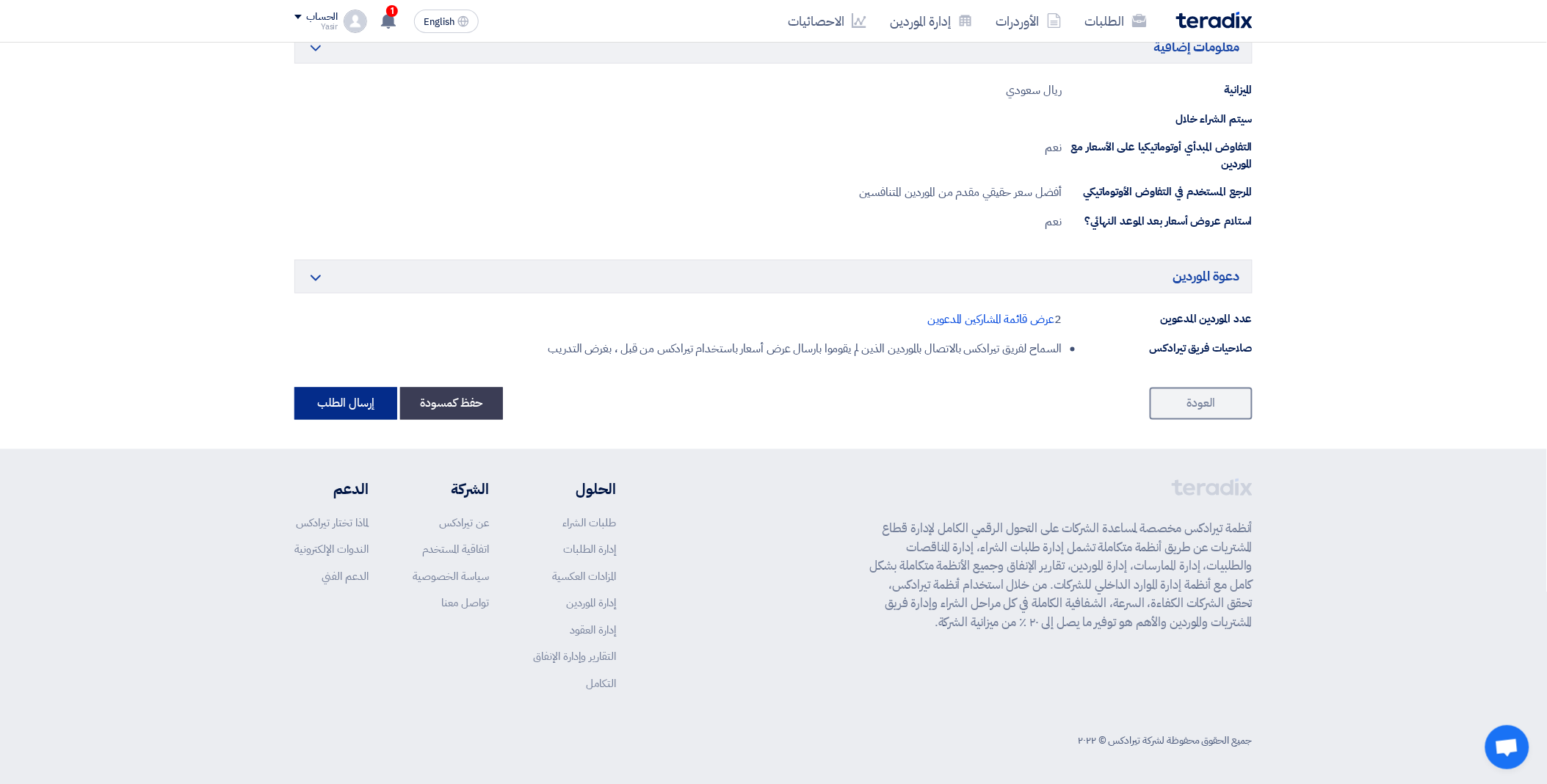
click at [351, 410] on button "إرسال الطلب" at bounding box center [346, 404] width 103 height 33
